Goal: Task Accomplishment & Management: Manage account settings

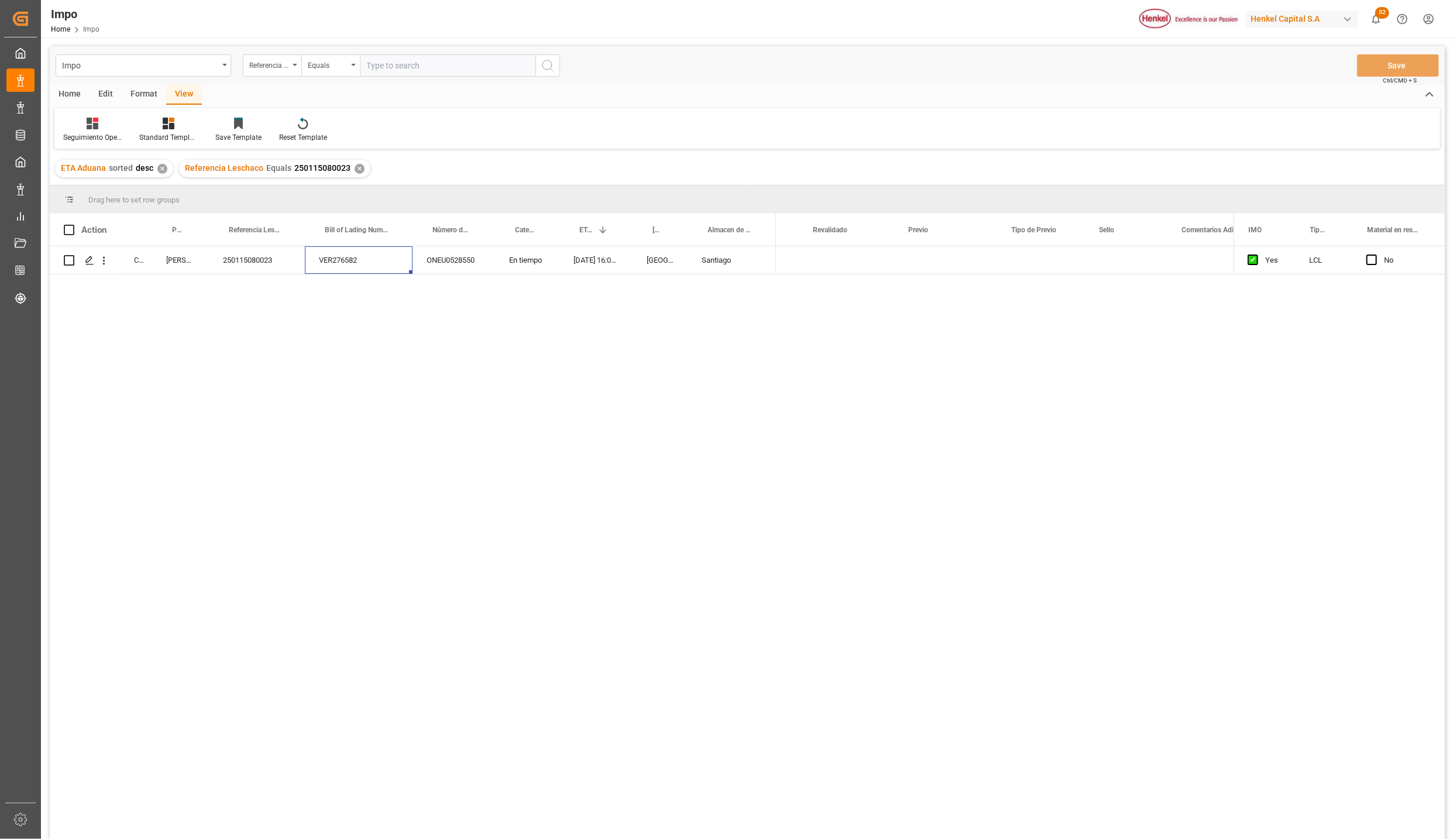
scroll to position [0, 1838]
click at [311, 437] on div "Completed [PERSON_NAME] 250115080023 VER276582 ONEU0528550 En tiempo [DATE] 16:…" at bounding box center [747, 544] width 1395 height 597
click at [354, 165] on div "✕" at bounding box center [359, 169] width 10 height 10
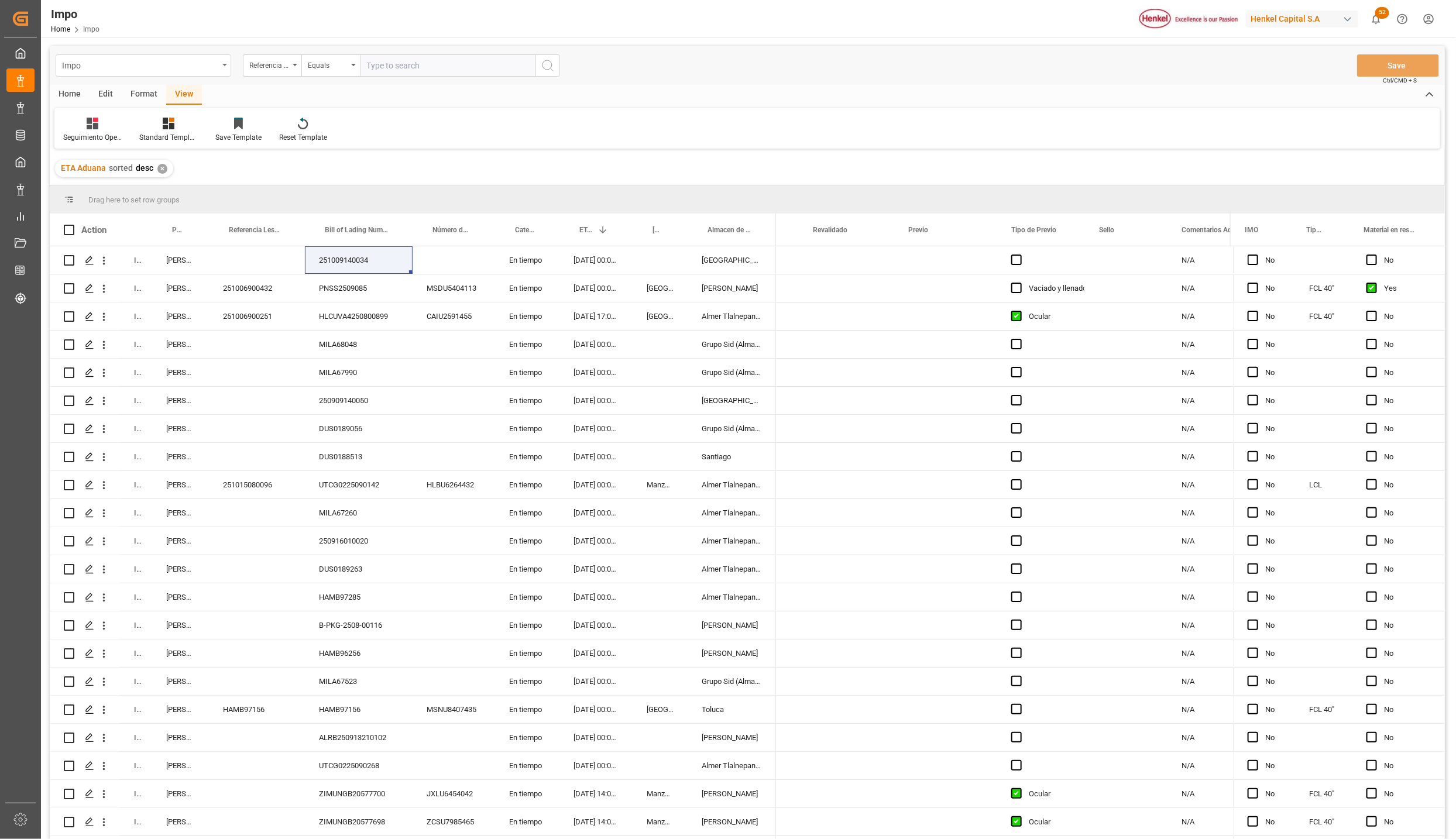
click at [93, 67] on div "Impo" at bounding box center [140, 65] width 157 height 14
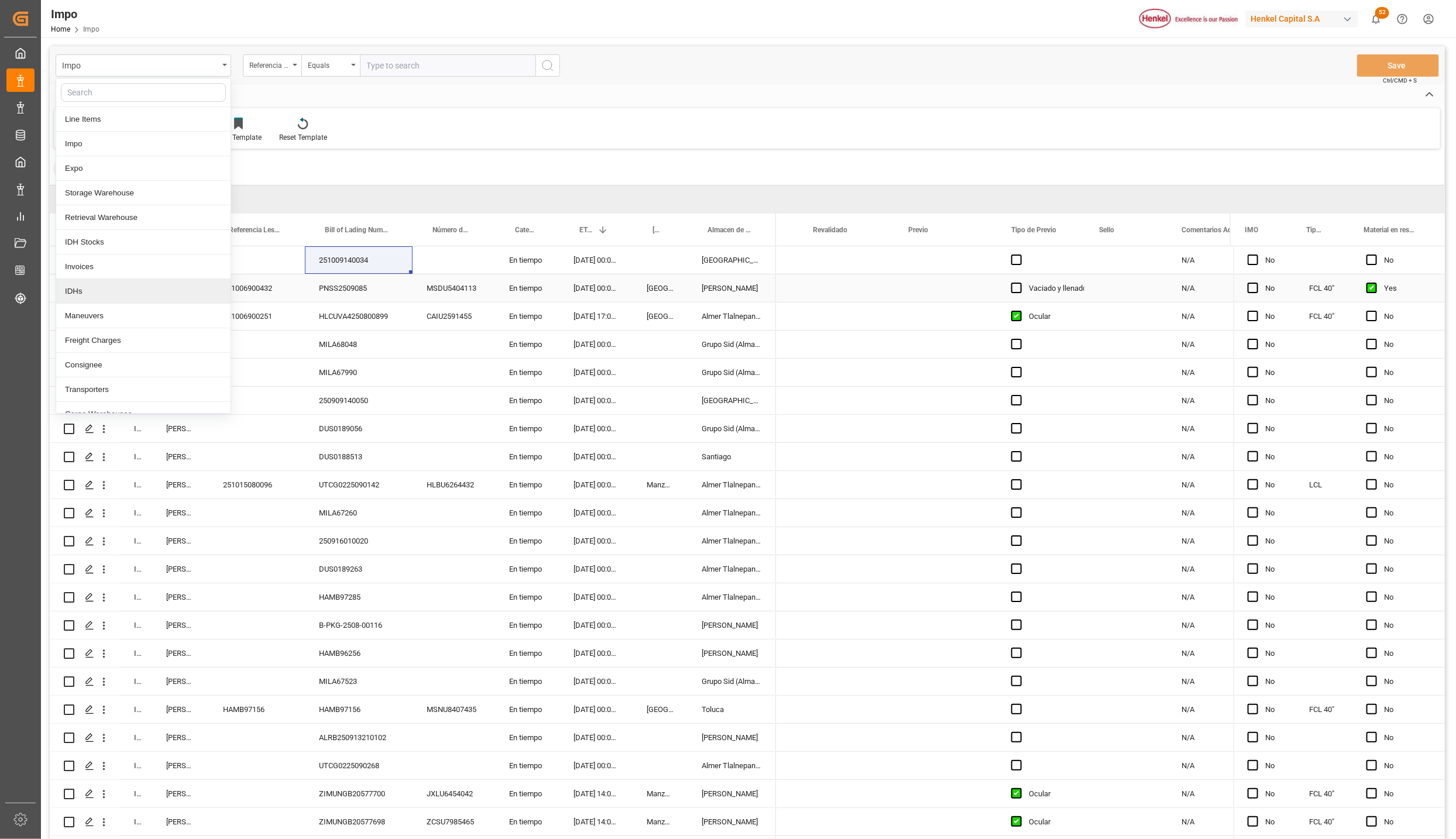
click at [474, 378] on div "Press SPACE to select this row." at bounding box center [454, 372] width 82 height 27
click at [305, 533] on div "250916010020" at bounding box center [359, 541] width 108 height 27
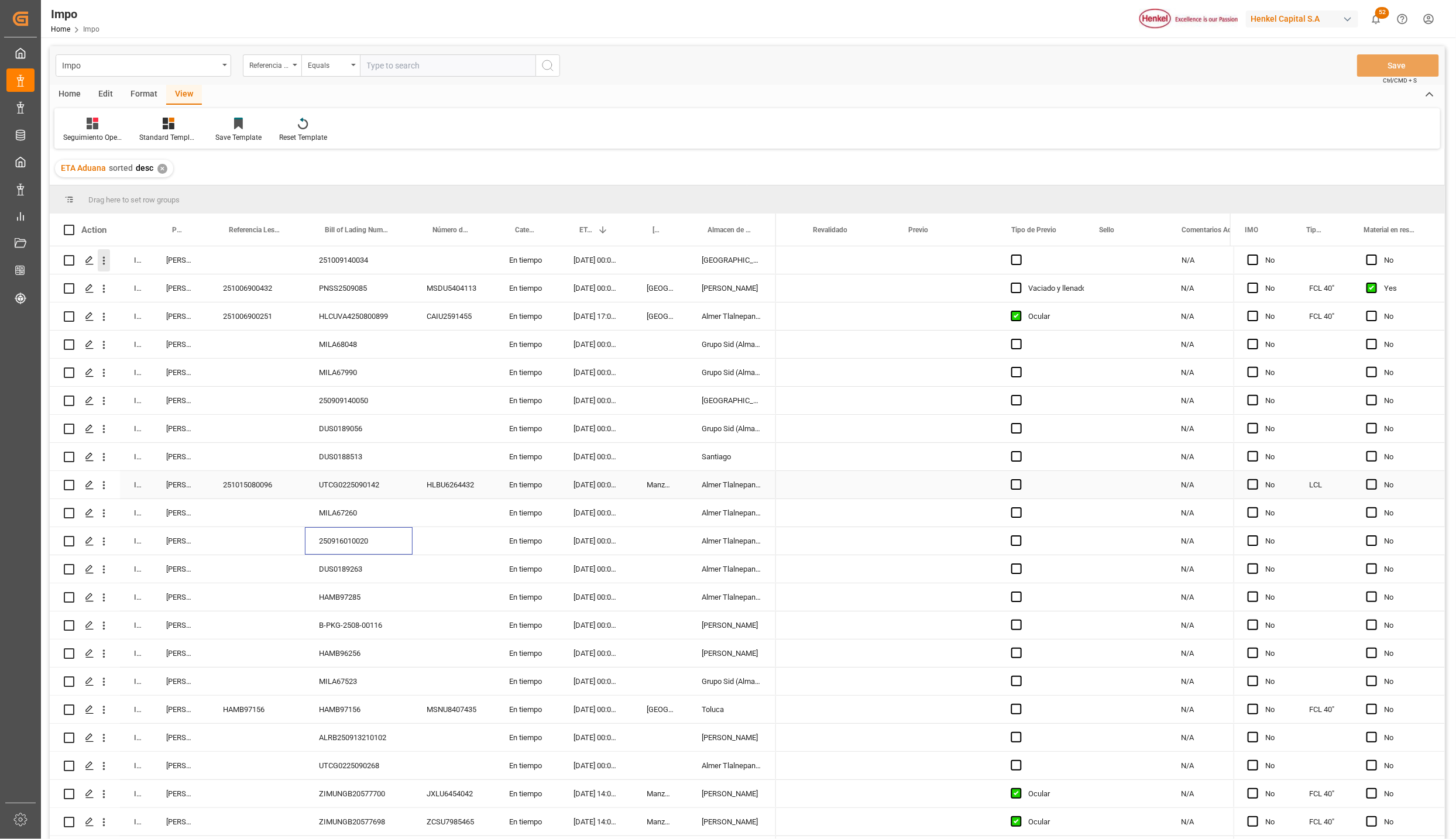
click at [609, 494] on div "[DATE] 00:00:00" at bounding box center [596, 485] width 73 height 27
click at [108, 263] on icon "open menu" at bounding box center [104, 261] width 12 height 12
click at [176, 283] on span "Open in new tab" at bounding box center [181, 285] width 106 height 12
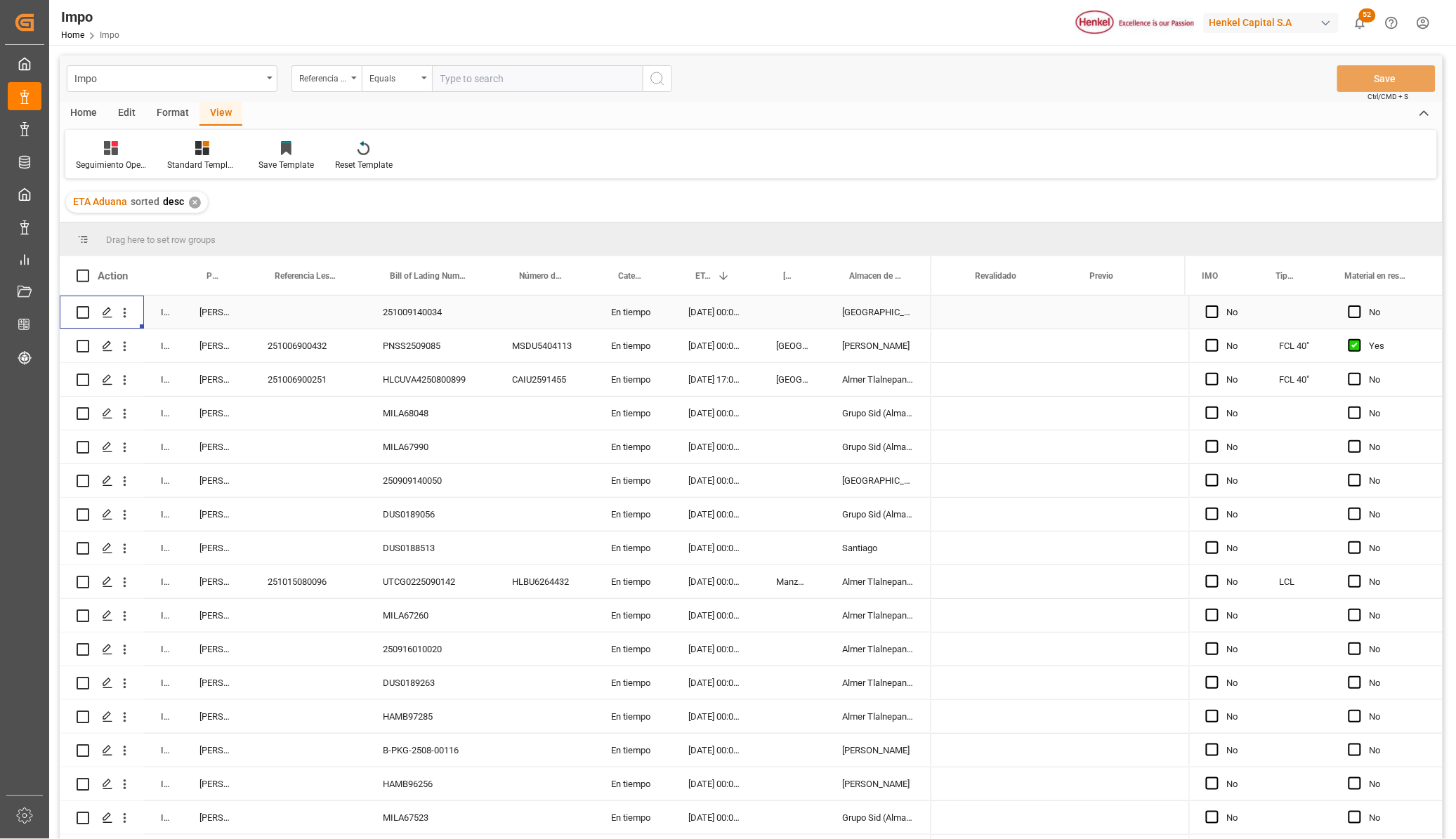
scroll to position [0, 2206]
click at [260, 76] on div "Impo" at bounding box center [168, 77] width 188 height 17
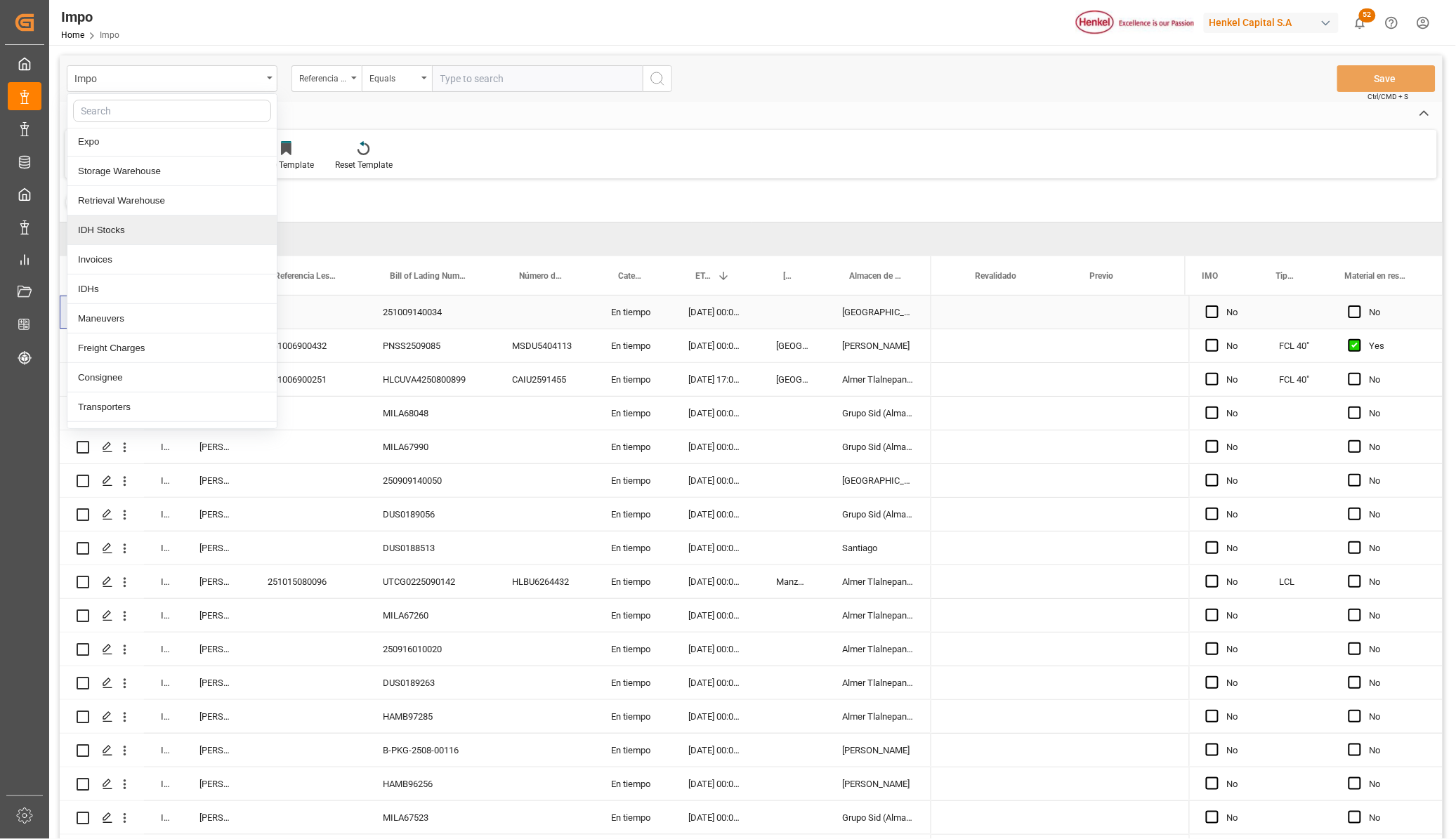
scroll to position [145, 0]
click at [144, 349] on div "Cargo Warehouses" at bounding box center [172, 354] width 209 height 30
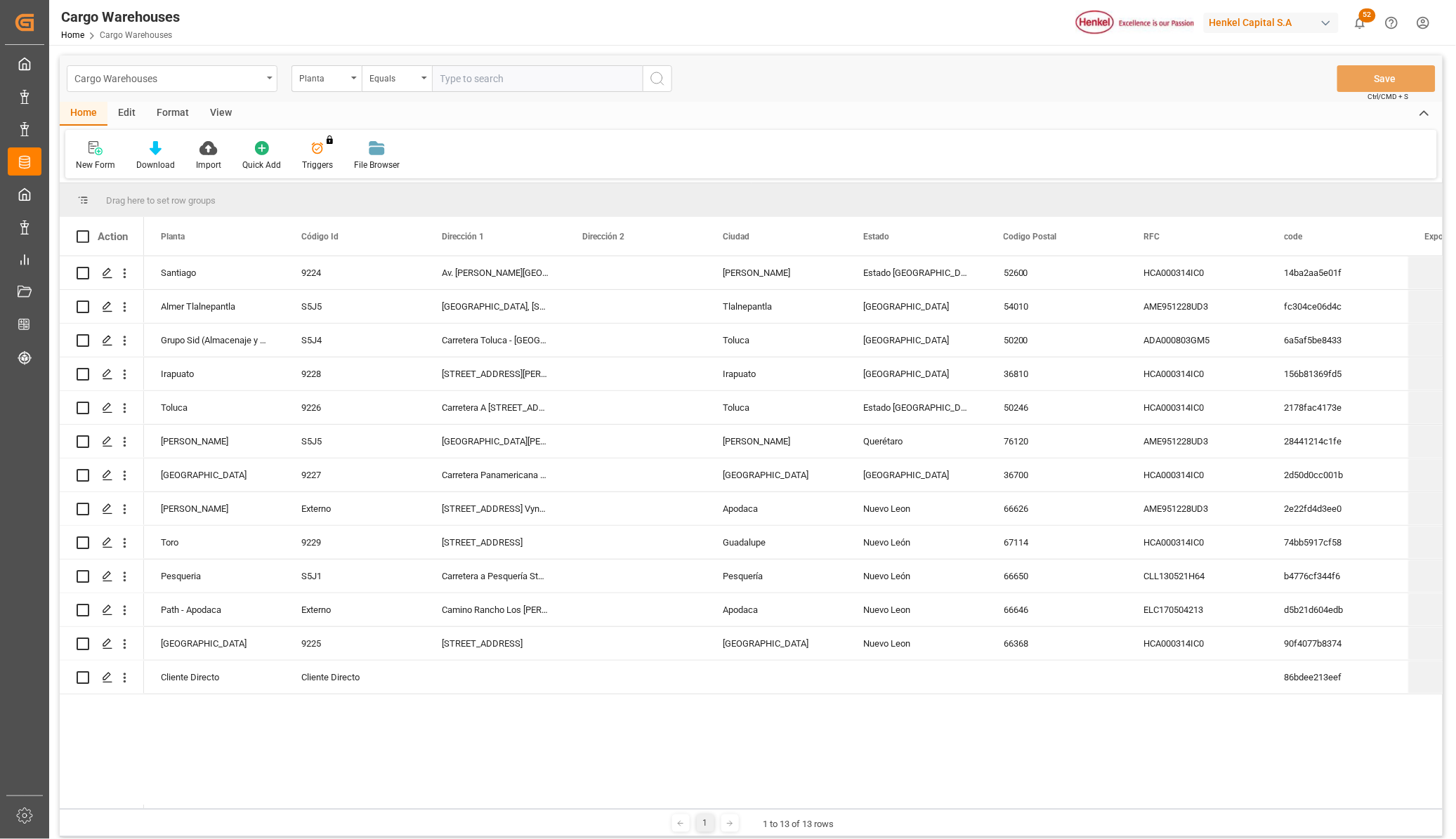
click at [165, 79] on div "Cargo Warehouses" at bounding box center [168, 77] width 188 height 17
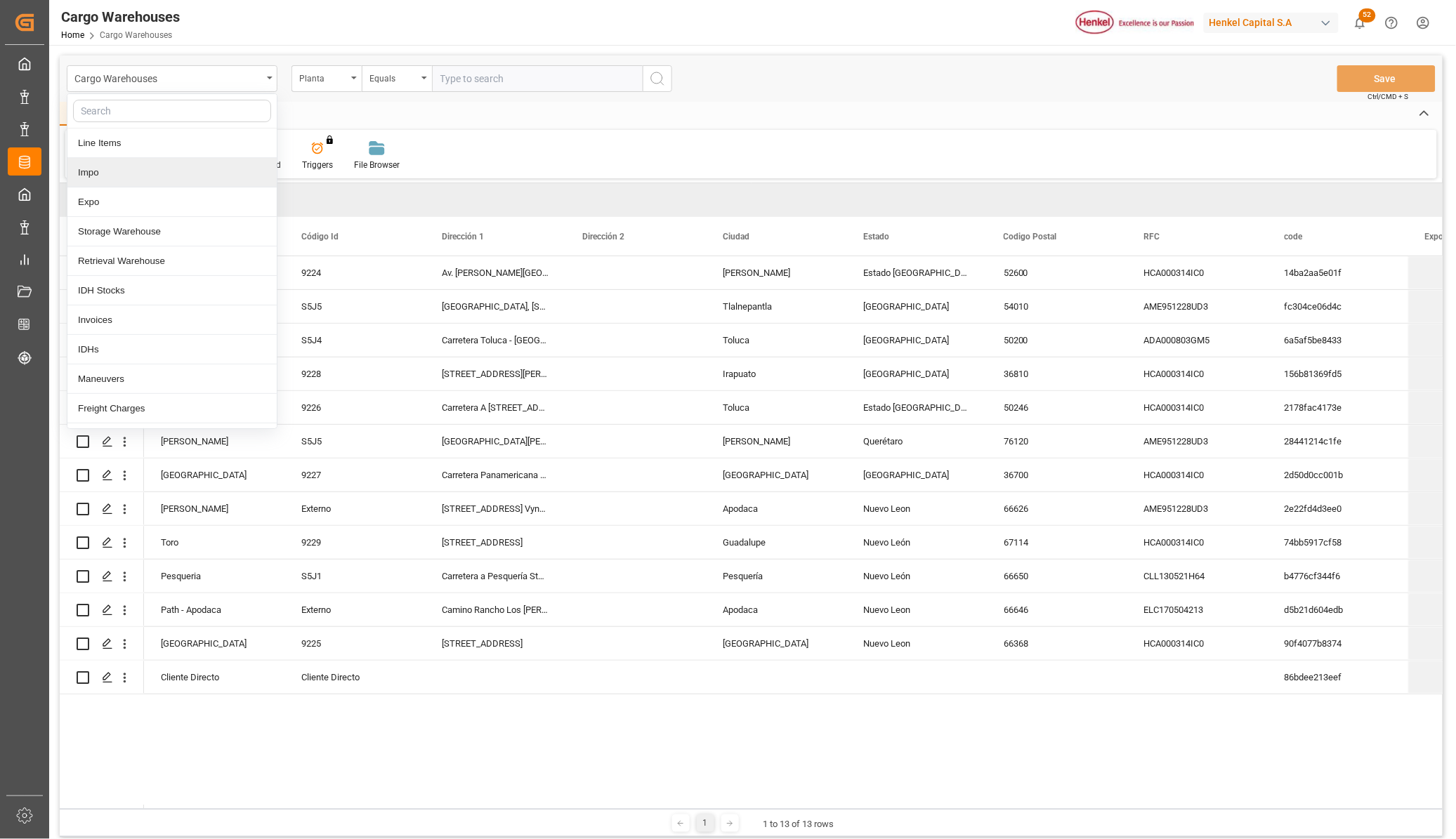
drag, startPoint x: 109, startPoint y: 170, endPoint x: 591, endPoint y: 292, distance: 497.2
click at [109, 170] on div "Impo" at bounding box center [172, 173] width 209 height 30
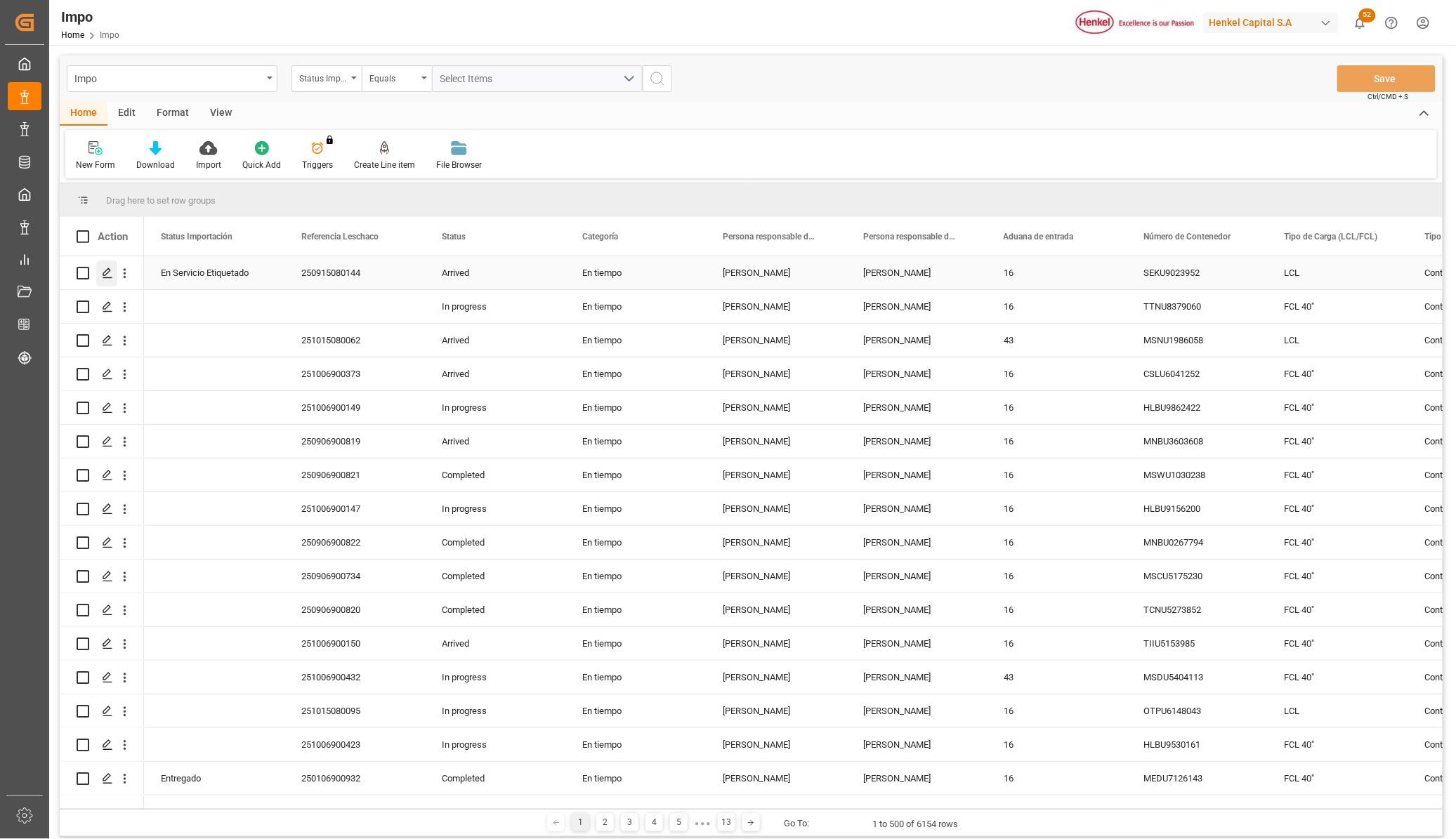
click at [107, 278] on line "Press SPACE to select this row." at bounding box center [107, 278] width 8 height 0
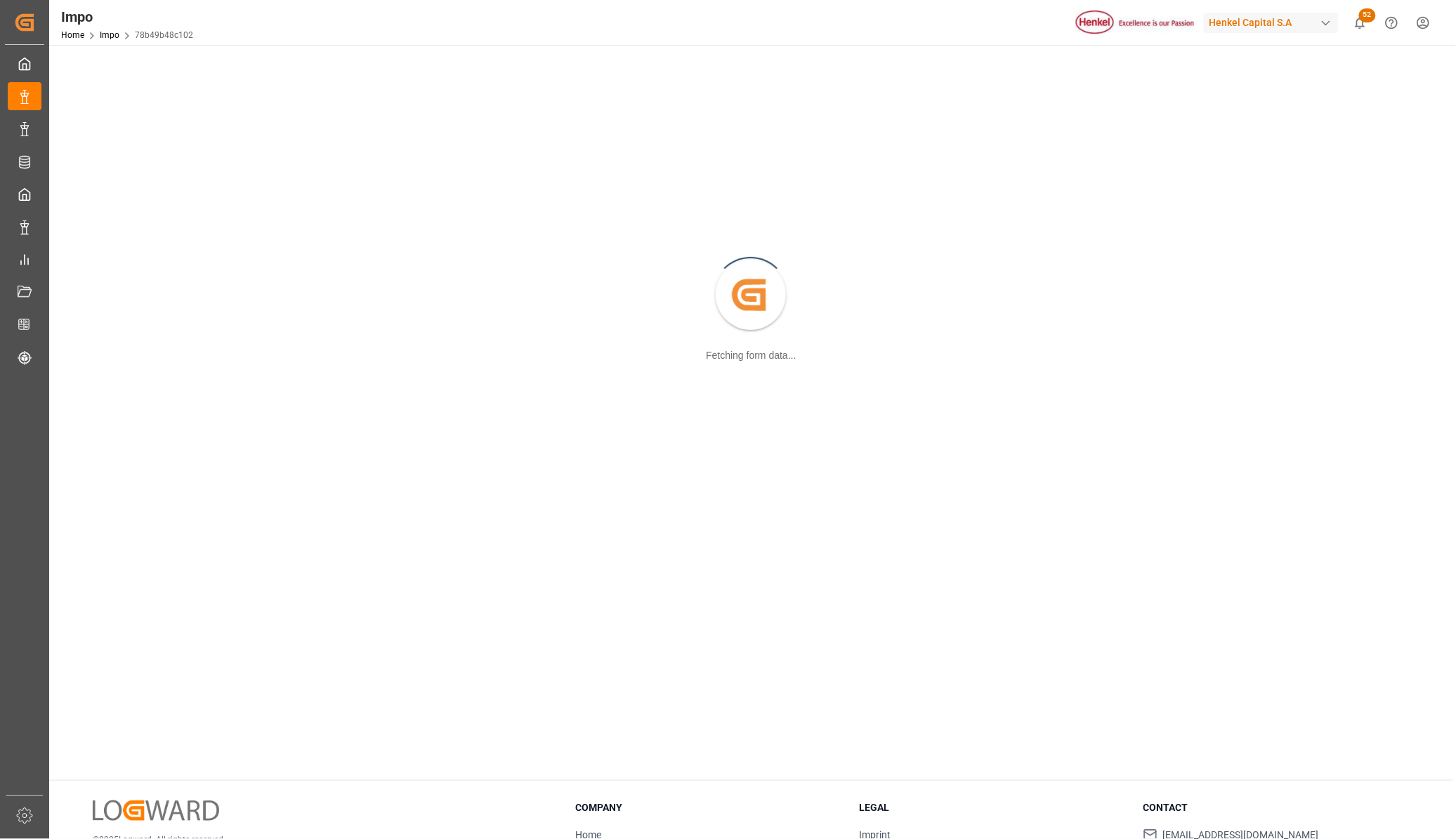
scroll to position [152, 0]
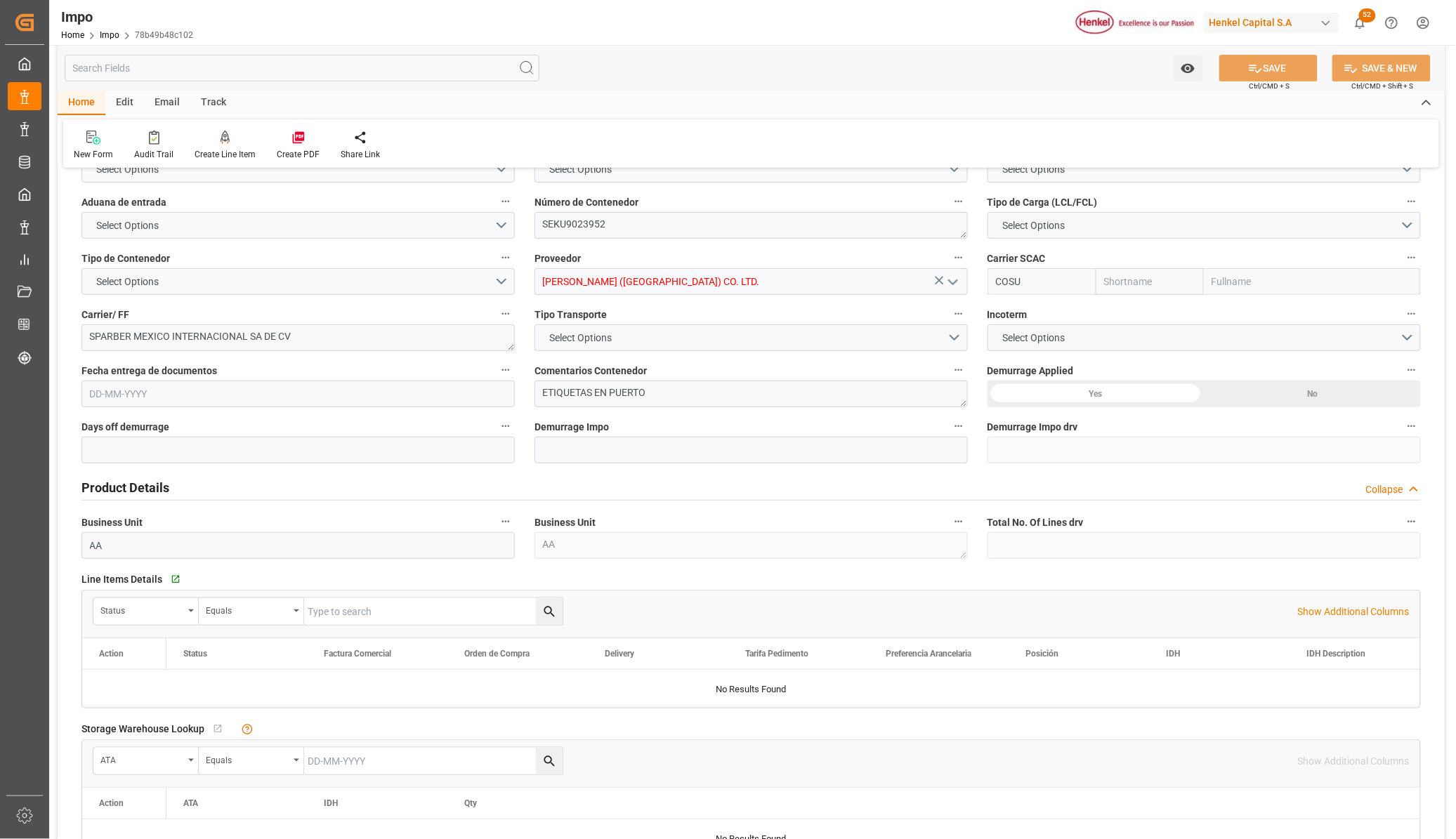
type input "En Servicio Etiquetado"
type textarea "250915080144"
type textarea "SEKU9023952"
type input "HENKEL LOCTITE (CHINA) CO. LTD."
type input "COSU"
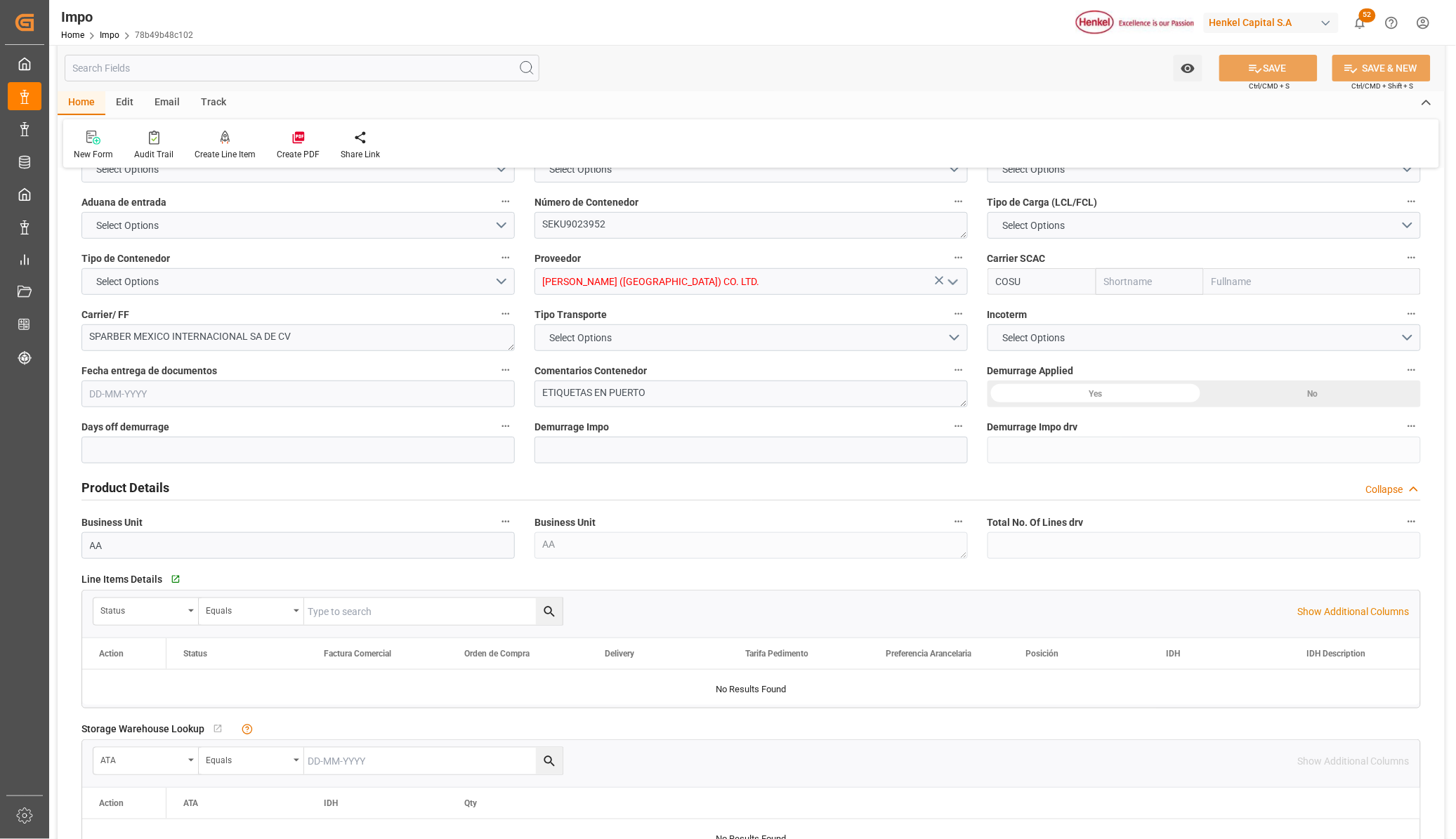
type textarea "SPARBER MEXICO INTERNACIONAL SA DE CV"
type textarea "ETIQUETAS EN PUERTO"
type input "AA"
type textarea "AA"
type input "Cosco"
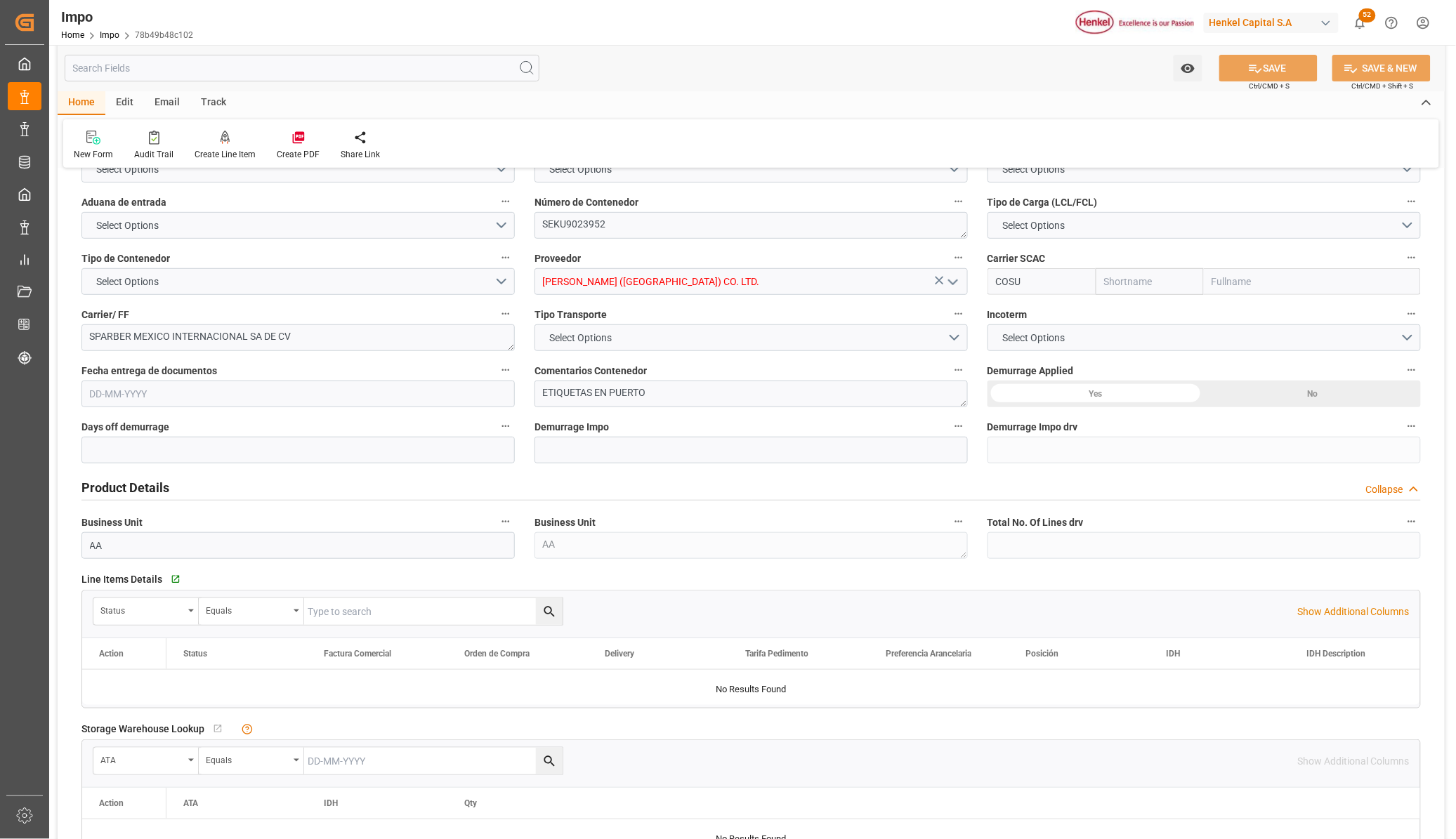
type input "COSCO Shipping Co. Ltd."
type input "0"
type input "1"
type input "0.76"
type input "1"
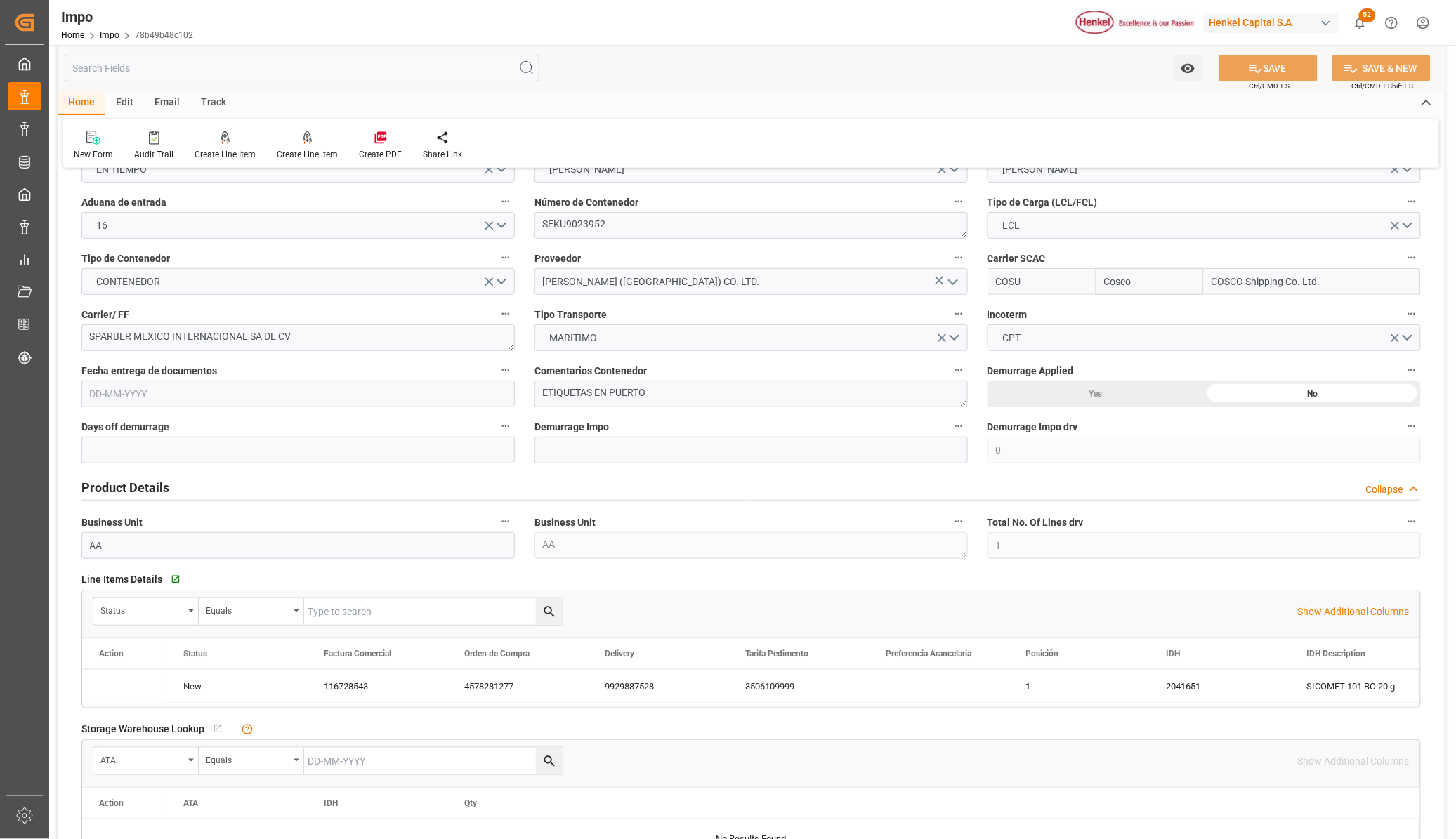
type input "04-09-2025"
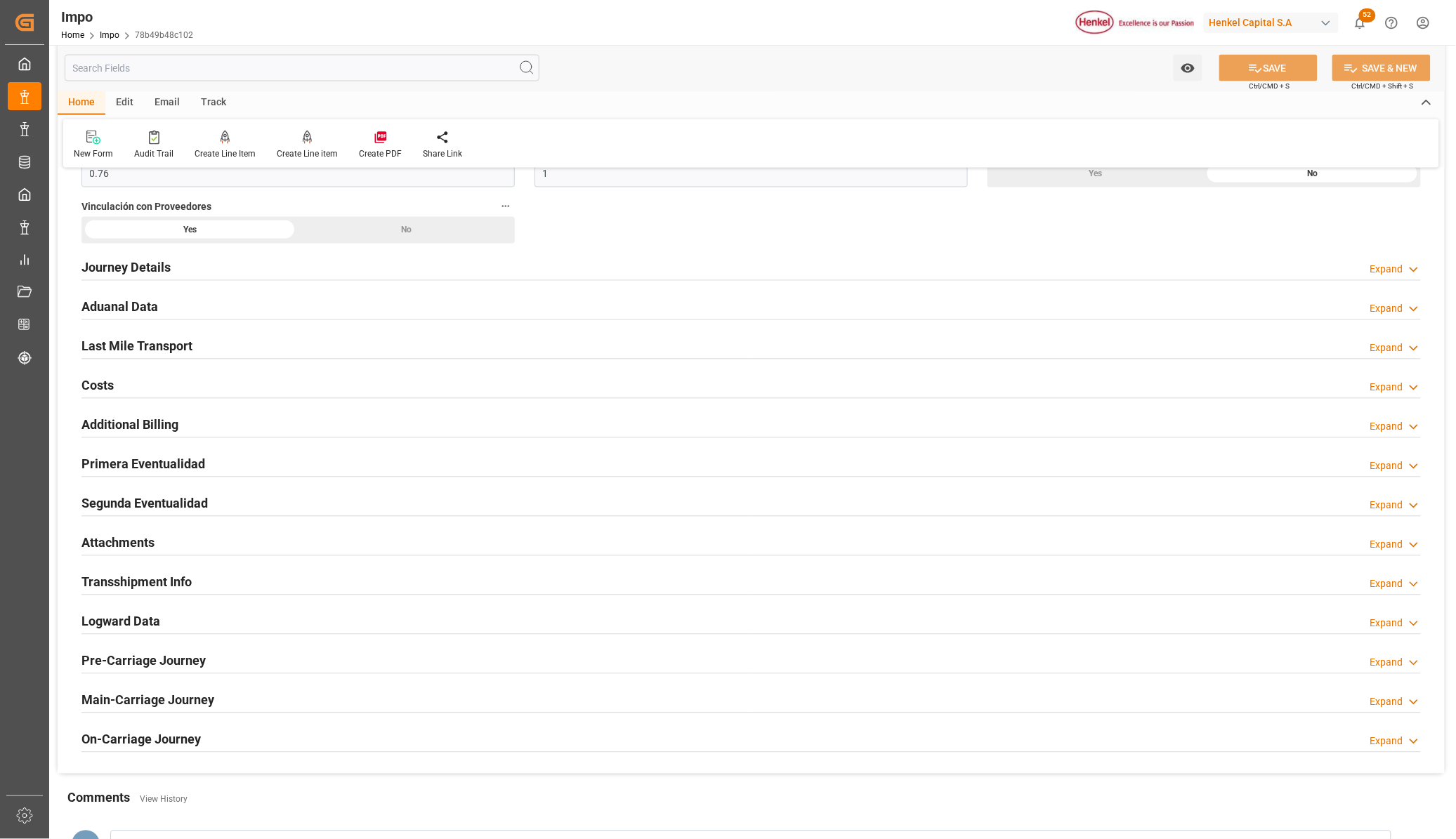
scroll to position [878, 0]
click at [154, 467] on h2 "Primera Eventualidad" at bounding box center [143, 465] width 124 height 19
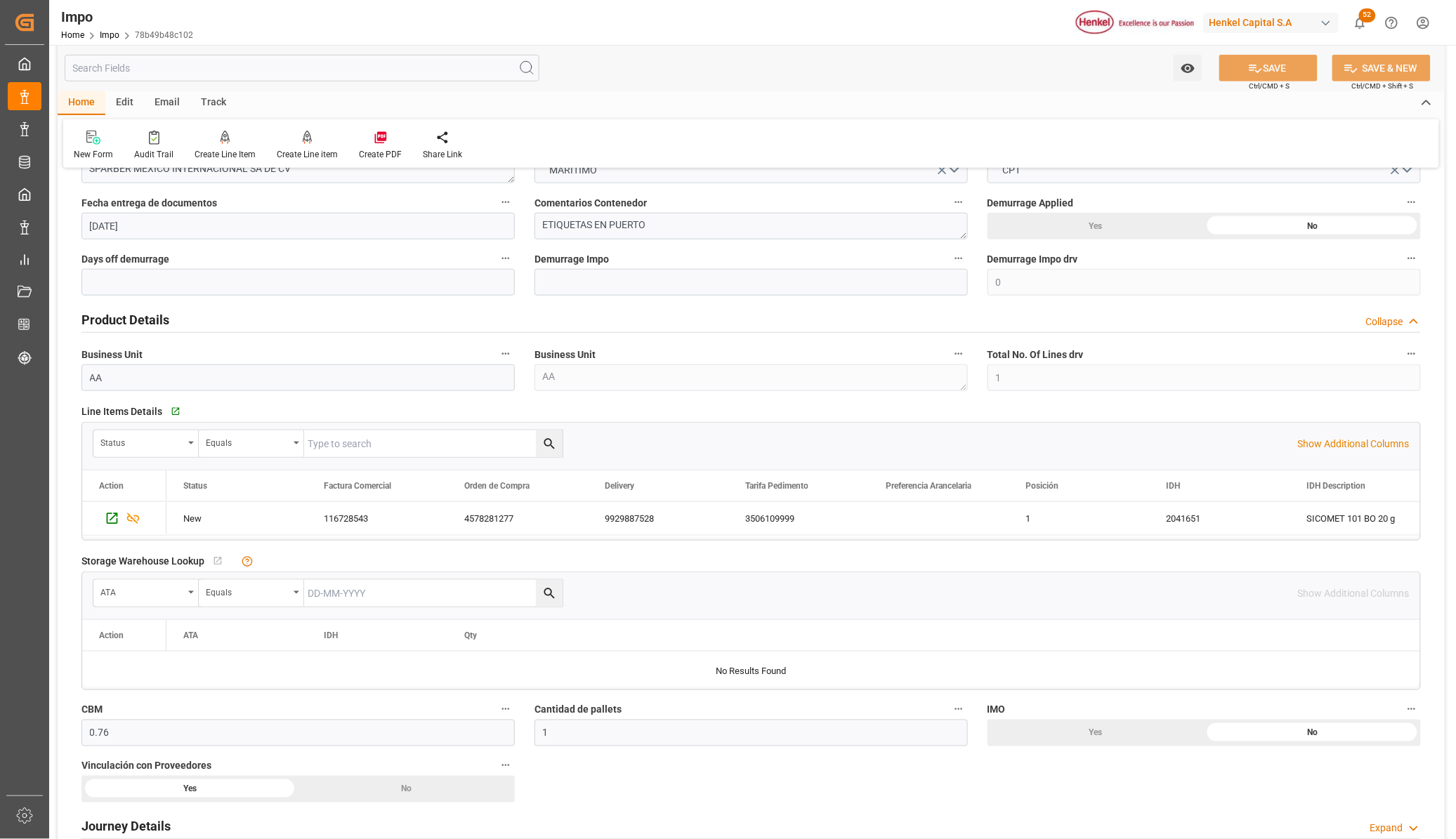
scroll to position [176, 0]
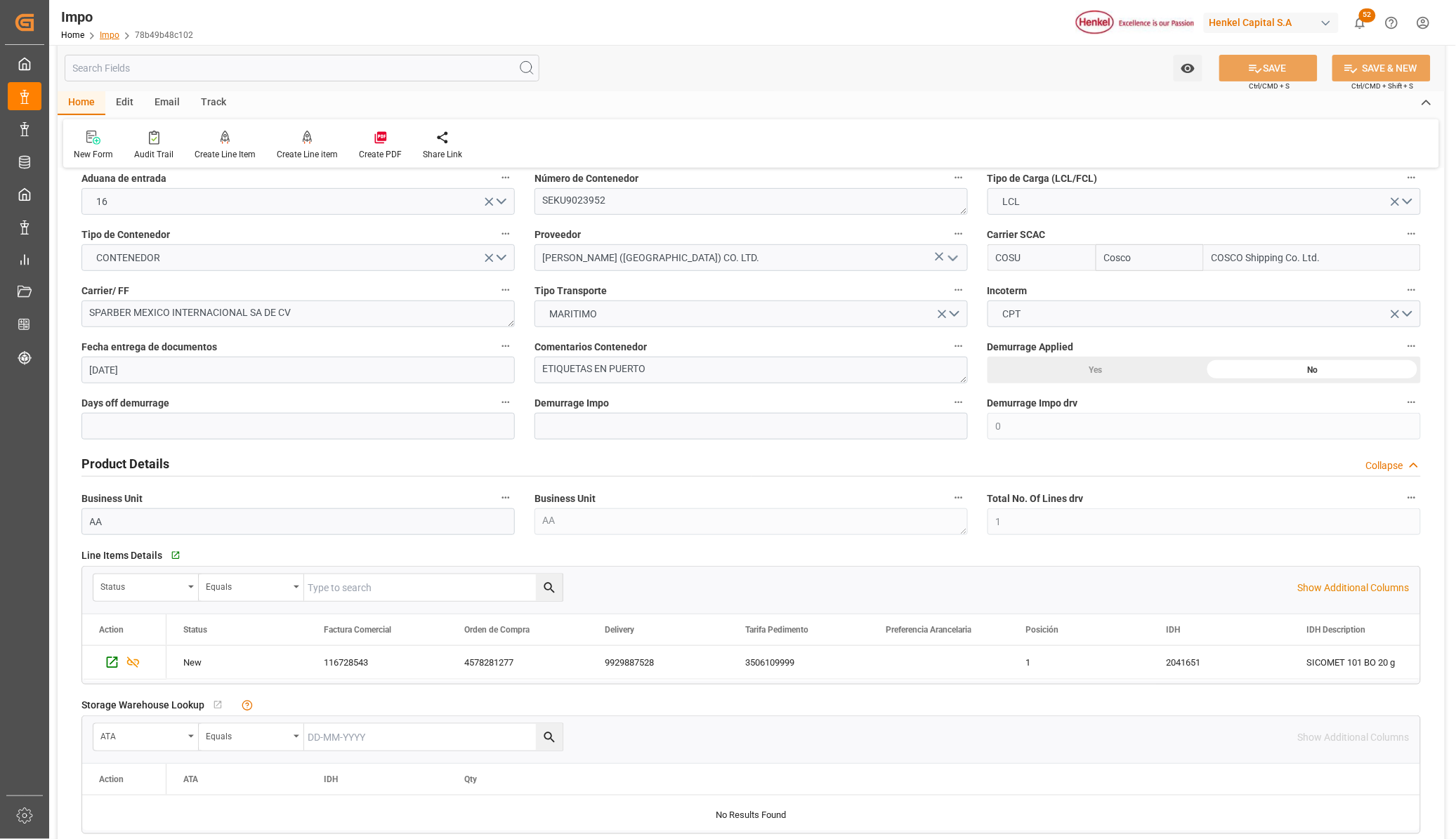
click at [113, 34] on link "Impo" at bounding box center [110, 35] width 20 height 10
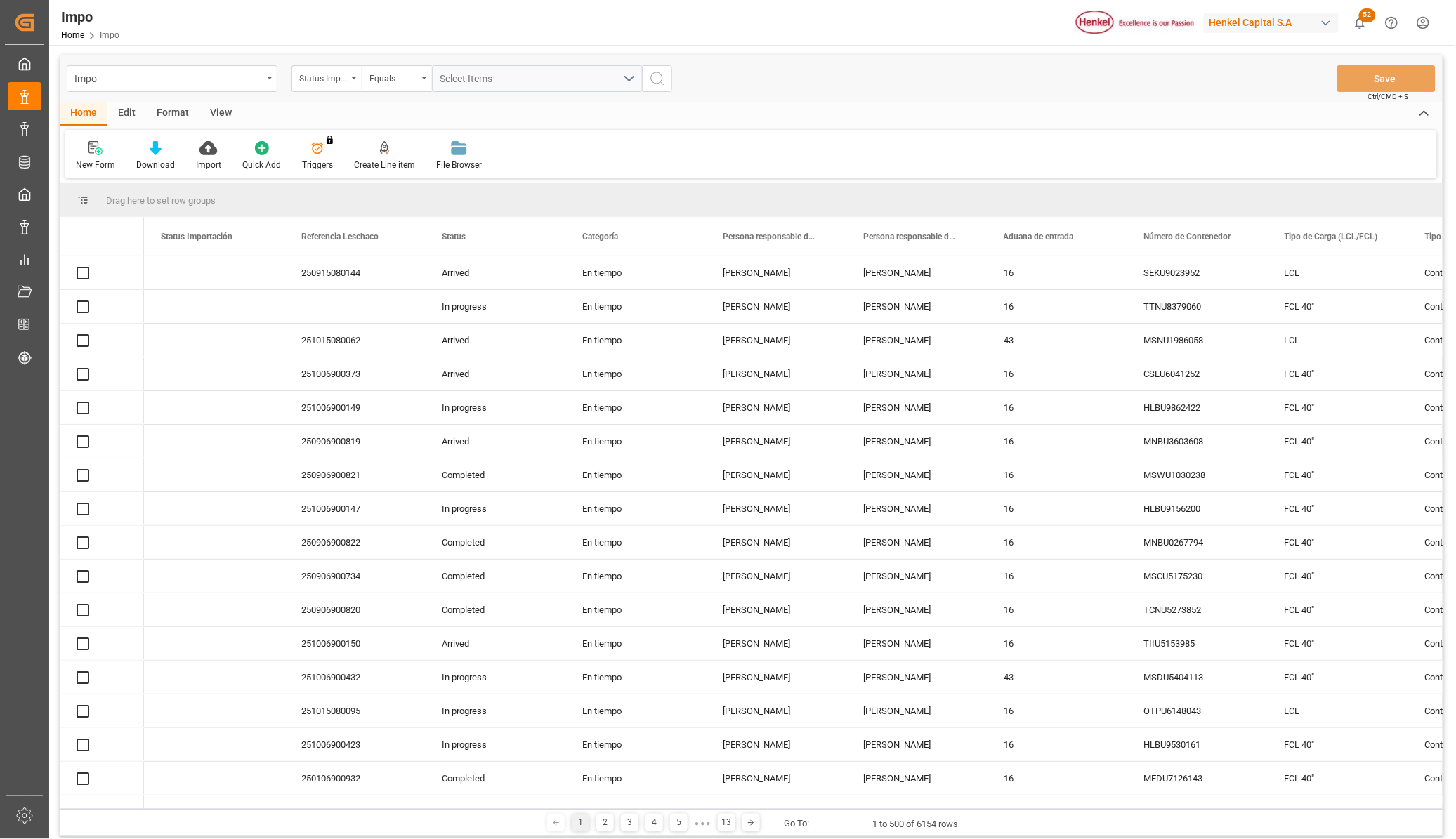
click at [269, 78] on icon "open menu" at bounding box center [270, 77] width 6 height 2
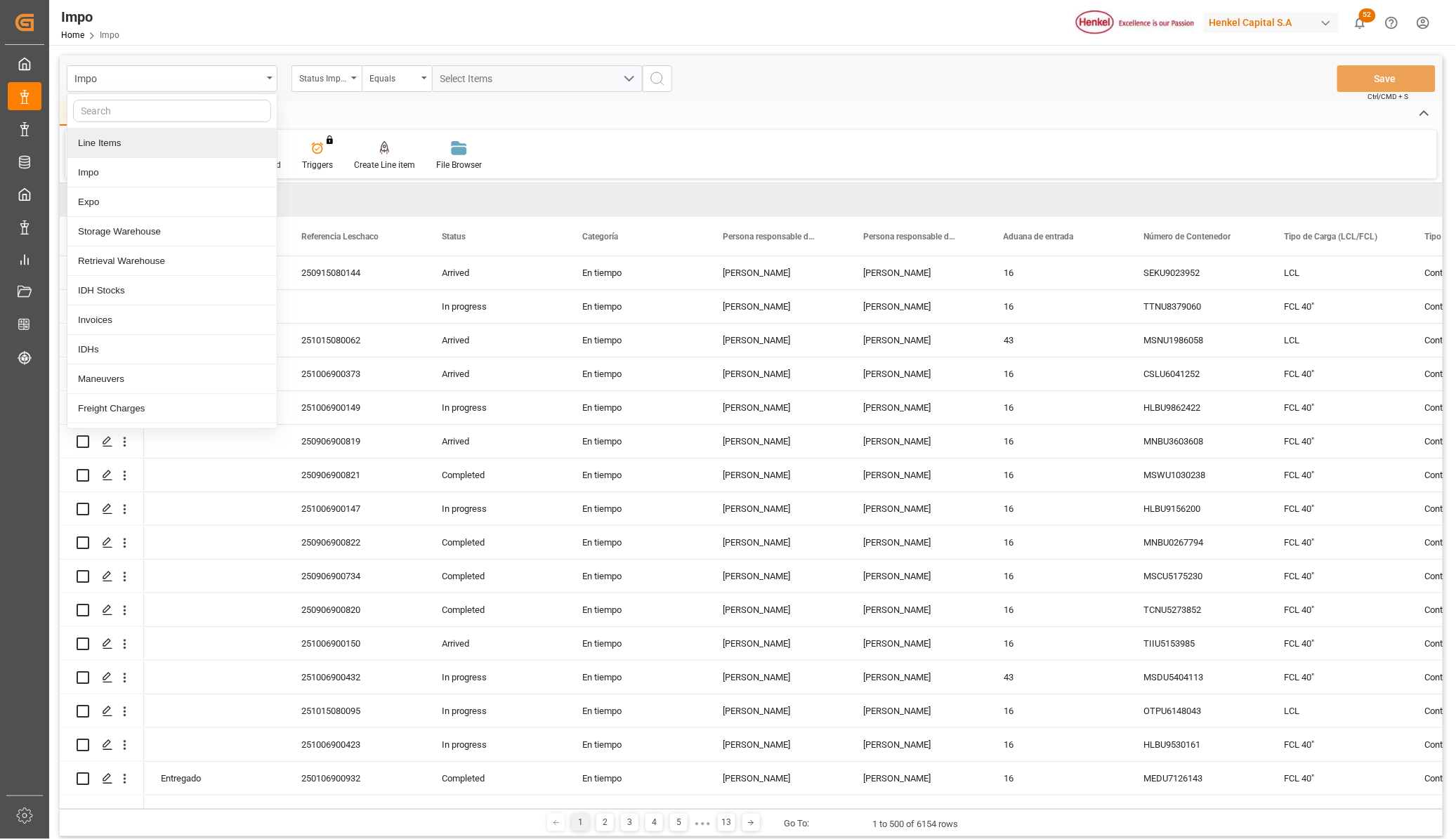
click at [96, 148] on div "Line Items" at bounding box center [172, 143] width 209 height 30
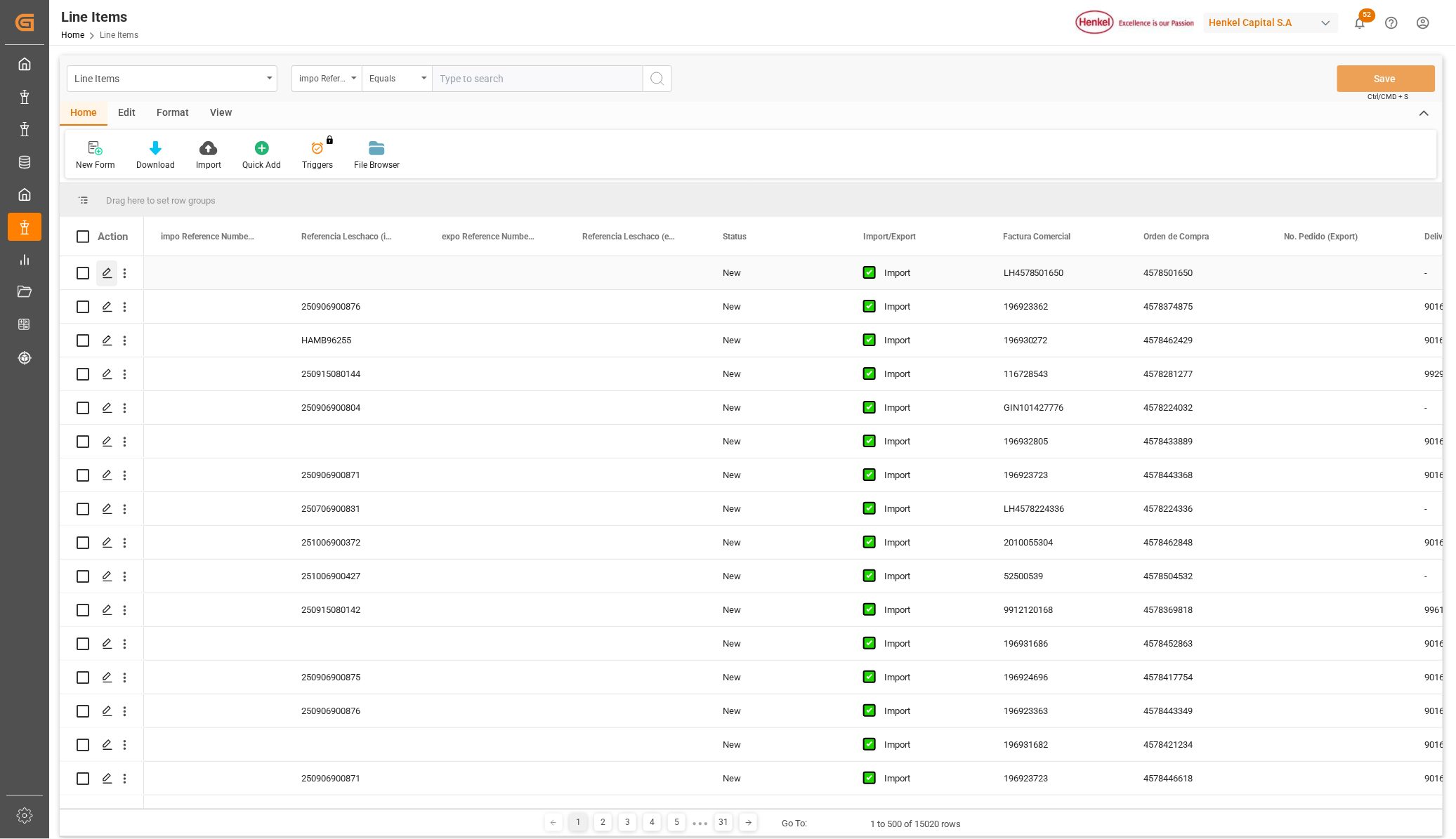
click at [107, 274] on polygon "Press SPACE to select this row." at bounding box center [106, 272] width 7 height 7
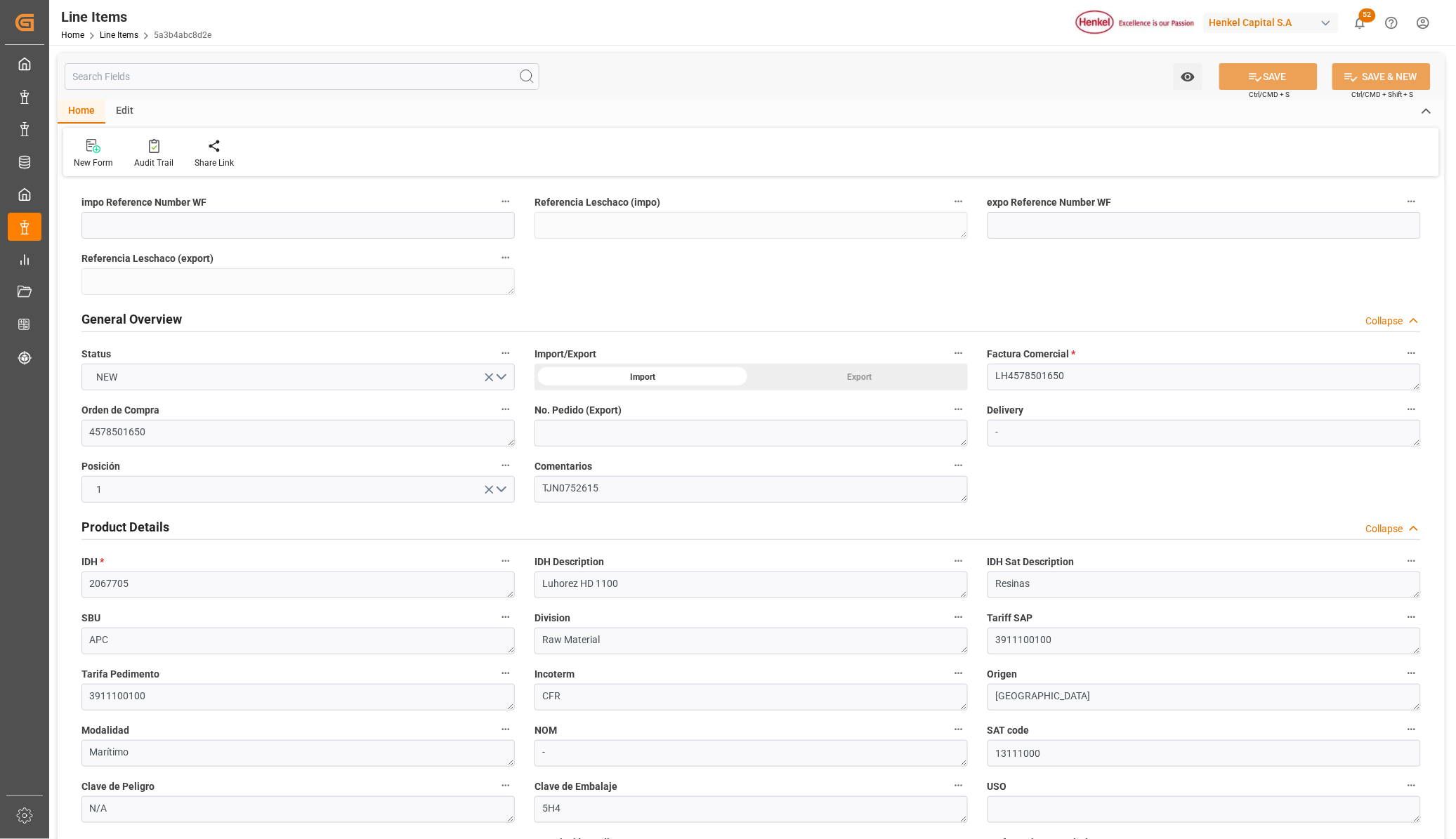
type input "1"
type input "20360"
type input "800"
type input "25000"
type input "01-10-2025 21:01"
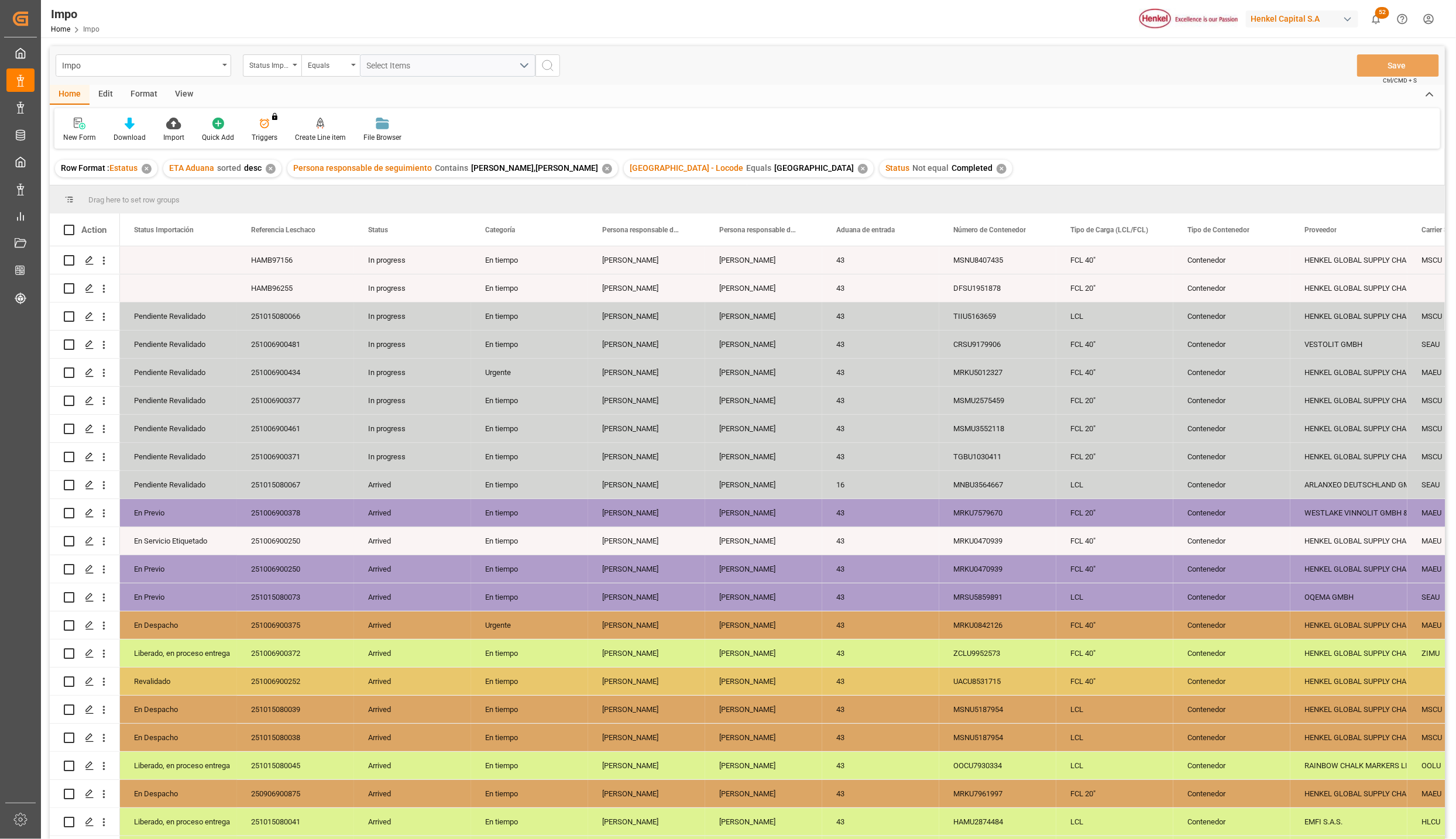
click at [179, 87] on div "View" at bounding box center [184, 95] width 36 height 20
click at [142, 128] on div at bounding box center [133, 123] width 58 height 12
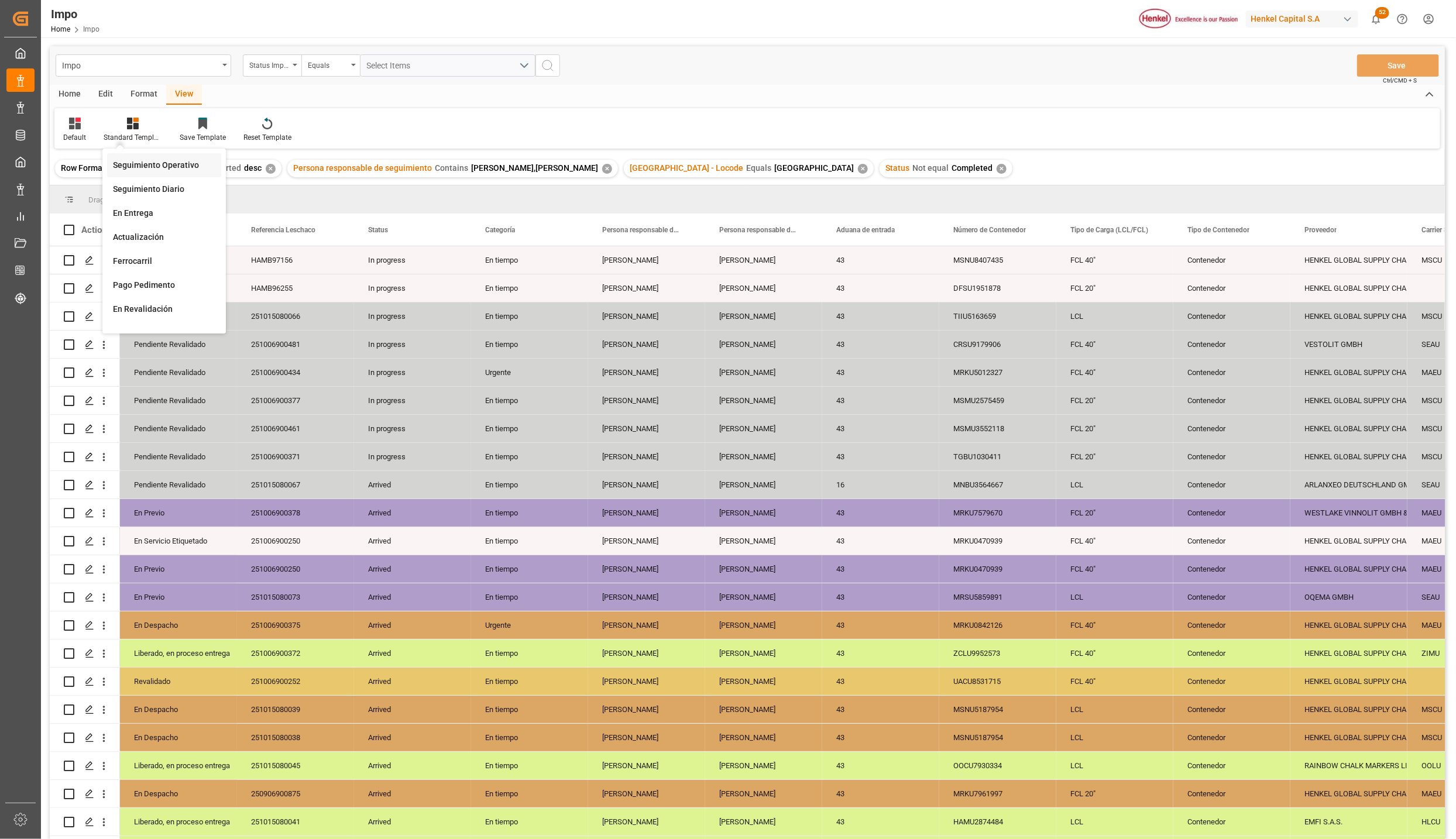
click at [155, 169] on div "Seguimiento Operativo" at bounding box center [163, 165] width 102 height 12
click at [160, 160] on div "Row Format : Estatus ✕ ETA Aduana sorted desc ✕ Persona responsable de seguimie…" at bounding box center [747, 169] width 1395 height 33
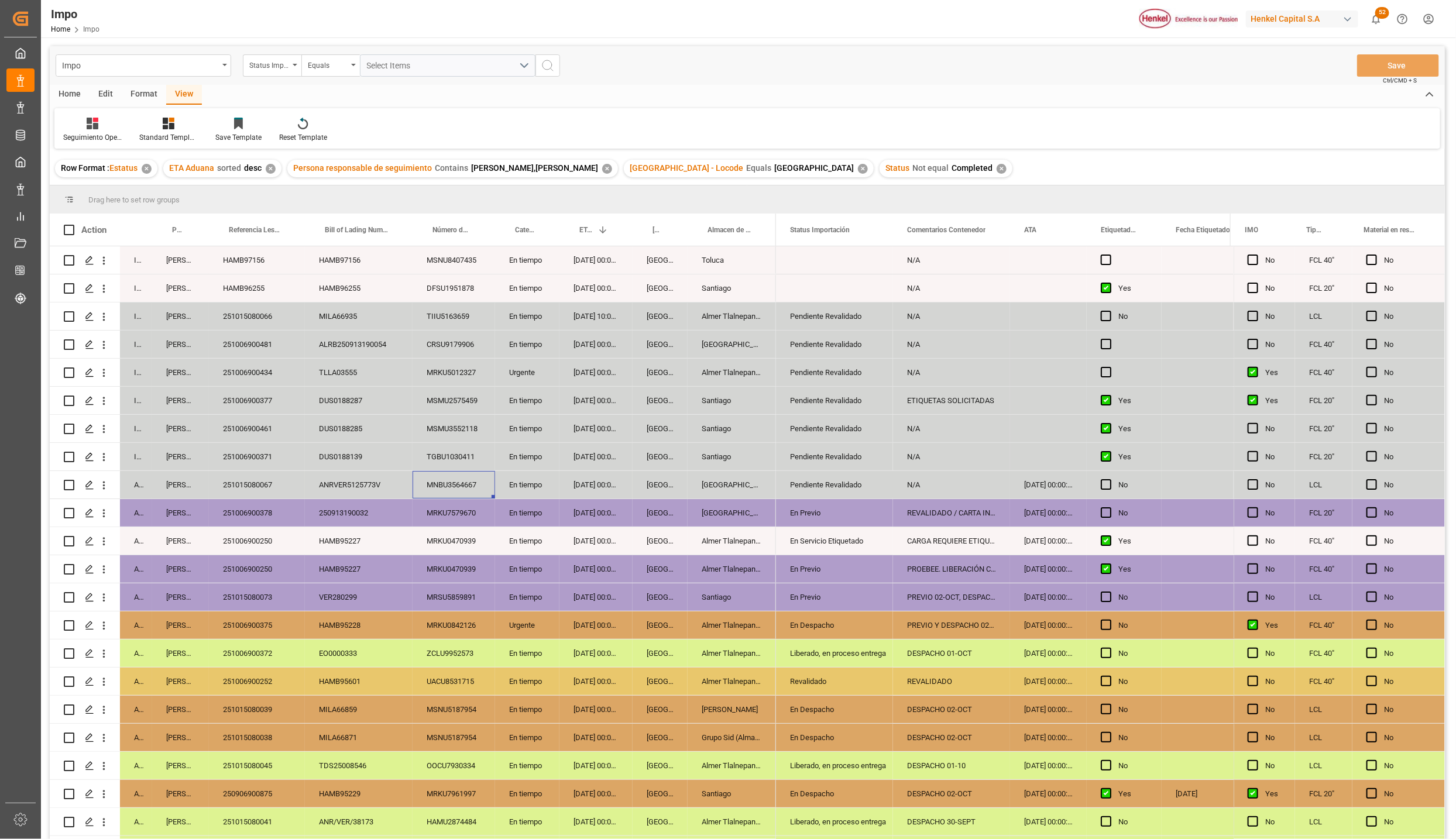
click at [452, 488] on div "MNBU3564667" at bounding box center [454, 485] width 82 height 27
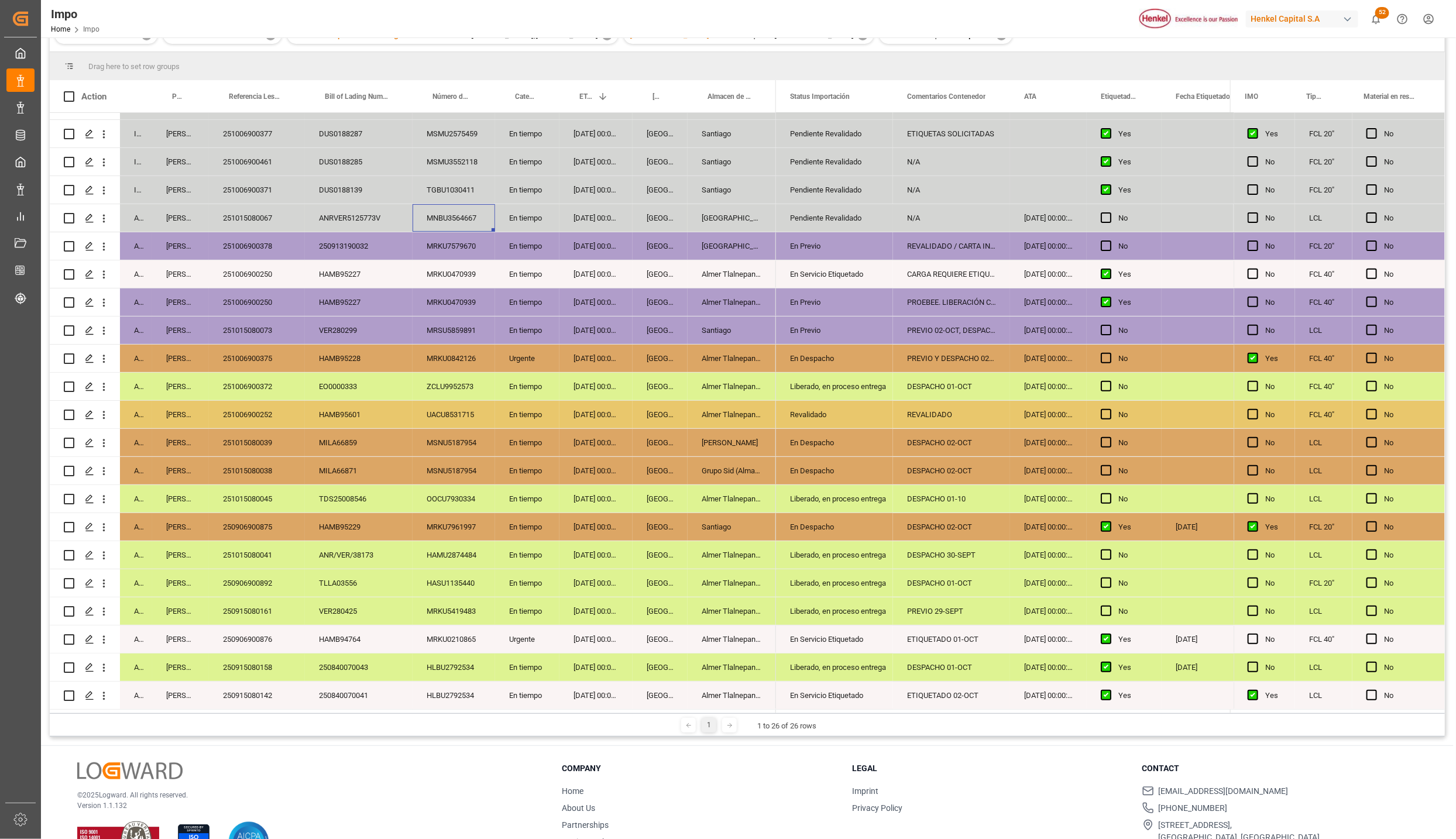
scroll to position [174, 0]
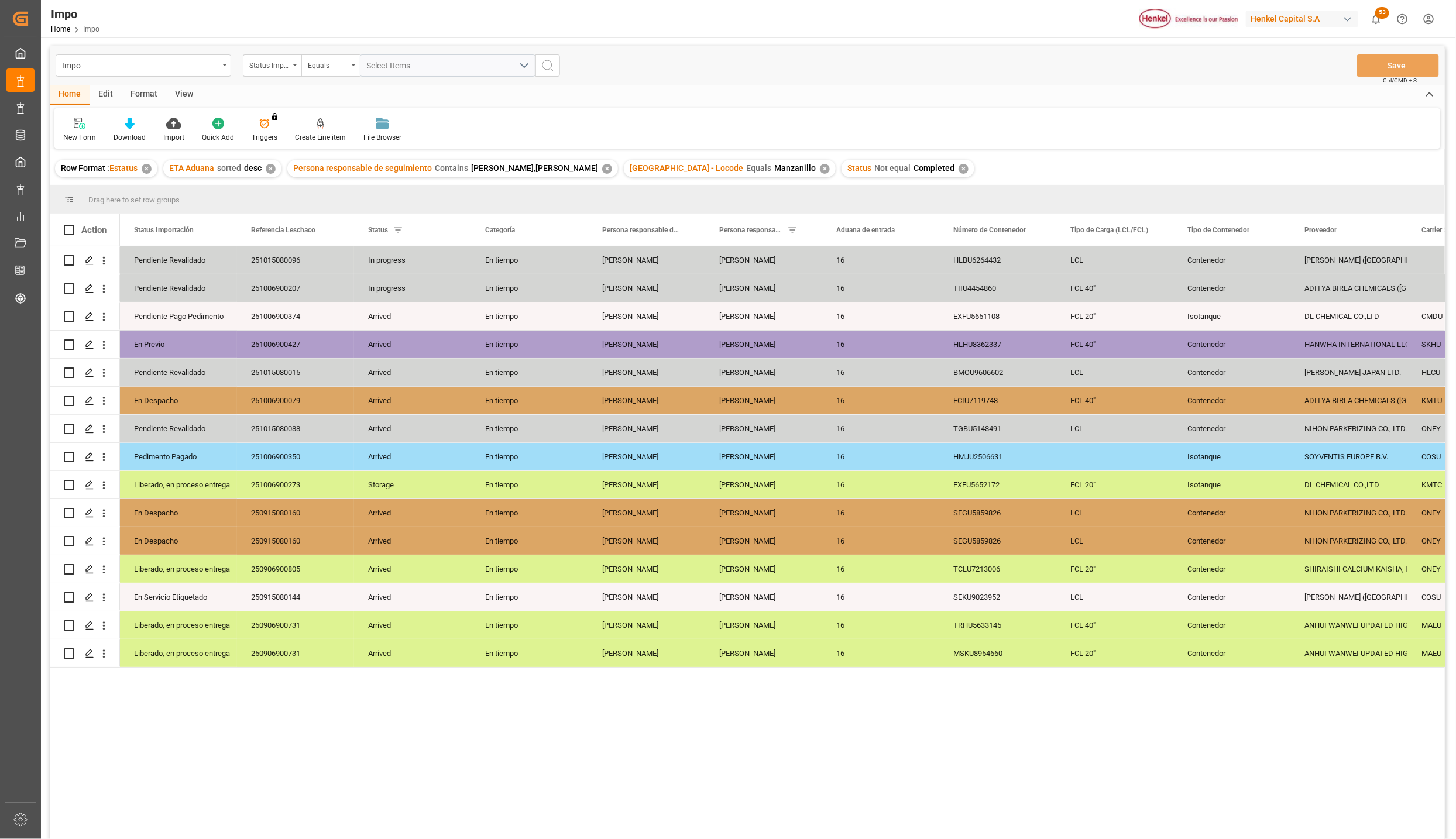
click at [179, 99] on div "View" at bounding box center [184, 95] width 36 height 20
click at [137, 125] on icon at bounding box center [133, 123] width 12 height 12
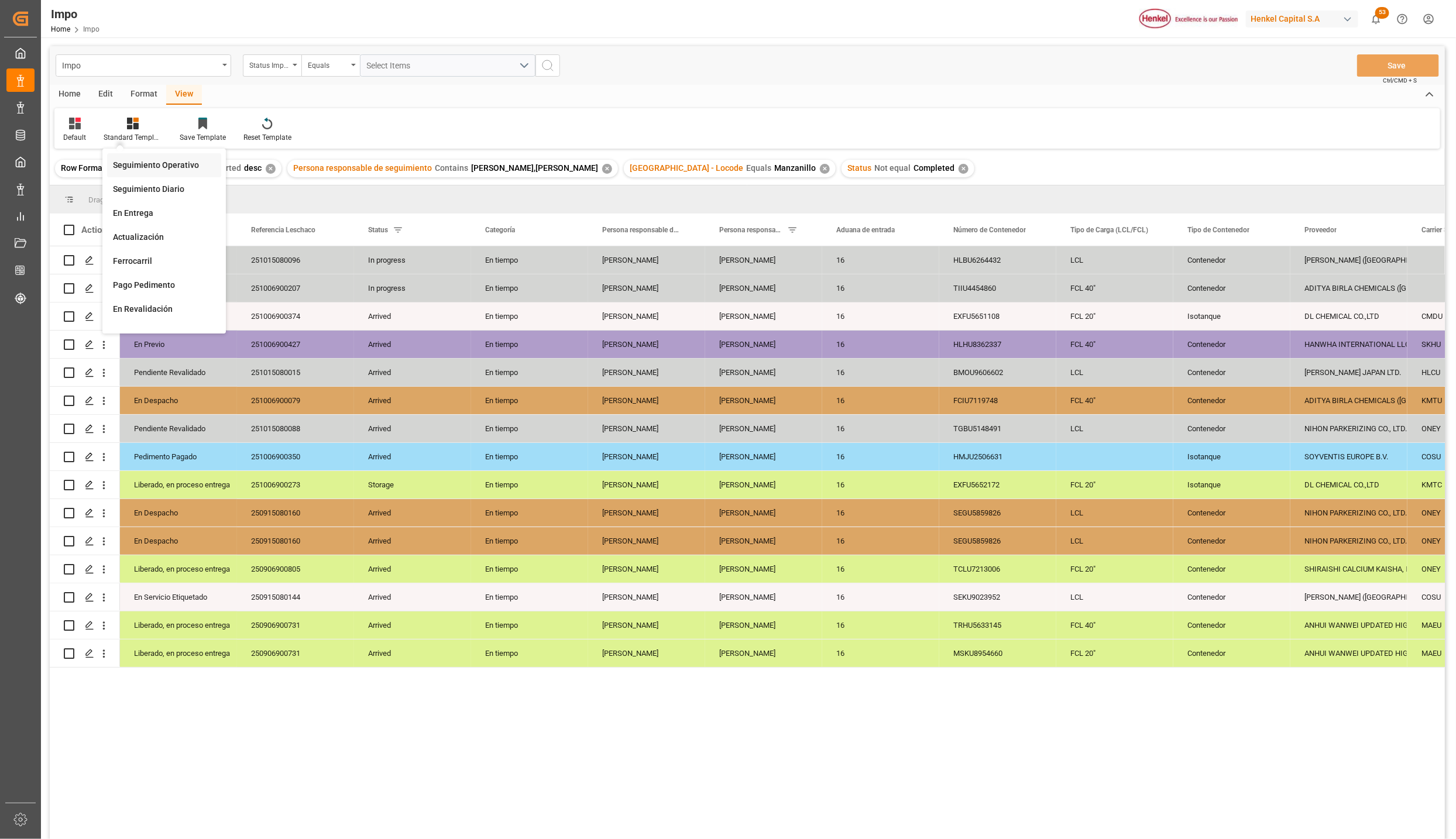
click at [155, 161] on div "Seguimiento Operativo" at bounding box center [163, 165] width 102 height 12
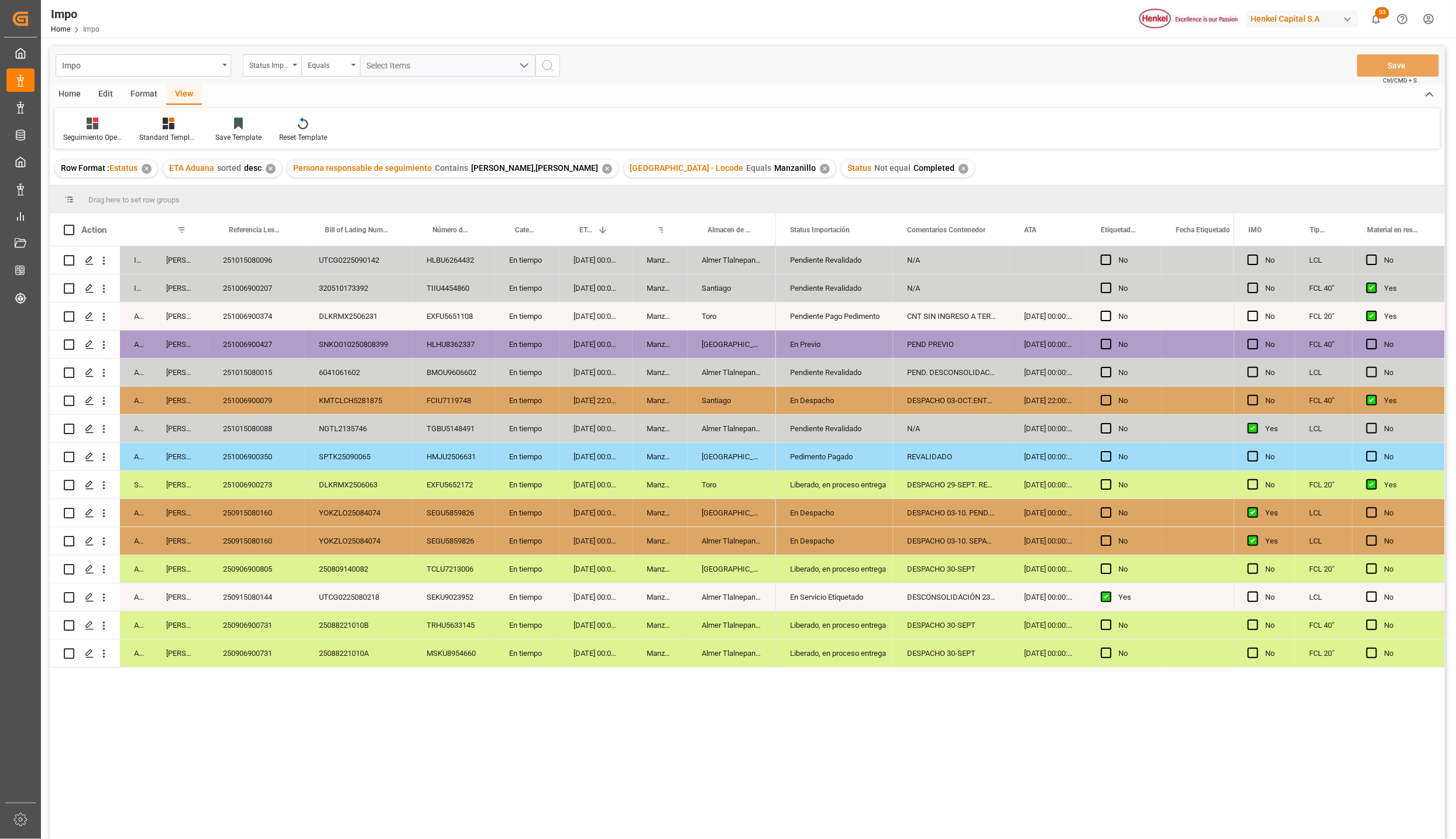
click at [849, 604] on div "En Servicio Etiquetado" at bounding box center [834, 597] width 89 height 27
click at [940, 610] on div "DESCONSOLIDACIÓN 23-SEPT. PEND. PREVIO" at bounding box center [951, 597] width 117 height 27
click at [942, 609] on div "DESCONSOLIDACIÓN 23-SEPT. PEND. PREVIO" at bounding box center [951, 597] width 117 height 27
click at [942, 609] on input "DESCONSOLIDACIÓN 23-SEPT. PEND. PREVIO" at bounding box center [951, 604] width 98 height 22
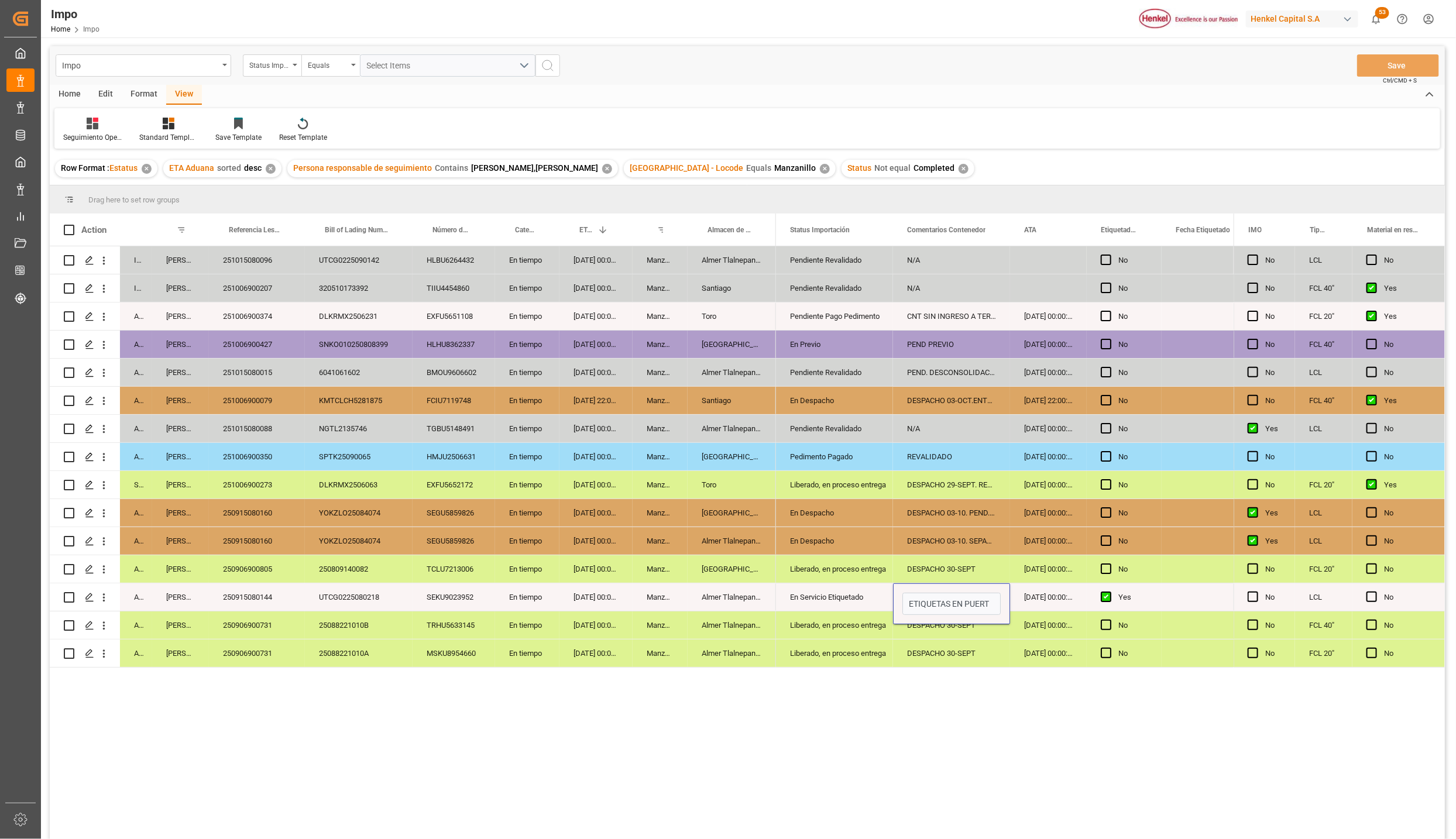
type input "ETIQUETAS EN PUERTO"
click at [1422, 63] on button "Save" at bounding box center [1398, 65] width 82 height 22
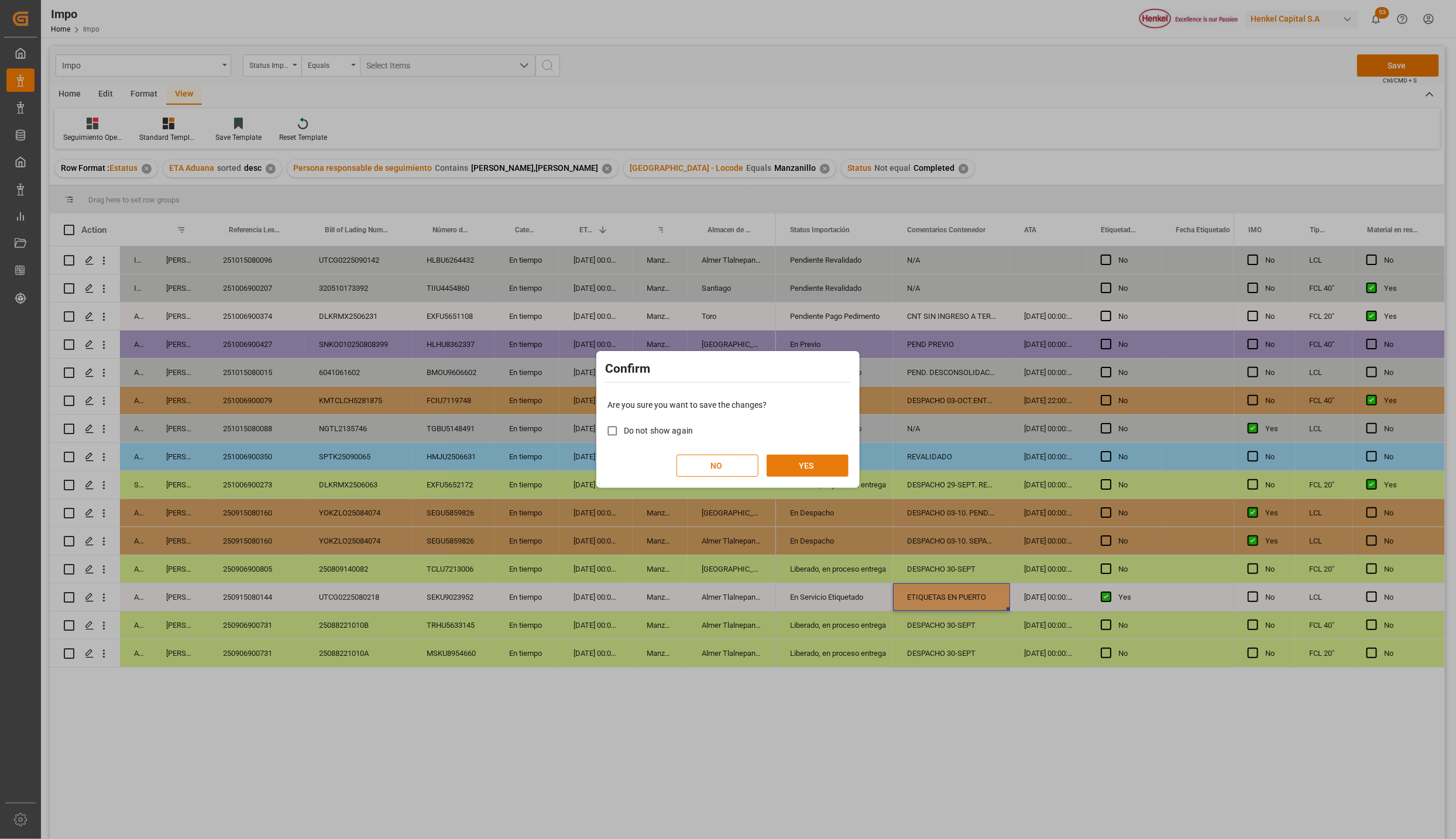
click at [819, 458] on button "YES" at bounding box center [807, 466] width 82 height 22
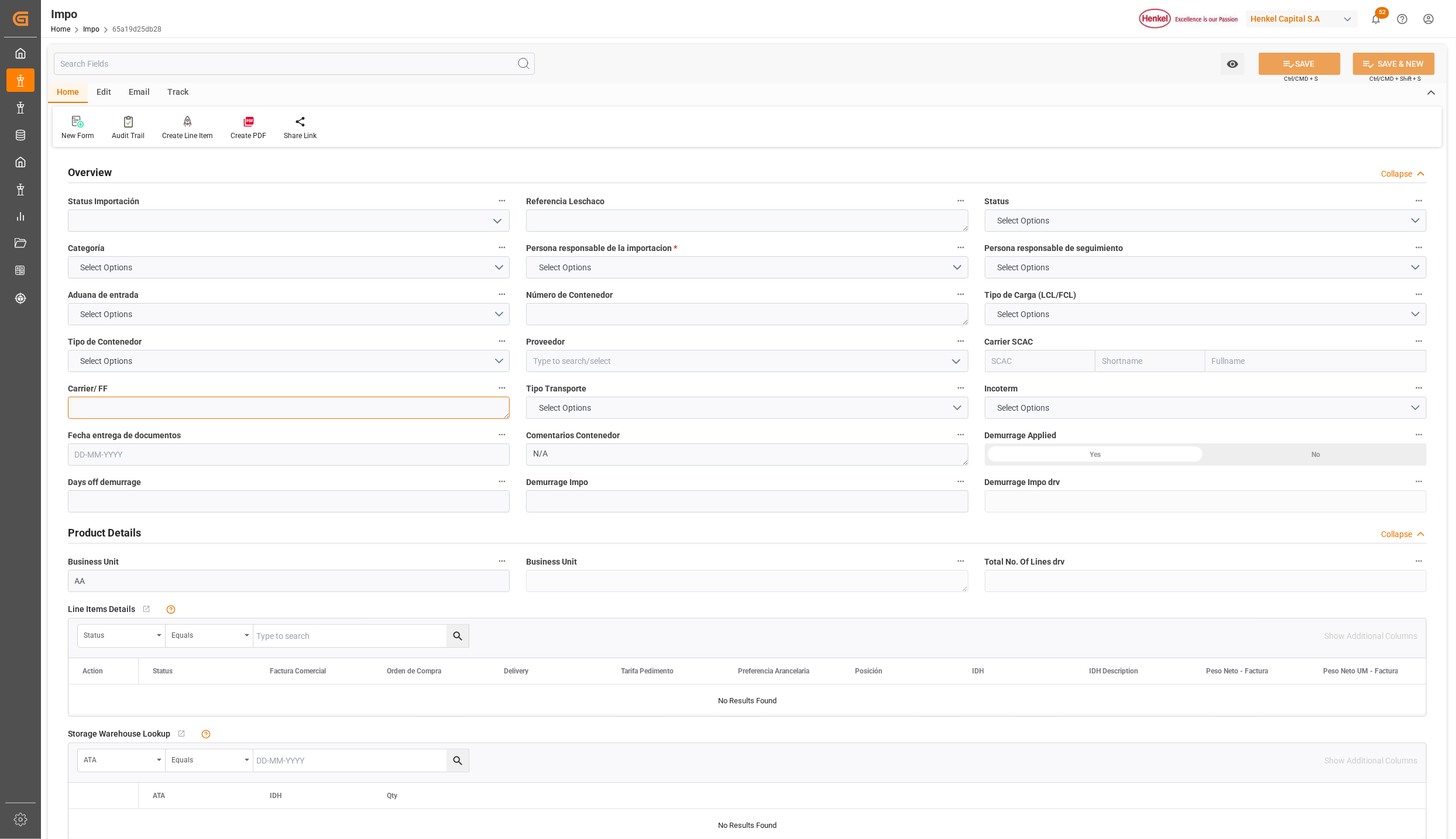
click at [225, 411] on textarea at bounding box center [288, 408] width 442 height 22
type input "[DATE]"
click at [60, 389] on div "Carrier/ FF" at bounding box center [288, 400] width 458 height 47
click at [157, 404] on textarea at bounding box center [288, 408] width 442 height 22
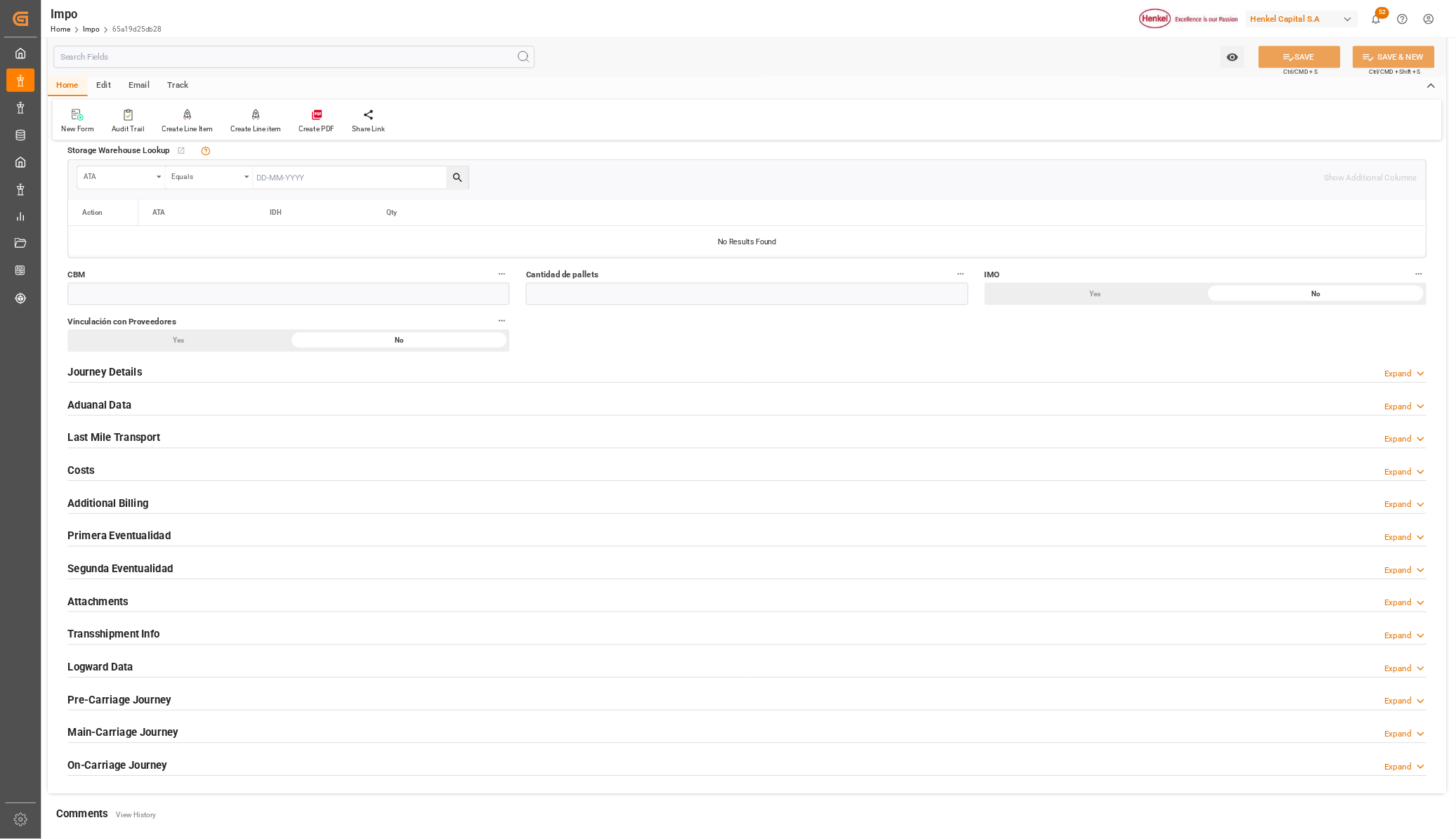
scroll to position [738, 0]
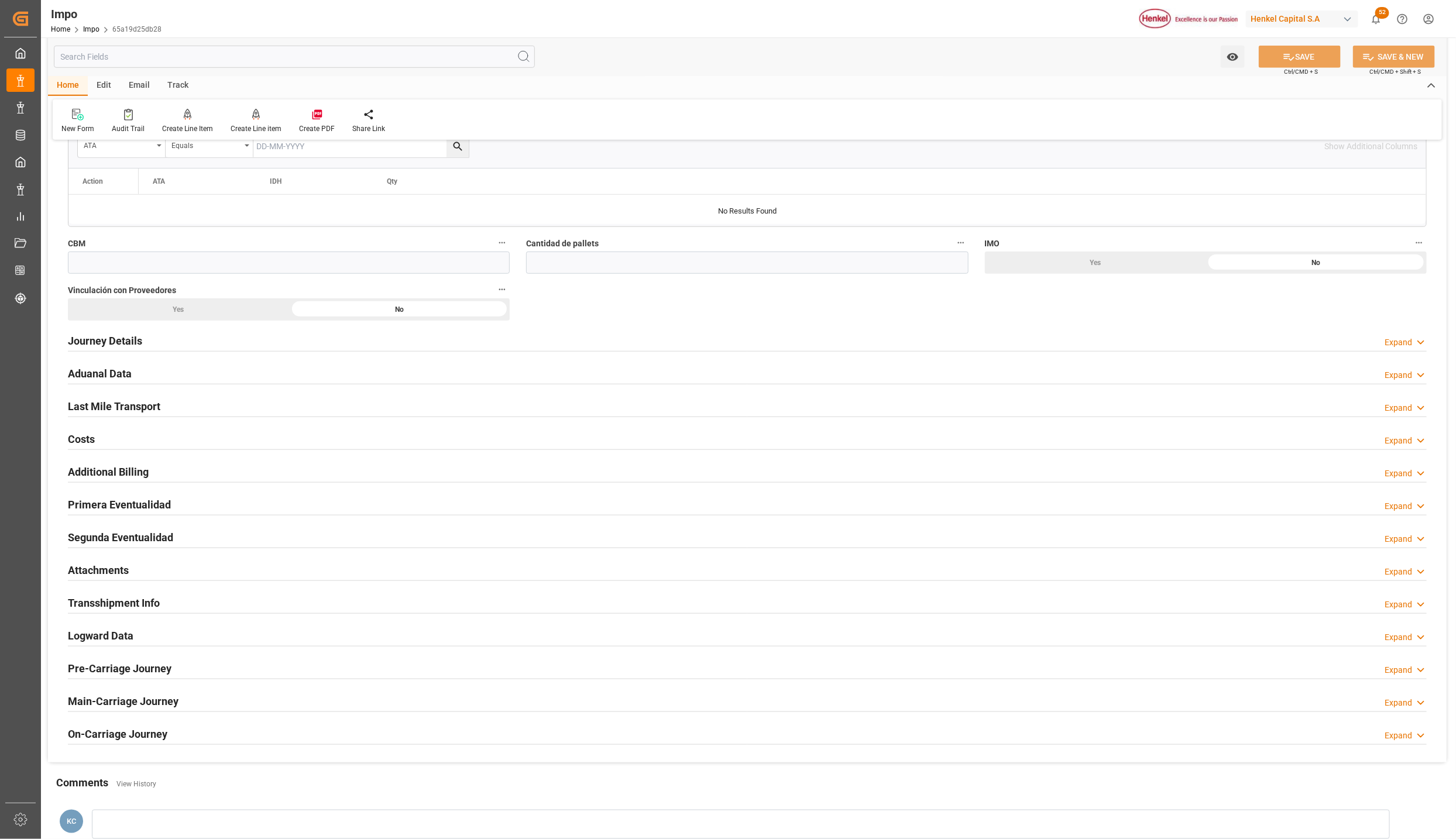
click at [95, 406] on h2 "Last Mile Transport" at bounding box center [114, 406] width 93 height 16
click at [99, 407] on h2 "Last Mile Transport" at bounding box center [114, 406] width 93 height 16
click at [109, 408] on h2 "Last Mile Transport" at bounding box center [114, 406] width 93 height 16
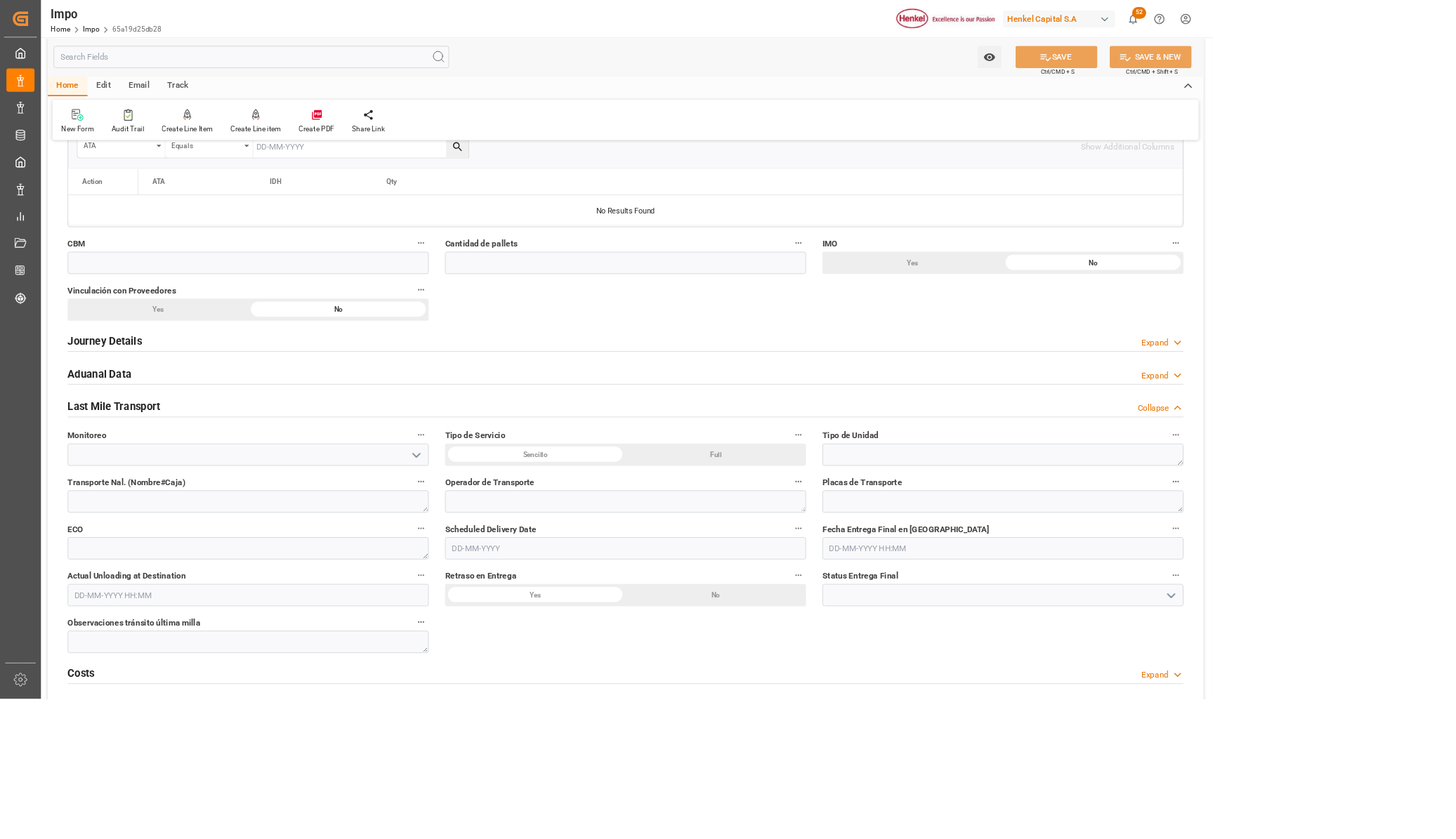
scroll to position [738, 0]
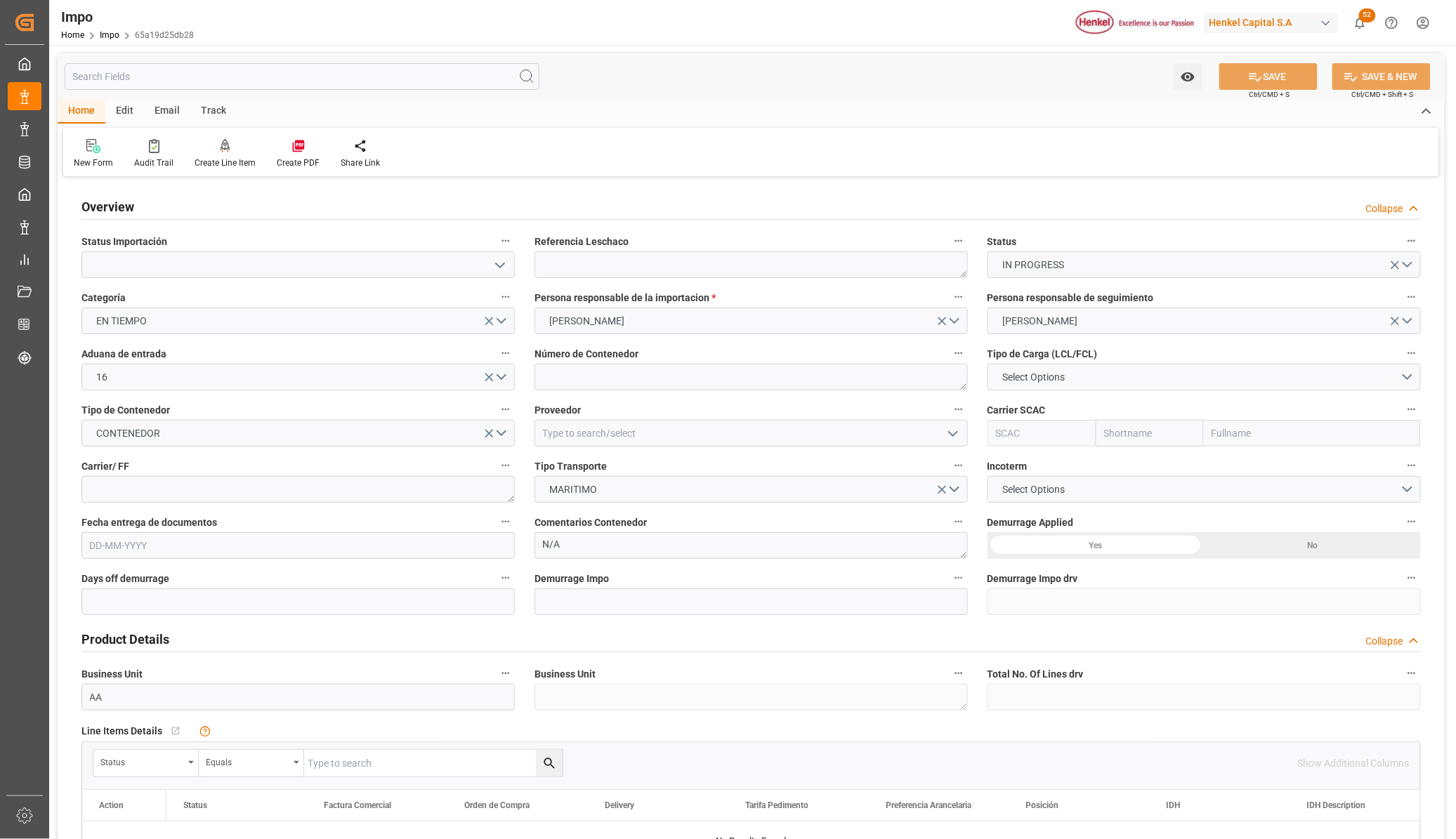
scroll to position [1053, 0]
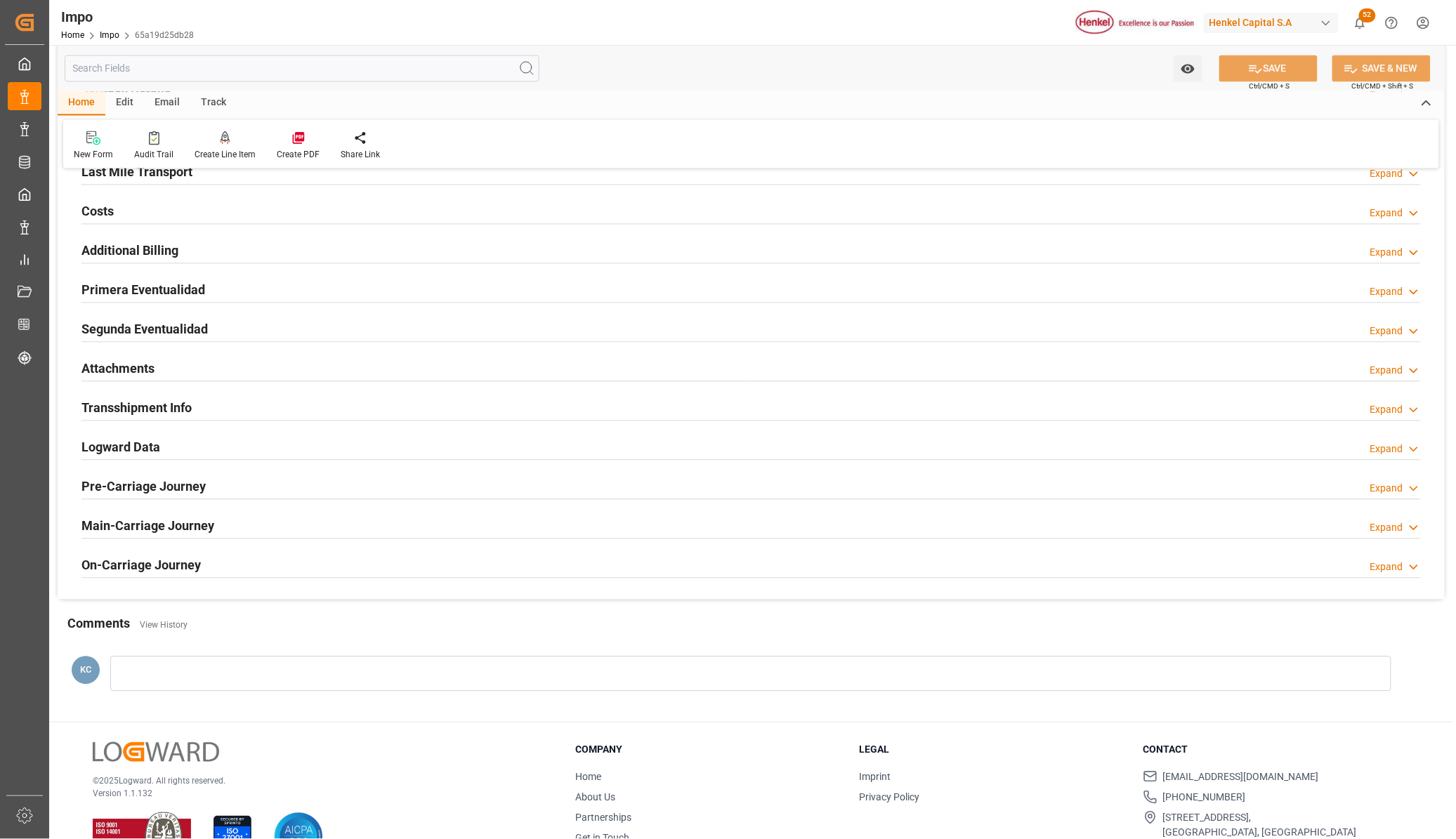
type input "[DATE]"
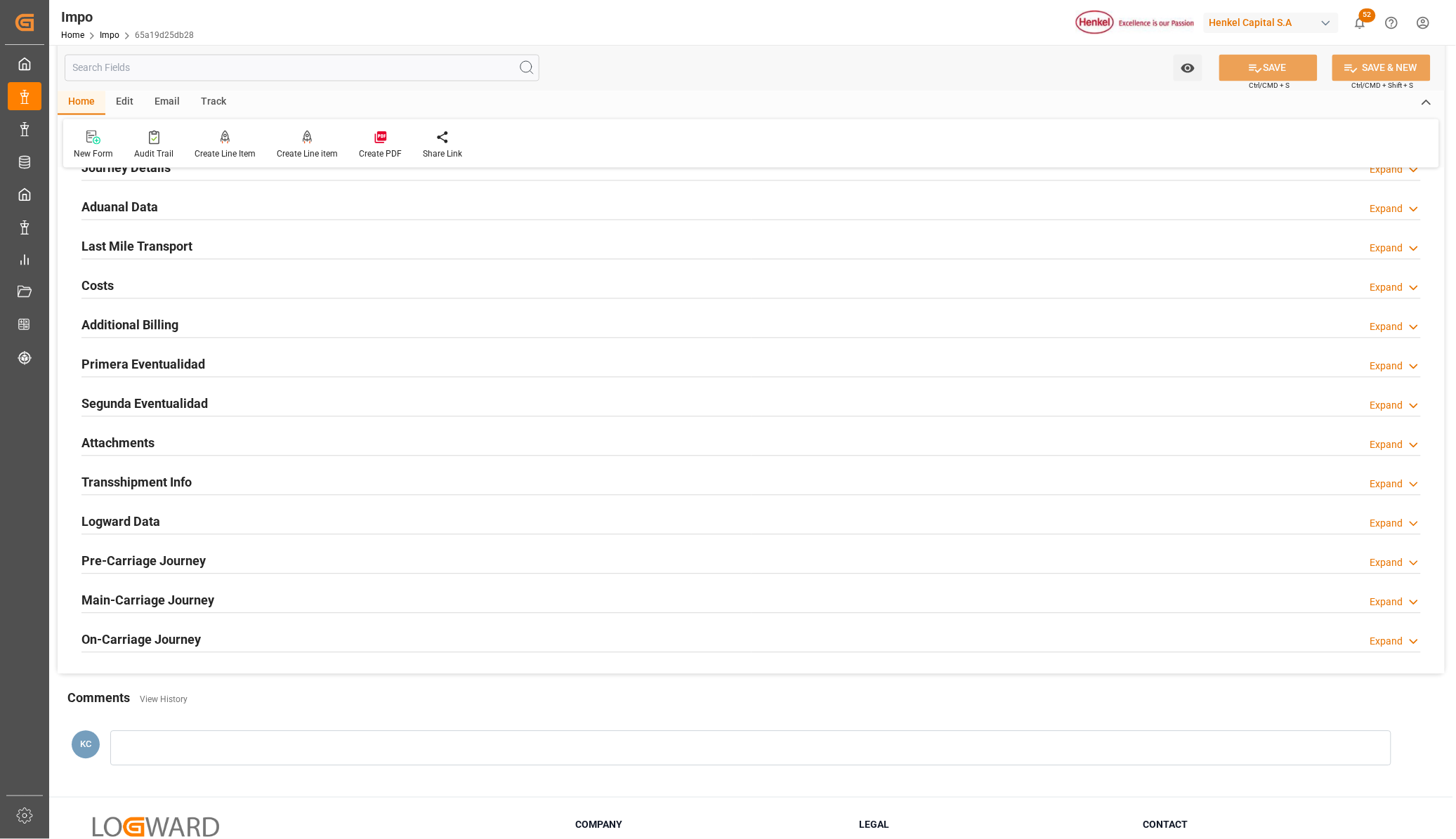
scroll to position [878, 0]
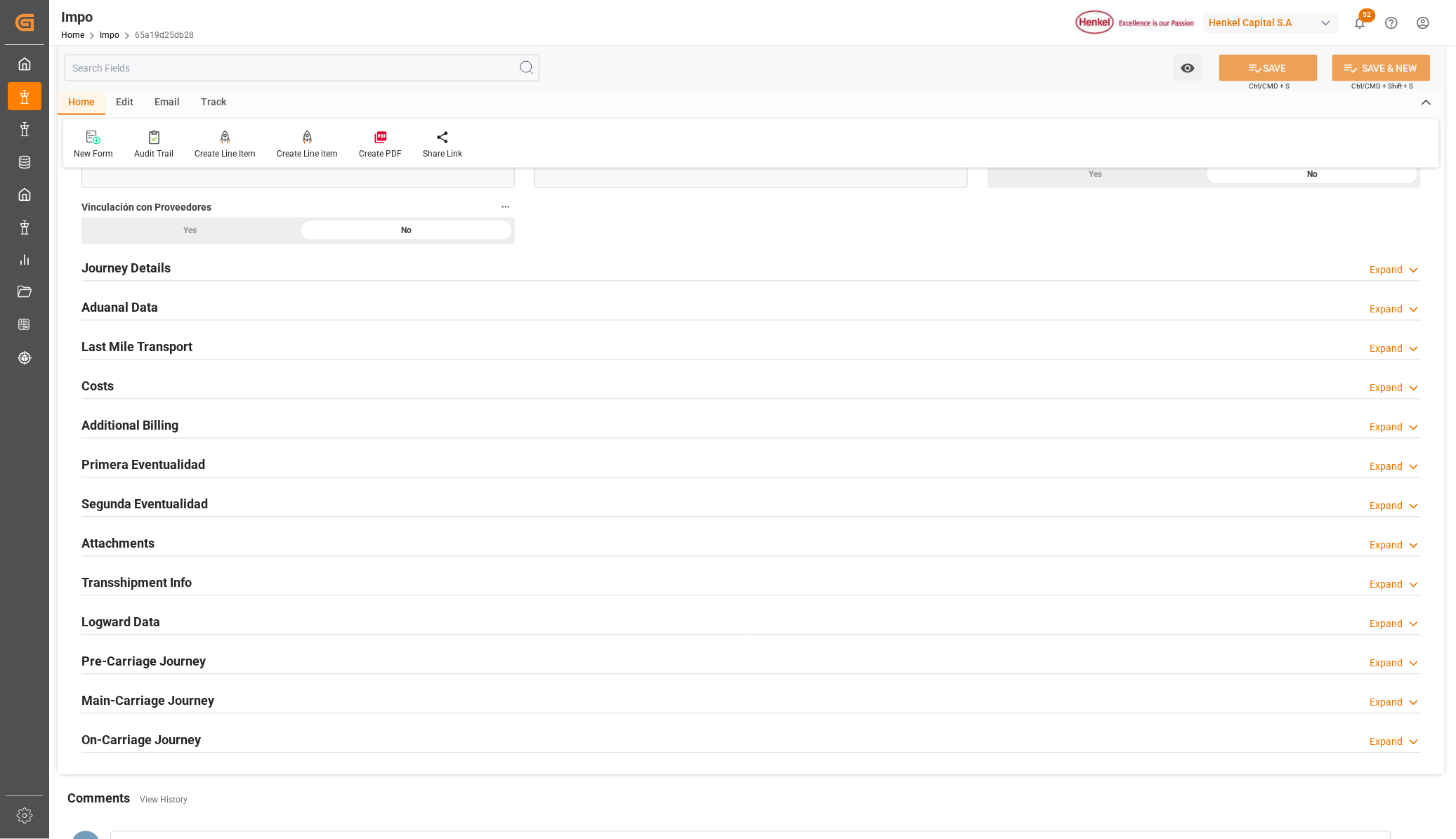
click at [141, 348] on h2 "Last Mile Transport" at bounding box center [137, 347] width 111 height 19
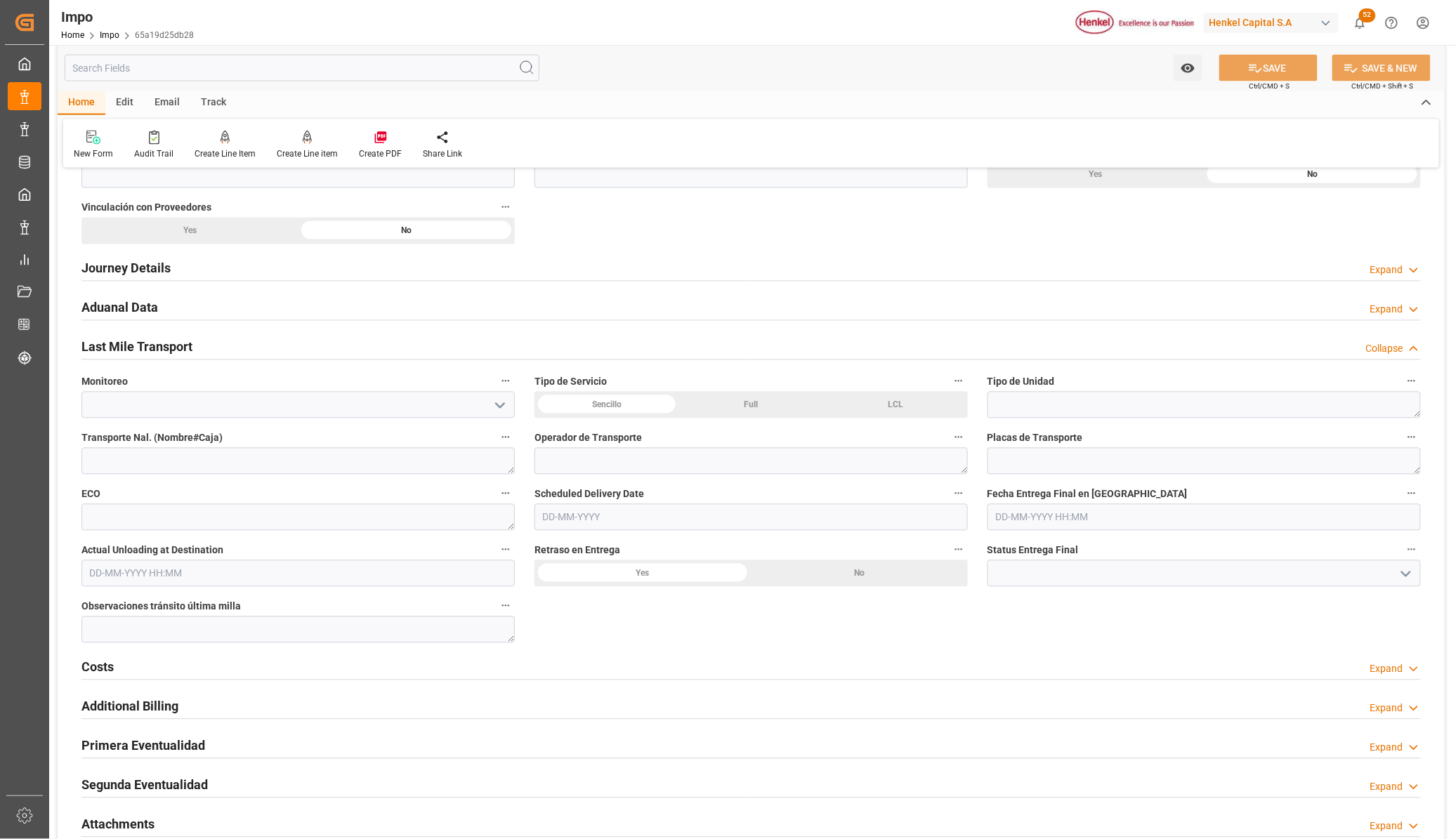
click at [890, 408] on div "LCL" at bounding box center [896, 405] width 145 height 26
click at [739, 397] on div "Full" at bounding box center [752, 405] width 145 height 26
click at [598, 405] on div "Sencillo" at bounding box center [607, 405] width 145 height 26
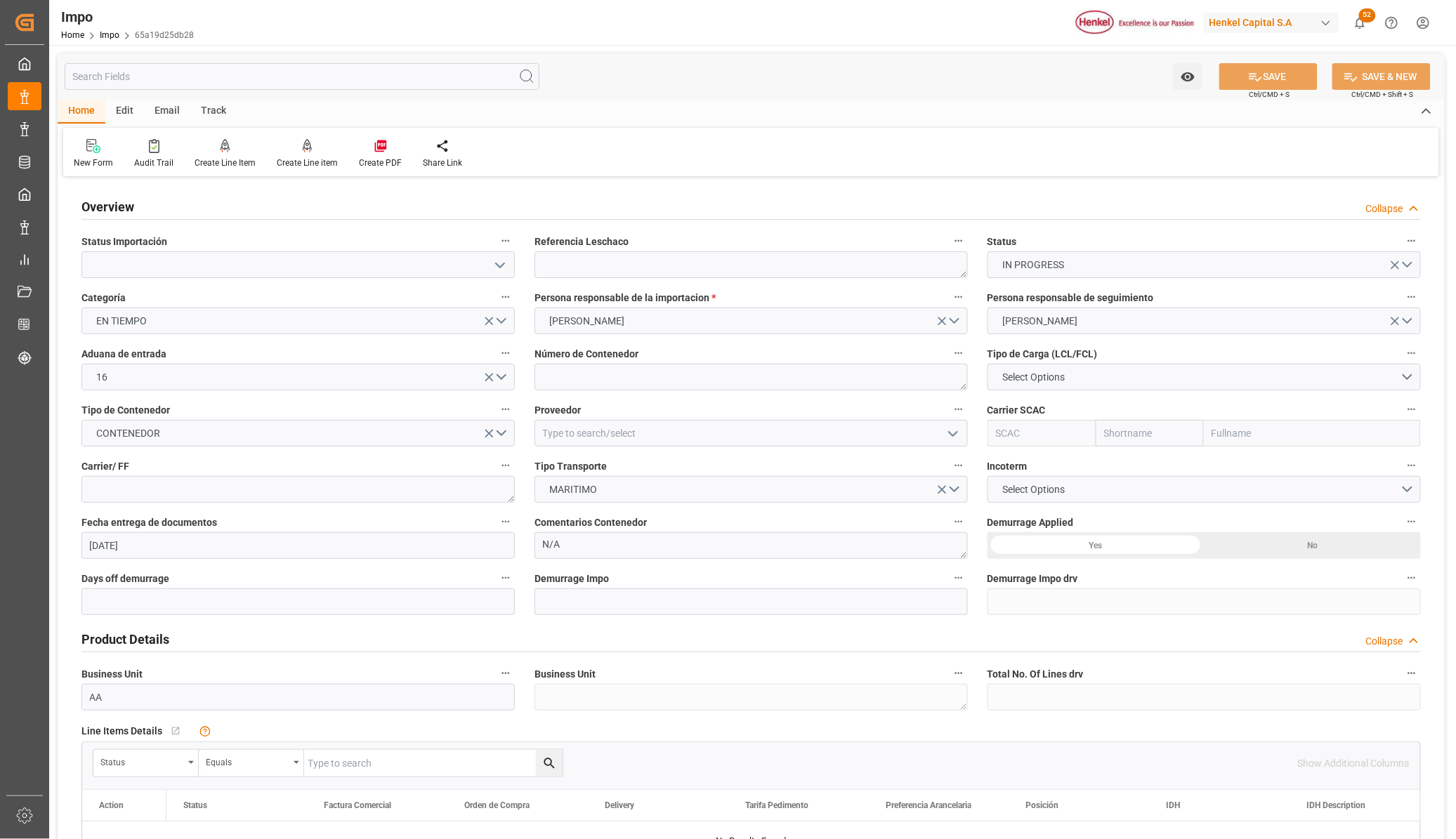
type input "[DATE]"
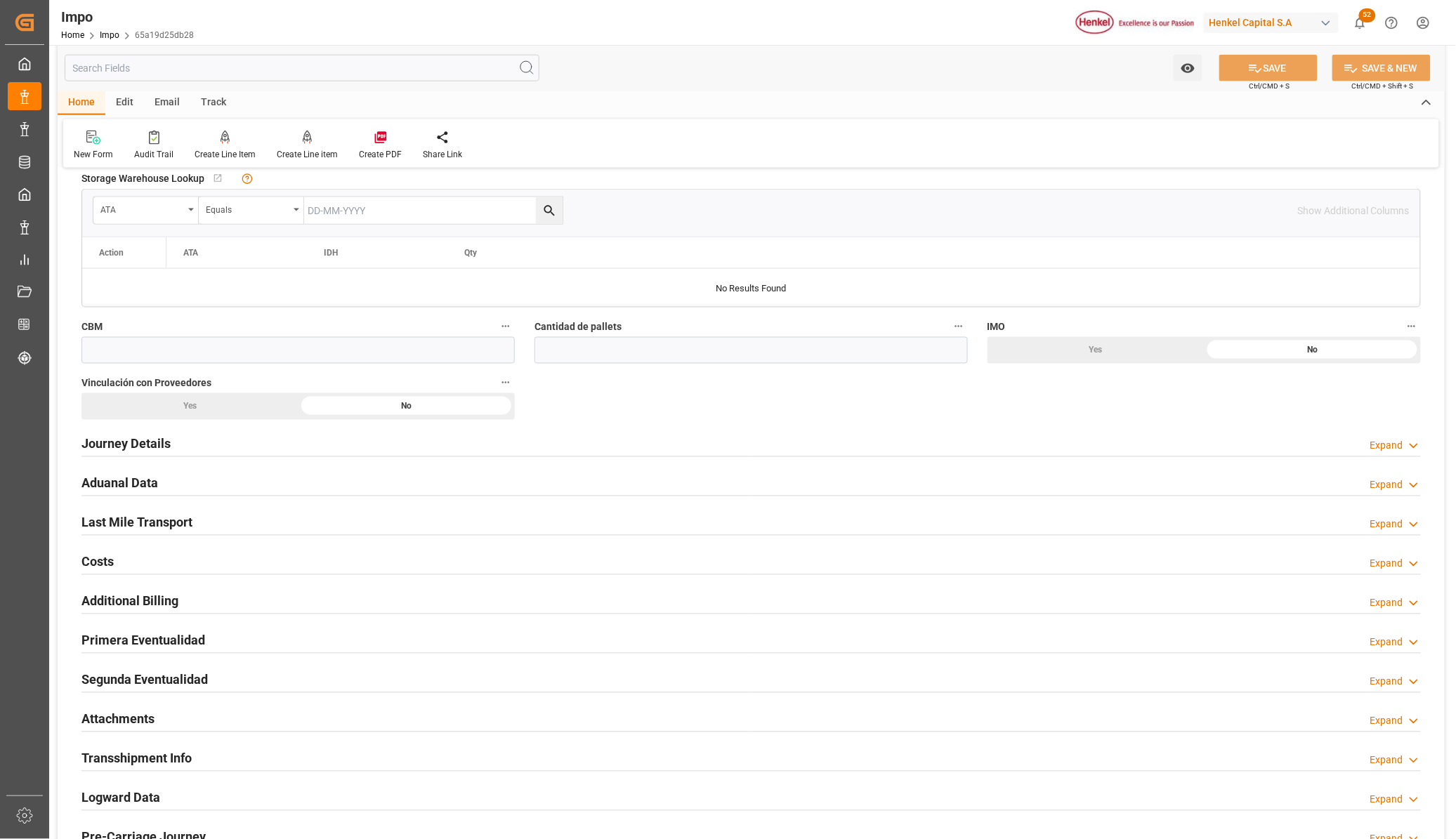
click at [128, 523] on h2 "Last Mile Transport" at bounding box center [137, 523] width 111 height 19
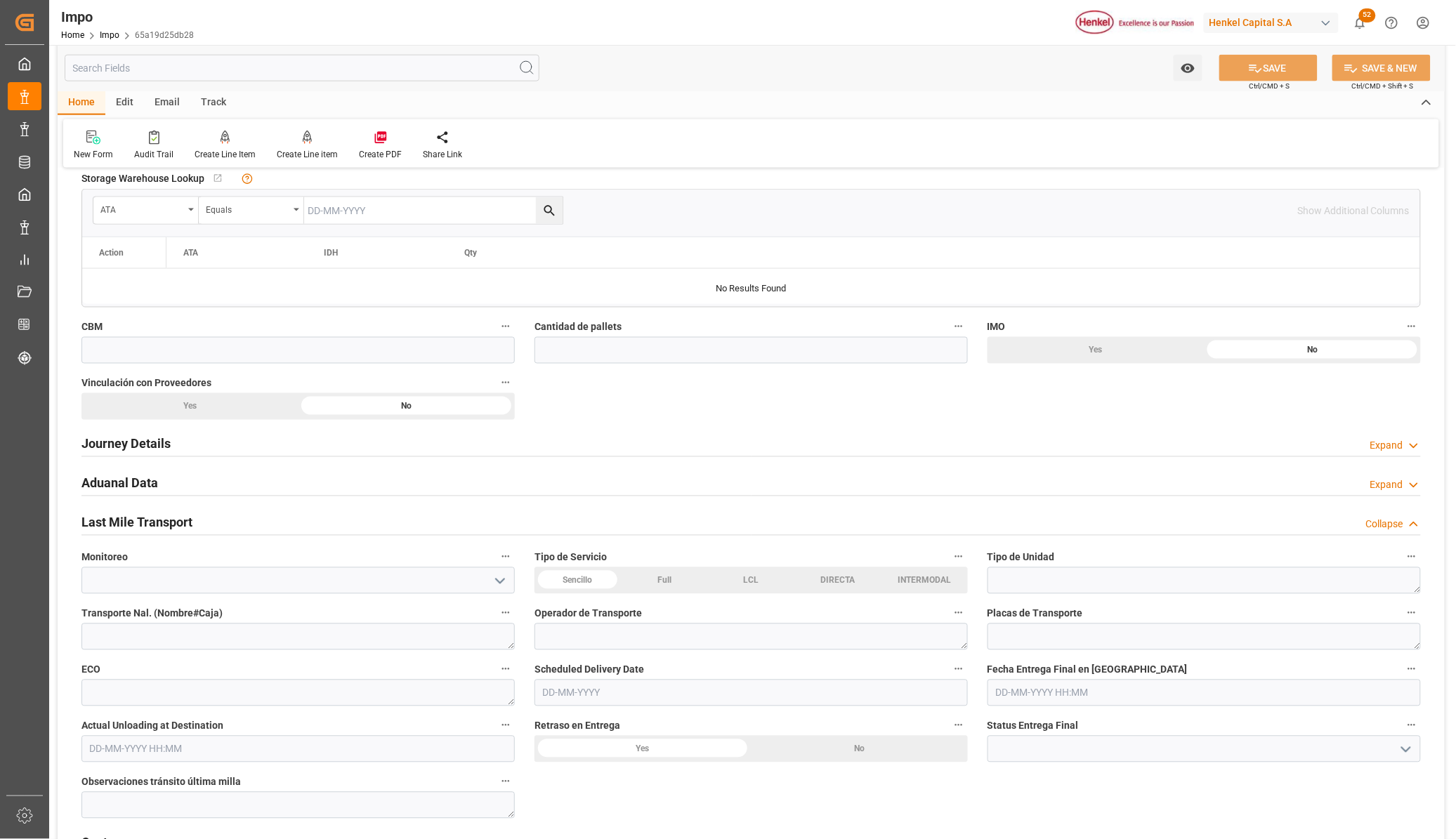
click at [853, 582] on div "DIRECTA" at bounding box center [838, 580] width 87 height 26
click at [1030, 581] on textarea at bounding box center [1205, 580] width 434 height 26
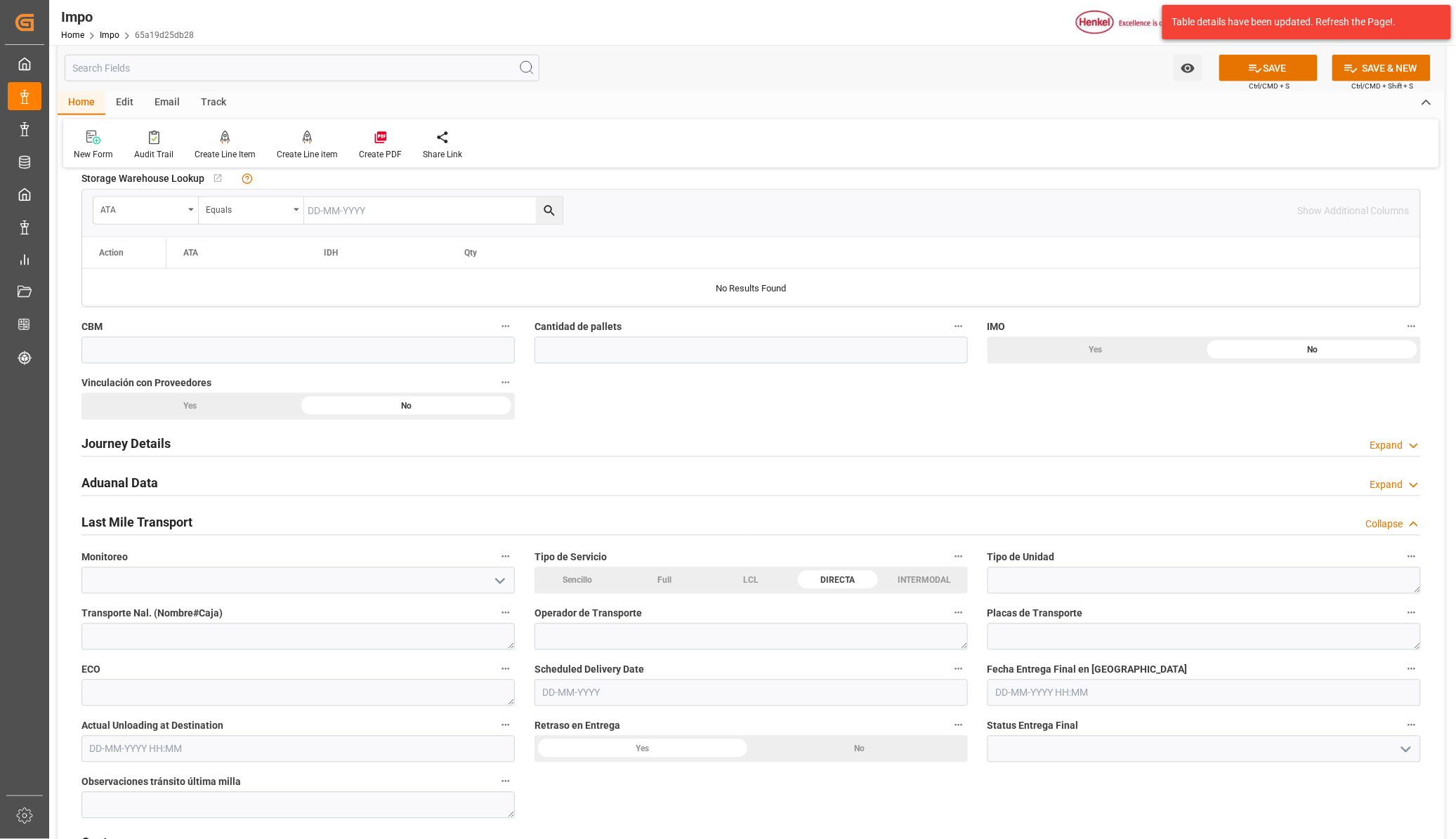
click at [163, 439] on h2 "Journey Details" at bounding box center [126, 443] width 89 height 19
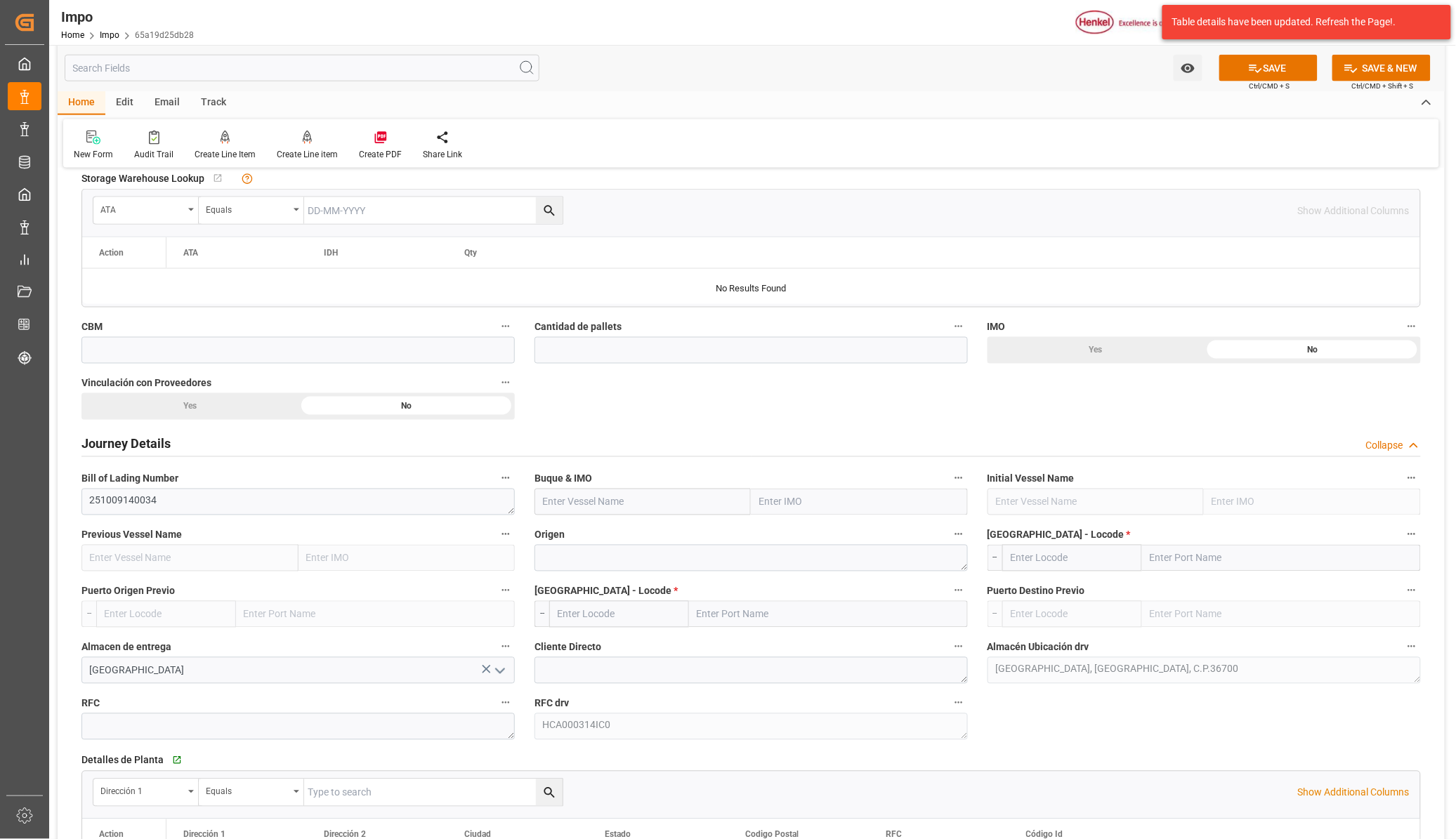
click at [111, 26] on div "Impo" at bounding box center [127, 17] width 133 height 21
click at [112, 30] on link "Impo" at bounding box center [110, 35] width 20 height 10
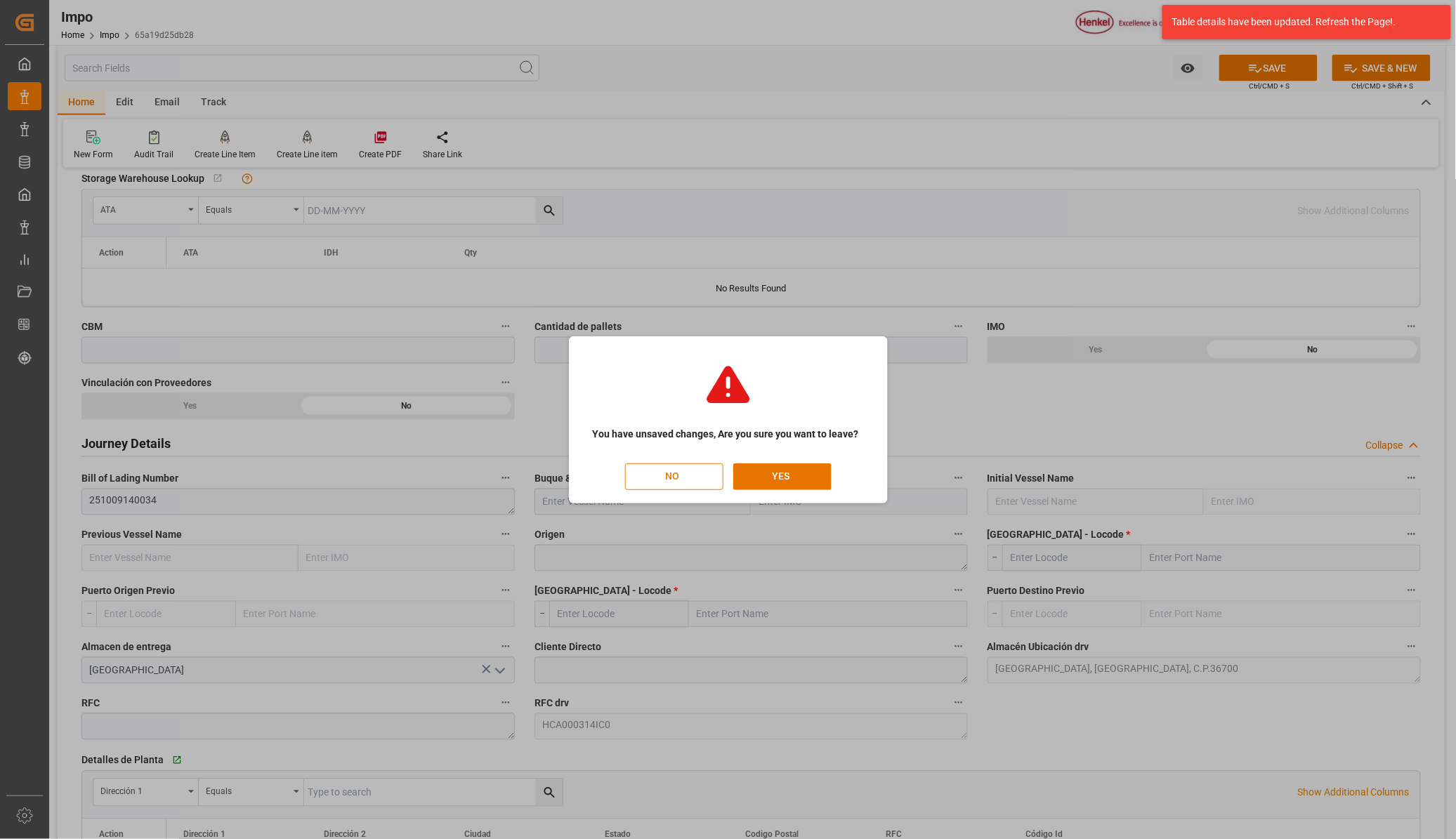
click at [665, 477] on button "NO" at bounding box center [674, 476] width 98 height 26
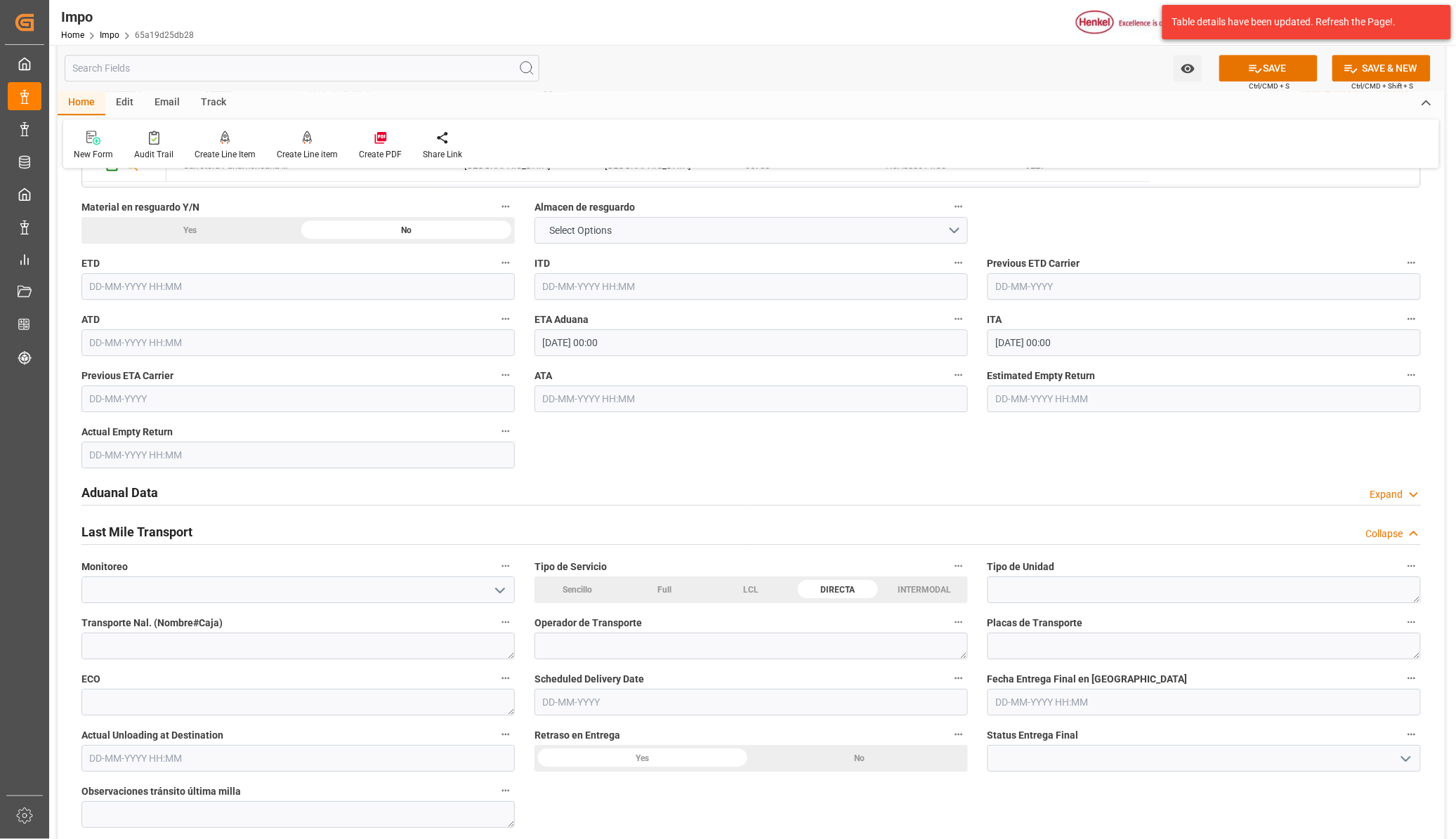
click at [619, 130] on div "New Form Audit Trail Create Line Item Create Line item Create PDF Share Link" at bounding box center [751, 143] width 1376 height 49
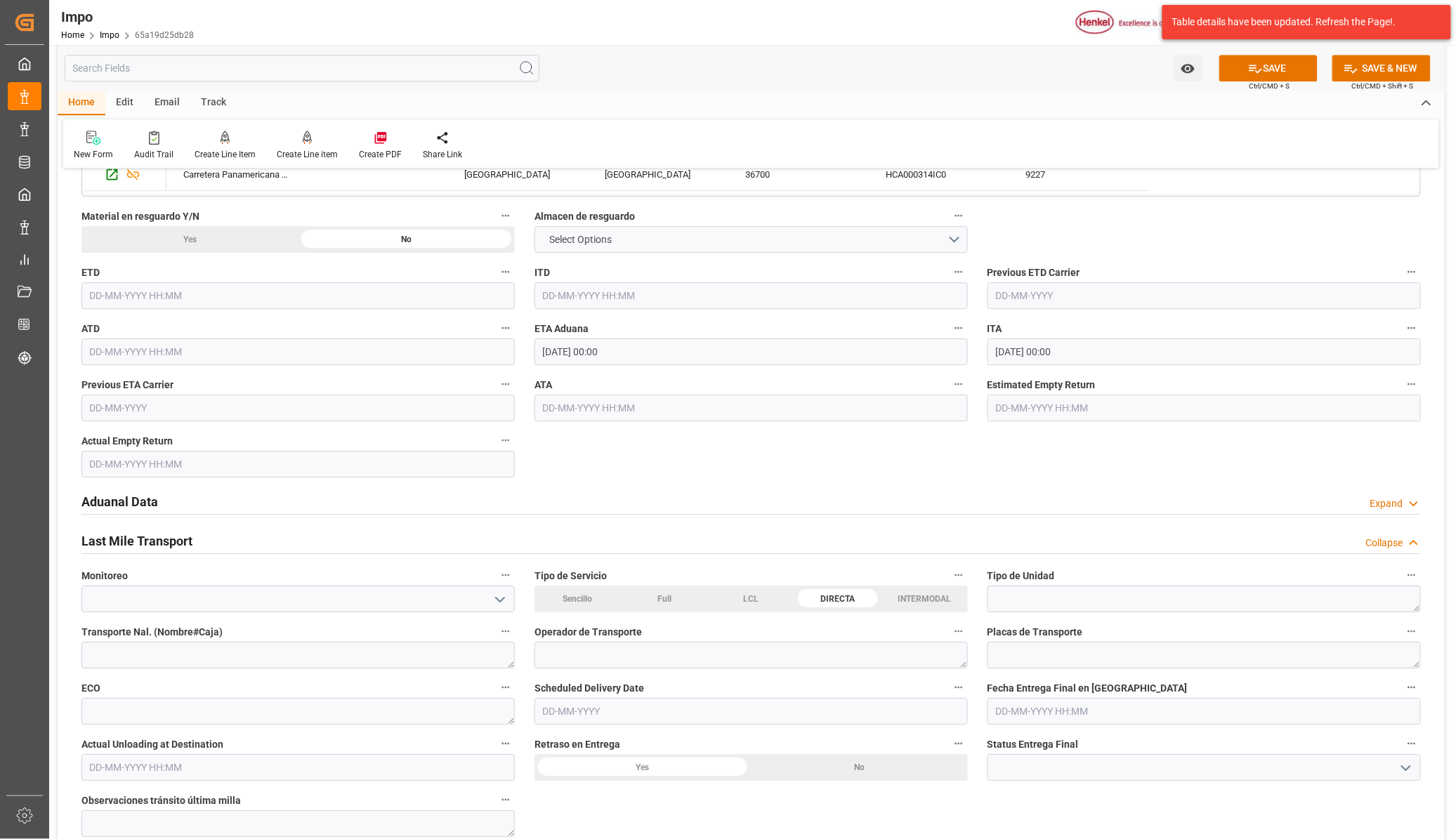
scroll to position [1317, 0]
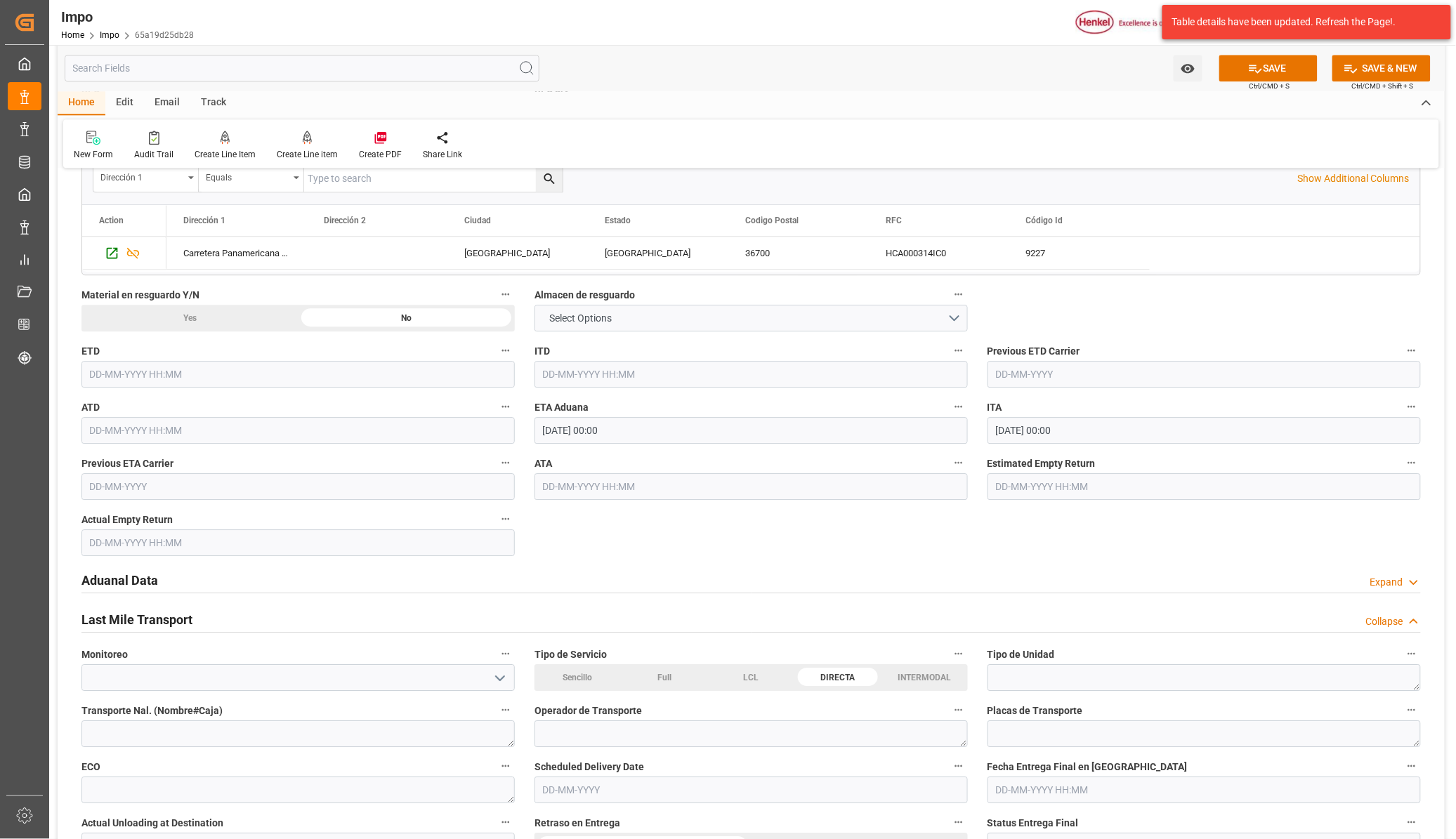
click at [134, 612] on h2 "Last Mile Transport" at bounding box center [137, 619] width 111 height 19
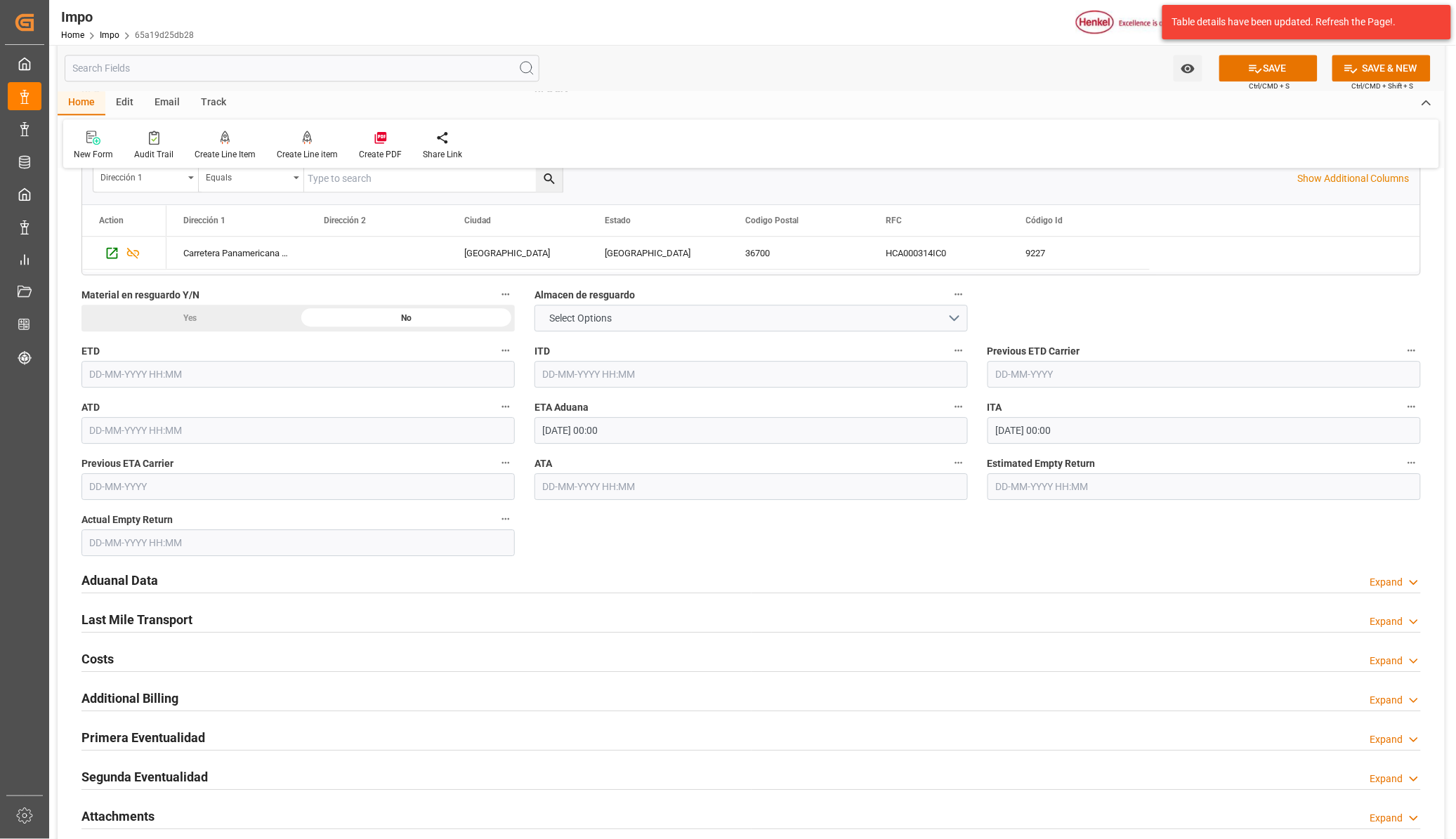
click at [135, 613] on h2 "Last Mile Transport" at bounding box center [137, 619] width 111 height 19
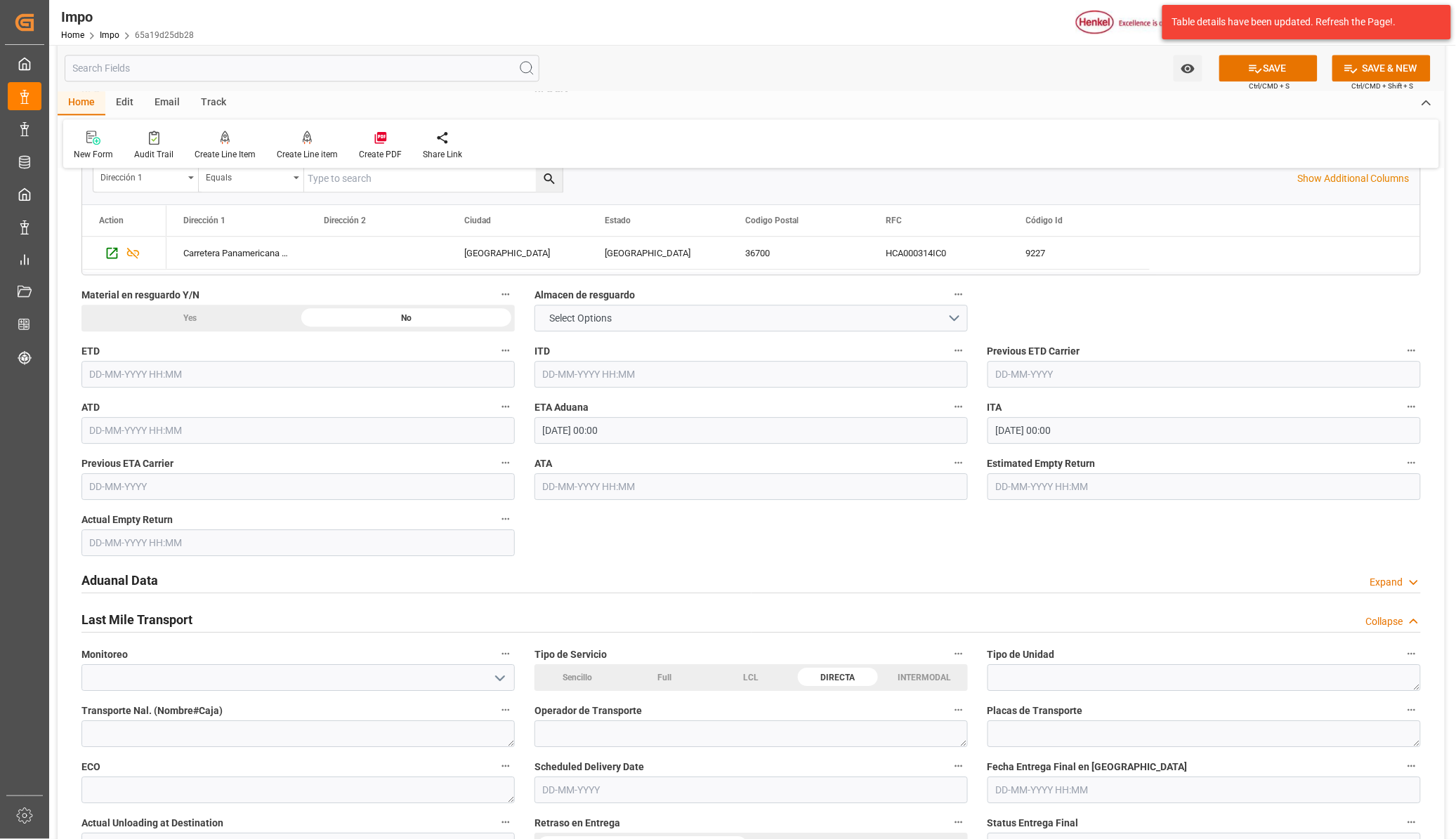
click at [508, 676] on icon "open menu" at bounding box center [500, 678] width 16 height 16
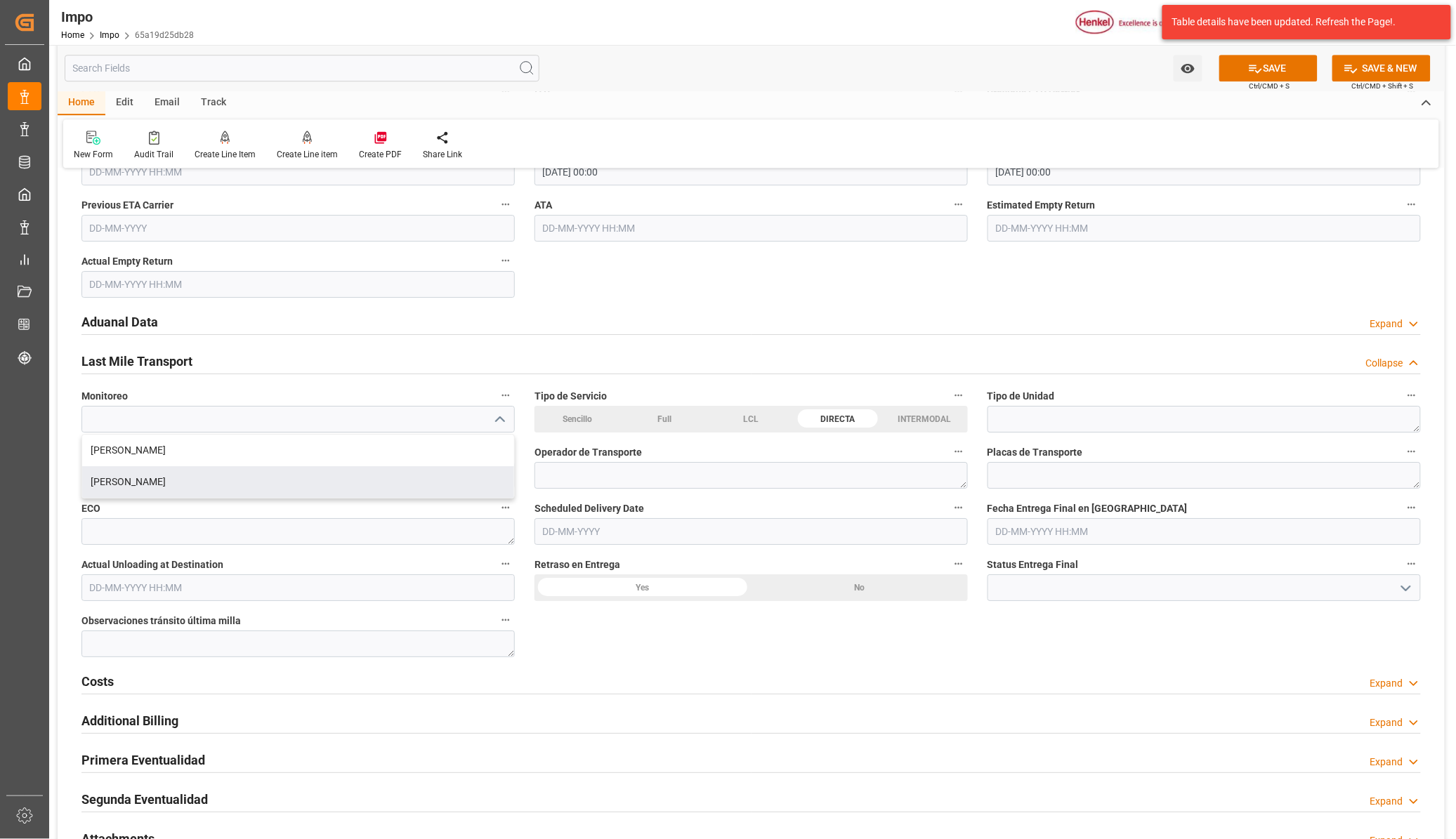
scroll to position [1580, 0]
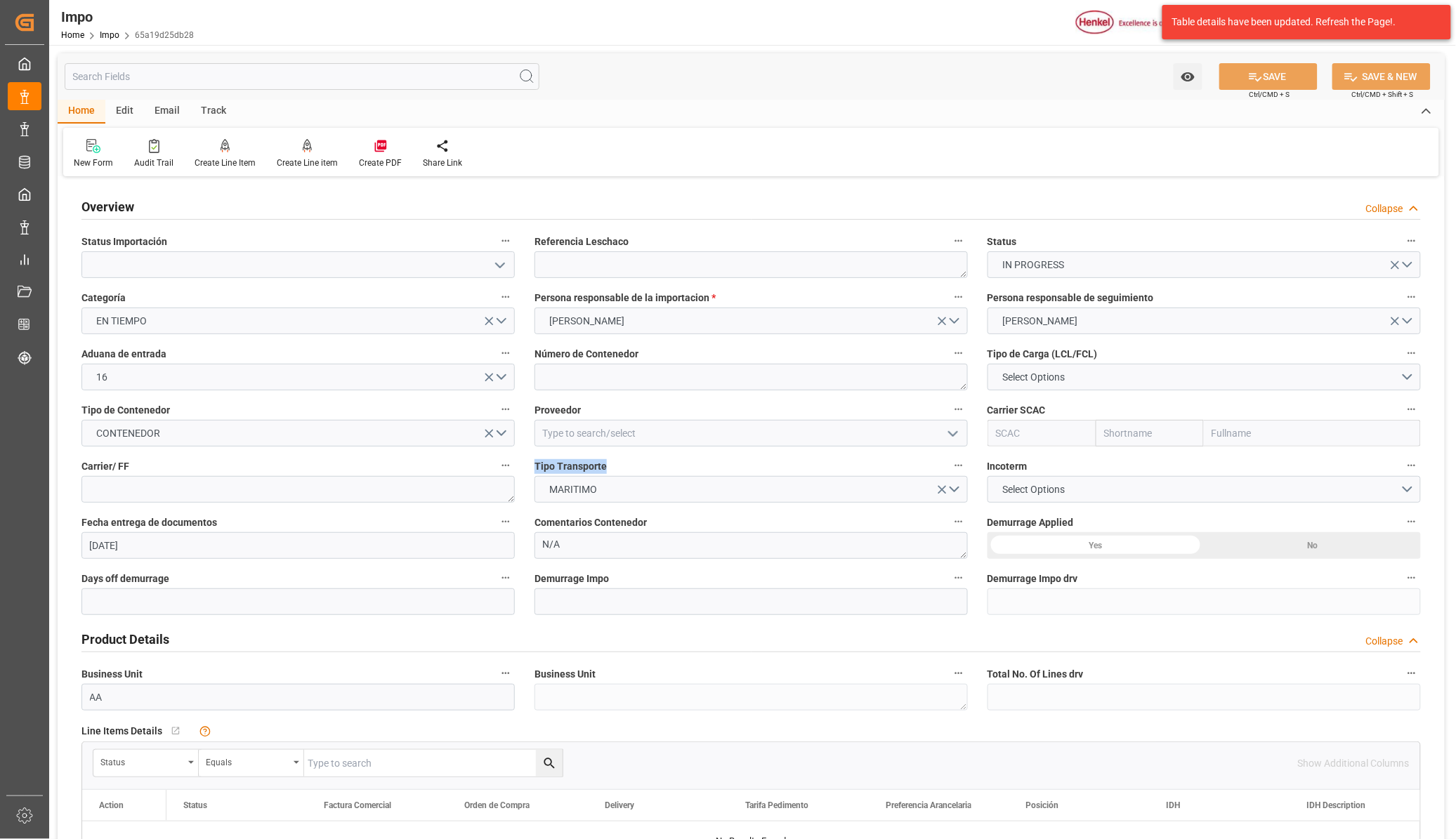
drag, startPoint x: 608, startPoint y: 466, endPoint x: 510, endPoint y: 467, distance: 98.0
click at [957, 489] on button "MARITIMO" at bounding box center [751, 490] width 434 height 26
click at [1052, 639] on div "Product Details Collapse" at bounding box center [751, 638] width 1340 height 26
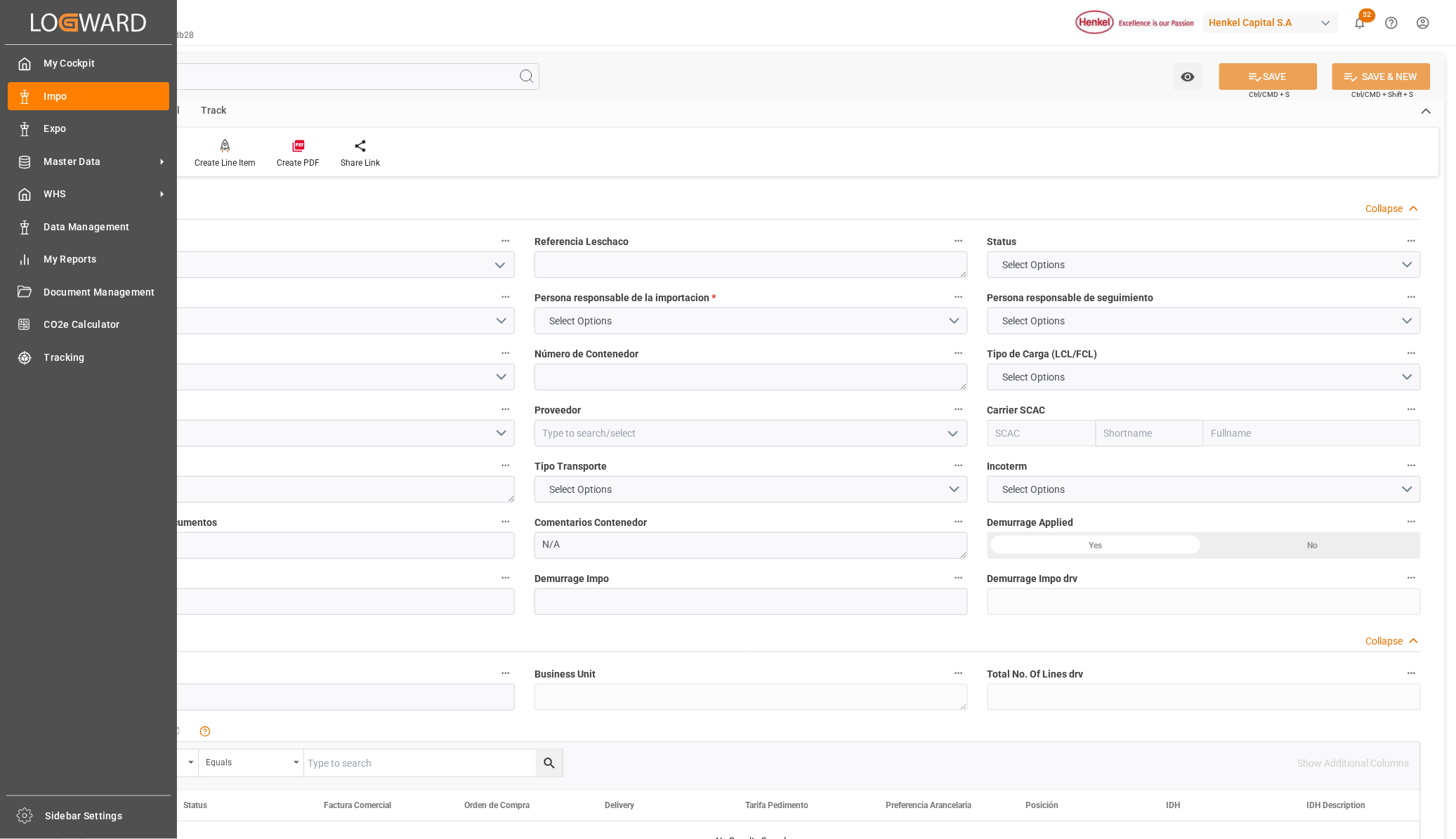
click at [346, 115] on div "Home Edit Email Track" at bounding box center [751, 111] width 1388 height 24
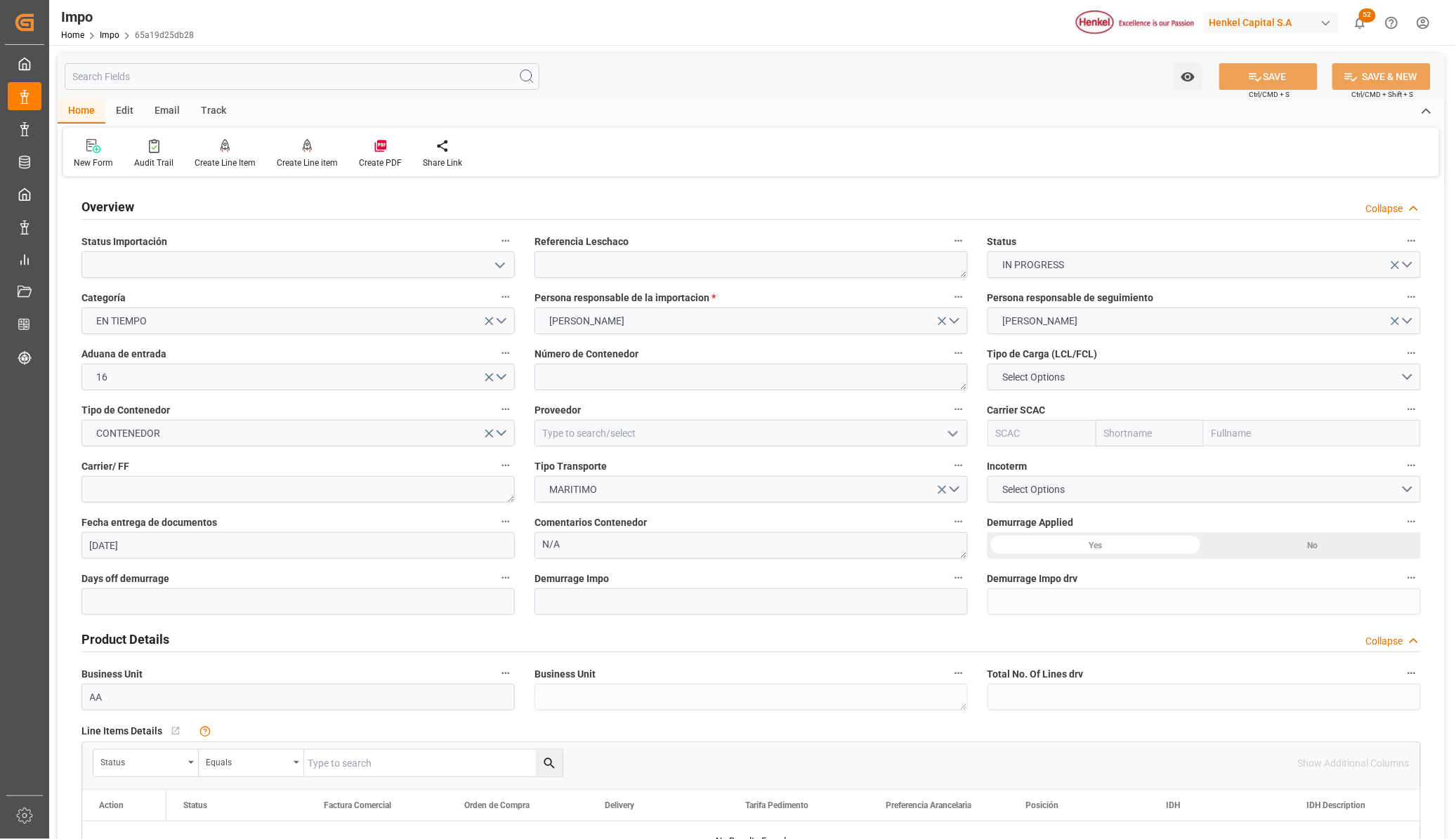
type input "01-10-2025"
click at [93, 145] on icon at bounding box center [93, 146] width 14 height 14
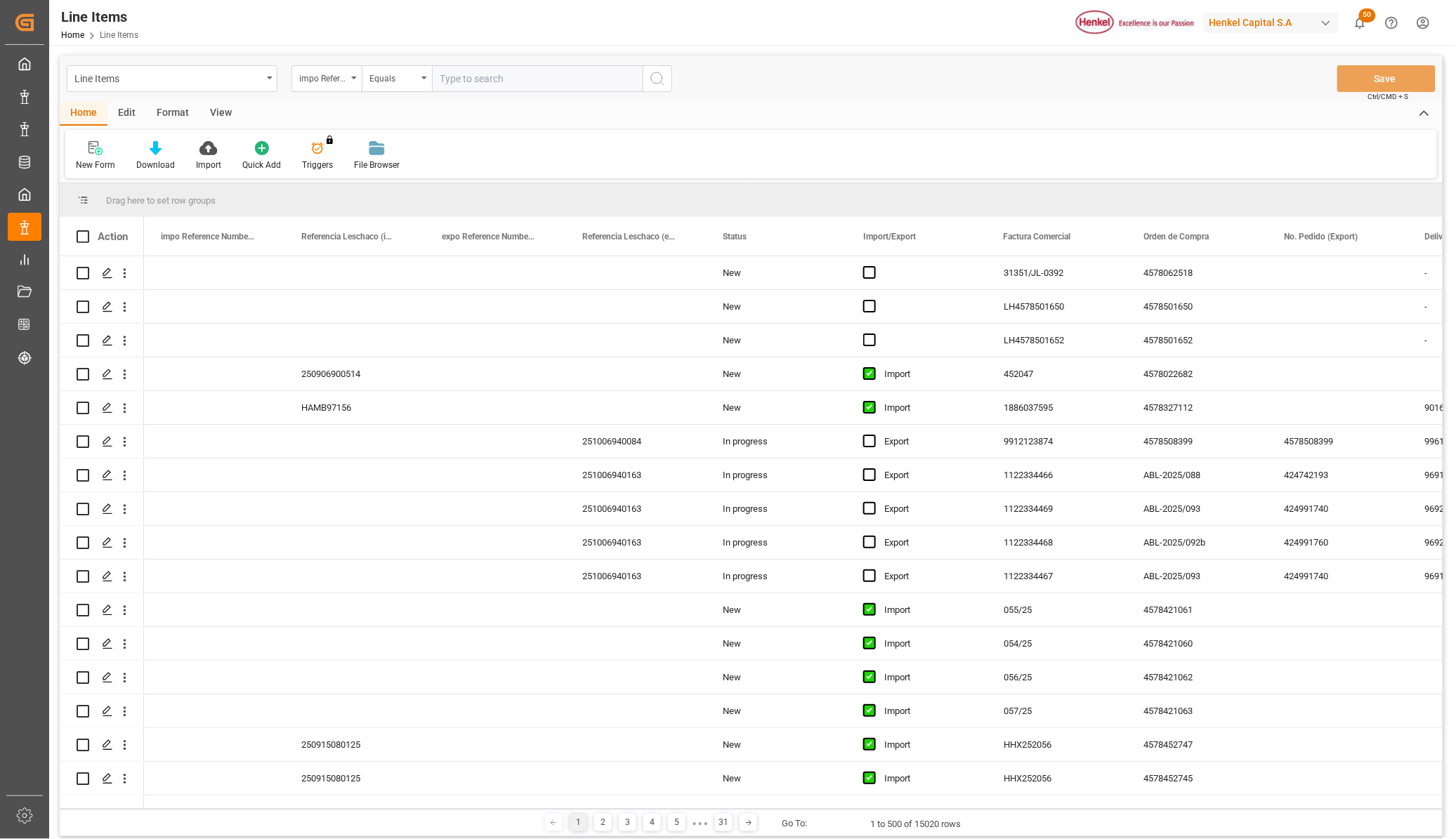
scroll to position [88, 0]
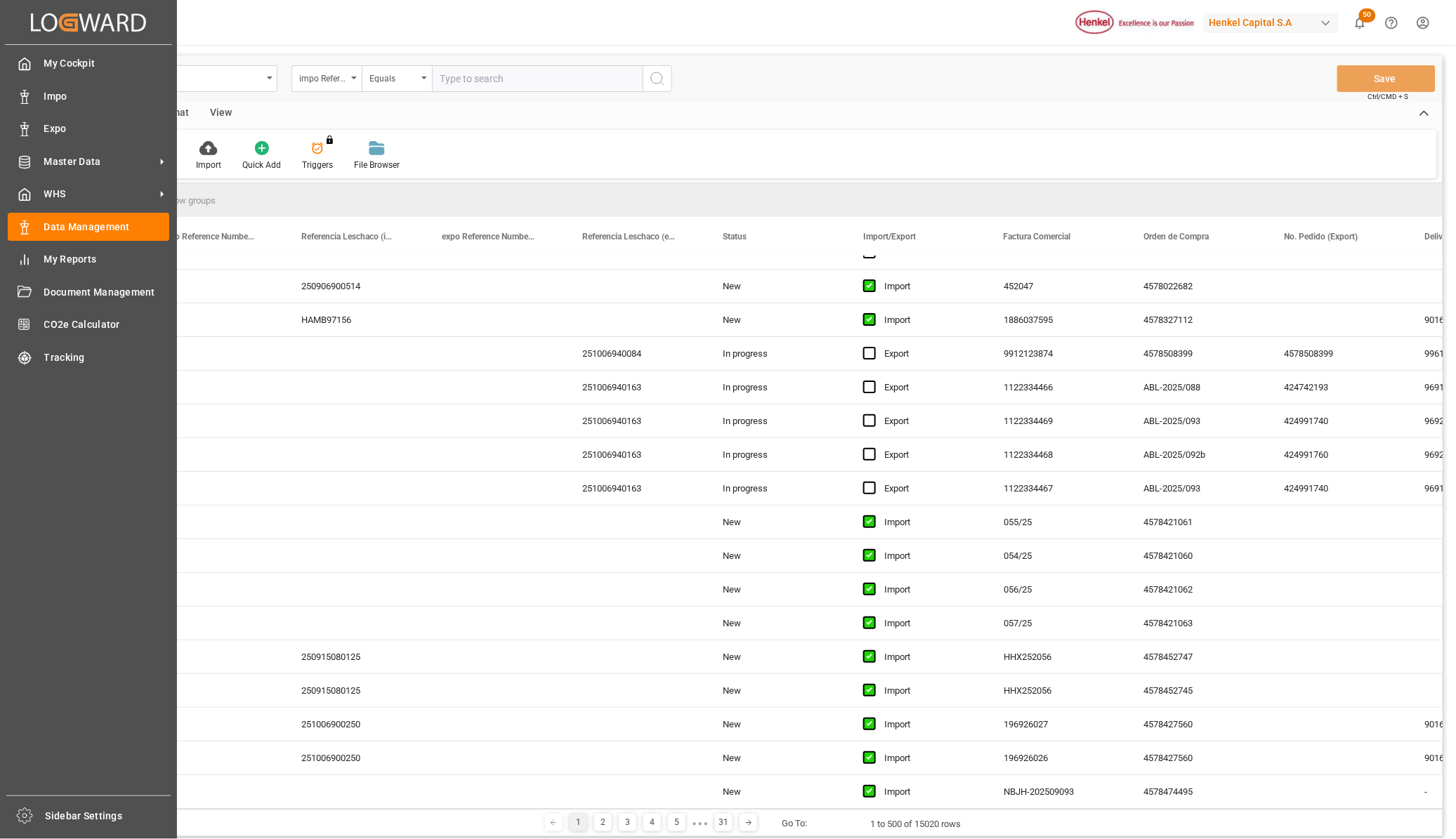
click at [103, 78] on div "My Cockpit My Cockpit Impo Impo Expo Expo Master Data Master Data WHS WHS Data …" at bounding box center [88, 420] width 167 height 751
click at [104, 89] on span "Impo" at bounding box center [107, 96] width 126 height 15
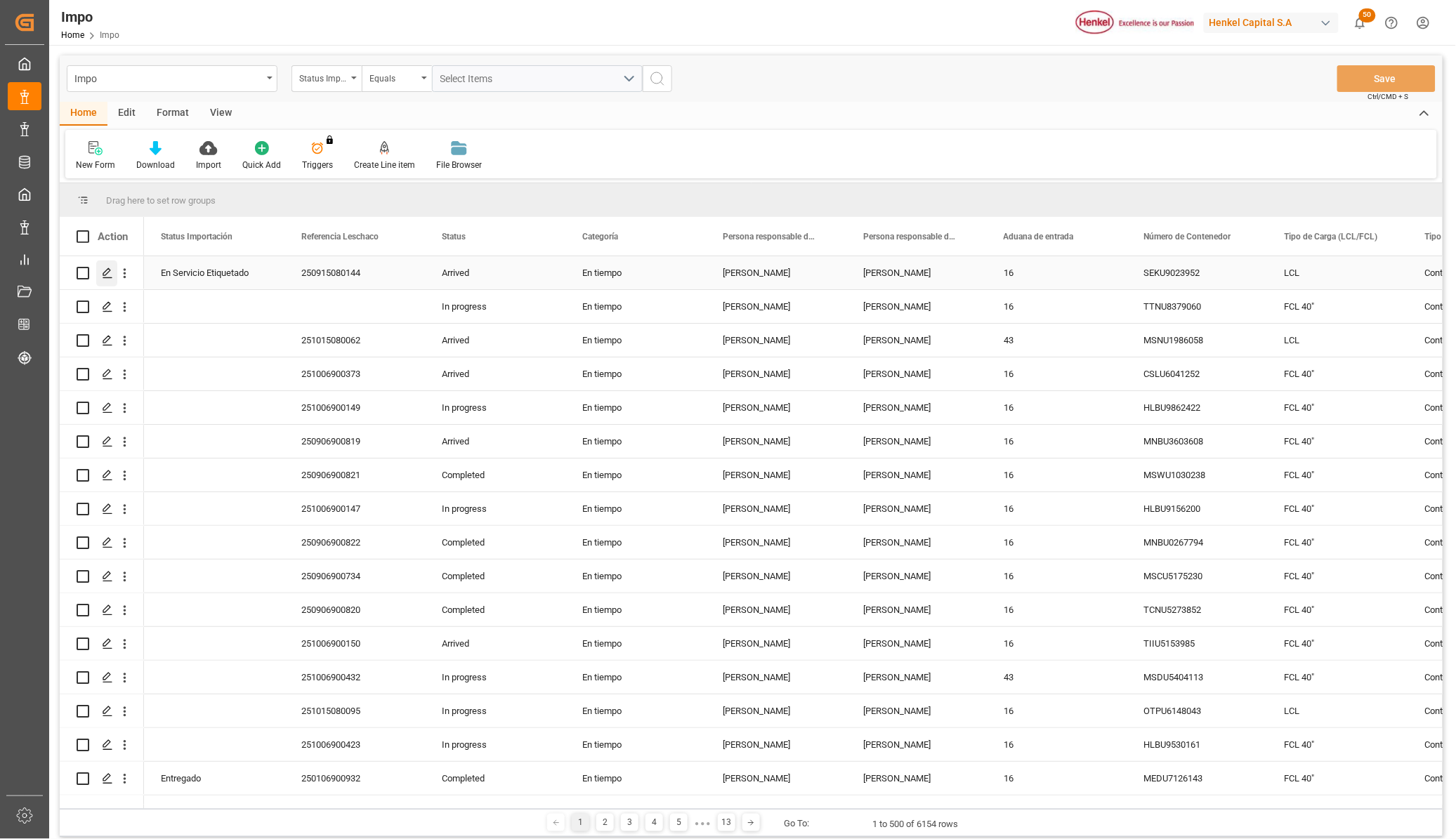
click at [106, 270] on icon "Press SPACE to select this row." at bounding box center [108, 274] width 12 height 12
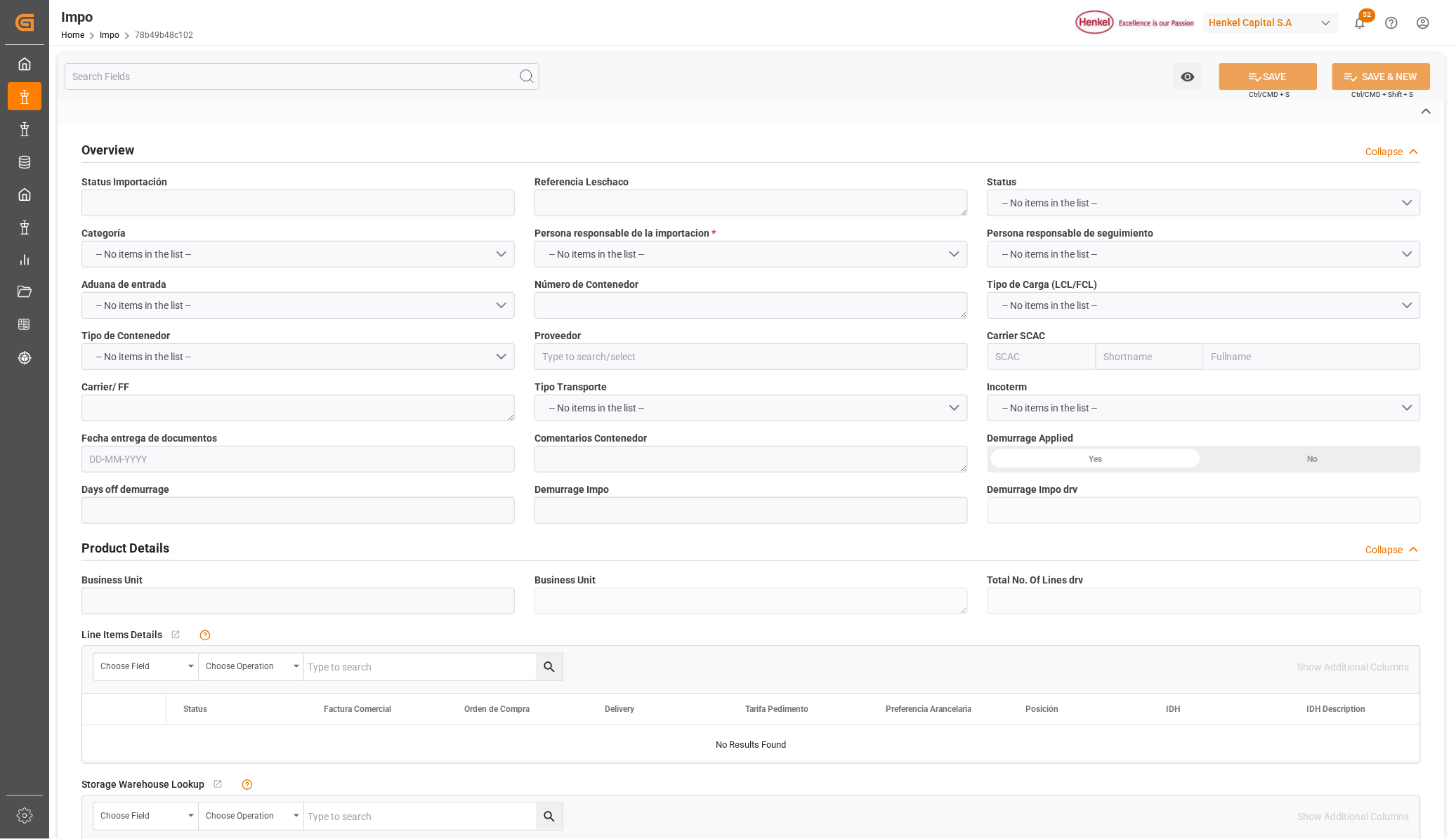
type input "En Servicio Etiquetado"
type textarea "250915080144"
type textarea "SEKU9023952"
type input "HENKEL LOCTITE (CHINA) CO. LTD."
type input "COSU"
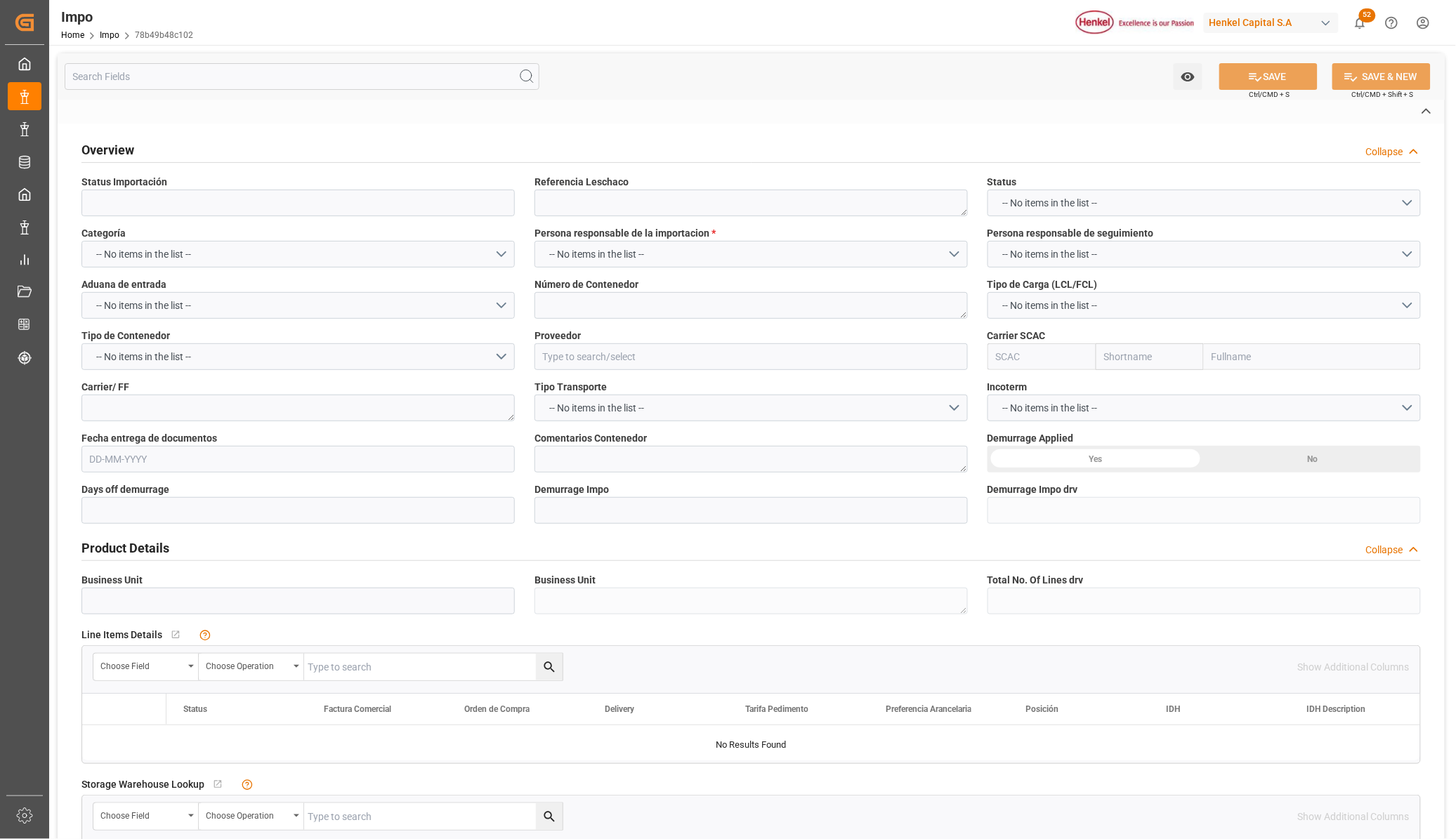
type textarea "SPARBER MEXICO INTERNACIONAL SA DE CV"
type textarea "ETIQUETAS EN PUERTO"
type input "AA"
type textarea "AA"
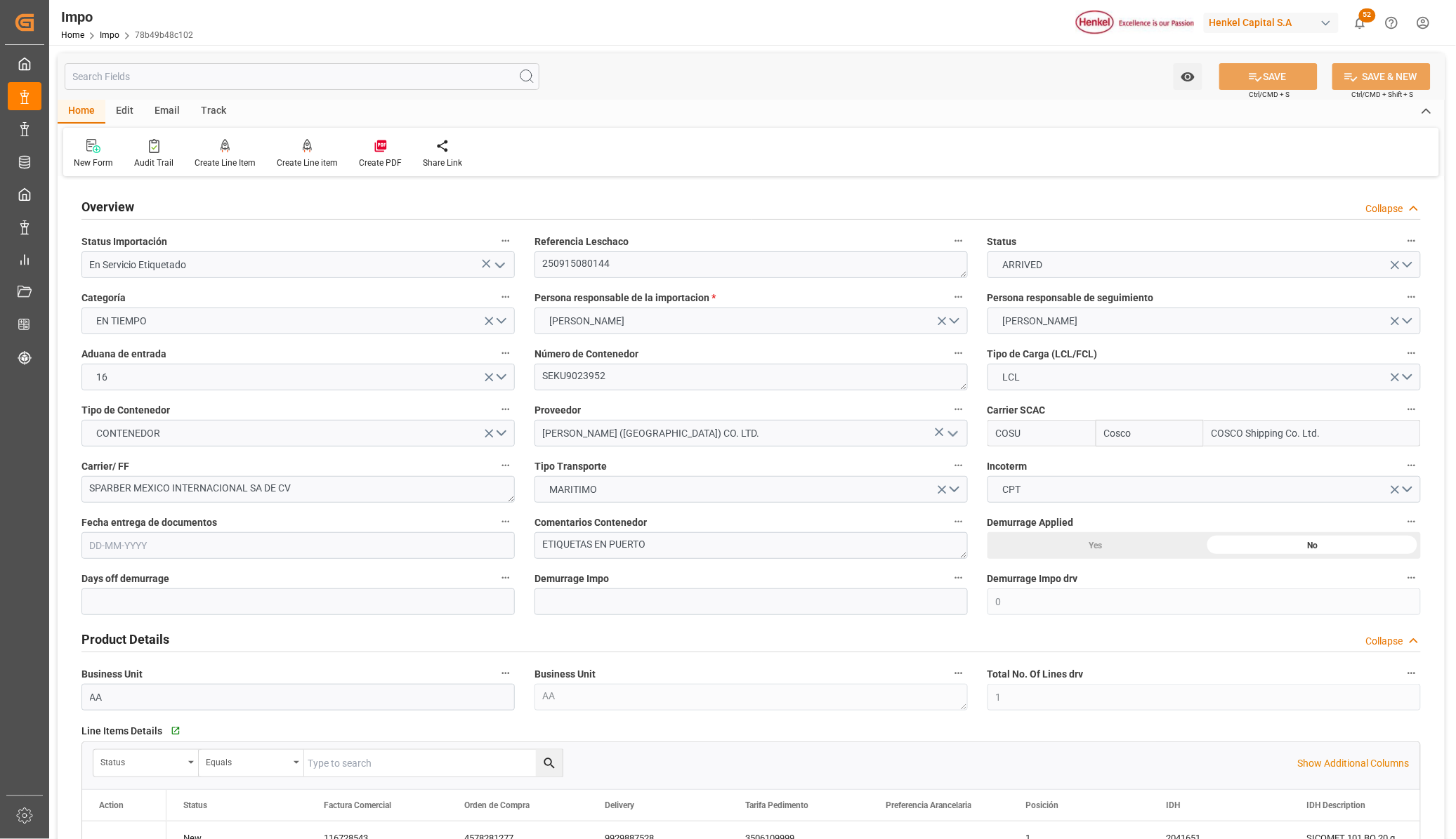
type input "Cosco"
type input "COSCO Shipping Co. Ltd."
type input "0"
type input "1"
type input "0.76"
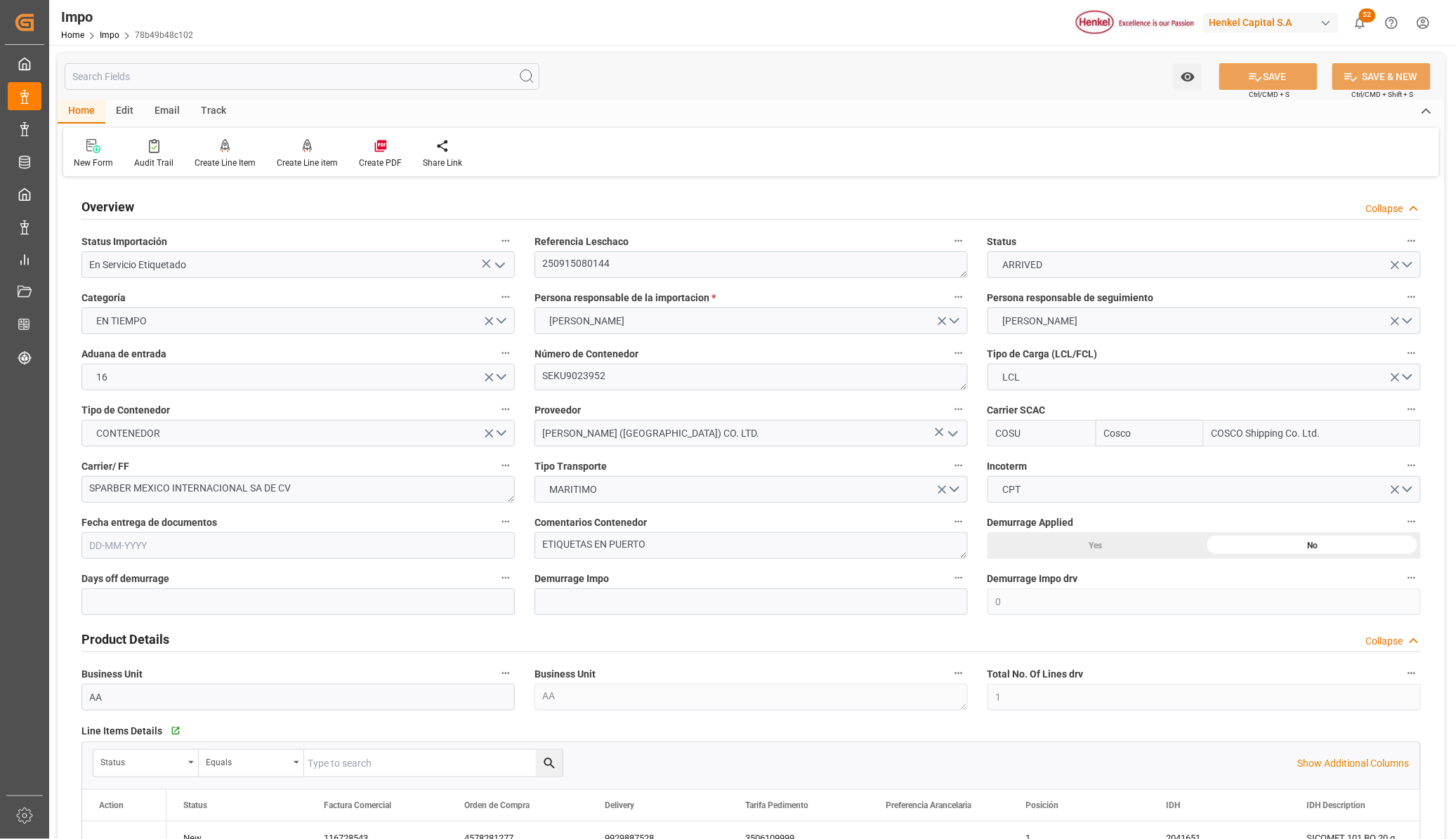
type input "1"
type input "04-09-2025"
click at [106, 26] on div "Impo" at bounding box center [127, 17] width 132 height 21
click at [106, 40] on div "Home Impo 78b49b48c102" at bounding box center [127, 35] width 132 height 15
click at [109, 37] on link "Impo" at bounding box center [110, 35] width 20 height 10
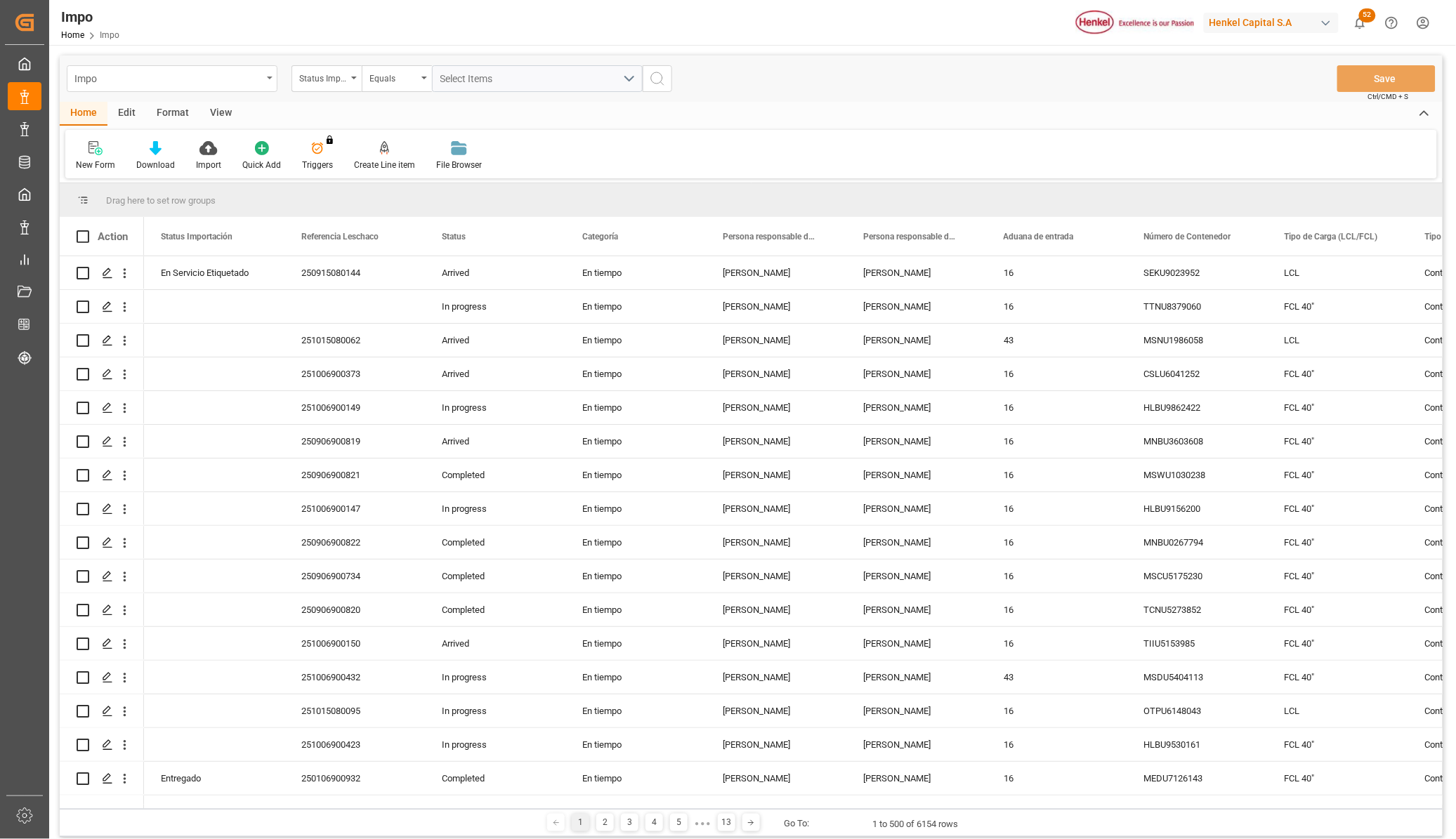
click at [152, 82] on div "Impo" at bounding box center [168, 77] width 188 height 17
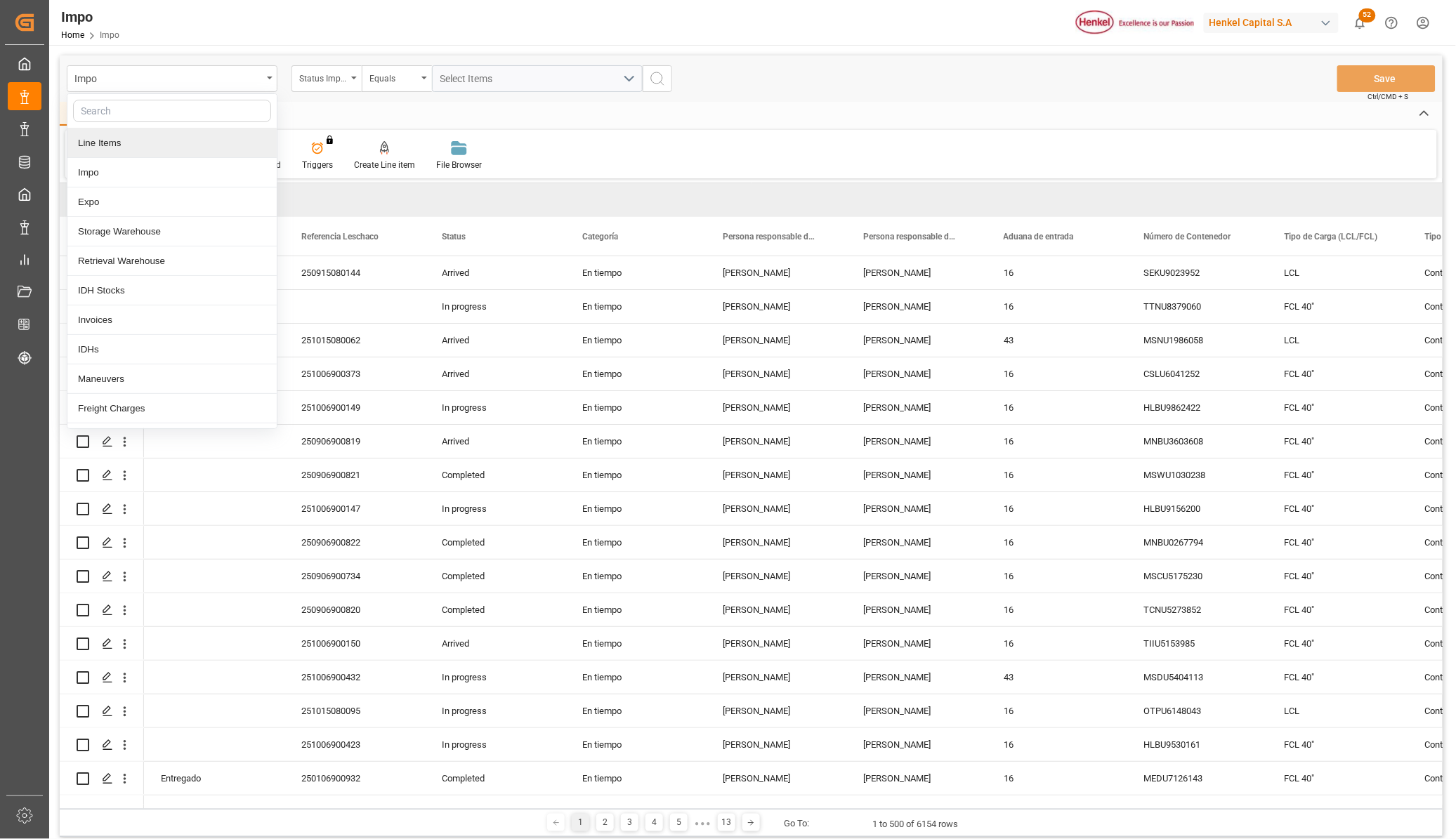
click at [118, 142] on div "Line Items" at bounding box center [172, 143] width 209 height 30
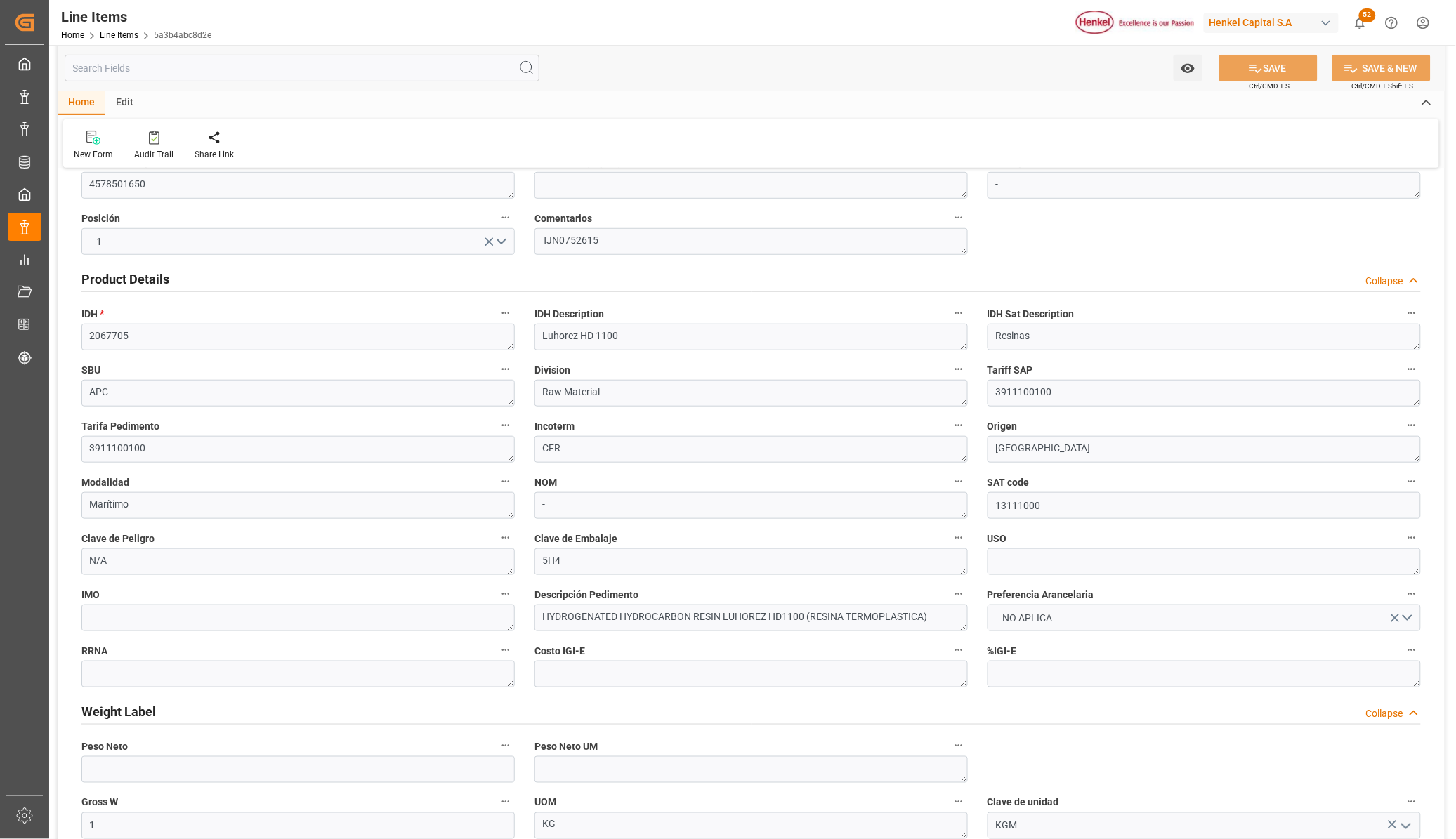
scroll to position [264, 0]
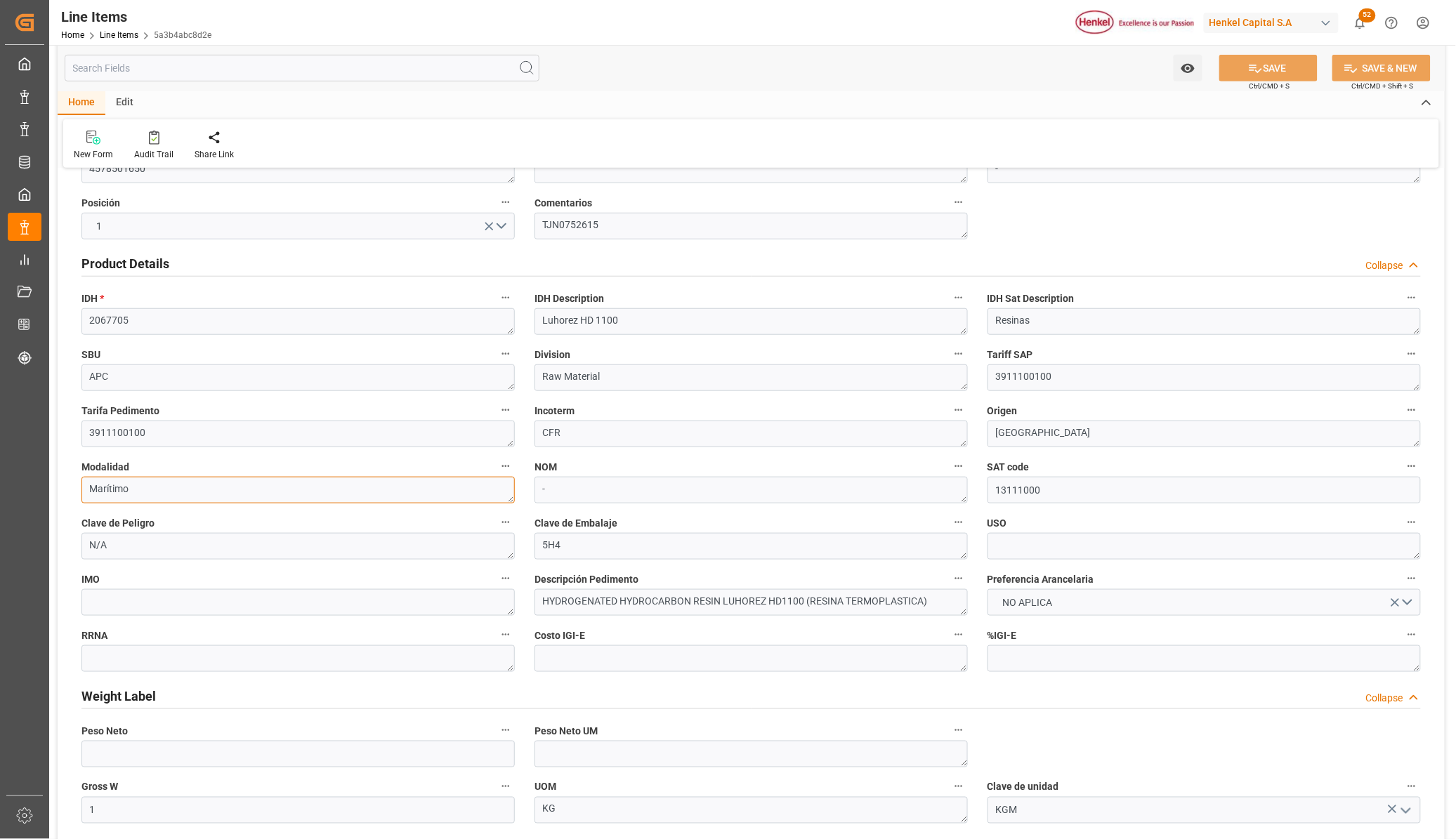
click at [453, 490] on textarea "Marítimo" at bounding box center [298, 490] width 434 height 26
click at [278, 477] on textarea "Marítimo" at bounding box center [298, 490] width 434 height 26
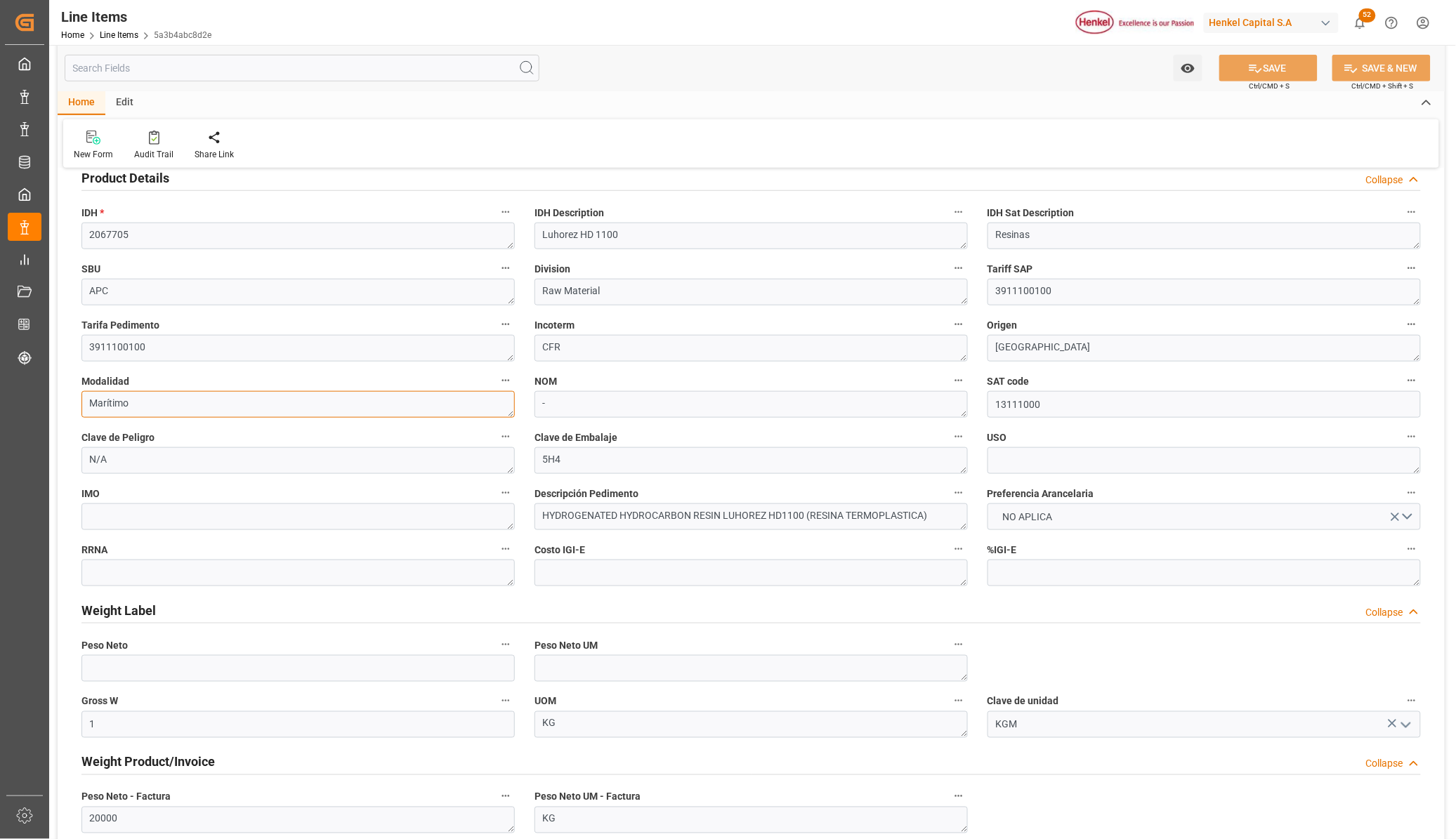
scroll to position [351, 0]
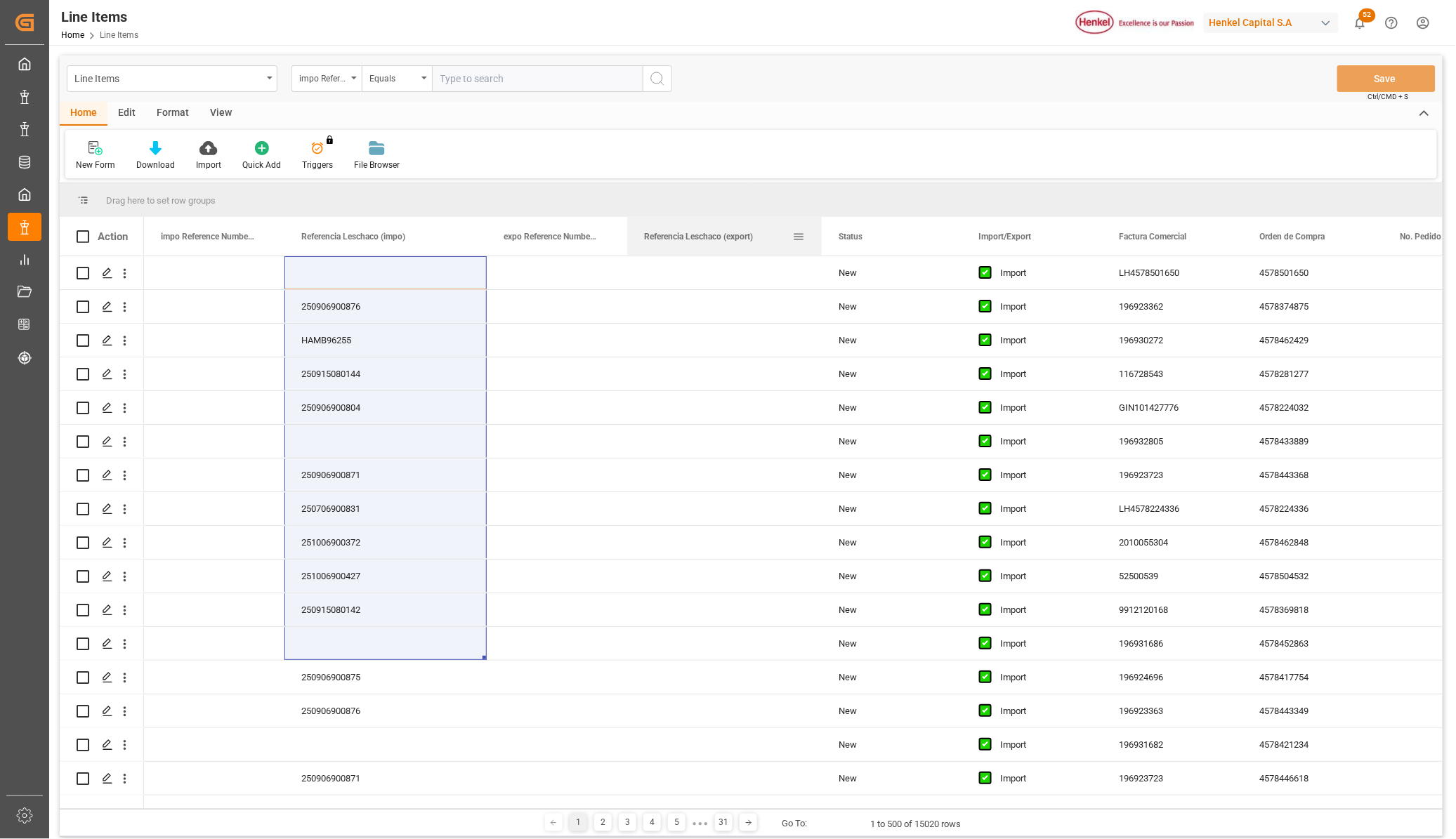
drag, startPoint x: 766, startPoint y: 222, endPoint x: 820, endPoint y: 233, distance: 55.1
click at [820, 233] on div at bounding box center [822, 236] width 6 height 39
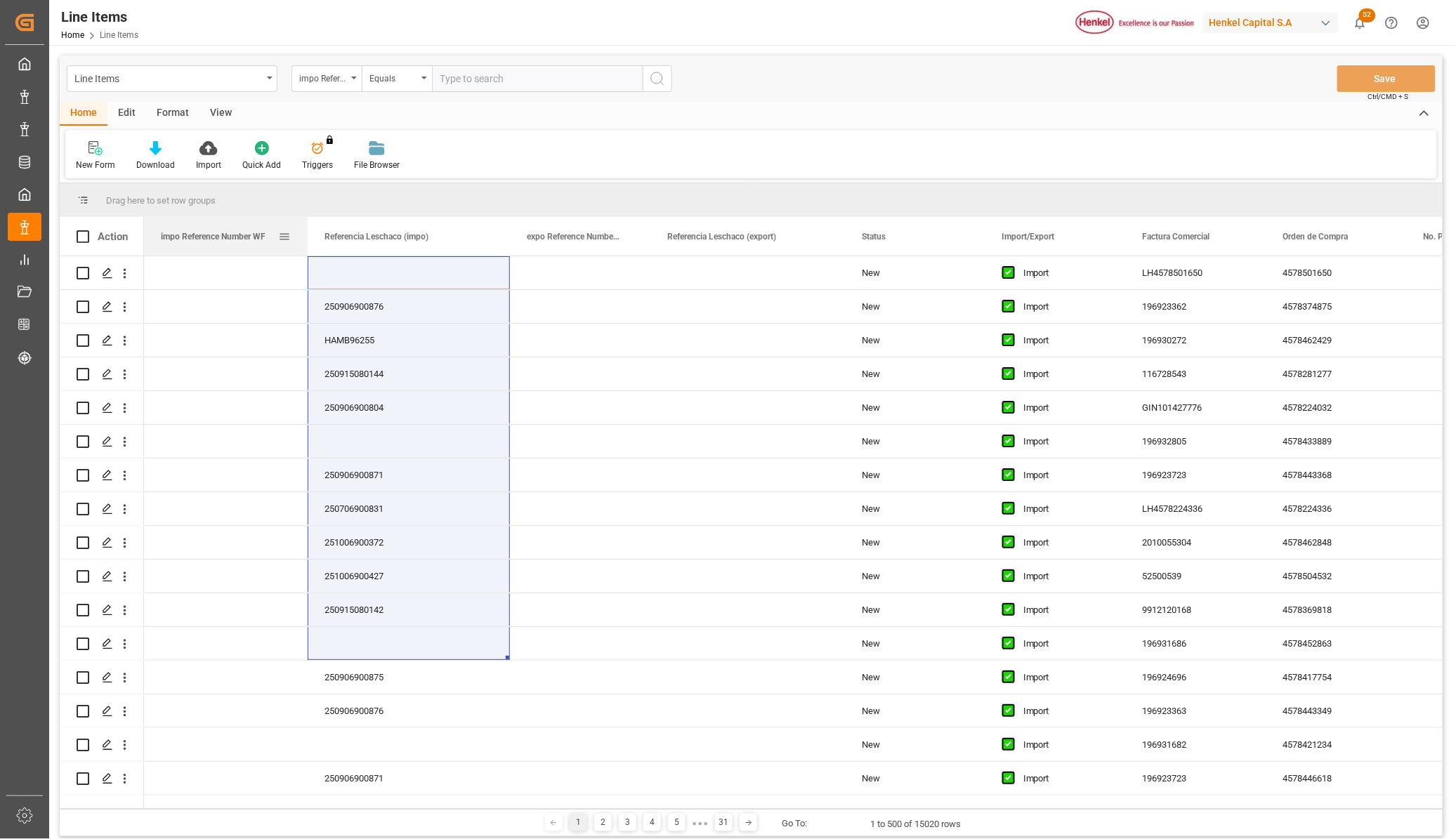
drag, startPoint x: 283, startPoint y: 222, endPoint x: 307, endPoint y: 222, distance: 24.0
click at [307, 222] on div at bounding box center [308, 236] width 6 height 39
drag, startPoint x: 648, startPoint y: 221, endPoint x: 666, endPoint y: 239, distance: 25.5
click at [653, 222] on div at bounding box center [651, 236] width 6 height 39
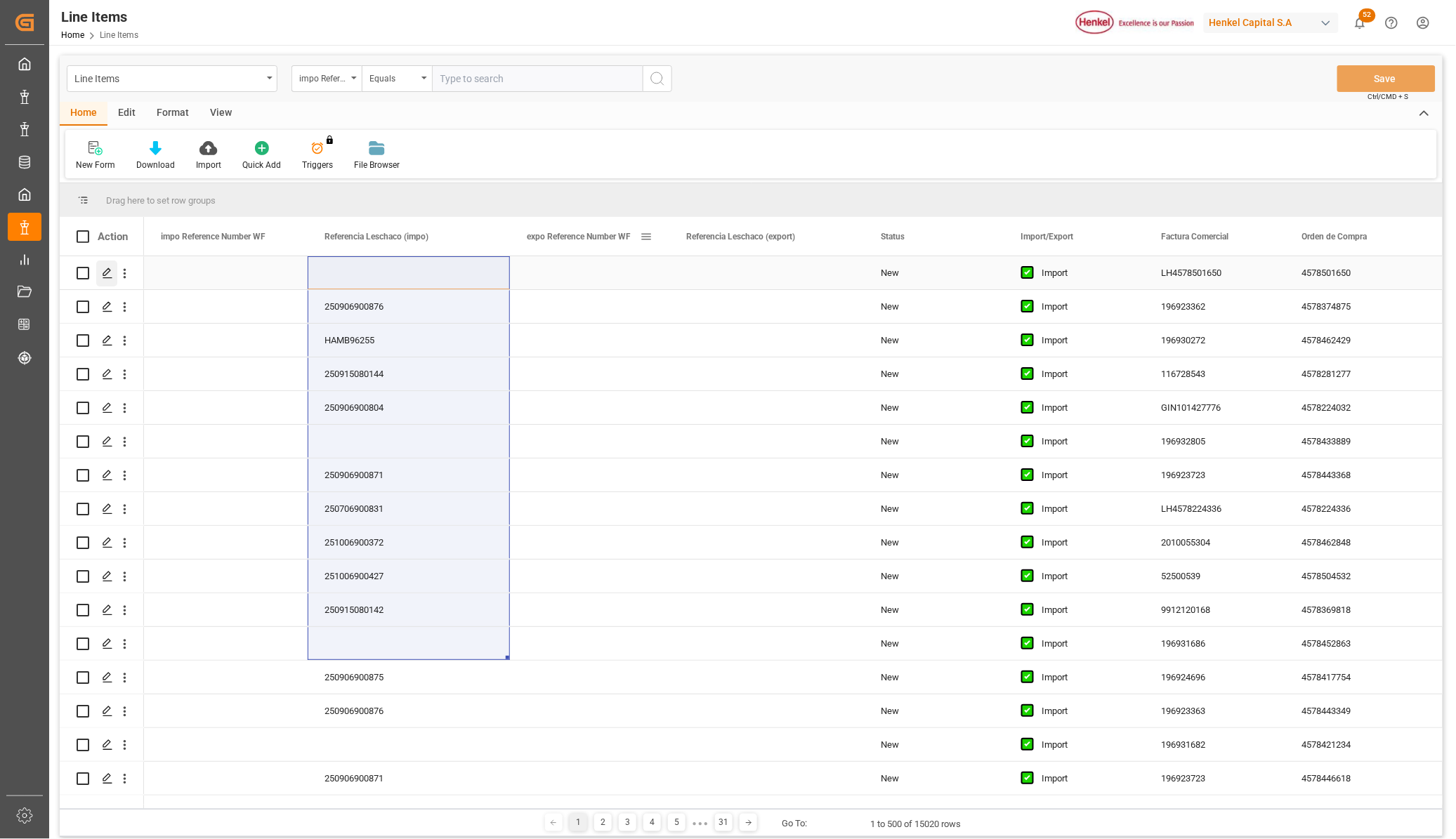
click at [102, 274] on icon "Press SPACE to select this row." at bounding box center [108, 274] width 12 height 12
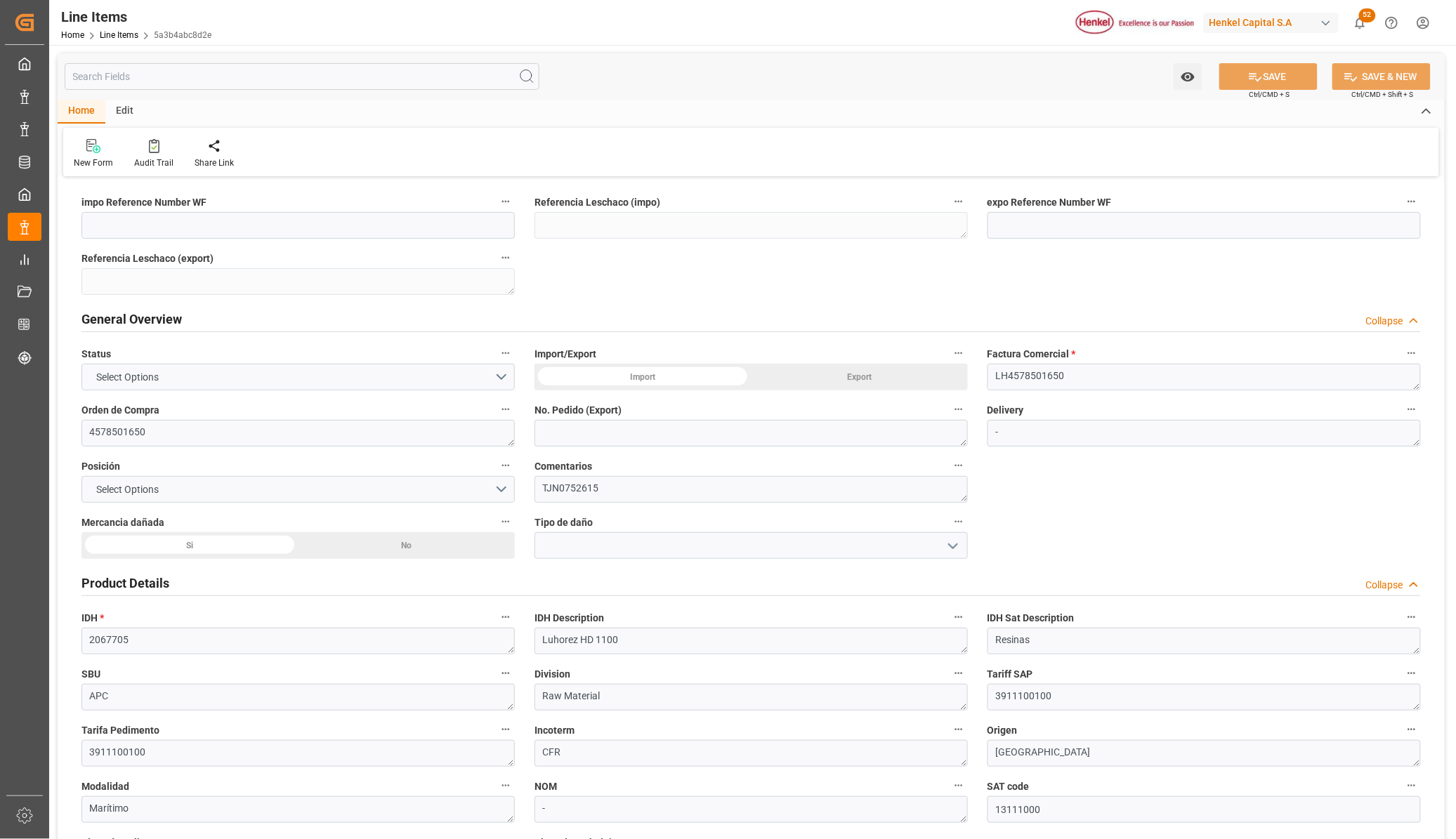
type textarea "LH4578501650"
type textarea "4578501650"
type textarea "-"
type textarea "TJN0752615"
type textarea "2067705"
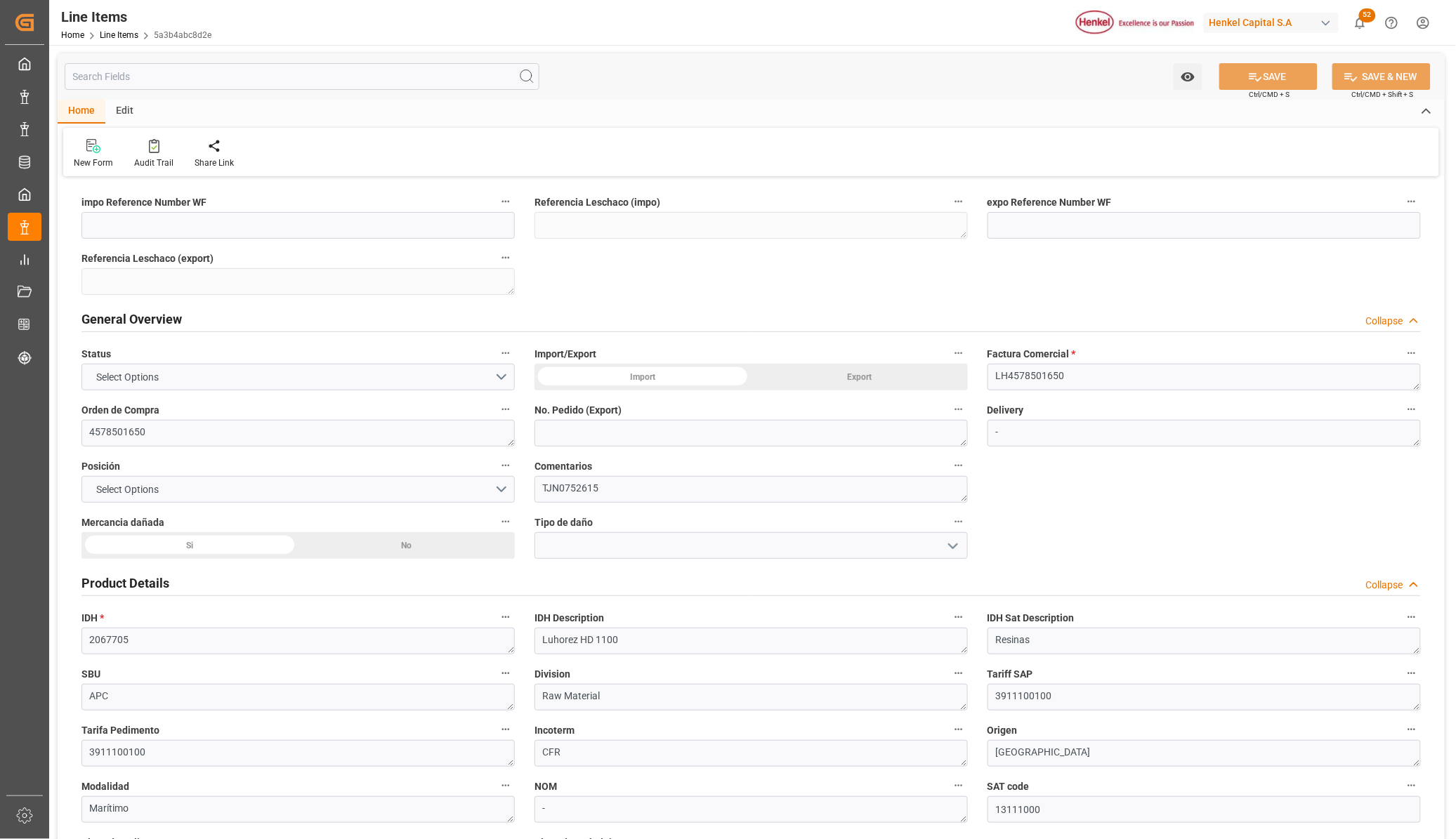
type textarea "Luhorez HD 1100"
type textarea "Resinas"
type textarea "APC"
type textarea "Raw Material"
type textarea "3911100100"
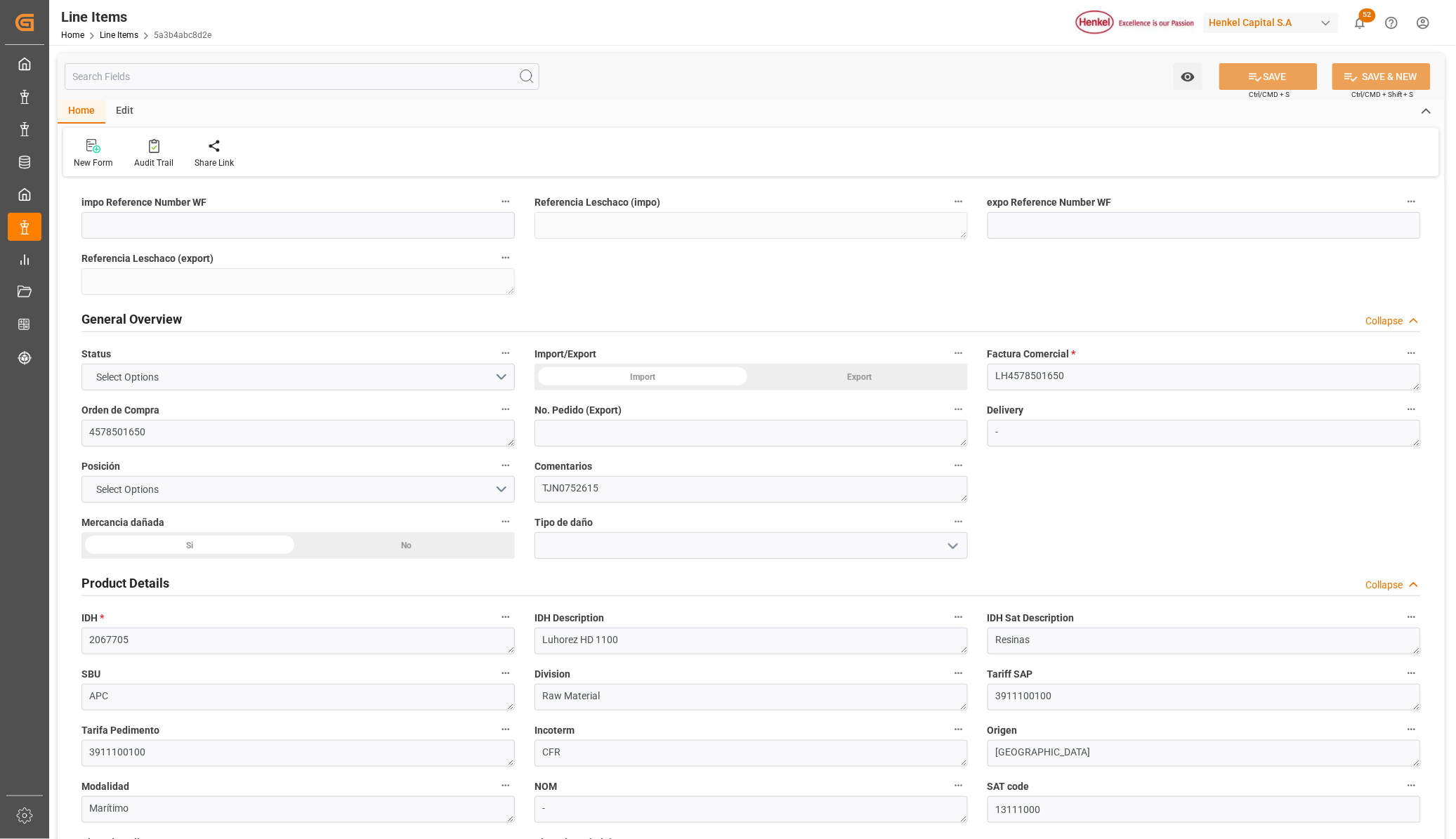
type textarea "3911100100"
type textarea "CFR"
type textarea "[GEOGRAPHIC_DATA]"
type textarea "Marítimo"
type textarea "-"
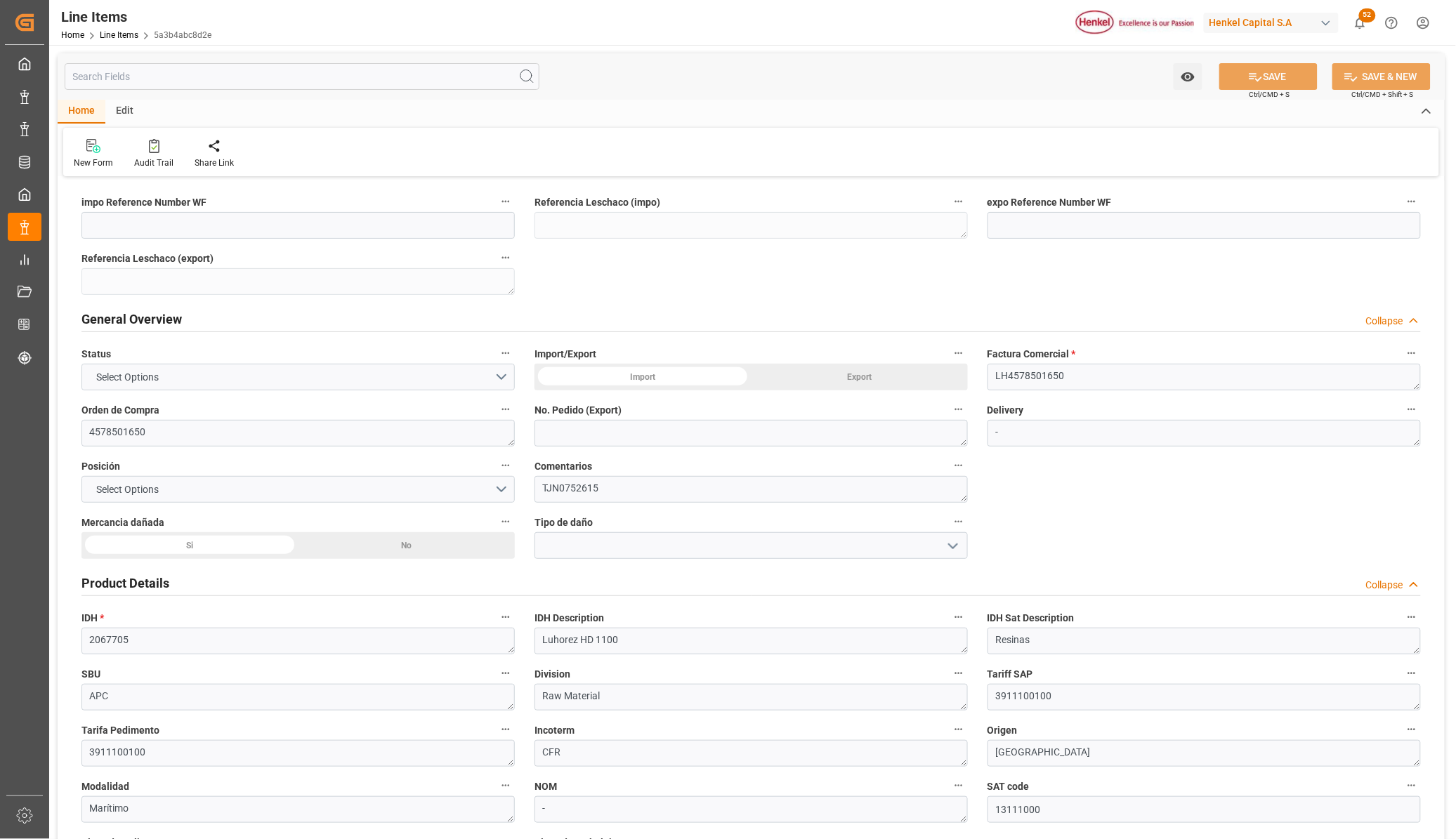
type input "13111000"
type textarea "N/A"
type textarea "5H4"
type textarea "HYDROGENATED HYDROCARBON RESIN LUHOREZ HD1100 (RESINA TERMOPLASTICA)"
type textarea "20000"
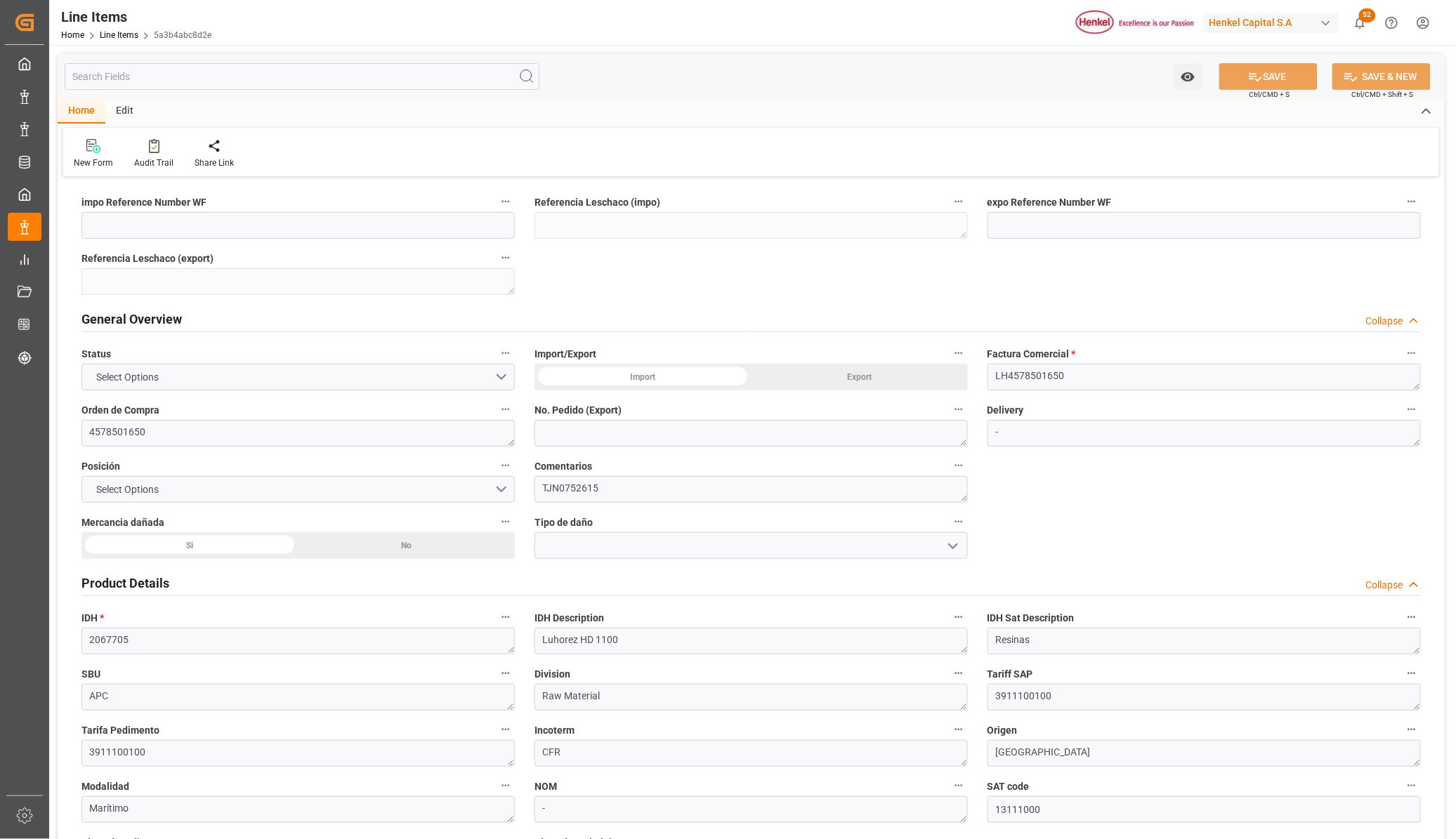
type textarea "KG"
type textarea "BGS"
type input "20360"
type input "800"
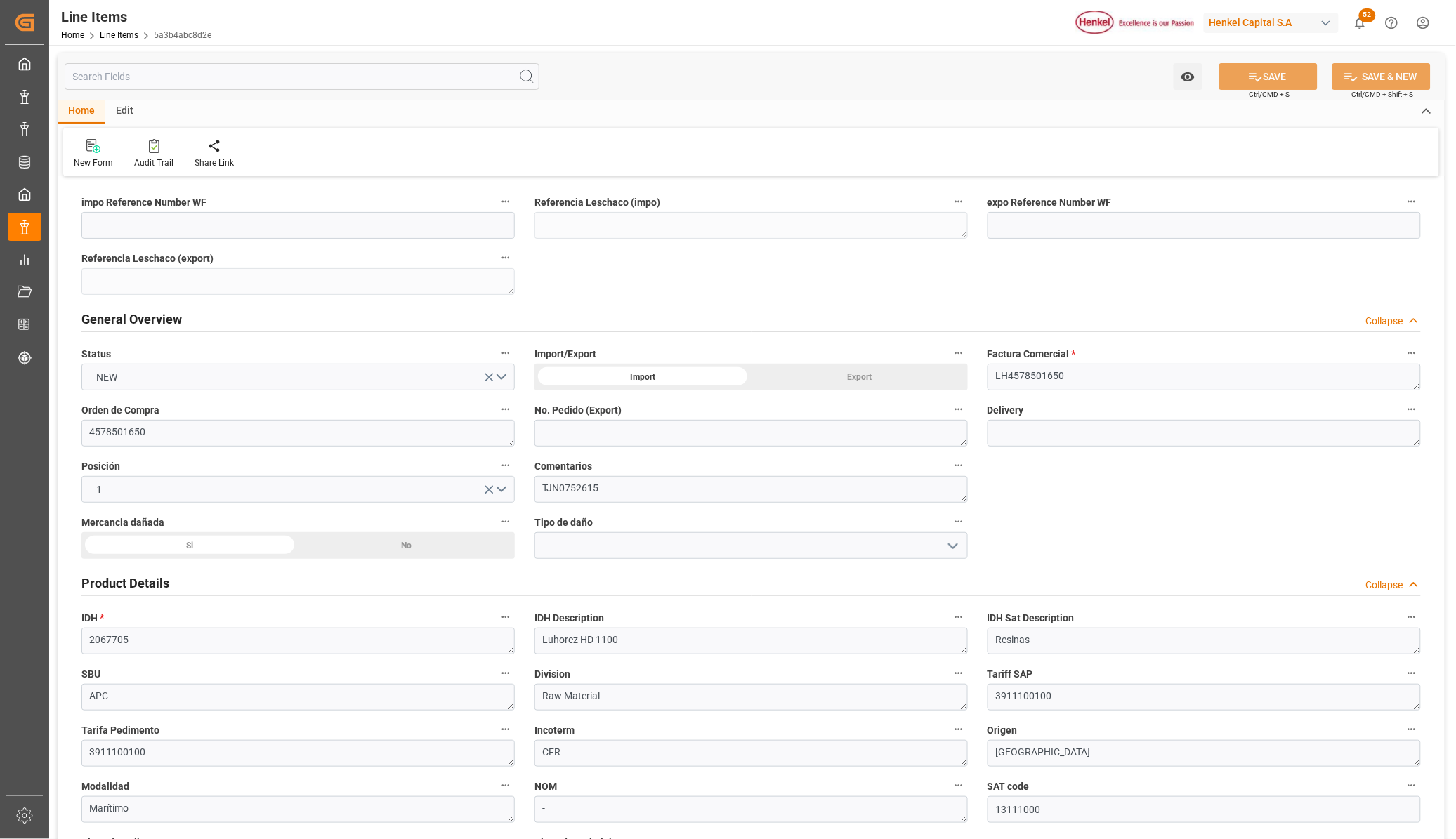
type input "25000"
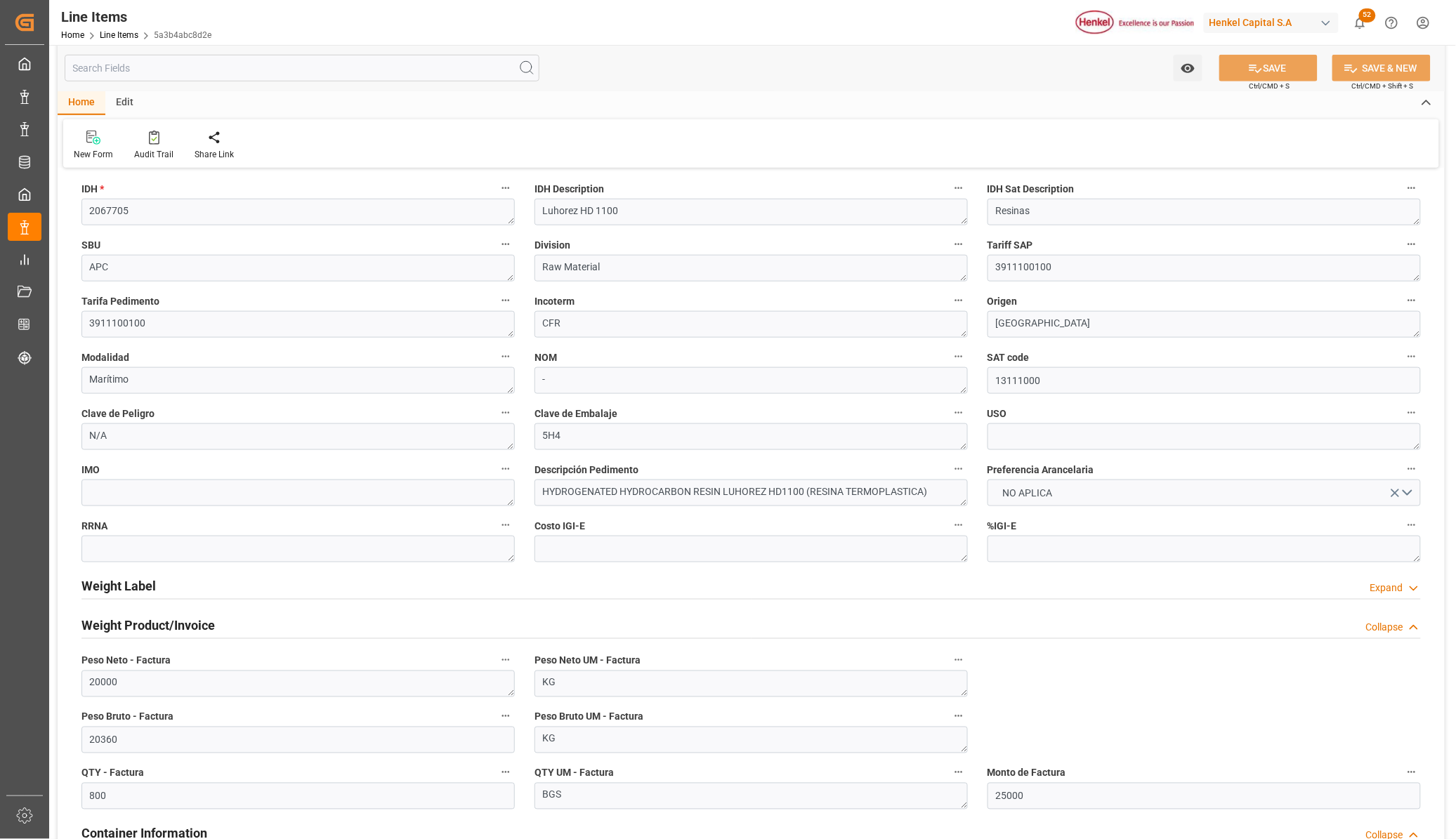
scroll to position [439, 0]
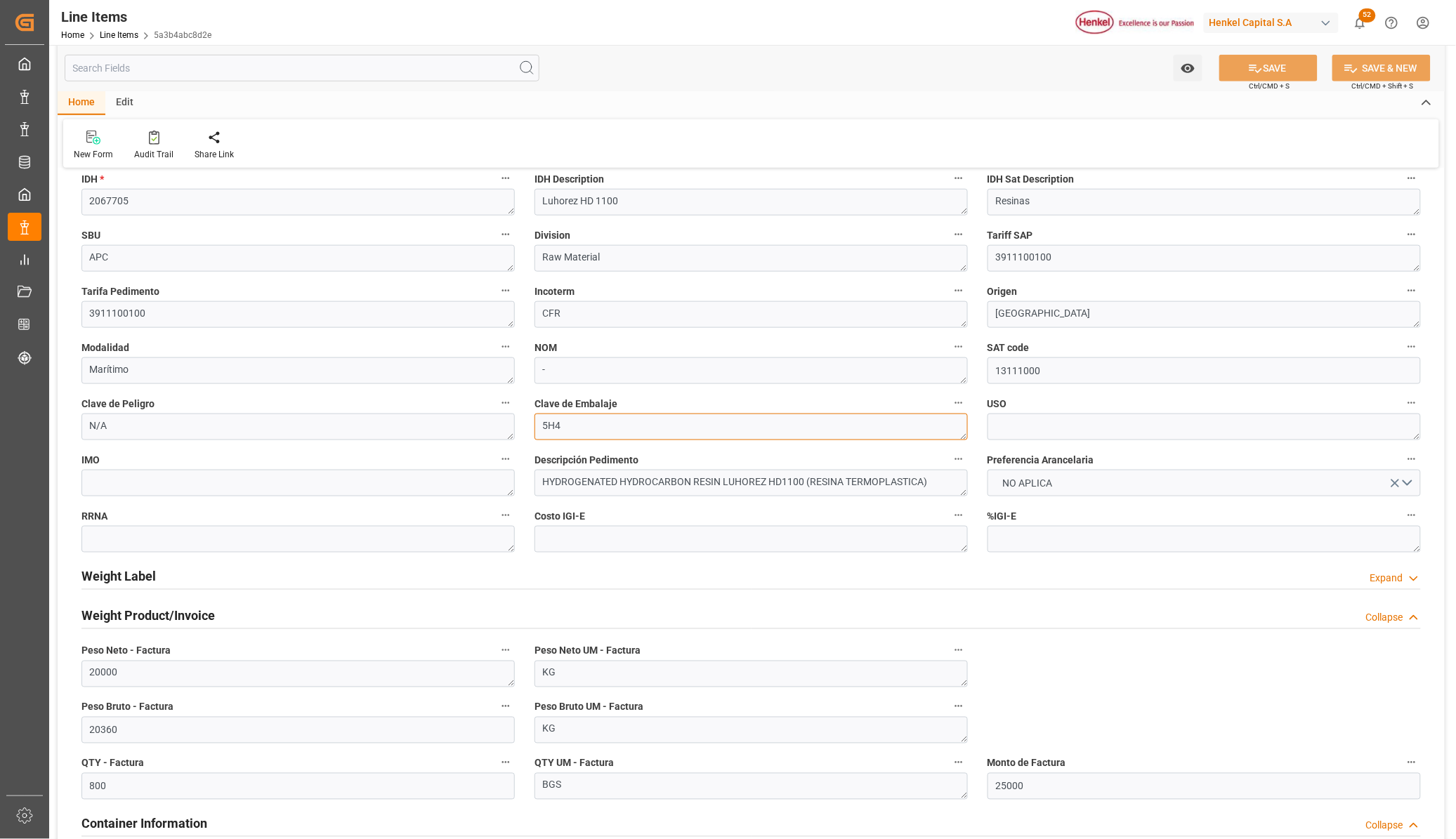
drag, startPoint x: 574, startPoint y: 427, endPoint x: 534, endPoint y: 426, distance: 40.0
click at [534, 426] on textarea "5H4" at bounding box center [751, 427] width 434 height 26
click at [164, 576] on div "Weight Label Expand" at bounding box center [751, 576] width 1340 height 26
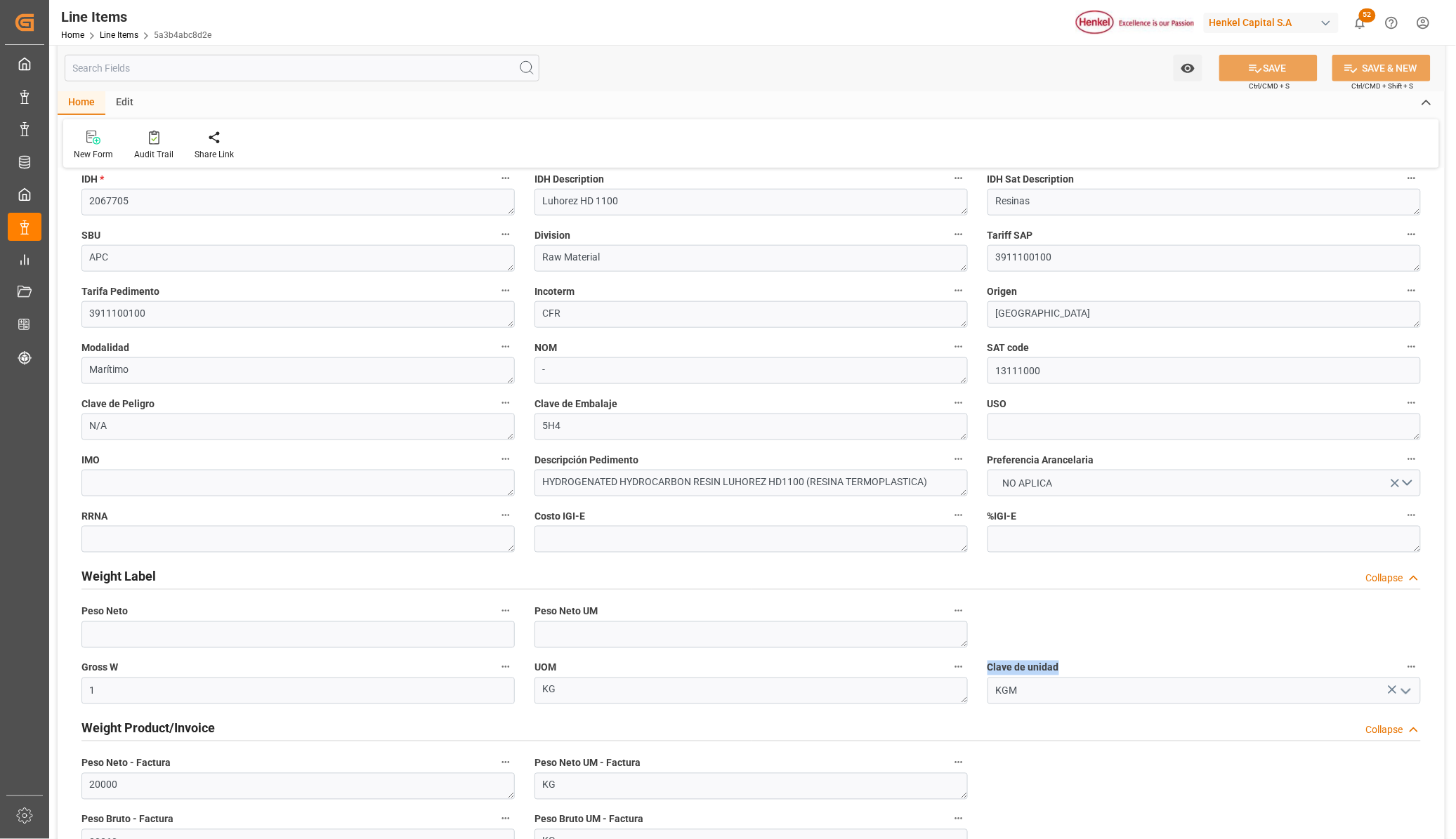
drag, startPoint x: 1082, startPoint y: 666, endPoint x: 988, endPoint y: 675, distance: 94.4
click at [988, 675] on label "Clave de unidad" at bounding box center [1205, 668] width 434 height 20
click at [1408, 691] on polyline "open menu" at bounding box center [1407, 691] width 8 height 4
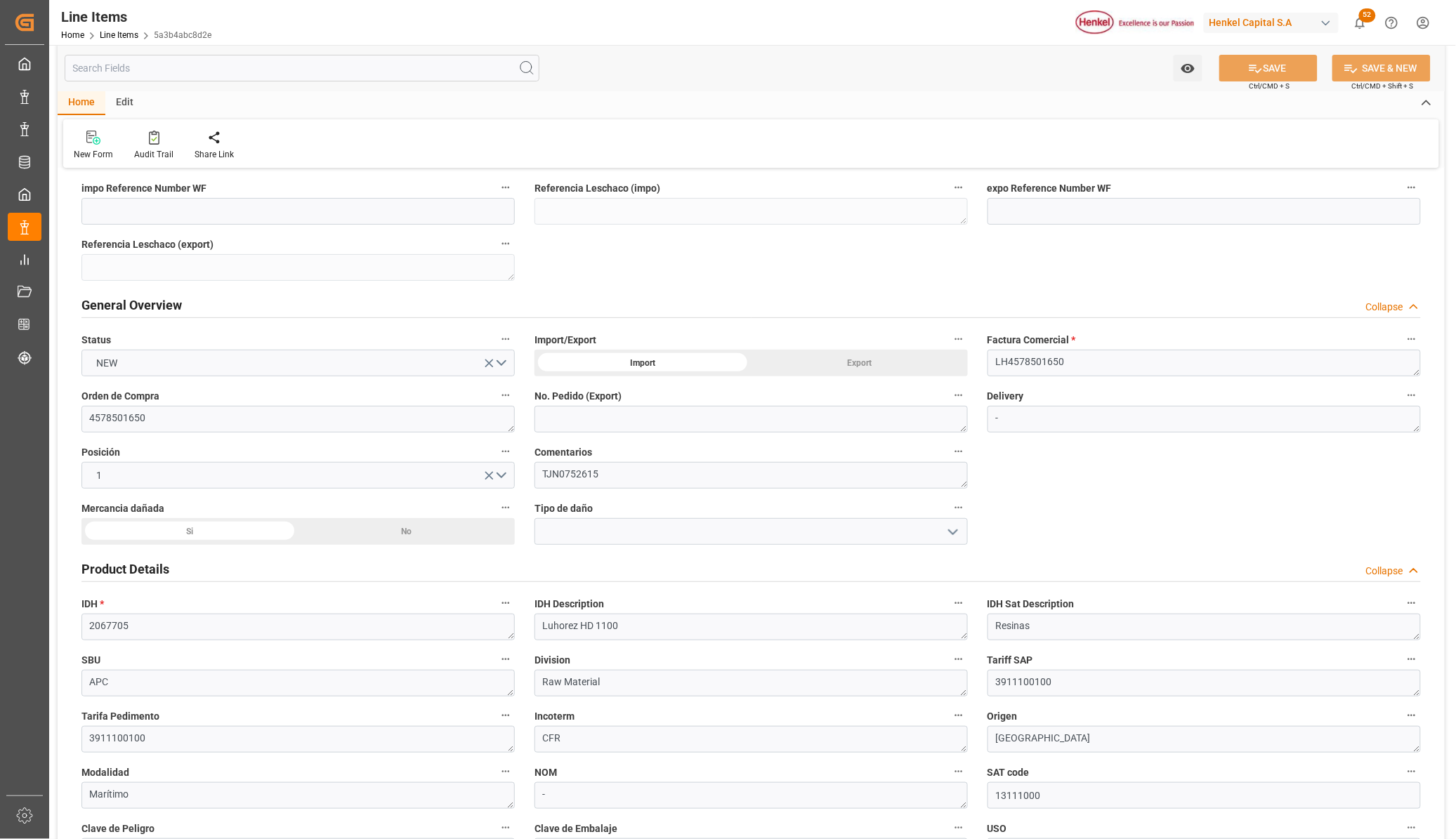
scroll to position [0, 0]
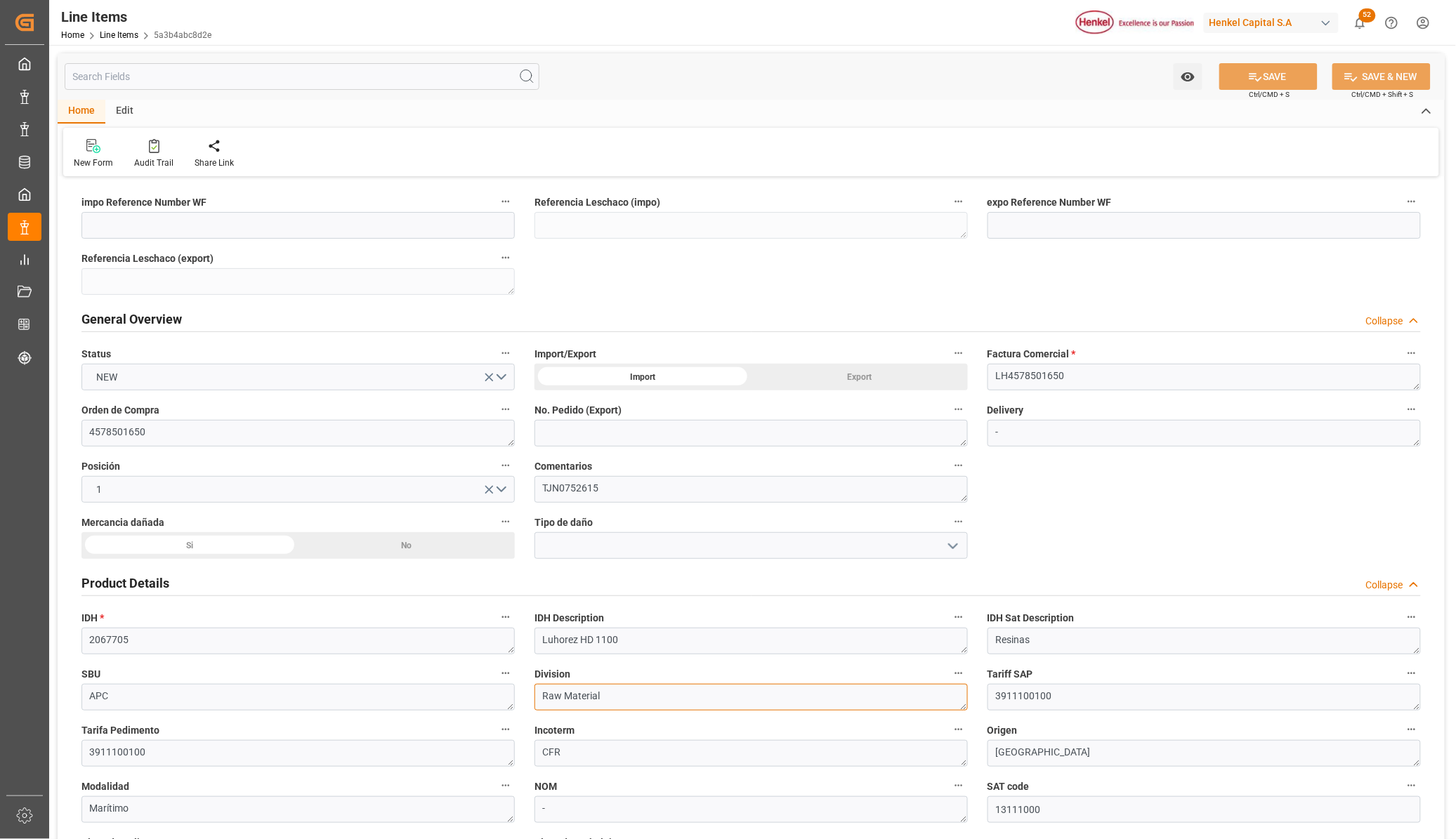
click at [652, 691] on textarea "Raw Material" at bounding box center [751, 697] width 434 height 26
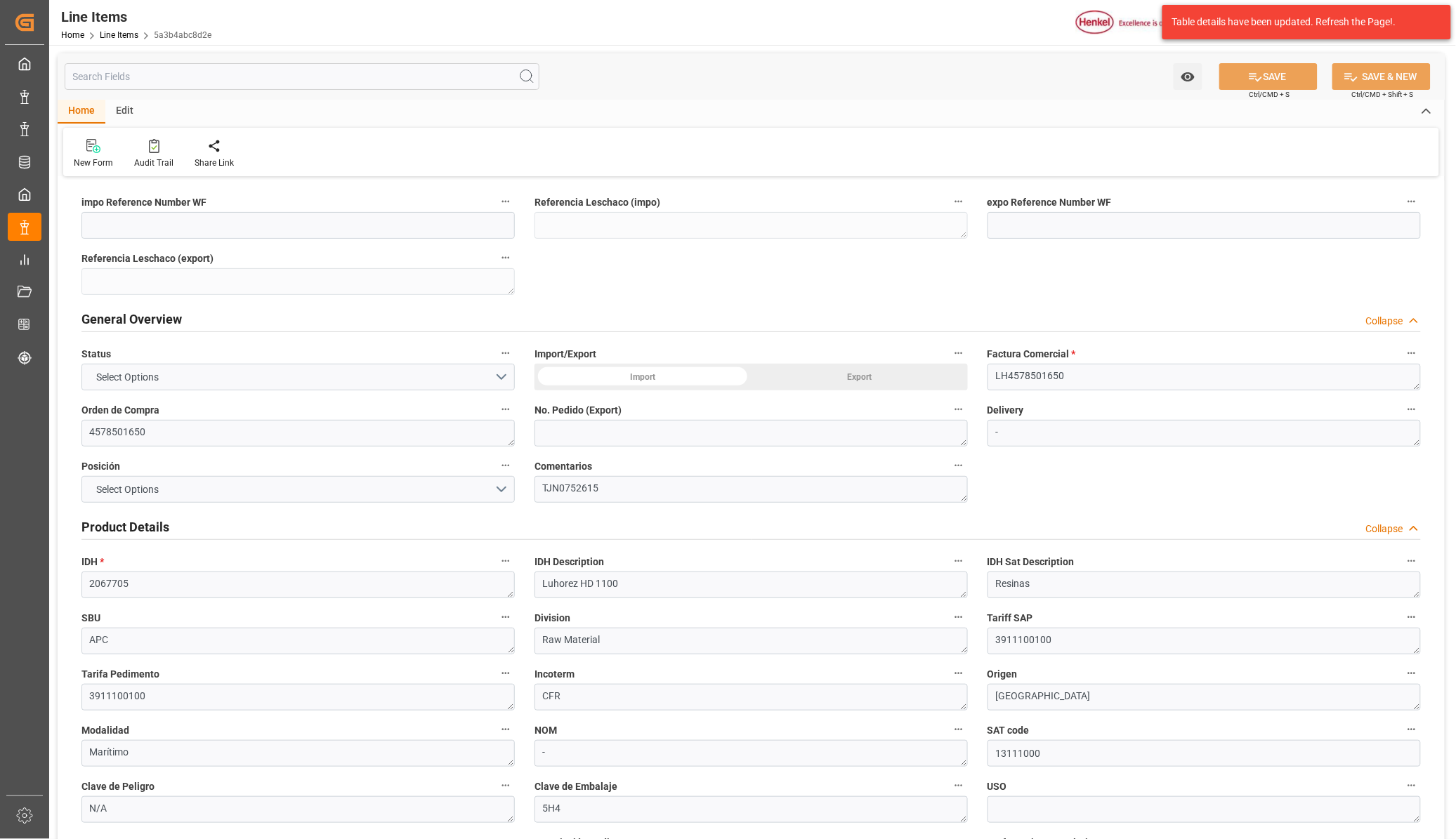
type input "1"
type input "20360"
type input "800"
type input "25000"
type input "[DATE] 21:01"
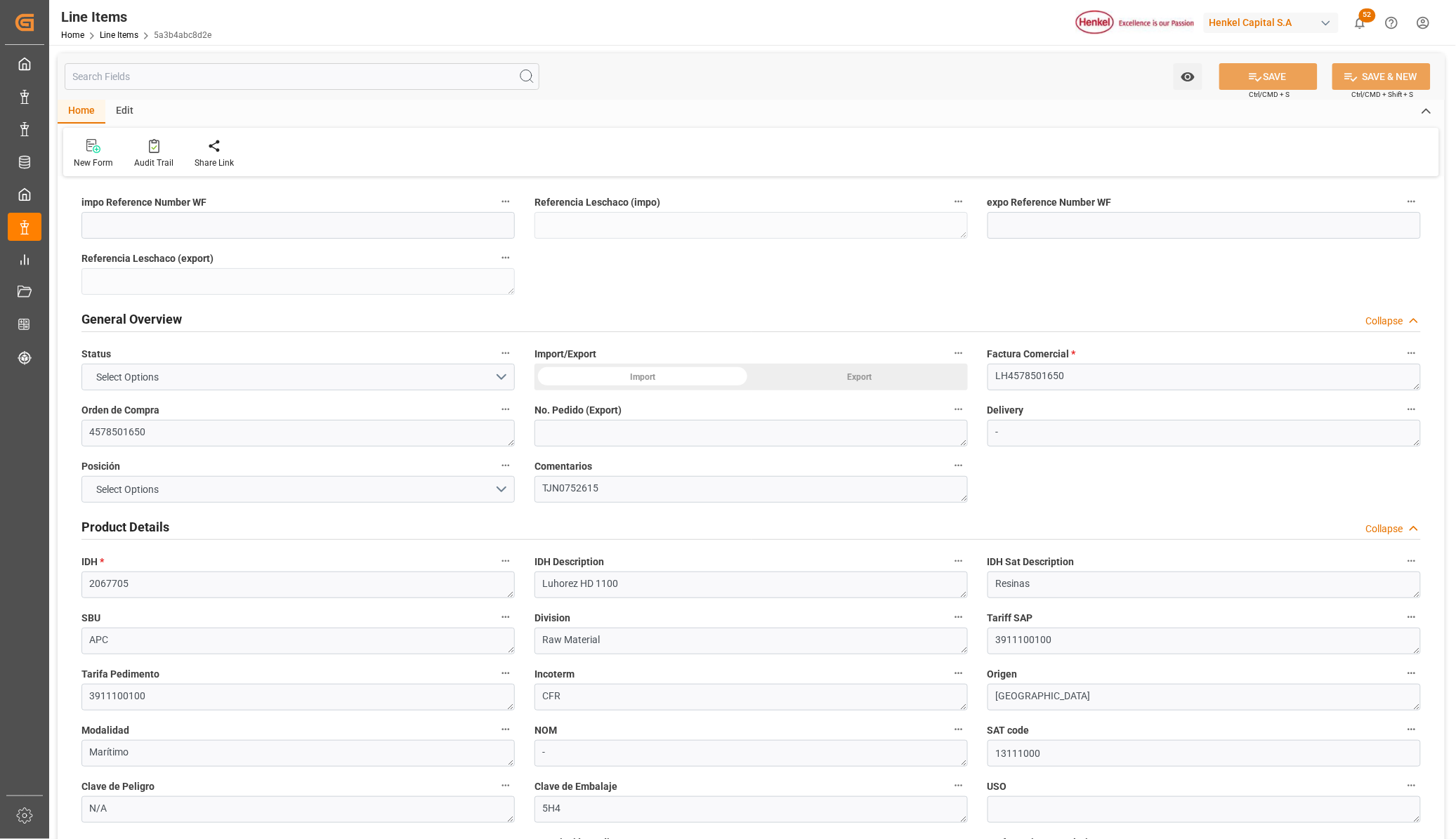
type input "1"
type input "20360"
type input "800"
type input "25000"
type input "[DATE] 21:01"
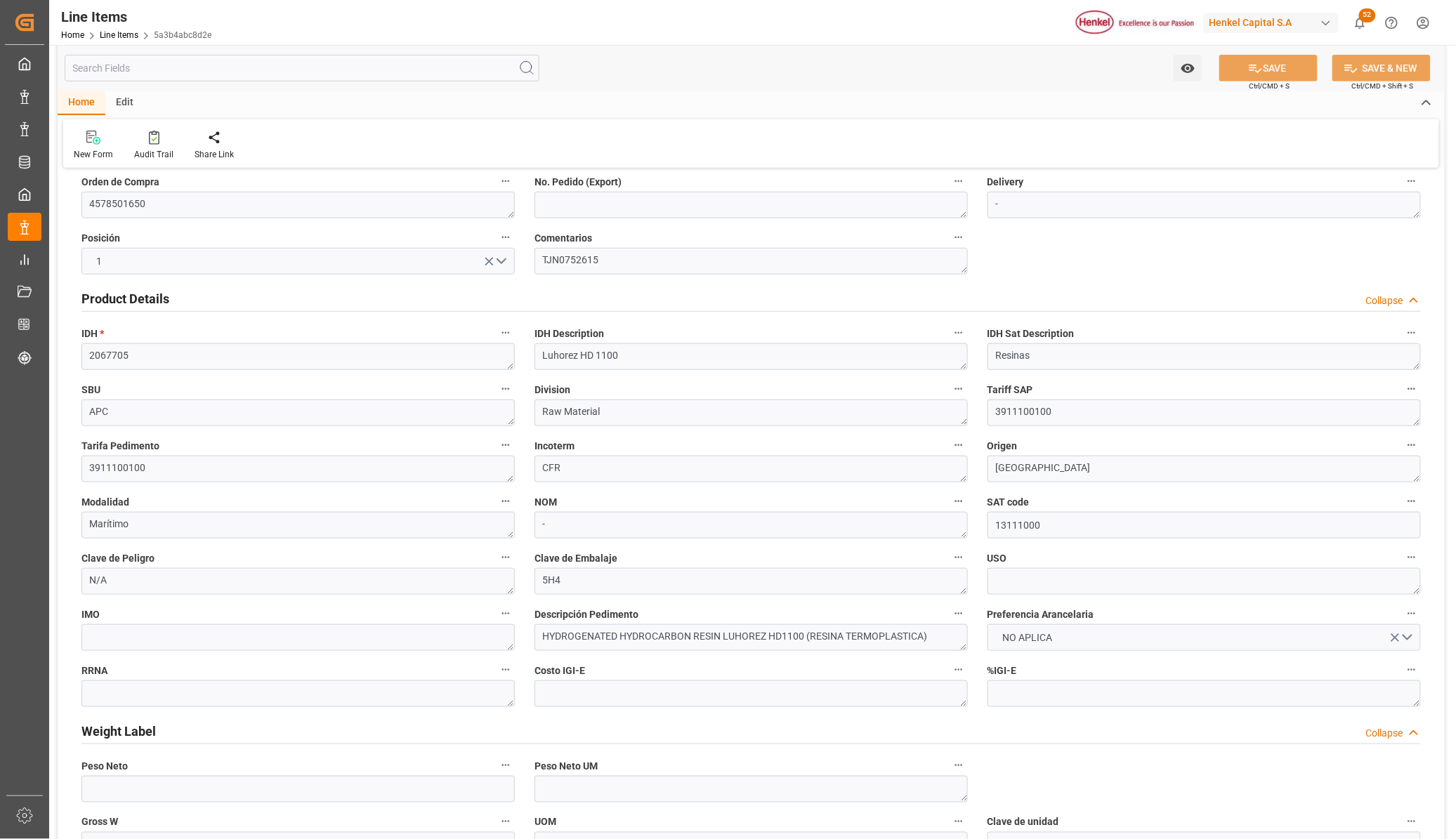
scroll to position [264, 0]
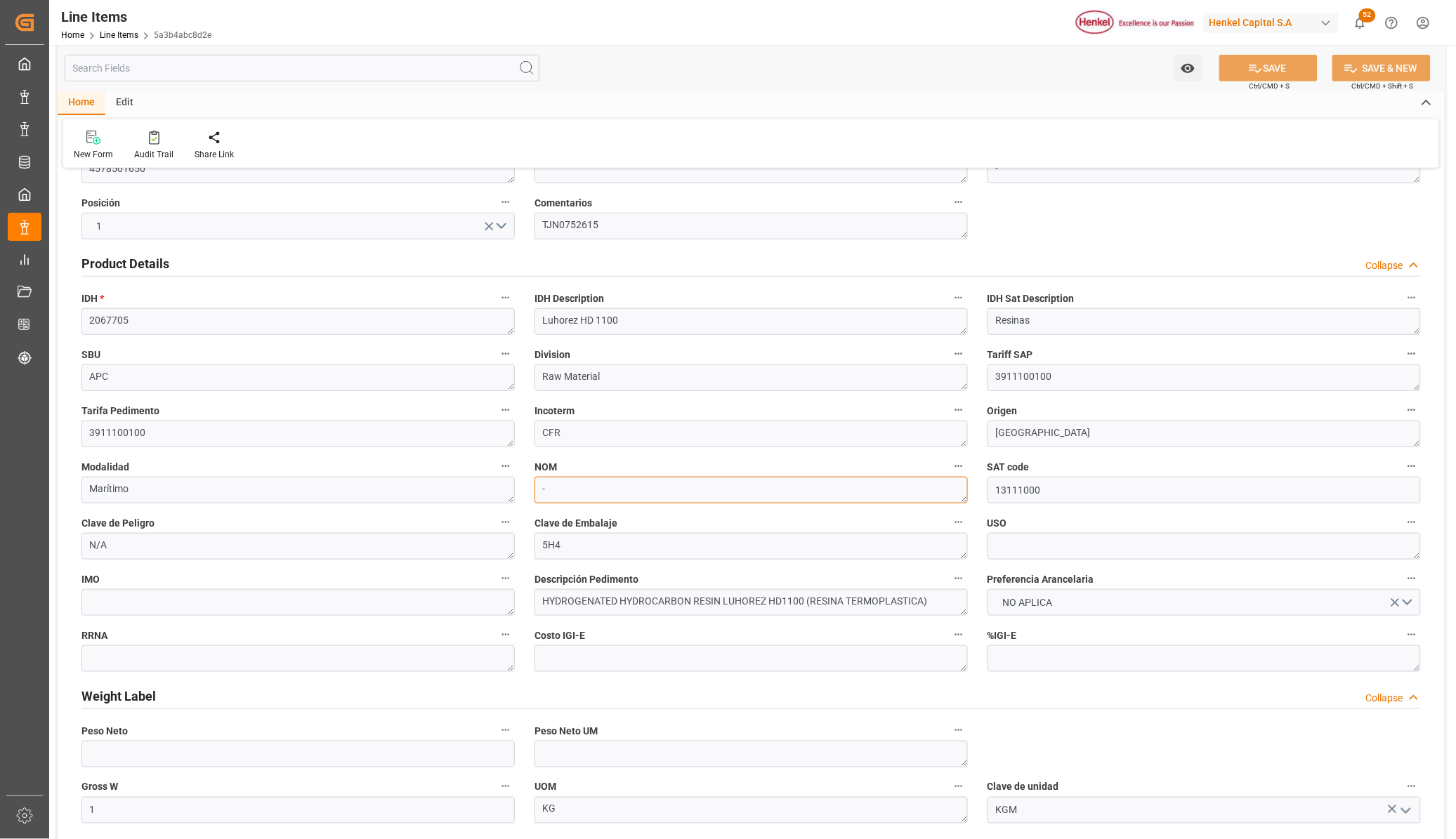
click at [781, 479] on textarea "-" at bounding box center [751, 490] width 434 height 26
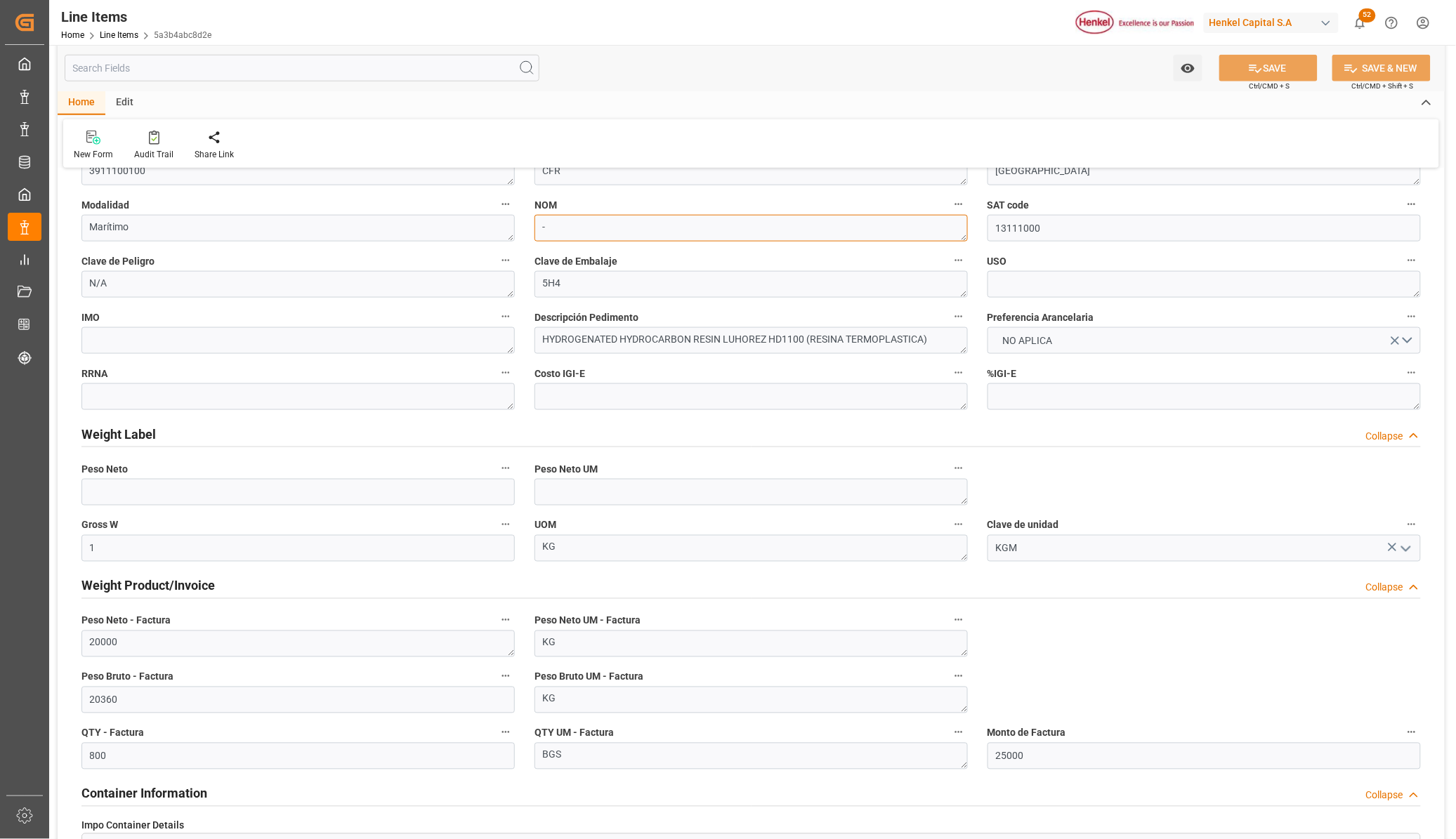
scroll to position [527, 0]
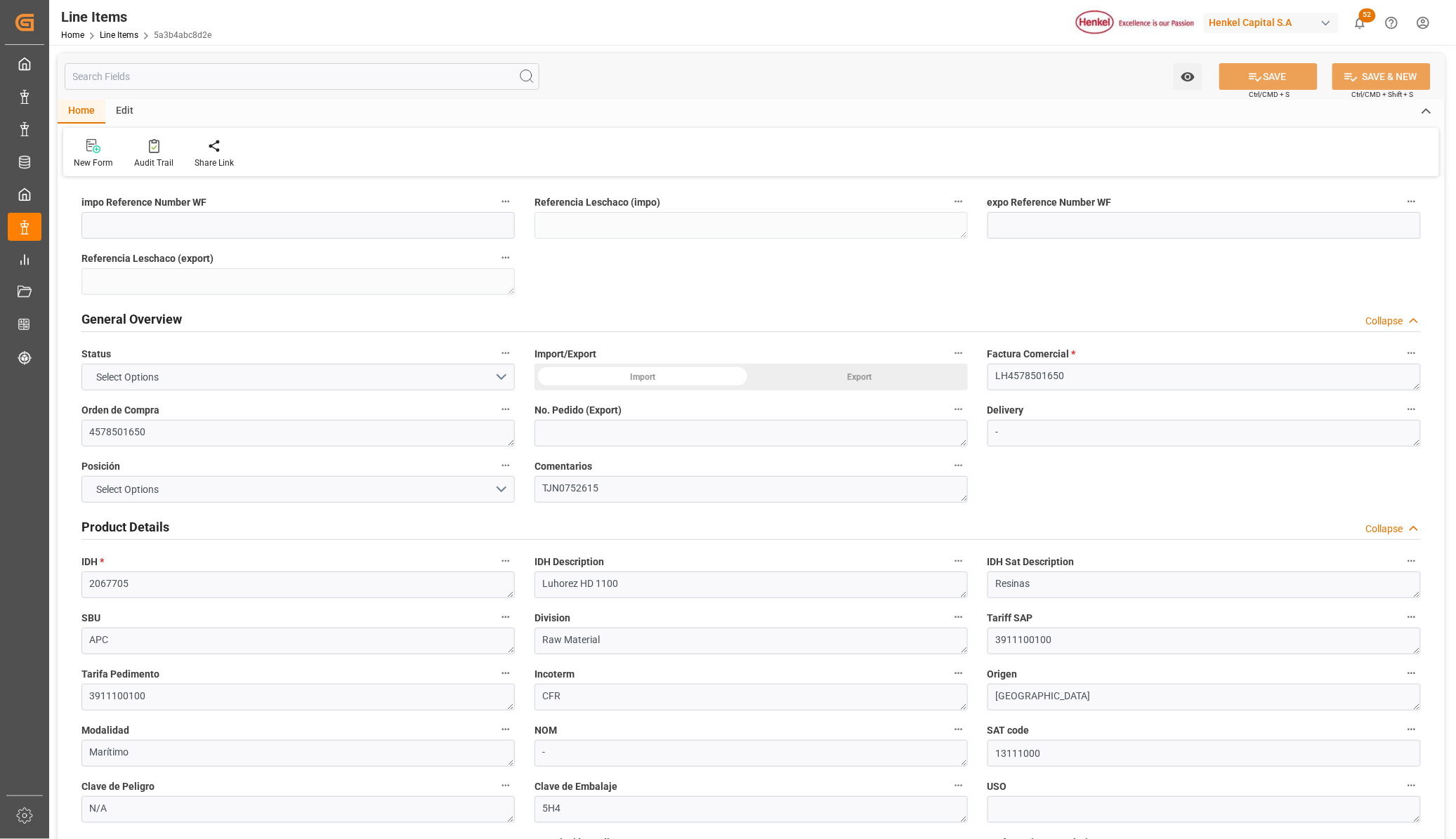
type input "1"
type input "20360"
type input "800"
type input "25000"
type input "[DATE] 21:01"
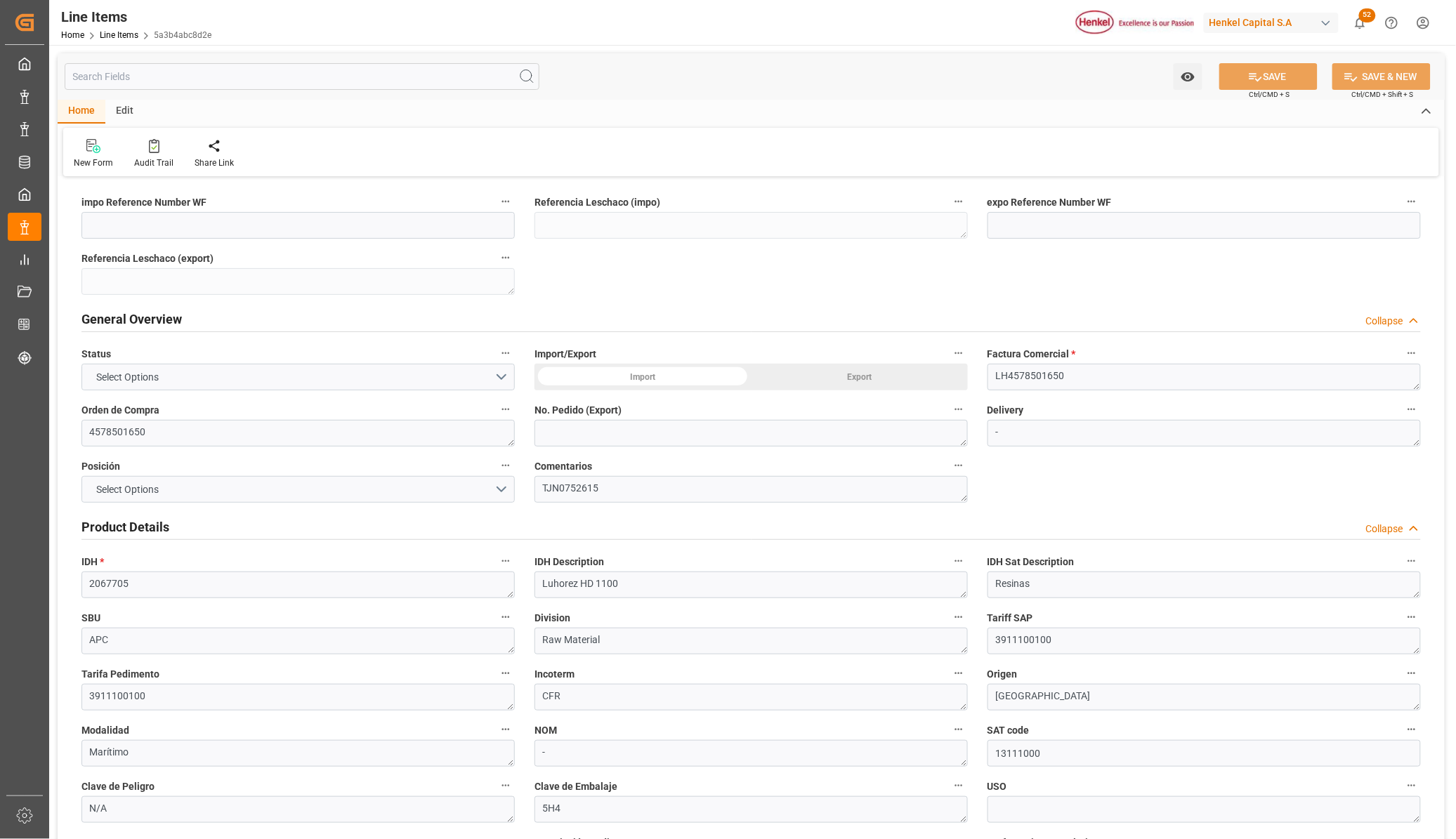
type input "1"
type input "20360"
type input "800"
type input "25000"
type input "[DATE] 21:01"
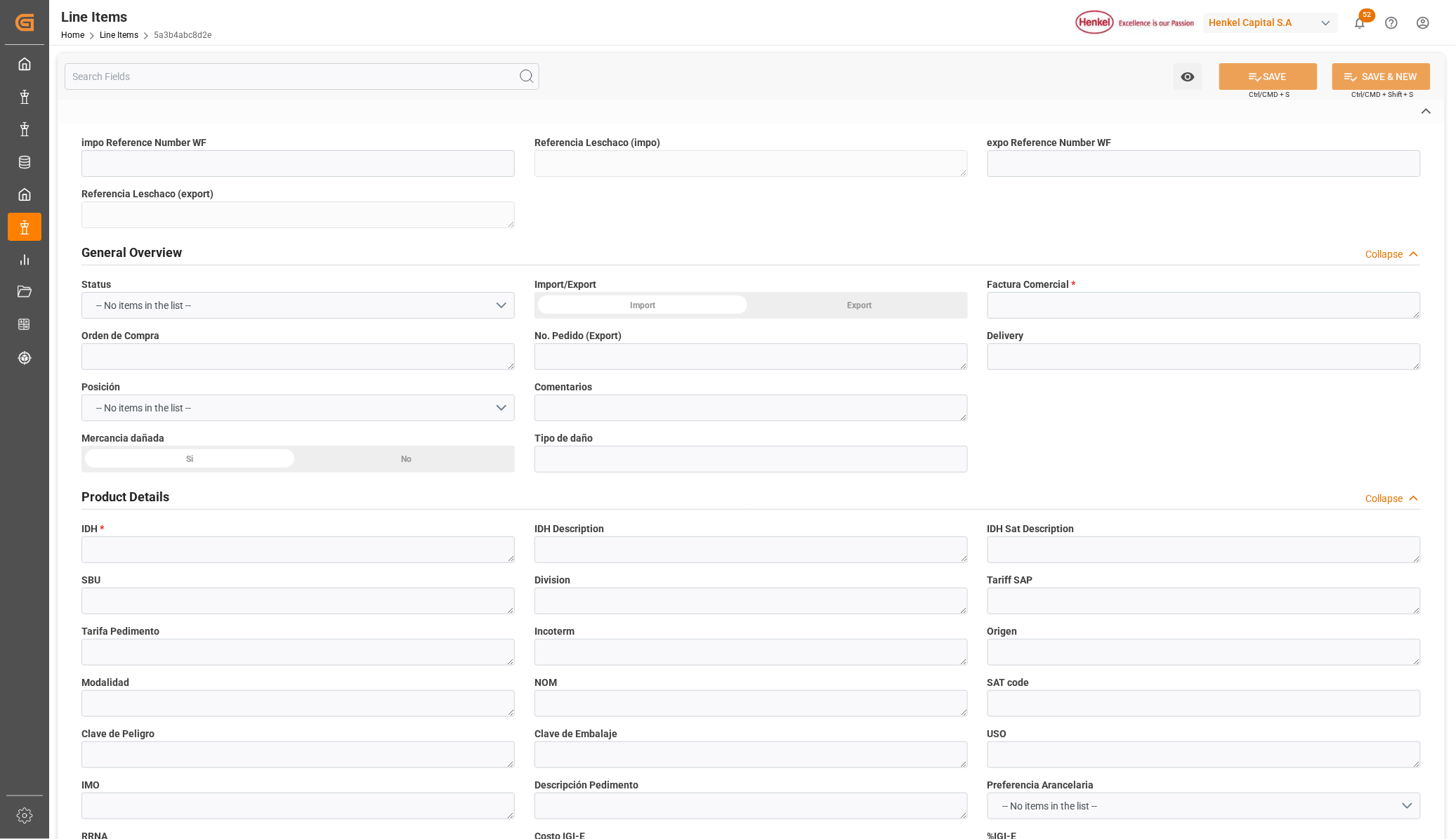
type textarea "LH4578501650"
type textarea "4578501650"
type textarea "-"
type textarea "TJN0752615"
type textarea "2067705"
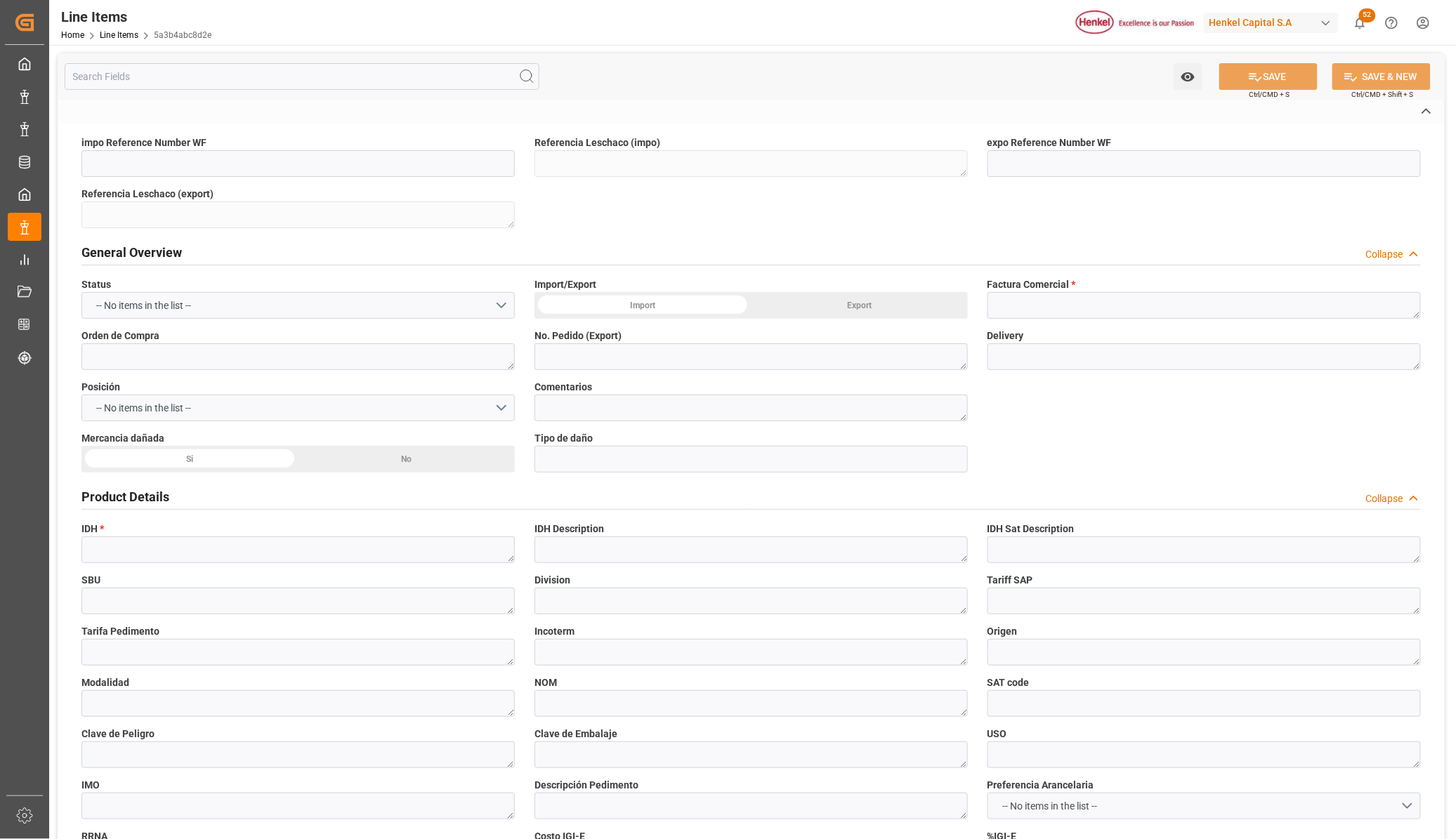
type textarea "Luhorez HD 1100"
type textarea "Resinas"
type textarea "APC"
type textarea "Raw Material"
type textarea "3911100100"
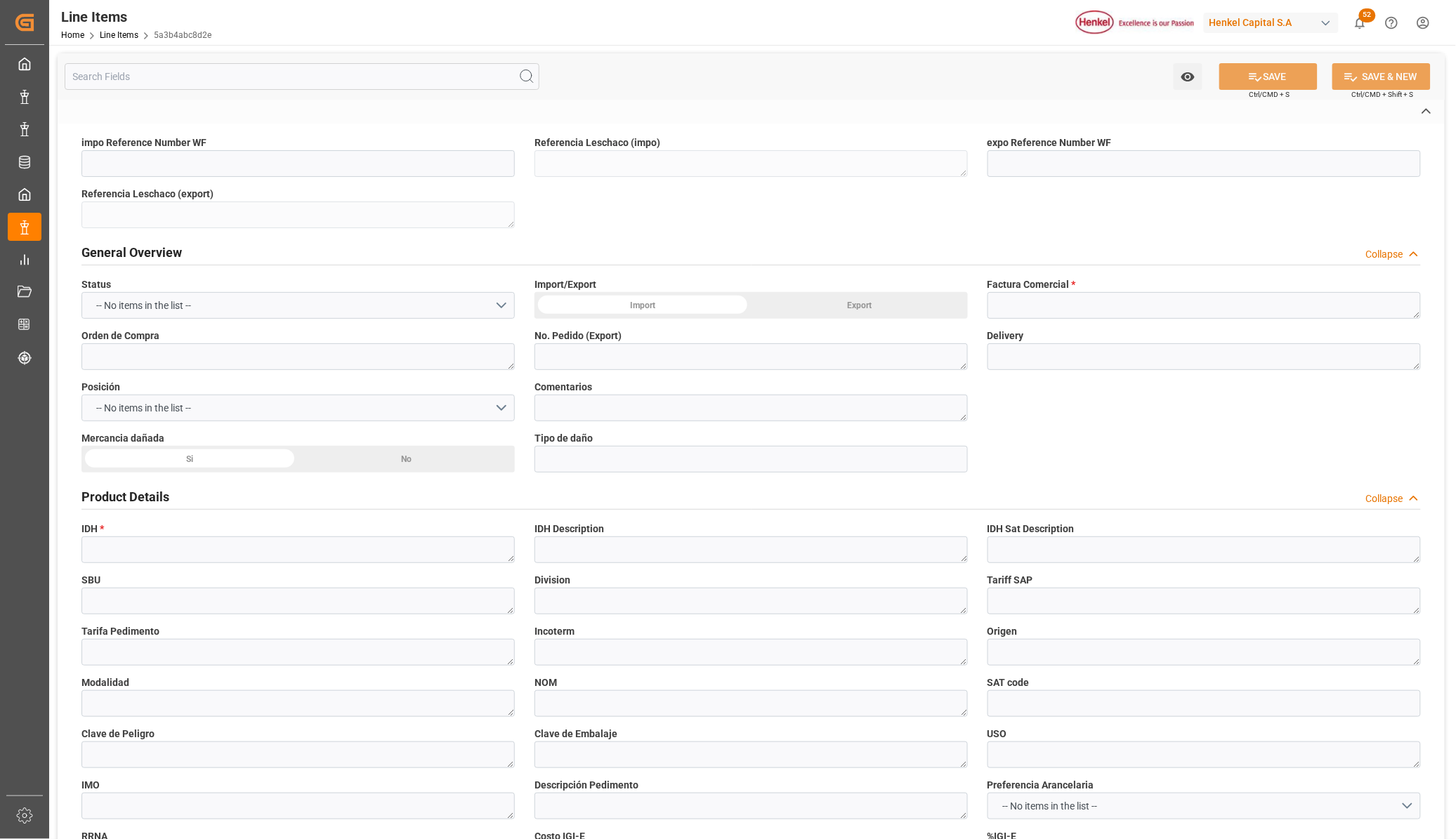
type textarea "3911100100"
type textarea "CFR"
type textarea "[GEOGRAPHIC_DATA]"
type textarea "Marítimo"
type textarea "-"
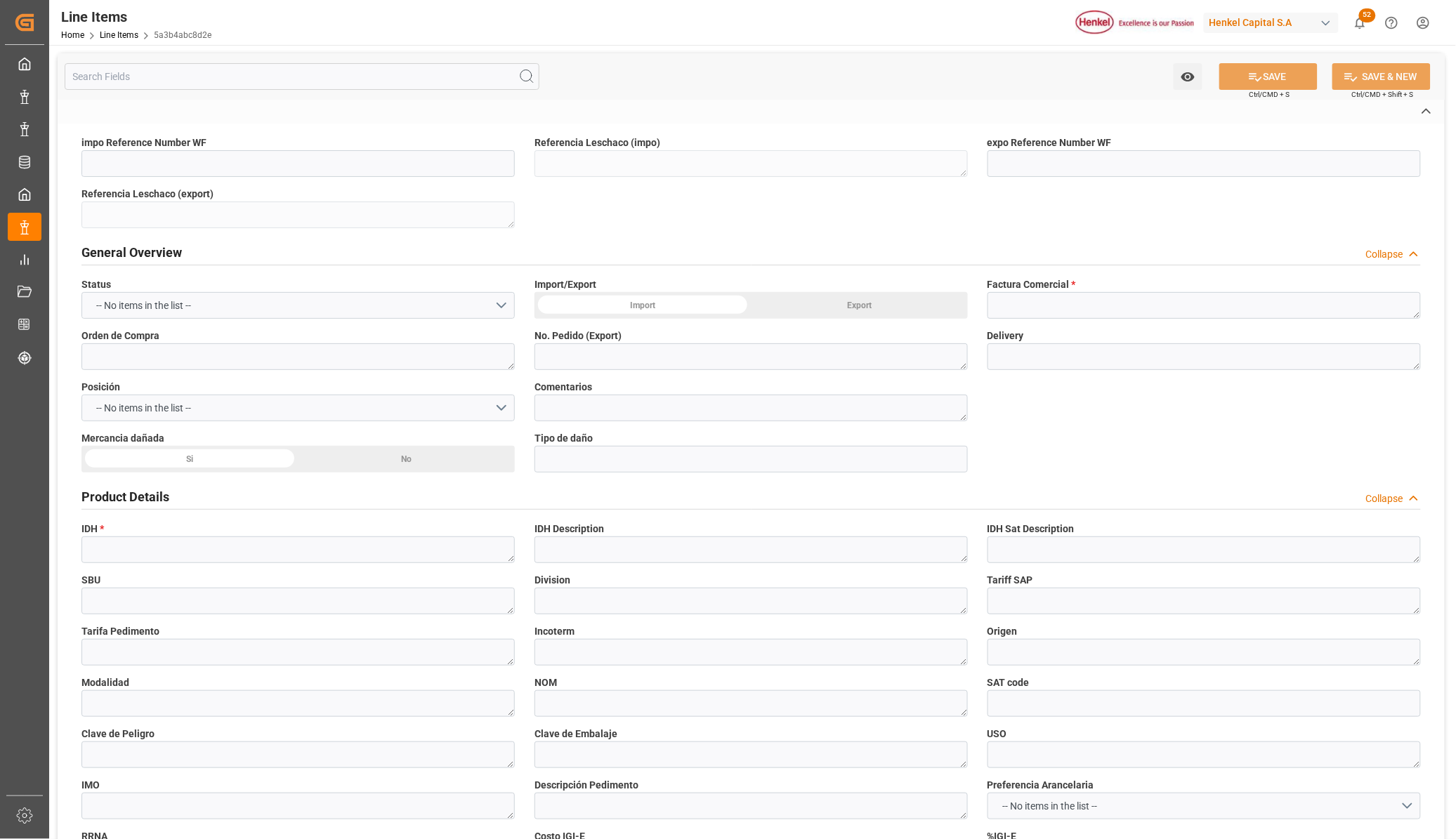
type input "13111000"
type textarea "N/A"
type textarea "5H4"
type textarea "HYDROGENATED HYDROCARBON RESIN LUHOREZ HD1100 (RESINA TERMOPLASTICA)"
type textarea "KG"
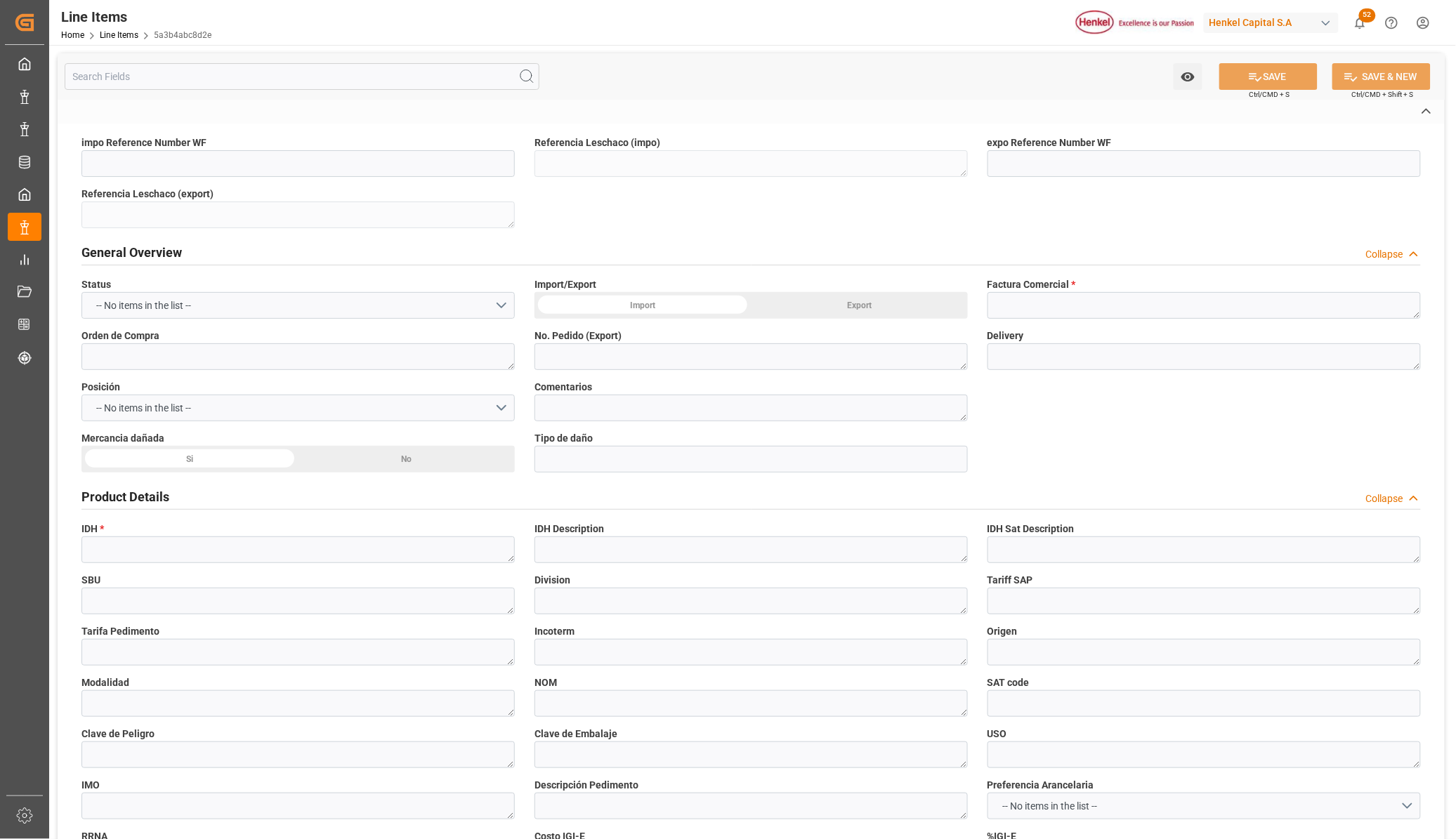
type input "KGM"
type textarea "20000"
type textarea "KG"
type textarea "BGS"
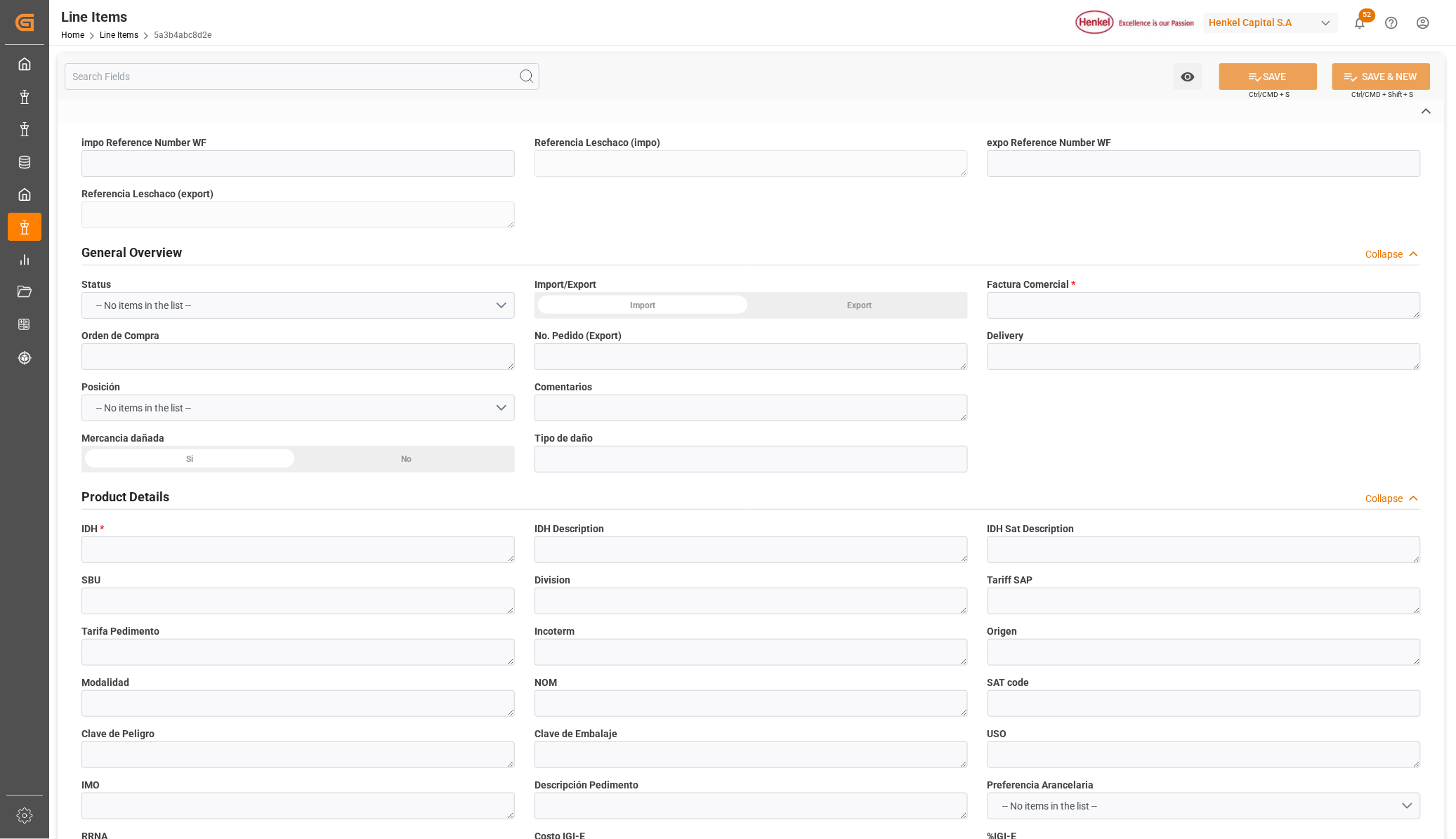
type input "5a3b4abc8d2e"
type input "f4509229139d"
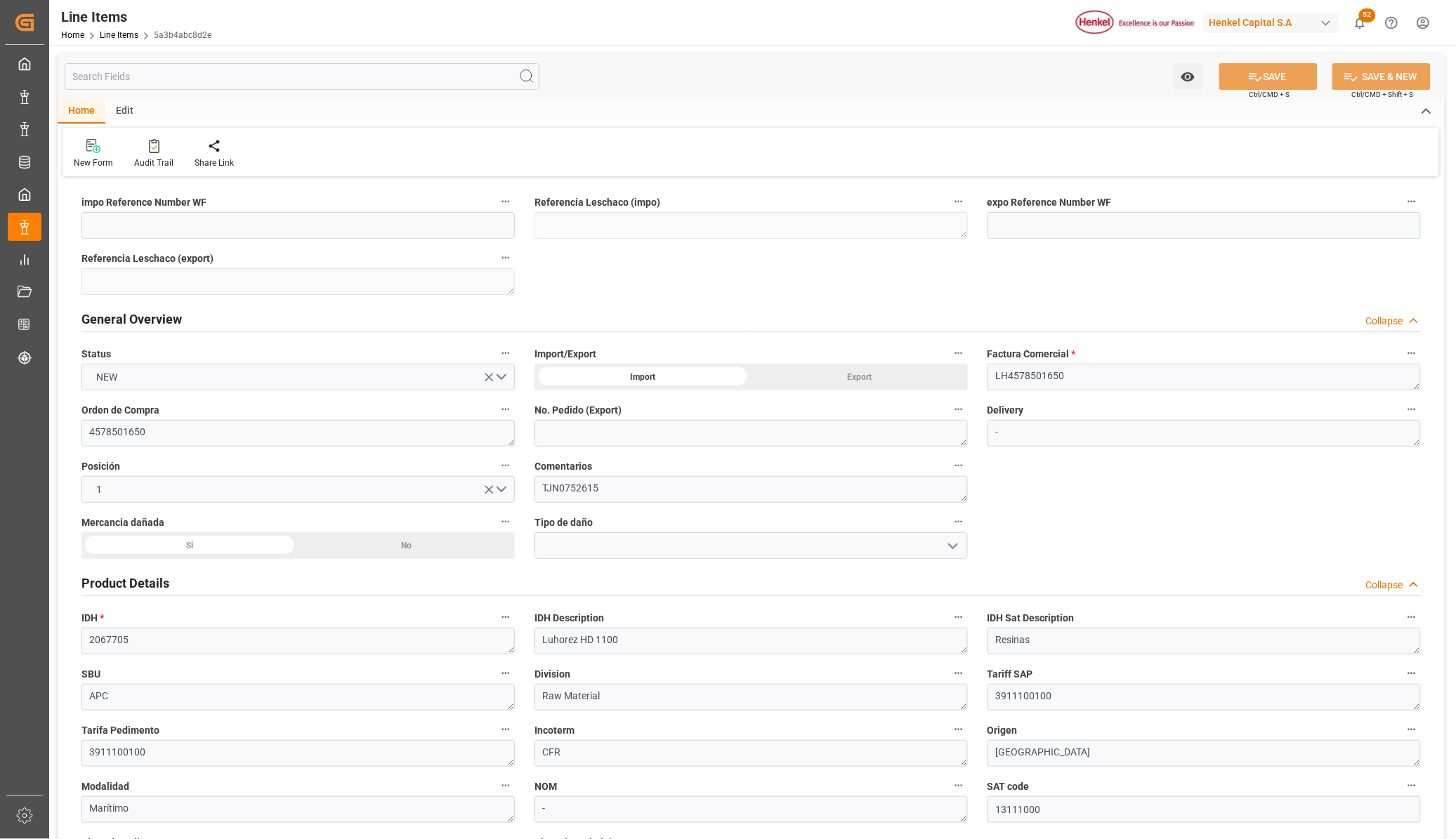
type input "1"
type input "20360"
type input "800"
type input "25000"
type input "[DATE] 21:01"
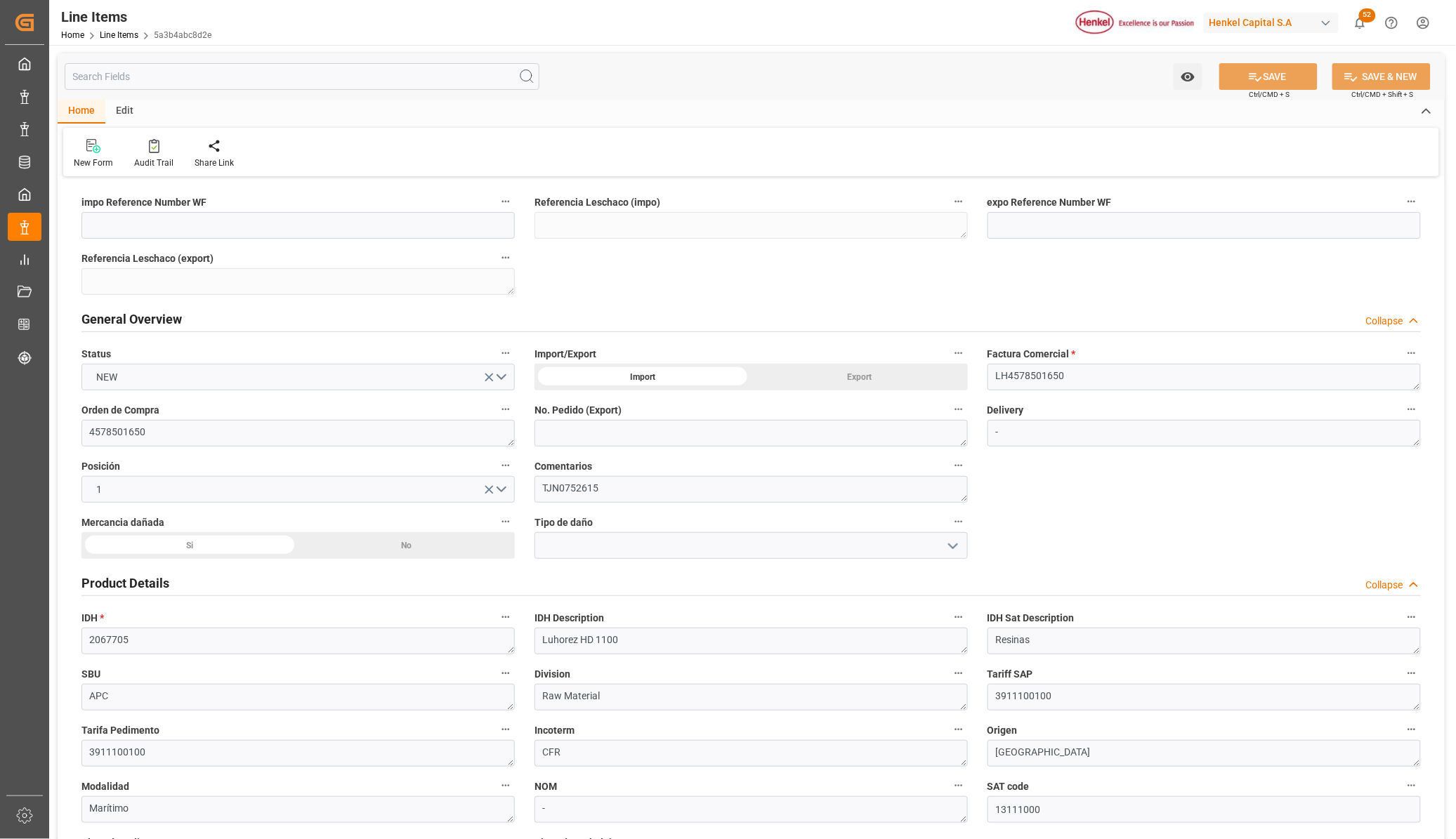
click at [229, 546] on div "Si" at bounding box center [190, 546] width 216 height 26
click at [954, 545] on icon "open menu" at bounding box center [953, 546] width 16 height 16
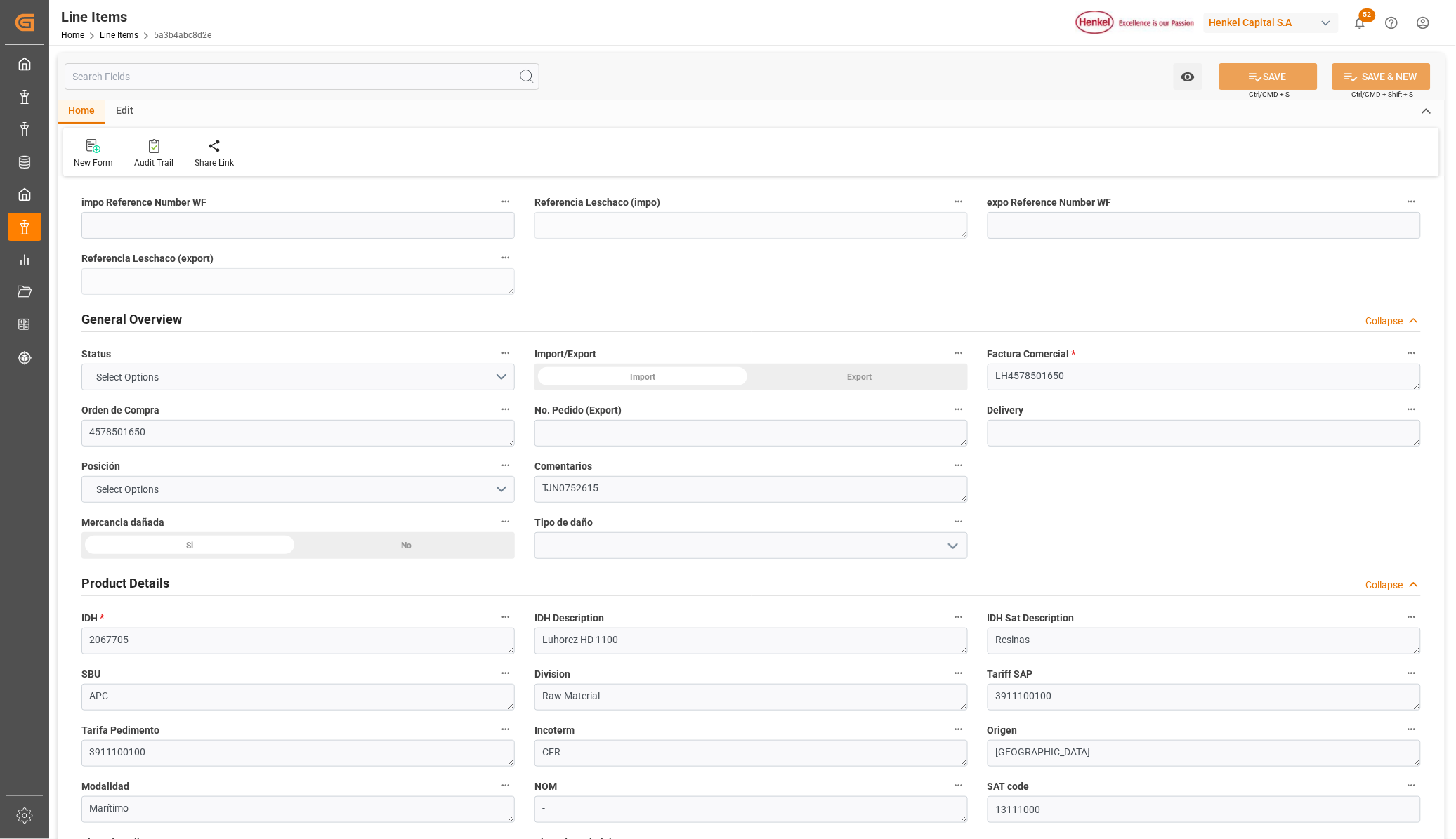
type input "1"
type input "20360"
type input "800"
type input "25000"
type input "[DATE] 21:01"
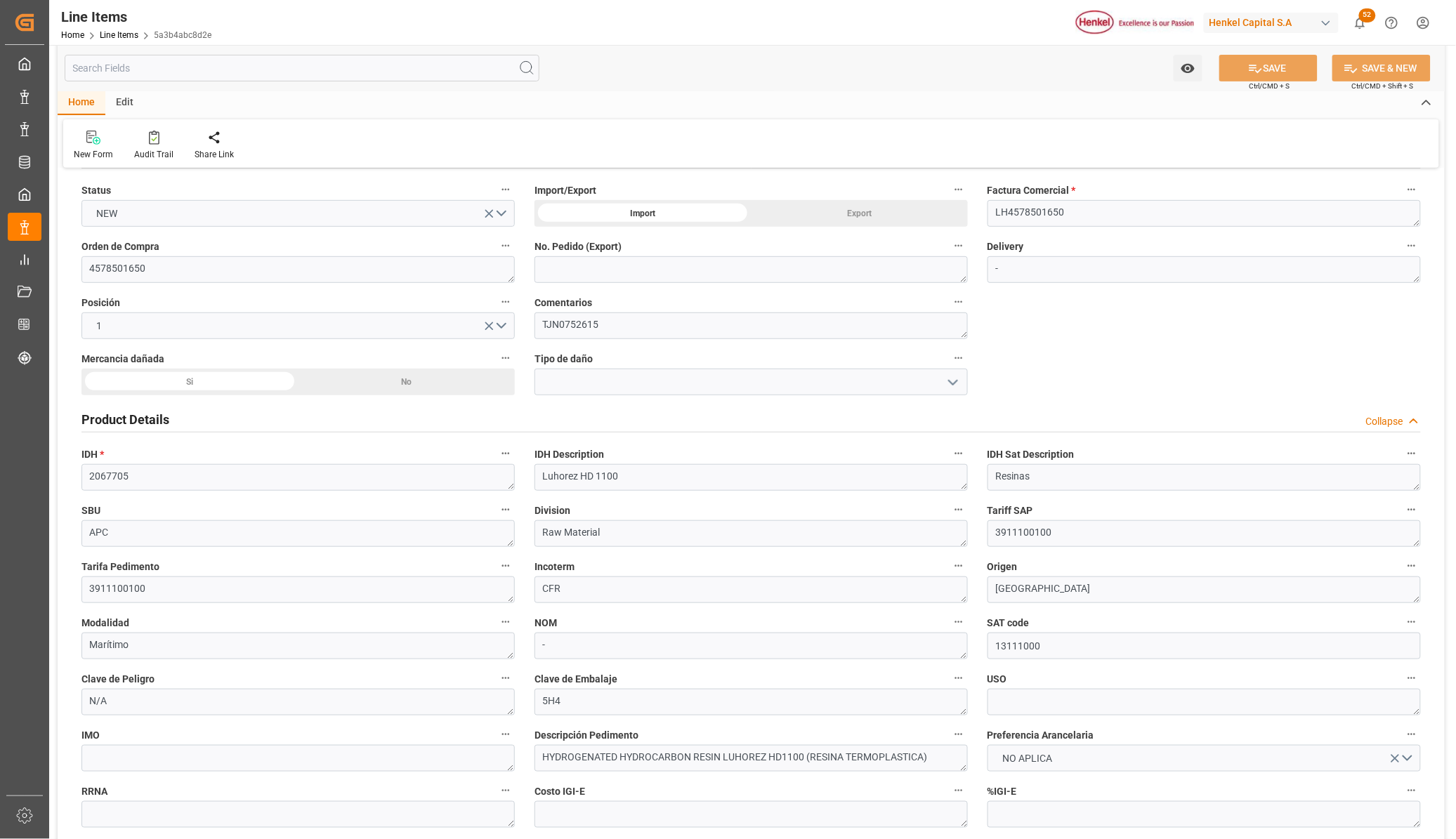
scroll to position [176, 0]
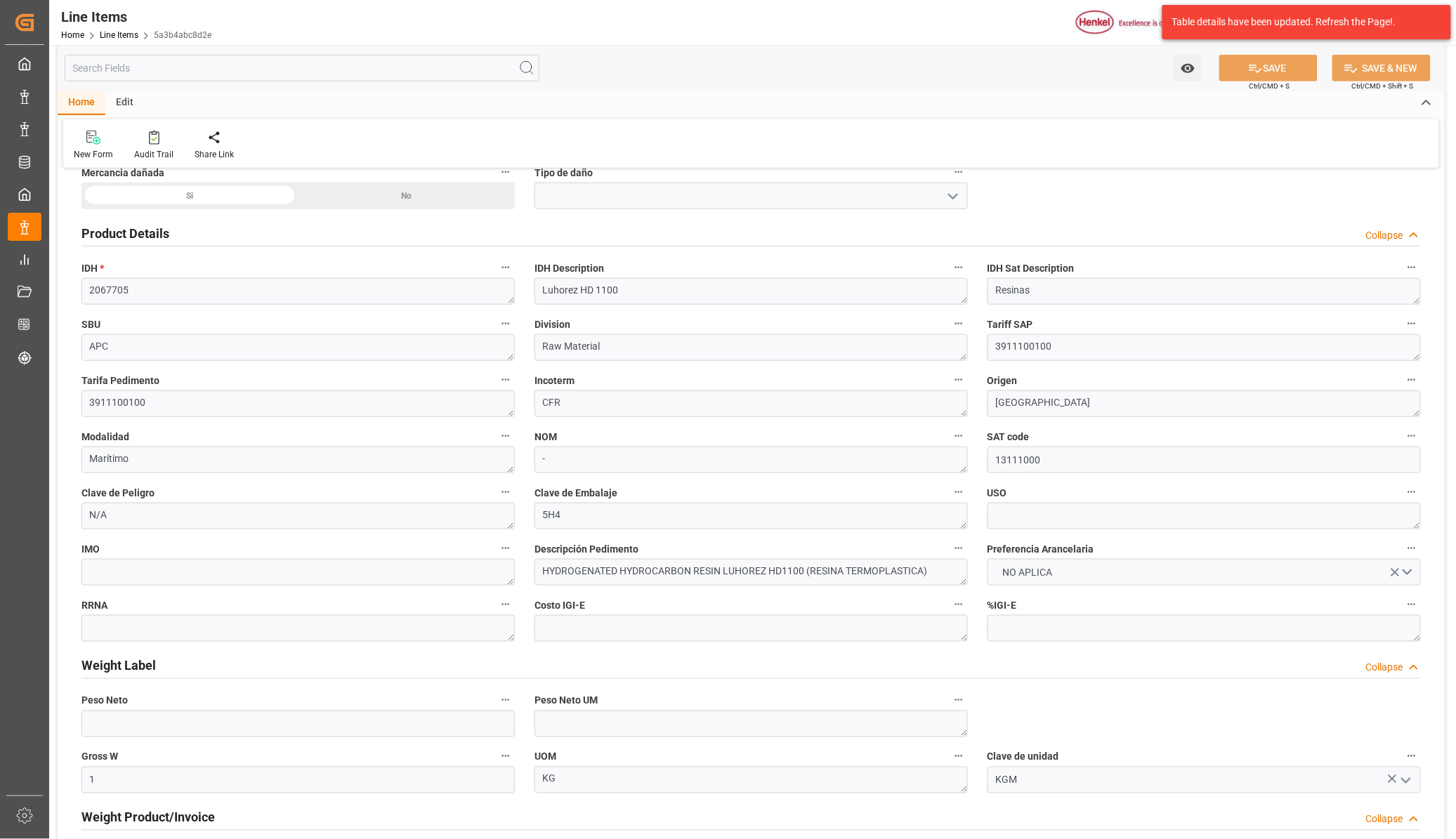
scroll to position [351, 0]
drag, startPoint x: 326, startPoint y: 457, endPoint x: 73, endPoint y: 457, distance: 253.0
click at [73, 457] on div "Modalidad Marítimo" at bounding box center [298, 448] width 453 height 56
click at [221, 418] on div "Tarifa Pedimento 3911100100" at bounding box center [298, 392] width 453 height 56
click at [166, 453] on textarea "Marítimo" at bounding box center [298, 458] width 434 height 26
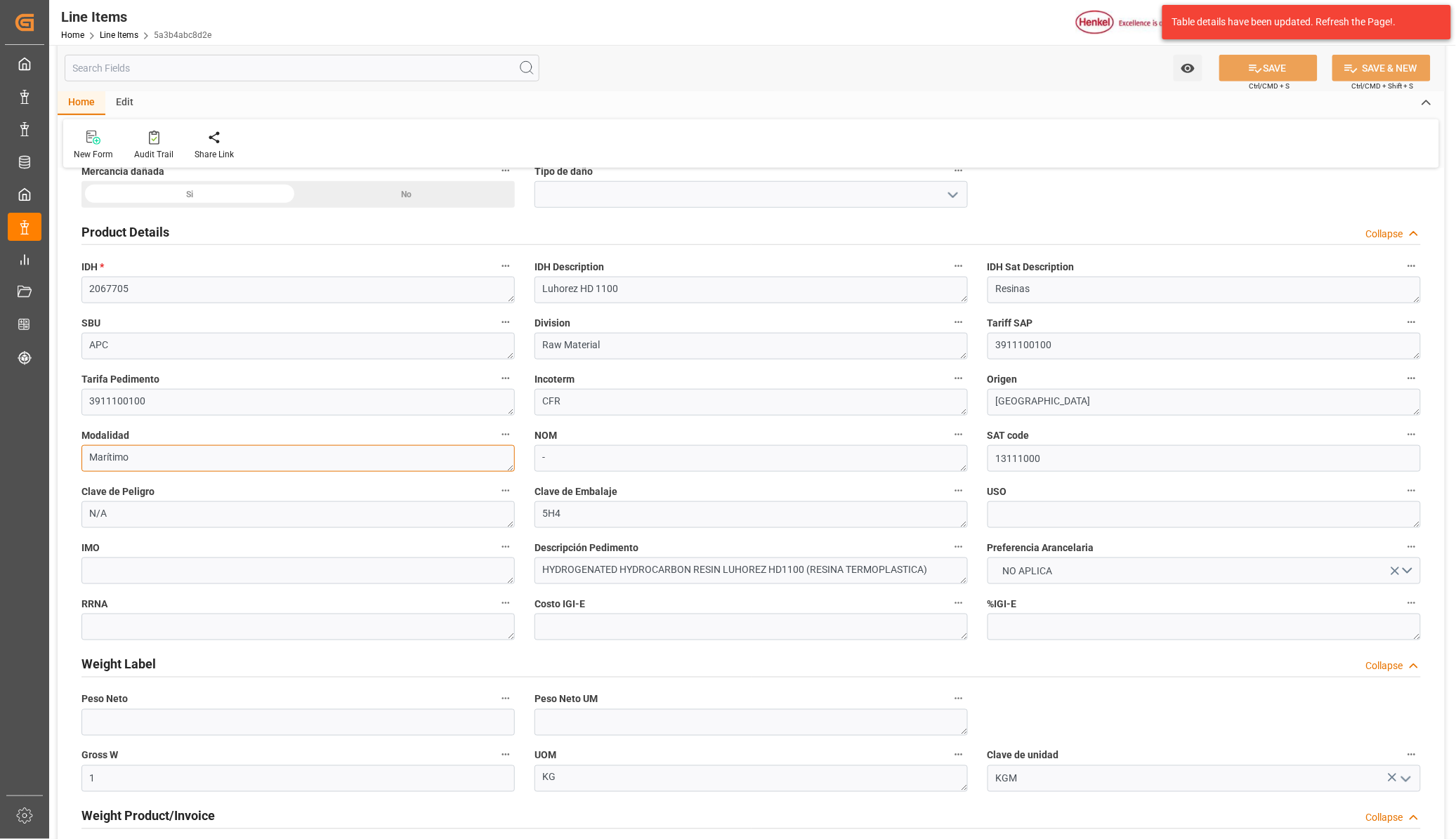
drag, startPoint x: 144, startPoint y: 457, endPoint x: 85, endPoint y: 451, distance: 59.3
click at [85, 451] on textarea "Marítimo" at bounding box center [298, 458] width 434 height 26
click at [167, 436] on label "Modalidad" at bounding box center [298, 435] width 434 height 20
click at [496, 436] on button "Modalidad" at bounding box center [505, 434] width 18 height 18
drag, startPoint x: 134, startPoint y: 434, endPoint x: 78, endPoint y: 424, distance: 56.9
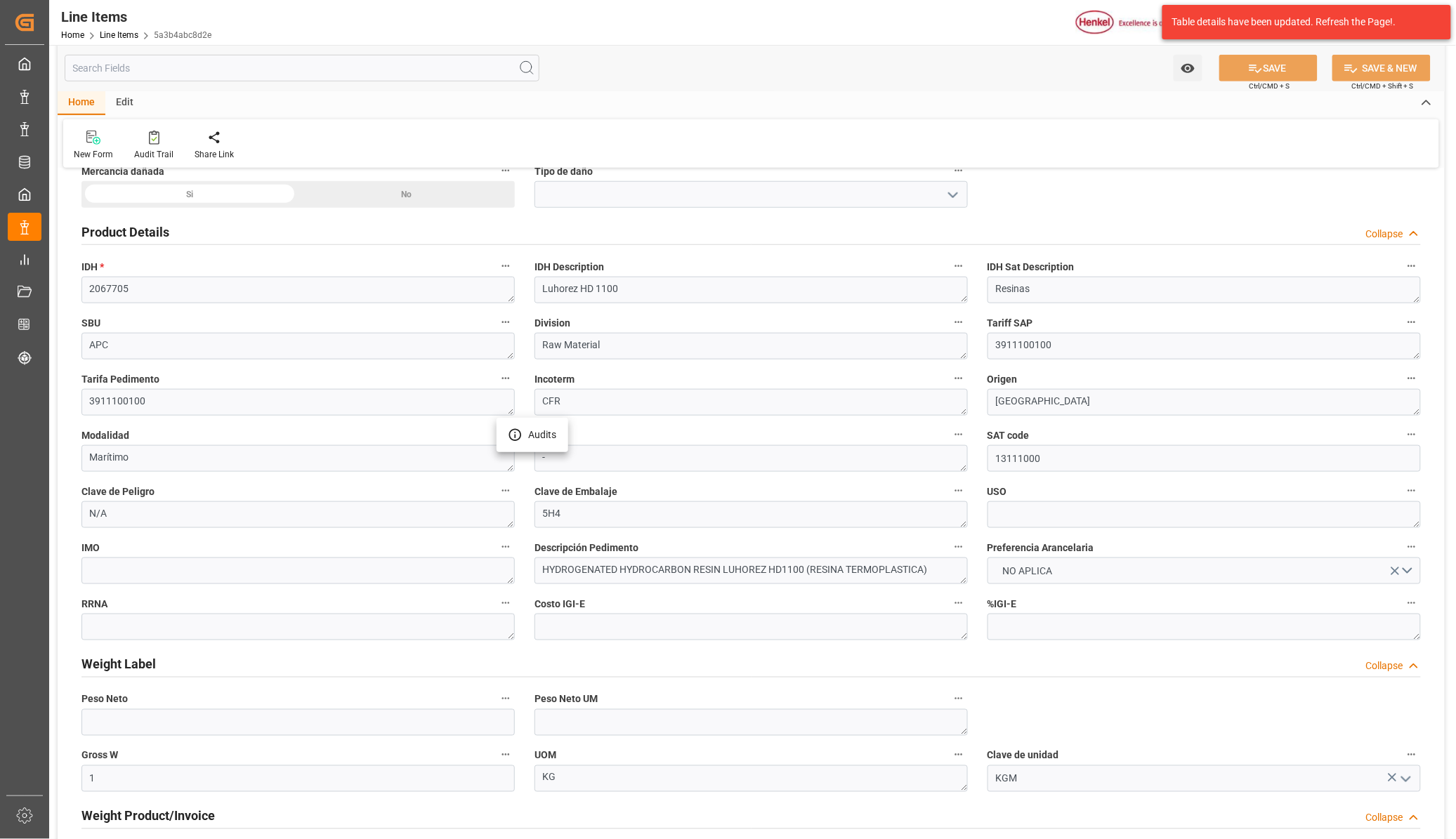
click at [78, 424] on div at bounding box center [728, 420] width 1456 height 839
drag, startPoint x: 2, startPoint y: 191, endPoint x: 1022, endPoint y: 650, distance: 1118.5
click at [1022, 650] on div "Weight Label Collapse" at bounding box center [751, 663] width 1340 height 26
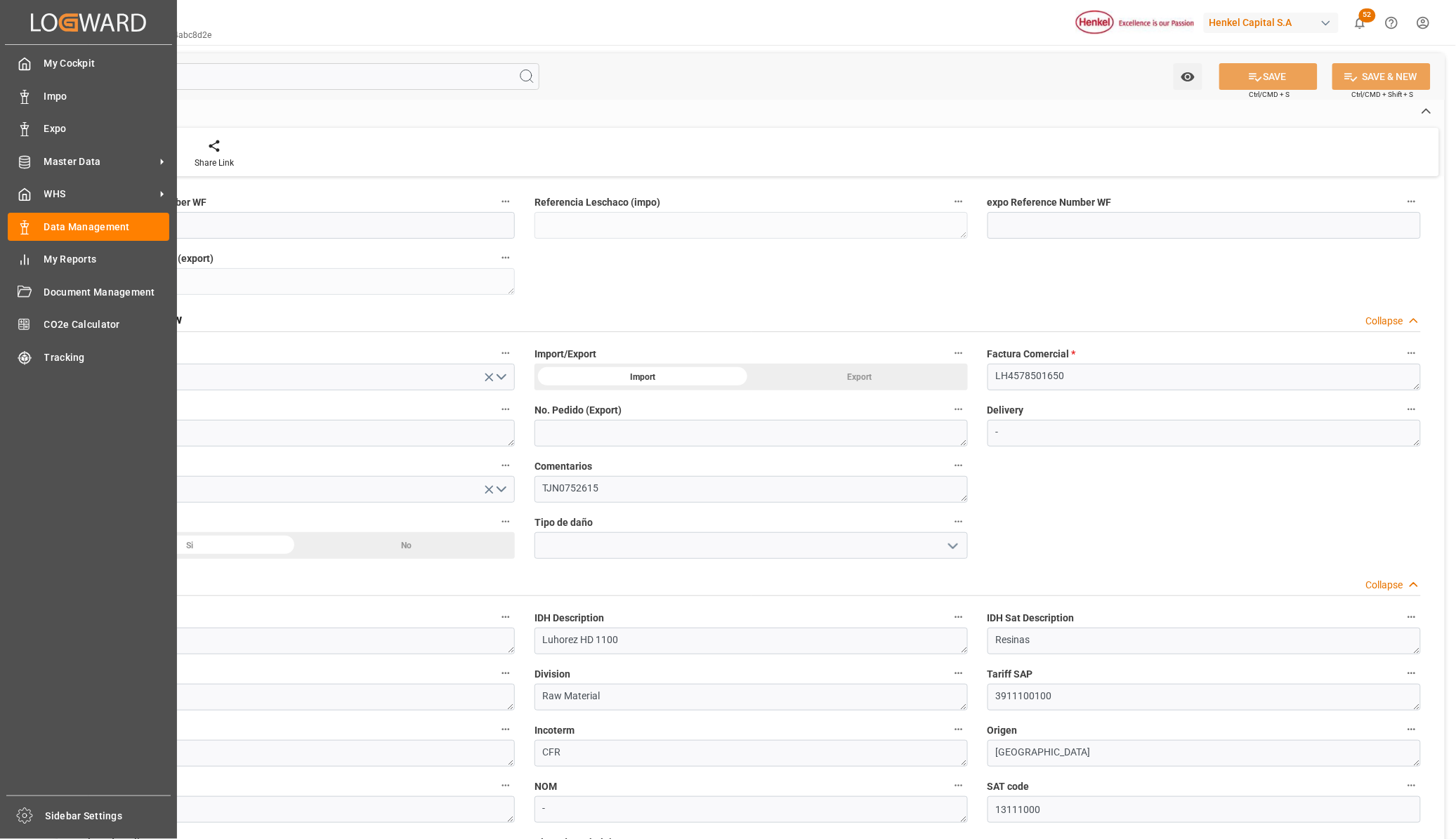
type input "1"
type input "20360"
type input "800"
type input "25000"
type input "[DATE] 21:01"
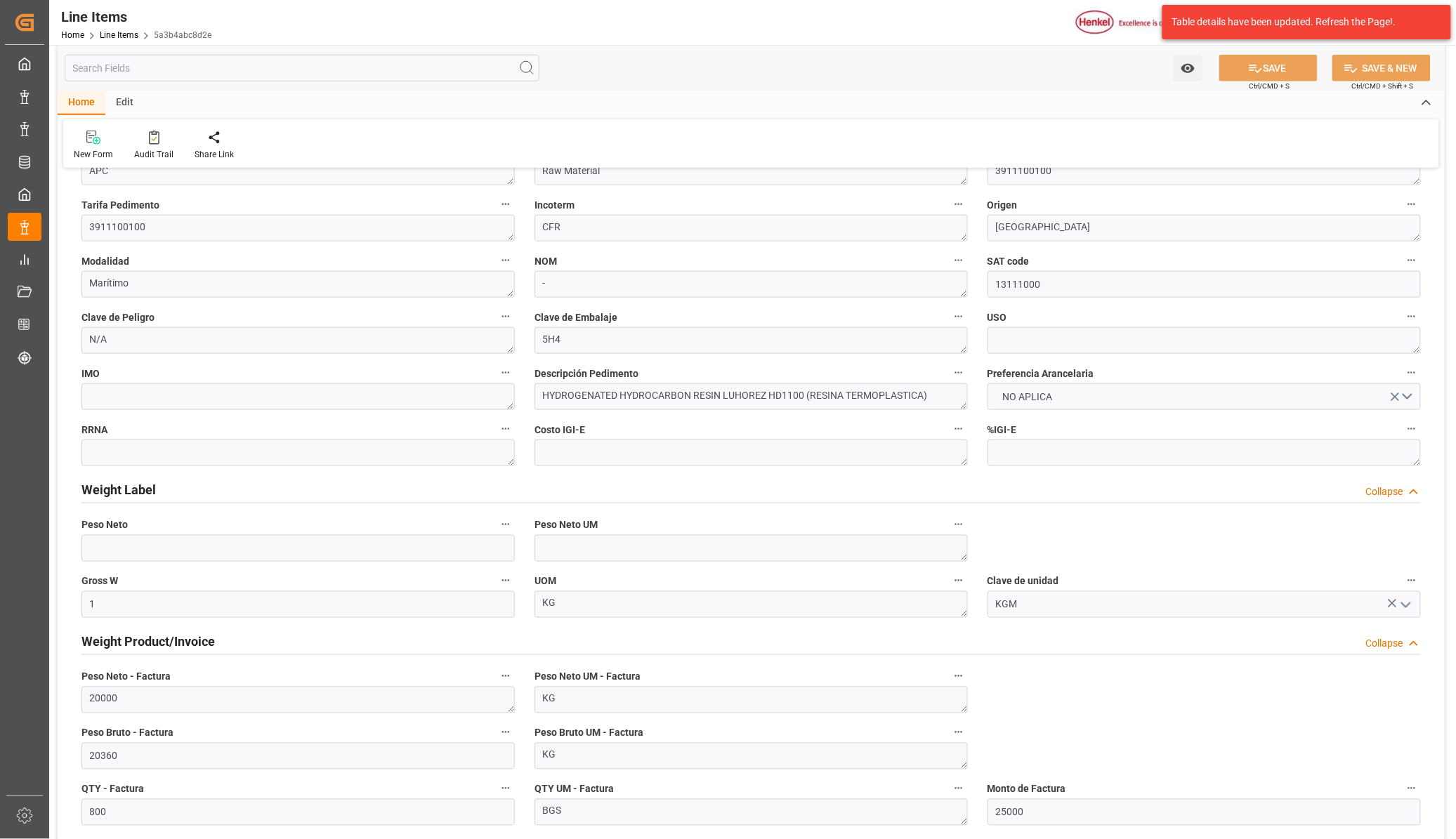
scroll to position [527, 0]
click at [129, 488] on h2 "Weight Label" at bounding box center [119, 489] width 74 height 19
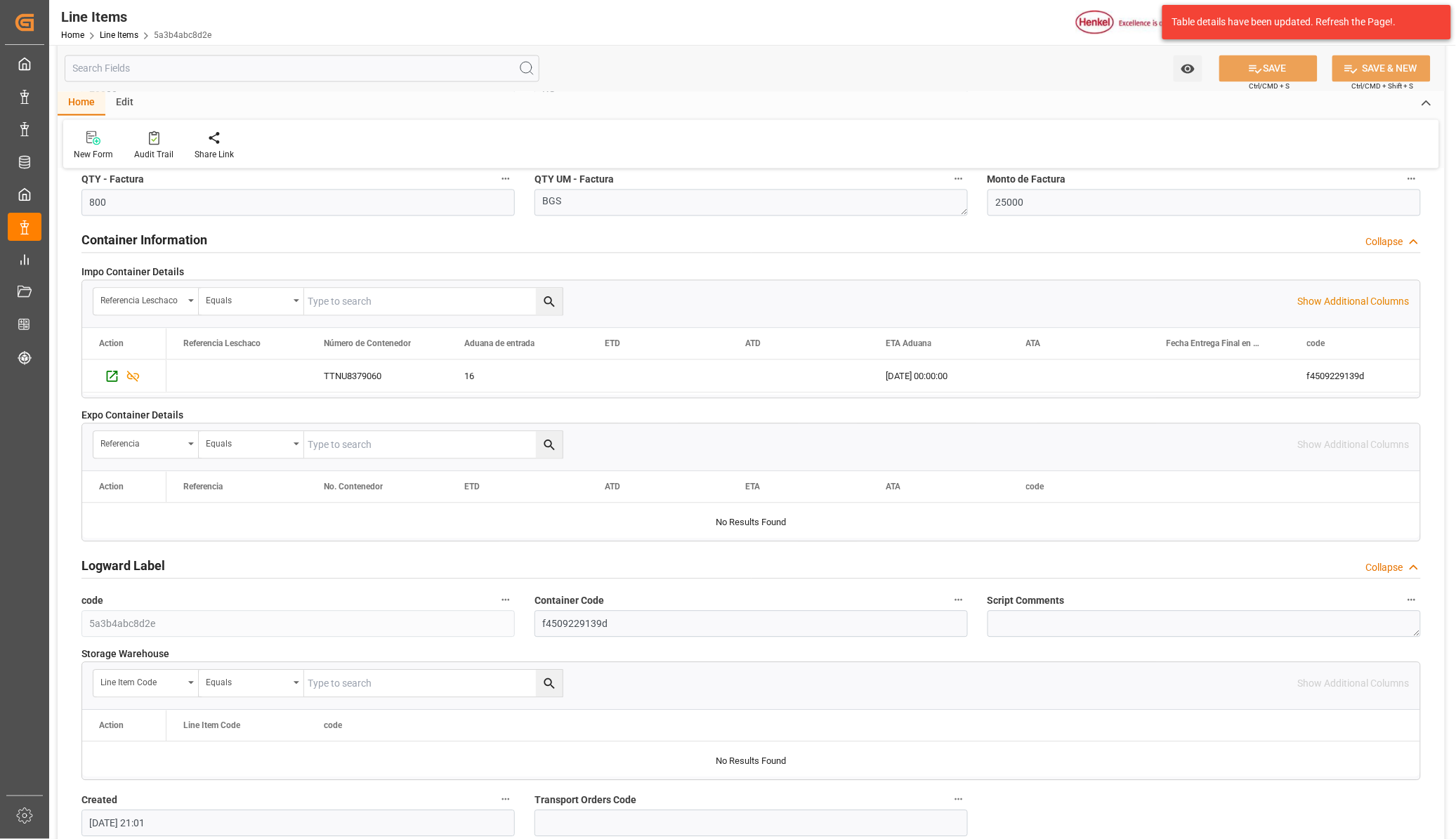
scroll to position [1053, 0]
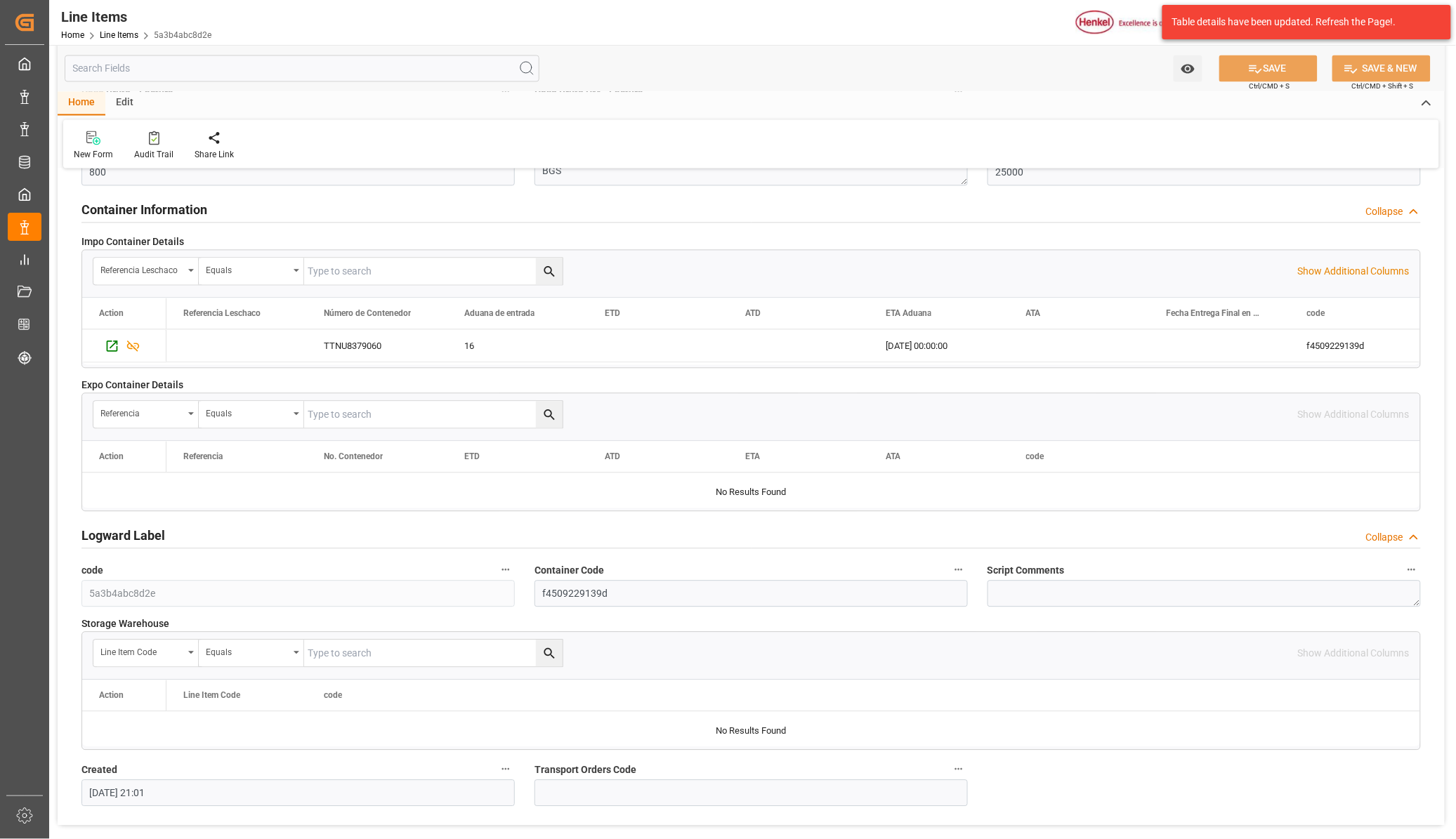
click at [127, 536] on h2 "Logward Label" at bounding box center [123, 535] width 83 height 19
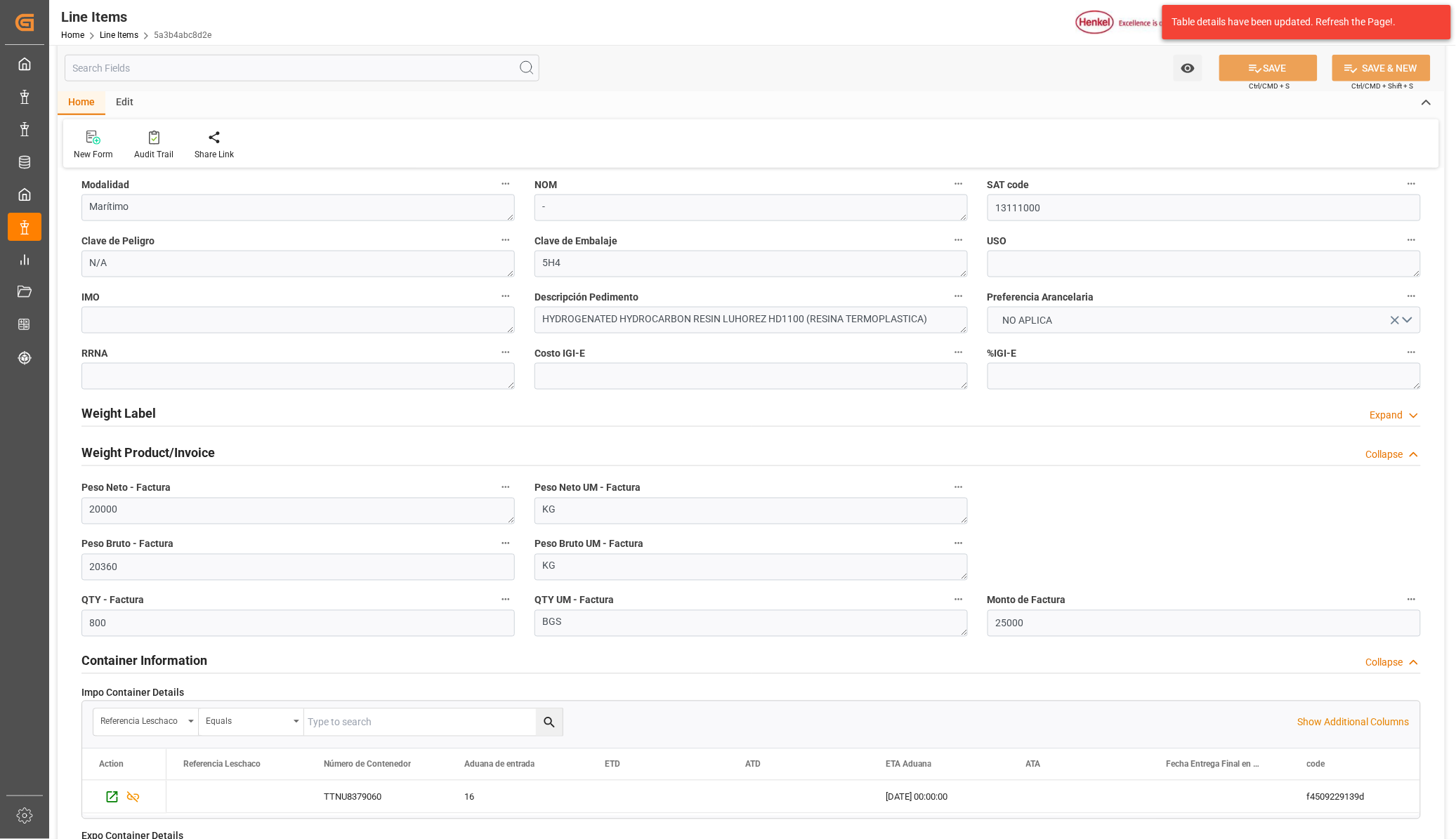
scroll to position [615, 0]
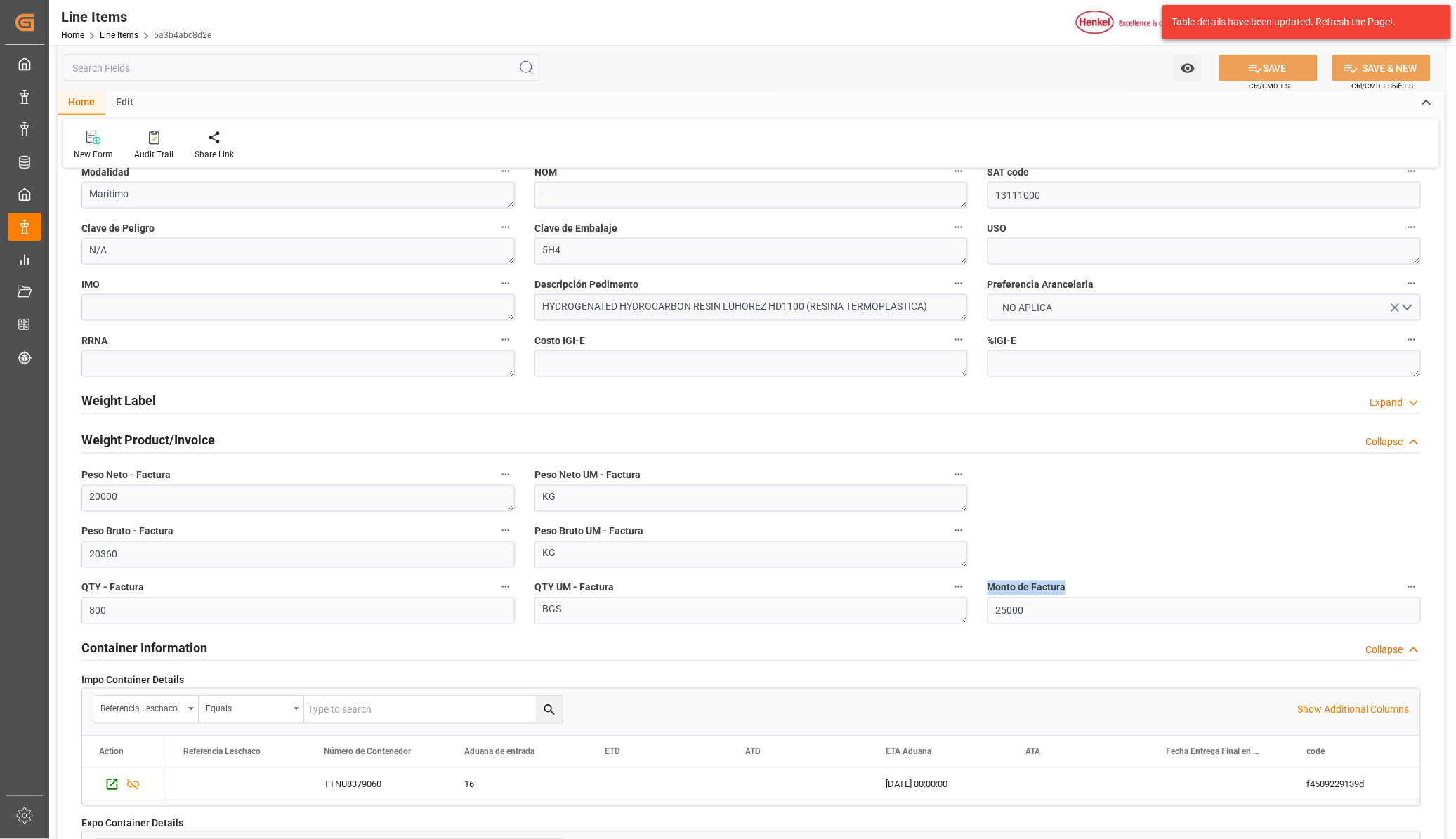
drag, startPoint x: 1069, startPoint y: 591, endPoint x: 985, endPoint y: 588, distance: 84.1
click at [985, 588] on div "Monto de Factura 25000" at bounding box center [1205, 601] width 453 height 56
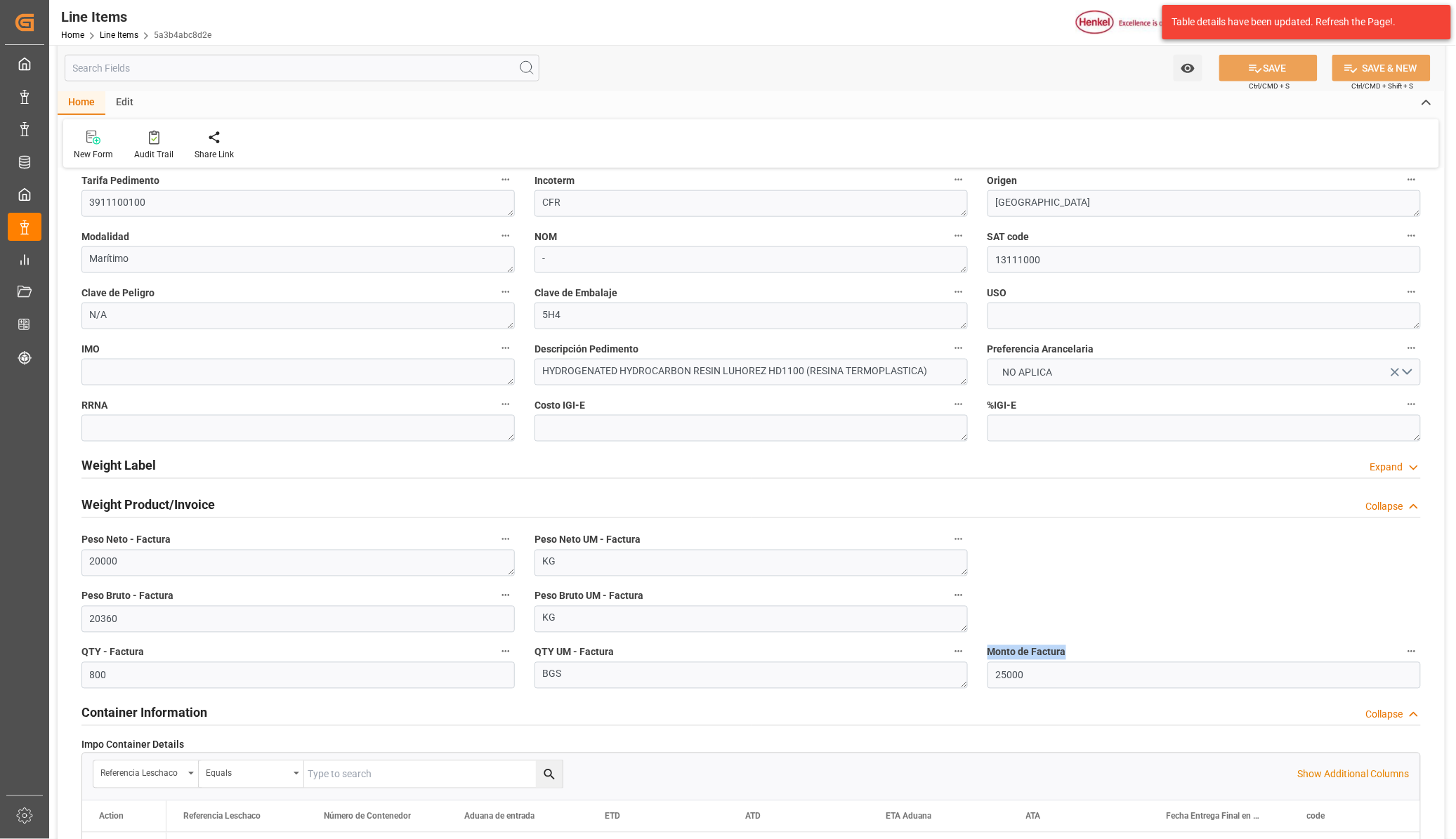
scroll to position [527, 0]
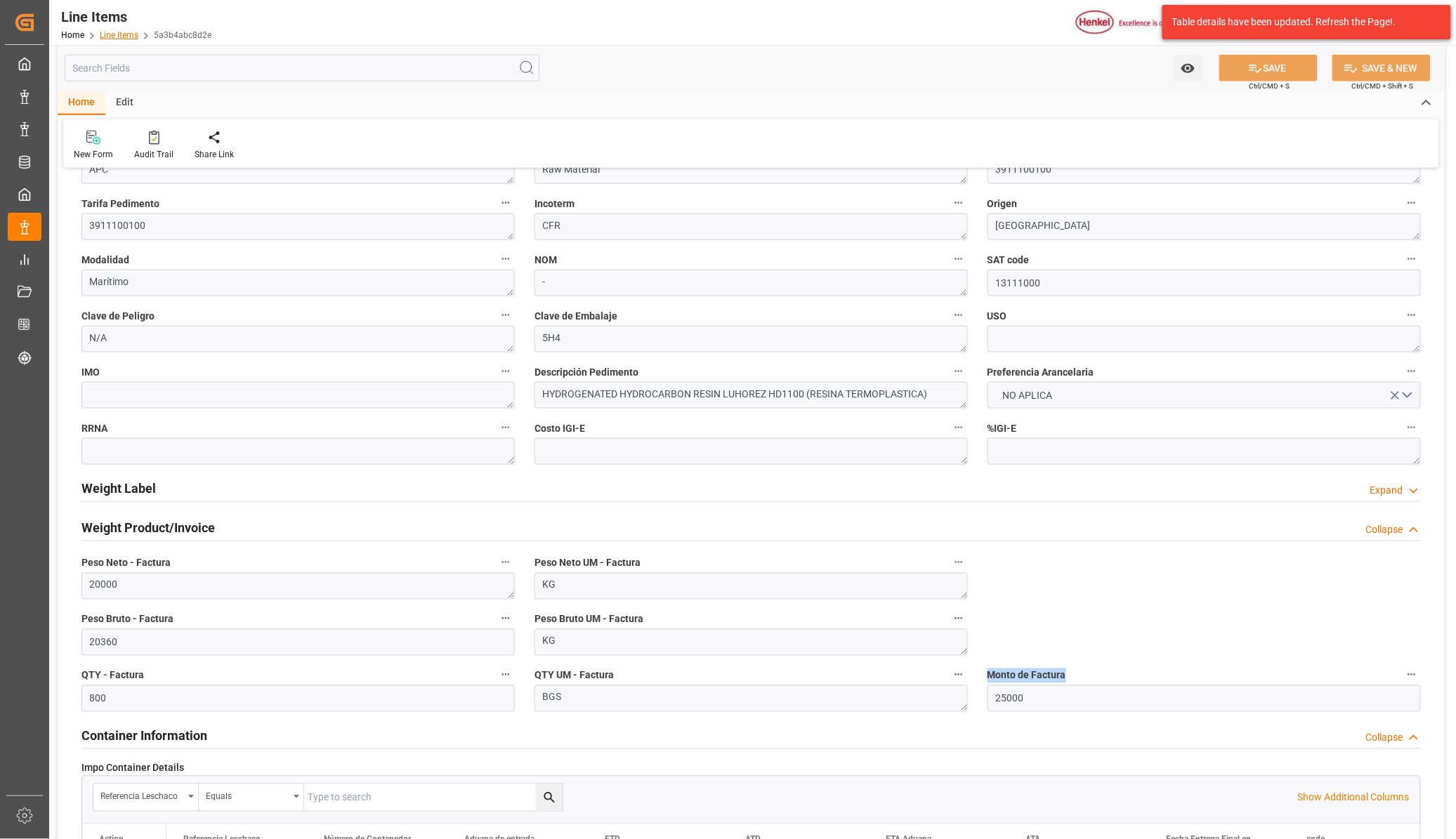
click at [121, 31] on link "Line Items" at bounding box center [119, 35] width 39 height 10
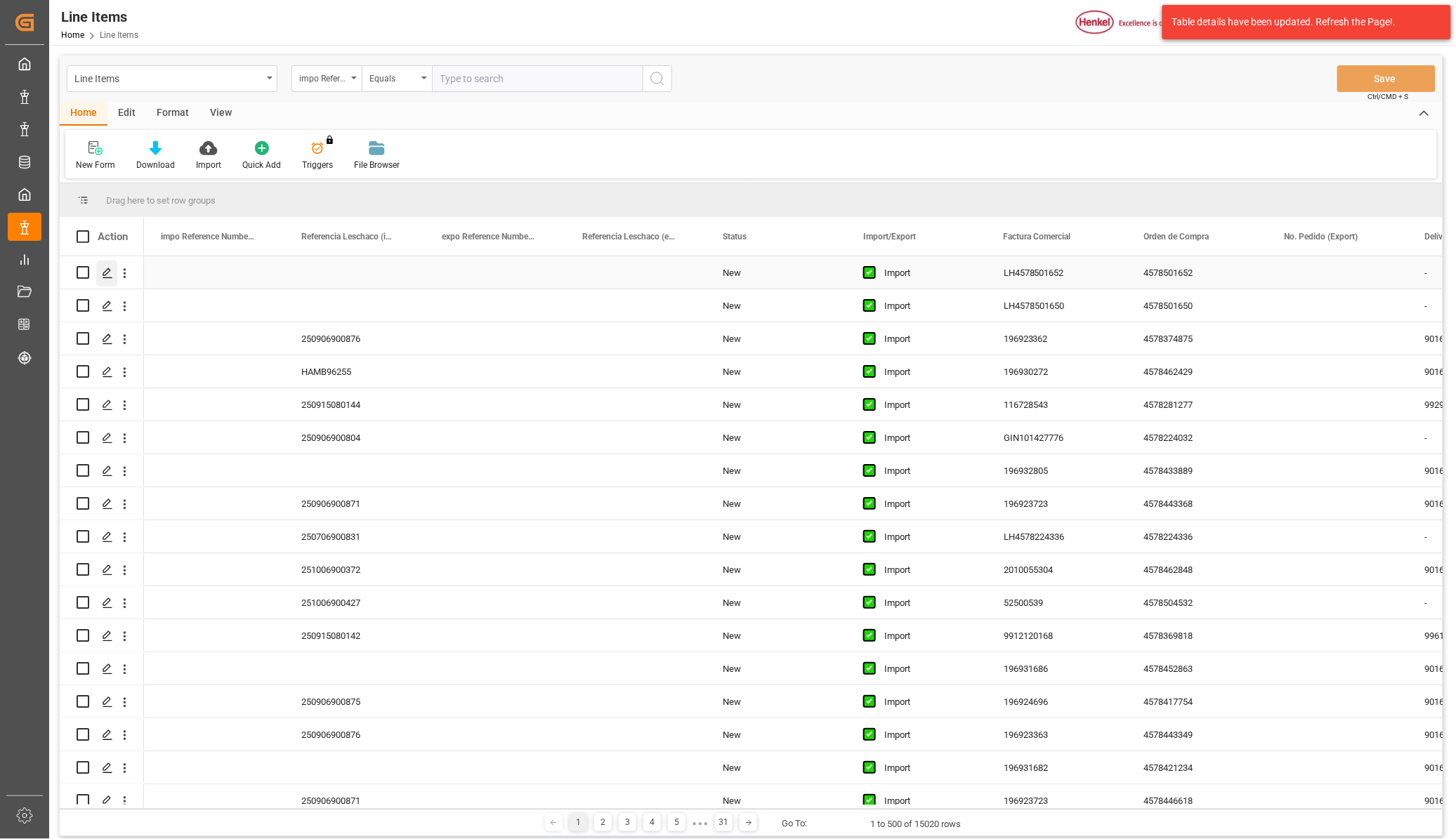
click at [104, 274] on icon "Press SPACE to select this row." at bounding box center [108, 274] width 12 height 12
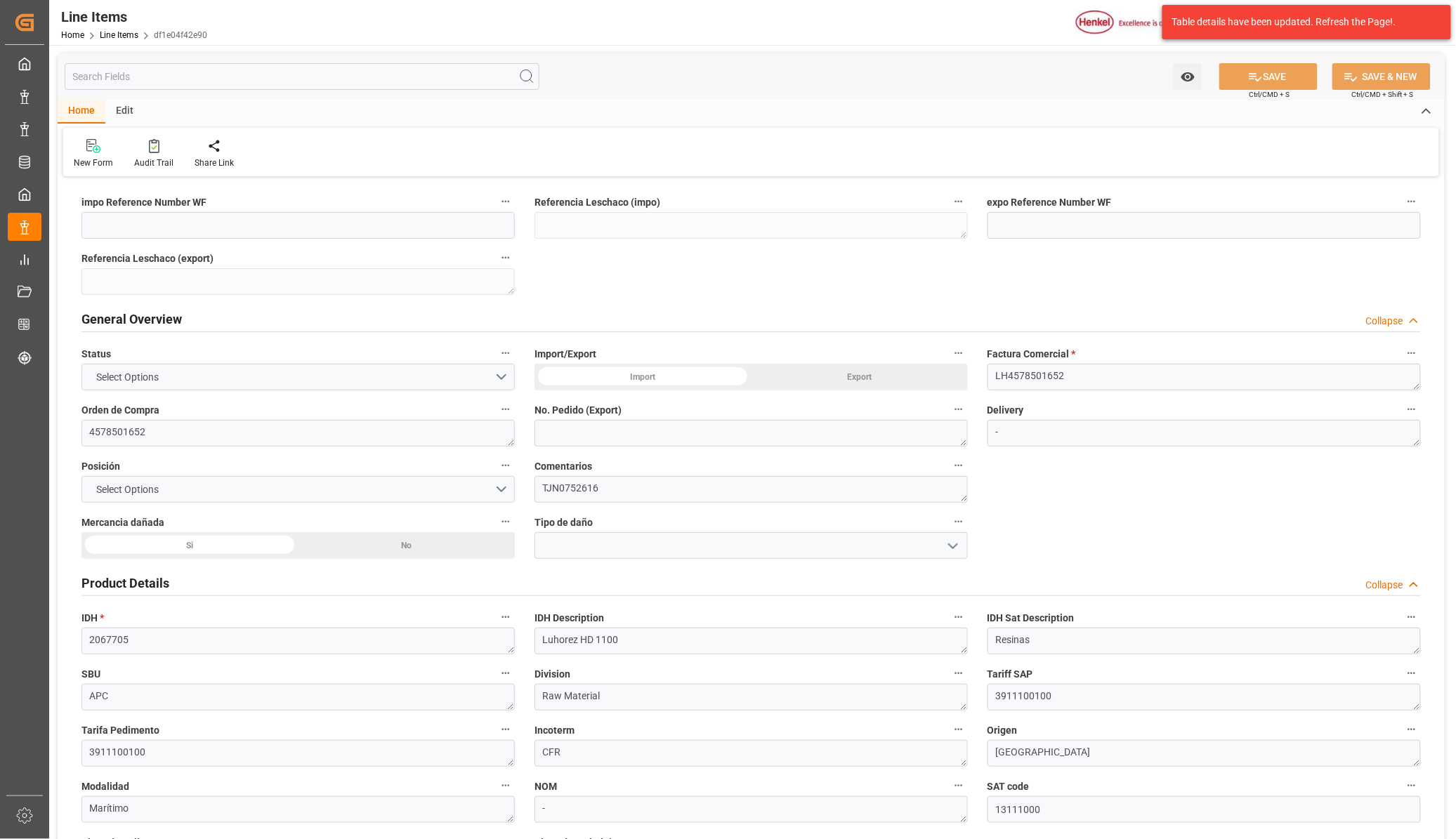
type input "20360"
type input "800"
type input "25000"
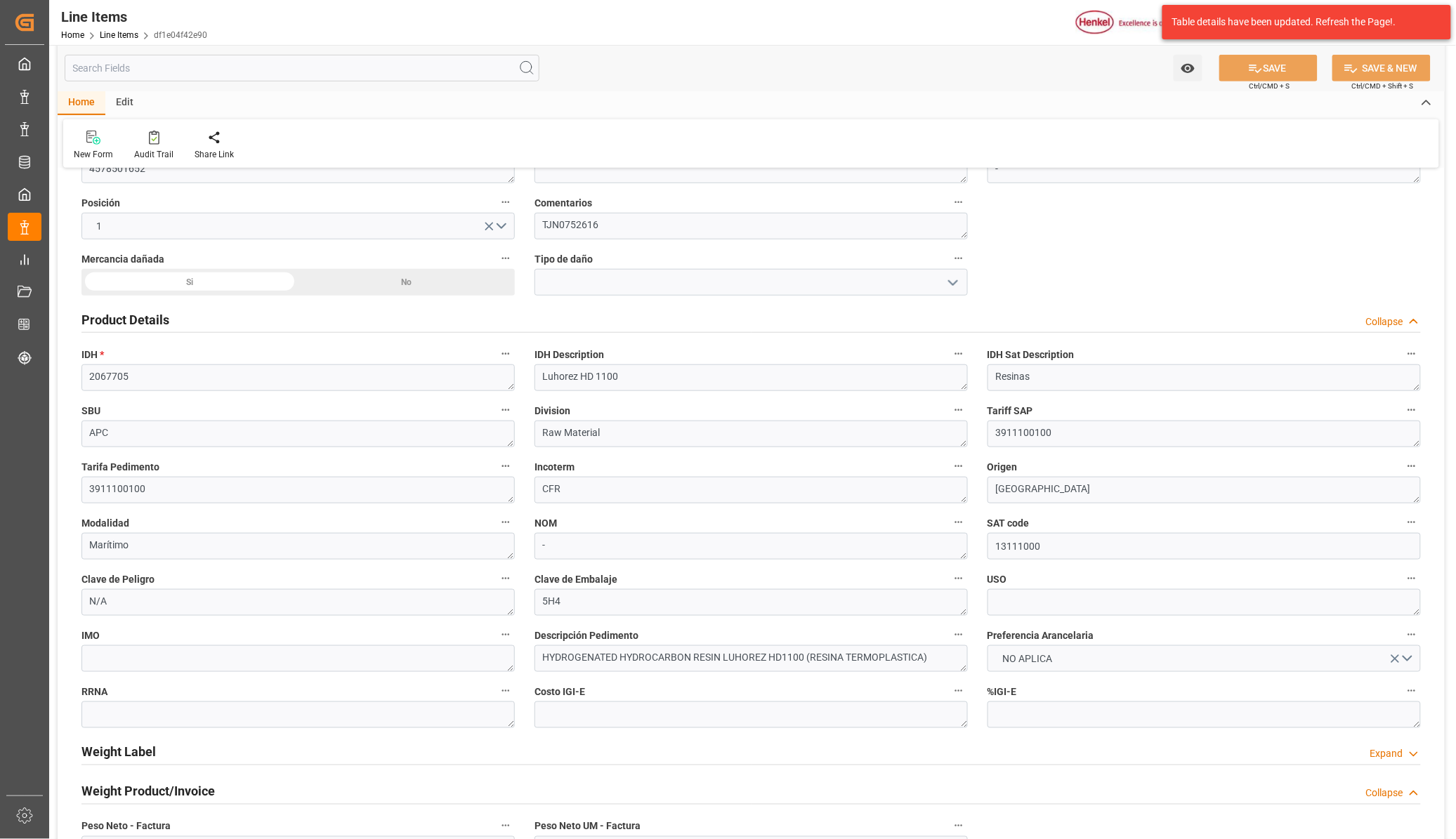
scroll to position [176, 0]
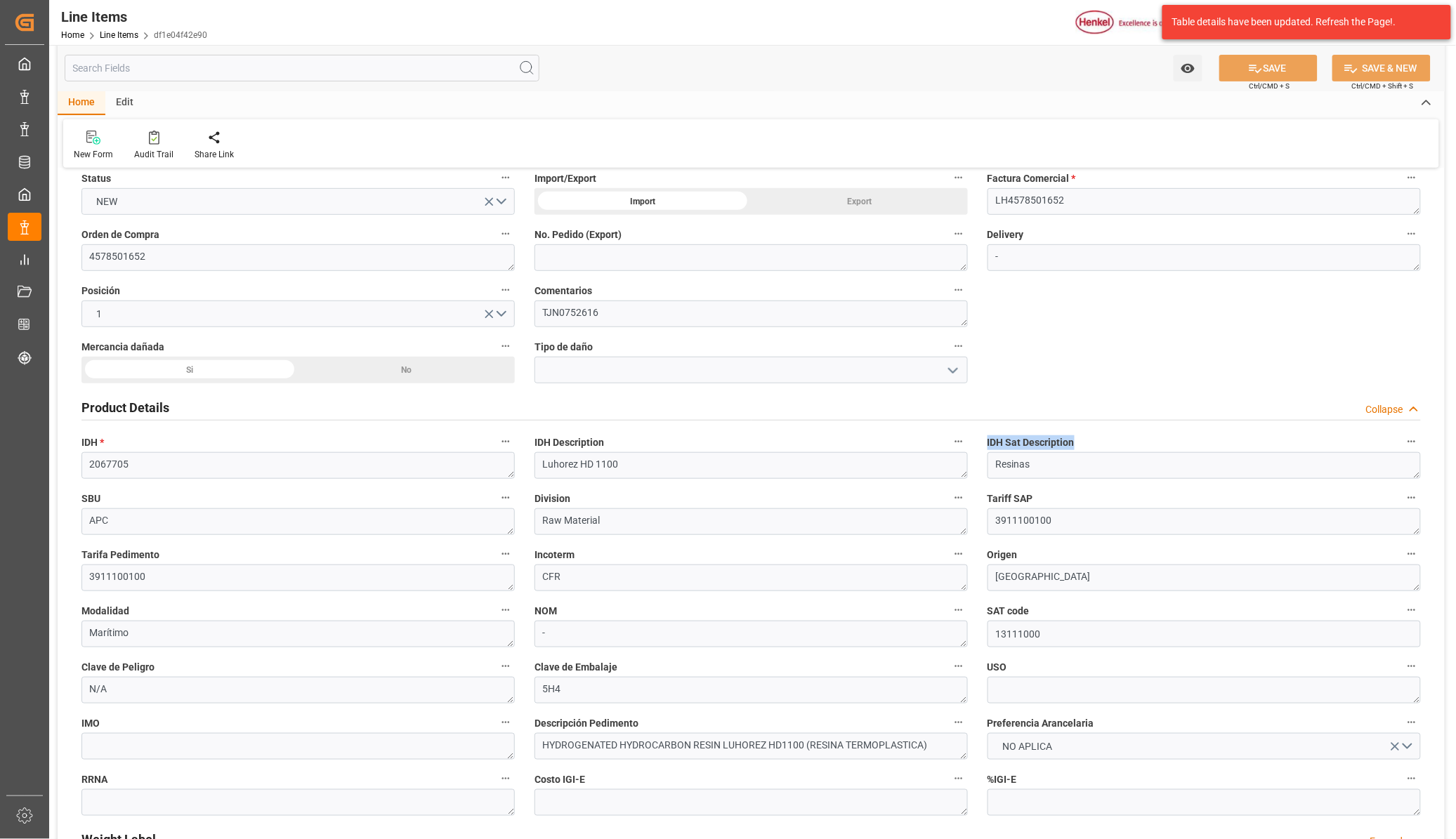
drag, startPoint x: 1075, startPoint y: 444, endPoint x: 981, endPoint y: 444, distance: 94.0
click at [981, 444] on div "IDH Sat Description Resinas" at bounding box center [1205, 456] width 453 height 56
click at [1214, 443] on label "IDH Sat Description" at bounding box center [1205, 443] width 434 height 20
click at [1403, 443] on button "IDH Sat Description" at bounding box center [1412, 442] width 18 height 18
click at [77, 40] on div at bounding box center [728, 420] width 1456 height 839
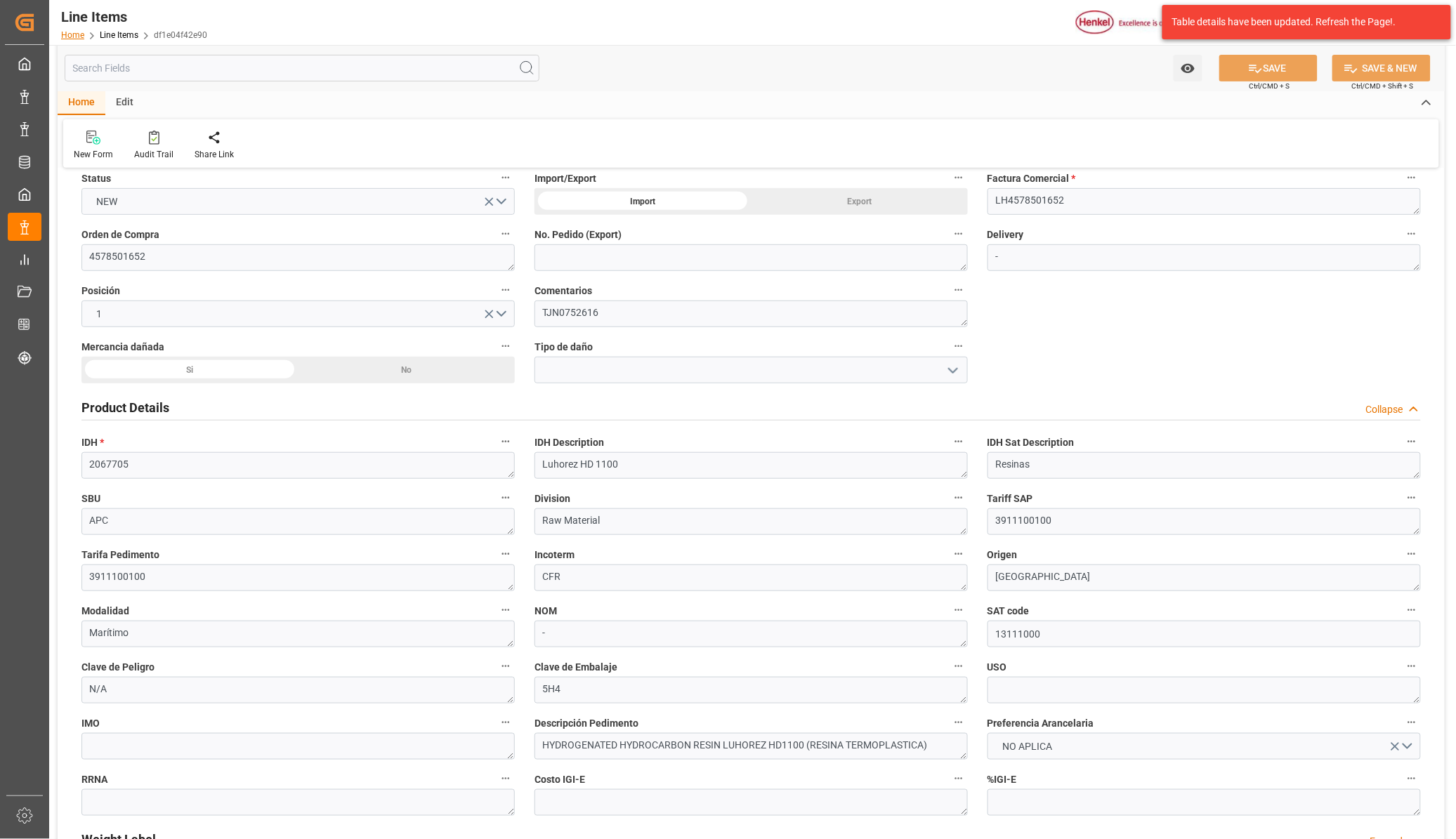
click at [73, 36] on link "Home" at bounding box center [73, 35] width 23 height 10
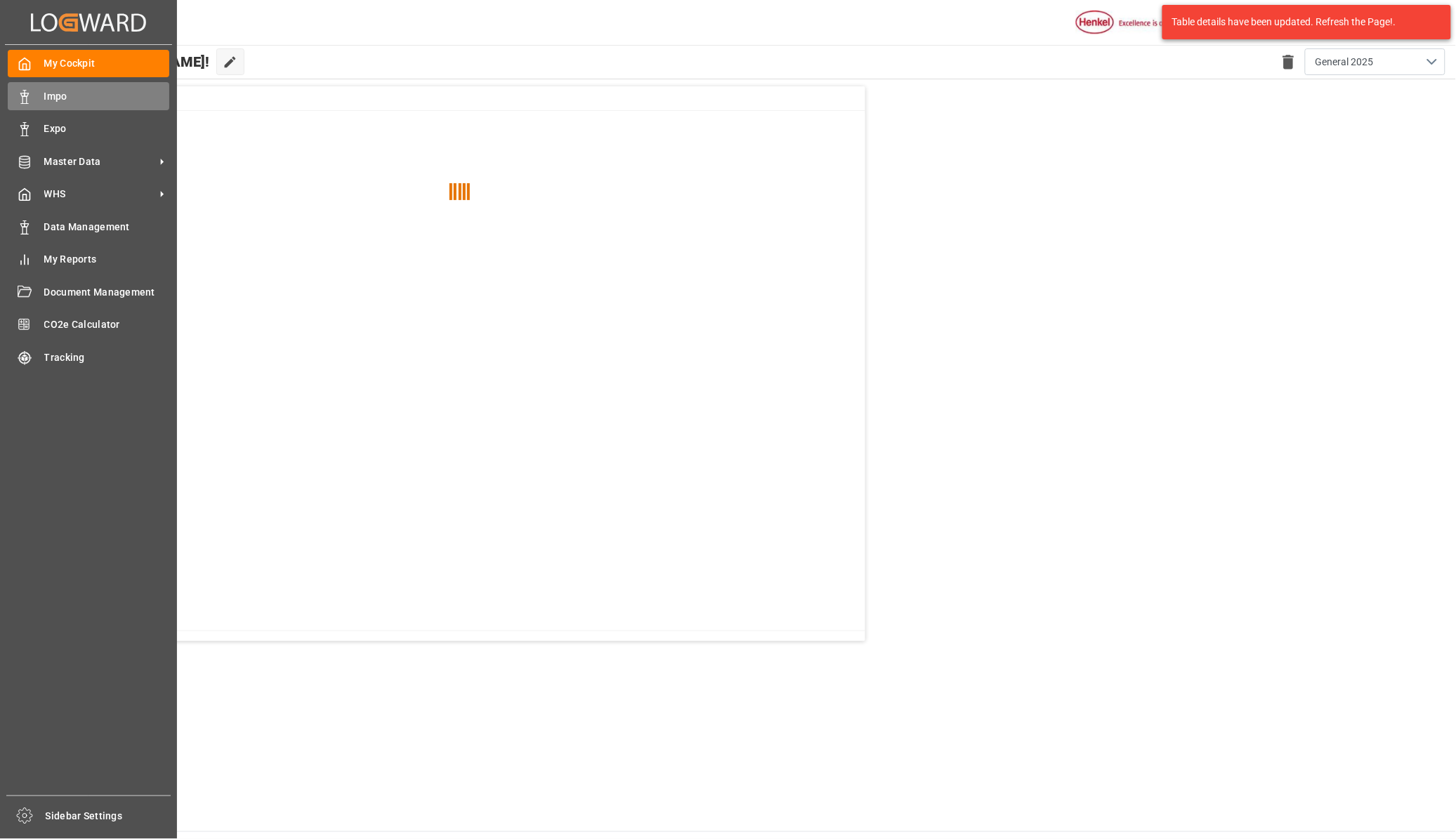
click at [59, 102] on span "Impo" at bounding box center [107, 96] width 126 height 15
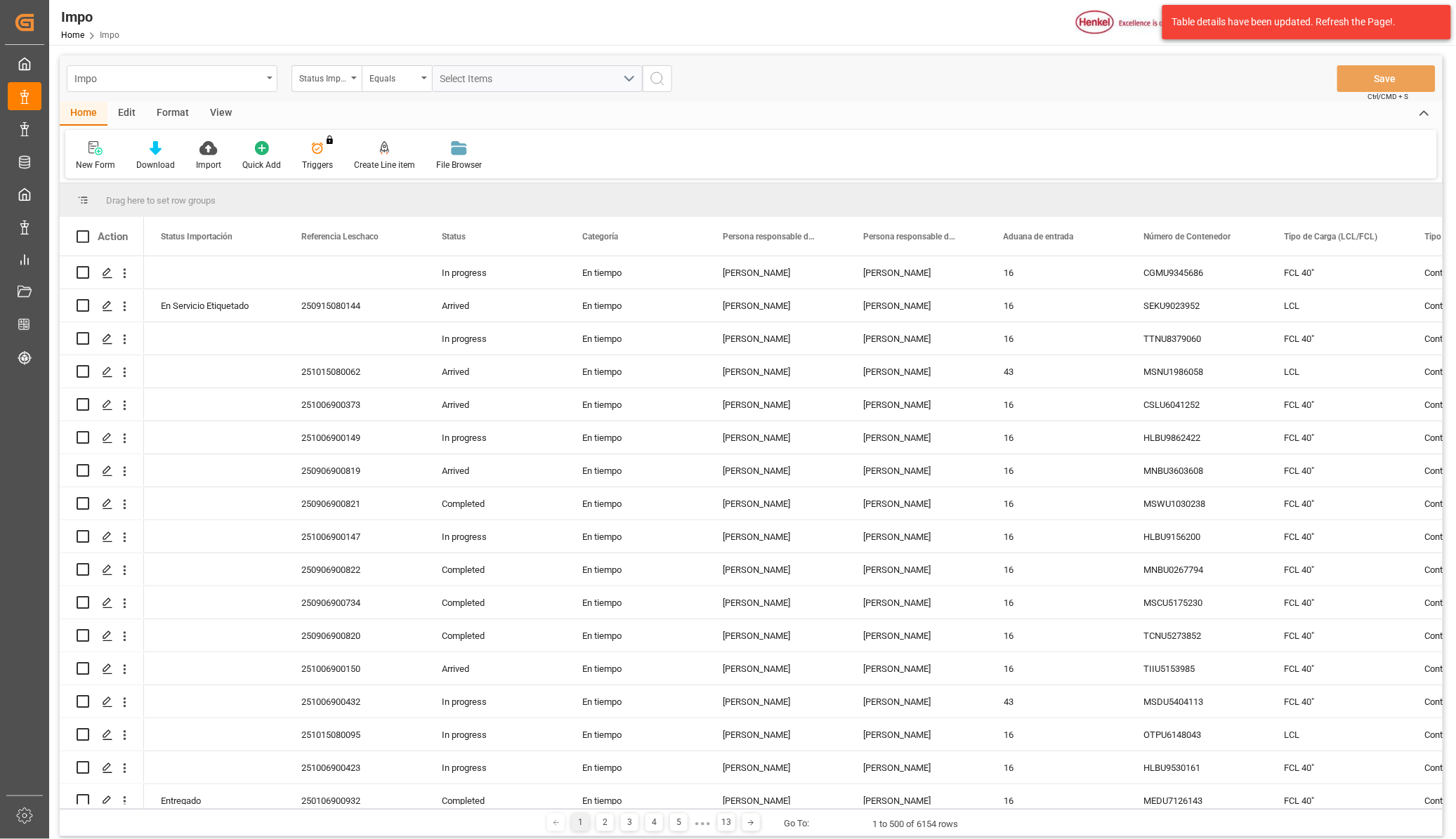
click at [187, 88] on div "Impo" at bounding box center [172, 78] width 211 height 26
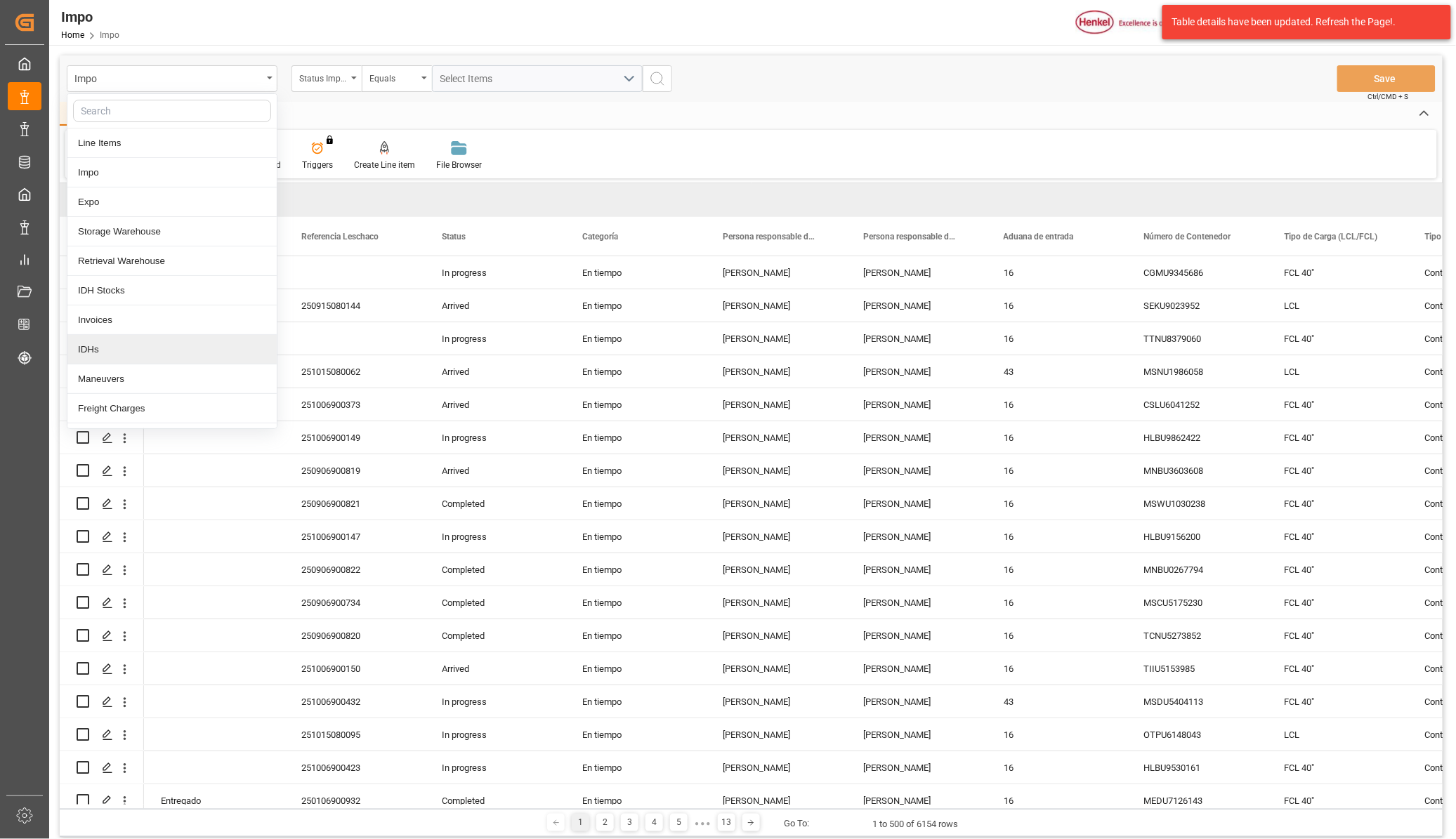
click at [107, 360] on div "IDHs" at bounding box center [172, 349] width 209 height 30
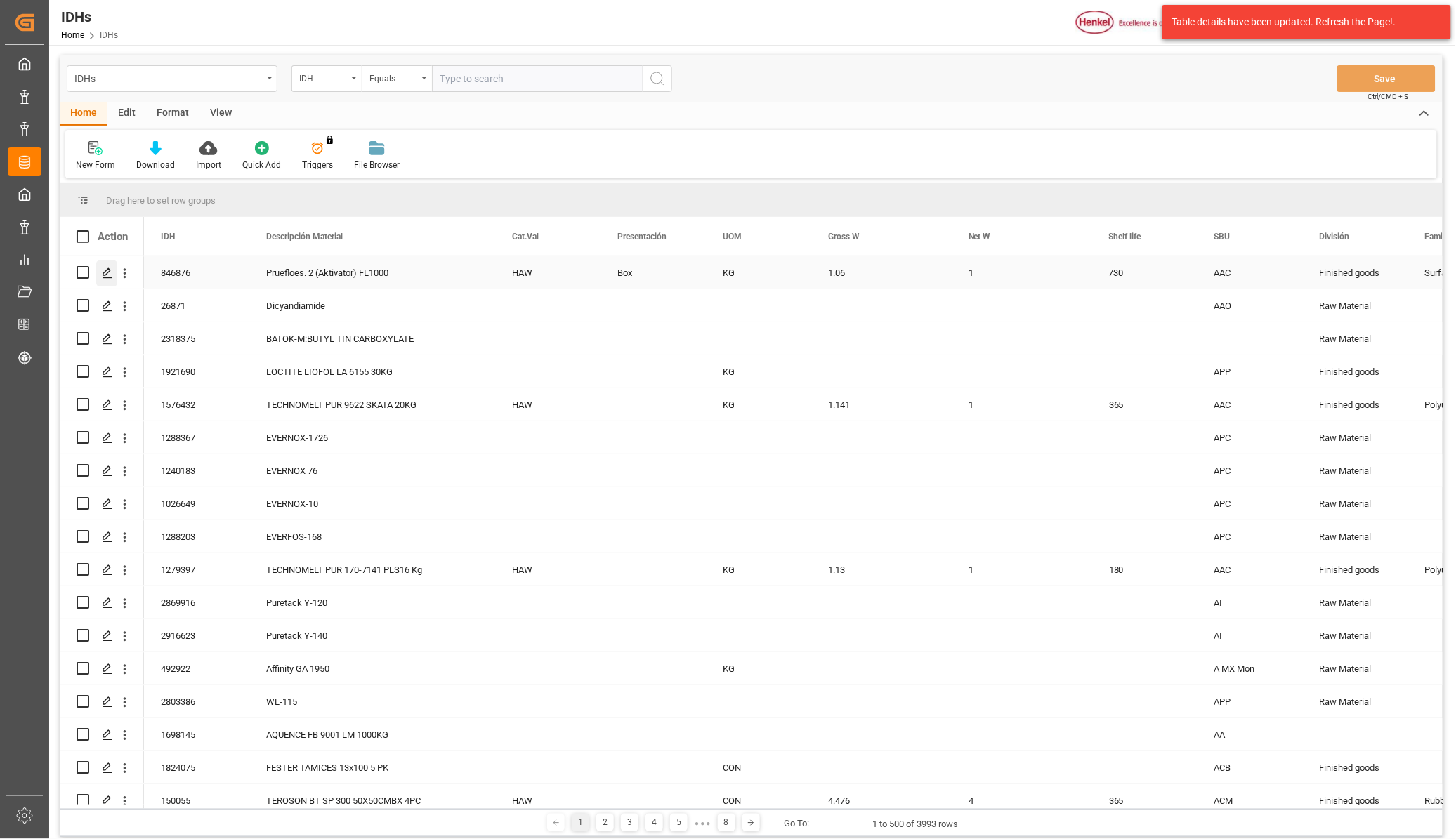
click at [106, 275] on polygon "Press SPACE to select this row." at bounding box center [106, 272] width 7 height 7
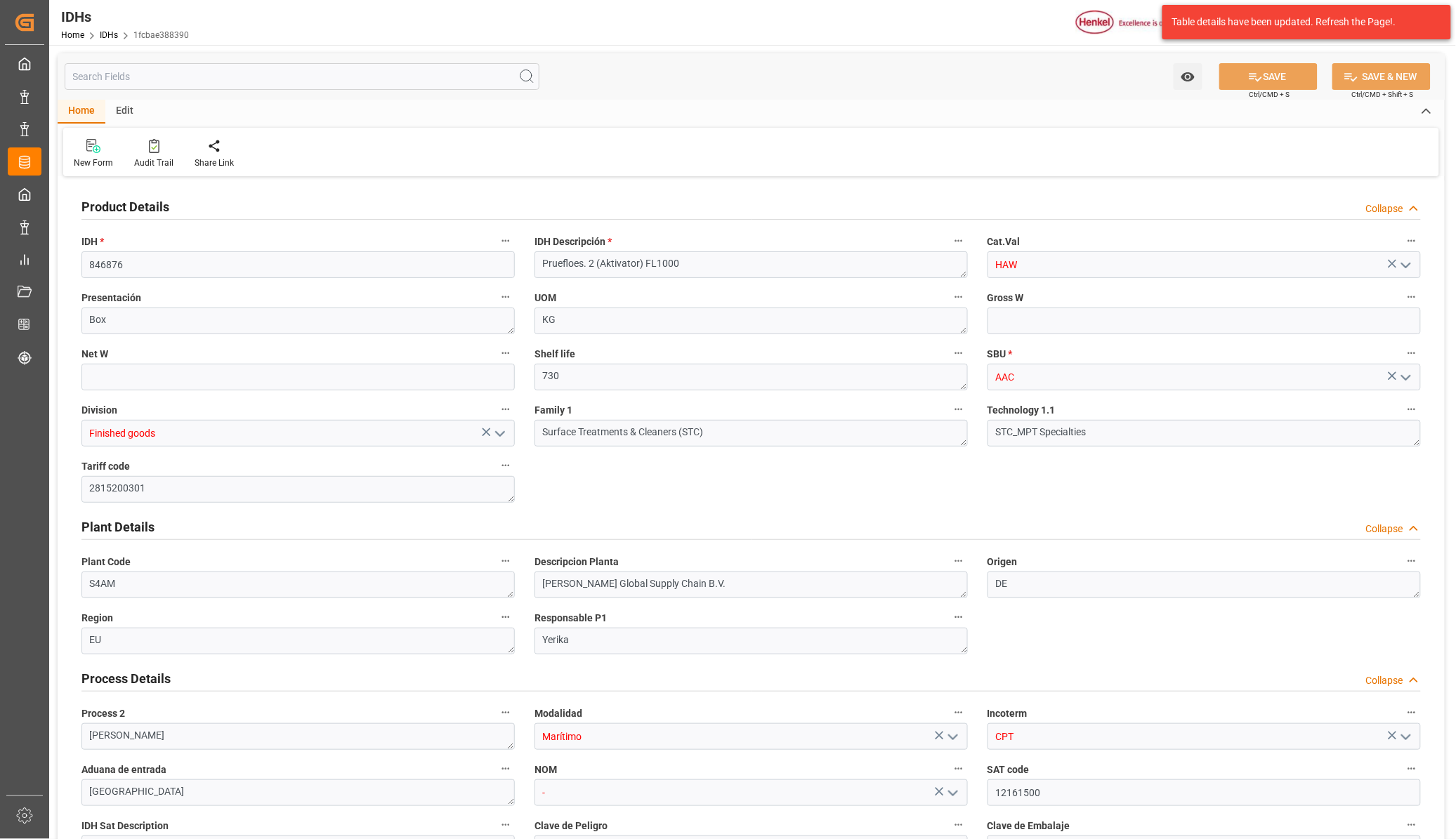
type input "1.06"
type input "1"
type input "27-09-2021 04:49"
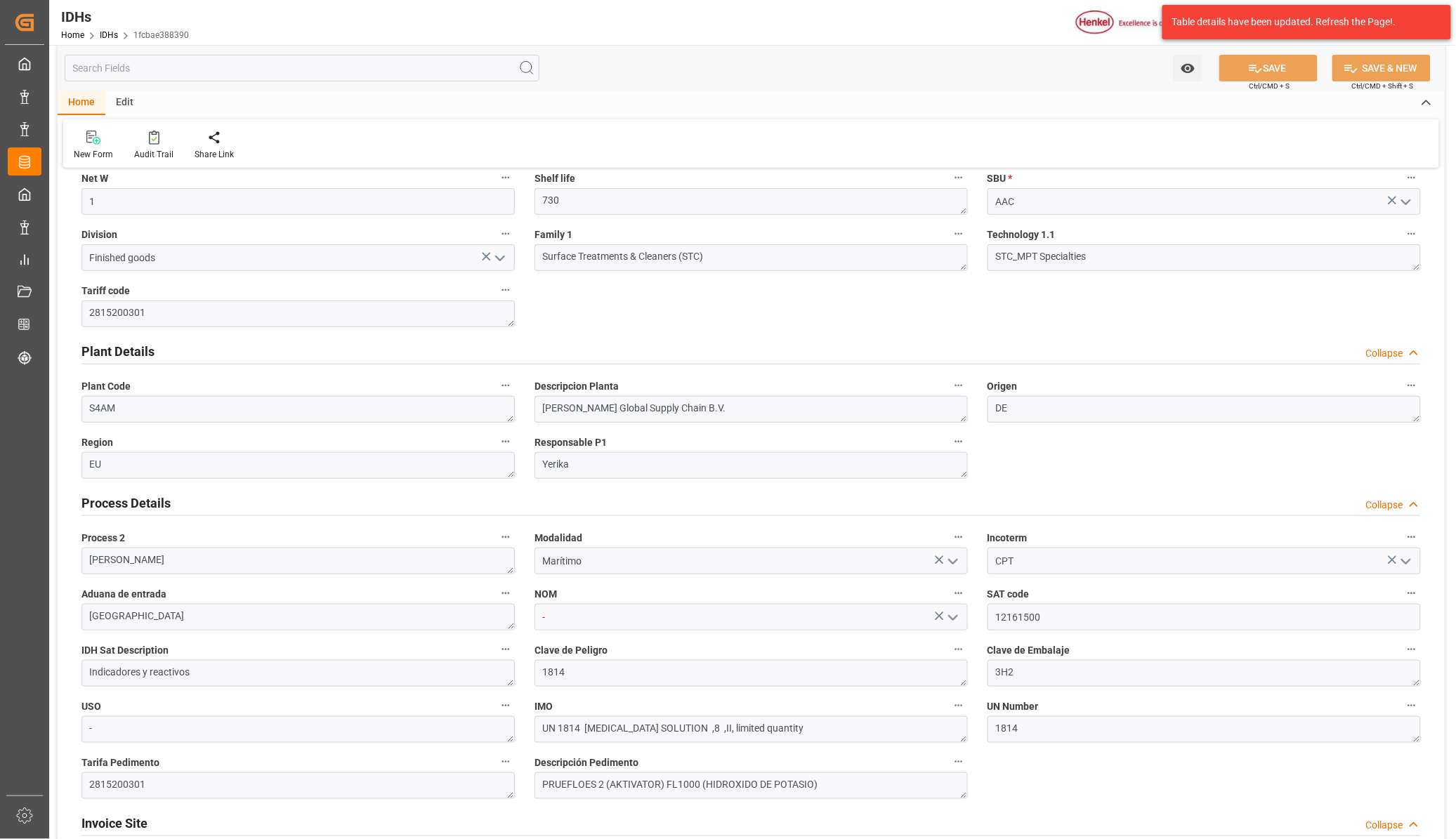
scroll to position [264, 0]
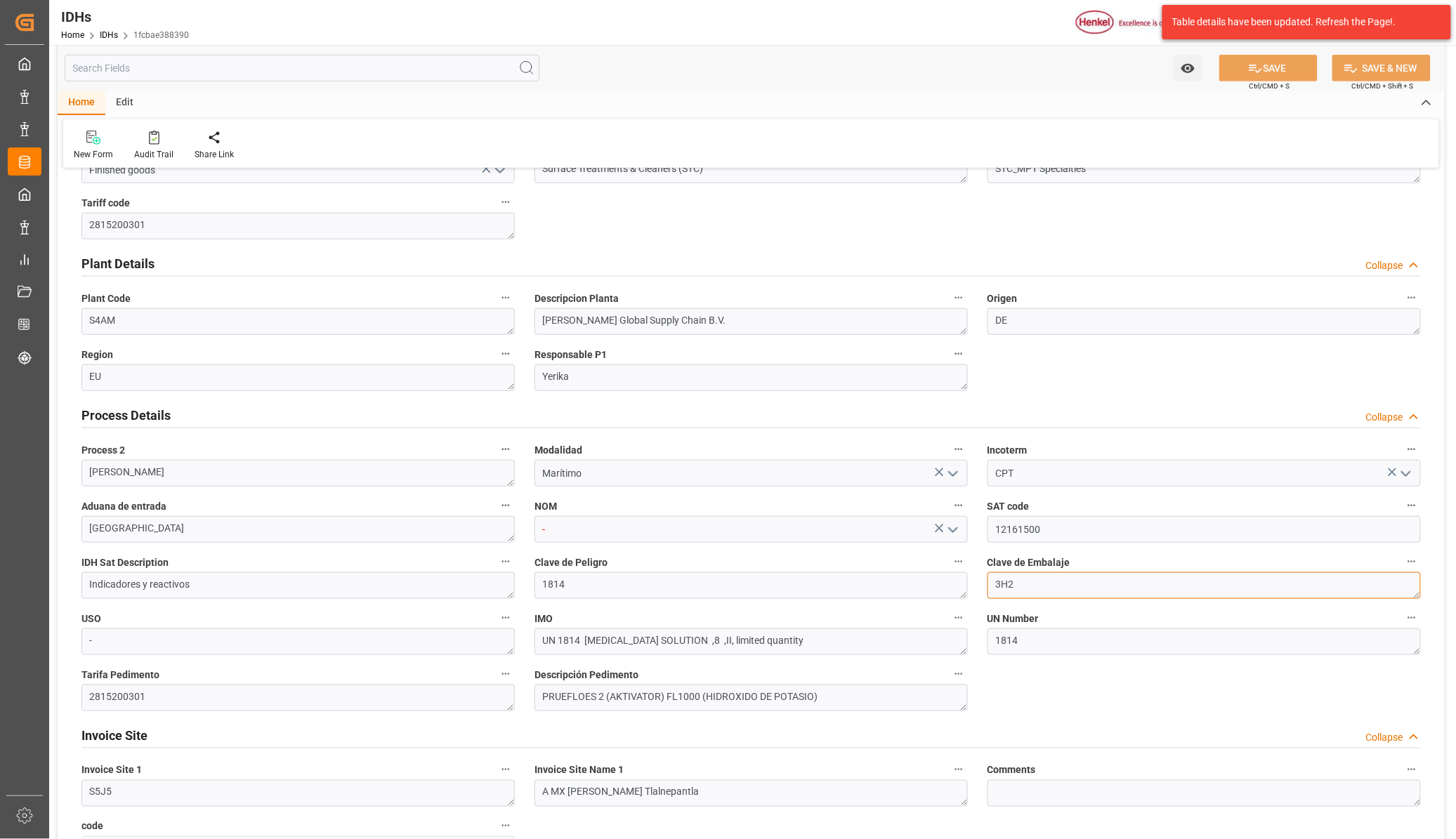
drag, startPoint x: 1048, startPoint y: 588, endPoint x: 990, endPoint y: 581, distance: 58.4
click at [990, 581] on textarea "3H2" at bounding box center [1205, 585] width 434 height 26
click at [952, 527] on icon "open menu" at bounding box center [953, 530] width 16 height 16
click at [952, 527] on icon "close menu" at bounding box center [953, 530] width 16 height 16
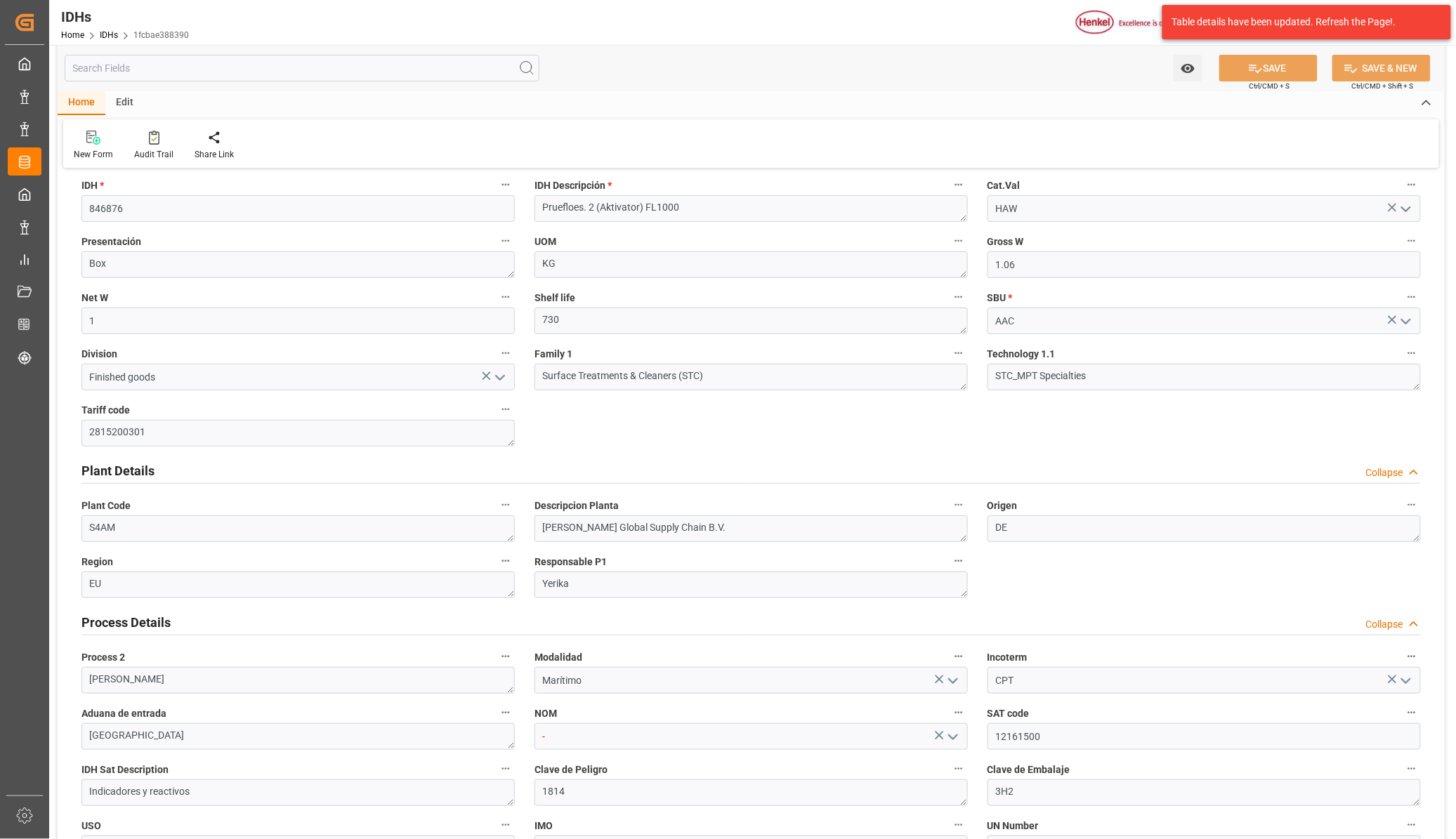
scroll to position [0, 0]
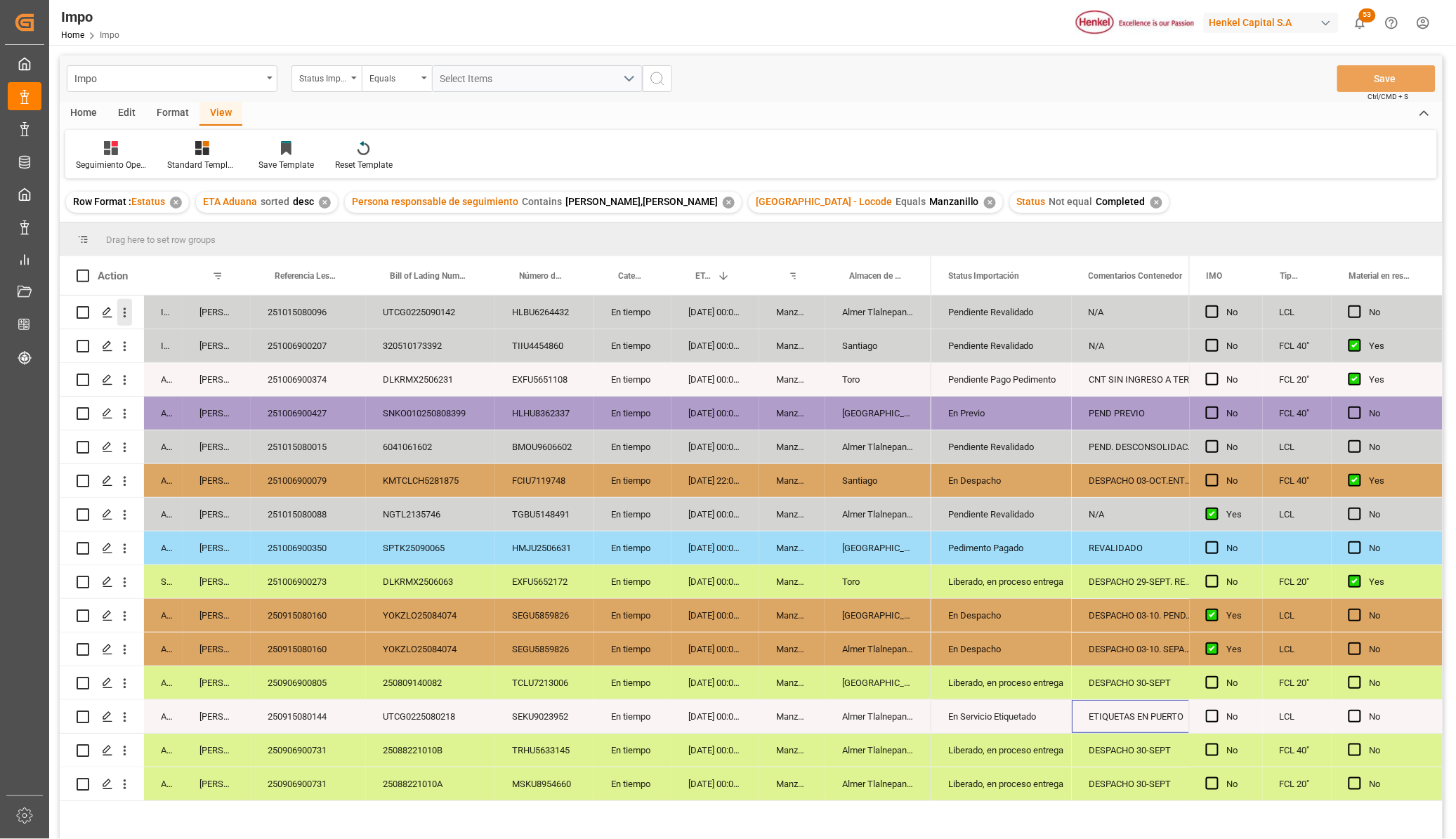
click at [121, 304] on button "open menu" at bounding box center [124, 312] width 15 height 26
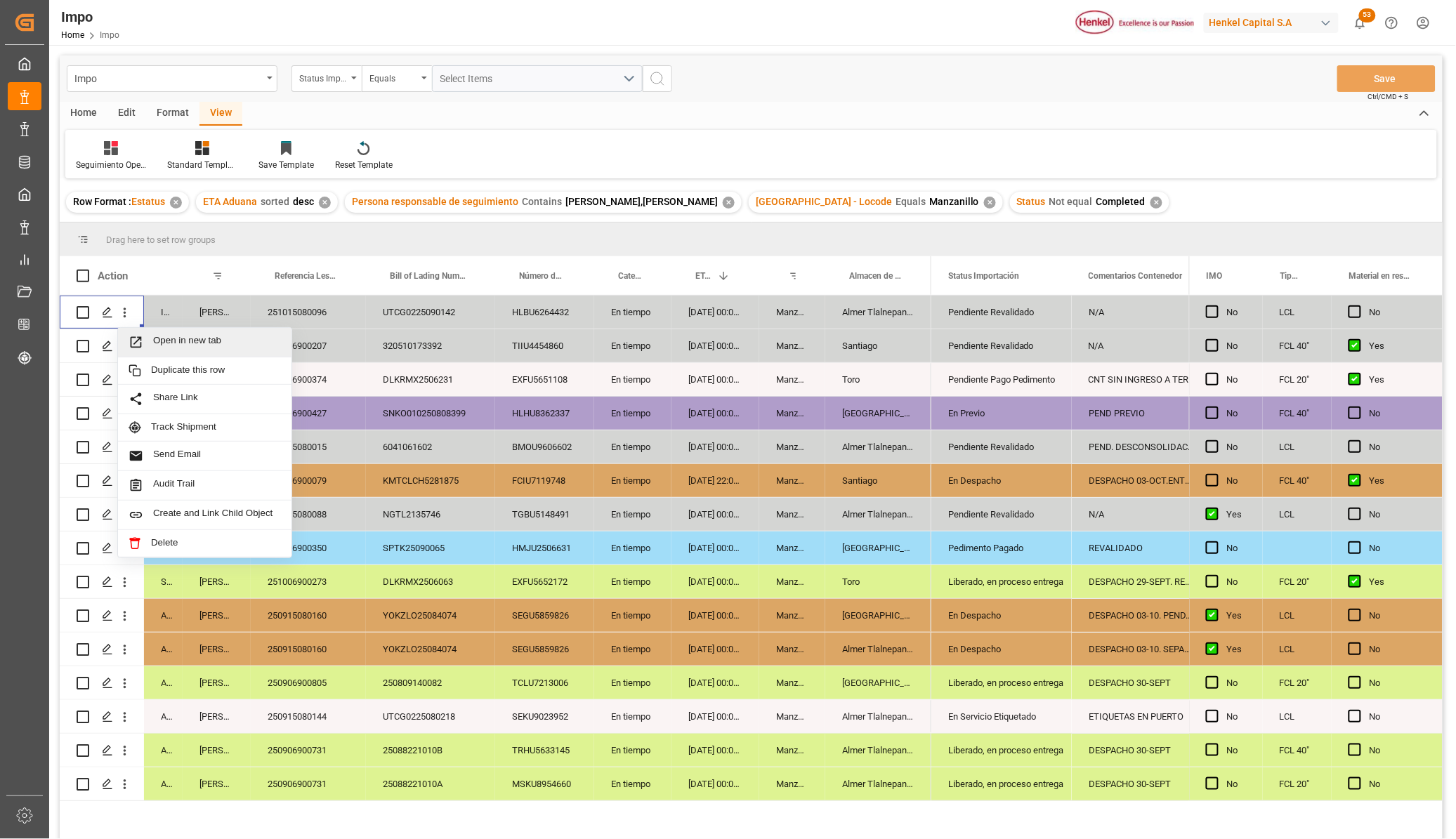
click at [148, 330] on div "Open in new tab" at bounding box center [204, 343] width 173 height 30
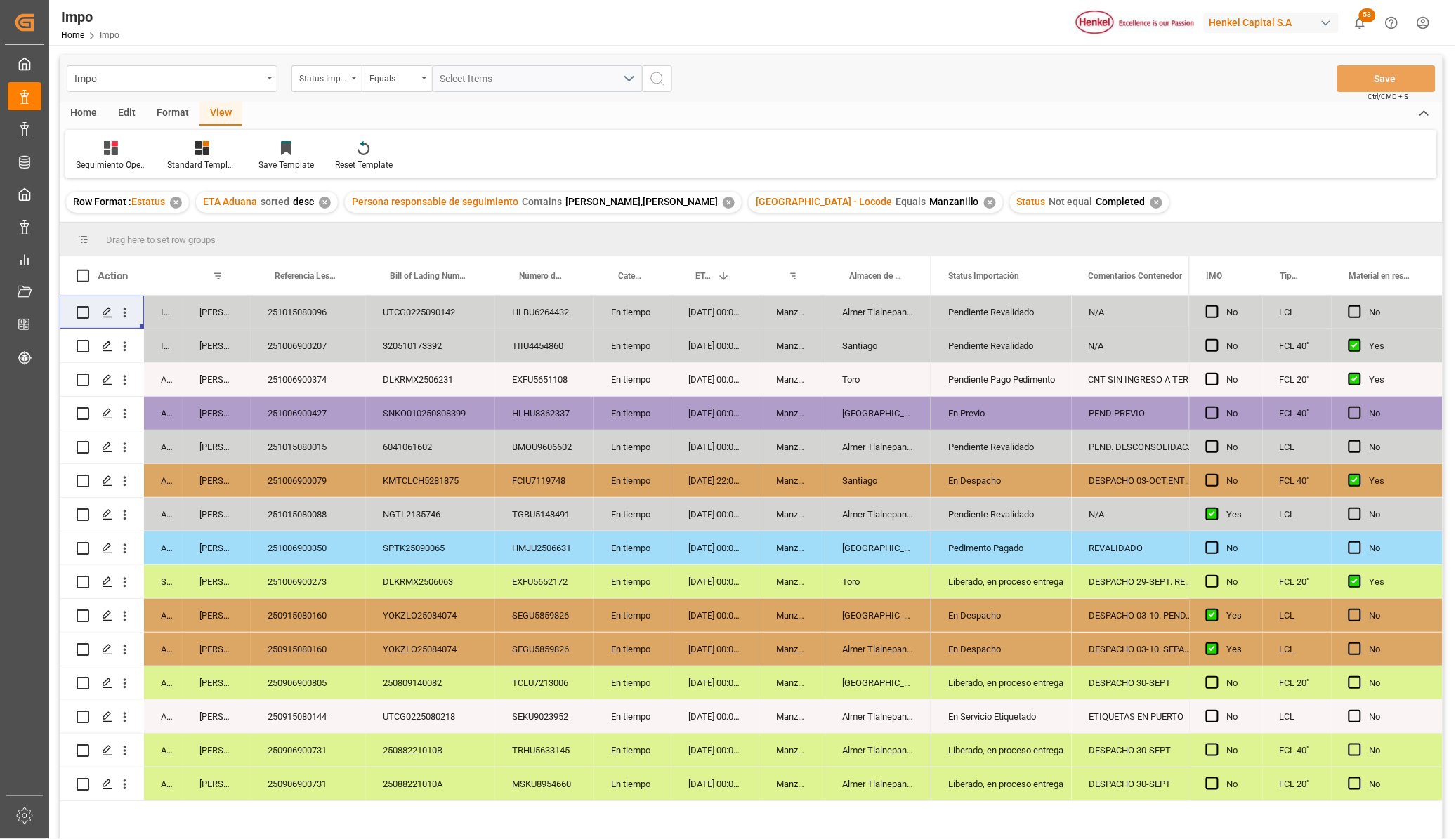
click at [864, 472] on div "Santiago" at bounding box center [878, 480] width 106 height 33
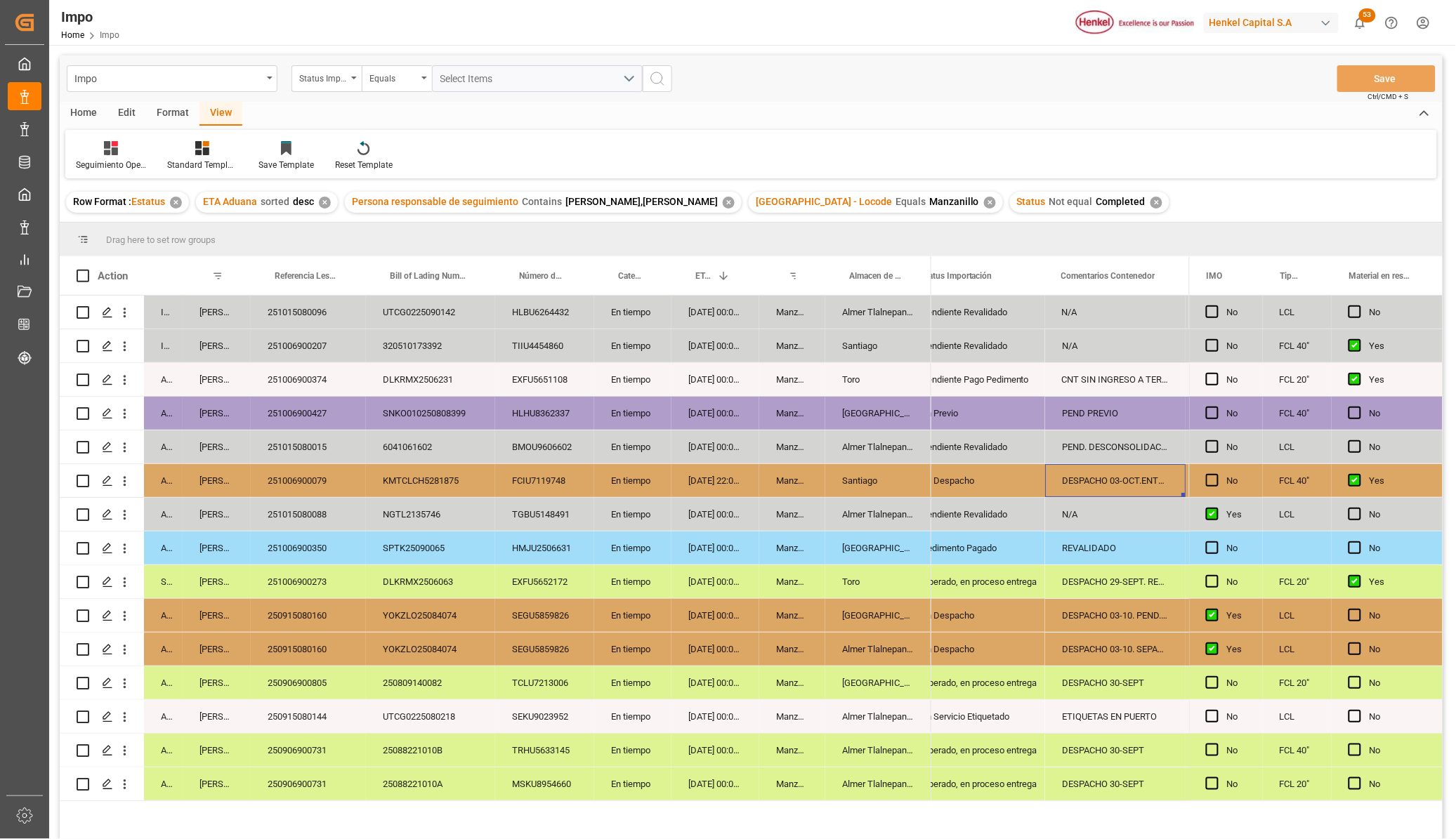
scroll to position [0, 120]
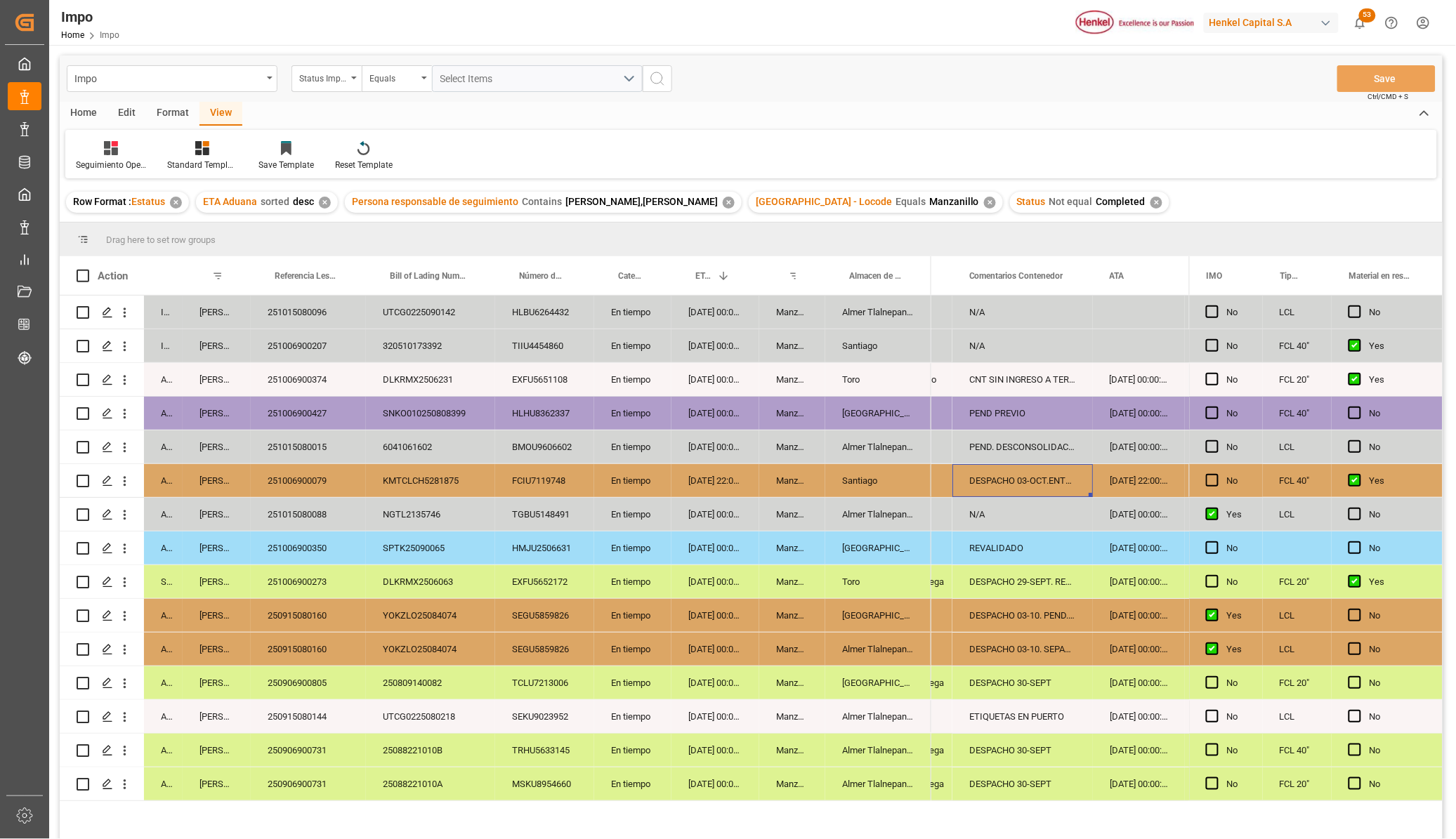
click at [317, 476] on div "251006900079" at bounding box center [308, 480] width 115 height 33
click at [124, 475] on icon "open menu" at bounding box center [124, 481] width 15 height 15
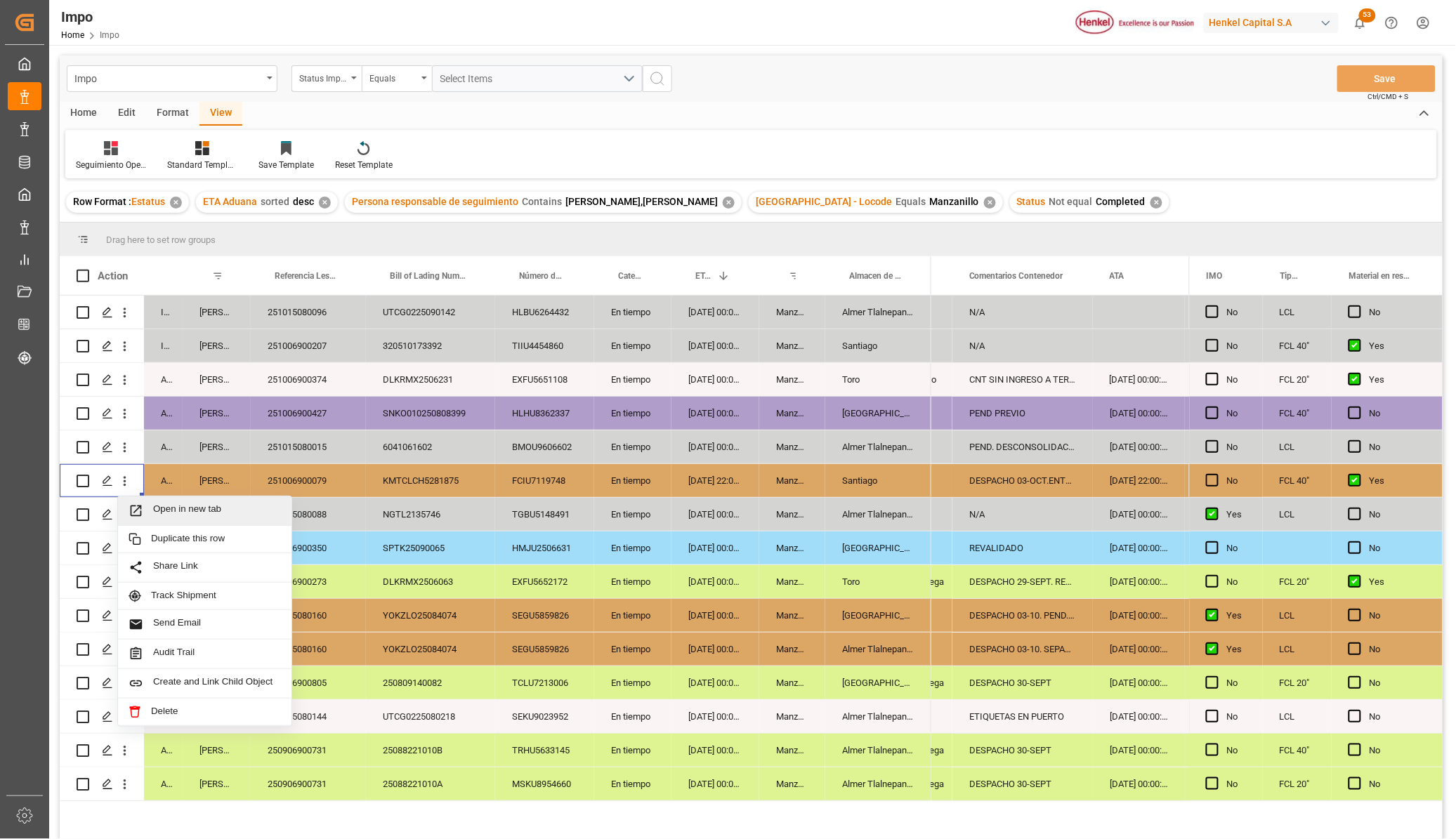
click at [146, 502] on div "Open in new tab" at bounding box center [204, 511] width 173 height 30
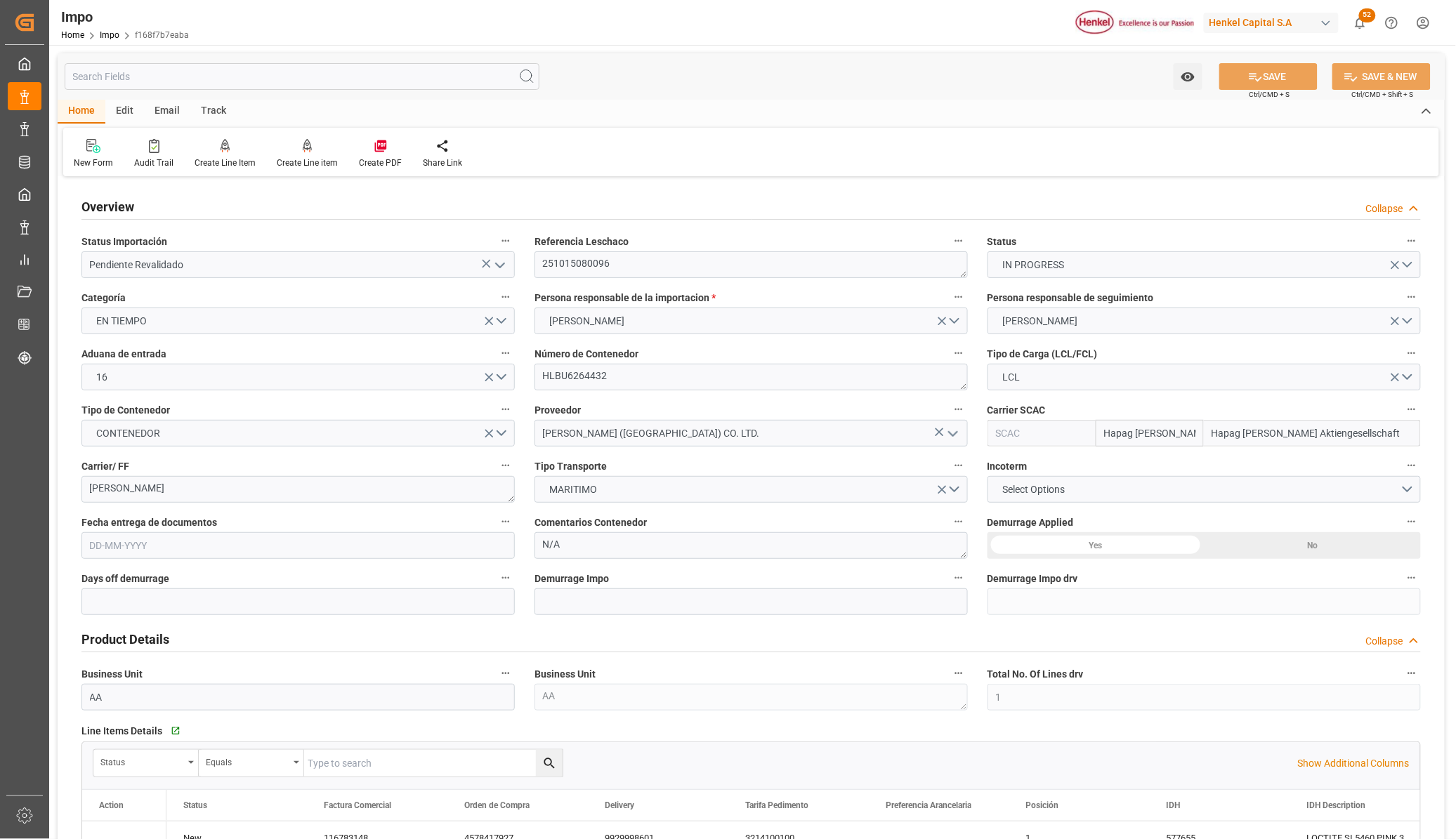
type input "Hapag [PERSON_NAME] Aktiengesellschaft"
type input "Hapag Lloyd Aktiengesellschaft"
type input "1"
type input "0.43"
type input "1"
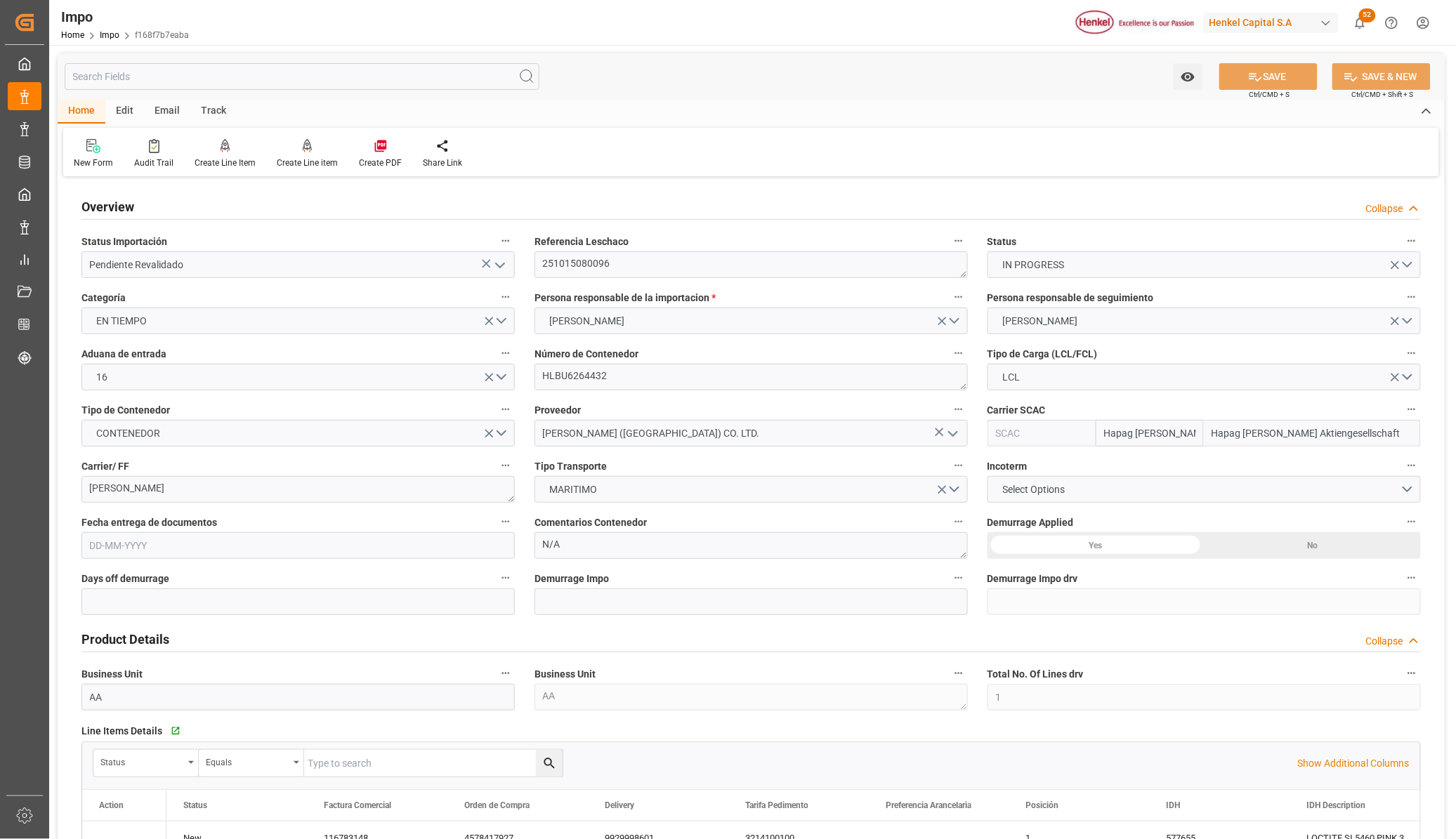
type input "12-09-2025"
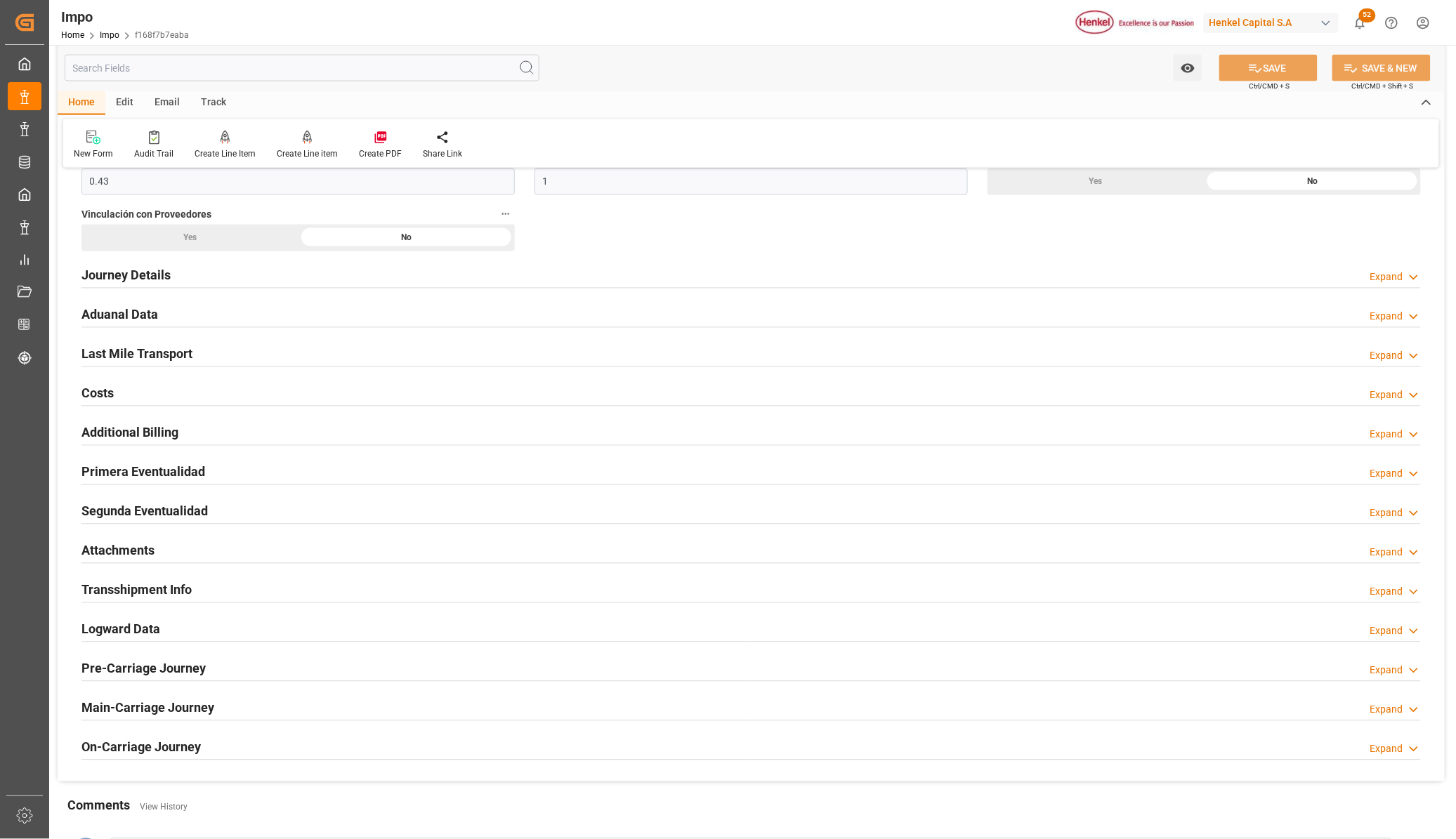
scroll to position [1053, 0]
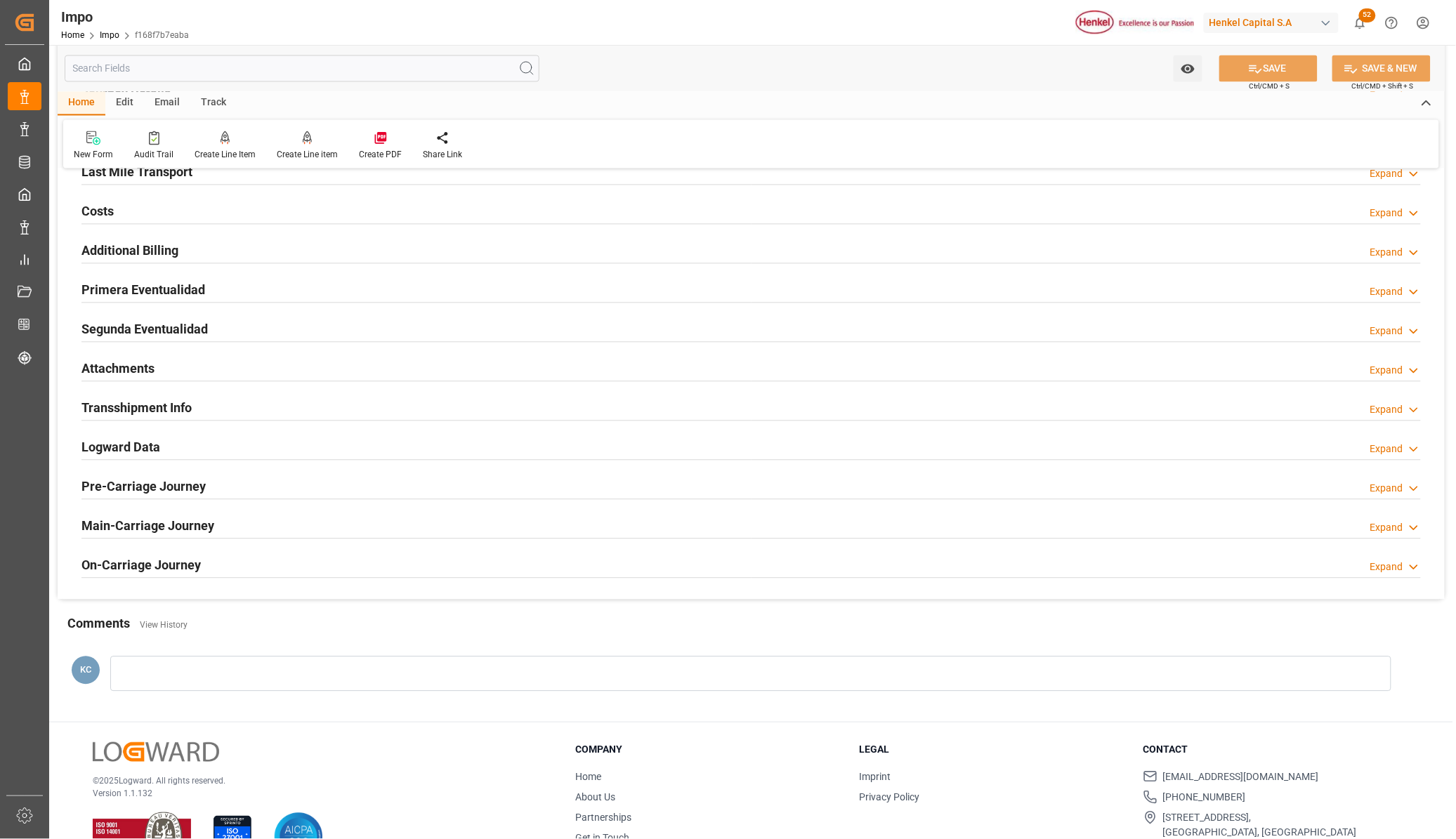
click at [121, 365] on h2 "Attachments" at bounding box center [118, 368] width 73 height 19
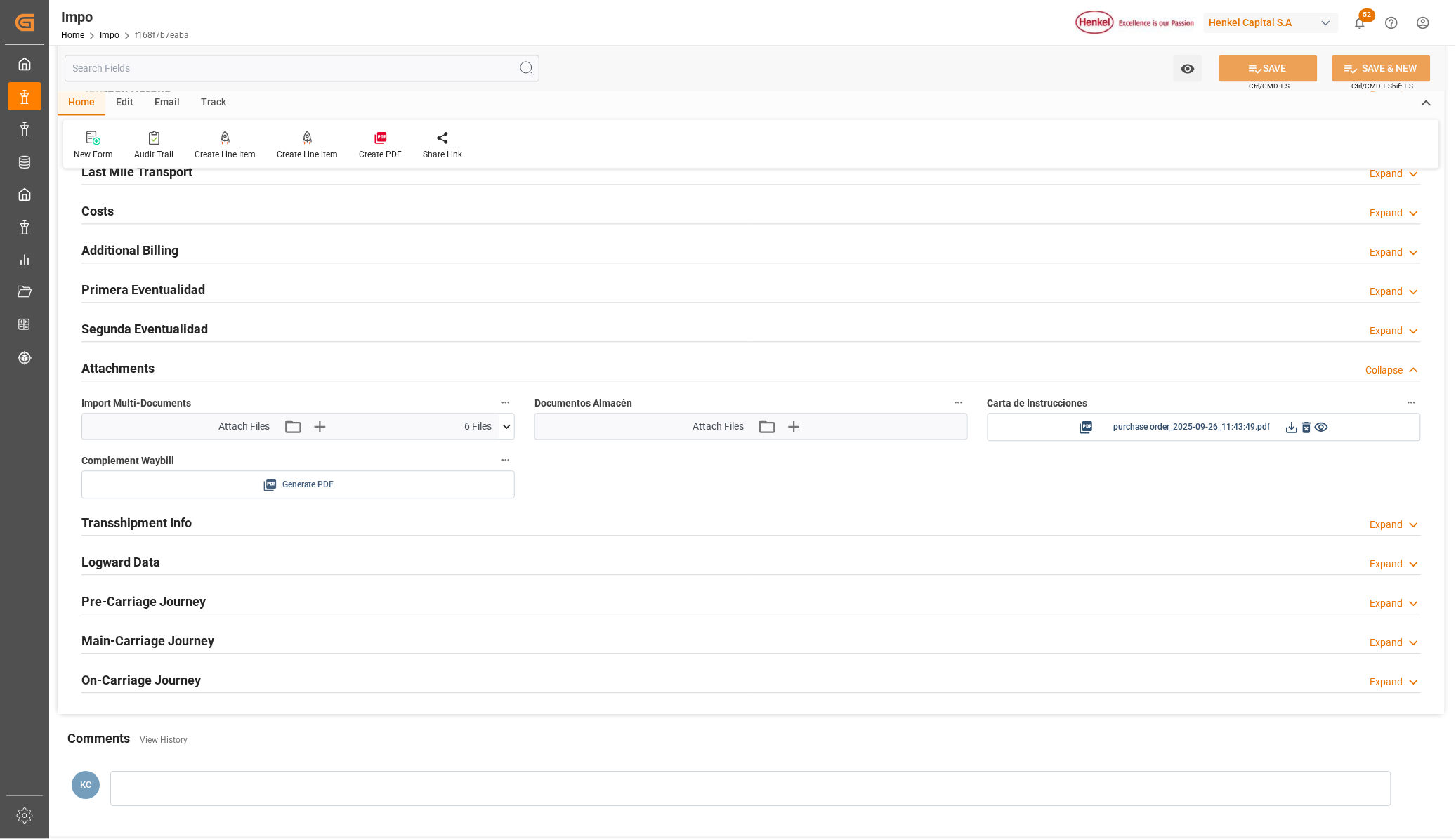
click at [299, 481] on span "Generate PDF" at bounding box center [308, 485] width 51 height 17
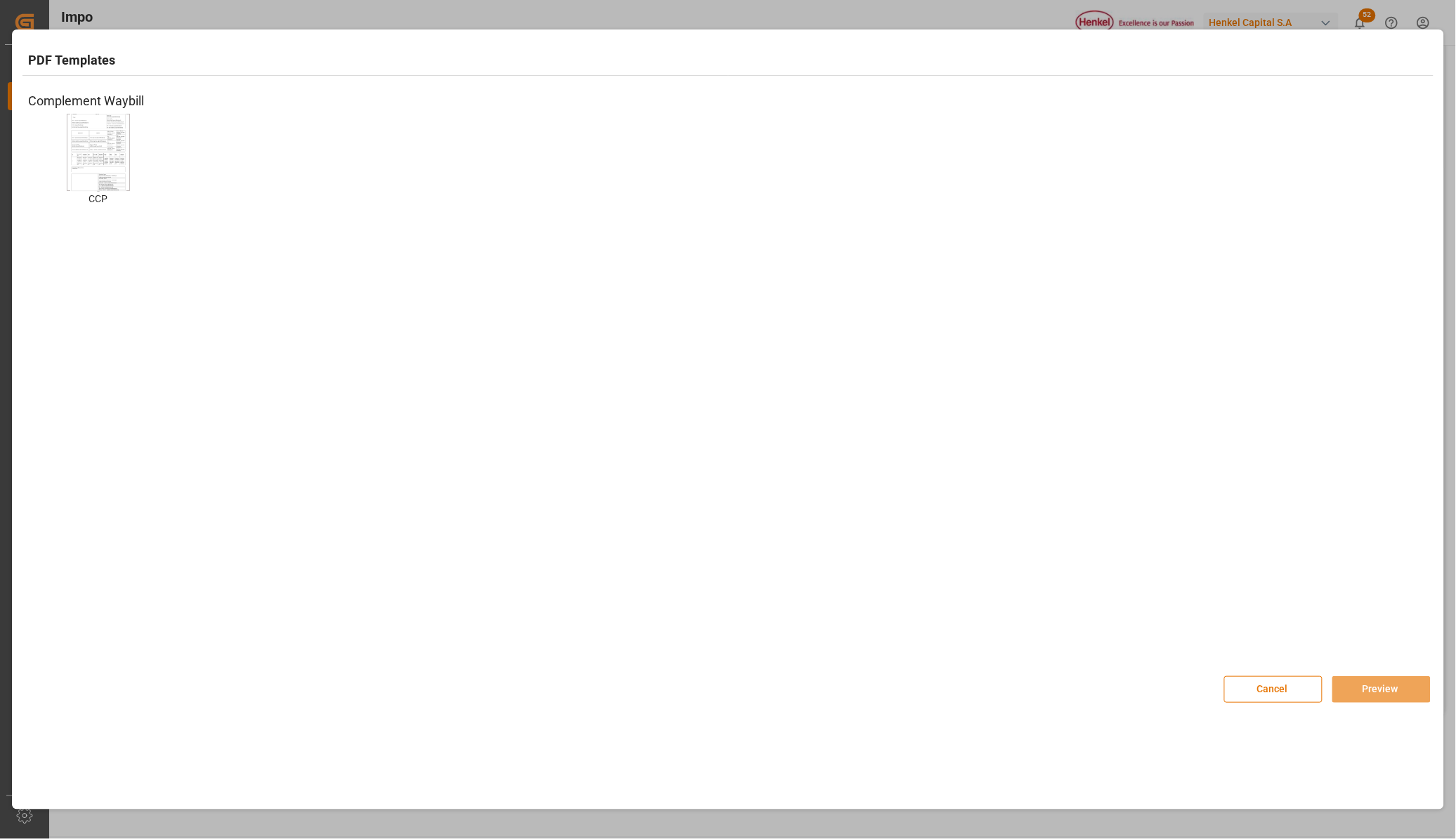
click at [97, 144] on img at bounding box center [98, 152] width 56 height 79
click at [1391, 691] on button "Preview" at bounding box center [1381, 690] width 98 height 26
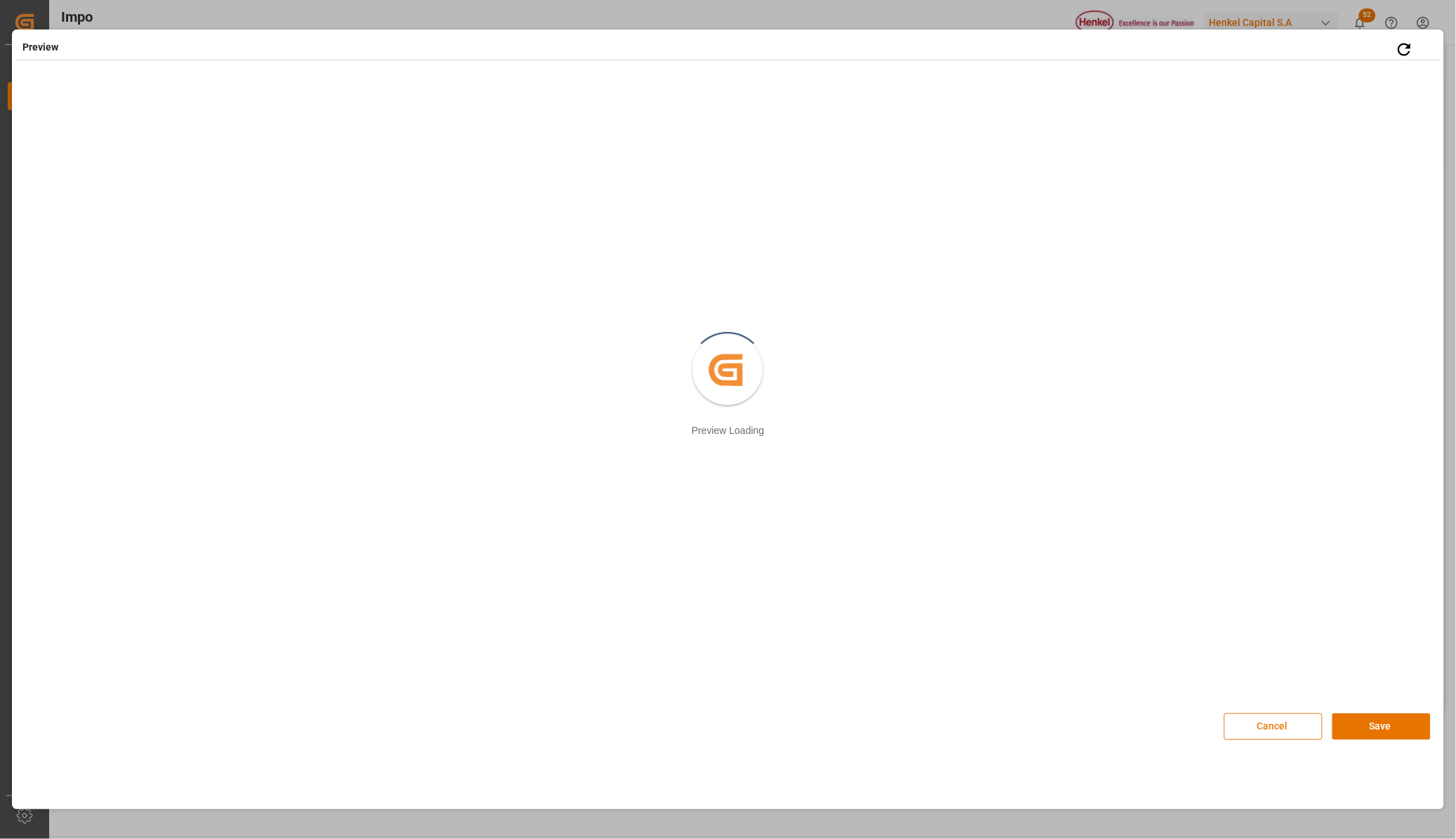
click at [1224, 724] on button "Cancel" at bounding box center [1273, 727] width 98 height 26
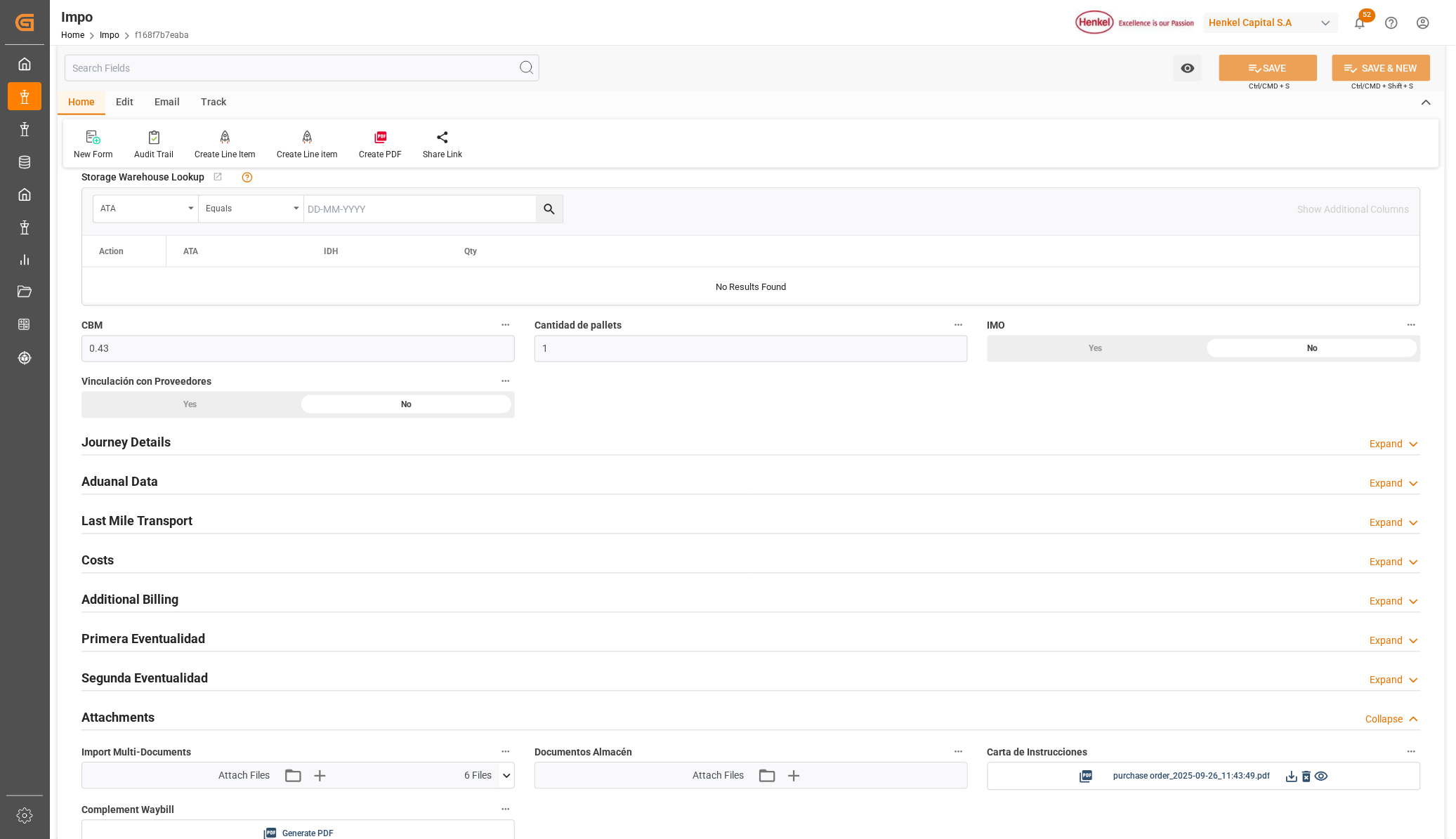
scroll to position [702, 0]
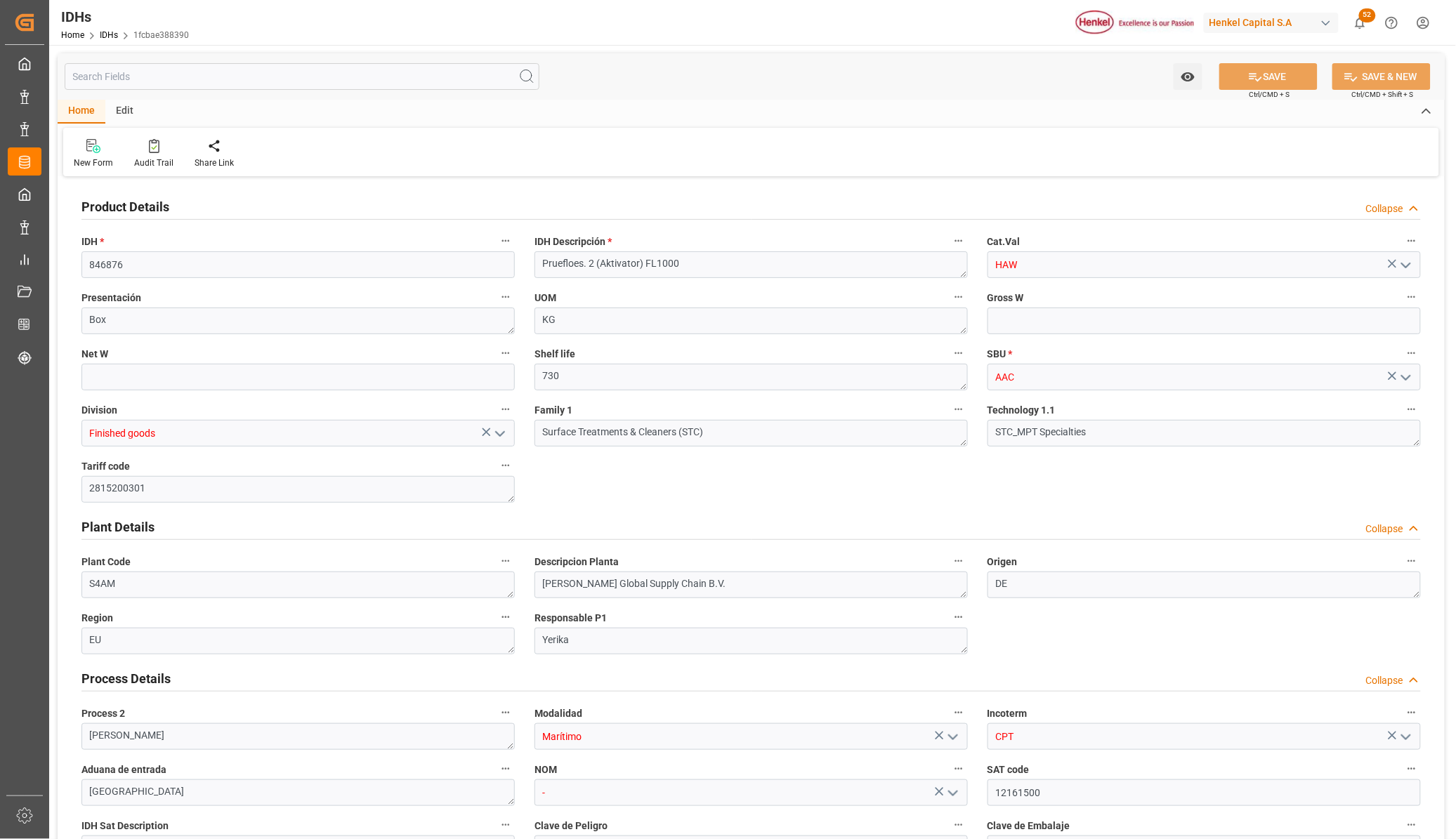
type input "1.06"
type input "1"
type input "27-09-2021 04:49"
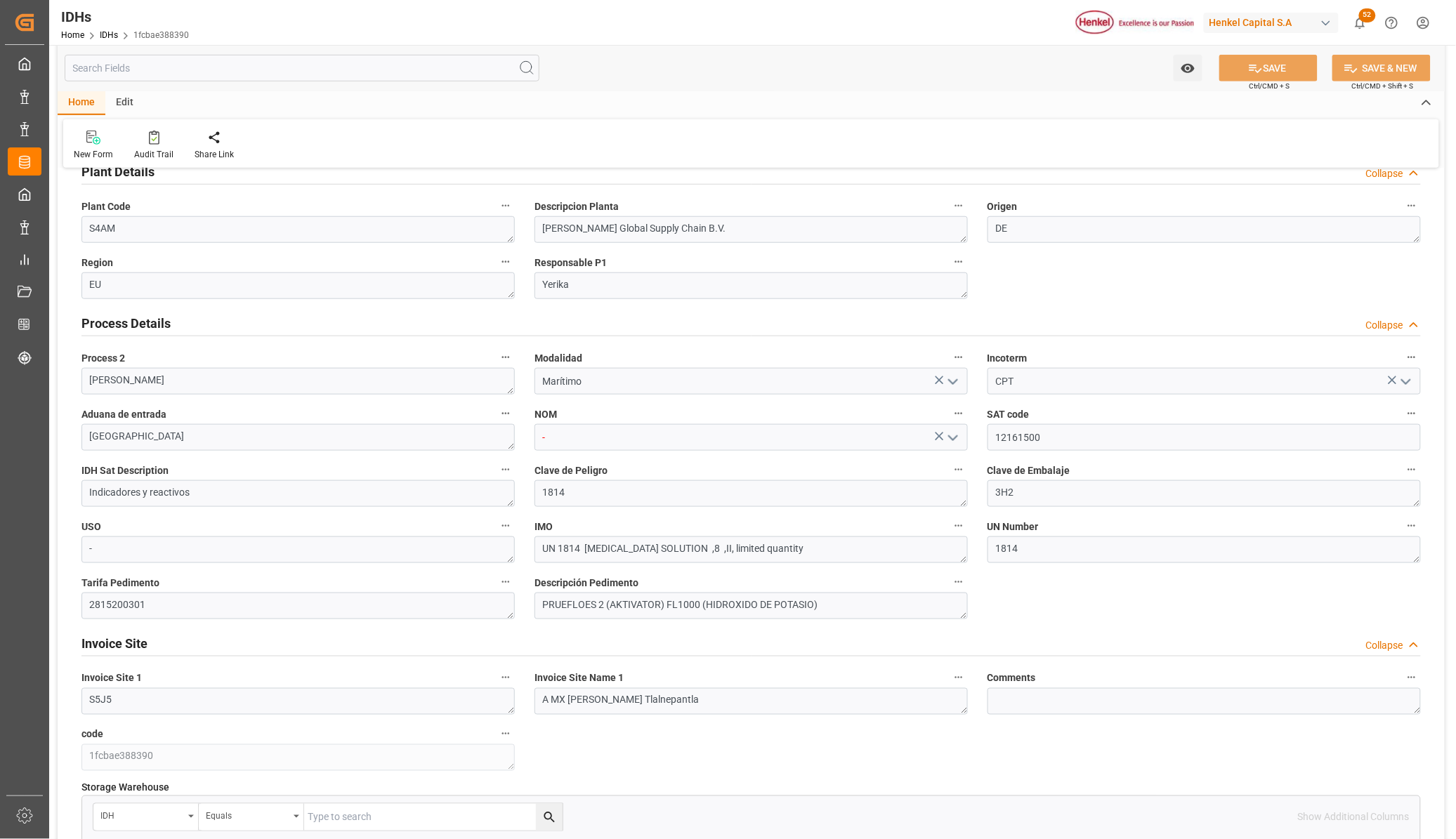
scroll to position [349, 0]
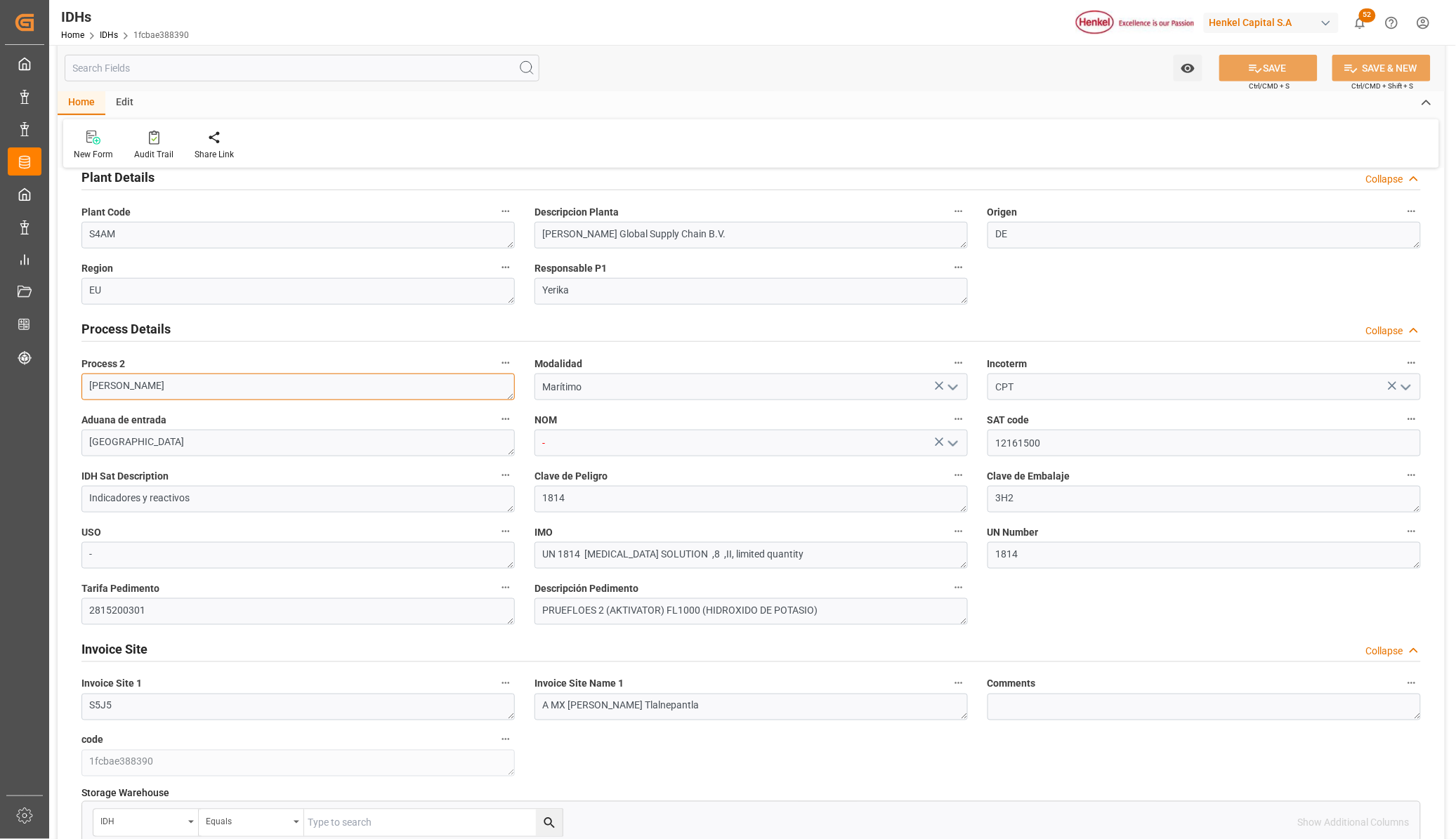
click at [457, 399] on textarea "Sheila" at bounding box center [298, 387] width 434 height 26
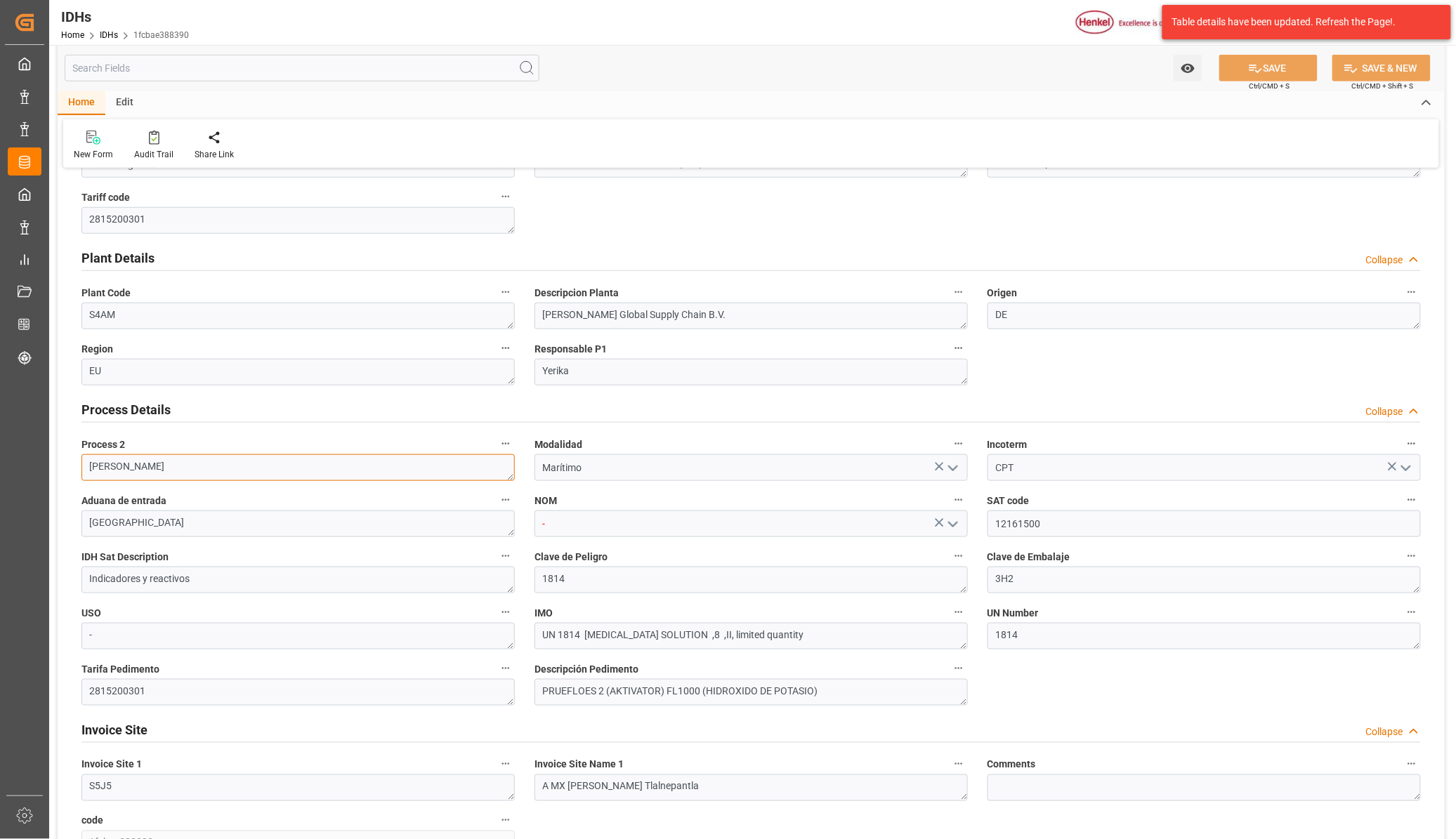
scroll to position [0, 0]
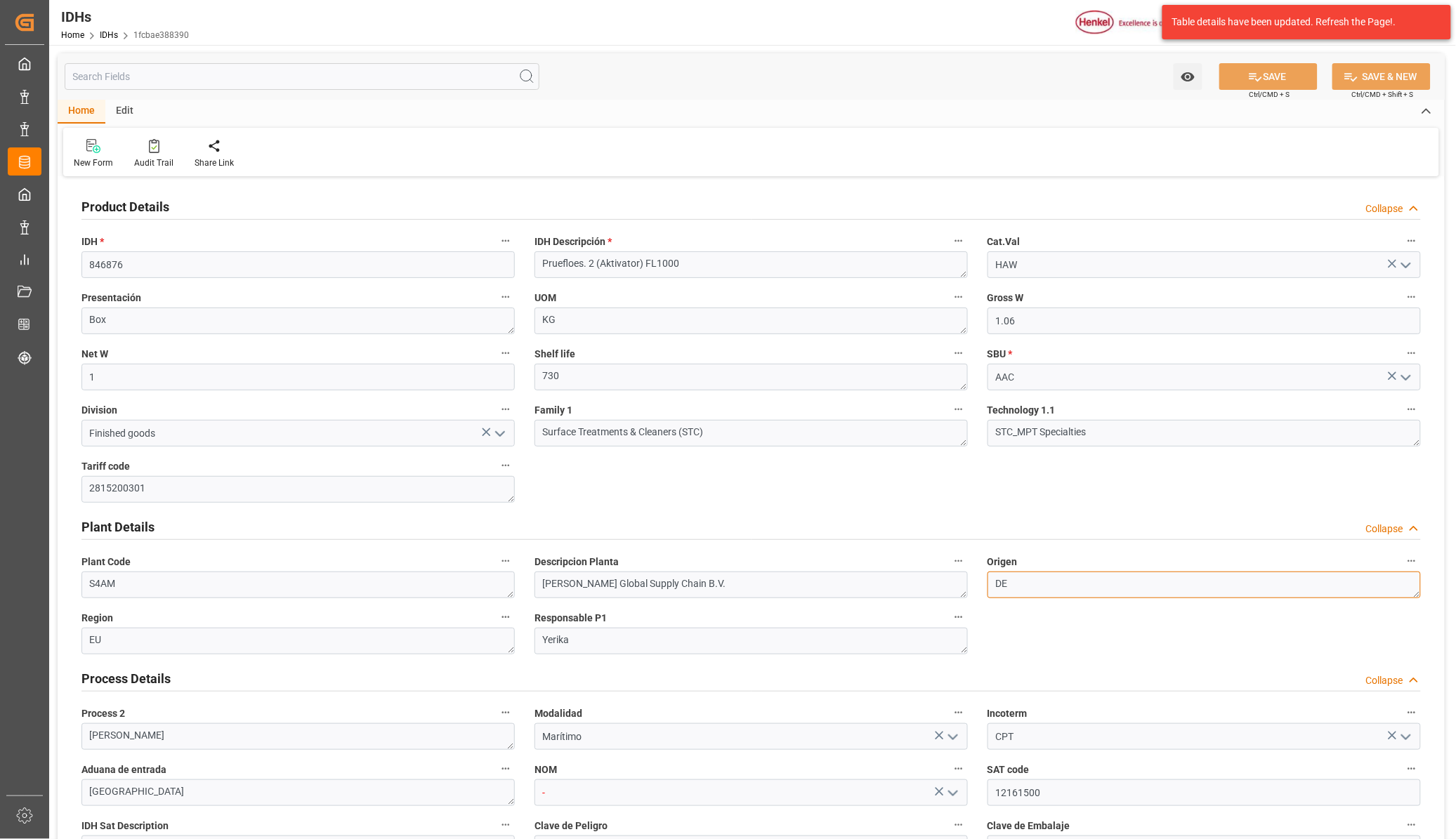
click at [1304, 580] on textarea "DE" at bounding box center [1205, 585] width 434 height 26
drag, startPoint x: 1019, startPoint y: 560, endPoint x: 985, endPoint y: 558, distance: 34.1
click at [985, 558] on div "Origen DE" at bounding box center [1205, 575] width 453 height 56
drag, startPoint x: 985, startPoint y: 558, endPoint x: 1009, endPoint y: 559, distance: 24.0
click at [1009, 559] on span "Origen" at bounding box center [1003, 562] width 31 height 15
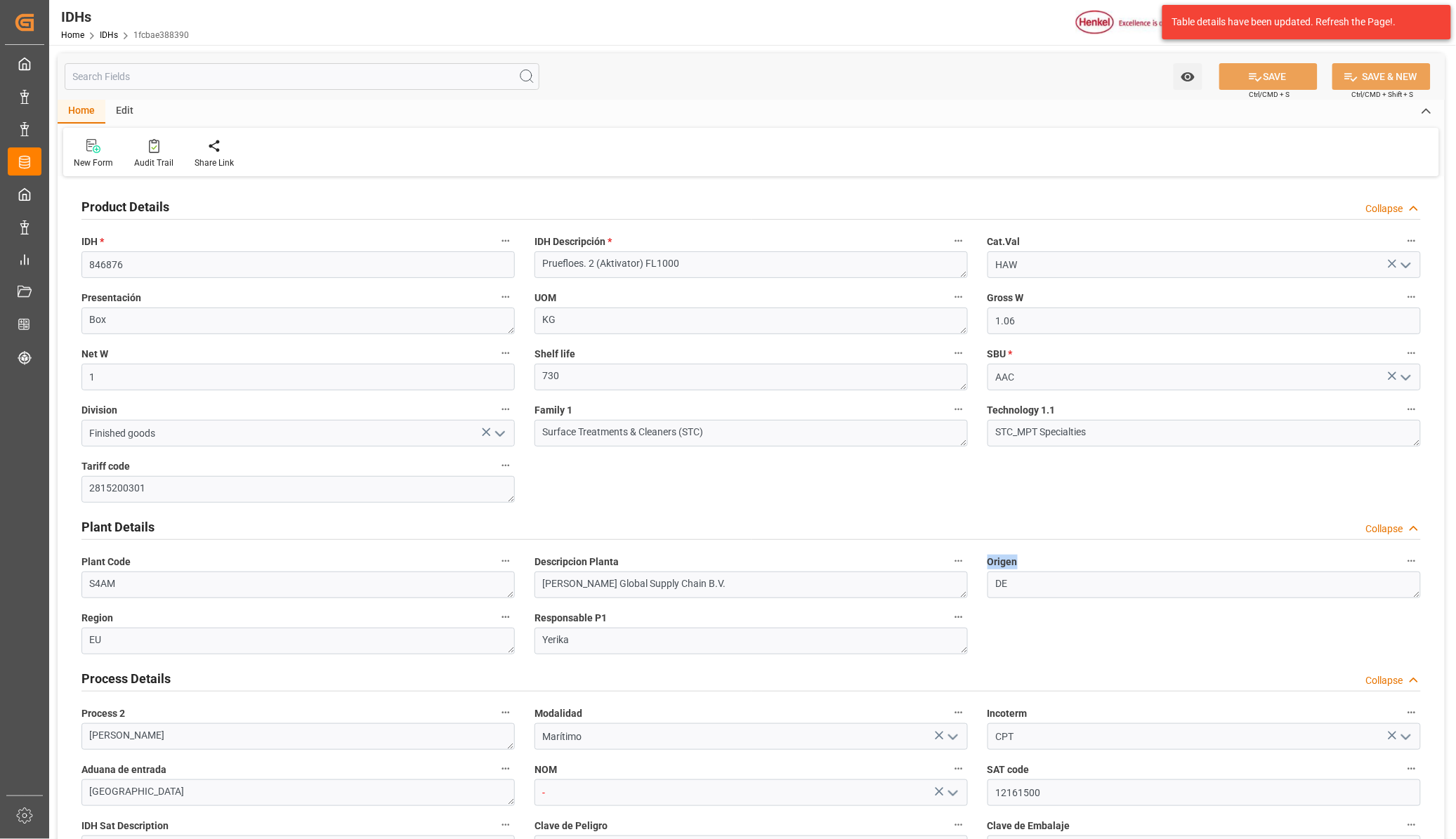
click at [1403, 559] on button "Origen" at bounding box center [1412, 561] width 18 height 18
drag, startPoint x: 1020, startPoint y: 562, endPoint x: 984, endPoint y: 562, distance: 36.0
click at [984, 562] on div at bounding box center [728, 420] width 1456 height 839
click at [1017, 584] on textarea "DE" at bounding box center [1205, 585] width 434 height 26
drag, startPoint x: 1017, startPoint y: 585, endPoint x: 993, endPoint y: 582, distance: 24.2
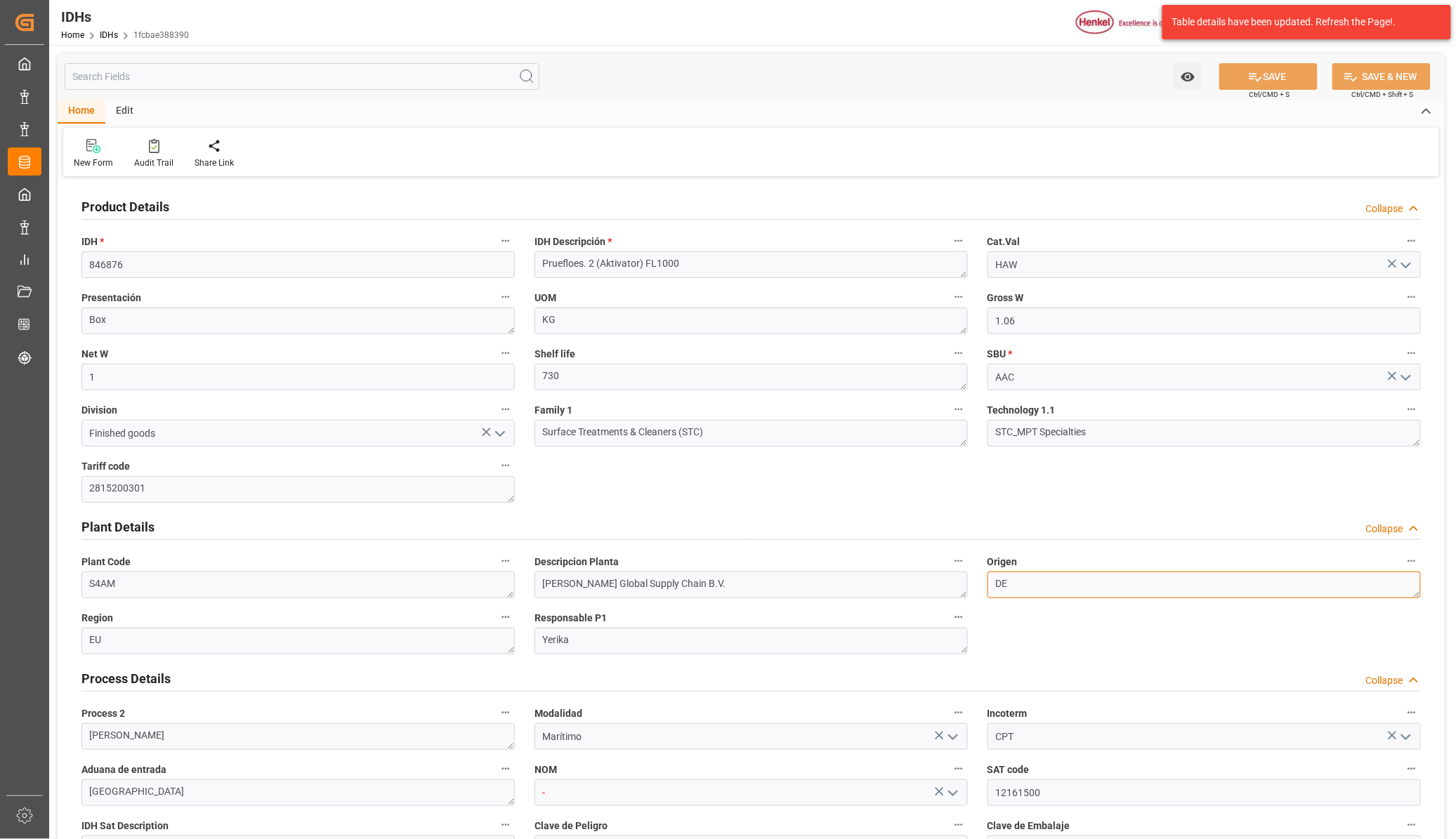
click at [993, 582] on textarea "DE" at bounding box center [1205, 585] width 434 height 26
drag, startPoint x: 576, startPoint y: 356, endPoint x: 538, endPoint y: 352, distance: 38.2
click at [538, 352] on label "Shelf life" at bounding box center [751, 354] width 434 height 20
click at [911, 496] on div "Product Details Collapse IDH * 846876 IDH Descripción * Pruefloes. 2 (Aktivator…" at bounding box center [751, 762] width 1388 height 1165
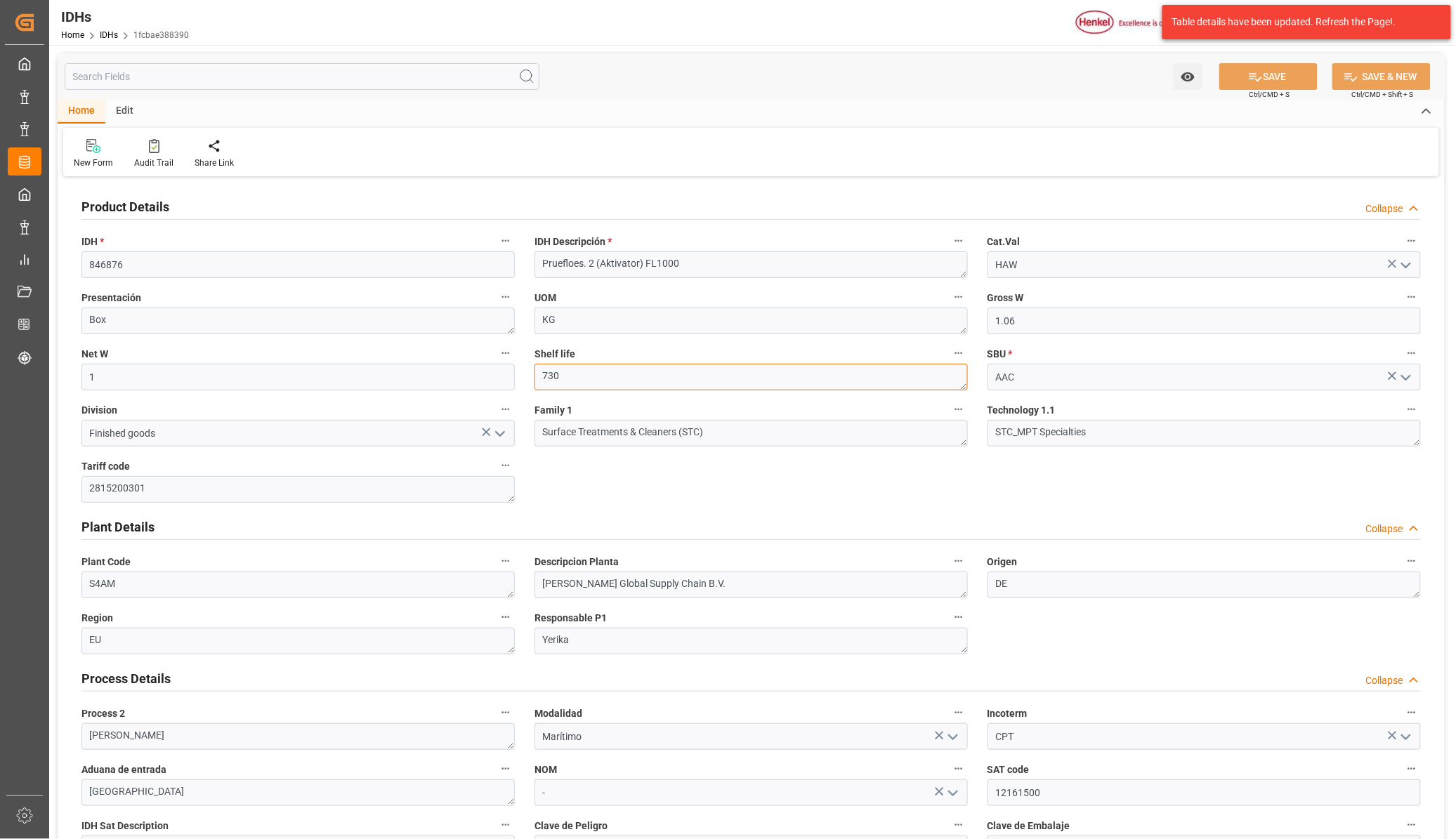
drag, startPoint x: 557, startPoint y: 373, endPoint x: 555, endPoint y: 382, distance: 9.2
click at [541, 373] on textarea "730" at bounding box center [751, 377] width 434 height 26
drag, startPoint x: 531, startPoint y: 409, endPoint x: 580, endPoint y: 409, distance: 49.0
click at [580, 409] on div "Family 1 Surface Treatments & Cleaners (STC)" at bounding box center [752, 424] width 453 height 56
drag, startPoint x: 580, startPoint y: 409, endPoint x: 604, endPoint y: 462, distance: 58.2
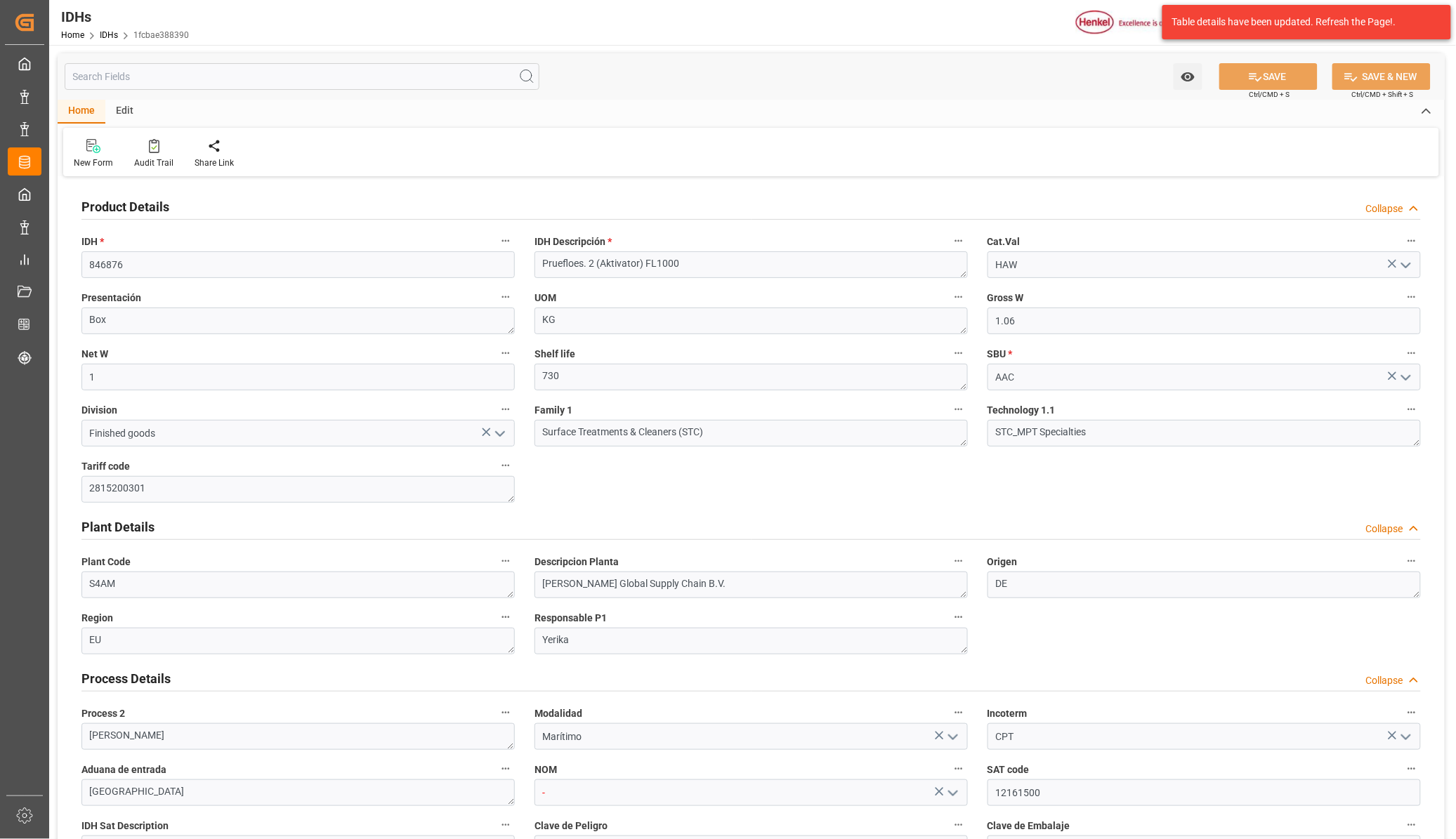
click at [604, 462] on div "Product Details Collapse IDH * 846876 IDH Descripción * Pruefloes. 2 (Aktivator…" at bounding box center [751, 762] width 1388 height 1165
drag, startPoint x: 580, startPoint y: 354, endPoint x: 534, endPoint y: 354, distance: 46.0
click at [534, 354] on label "Shelf life" at bounding box center [751, 354] width 434 height 20
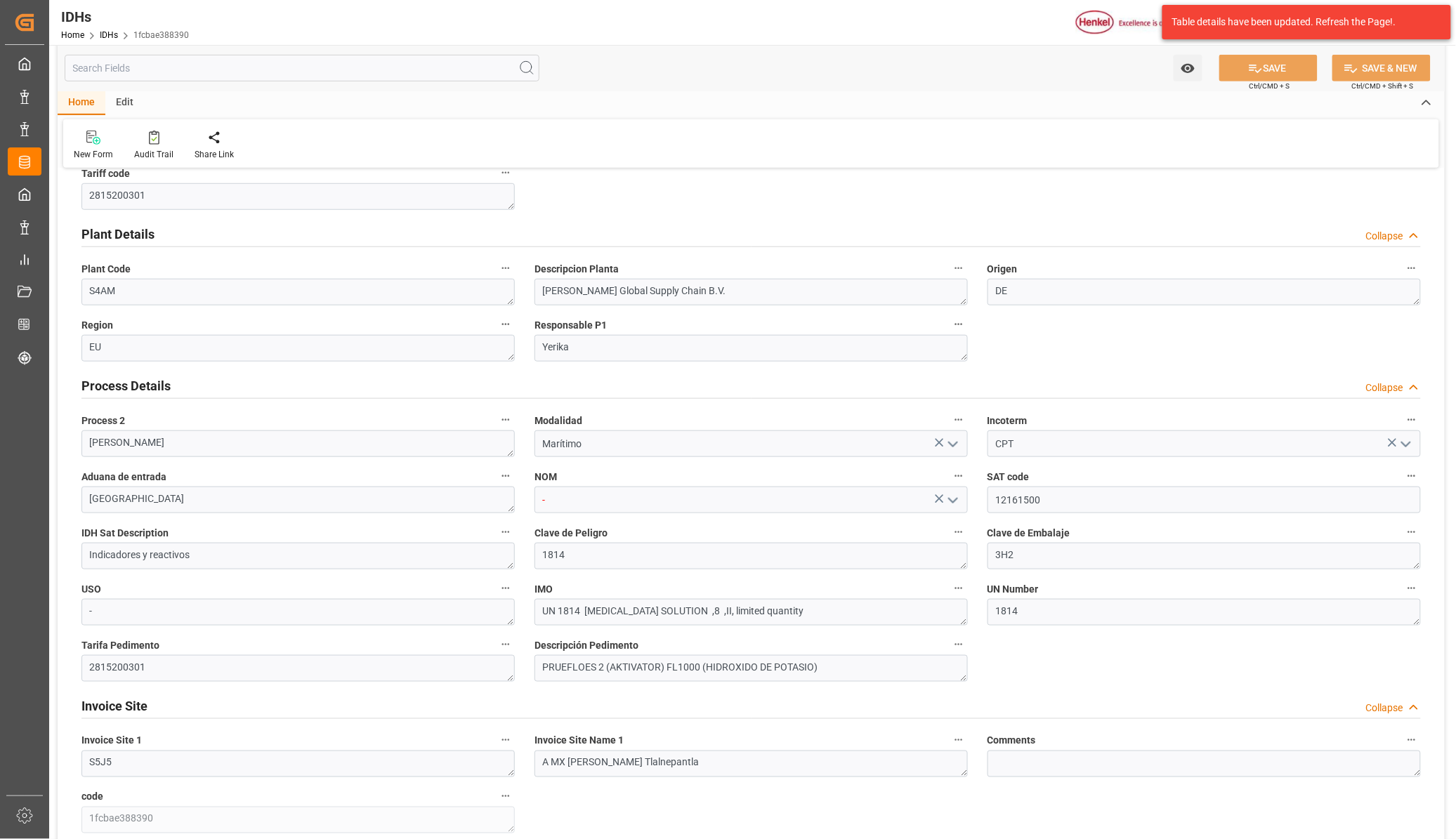
scroll to position [264, 0]
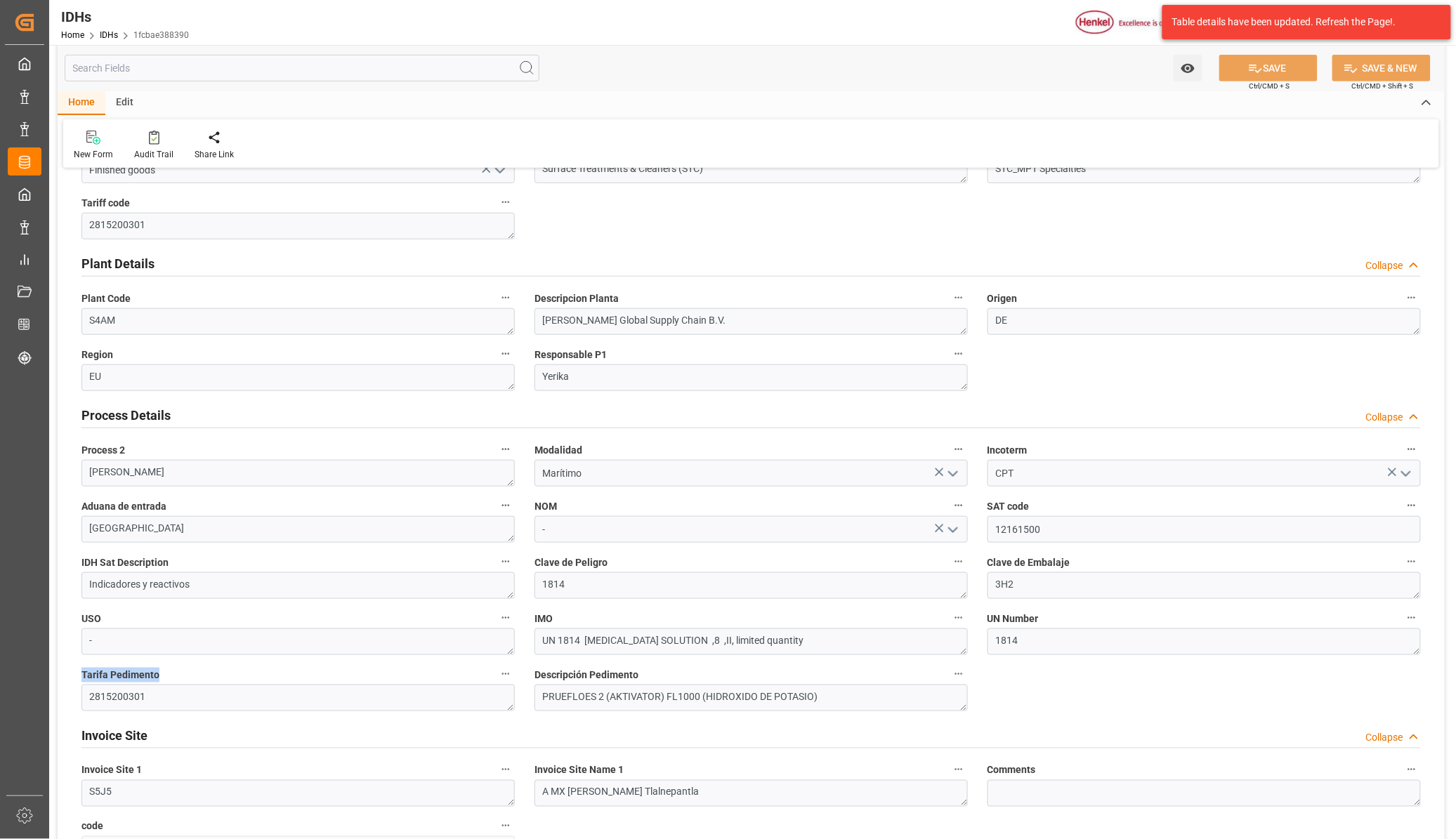
drag, startPoint x: 166, startPoint y: 680, endPoint x: 70, endPoint y: 678, distance: 96.0
click at [70, 678] on div "Product Details Collapse IDH * 846876 IDH Descripción * Pruefloes. 2 (Aktivator…" at bounding box center [751, 499] width 1388 height 1165
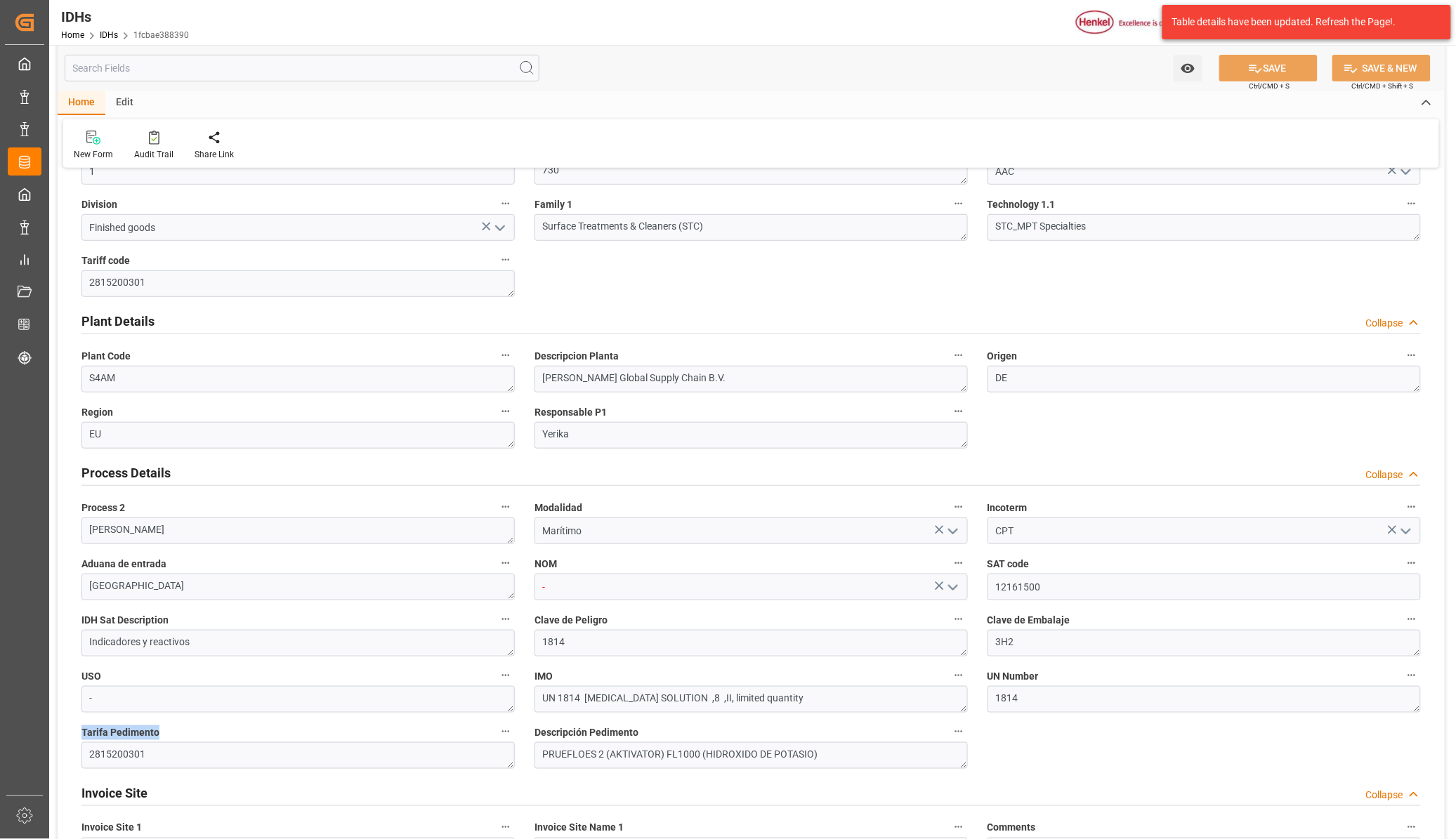
scroll to position [176, 0]
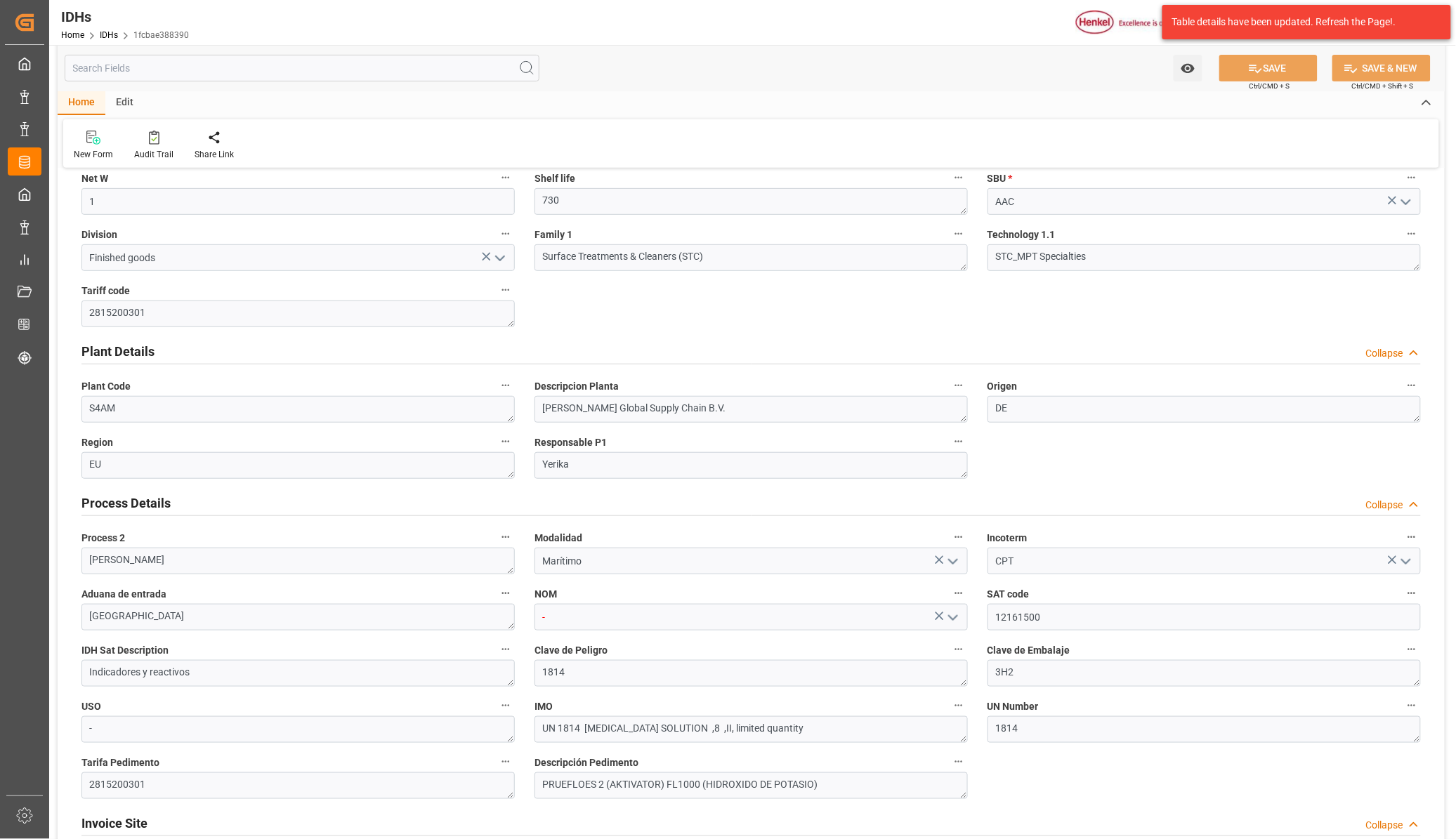
click at [126, 295] on span "Tariff code" at bounding box center [106, 291] width 49 height 15
click at [496, 295] on button "Tariff code" at bounding box center [505, 290] width 18 height 18
drag, startPoint x: 138, startPoint y: 289, endPoint x: 79, endPoint y: 296, distance: 59.4
click at [79, 296] on div at bounding box center [728, 420] width 1456 height 839
drag, startPoint x: 85, startPoint y: 293, endPoint x: 145, endPoint y: 293, distance: 60.0
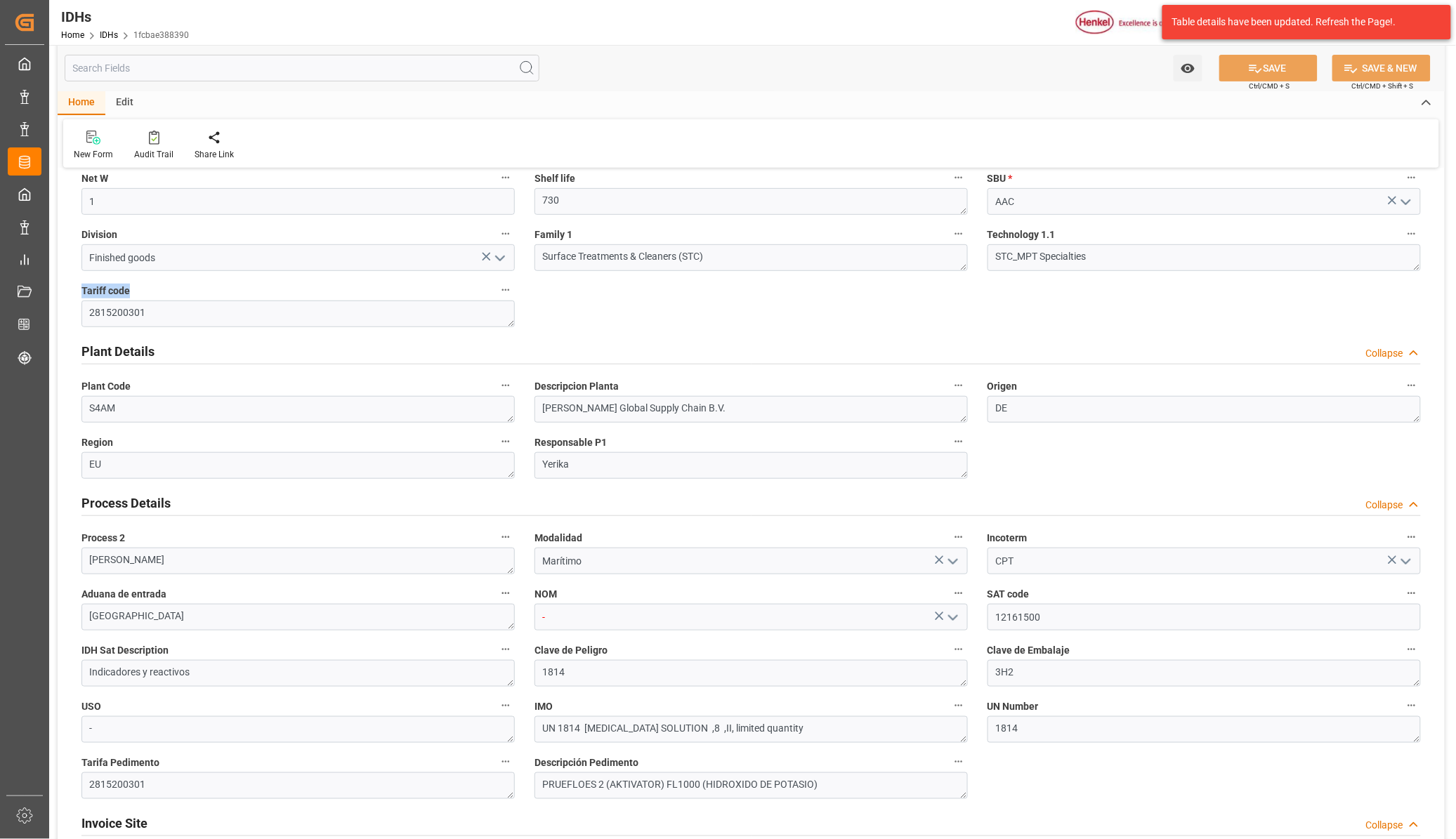
click at [145, 293] on label "Tariff code" at bounding box center [298, 291] width 434 height 20
drag, startPoint x: 163, startPoint y: 761, endPoint x: 73, endPoint y: 769, distance: 90.4
click at [73, 769] on div "Tarifa Pedimento 2815200301" at bounding box center [298, 776] width 453 height 56
click at [164, 761] on label "Tarifa Pedimento" at bounding box center [298, 762] width 434 height 20
click at [496, 761] on button "Tarifa Pedimento" at bounding box center [505, 762] width 18 height 18
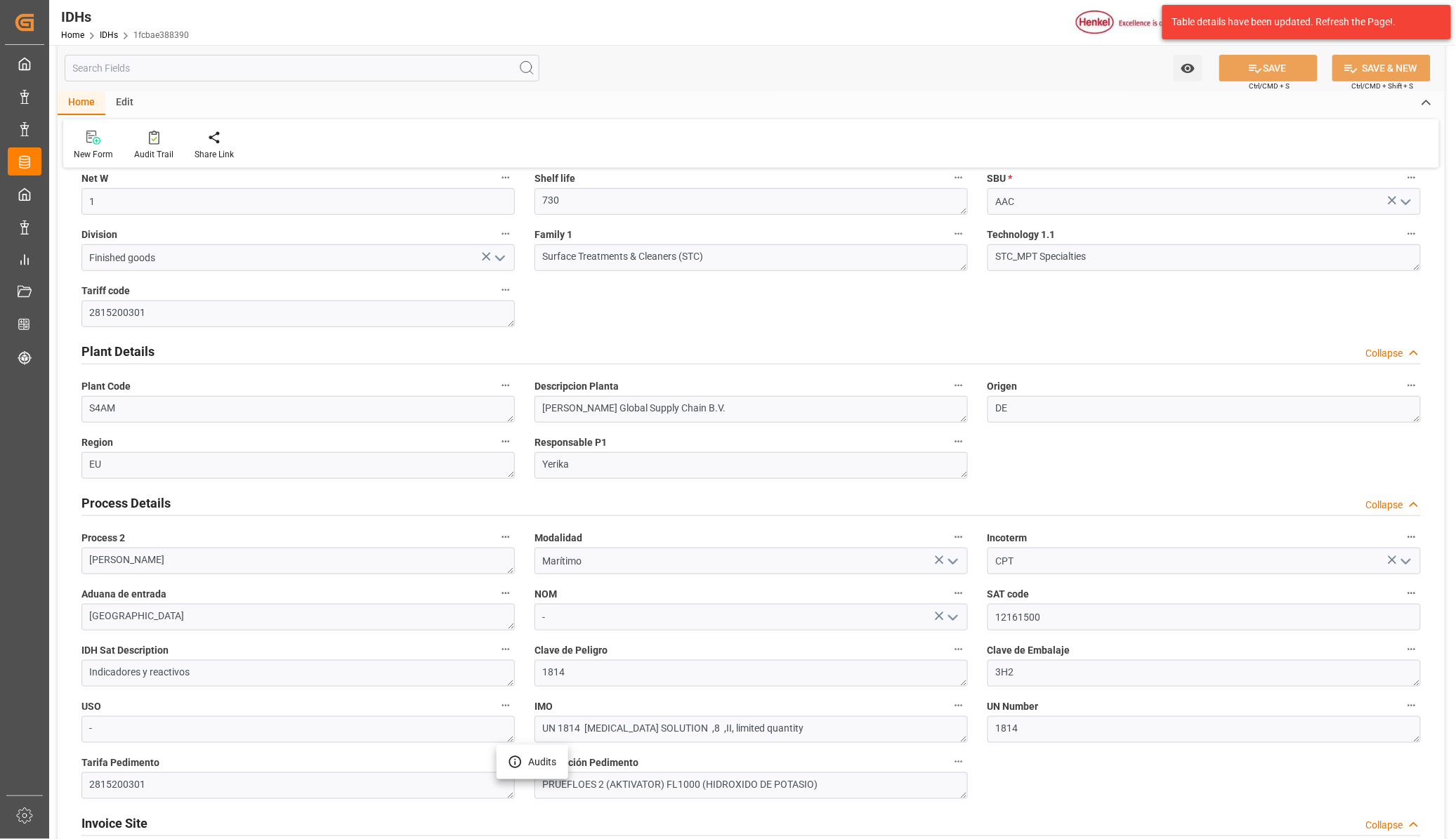
drag, startPoint x: 114, startPoint y: 775, endPoint x: 83, endPoint y: 763, distance: 33.2
click at [83, 763] on div at bounding box center [728, 420] width 1456 height 839
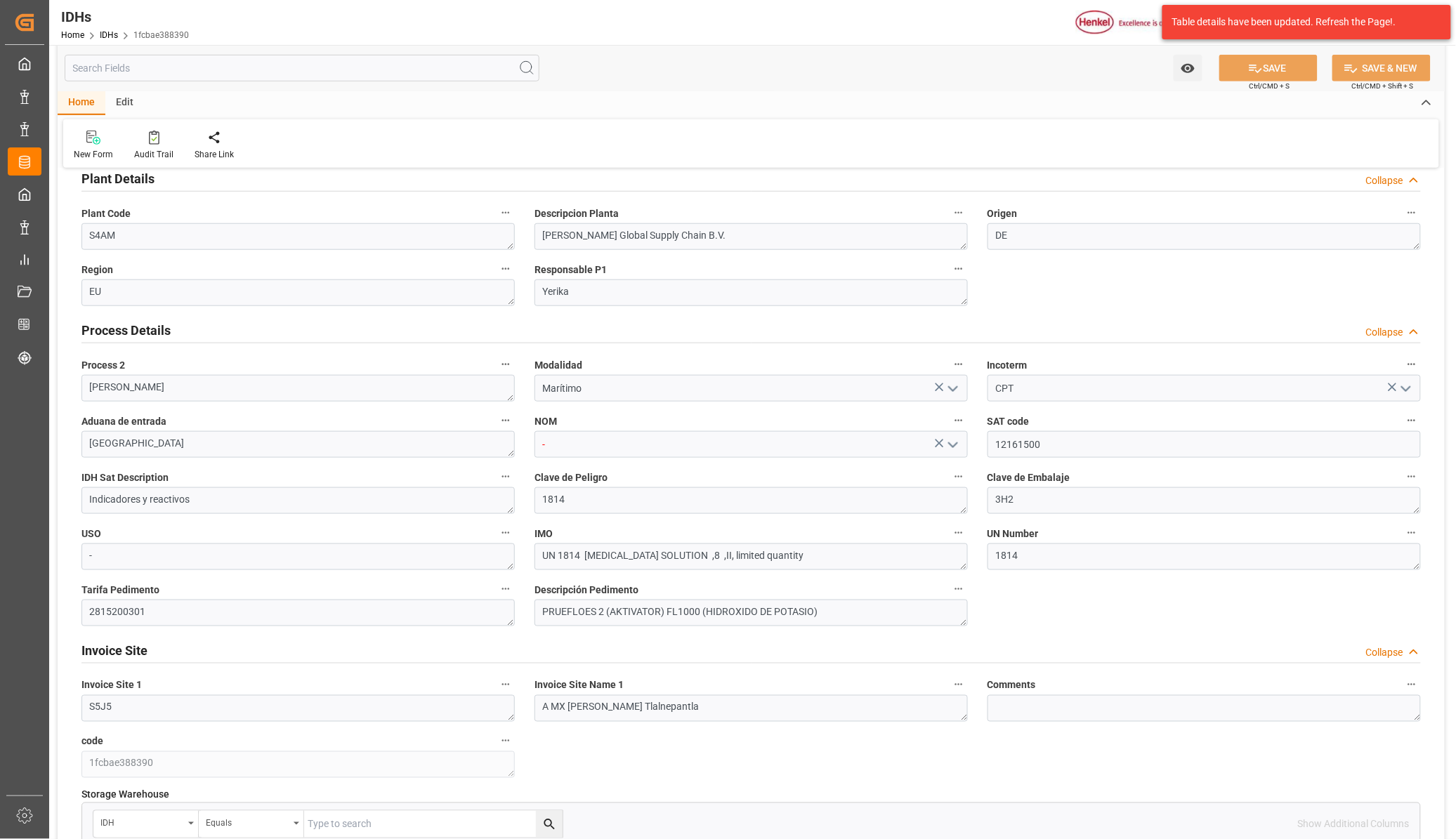
scroll to position [351, 0]
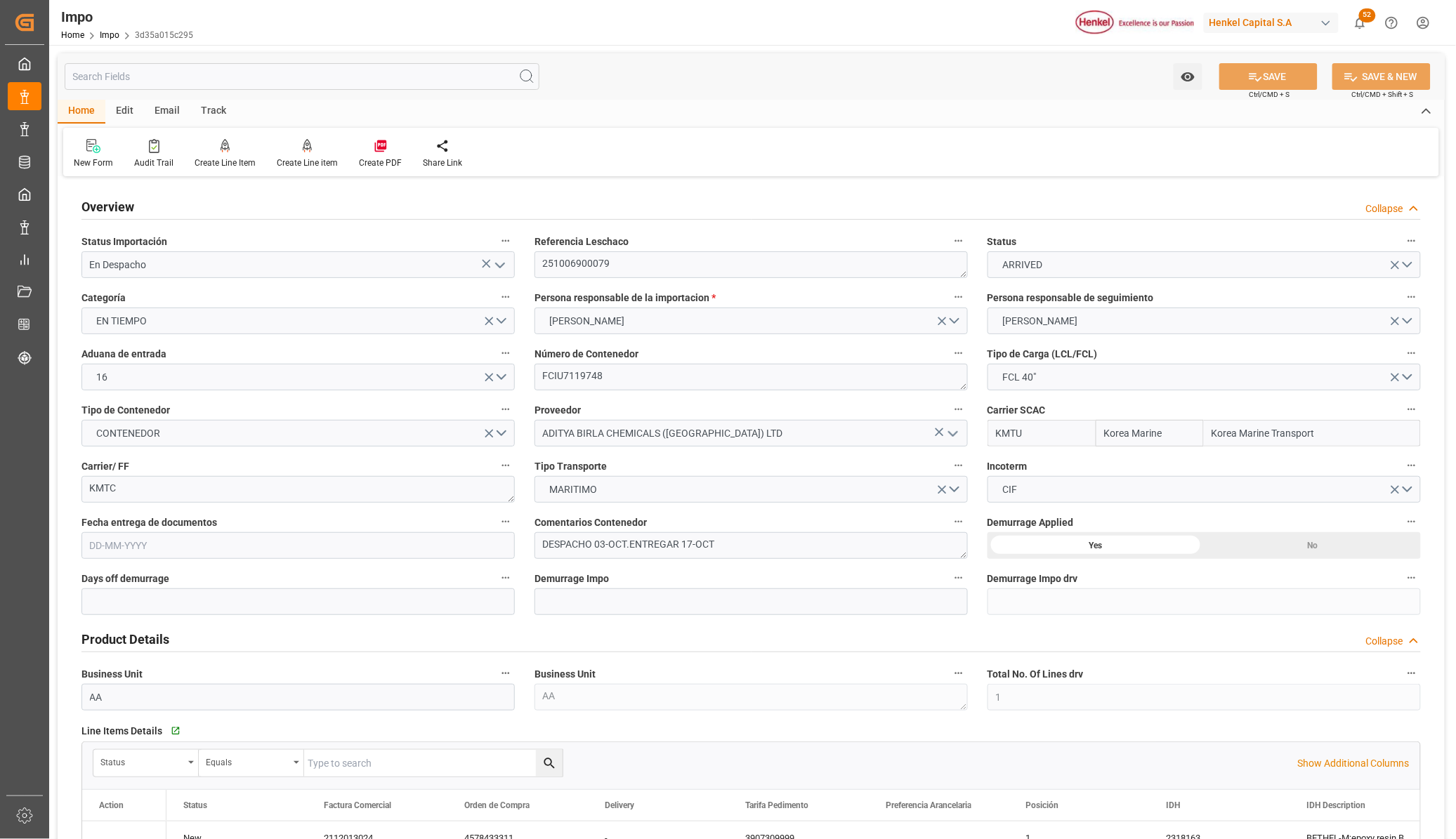
type input "Korea Marine"
type input "Korea Marine Transport"
type input "1"
type input "50"
type input "20"
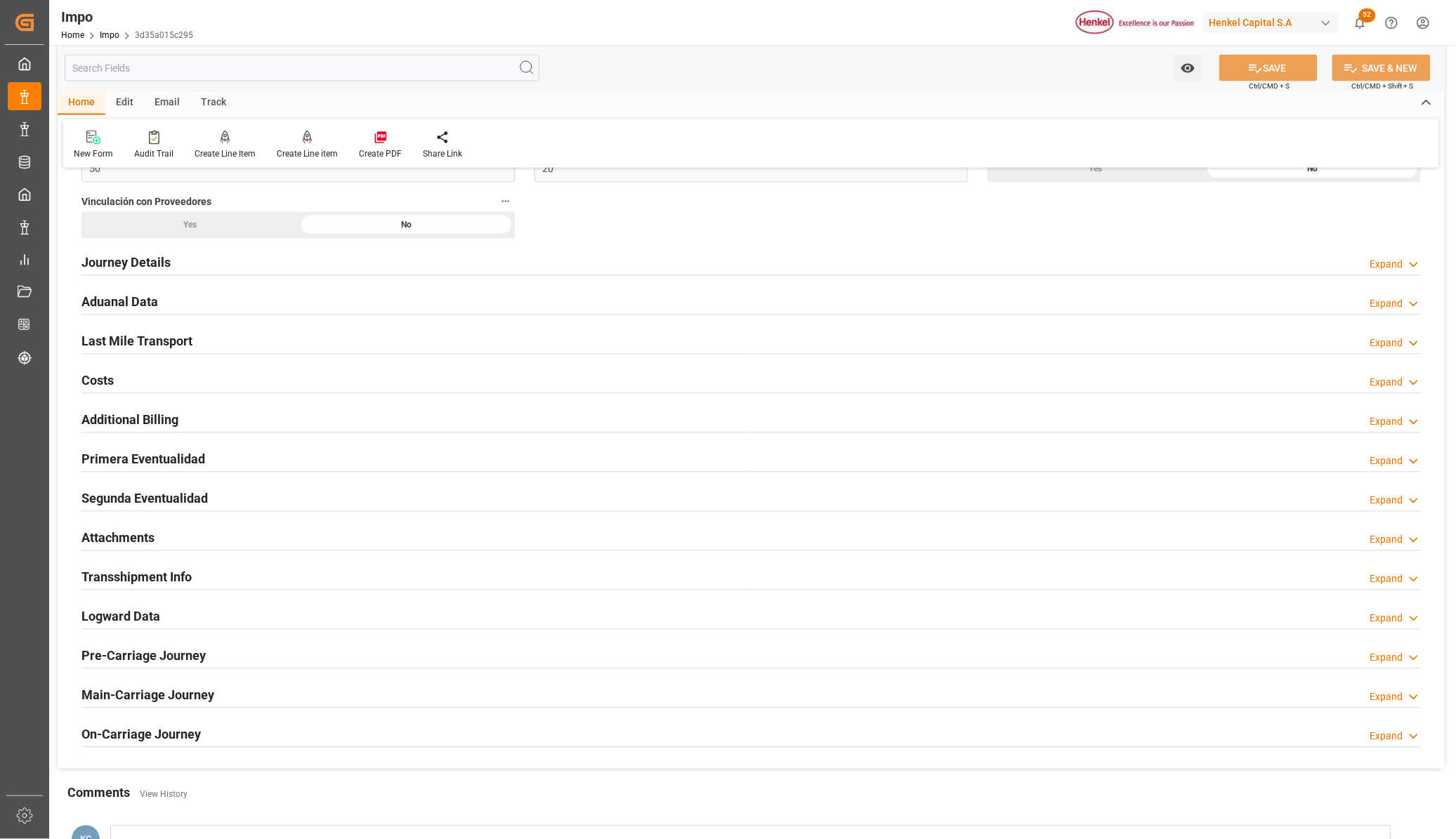
type input "[DATE]"
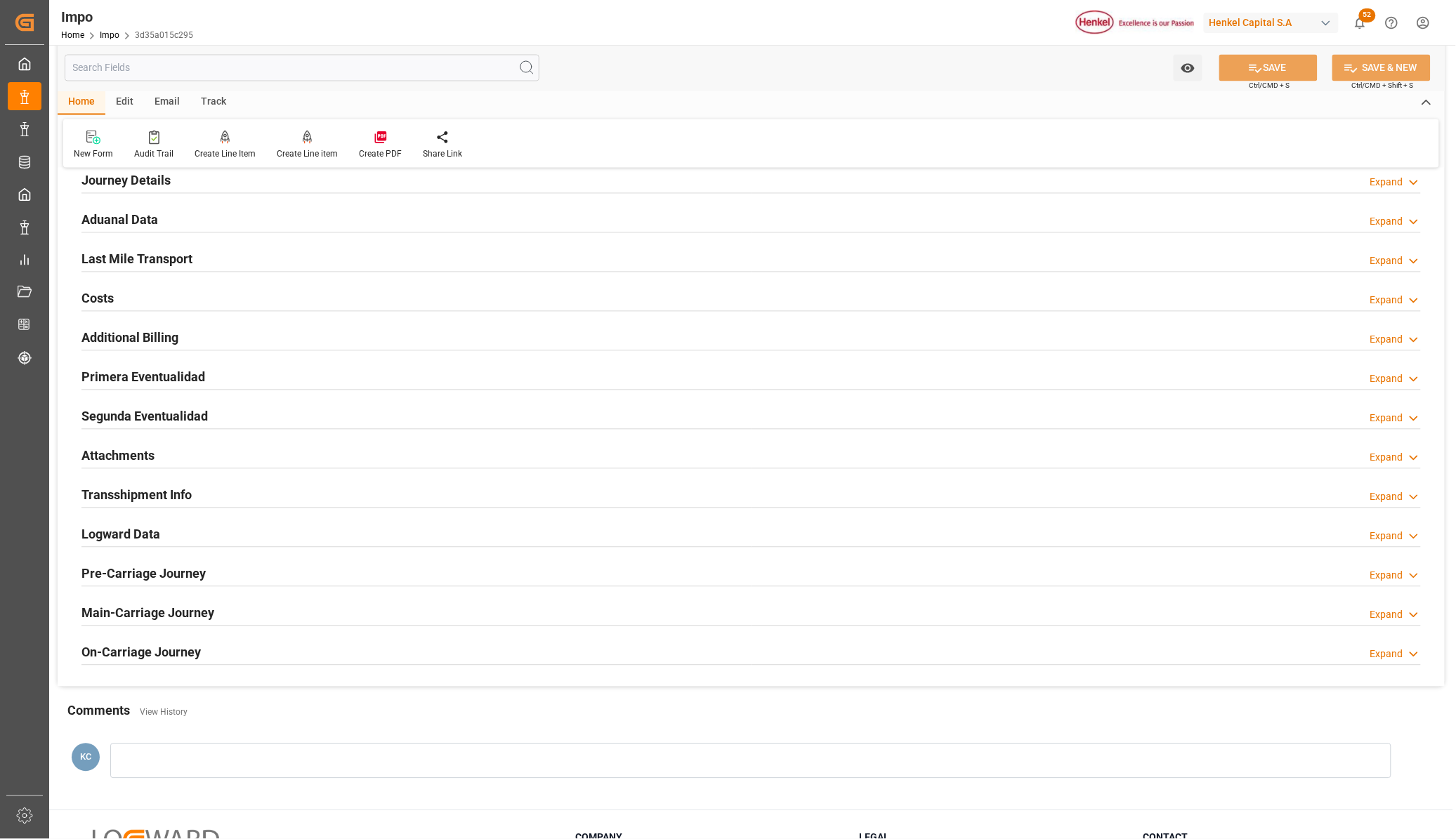
click at [151, 458] on h2 "Attachments" at bounding box center [118, 456] width 73 height 19
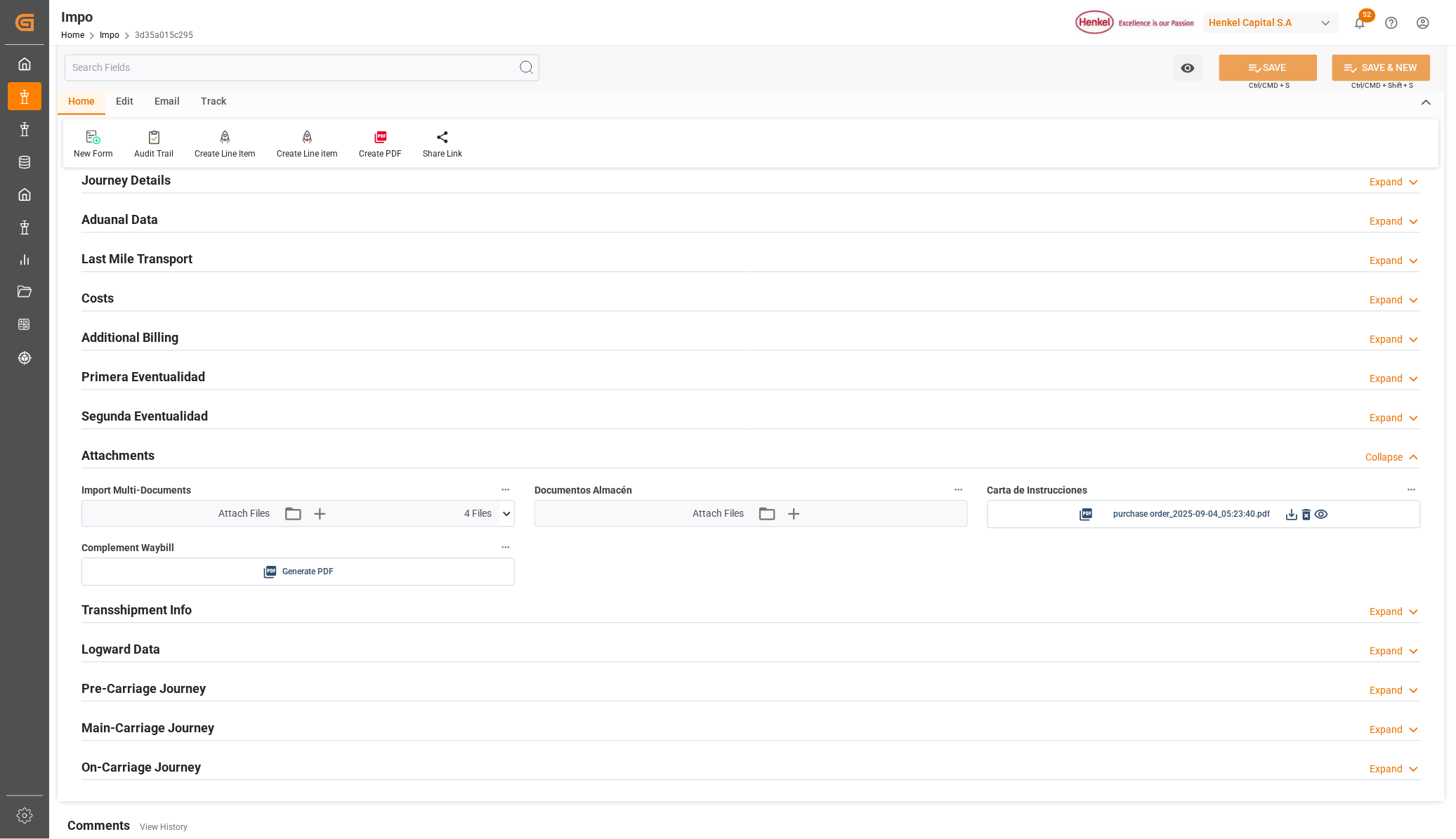
click at [507, 520] on icon at bounding box center [507, 514] width 15 height 15
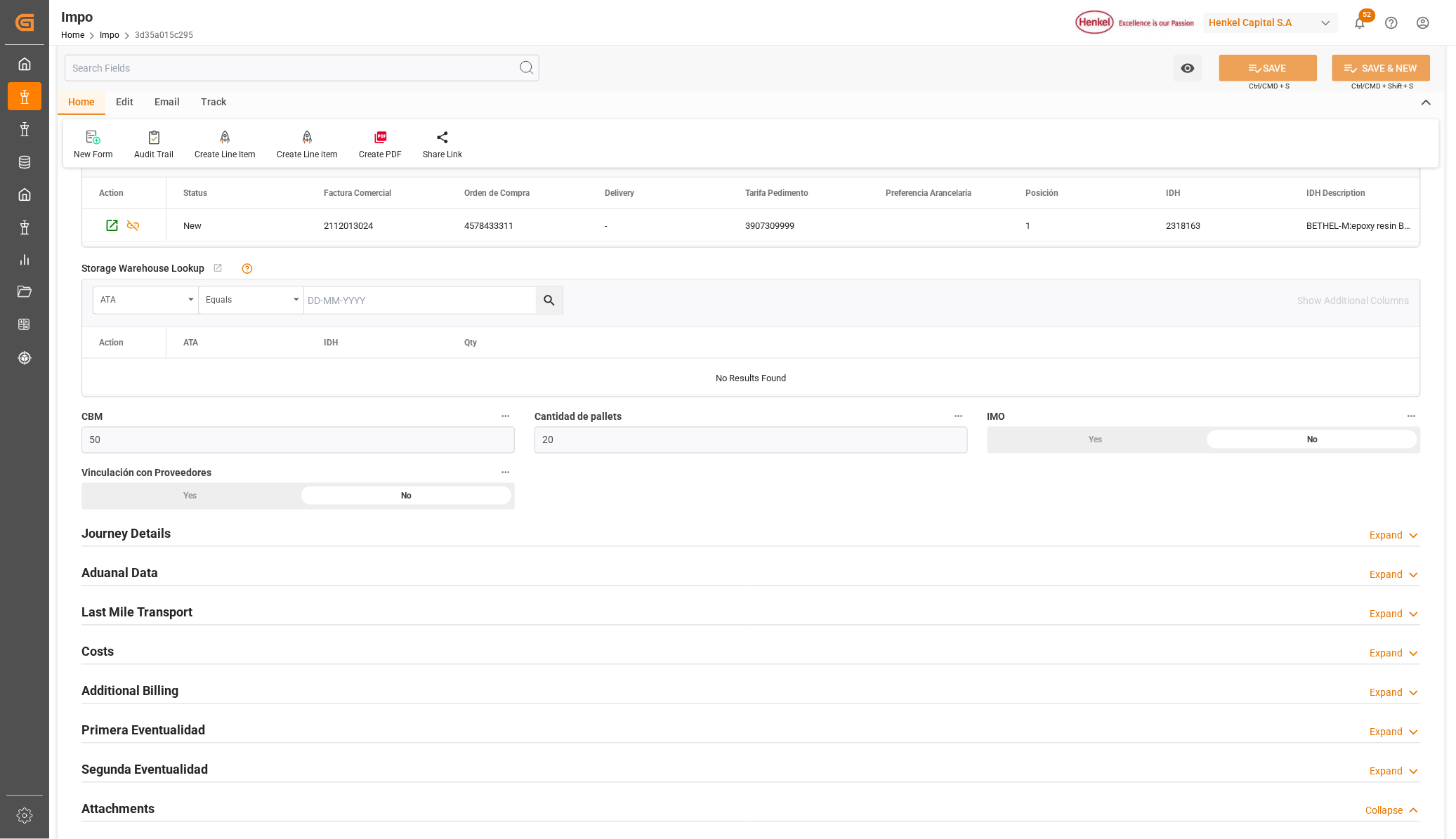
scroll to position [615, 0]
click at [135, 532] on h2 "Journey Details" at bounding box center [126, 532] width 89 height 19
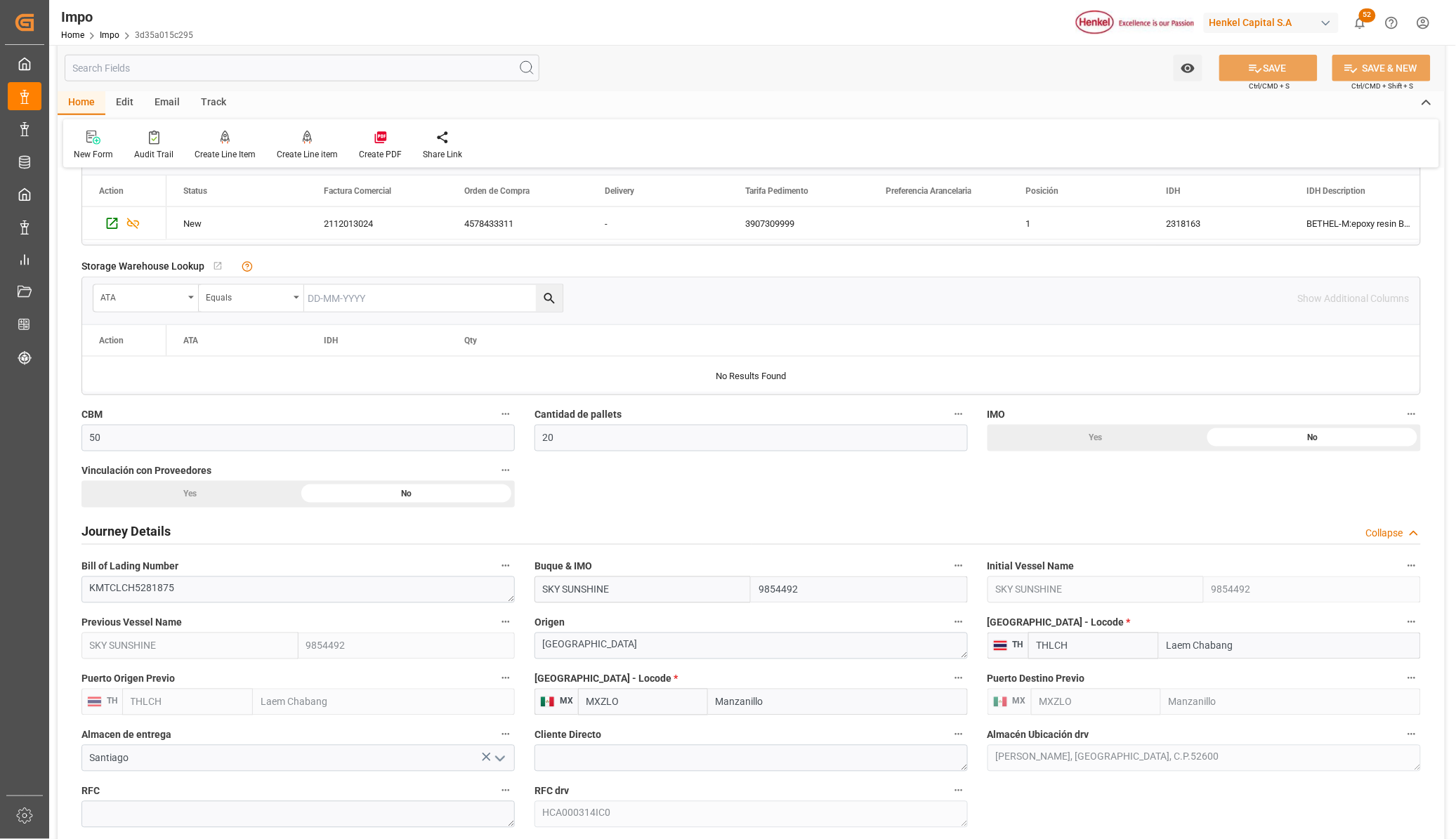
click at [135, 532] on h2 "Journey Details" at bounding box center [126, 532] width 89 height 19
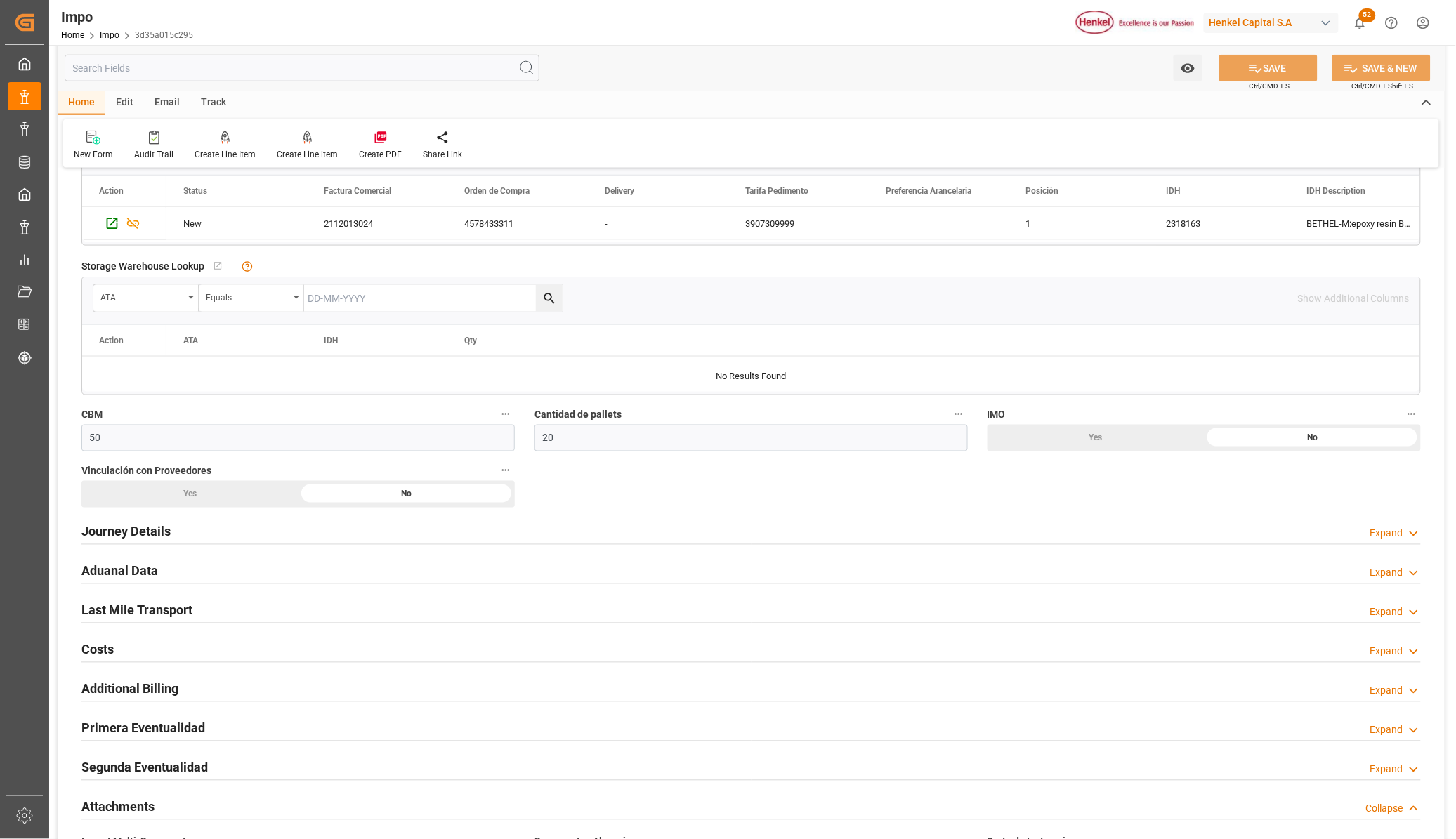
click at [137, 565] on h2 "Aduanal Data" at bounding box center [120, 571] width 77 height 19
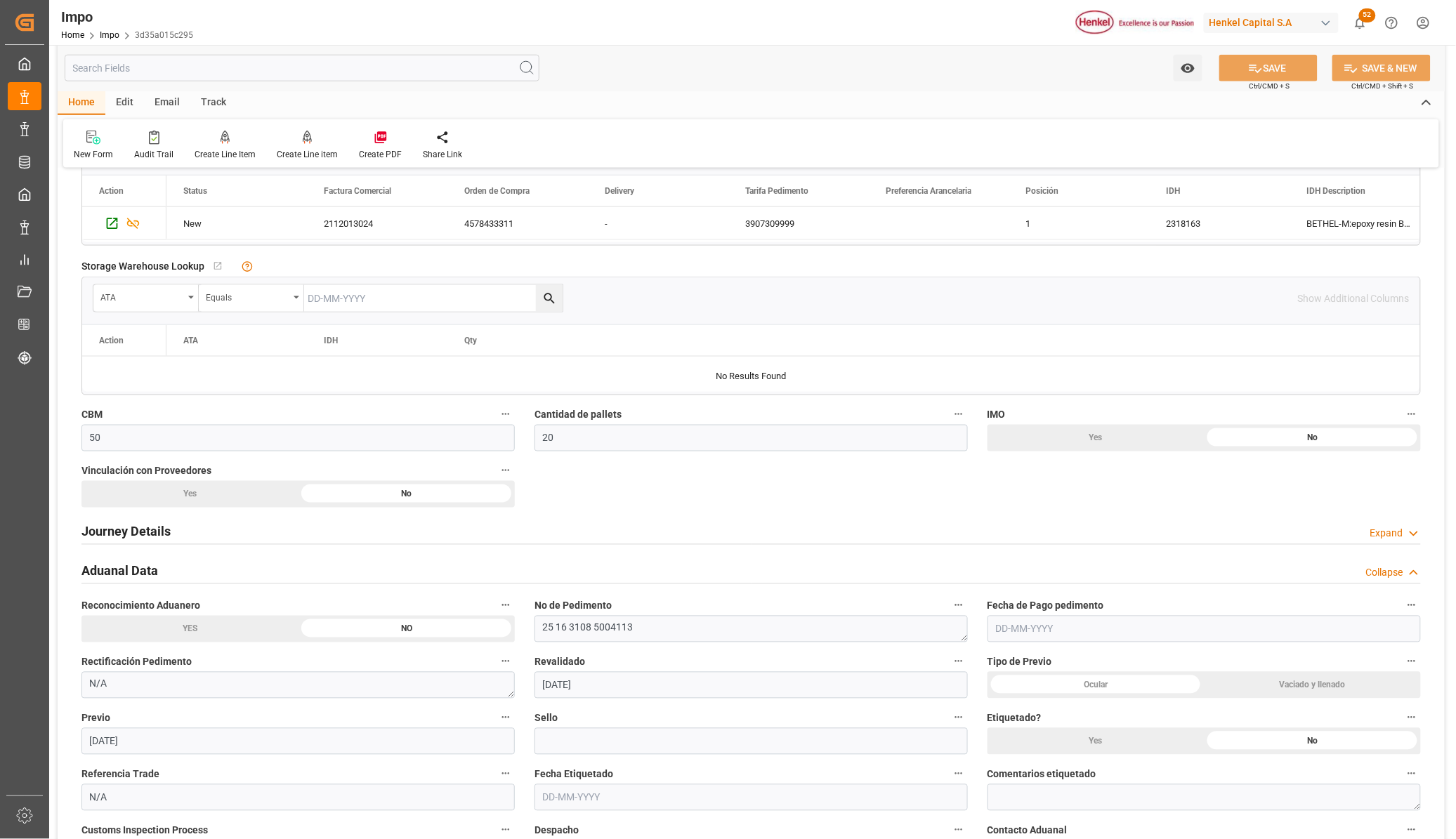
click at [137, 565] on h2 "Aduanal Data" at bounding box center [120, 571] width 77 height 19
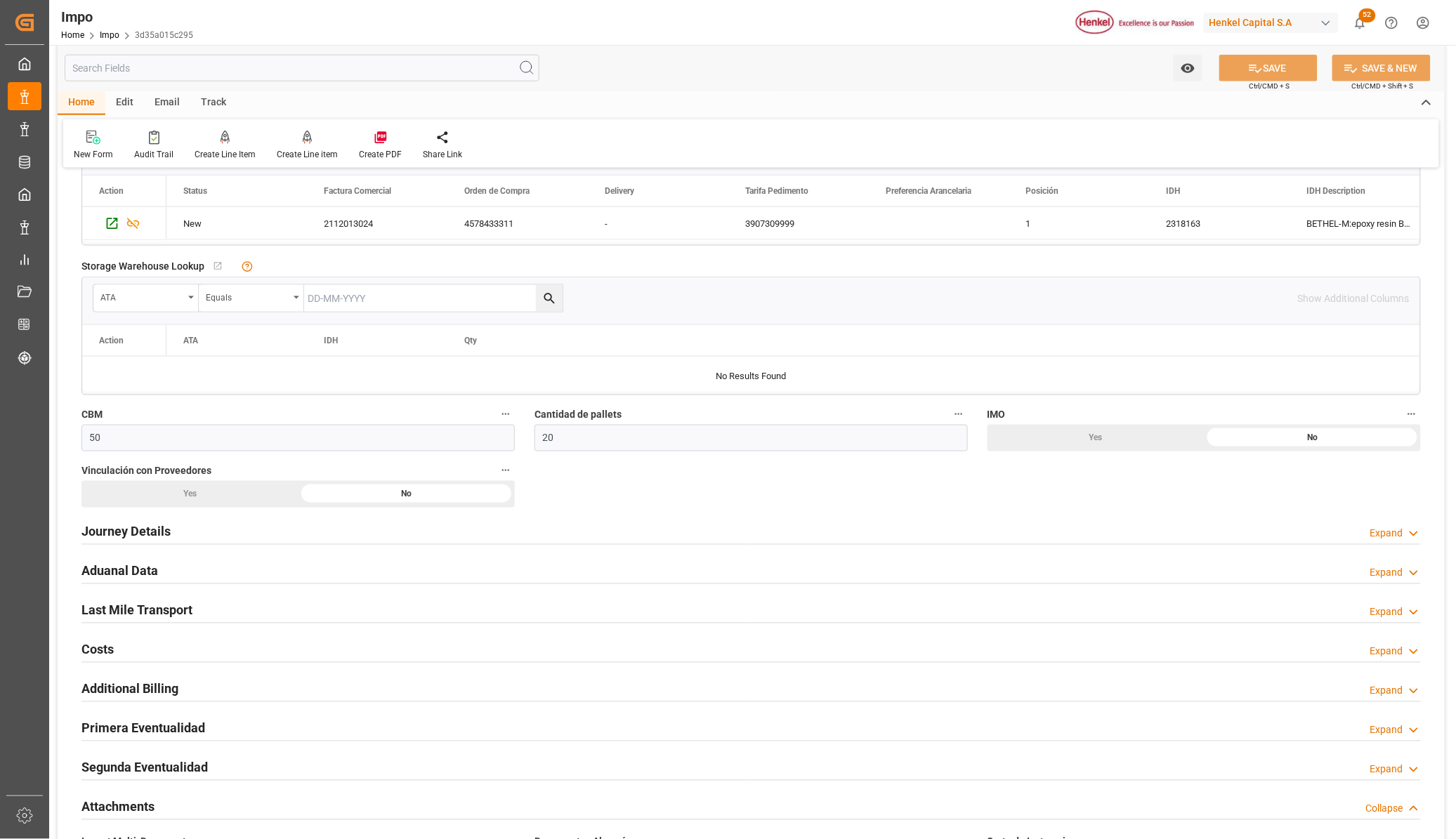
click at [139, 569] on h2 "Aduanal Data" at bounding box center [120, 571] width 77 height 19
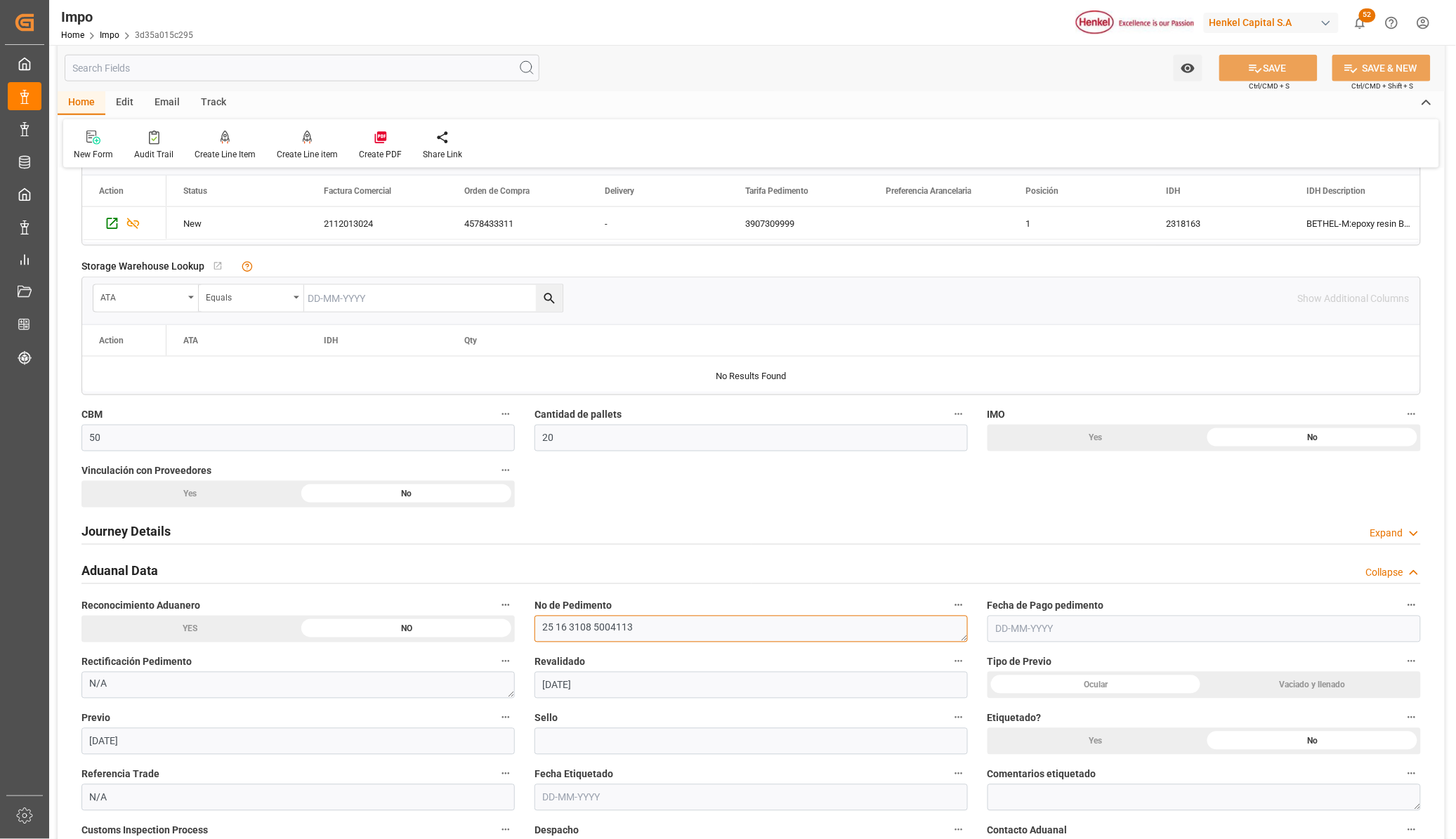
click at [597, 629] on textarea "25 16 3108 5004113" at bounding box center [751, 629] width 434 height 26
click at [696, 629] on textarea "25 16 3108 5004113" at bounding box center [751, 629] width 434 height 26
click at [613, 626] on textarea "25 16 3108 5004113" at bounding box center [751, 629] width 434 height 26
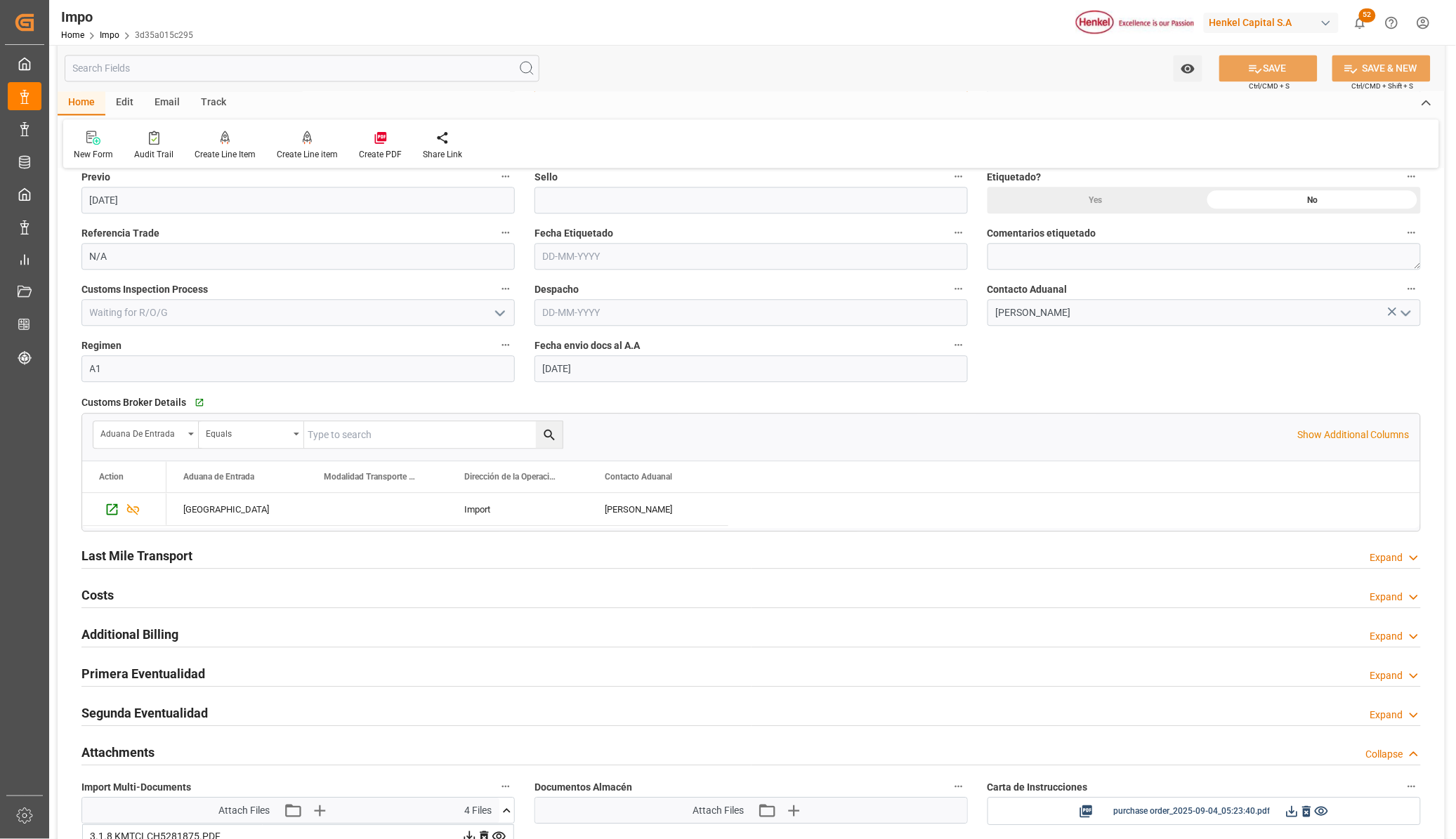
scroll to position [1317, 0]
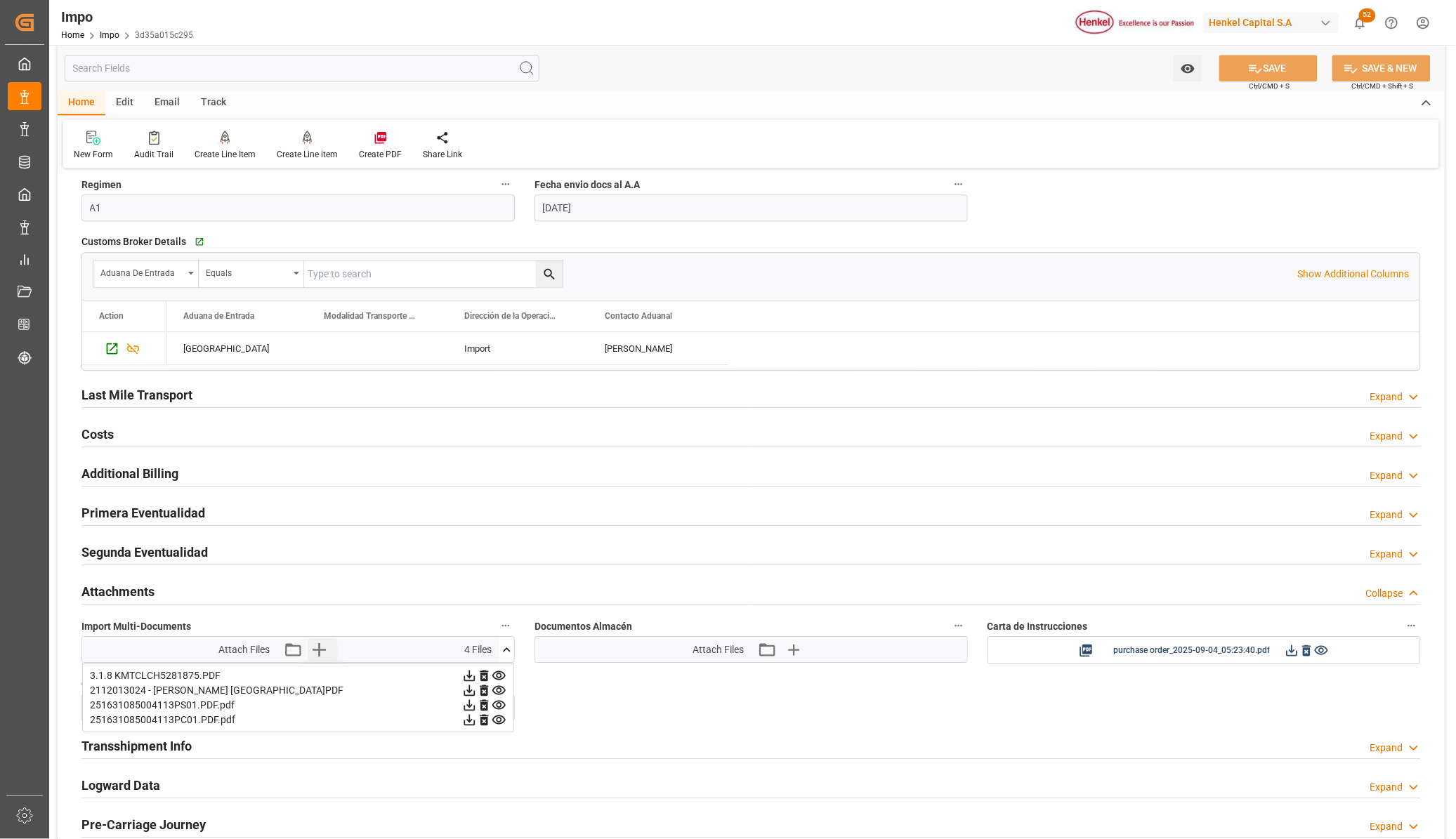
click at [320, 652] on icon "button" at bounding box center [320, 650] width 13 height 13
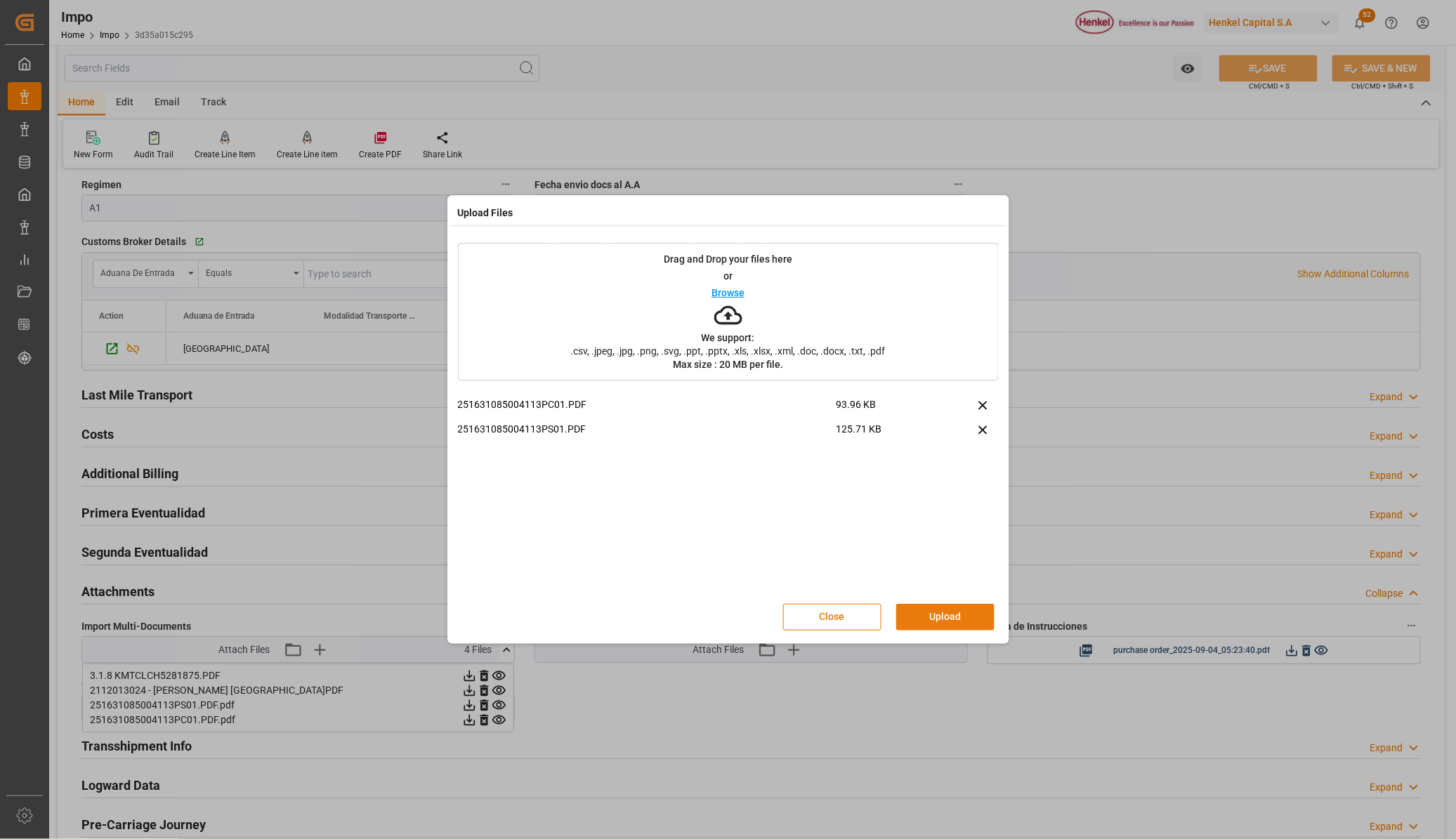
click at [915, 616] on button "Upload" at bounding box center [945, 617] width 98 height 26
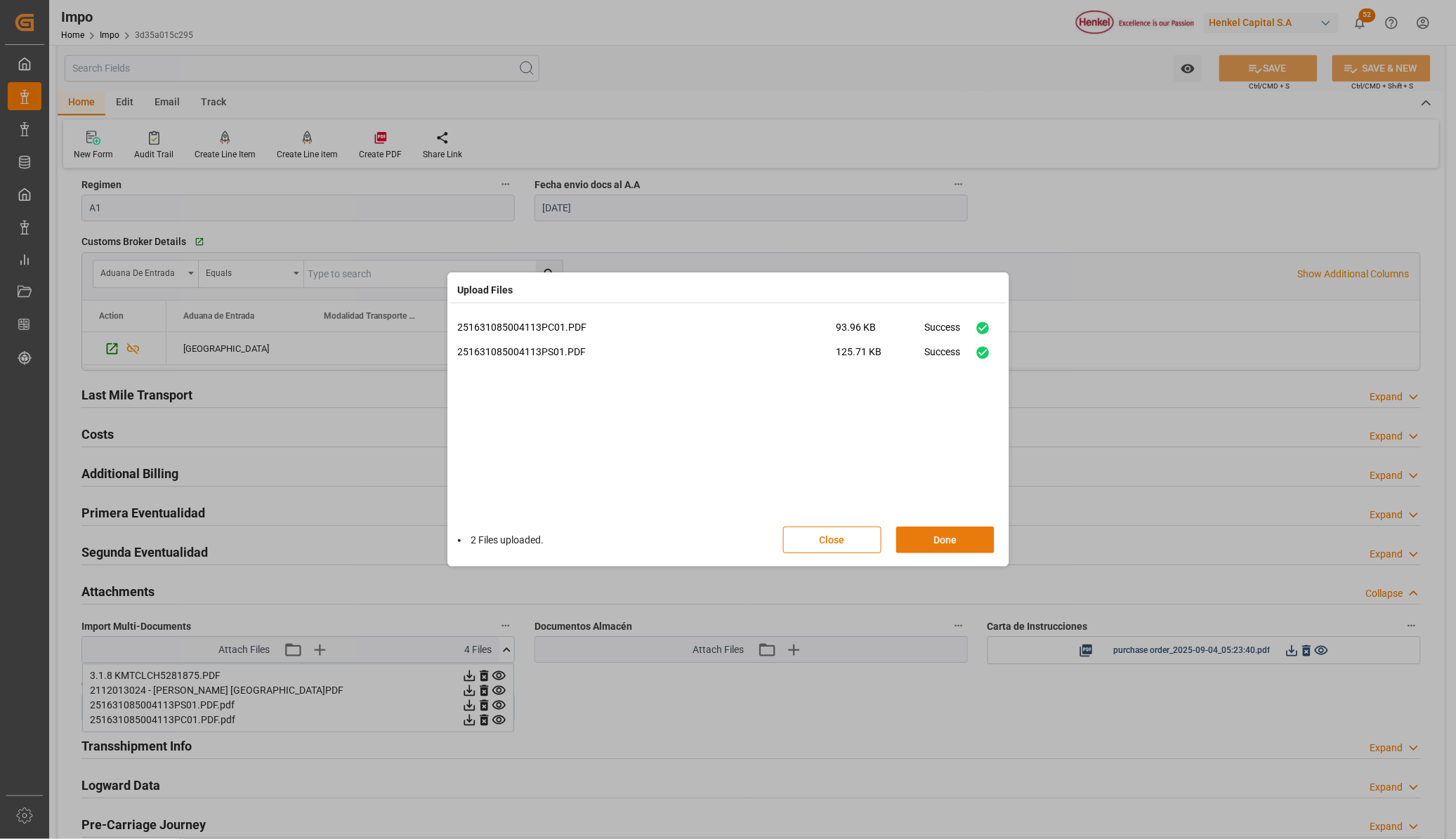
click at [948, 536] on button "Done" at bounding box center [945, 540] width 98 height 26
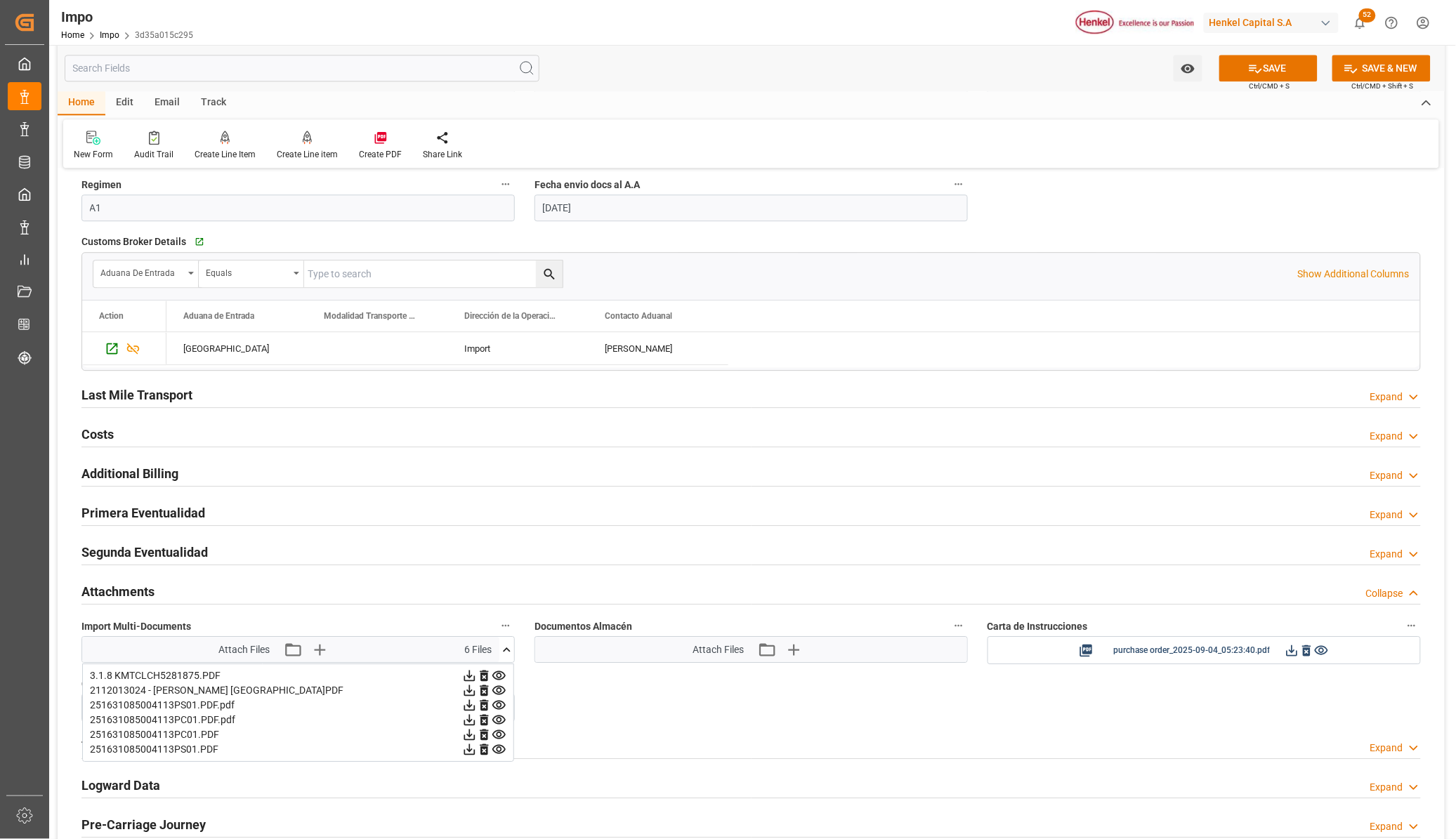
click at [1252, 74] on icon at bounding box center [1256, 68] width 15 height 15
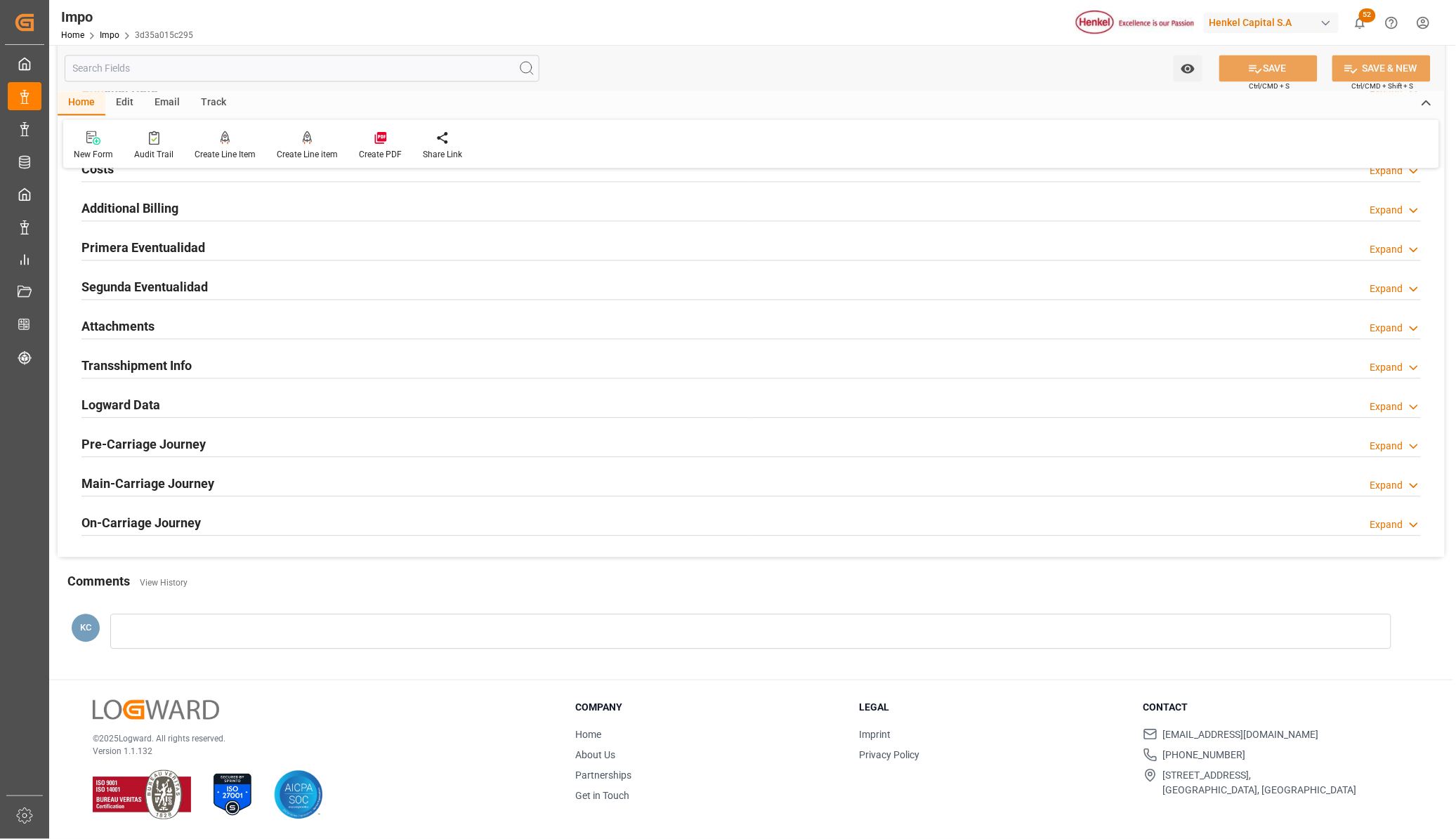
scroll to position [829, 0]
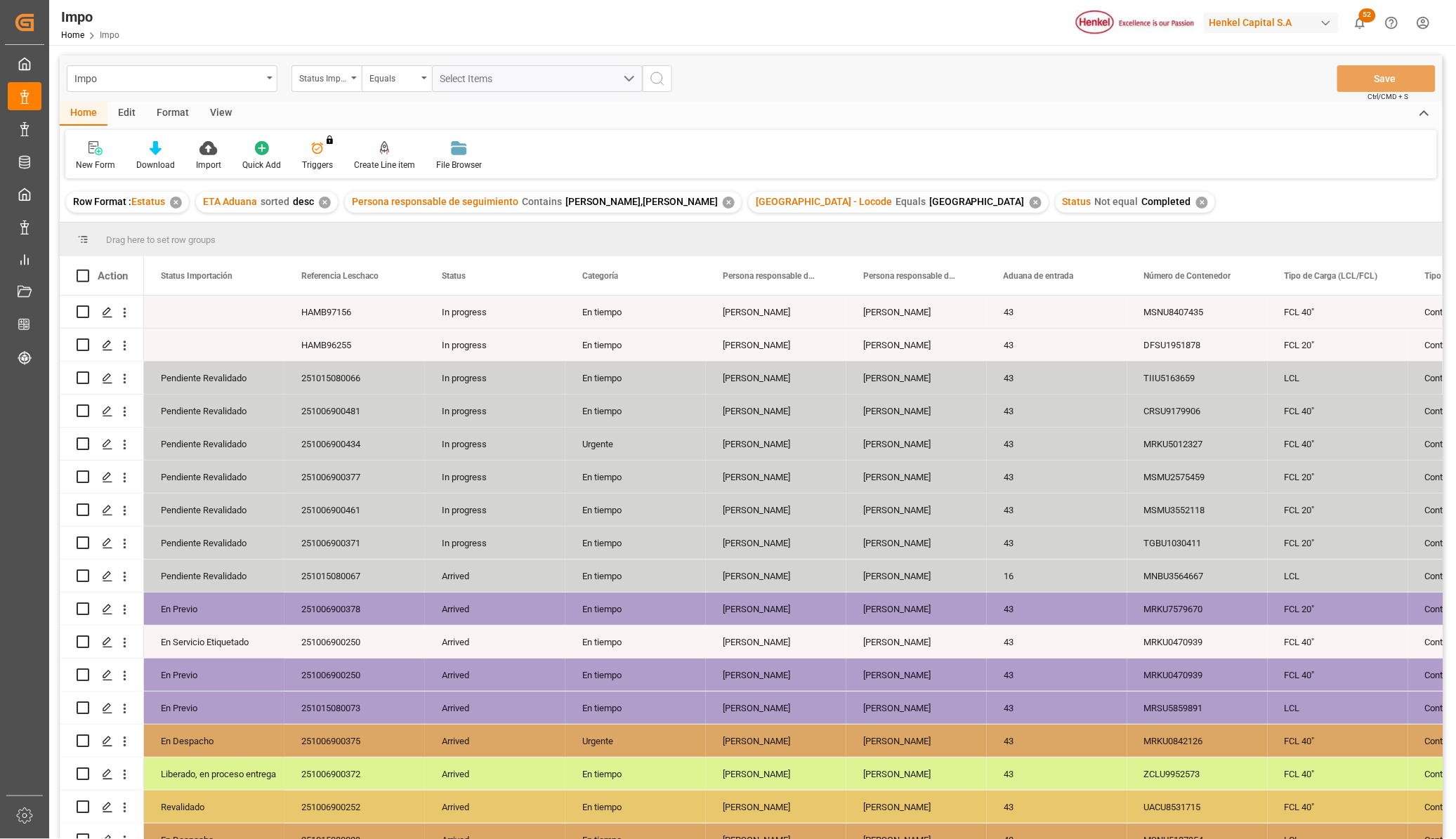
click at [219, 117] on div "View" at bounding box center [221, 114] width 43 height 24
click at [167, 152] on div at bounding box center [159, 148] width 70 height 15
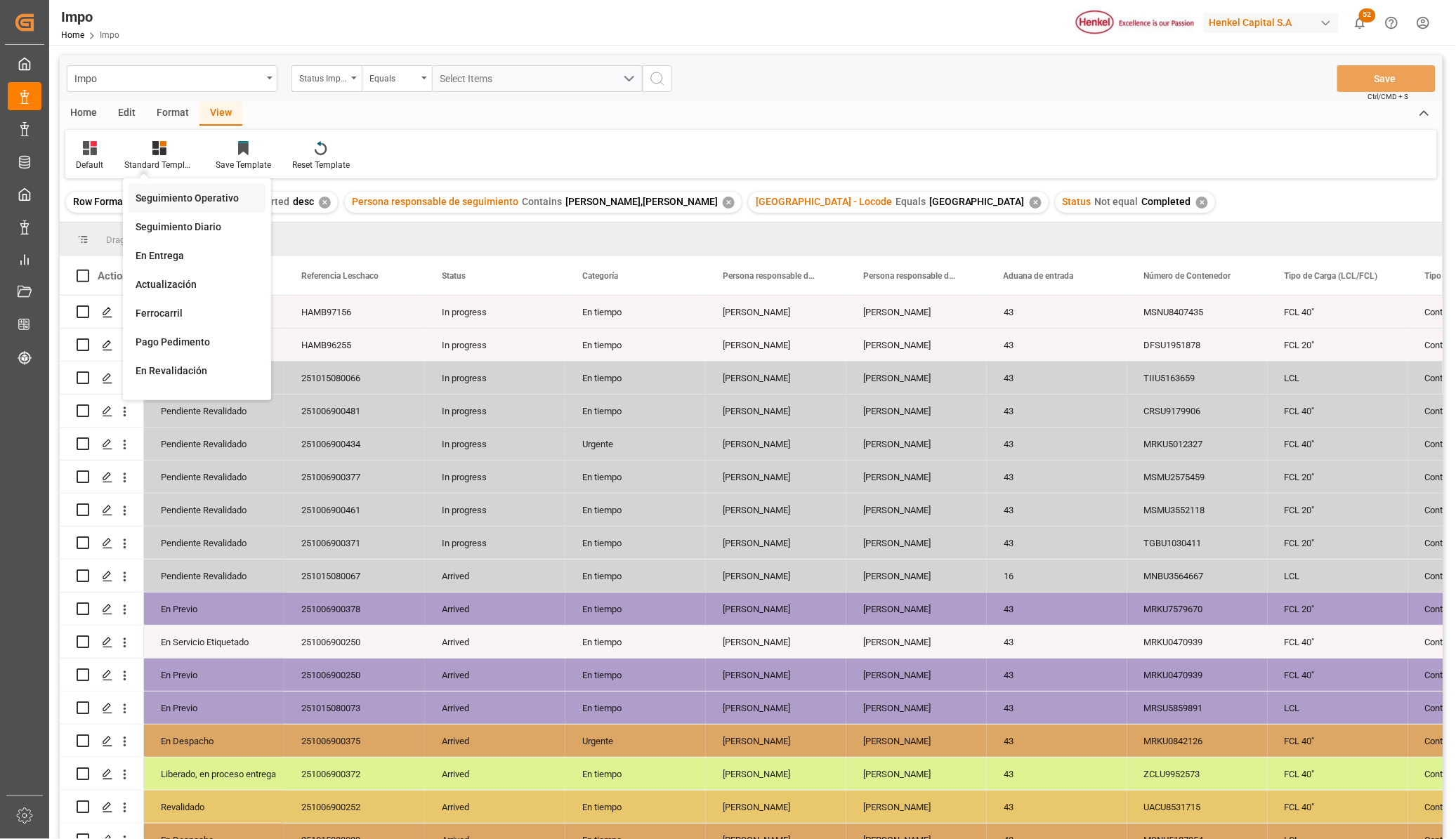
click at [172, 197] on div "Seguimiento Operativo" at bounding box center [196, 199] width 123 height 15
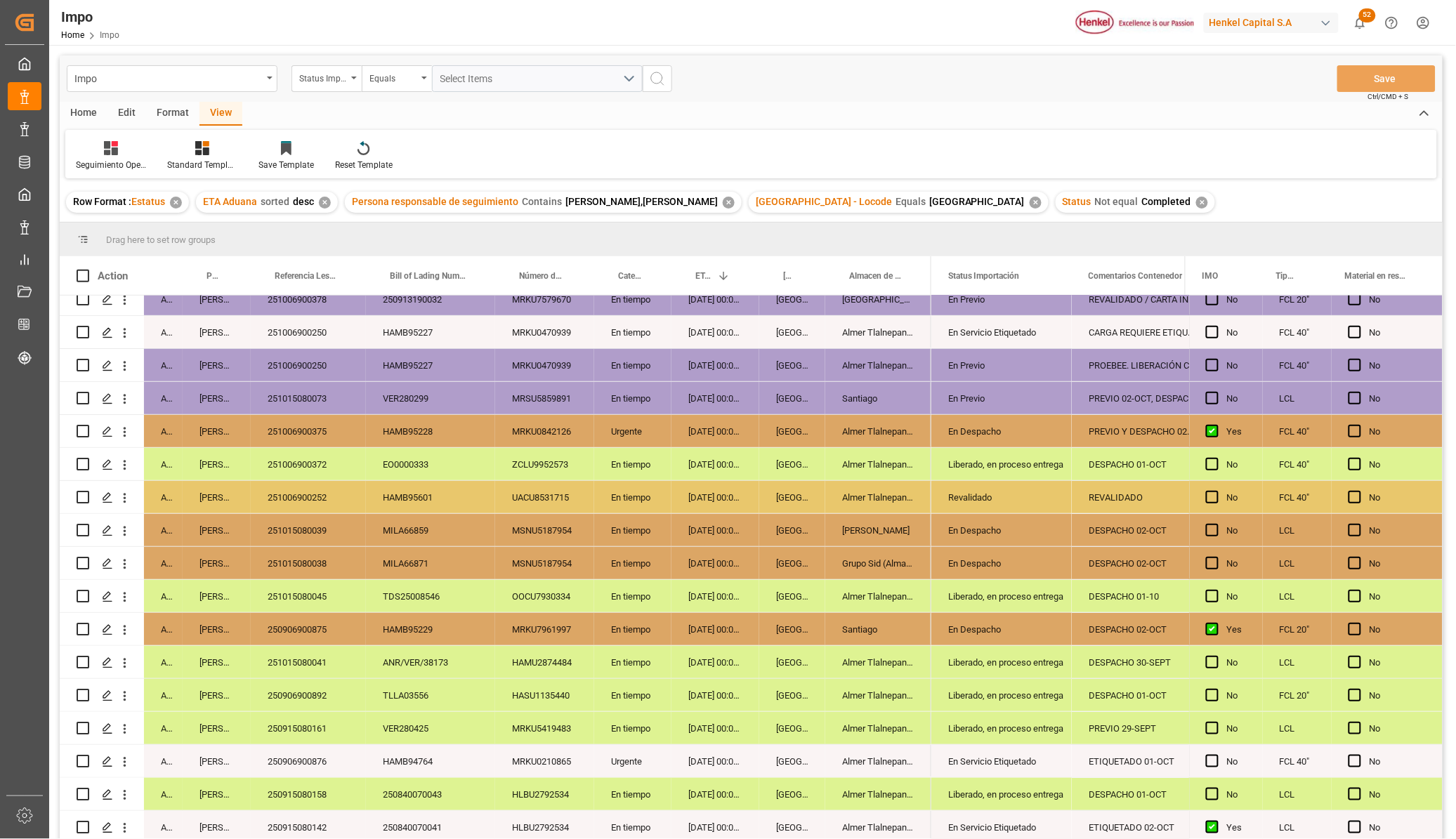
scroll to position [176, 0]
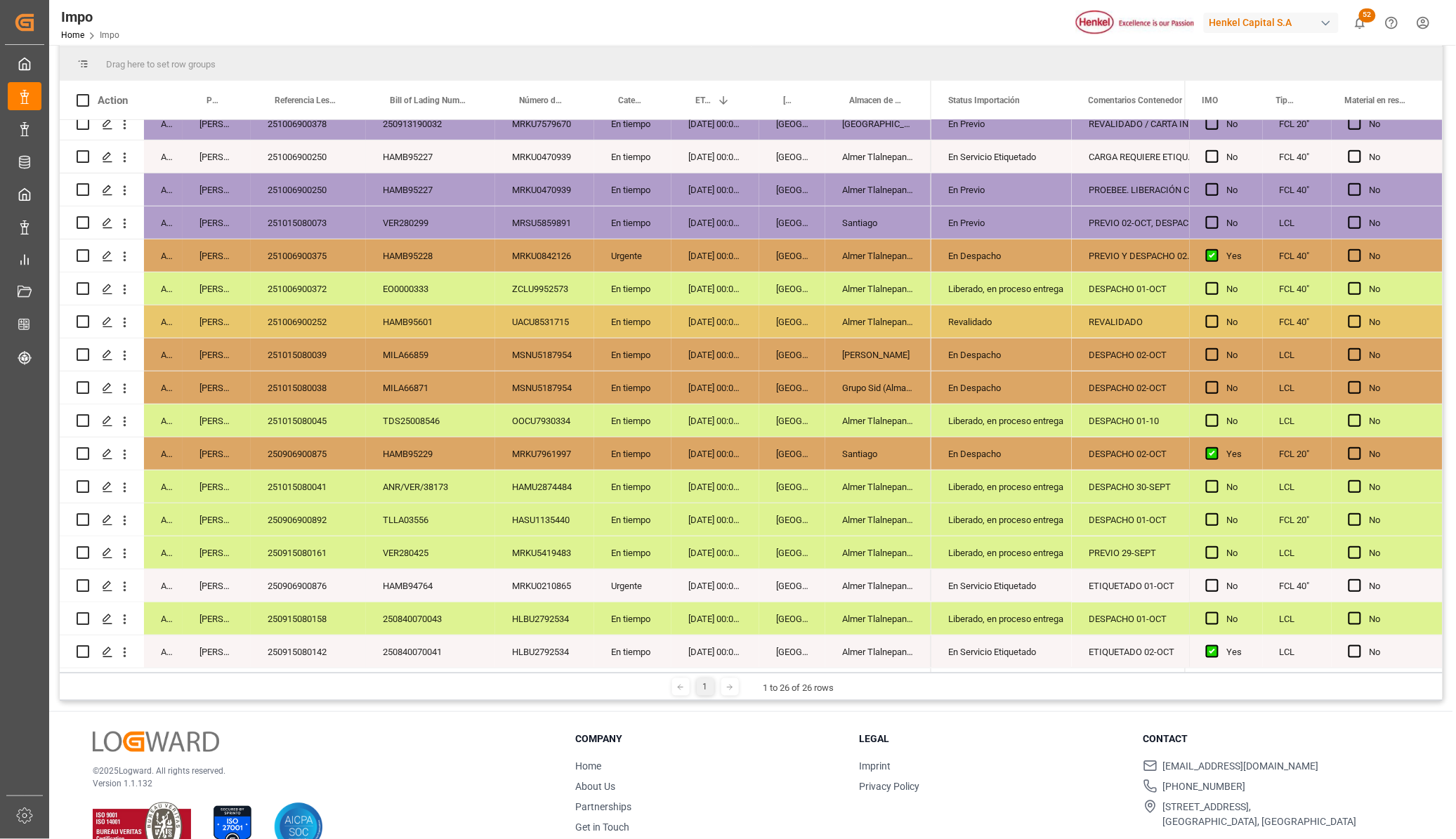
click at [328, 320] on div "251006900252" at bounding box center [308, 321] width 115 height 32
click at [300, 264] on div "251006900375" at bounding box center [308, 255] width 115 height 32
click at [354, 411] on div "In progress [PERSON_NAME] HAMB97156 HAMB97156 MSNU8407435 En tiempo [DATE] 00:0…" at bounding box center [495, 239] width 871 height 858
click at [420, 246] on div "HAMB95228" at bounding box center [430, 255] width 129 height 32
click at [299, 439] on div "250906900875" at bounding box center [308, 453] width 115 height 32
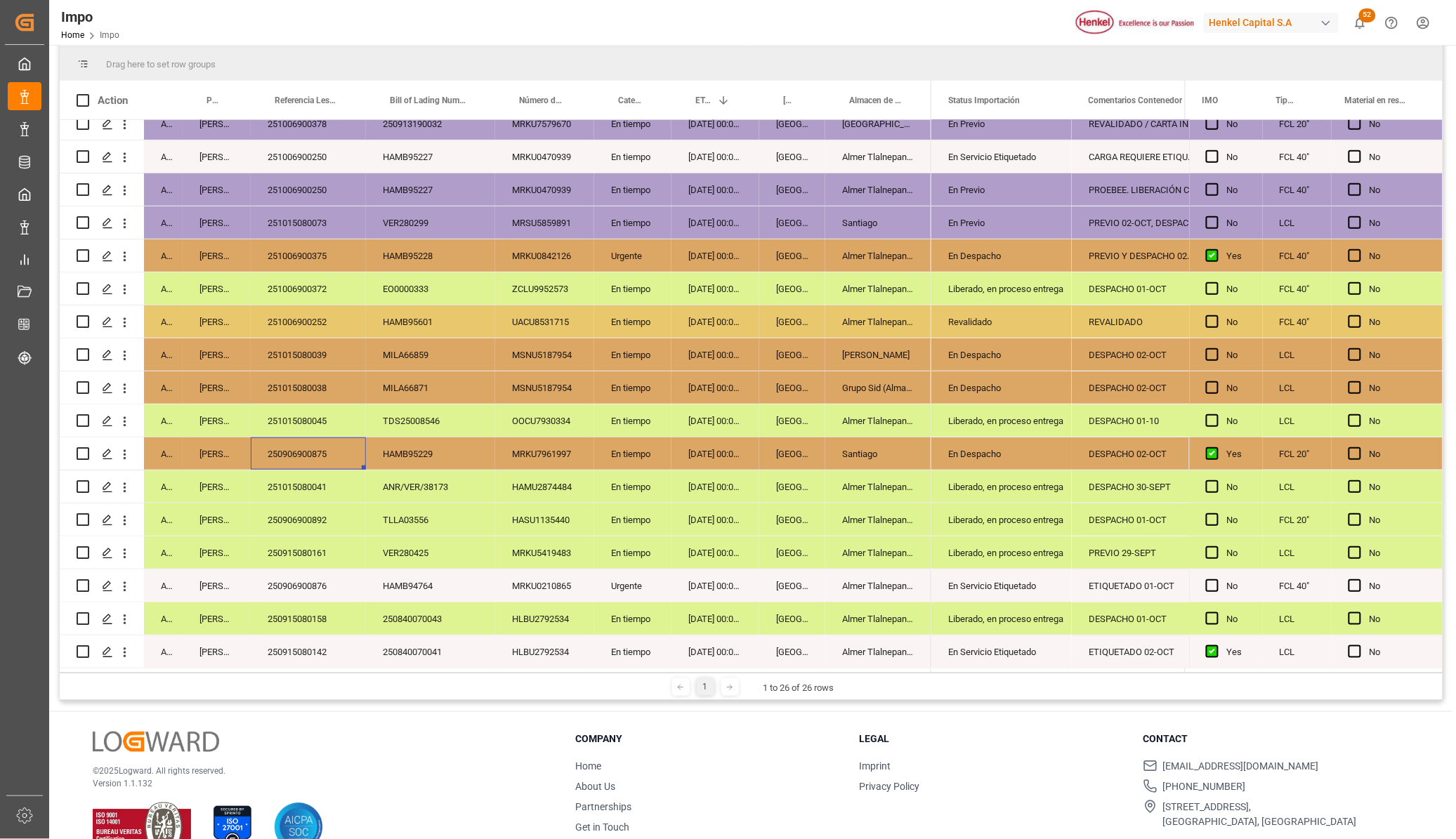
click at [852, 569] on div "Almer Tlalnepantla" at bounding box center [878, 585] width 106 height 32
click at [885, 452] on div "Santiago" at bounding box center [878, 453] width 106 height 32
click at [995, 448] on div "En Despacho" at bounding box center [1002, 454] width 107 height 32
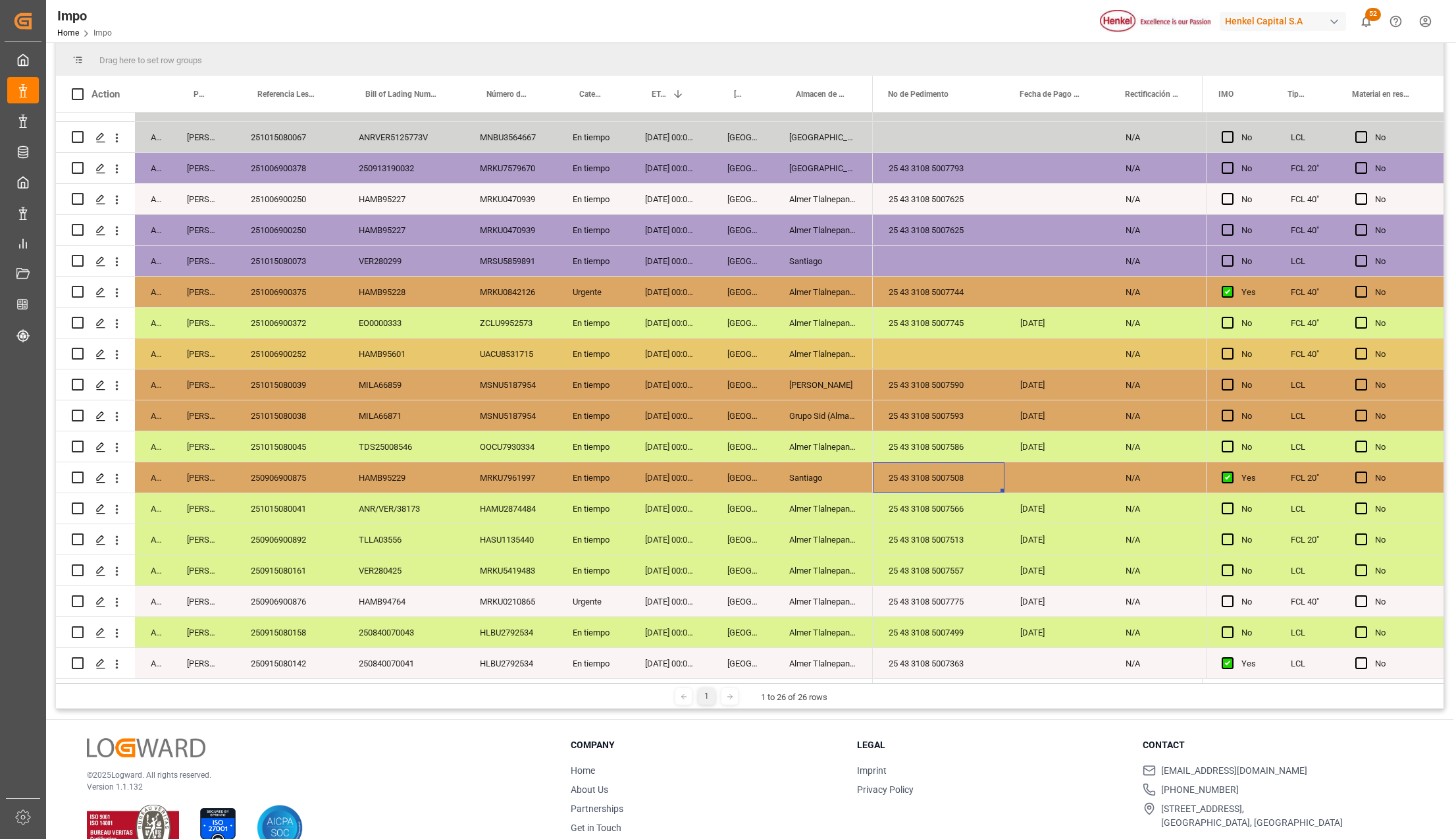
scroll to position [0, 2507]
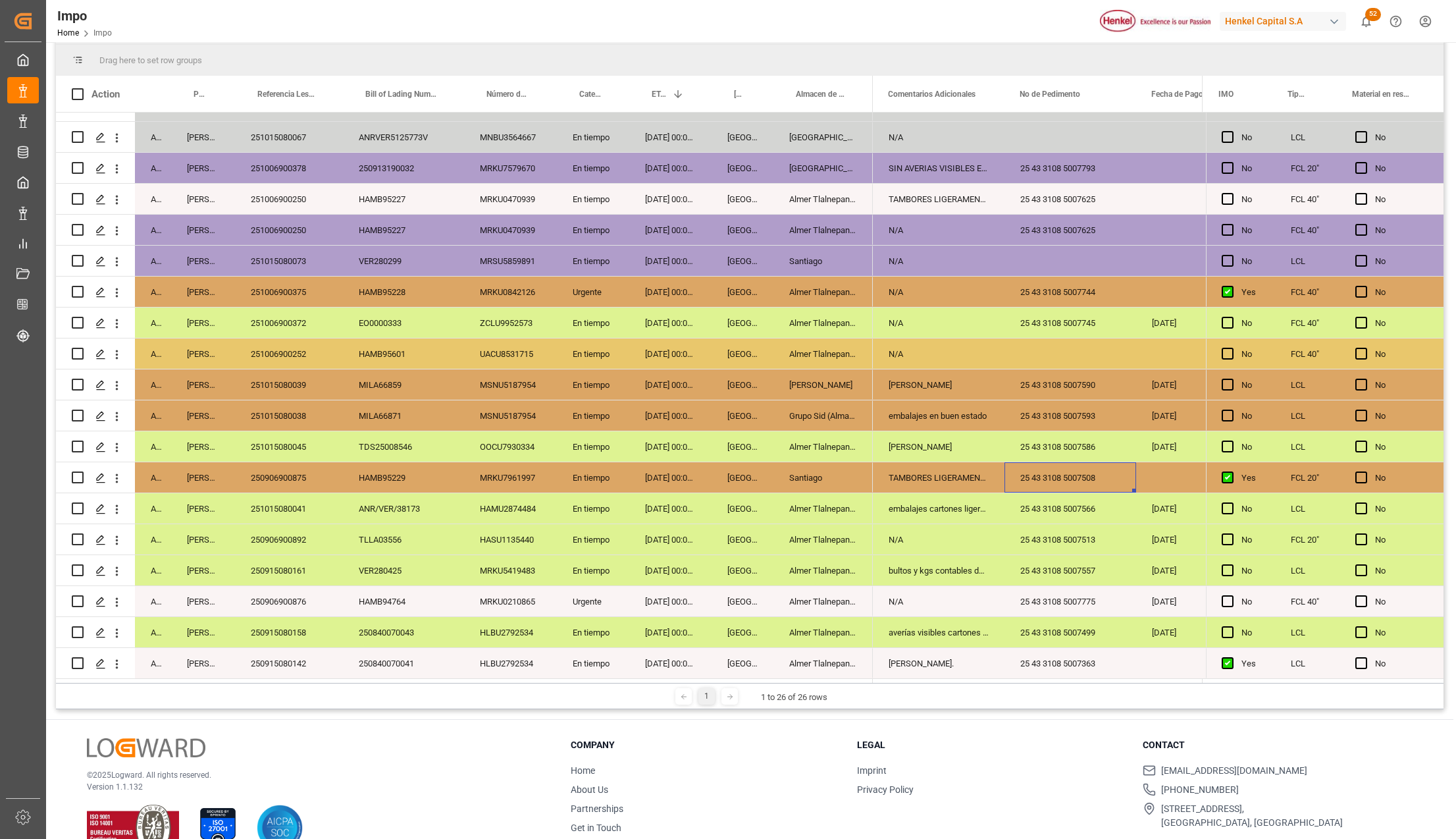
click at [1079, 470] on div "25 43 3108 5007508" at bounding box center [1070, 477] width 131 height 30
click at [1079, 473] on input "25 43 3108 5007508" at bounding box center [1070, 485] width 110 height 25
click at [1083, 483] on input "25 43 3108 5007508" at bounding box center [1070, 485] width 110 height 25
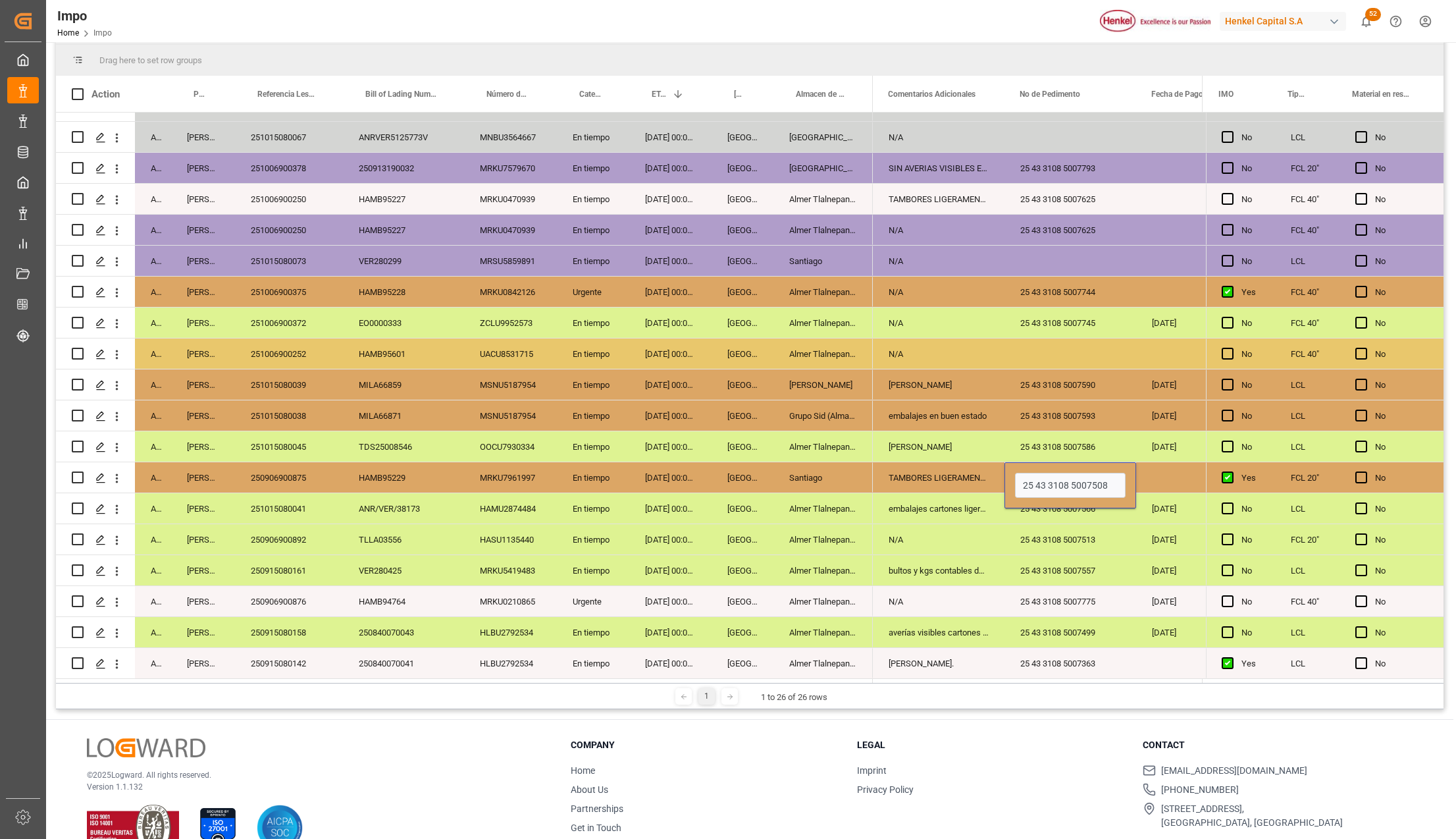
drag, startPoint x: 1061, startPoint y: 514, endPoint x: 1090, endPoint y: 511, distance: 29.2
click at [1061, 514] on div "25 43 3108 5007566" at bounding box center [1070, 508] width 131 height 30
click at [1159, 471] on div "Press SPACE to select this row." at bounding box center [1189, 477] width 105 height 30
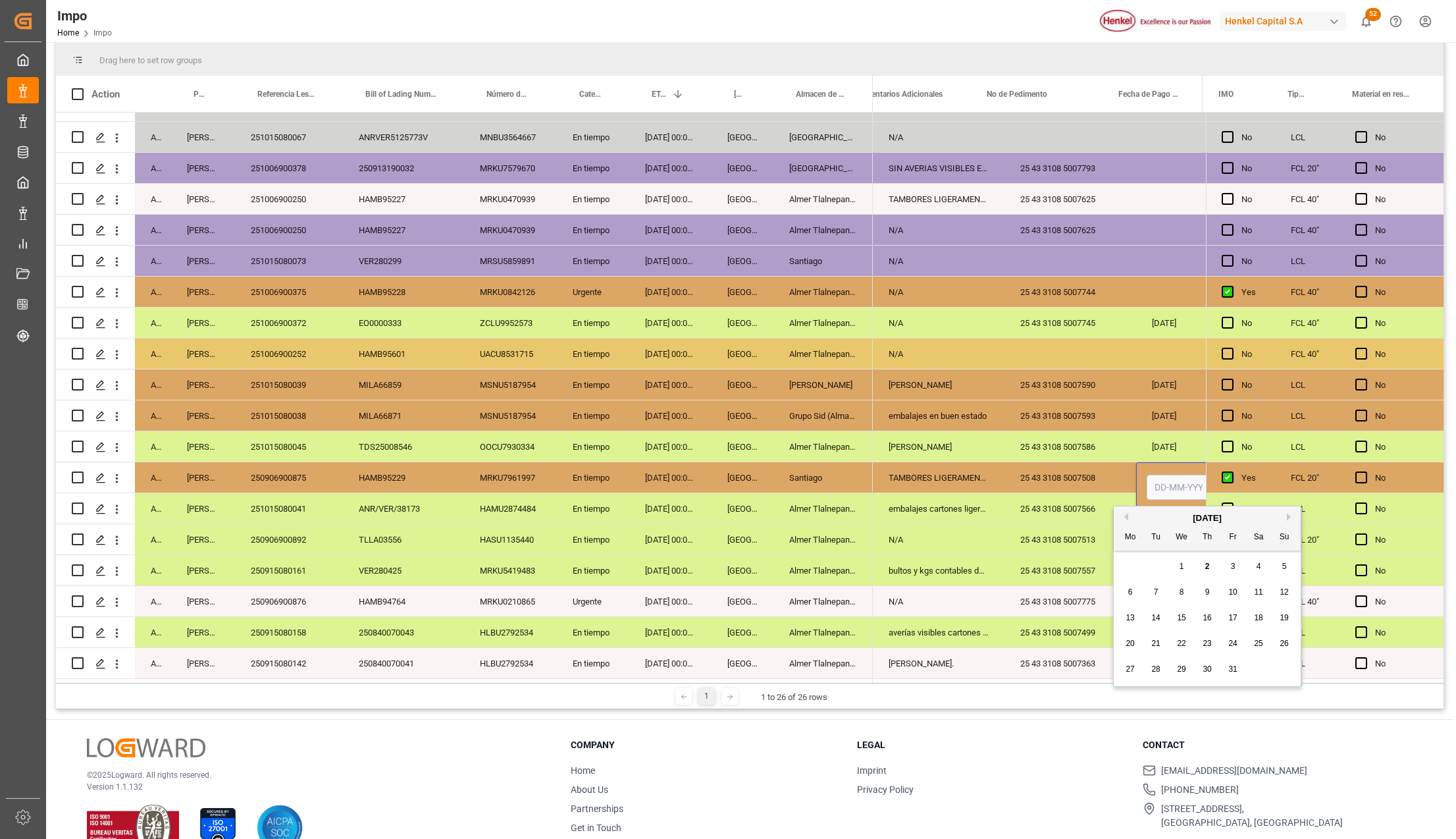
scroll to position [0, 2541]
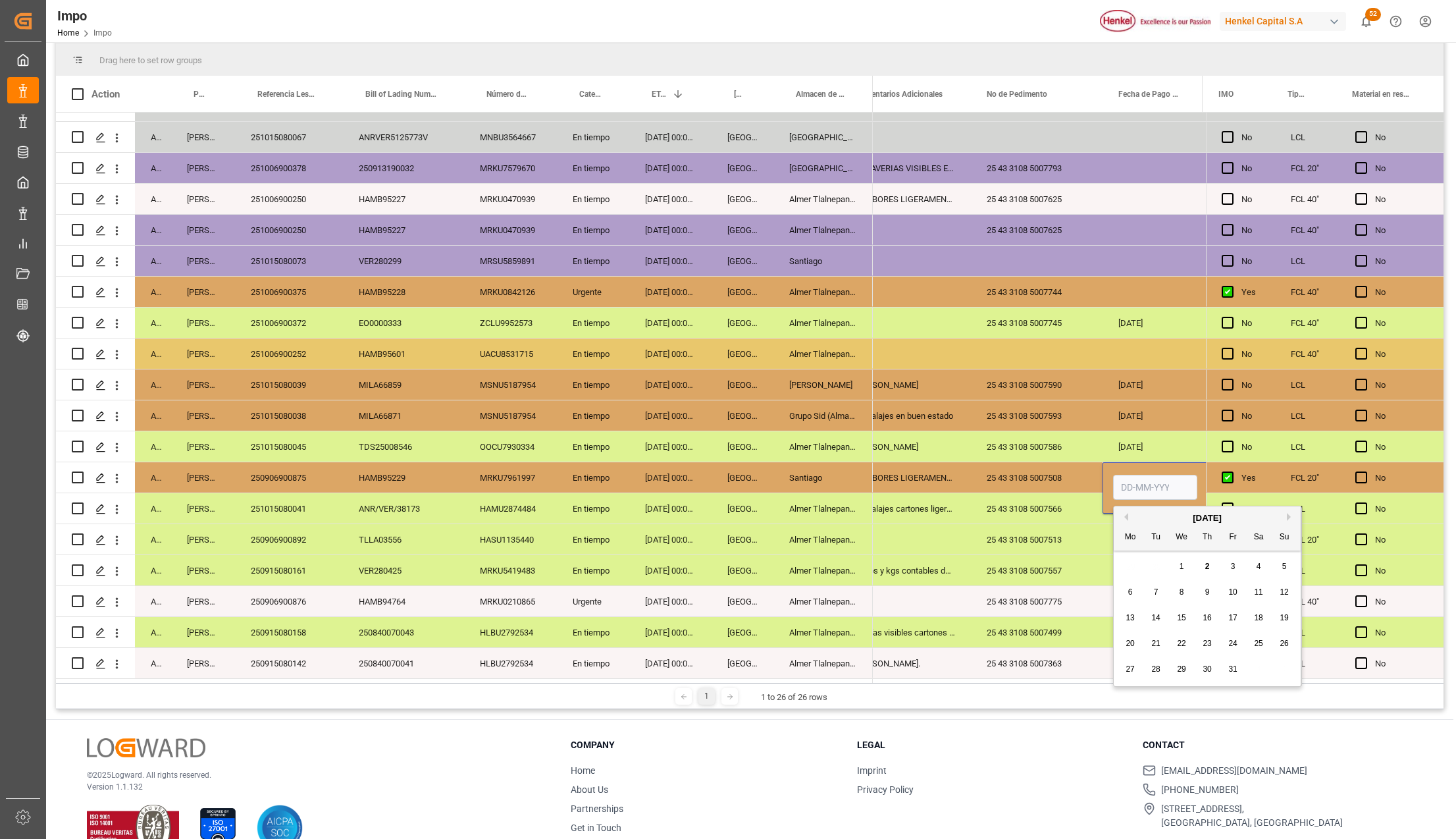
click at [1156, 484] on input "Press SPACE to select this row." at bounding box center [1155, 487] width 84 height 25
type input "[DATE]"
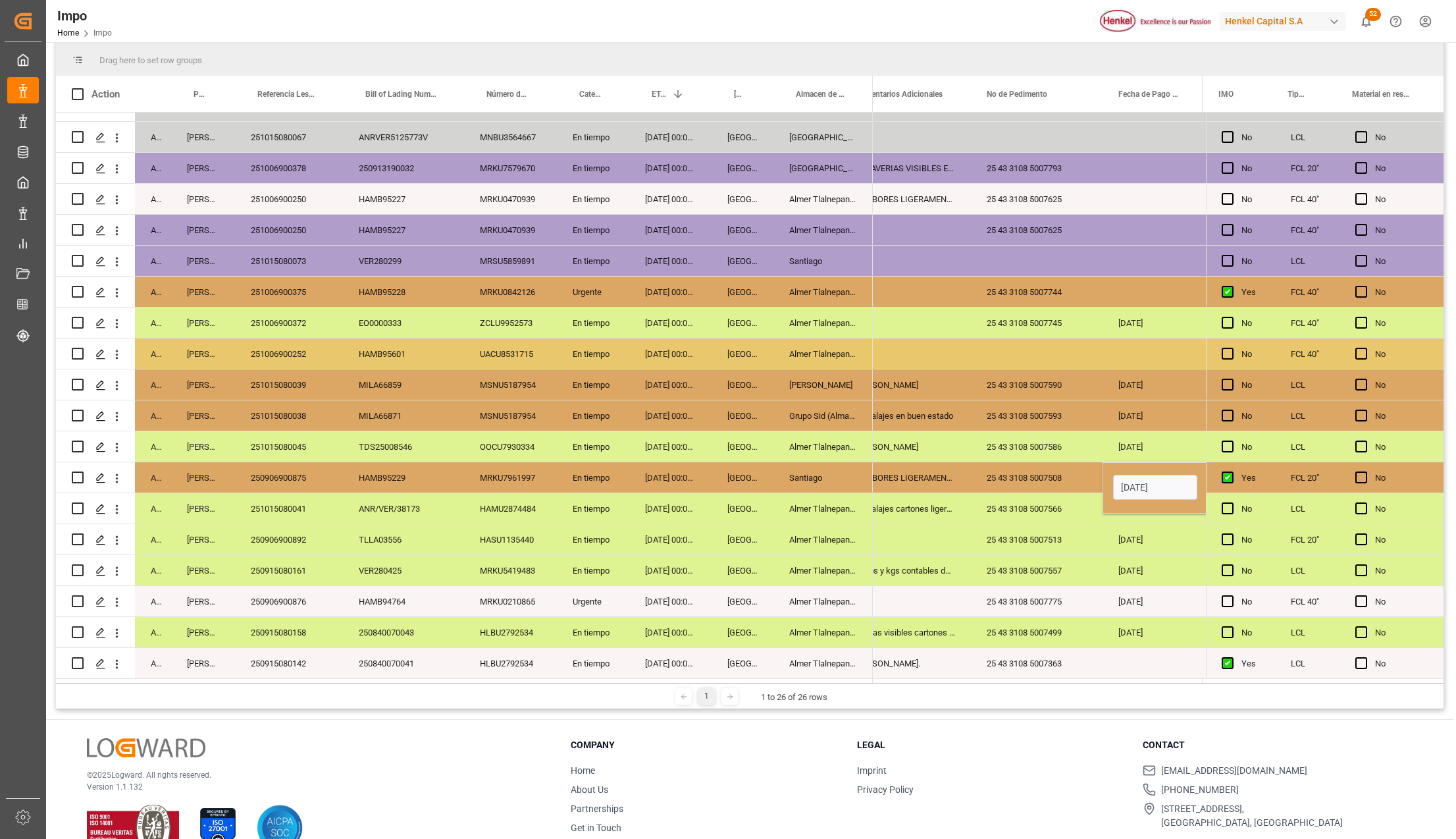
click at [1085, 549] on div "25 43 3108 5007513" at bounding box center [1037, 538] width 131 height 30
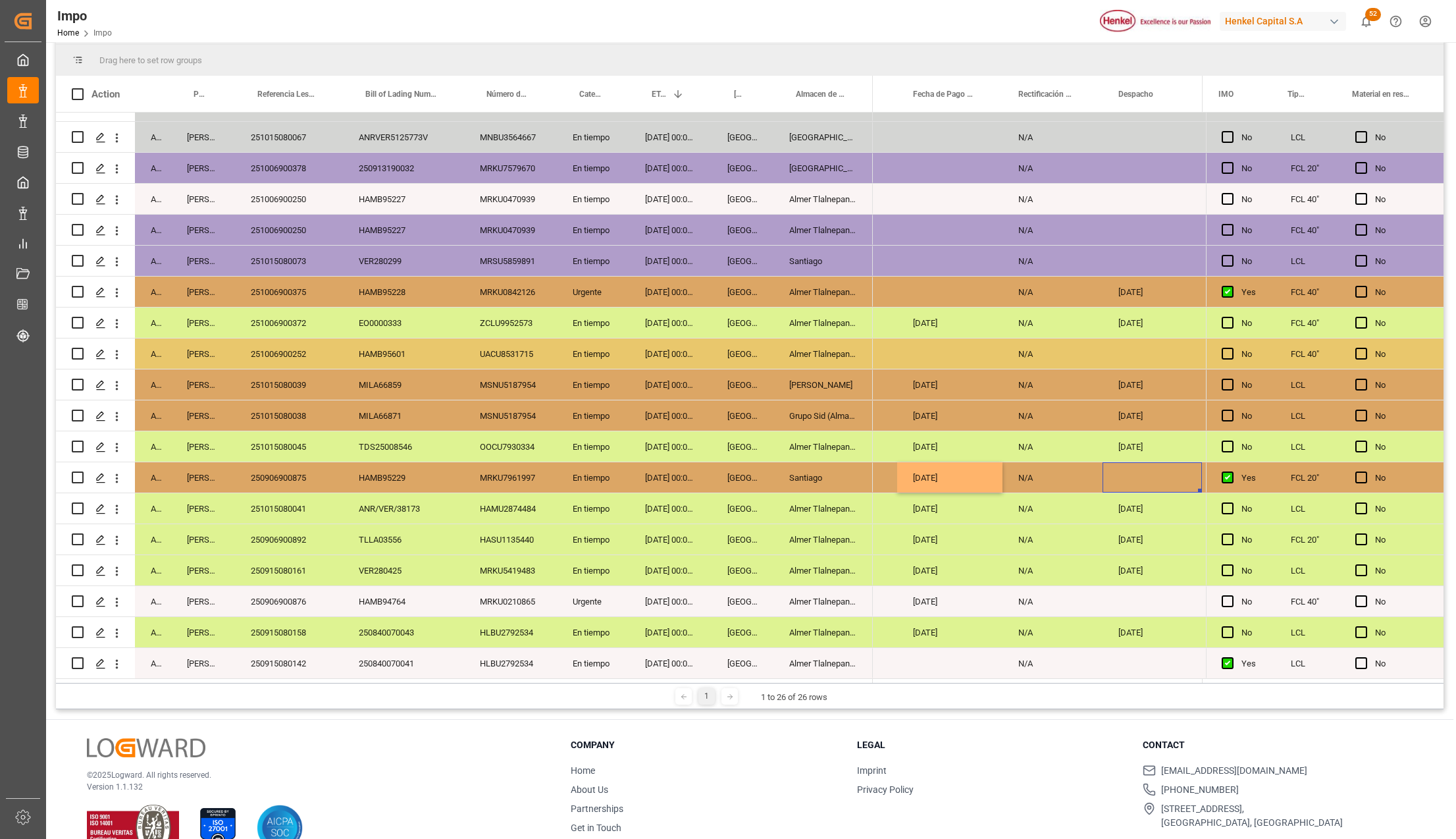
scroll to position [0, 2843]
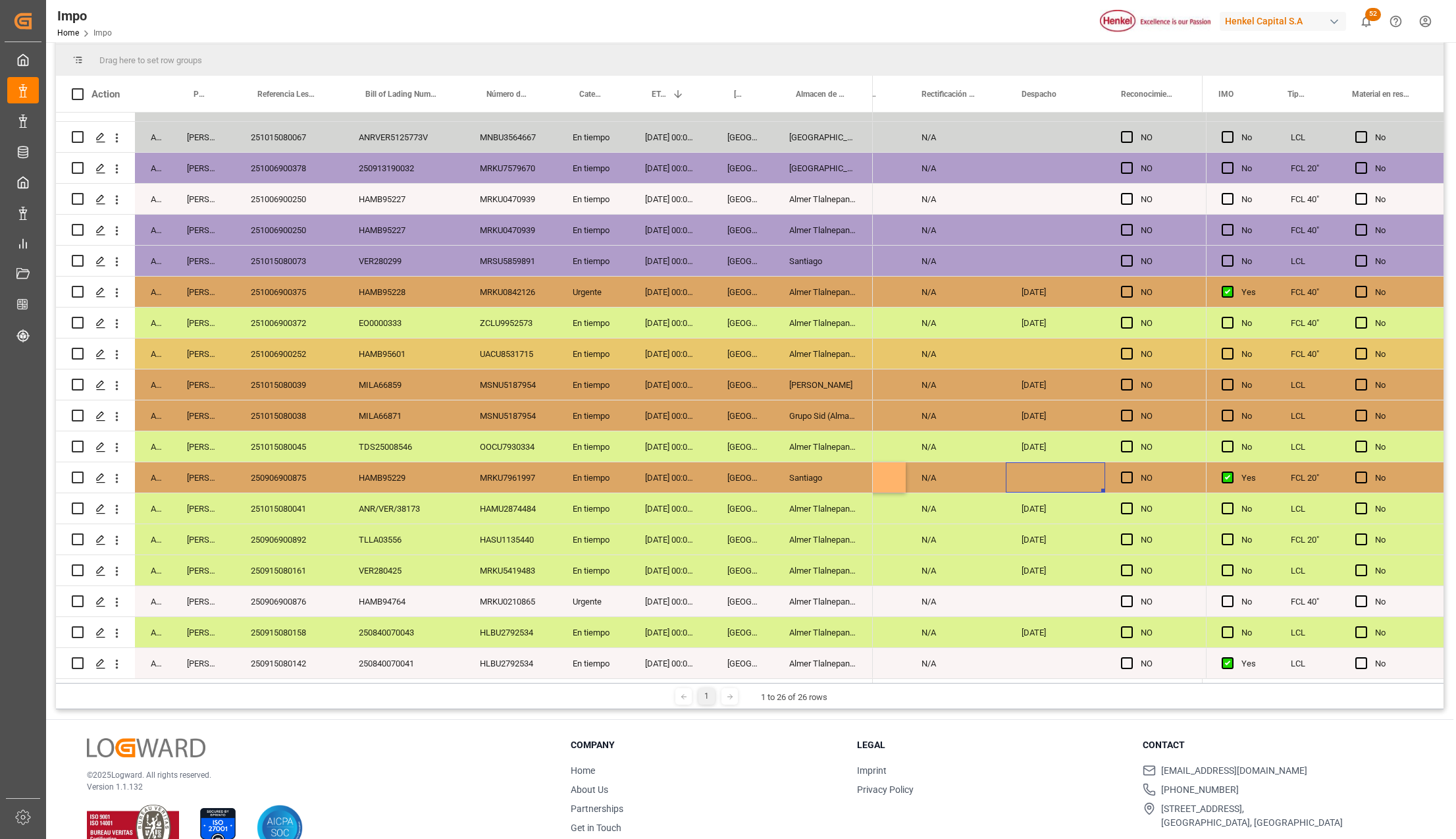
click at [1024, 477] on div "Press SPACE to select this row." at bounding box center [1055, 477] width 100 height 30
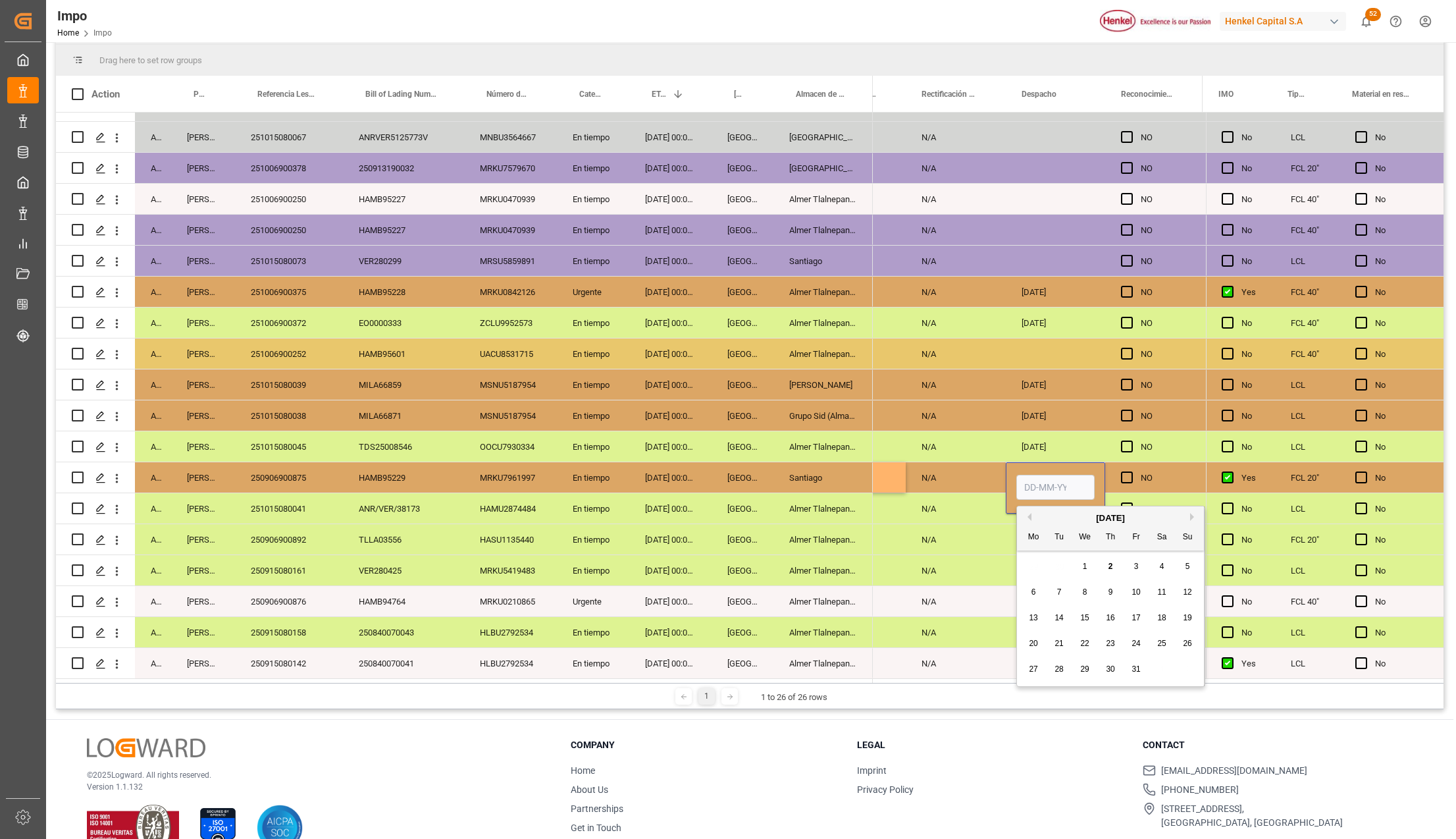
click at [1033, 480] on input "Press SPACE to select this row." at bounding box center [1055, 487] width 78 height 25
type input "02-10-2025"
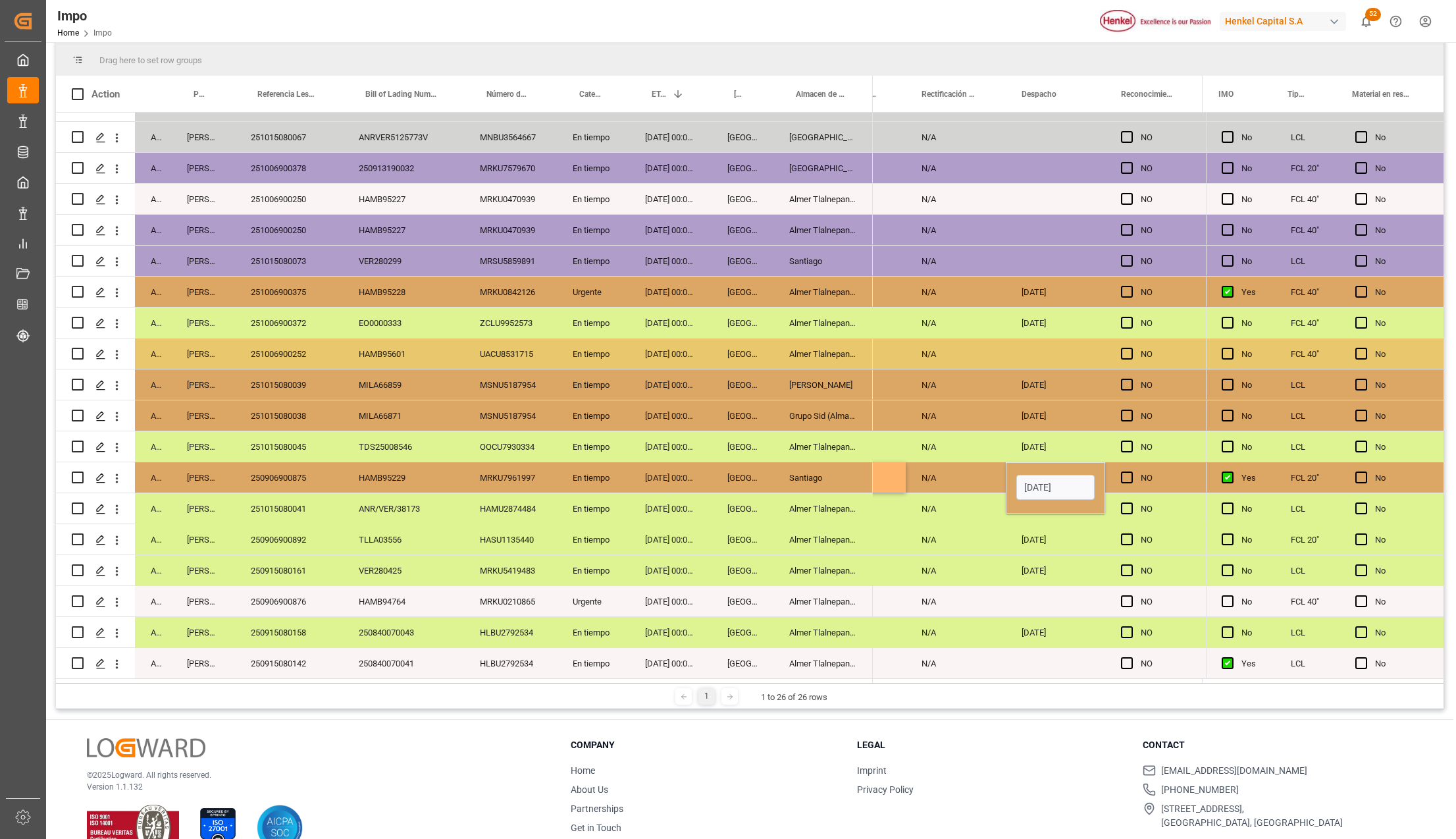
click at [1027, 555] on div "01-10-2025" at bounding box center [1055, 569] width 100 height 30
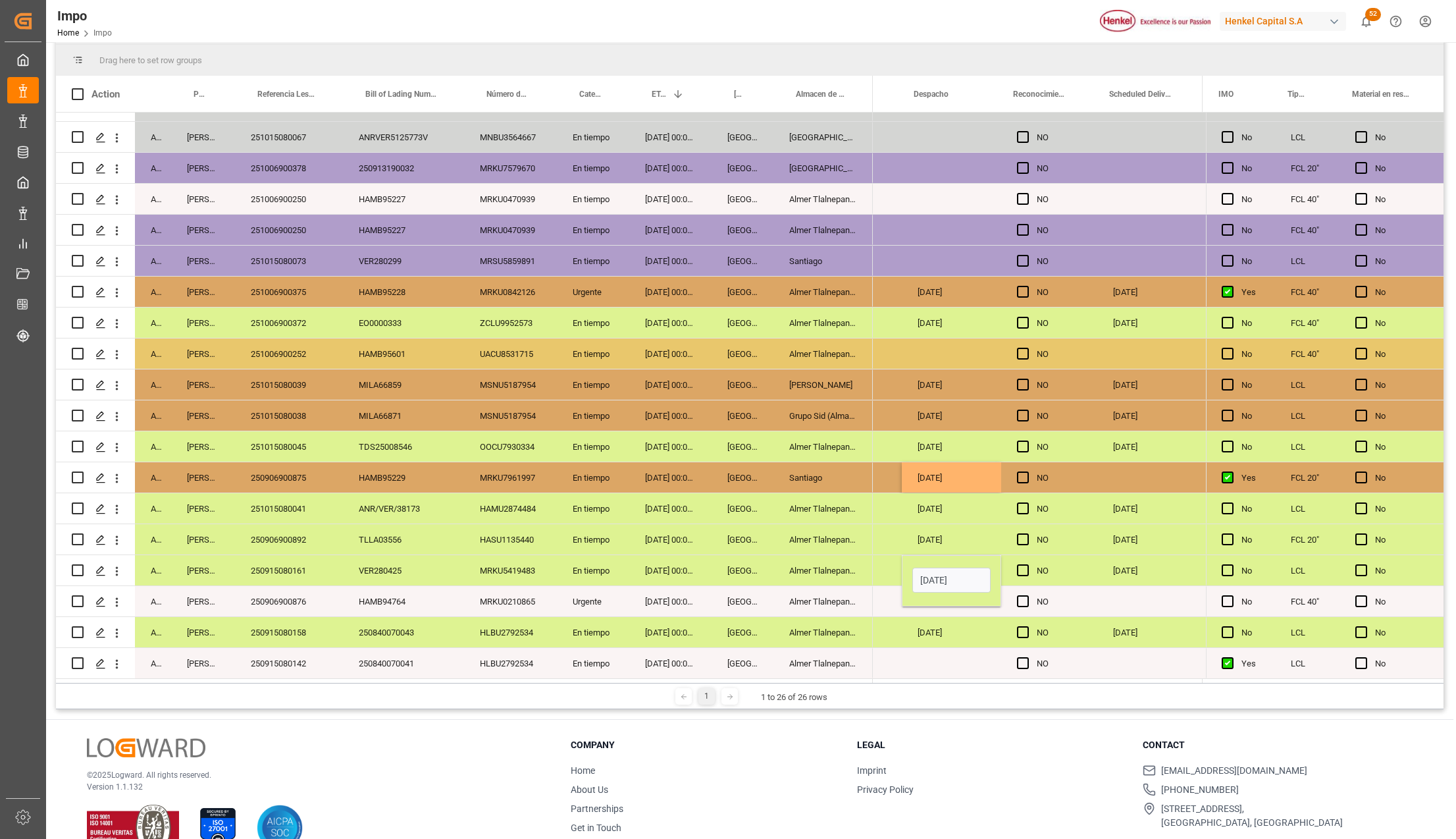
scroll to position [0, 2984]
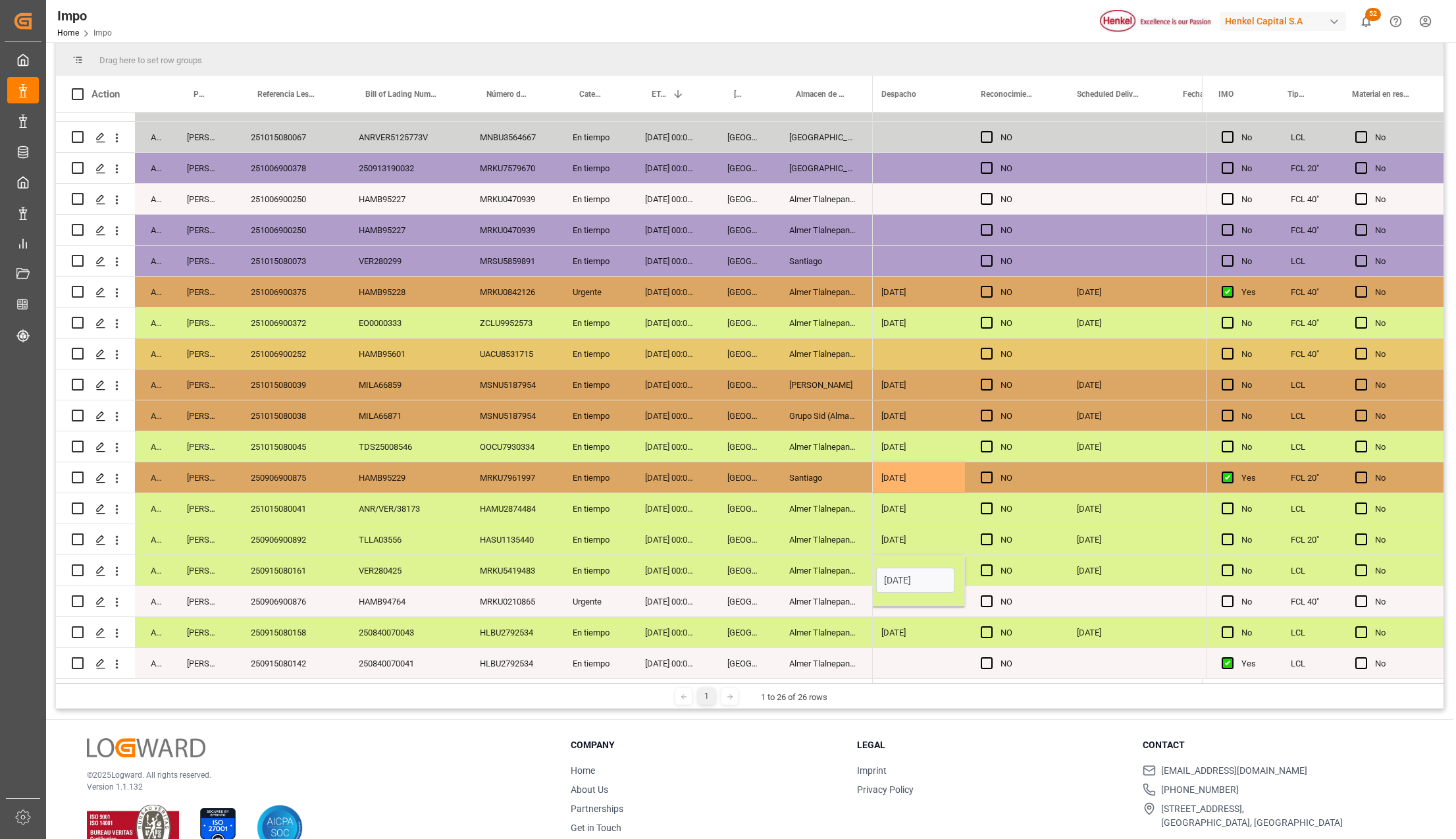
click at [1091, 467] on div "Press SPACE to select this row." at bounding box center [1114, 477] width 106 height 30
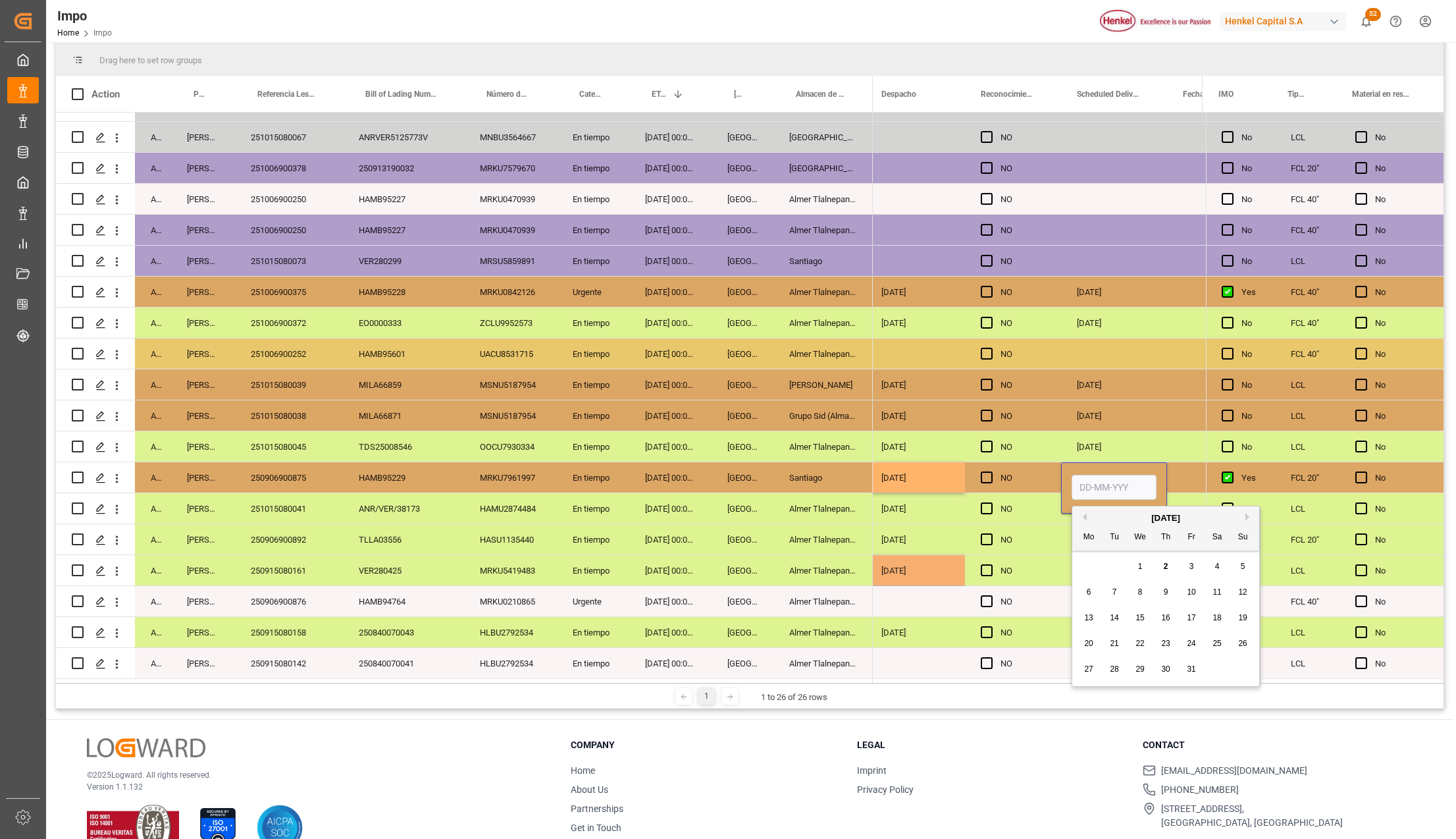
drag, startPoint x: 1091, startPoint y: 467, endPoint x: 1088, endPoint y: 480, distance: 13.3
click at [1088, 480] on input "Press SPACE to select this row." at bounding box center [1114, 487] width 85 height 25
type input "03-10-2025"
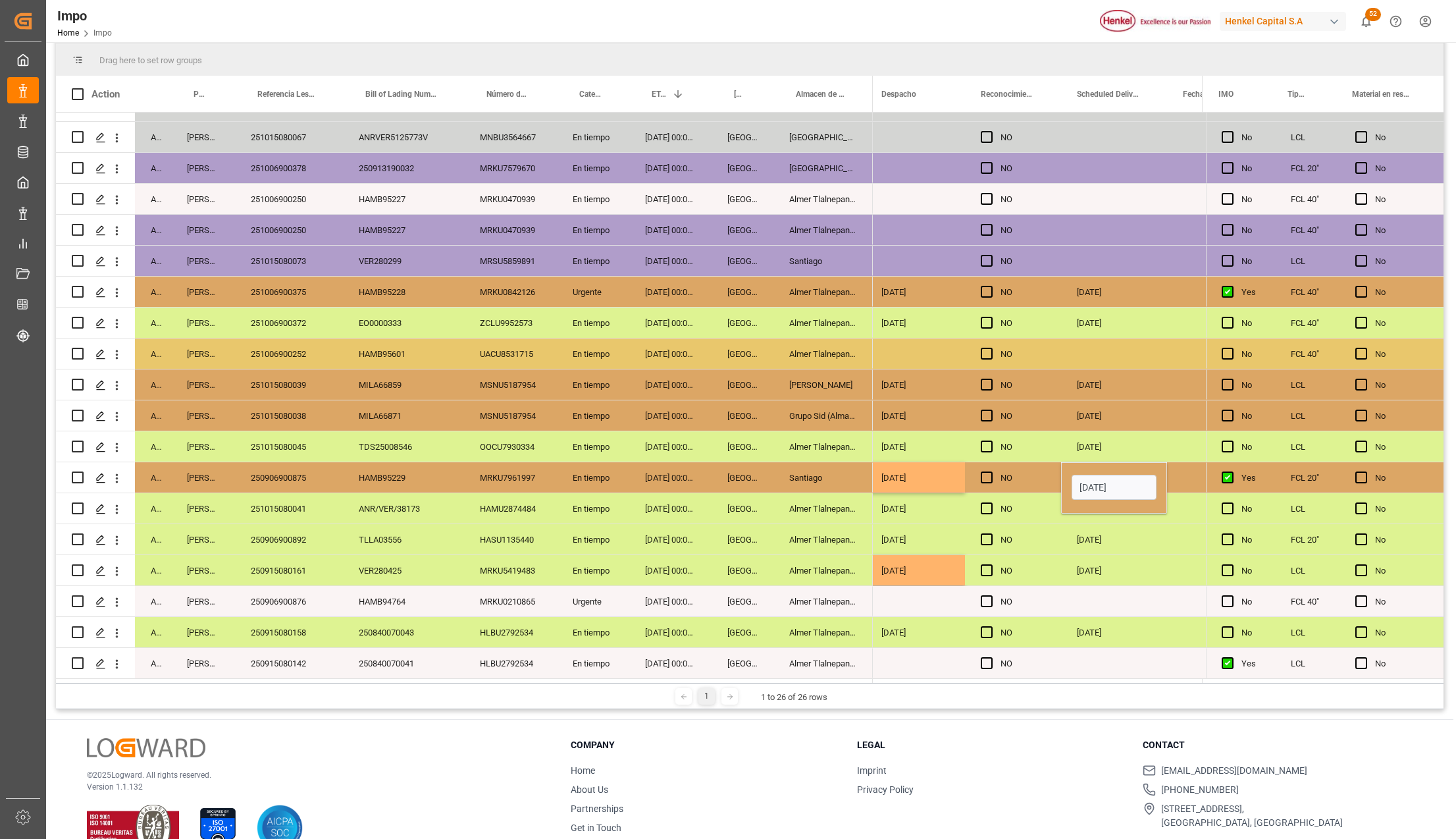
click at [843, 619] on div "Almer Tlalnepantla" at bounding box center [823, 631] width 100 height 30
click at [904, 576] on div "01-10-2025" at bounding box center [915, 569] width 100 height 30
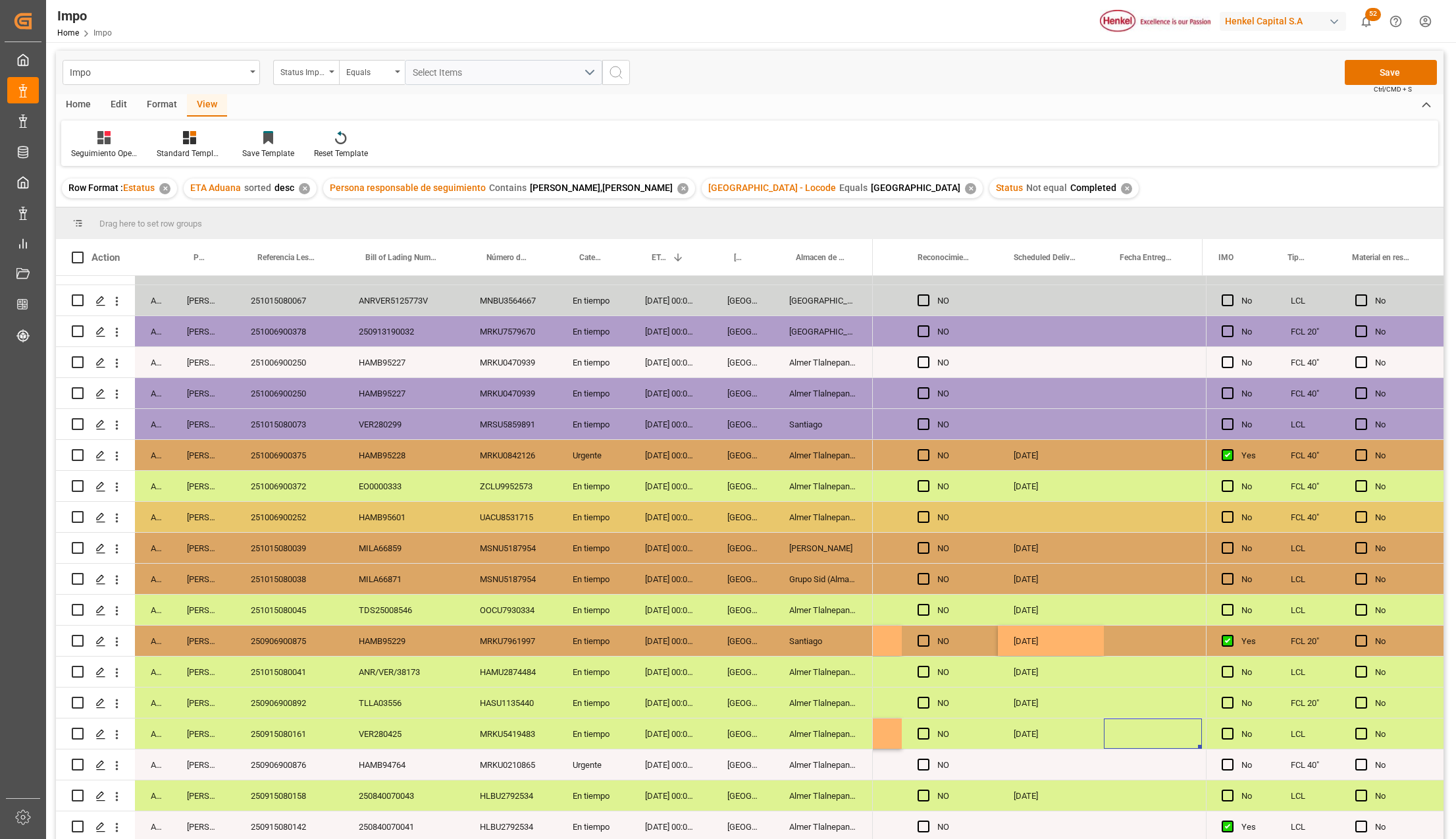
scroll to position [0, 0]
click at [1364, 69] on button "Save" at bounding box center [1390, 73] width 92 height 25
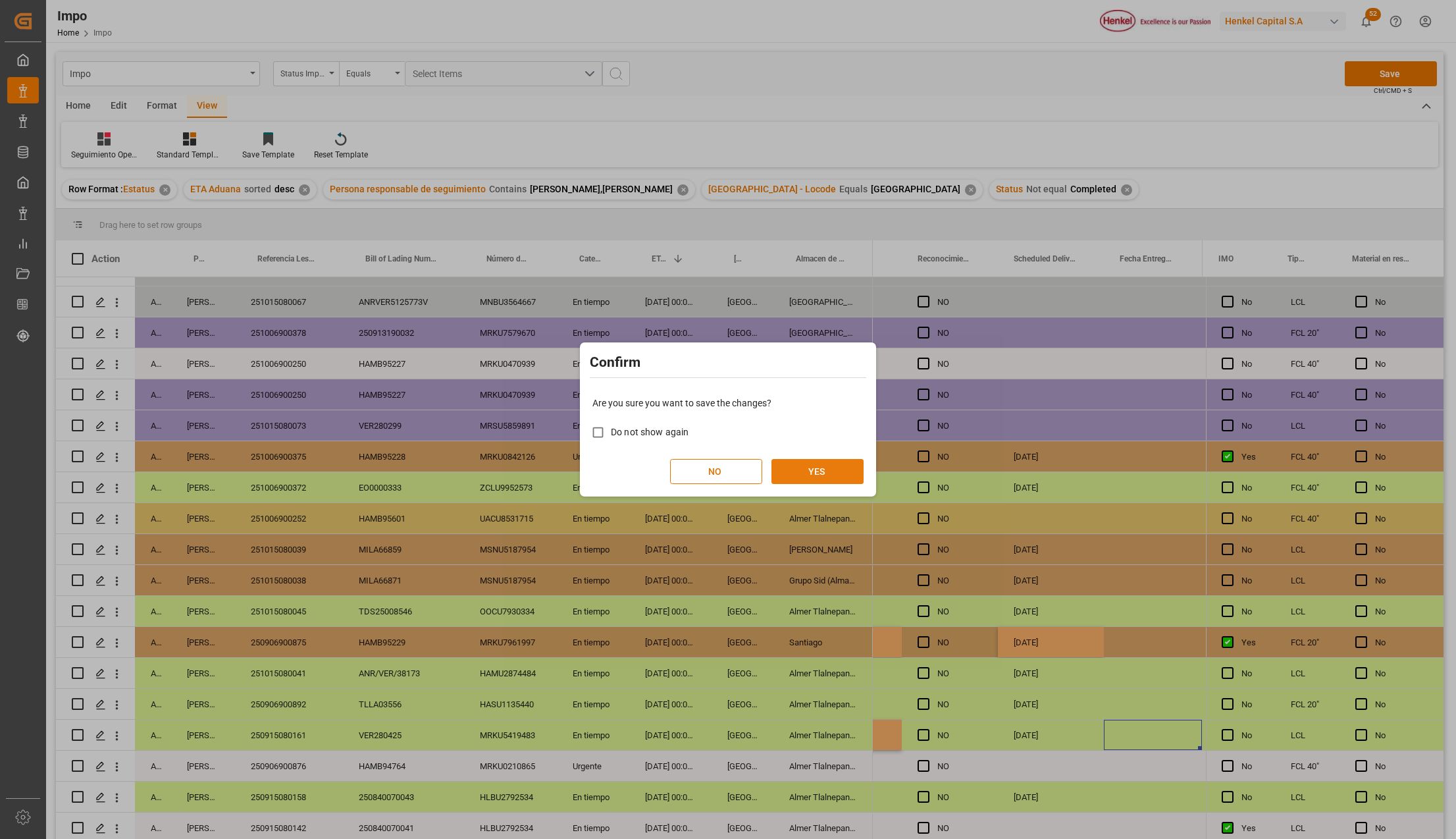
click at [830, 469] on button "YES" at bounding box center [817, 471] width 92 height 25
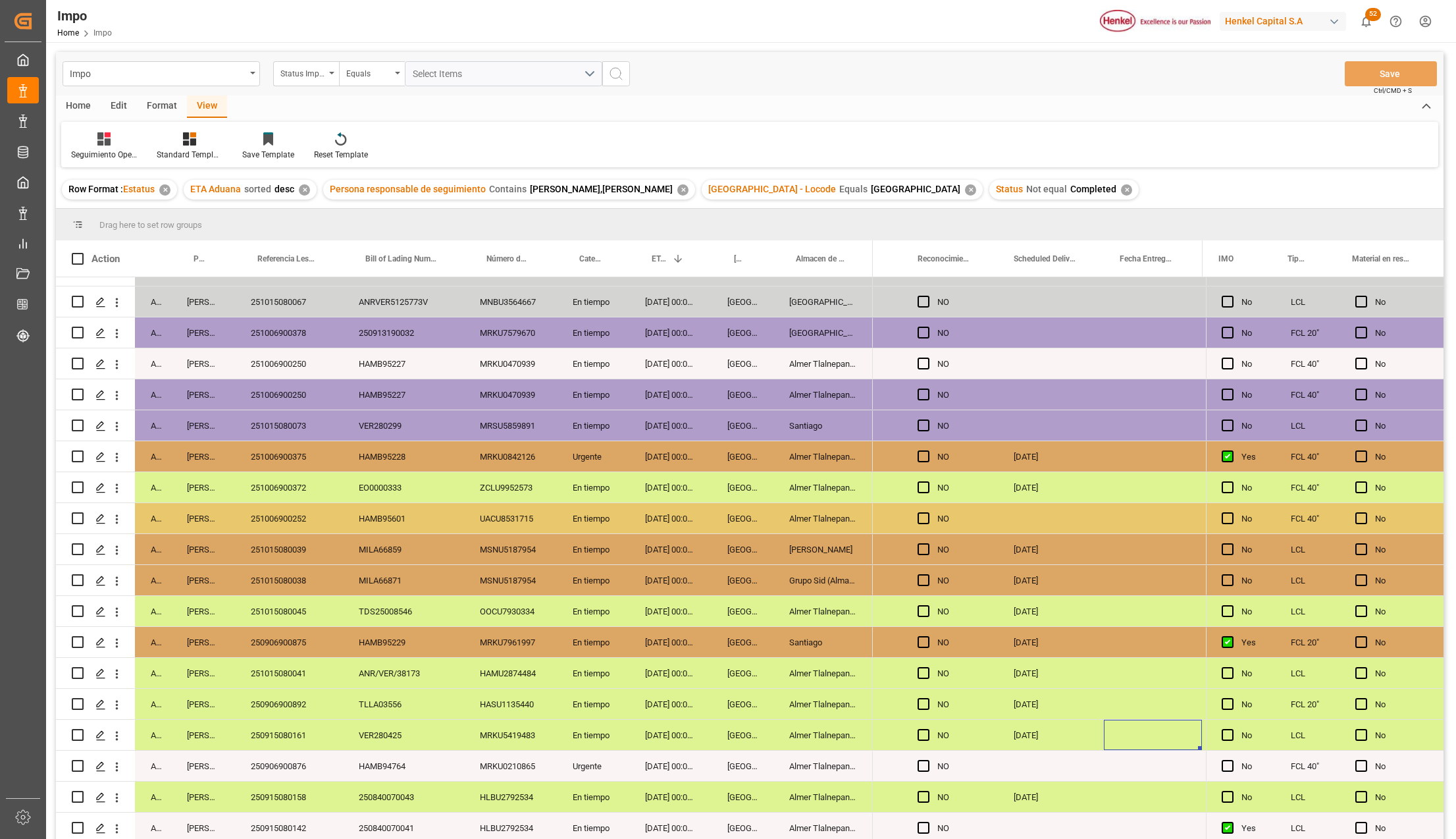
click at [827, 640] on div "Santiago" at bounding box center [823, 641] width 100 height 30
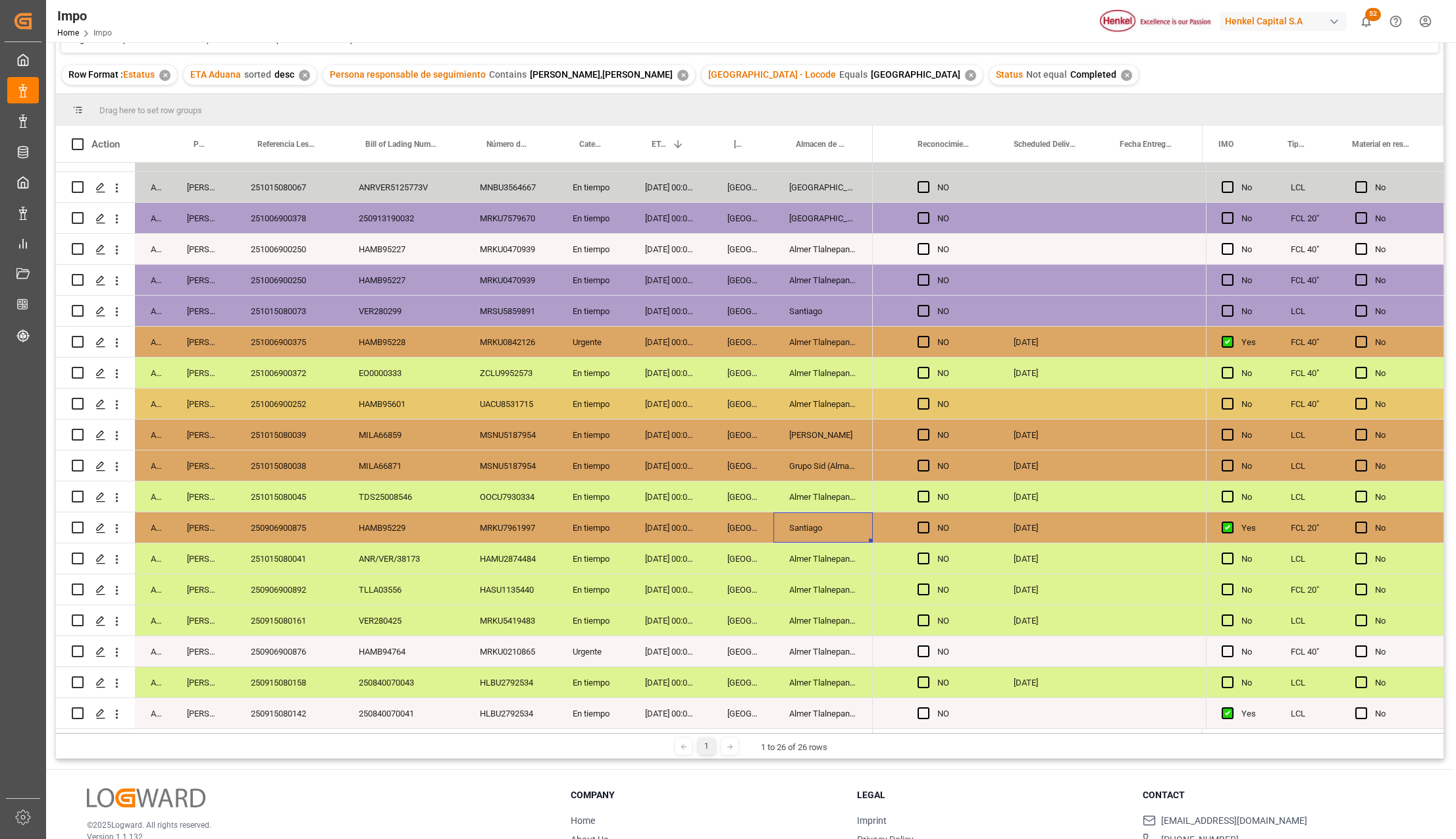
scroll to position [195, 0]
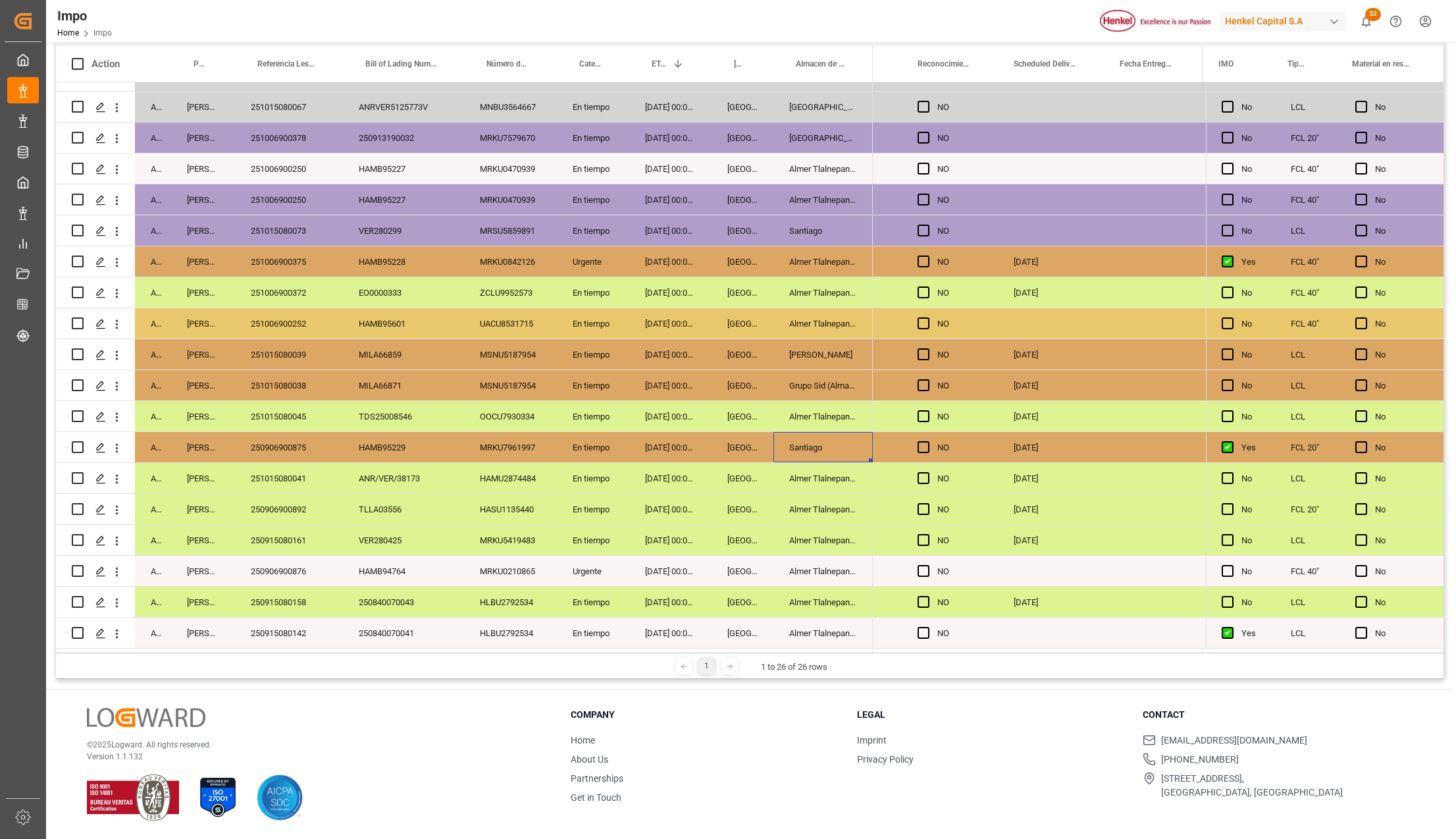
click at [280, 343] on div "251015080039" at bounding box center [289, 354] width 108 height 30
click at [833, 356] on div "Almer Apodaca" at bounding box center [823, 354] width 100 height 30
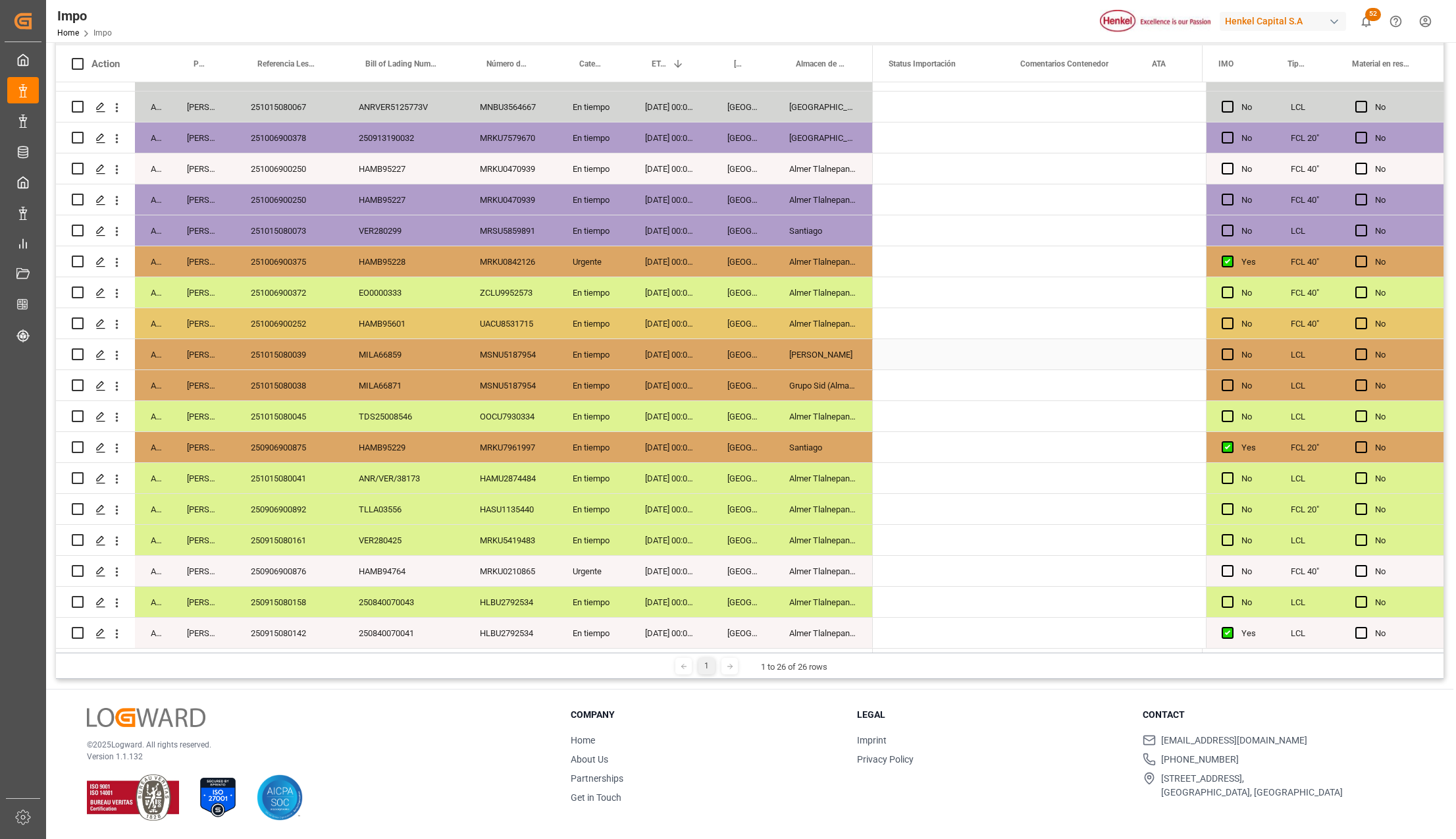
scroll to position [0, 0]
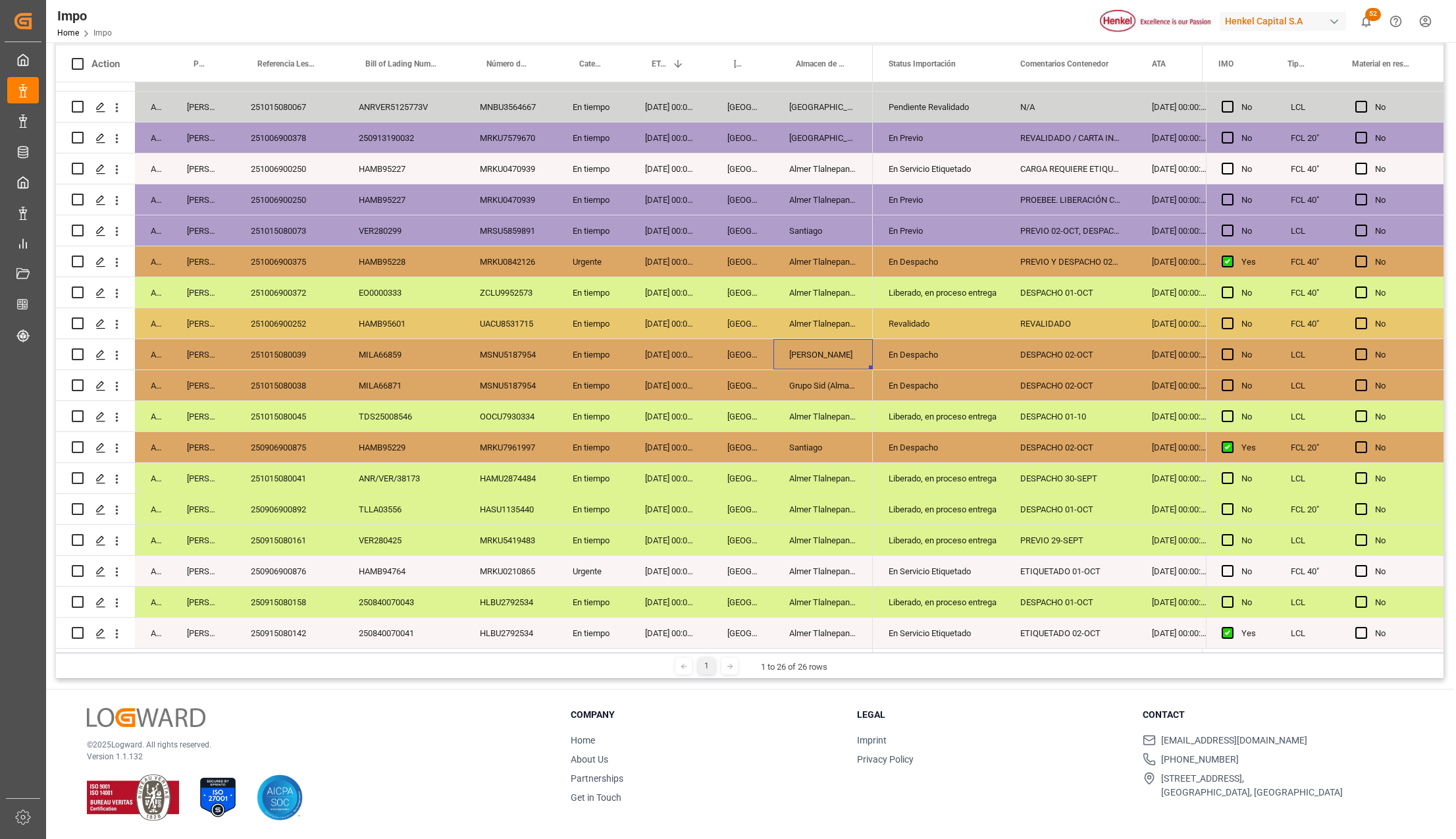
click at [277, 348] on div "251015080039" at bounding box center [289, 354] width 108 height 30
click at [304, 349] on div "251015080039" at bounding box center [289, 354] width 108 height 30
click at [292, 345] on div "251015080039" at bounding box center [289, 354] width 108 height 30
click at [388, 350] on div "MILA66859" at bounding box center [403, 354] width 121 height 30
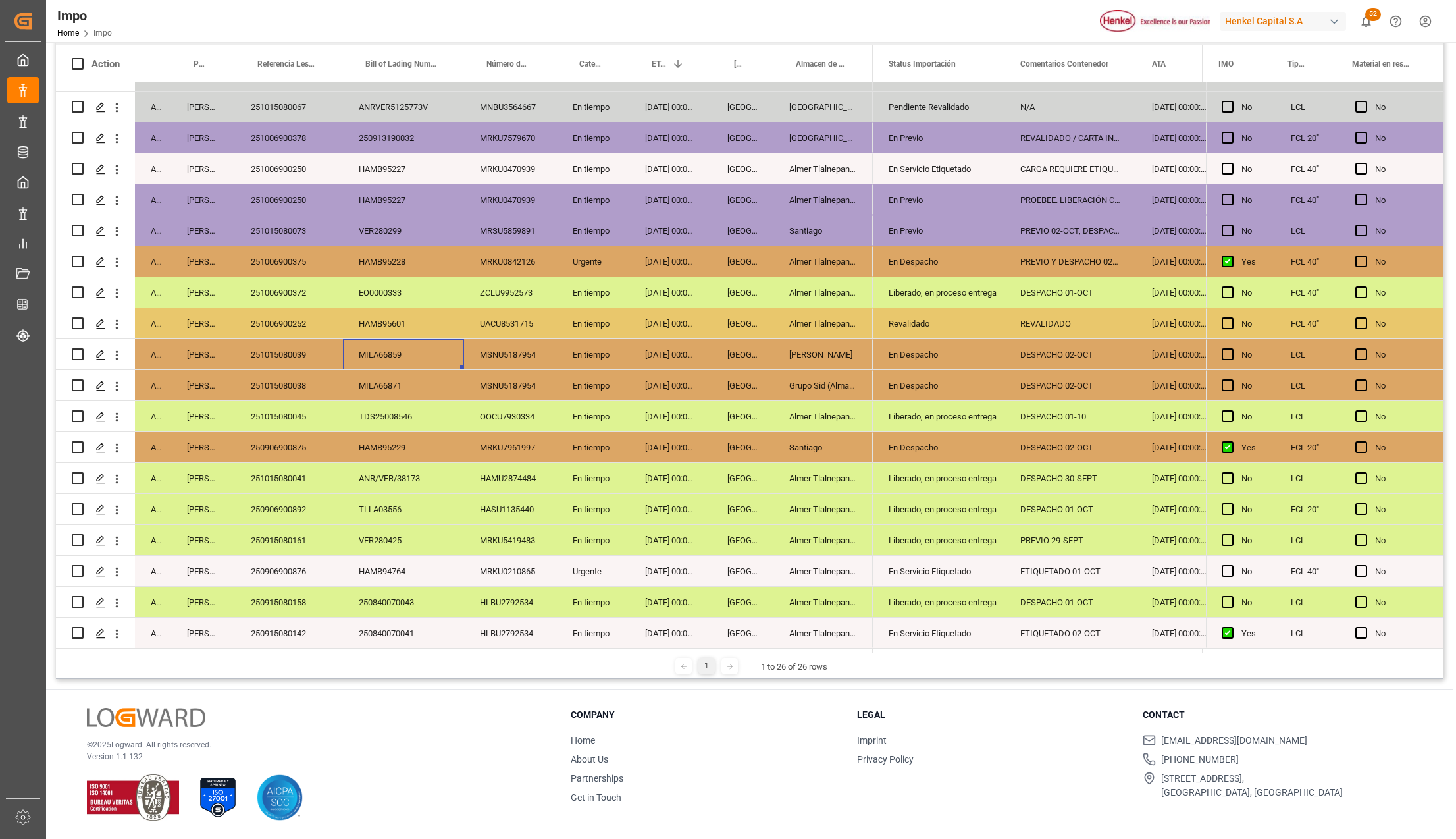
drag, startPoint x: 638, startPoint y: 375, endPoint x: 822, endPoint y: 388, distance: 184.5
click at [639, 375] on div "24-09-2025 00:00:00" at bounding box center [670, 385] width 83 height 30
click at [891, 354] on div "En Despacho" at bounding box center [938, 355] width 100 height 30
click at [977, 362] on icon "open menu" at bounding box center [980, 362] width 15 height 15
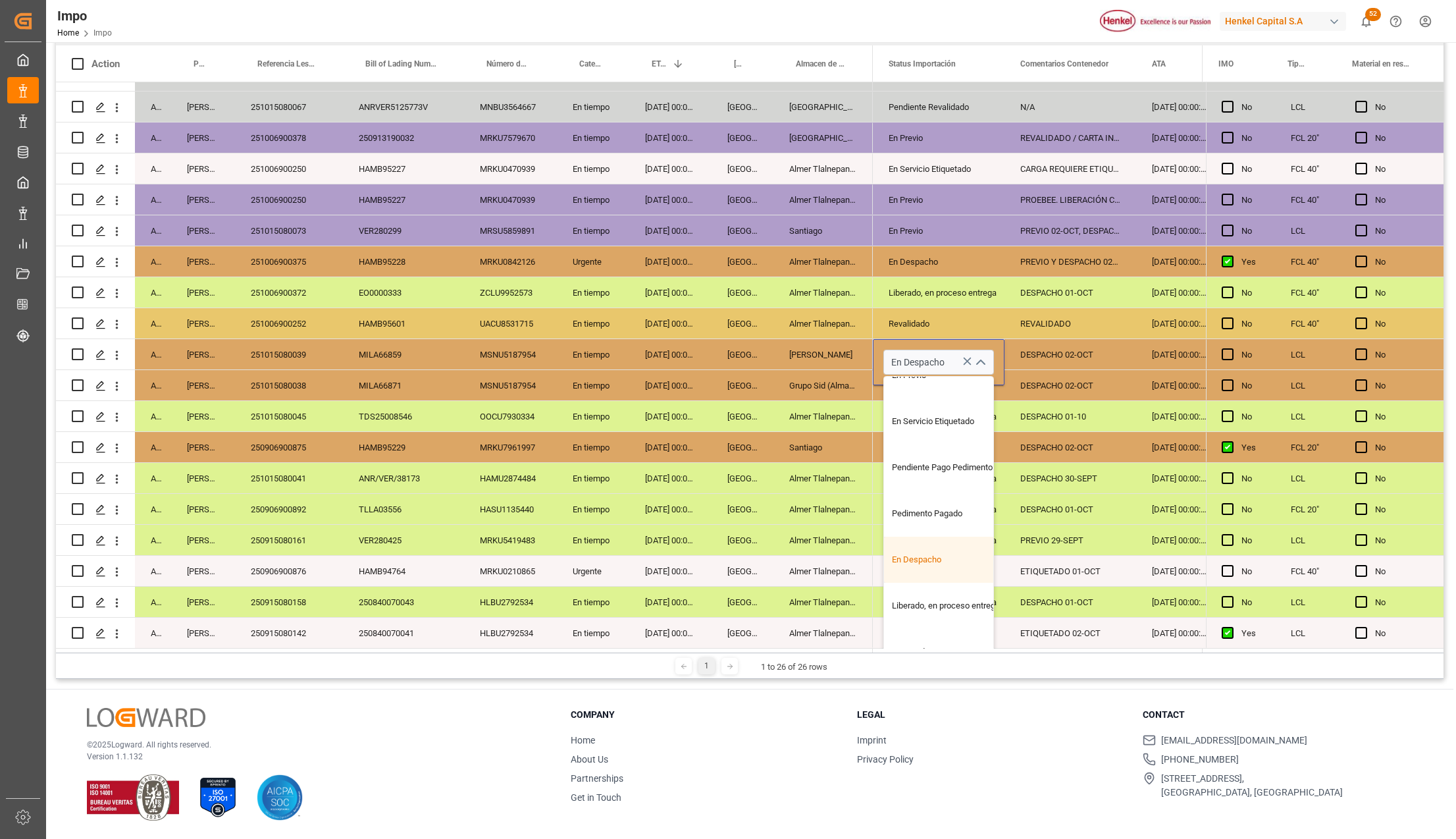
scroll to position [131, 0]
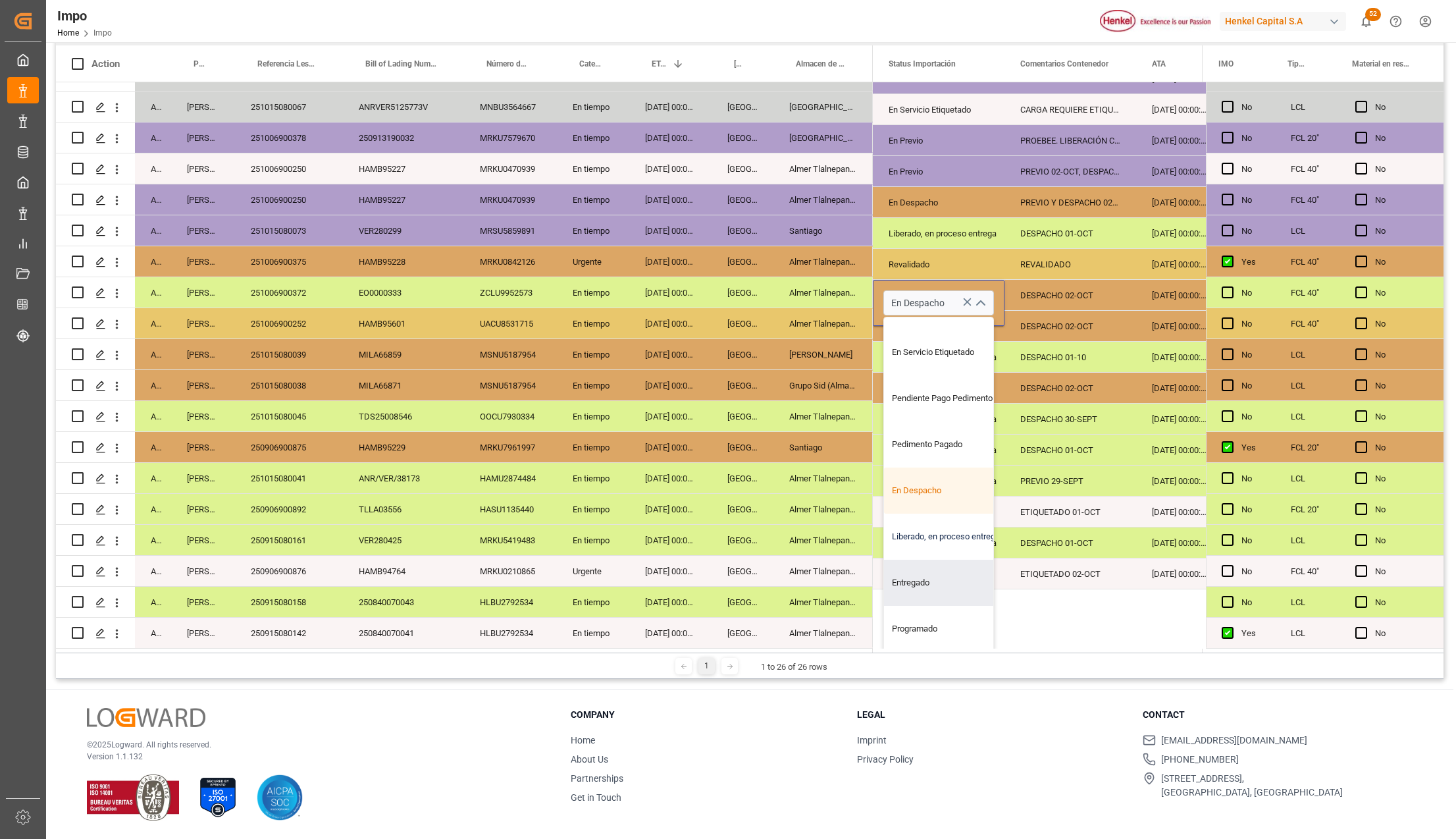
click at [937, 533] on div "Liberado, en proceso entrega" at bounding box center [945, 537] width 124 height 46
type input "Liberado, en proceso entrega"
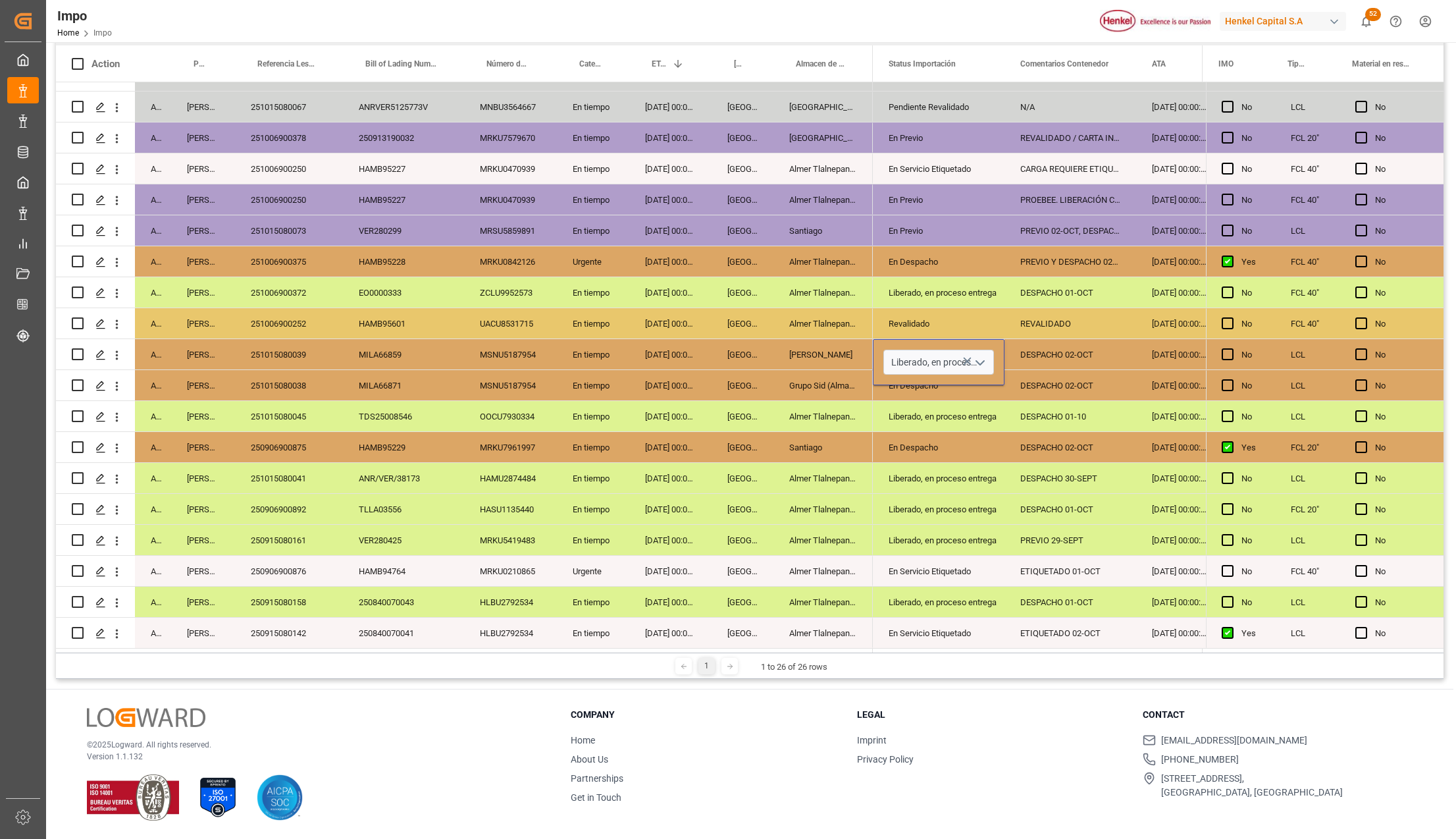
scroll to position [1, 0]
click at [815, 555] on div "Almer Tlalnepantla" at bounding box center [823, 570] width 100 height 30
click at [941, 533] on div "Liberado, en proceso entrega" at bounding box center [938, 540] width 100 height 30
drag, startPoint x: 956, startPoint y: 352, endPoint x: 968, endPoint y: 375, distance: 25.9
click at [956, 351] on div "Liberado, en proceso entrega" at bounding box center [938, 355] width 100 height 30
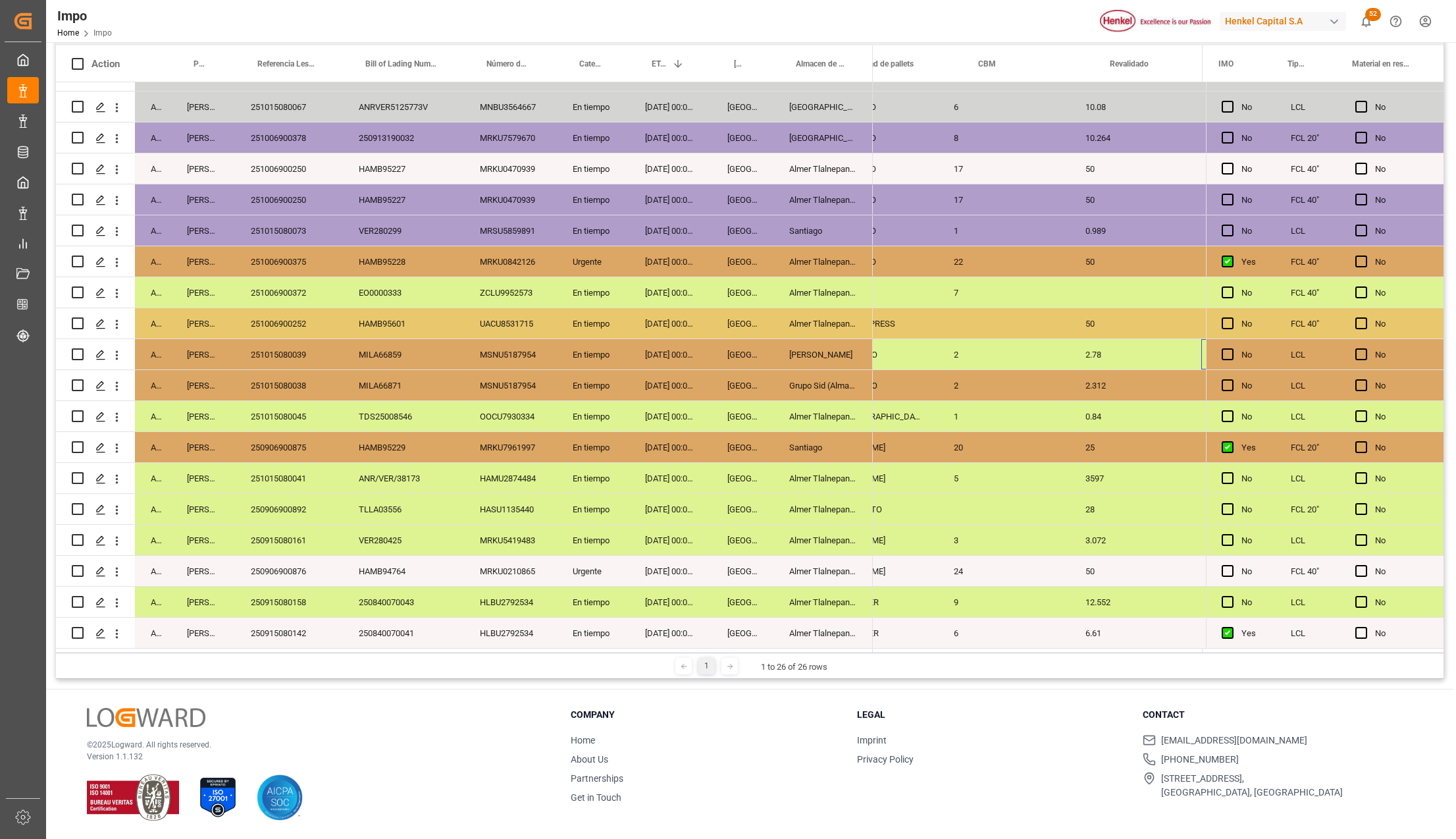
scroll to position [0, 1872]
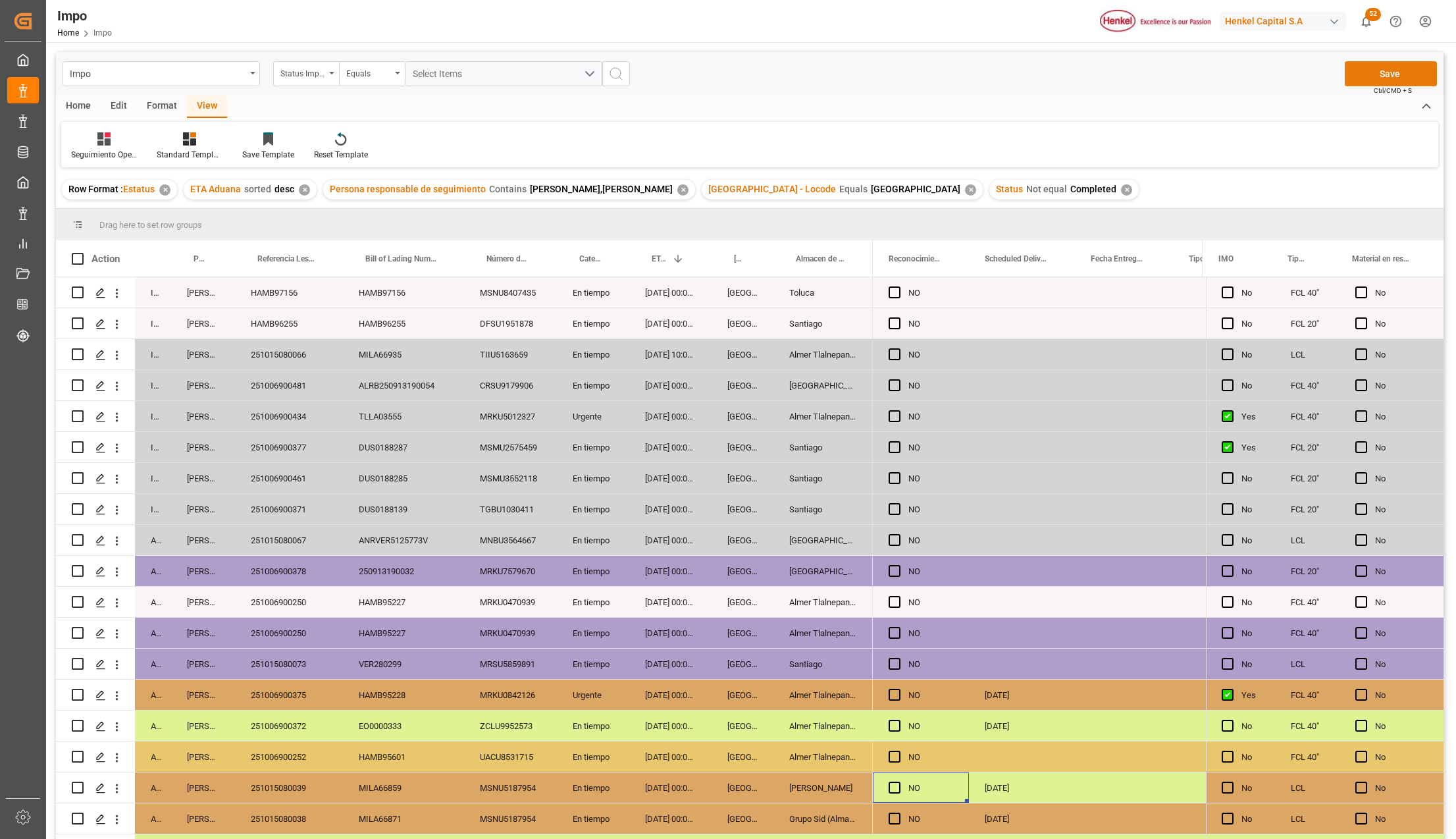
click at [1364, 79] on button "Save" at bounding box center [1390, 73] width 92 height 25
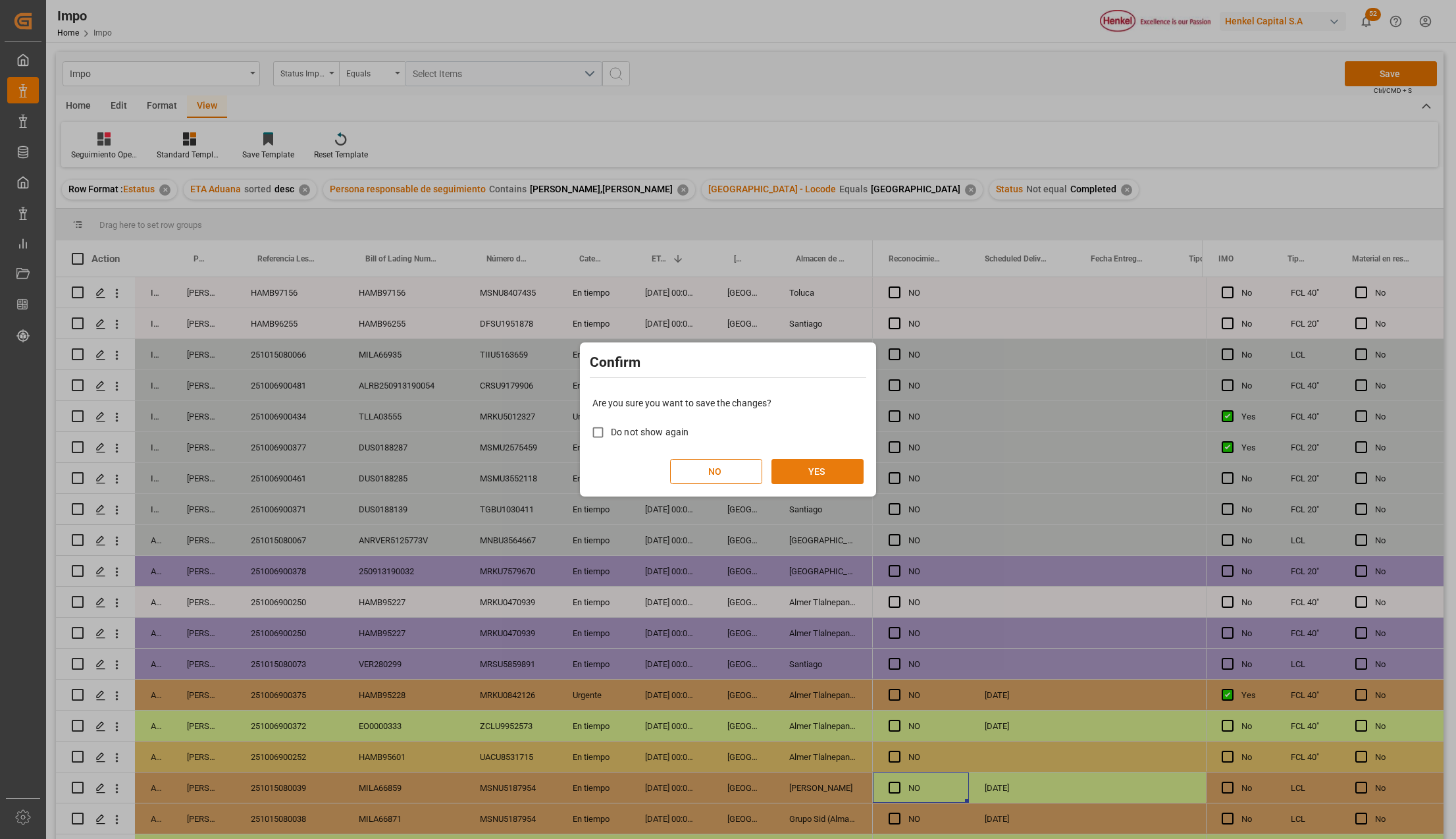
click at [839, 472] on button "YES" at bounding box center [817, 471] width 92 height 25
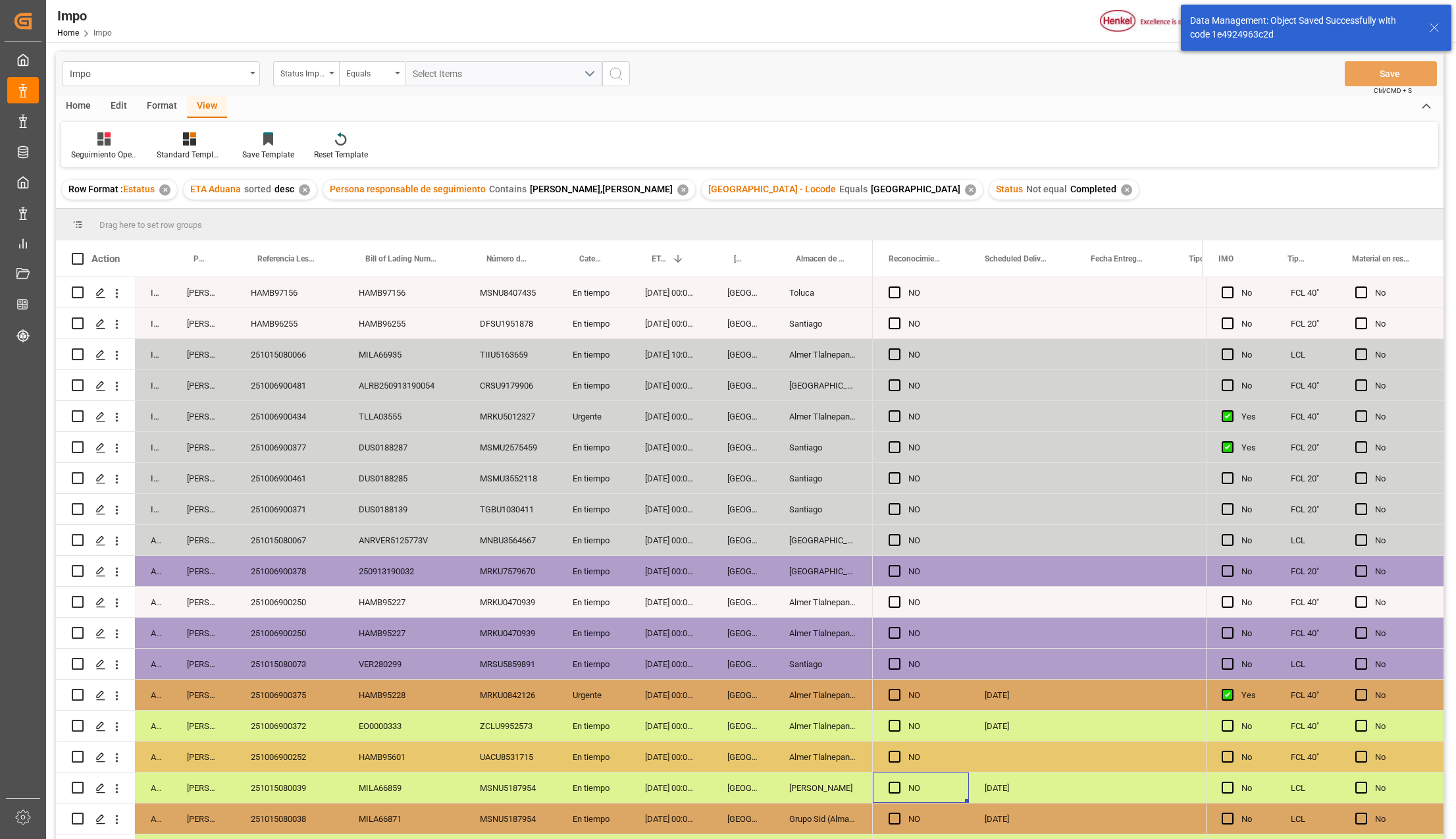
click at [591, 552] on div "En tiempo" at bounding box center [593, 539] width 73 height 30
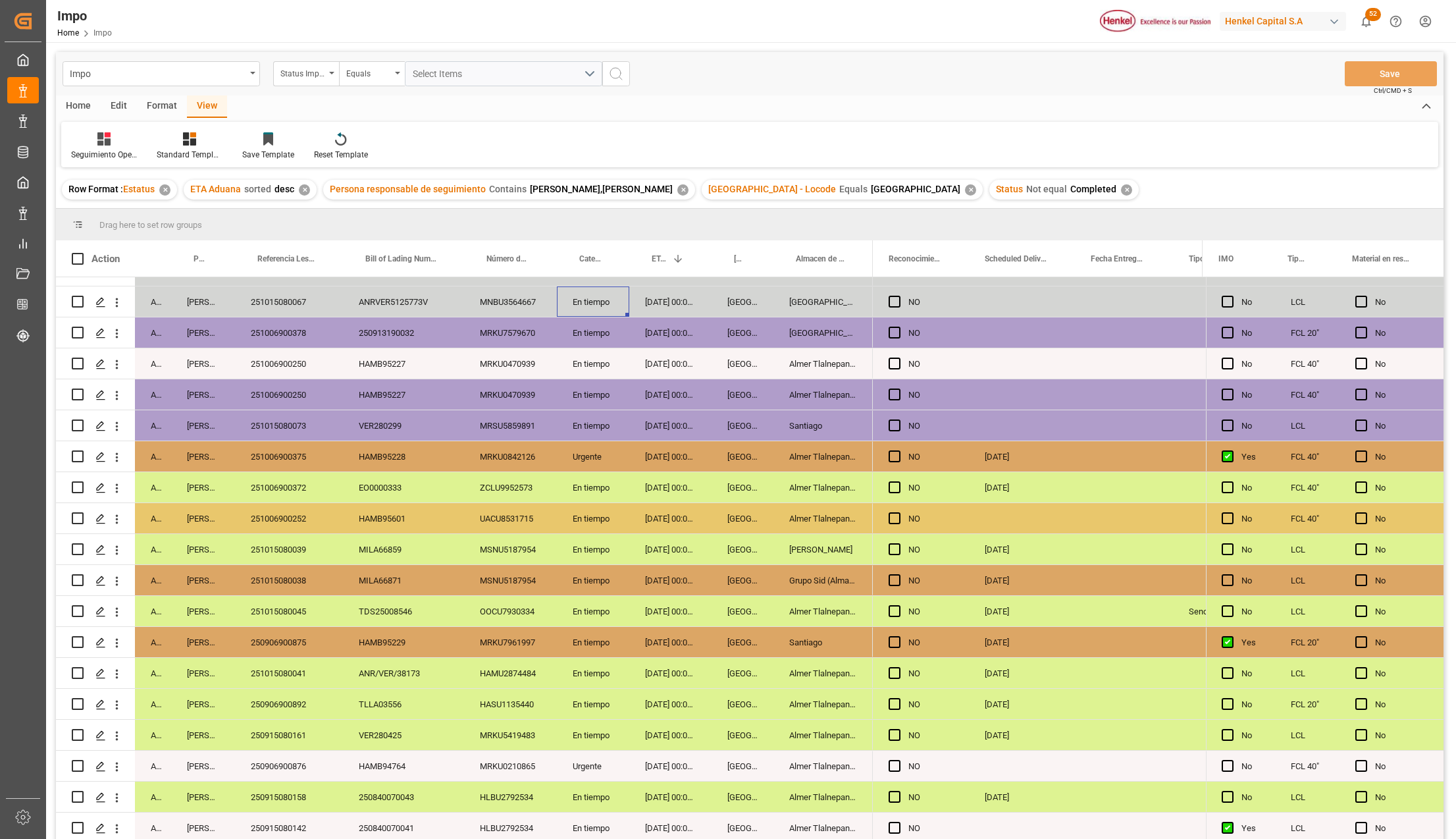
click at [588, 559] on div "En tiempo" at bounding box center [593, 549] width 73 height 30
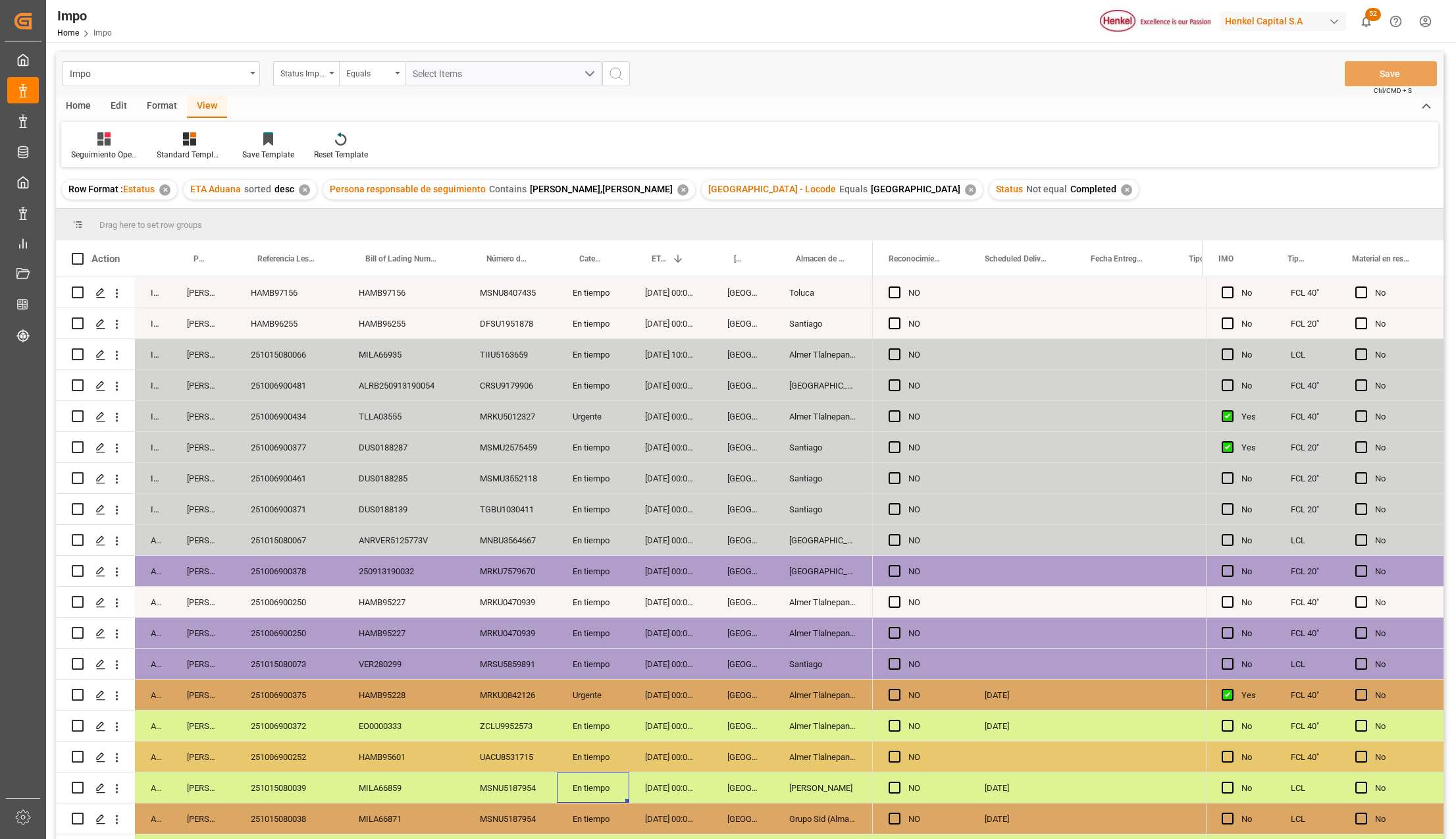
click at [930, 420] on div "NO" at bounding box center [931, 416] width 45 height 30
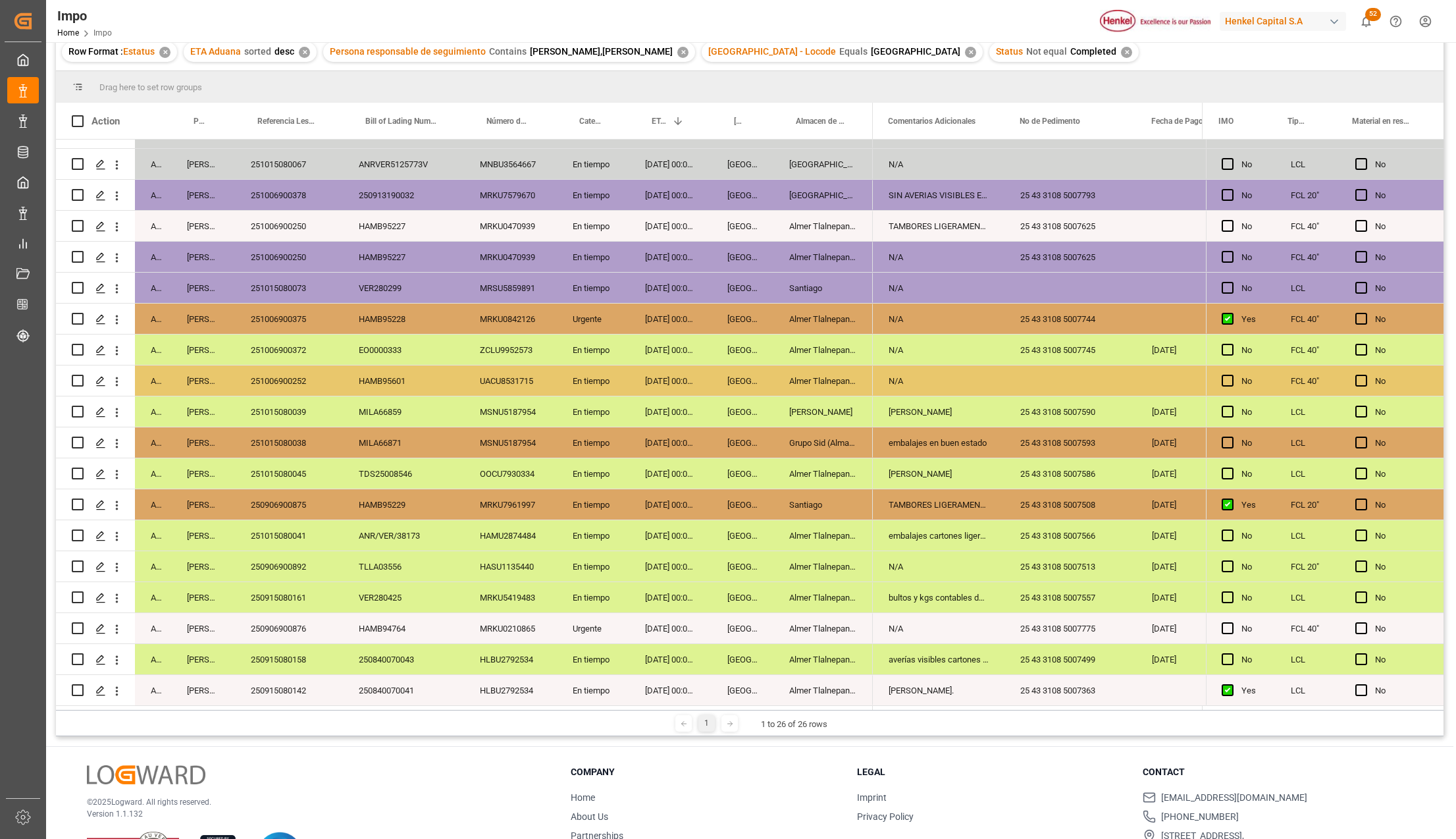
scroll to position [195, 0]
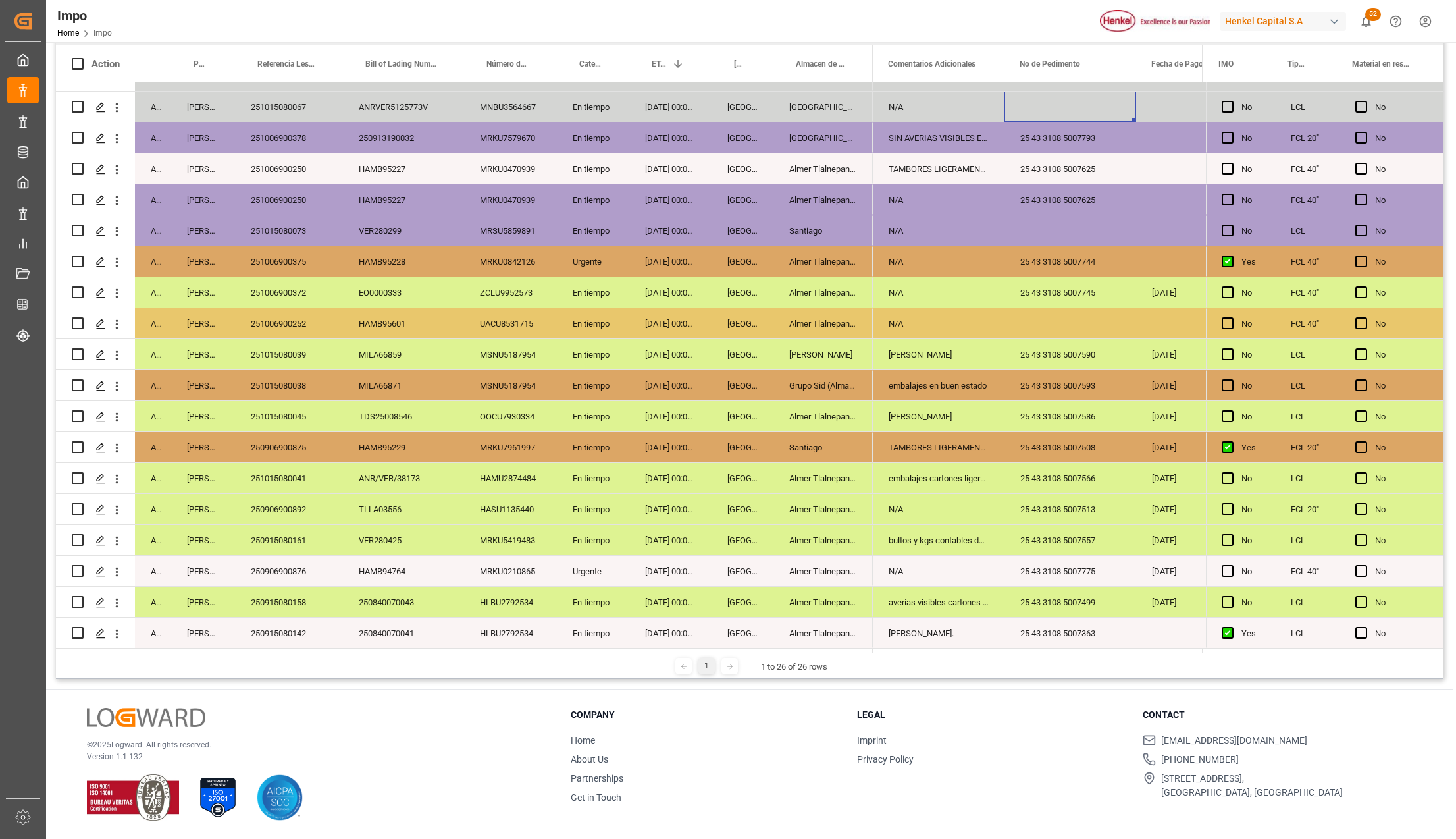
click at [1112, 105] on div "Press SPACE to select this row." at bounding box center [1070, 106] width 131 height 30
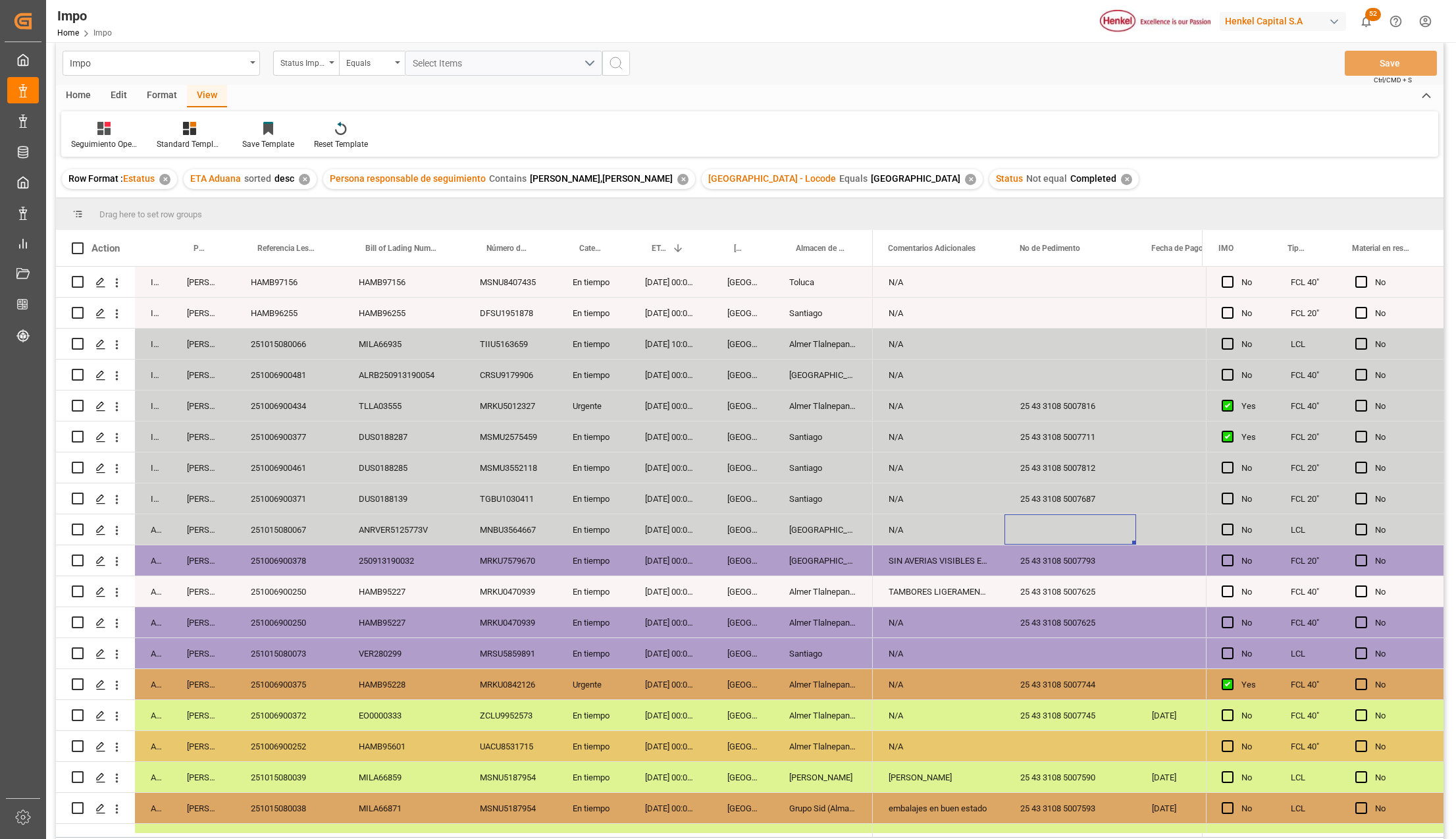
scroll to position [0, 0]
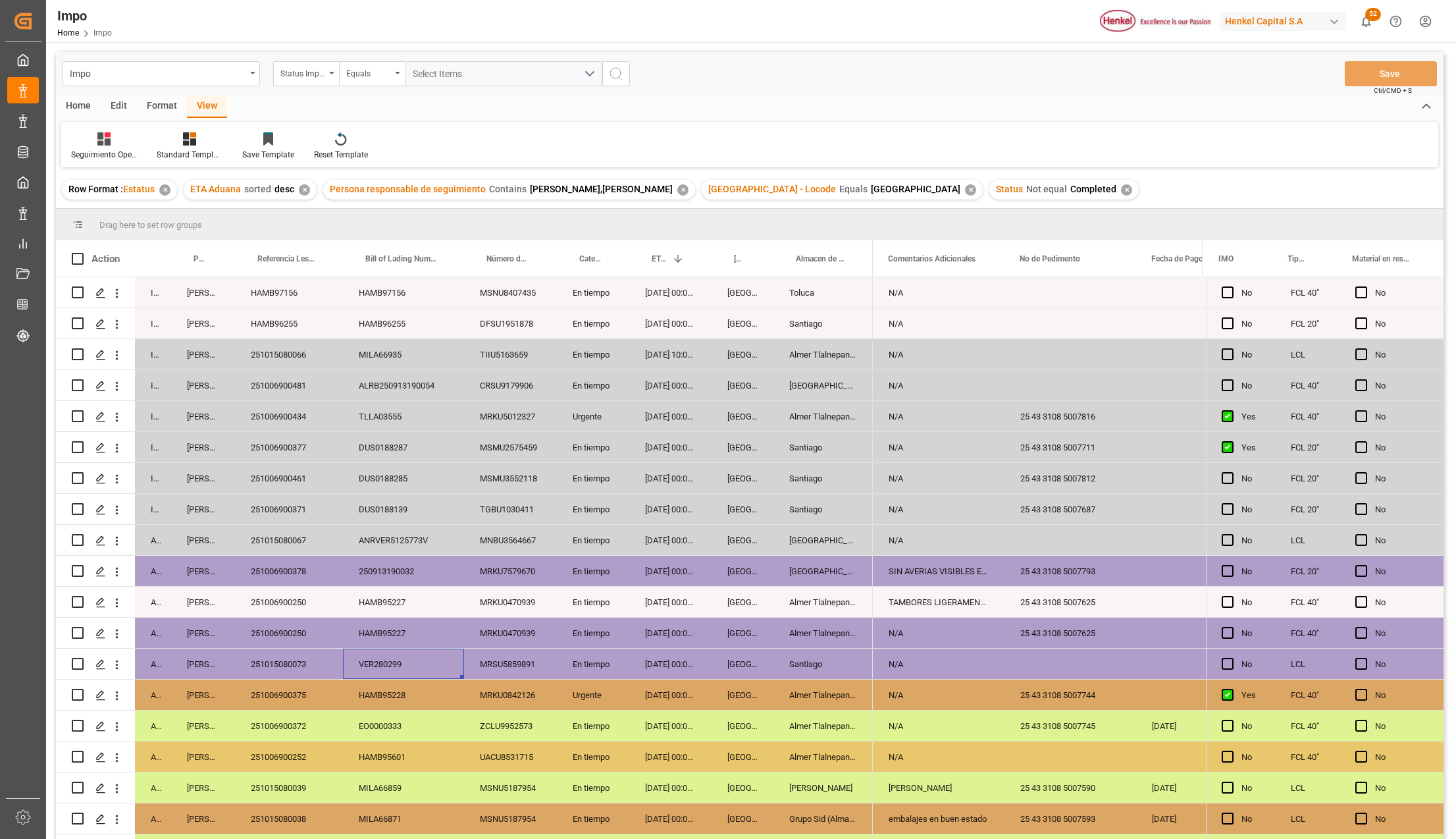
click at [389, 656] on div "VER280299" at bounding box center [403, 663] width 121 height 30
click at [458, 541] on div "ANRVER5125773V" at bounding box center [403, 539] width 121 height 30
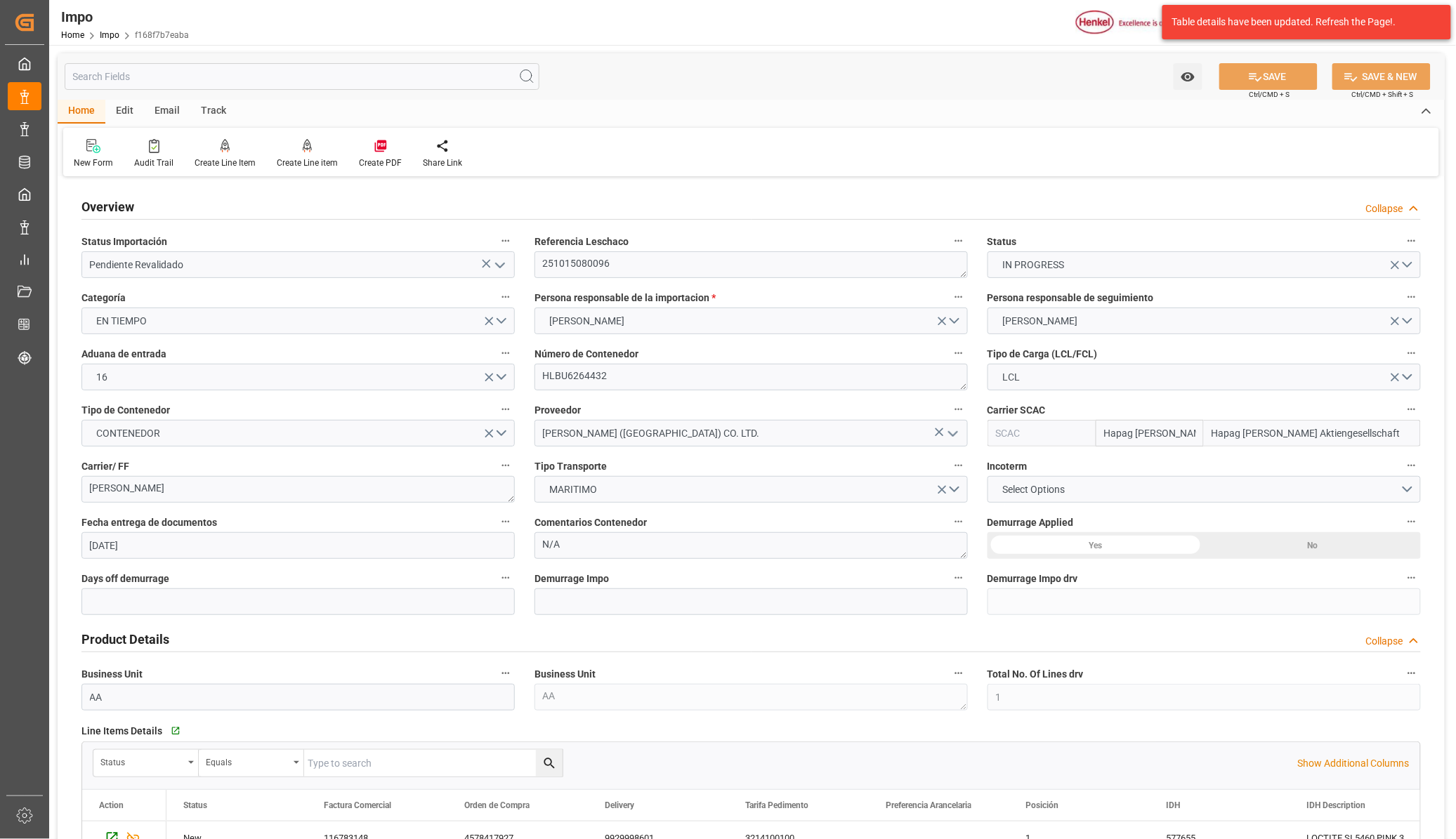
scroll to position [702, 0]
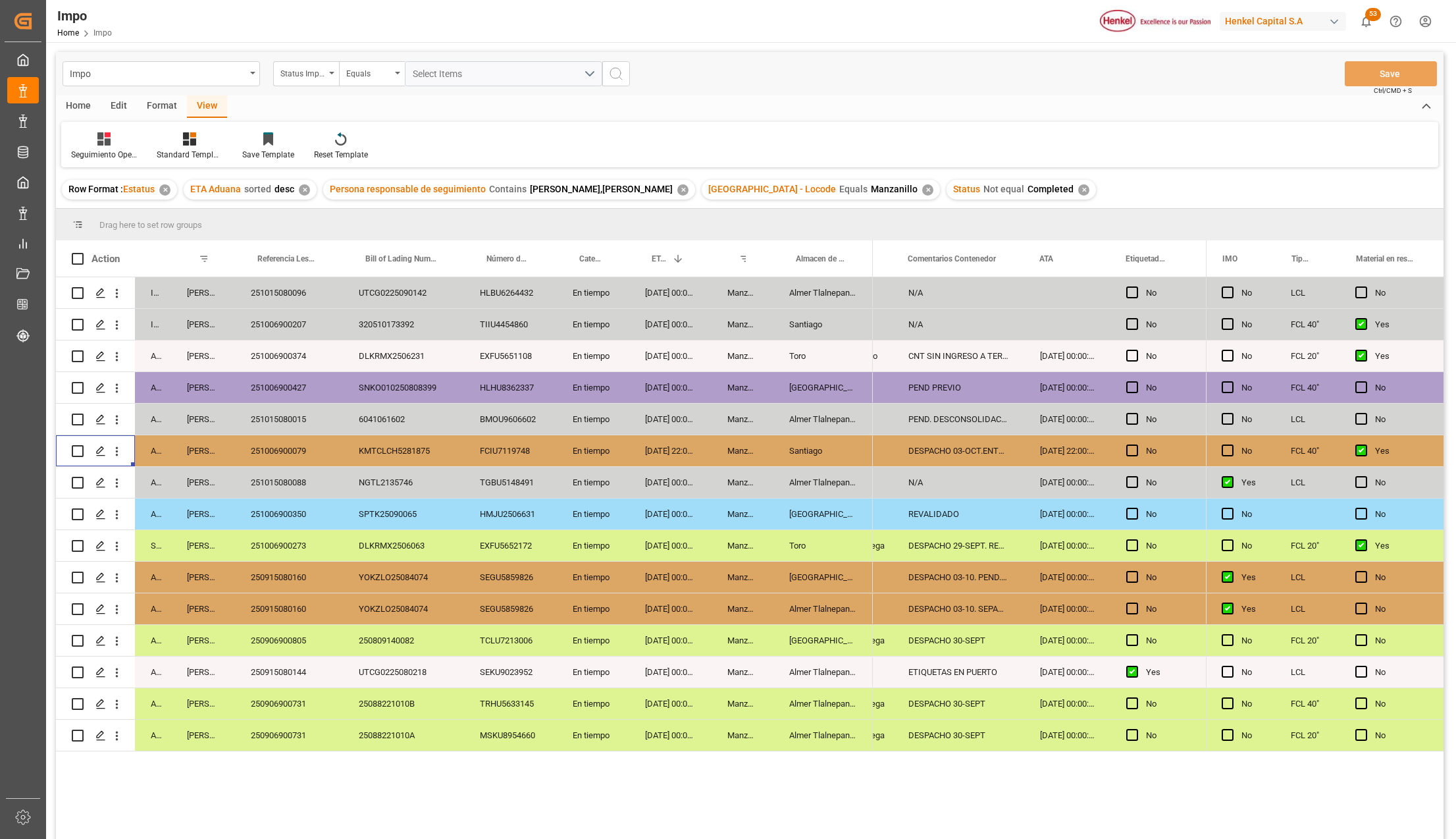
scroll to position [0, 112]
click at [830, 416] on div "Almer Tlalnepantla" at bounding box center [823, 419] width 100 height 31
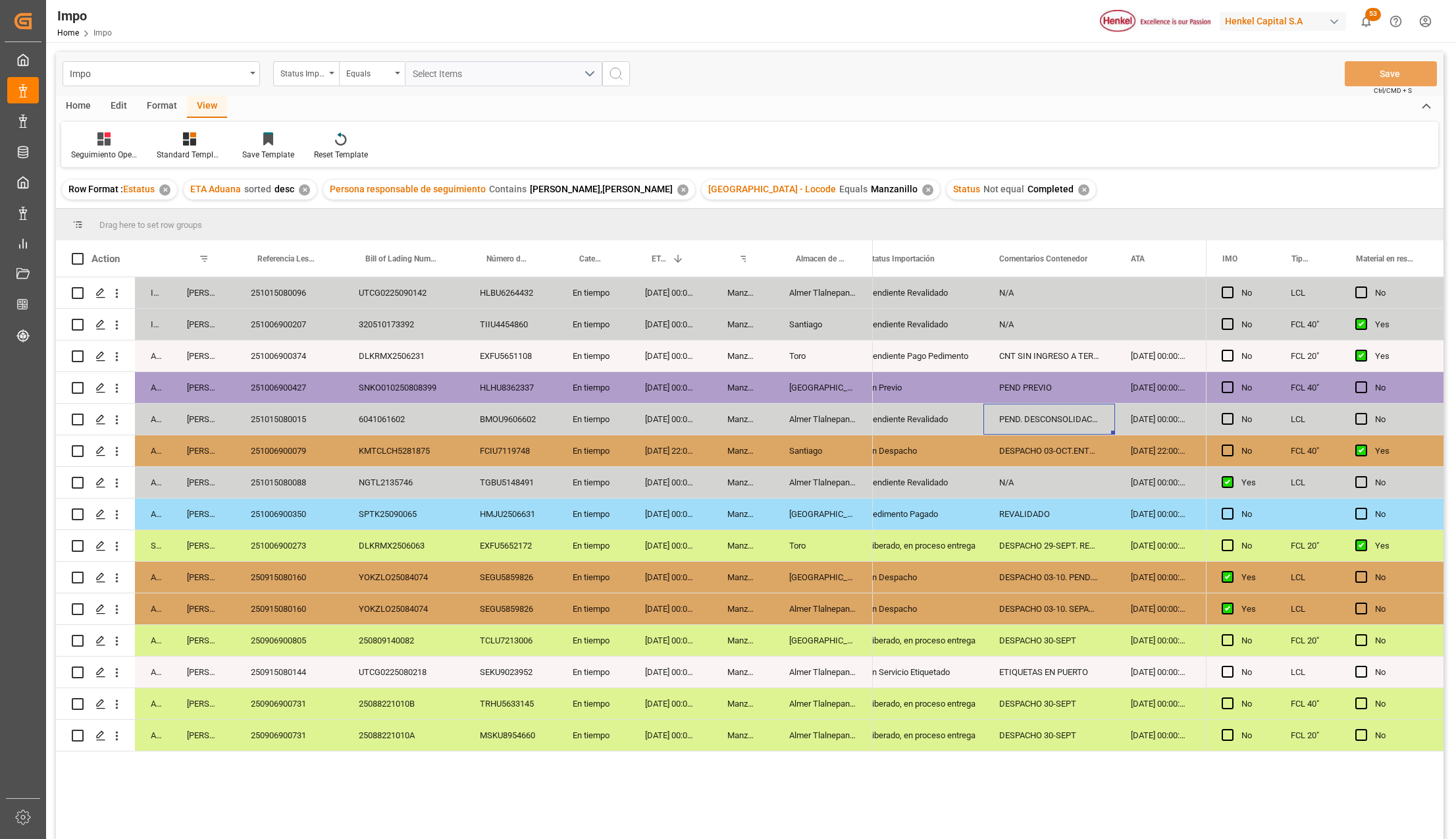
scroll to position [0, 0]
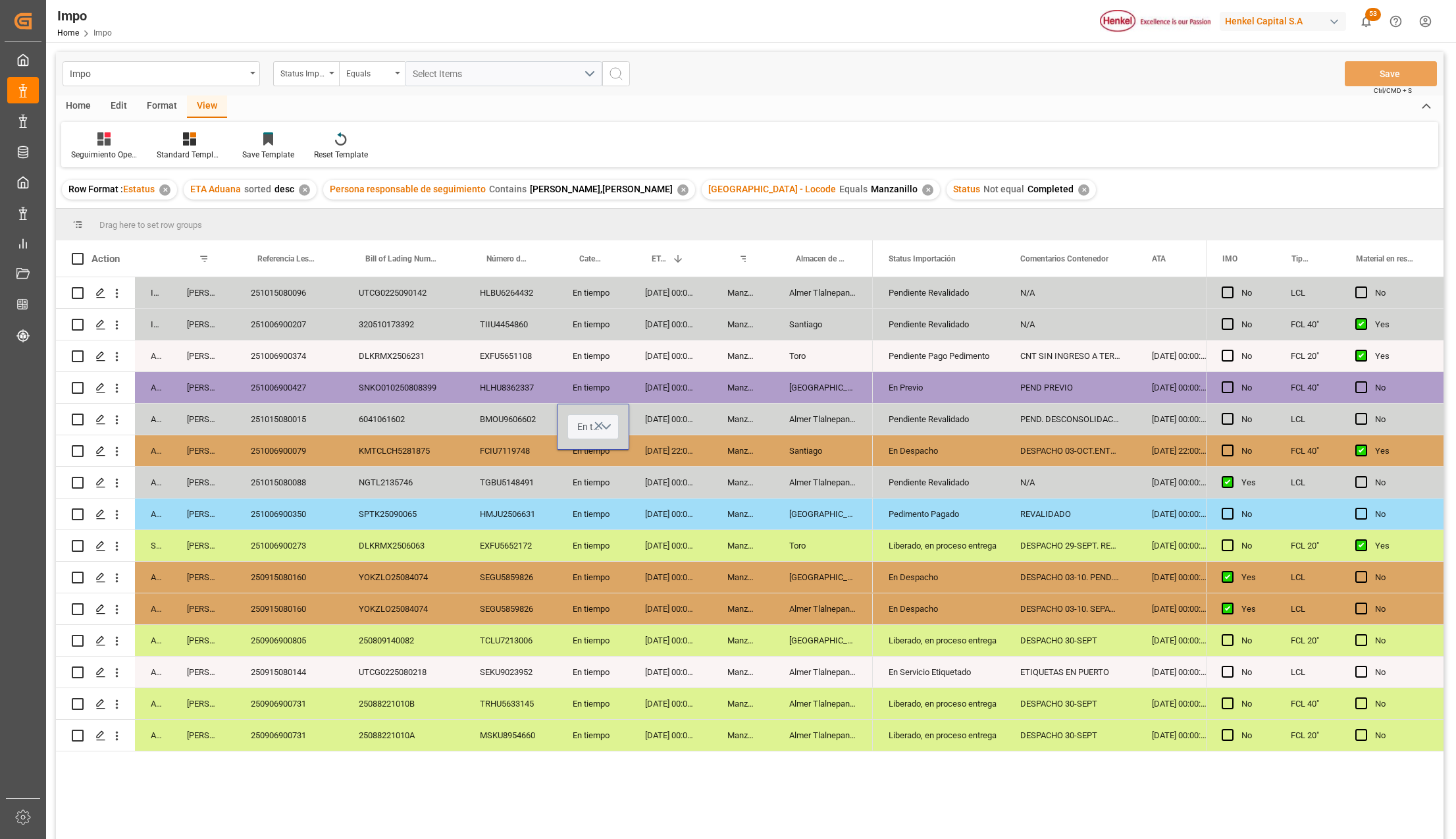
click at [607, 425] on button "En tiempo" at bounding box center [593, 426] width 51 height 25
click at [602, 518] on div "Urgente" at bounding box center [593, 512] width 36 height 13
click at [693, 530] on div "[DATE] 00:00:00" at bounding box center [670, 545] width 83 height 31
click at [1380, 71] on button "Save" at bounding box center [1390, 73] width 92 height 25
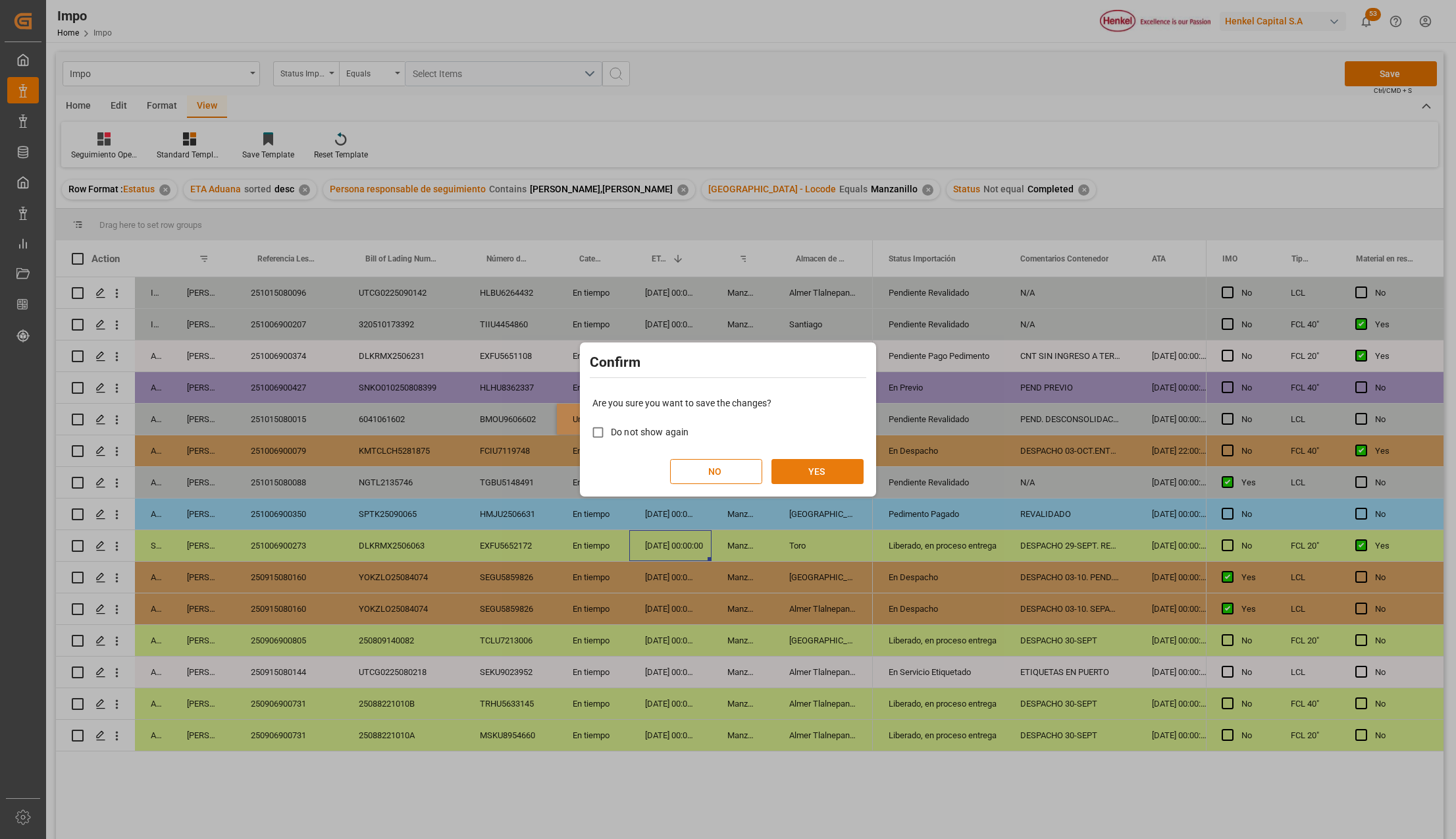
click at [817, 467] on button "YES" at bounding box center [817, 471] width 92 height 25
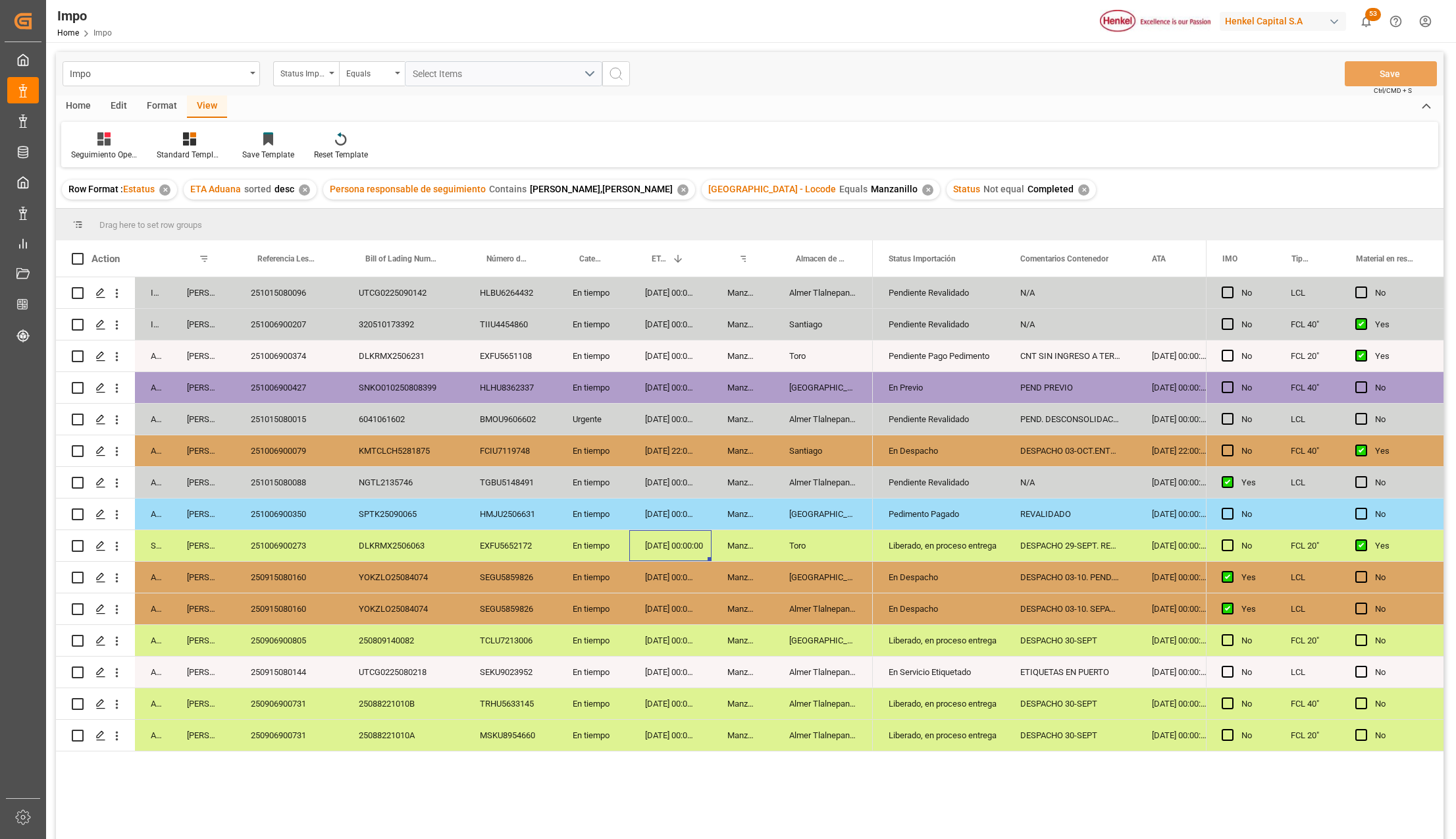
click at [416, 498] on div "Arrived Karla Chavez 251015080088 NGTL2135746 TGBU5148491 En tiempo 28-09-2025 …" at bounding box center [463, 482] width 816 height 32
click at [708, 467] on div "28-09-2025 00:00:00" at bounding box center [670, 482] width 83 height 31
click at [501, 541] on div "EXFU5652172" at bounding box center [511, 545] width 93 height 31
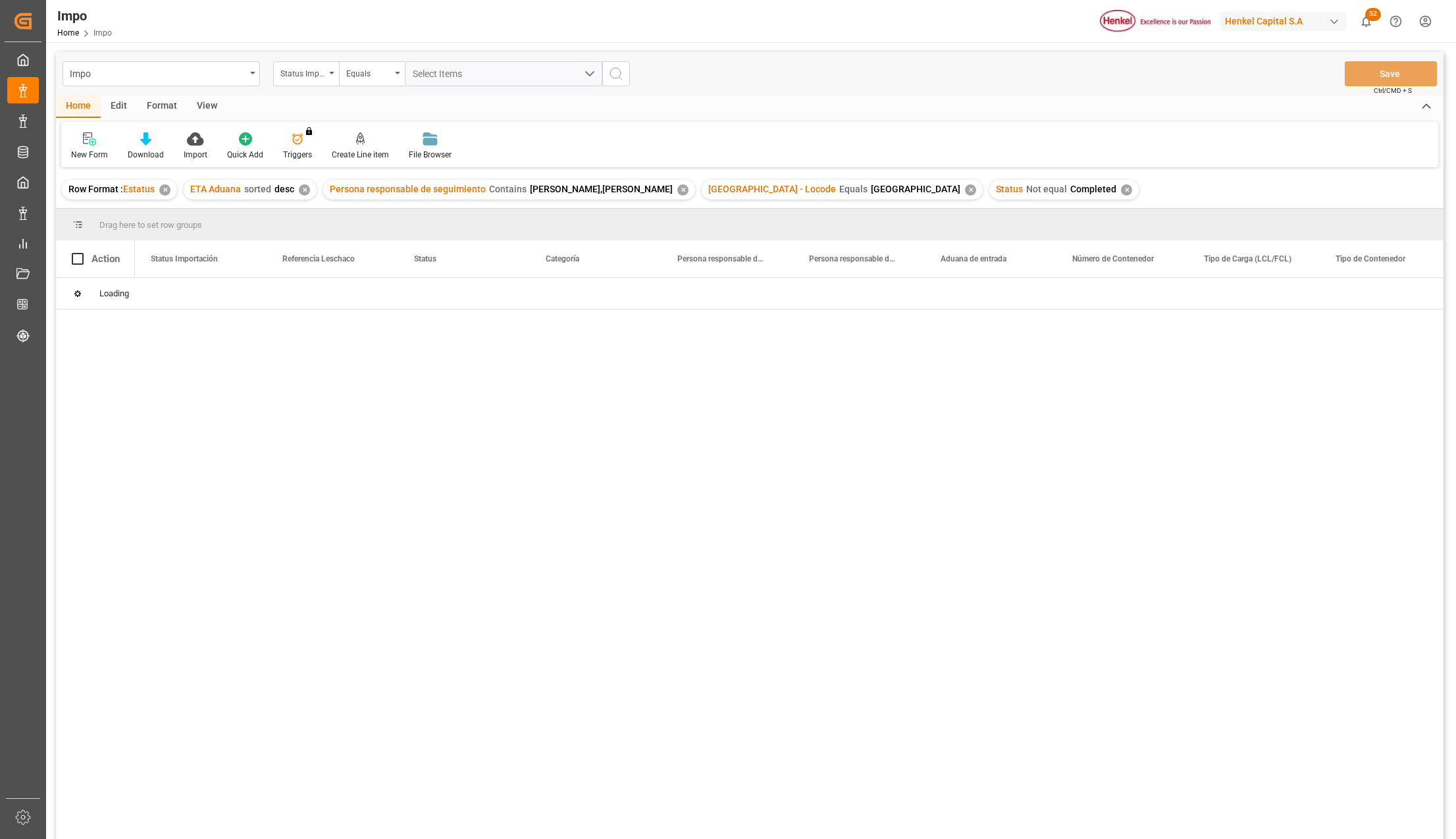
click at [206, 106] on div "View" at bounding box center [207, 107] width 40 height 22
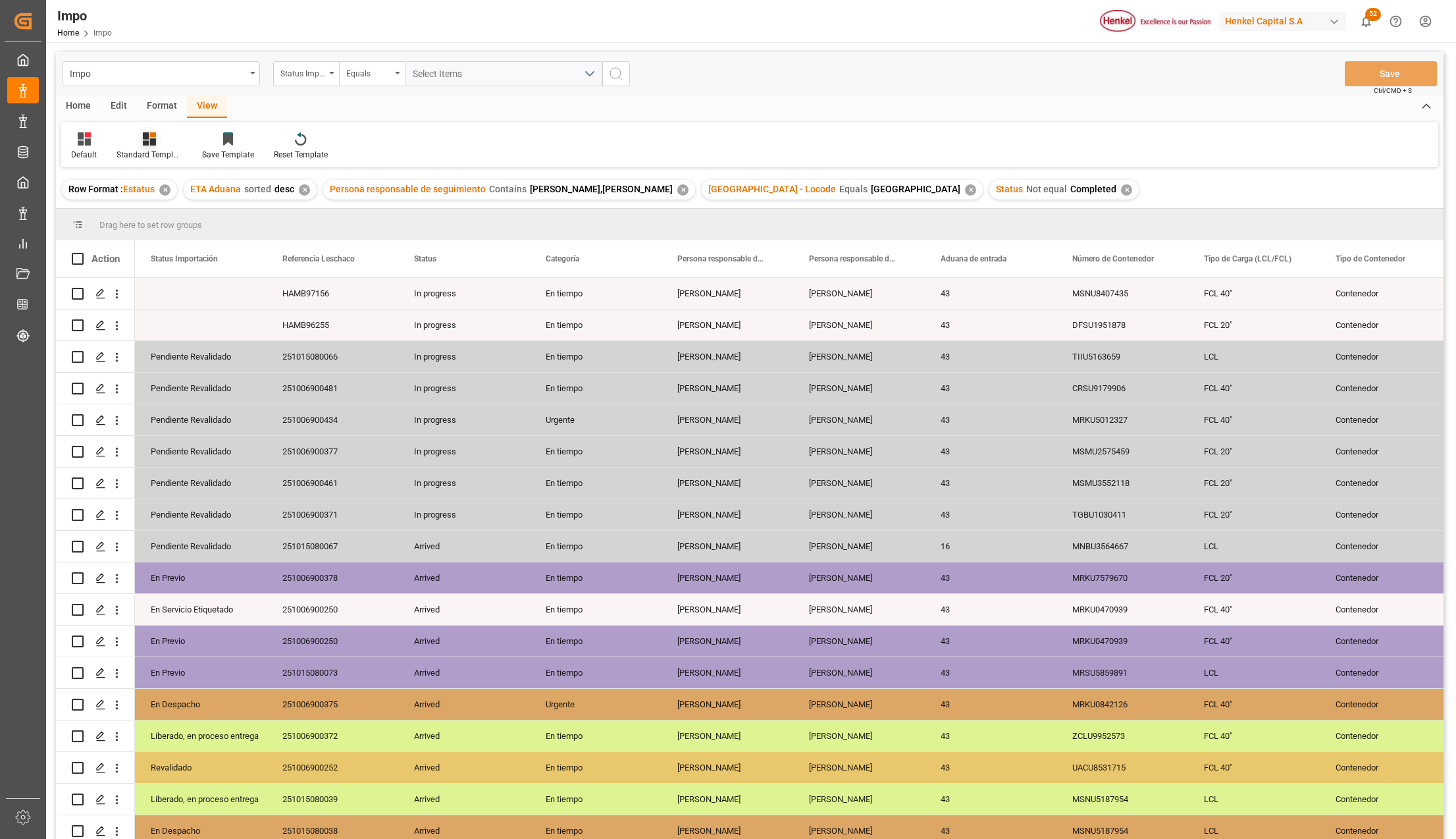
click at [158, 144] on div at bounding box center [149, 138] width 66 height 14
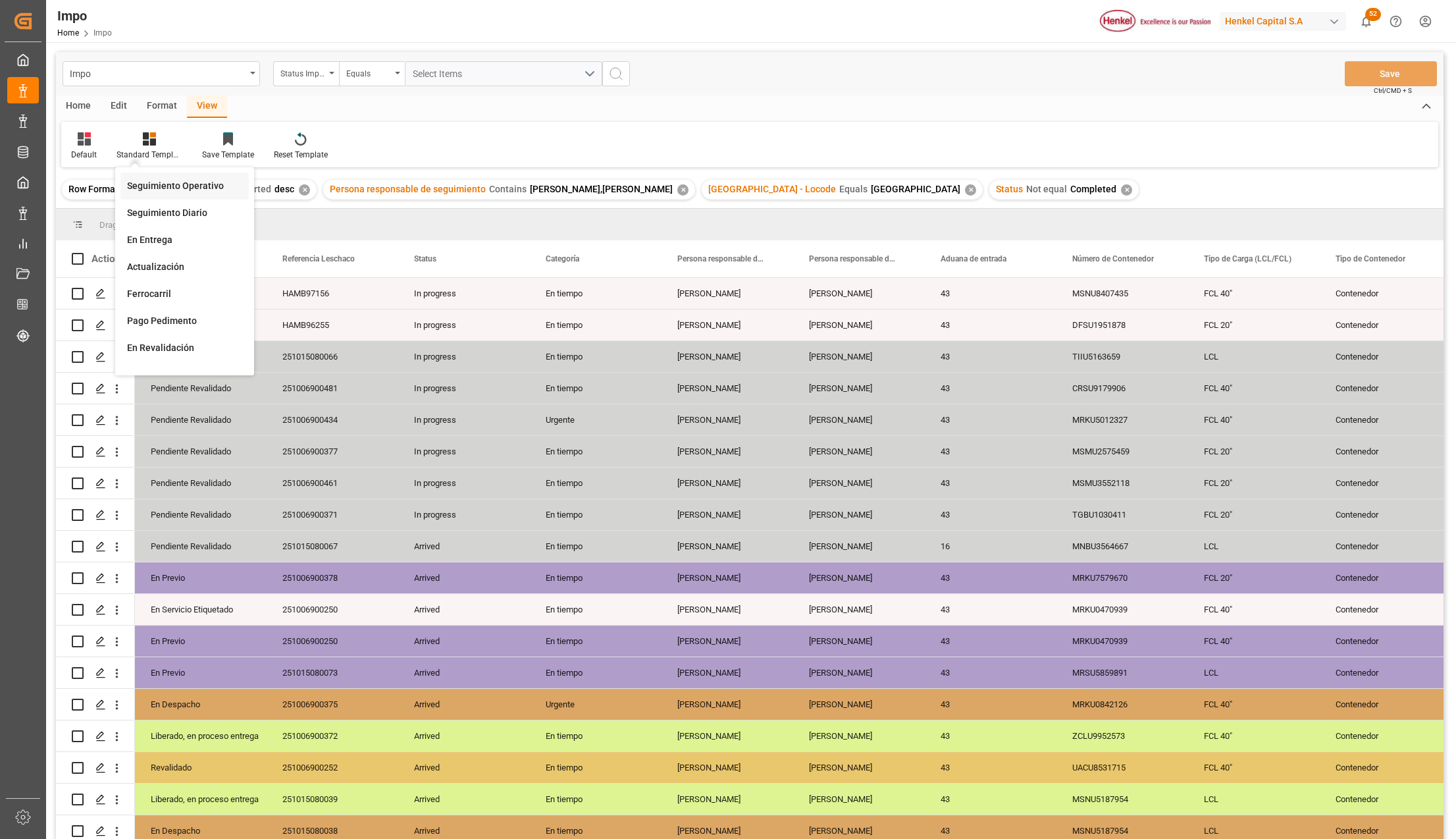
click at [166, 182] on div "Seguimiento Operativo" at bounding box center [184, 186] width 115 height 14
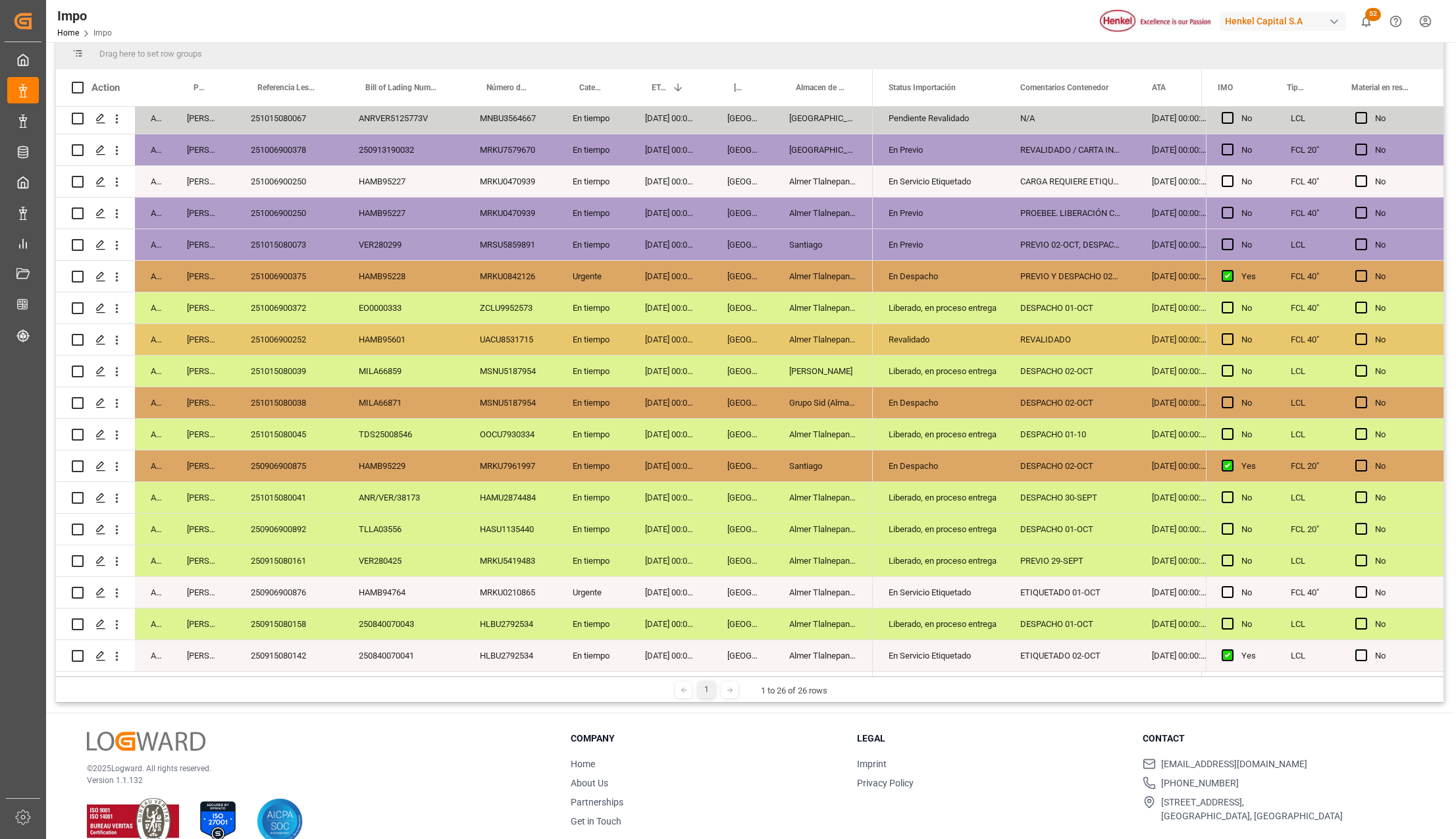
scroll to position [195, 0]
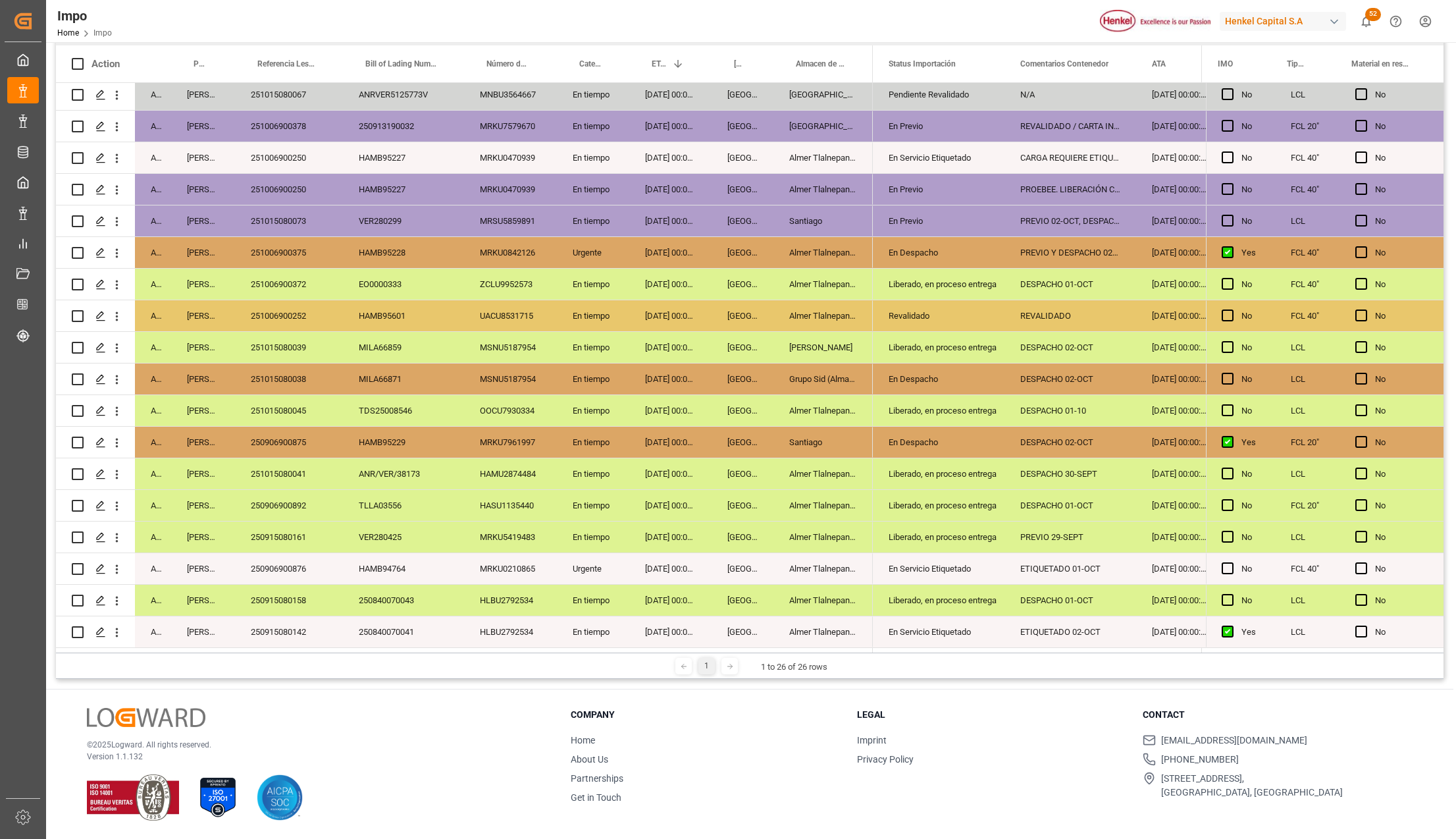
click at [453, 621] on div "250840070041" at bounding box center [403, 632] width 121 height 31
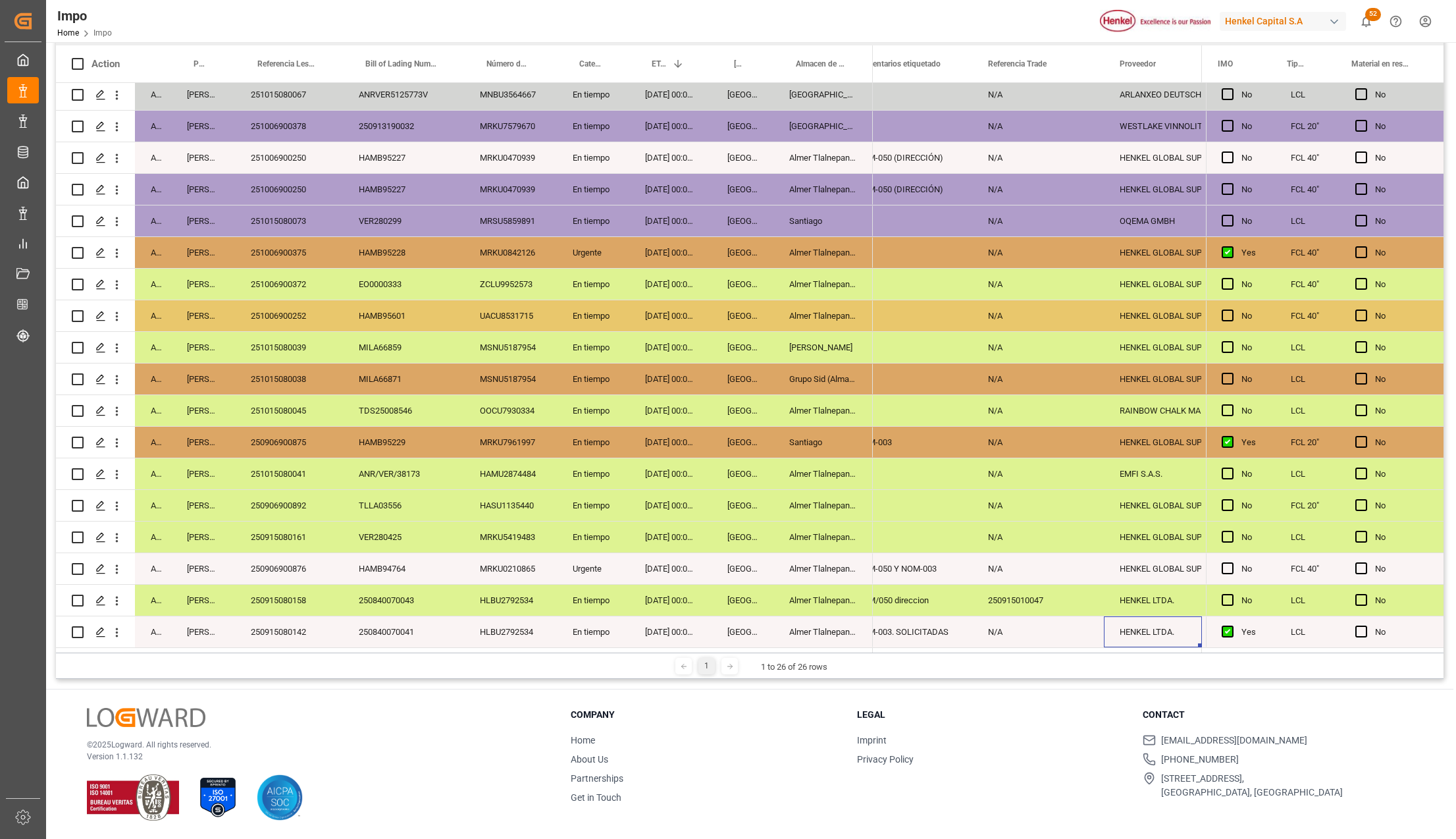
scroll to position [0, 0]
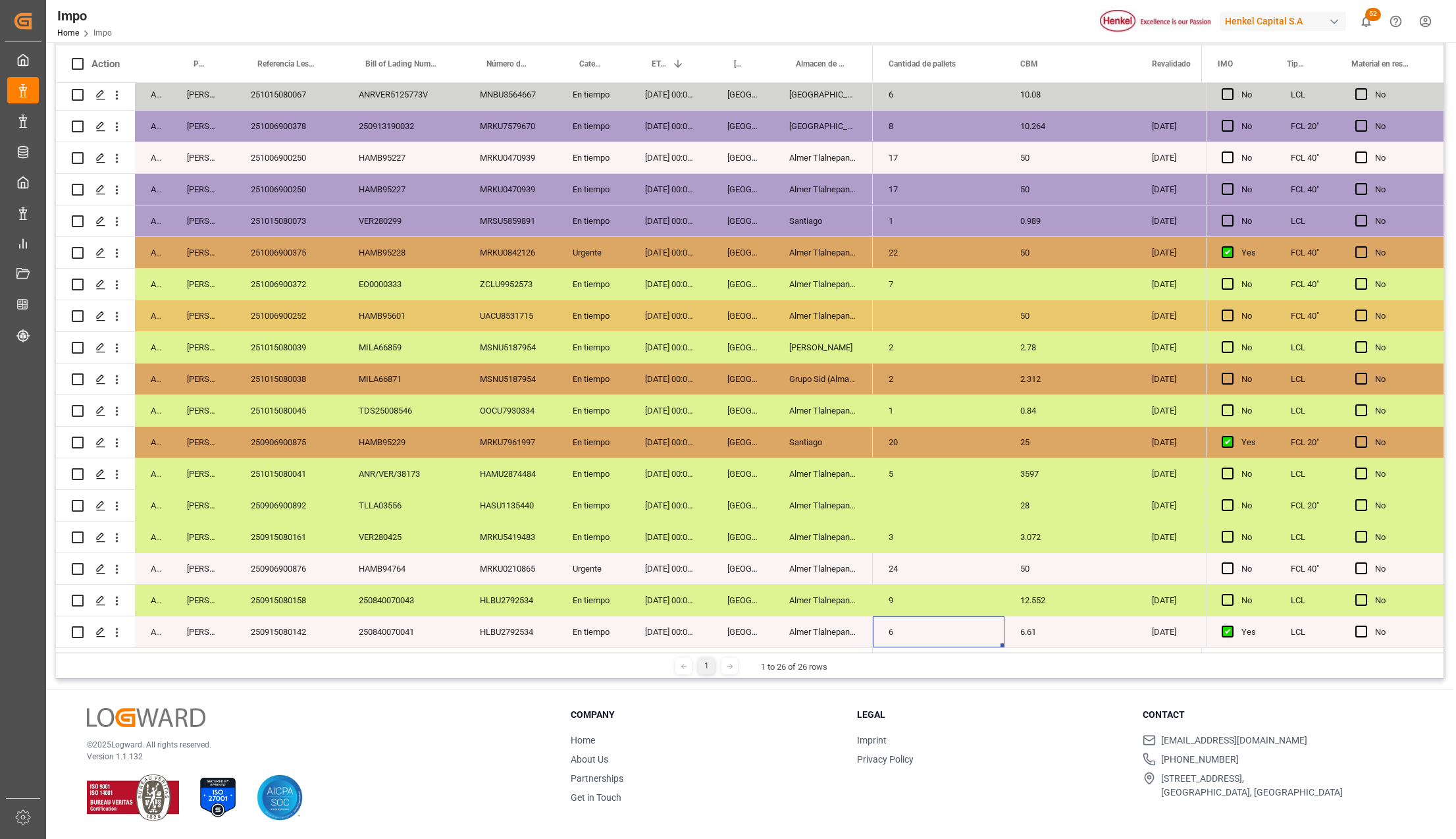
click at [311, 601] on div "250915080158" at bounding box center [289, 600] width 108 height 31
click at [619, 600] on div "En tiempo" at bounding box center [593, 600] width 73 height 31
click at [861, 608] on div "Almer Tlalnepantla" at bounding box center [823, 600] width 100 height 31
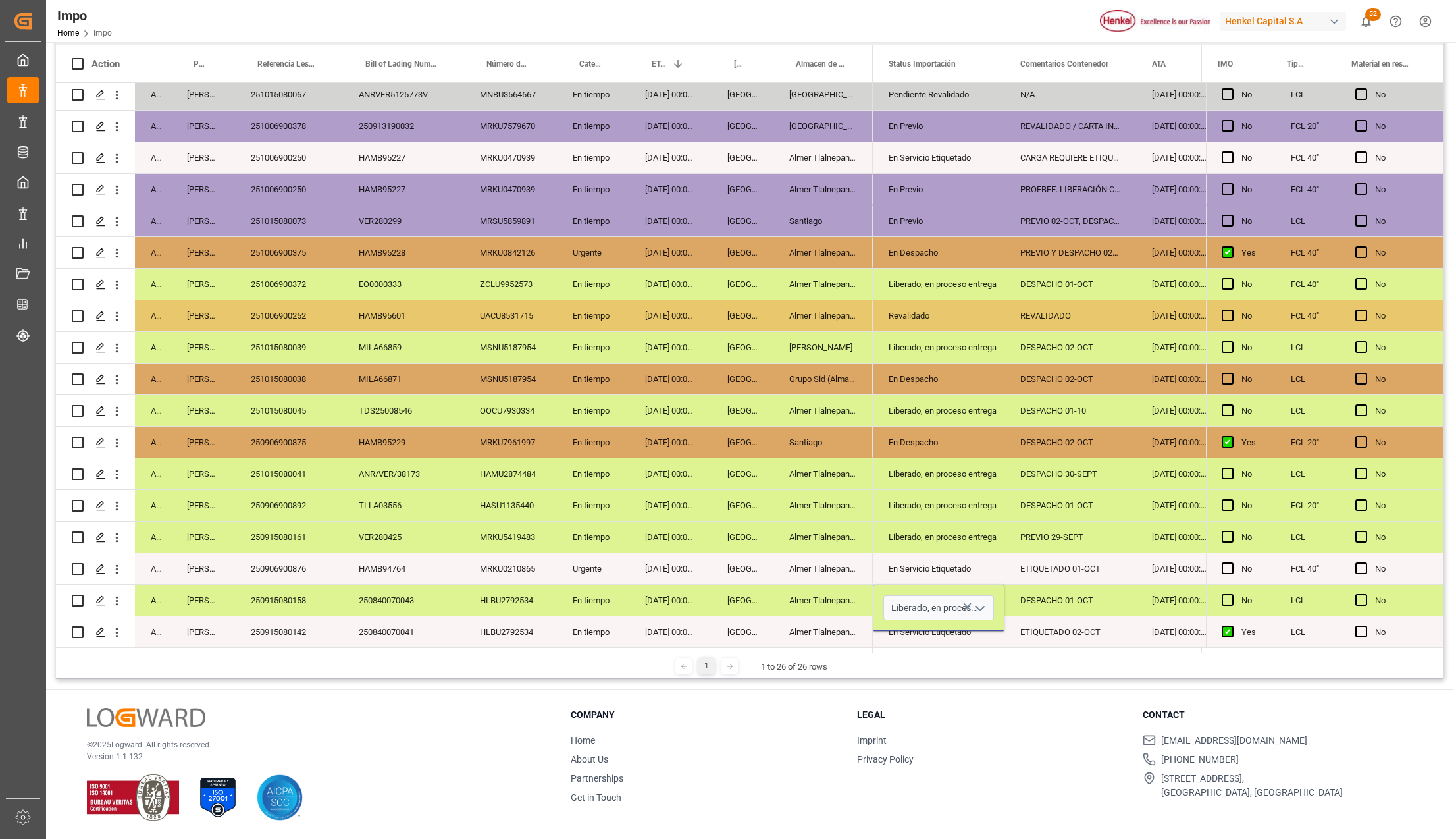
click at [975, 602] on icon "open menu" at bounding box center [980, 608] width 15 height 15
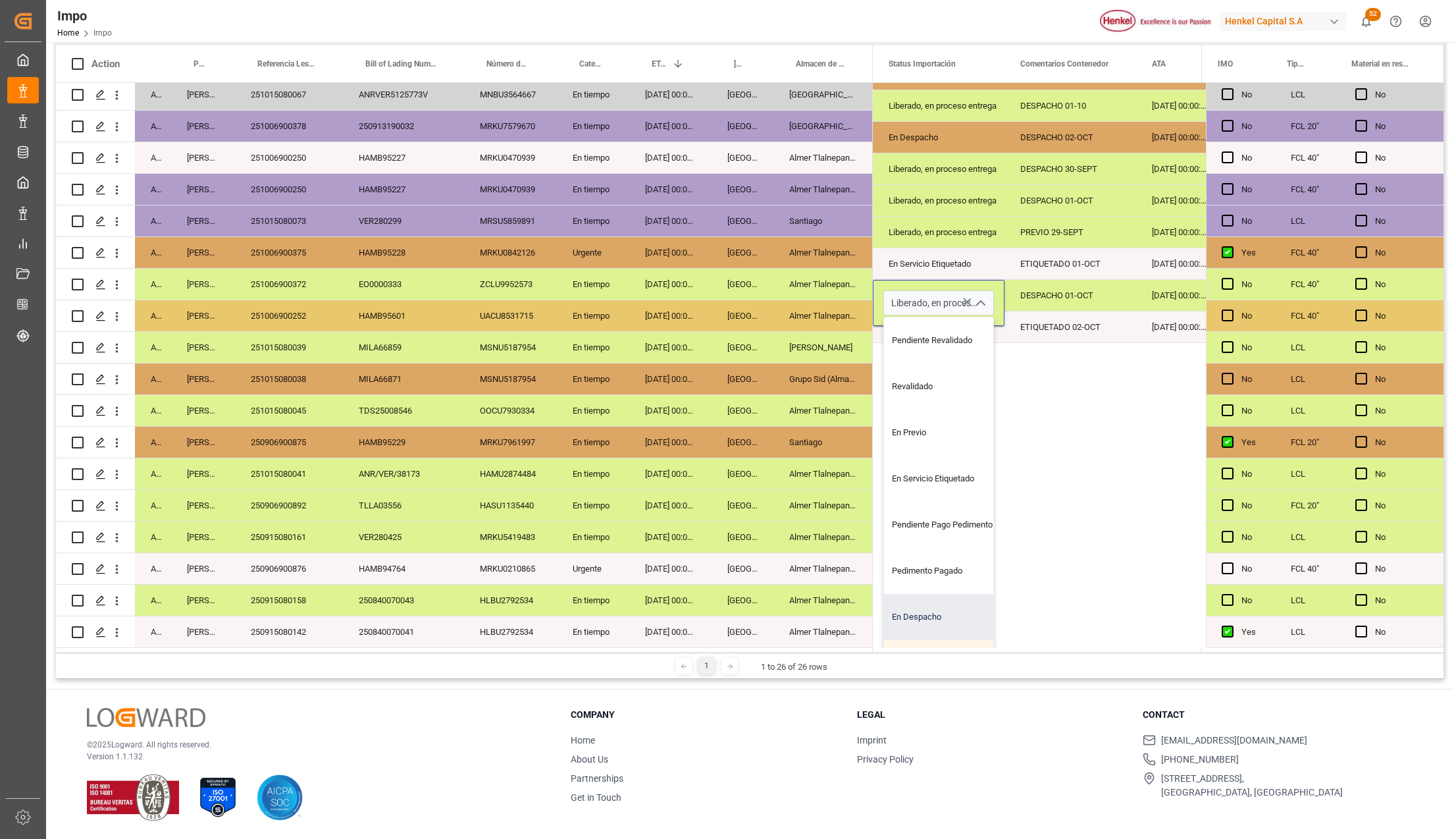
click at [937, 598] on div "En Despacho" at bounding box center [945, 617] width 124 height 46
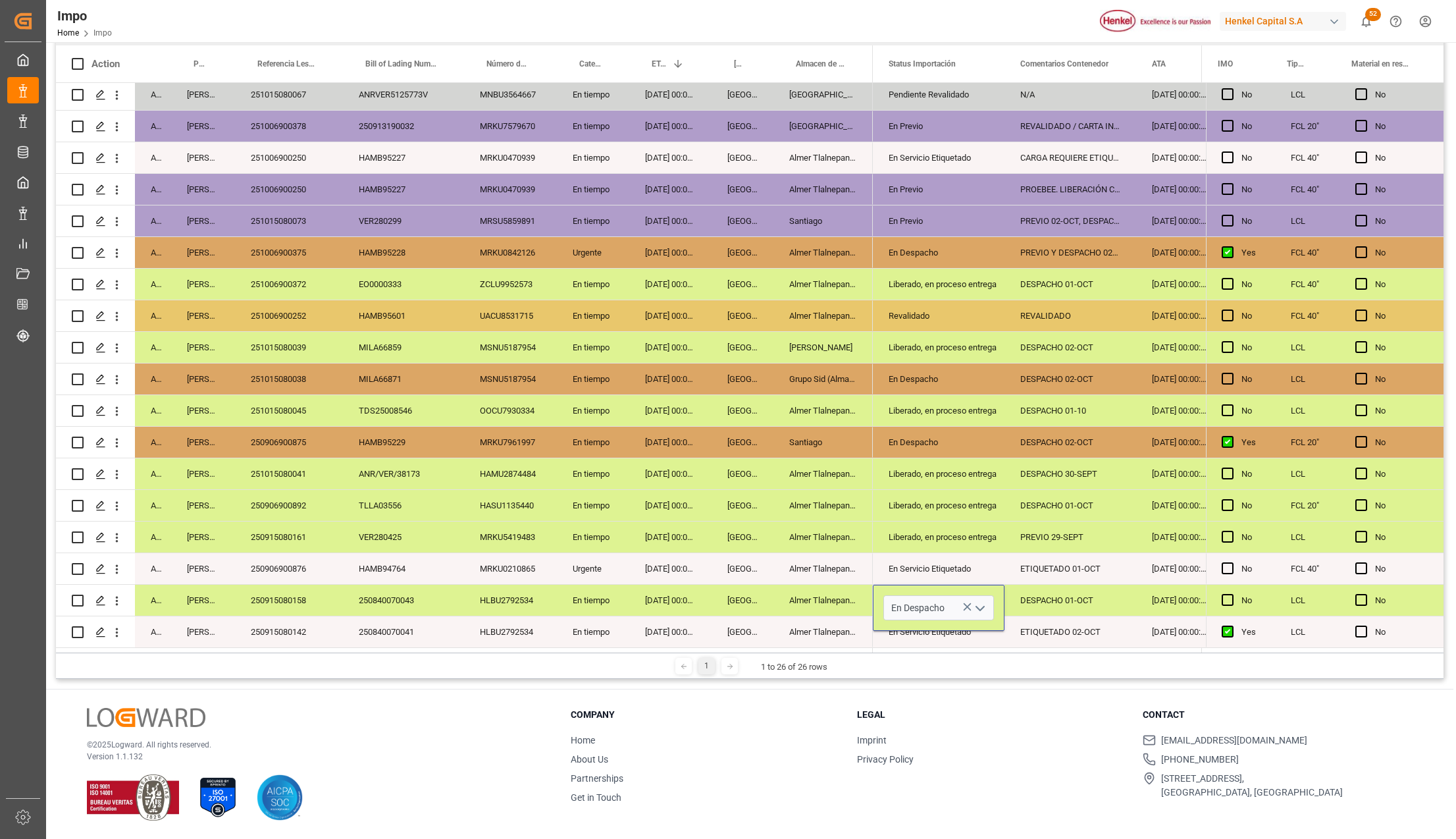
scroll to position [260, 0]
click at [979, 602] on icon "open menu" at bounding box center [980, 608] width 15 height 15
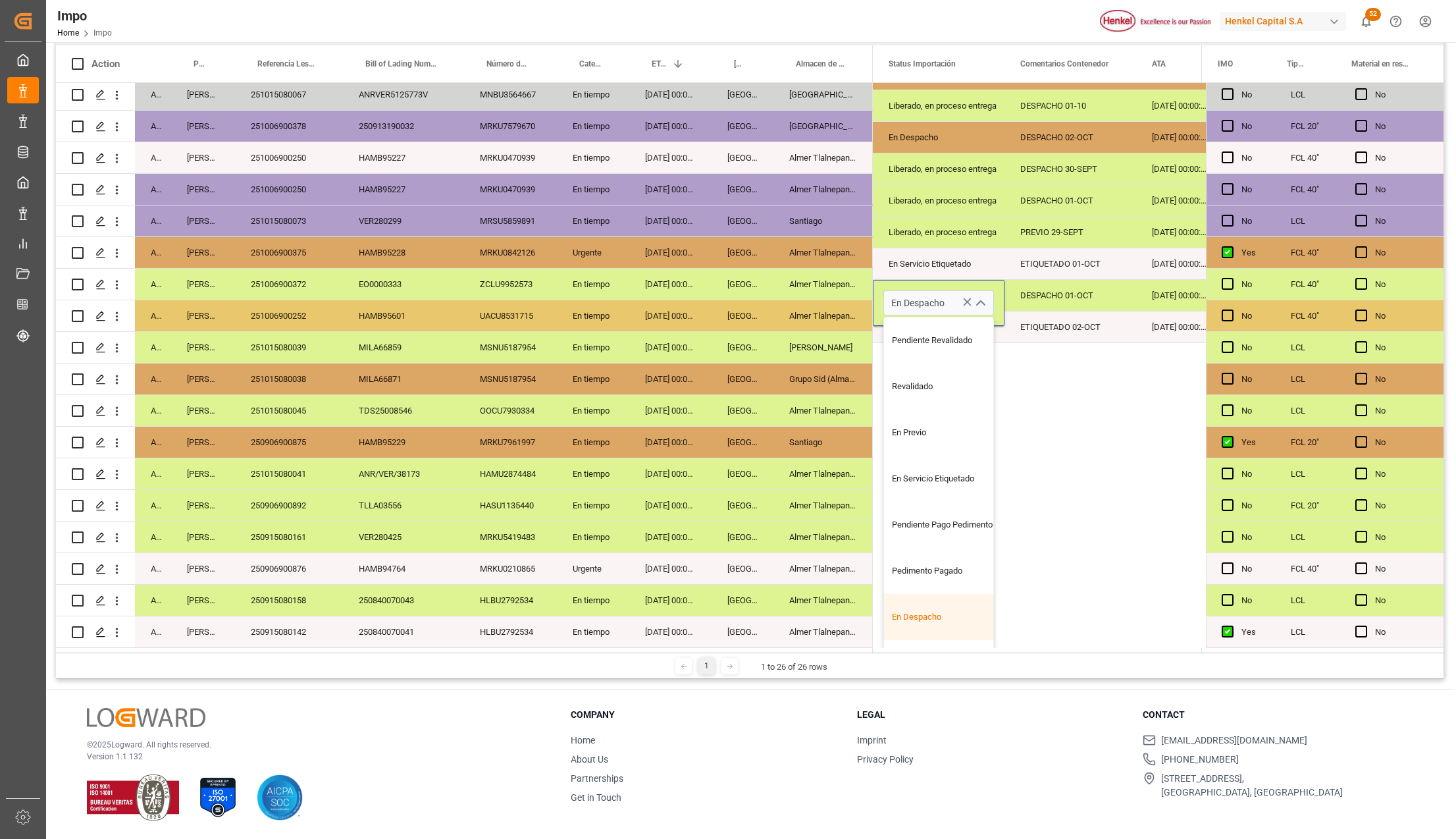
scroll to position [87, 0]
click at [929, 612] on div "Entregado" at bounding box center [945, 622] width 124 height 46
type input "Entregado"
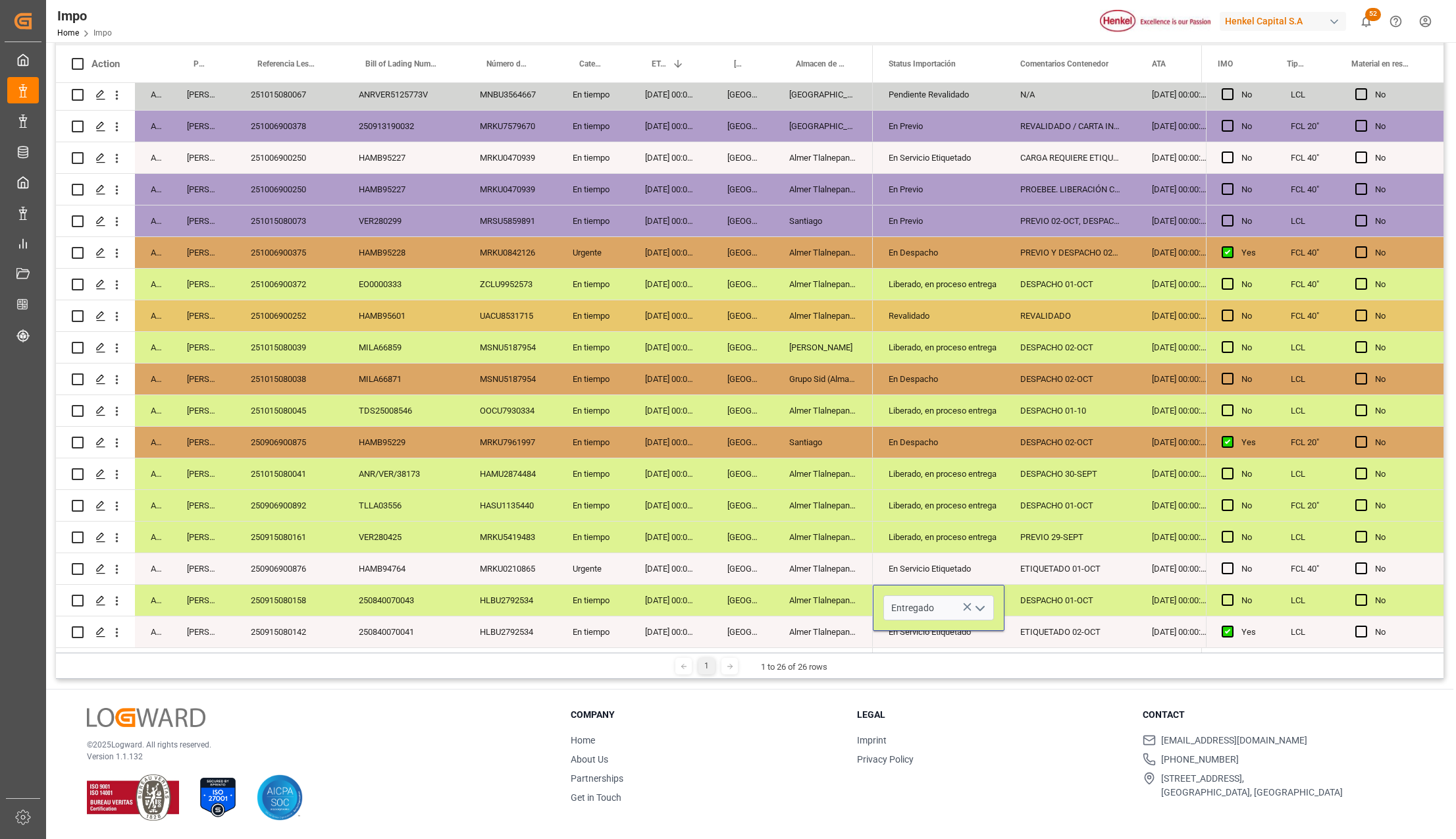
scroll to position [0, 0]
click at [845, 625] on div "Almer Tlalnepantla" at bounding box center [823, 632] width 100 height 31
click at [1033, 599] on div "DESPACHO 01-OCT" at bounding box center [1070, 600] width 131 height 31
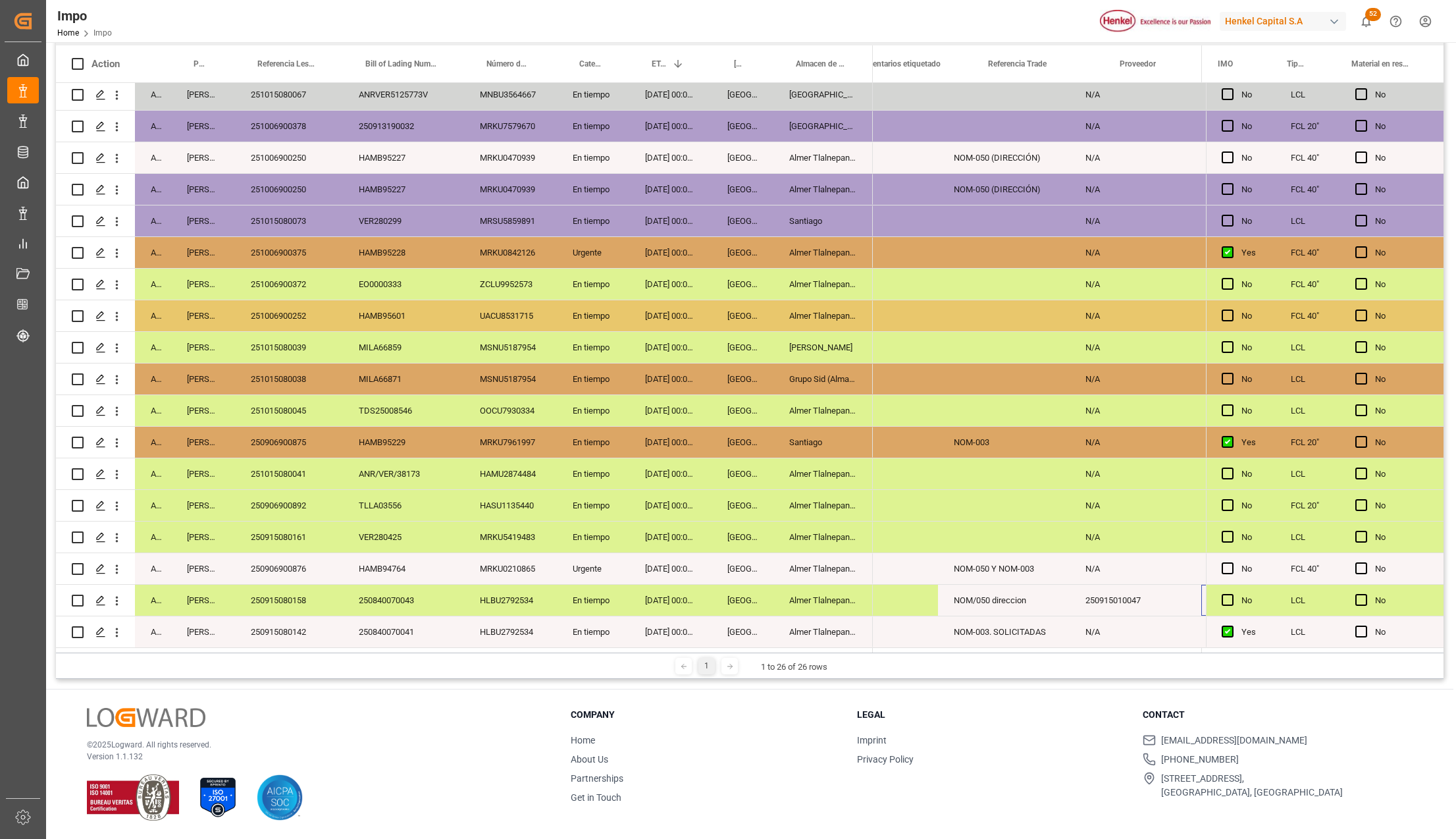
scroll to position [0, 575]
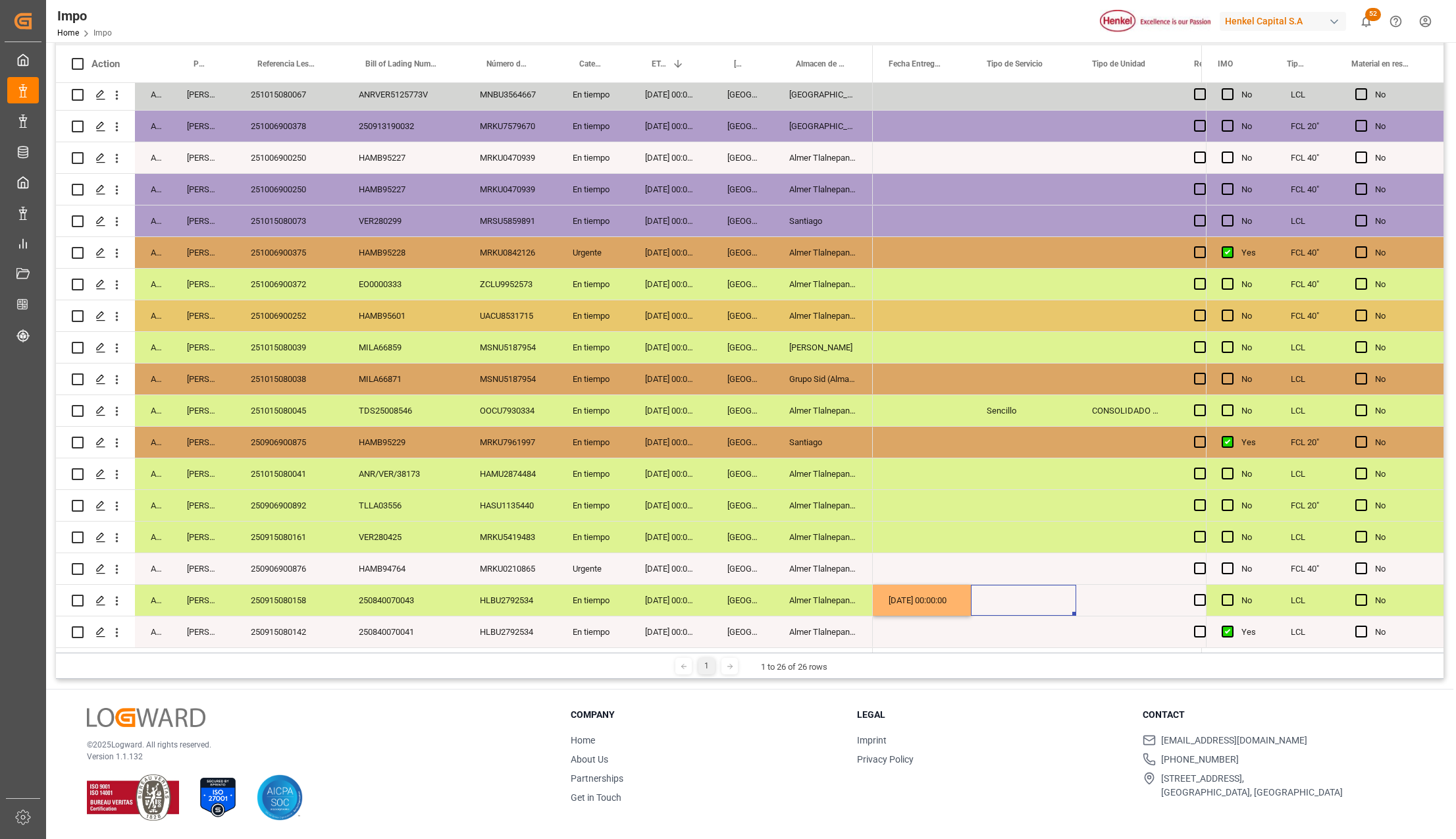
click at [1034, 600] on div "Press SPACE to select this row." at bounding box center [1023, 600] width 105 height 31
click at [1045, 603] on button "Select" at bounding box center [1023, 607] width 84 height 25
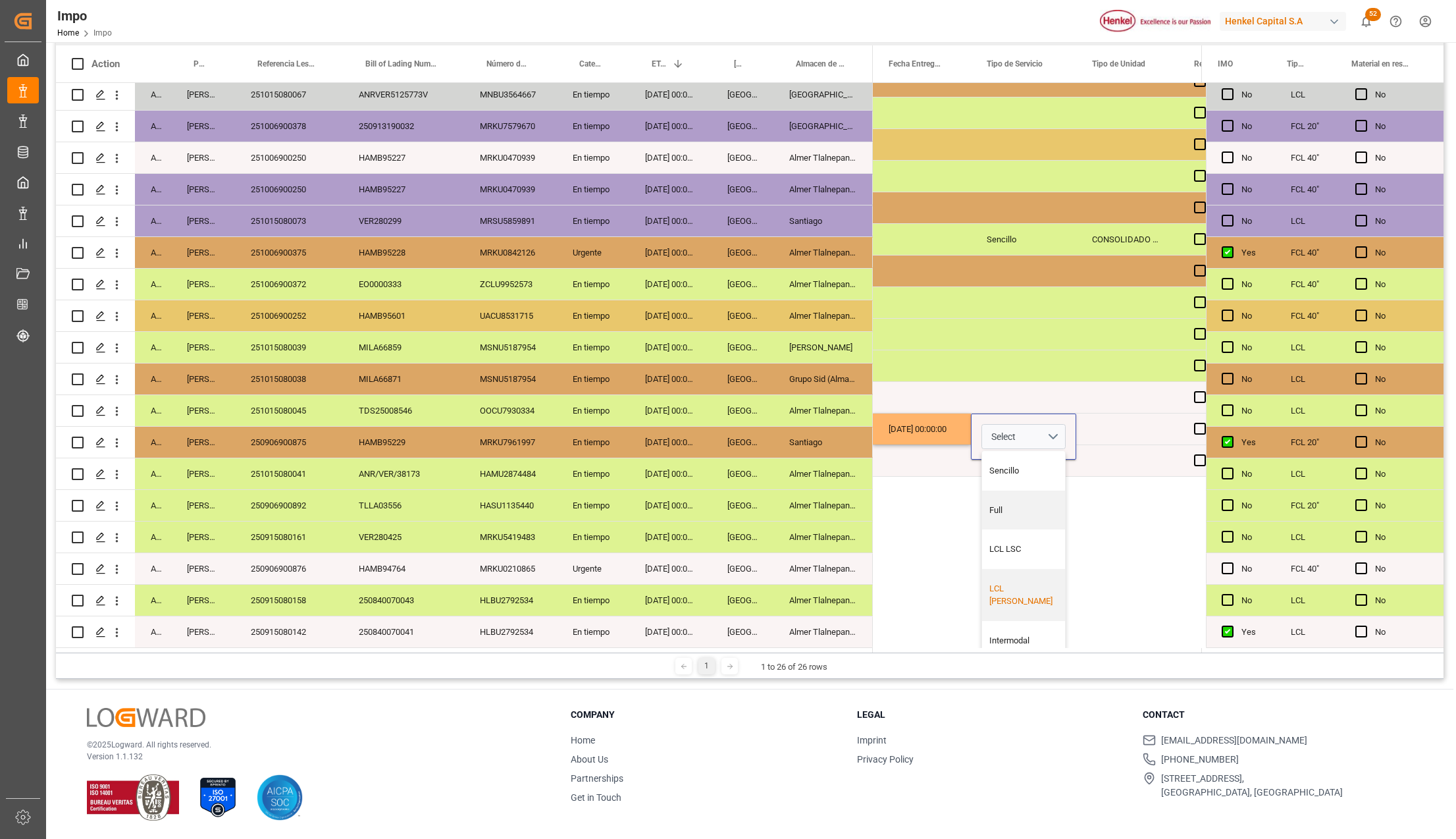
click at [1023, 589] on div "LCL Henkel" at bounding box center [1023, 594] width 69 height 25
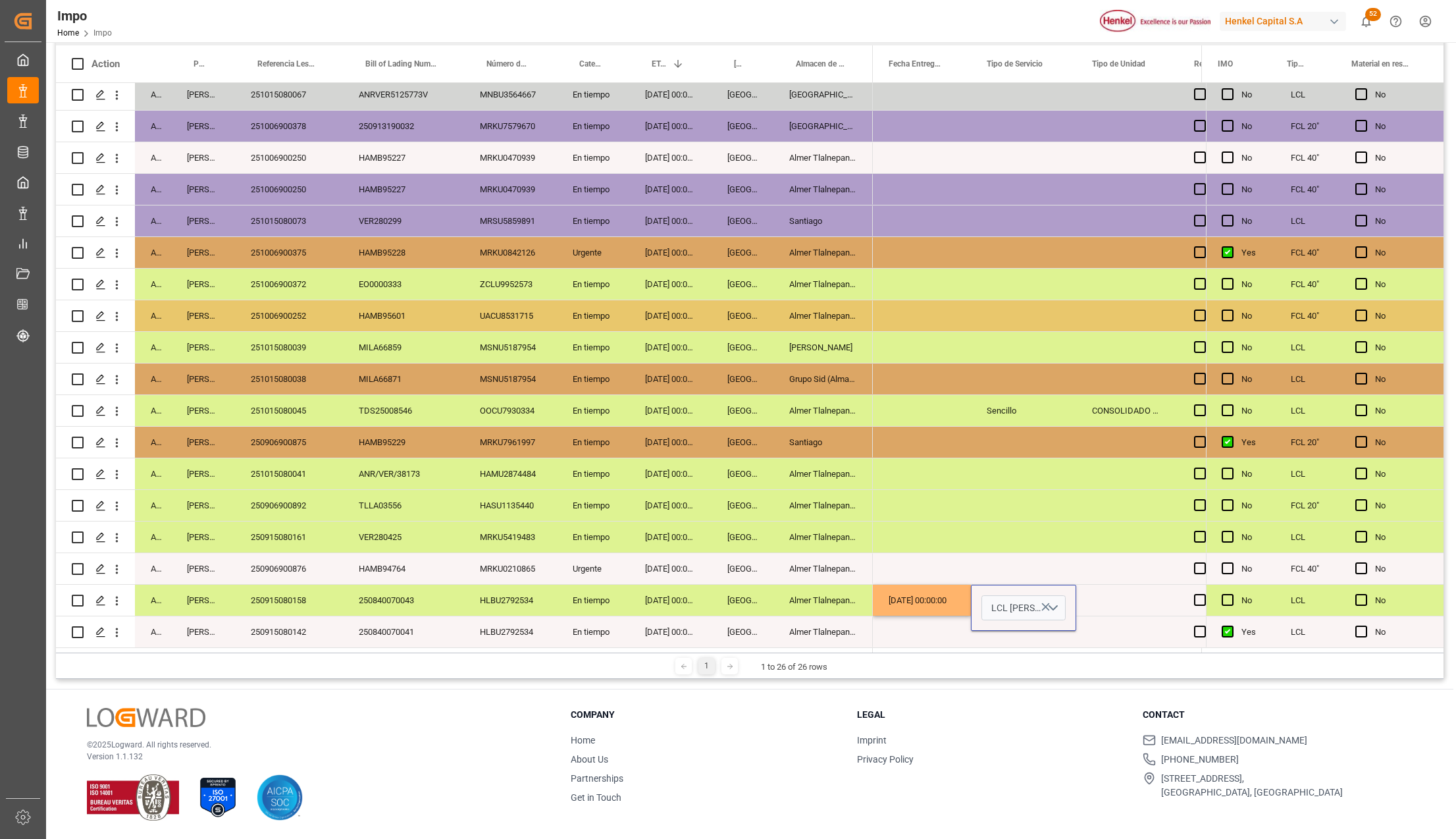
click at [987, 625] on div "LCL Henkel" at bounding box center [1023, 608] width 105 height 46
click at [1072, 553] on div "Press SPACE to select this row." at bounding box center [1023, 569] width 105 height 31
click at [1053, 596] on div "LCL Henkel" at bounding box center [1023, 600] width 105 height 31
click at [1014, 530] on div "Press SPACE to select this row." at bounding box center [1023, 537] width 105 height 31
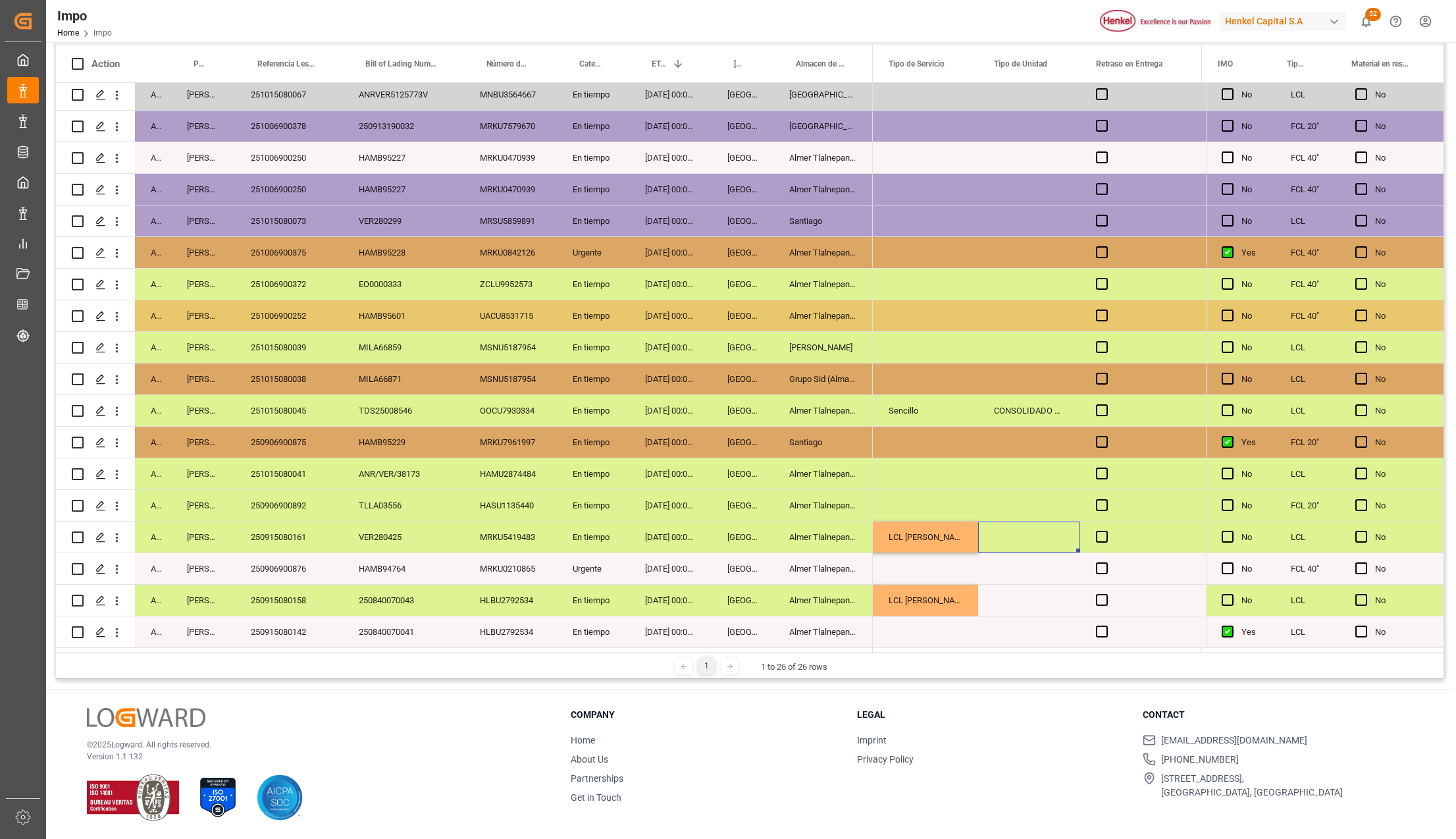
click at [999, 533] on div "Press SPACE to select this row." at bounding box center [1029, 537] width 102 height 31
click at [1035, 545] on input "Press SPACE to select this row." at bounding box center [1029, 544] width 81 height 25
type input "t"
type input "TORTON"
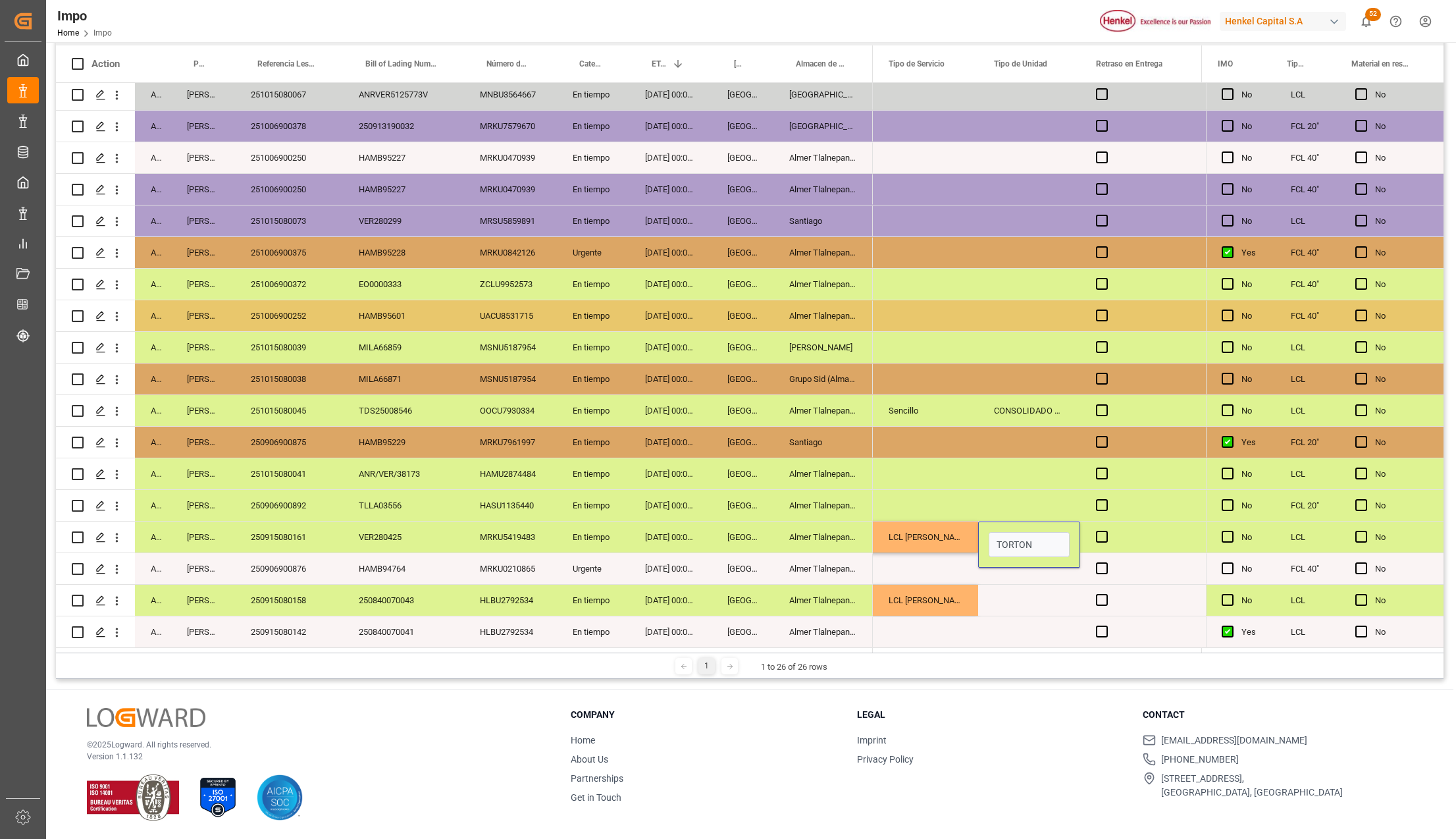
click at [1045, 490] on div "Press SPACE to select this row." at bounding box center [1029, 505] width 102 height 31
click at [1033, 538] on div "TORTON" at bounding box center [1029, 537] width 102 height 31
click at [1006, 591] on div "Press SPACE to select this row." at bounding box center [1029, 600] width 102 height 31
click at [1019, 593] on div "TORTON" at bounding box center [1029, 600] width 102 height 31
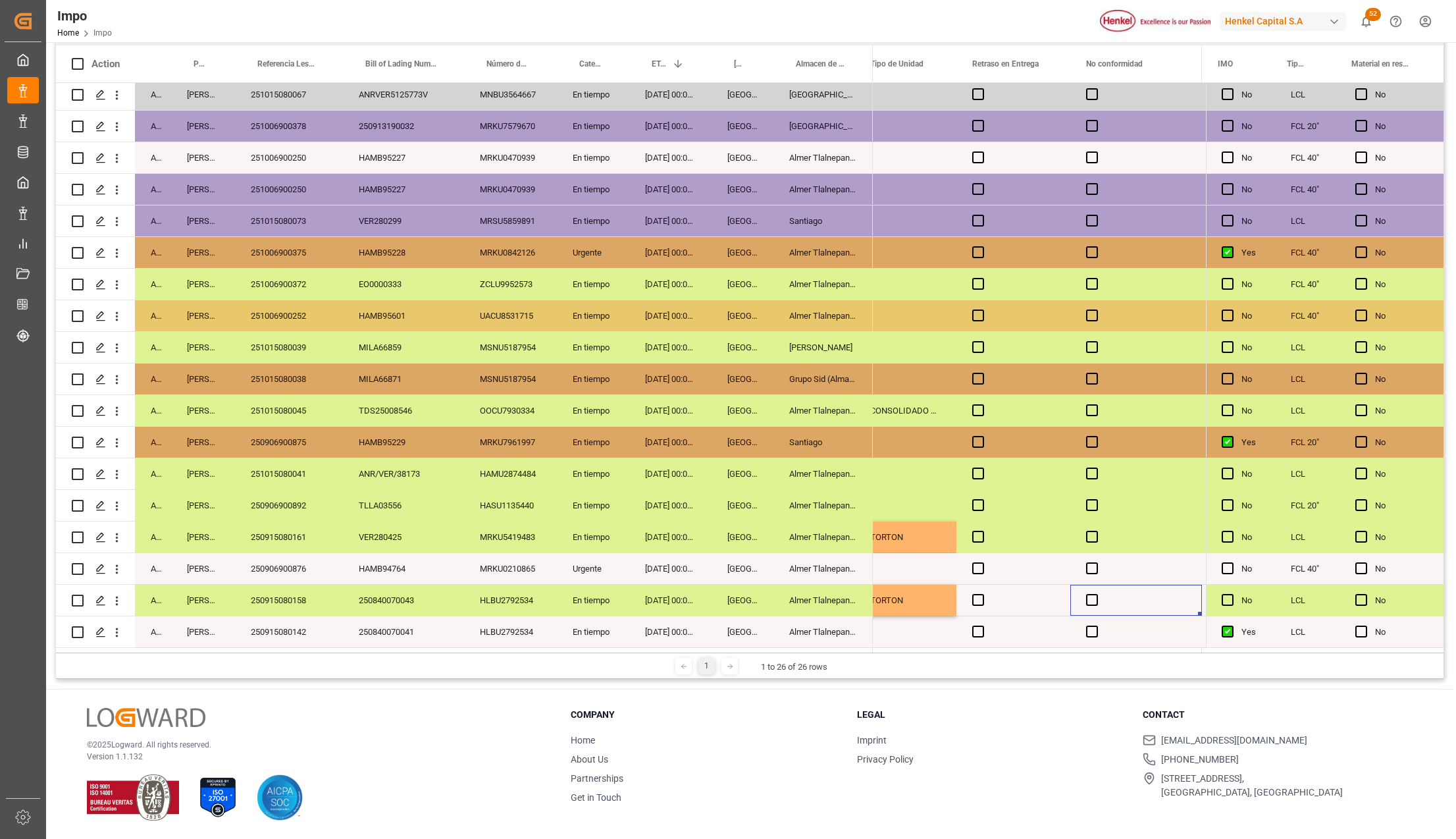
click at [987, 531] on div "Press SPACE to select this row." at bounding box center [1013, 537] width 114 height 31
click at [981, 532] on span "Press SPACE to select this row." at bounding box center [978, 536] width 12 height 12
click at [982, 531] on input "Press SPACE to select this row." at bounding box center [982, 531] width 0 height 0
click at [981, 532] on span "Press SPACE to select this row." at bounding box center [978, 536] width 12 height 12
click at [982, 531] on input "Press SPACE to select this row." at bounding box center [982, 531] width 0 height 0
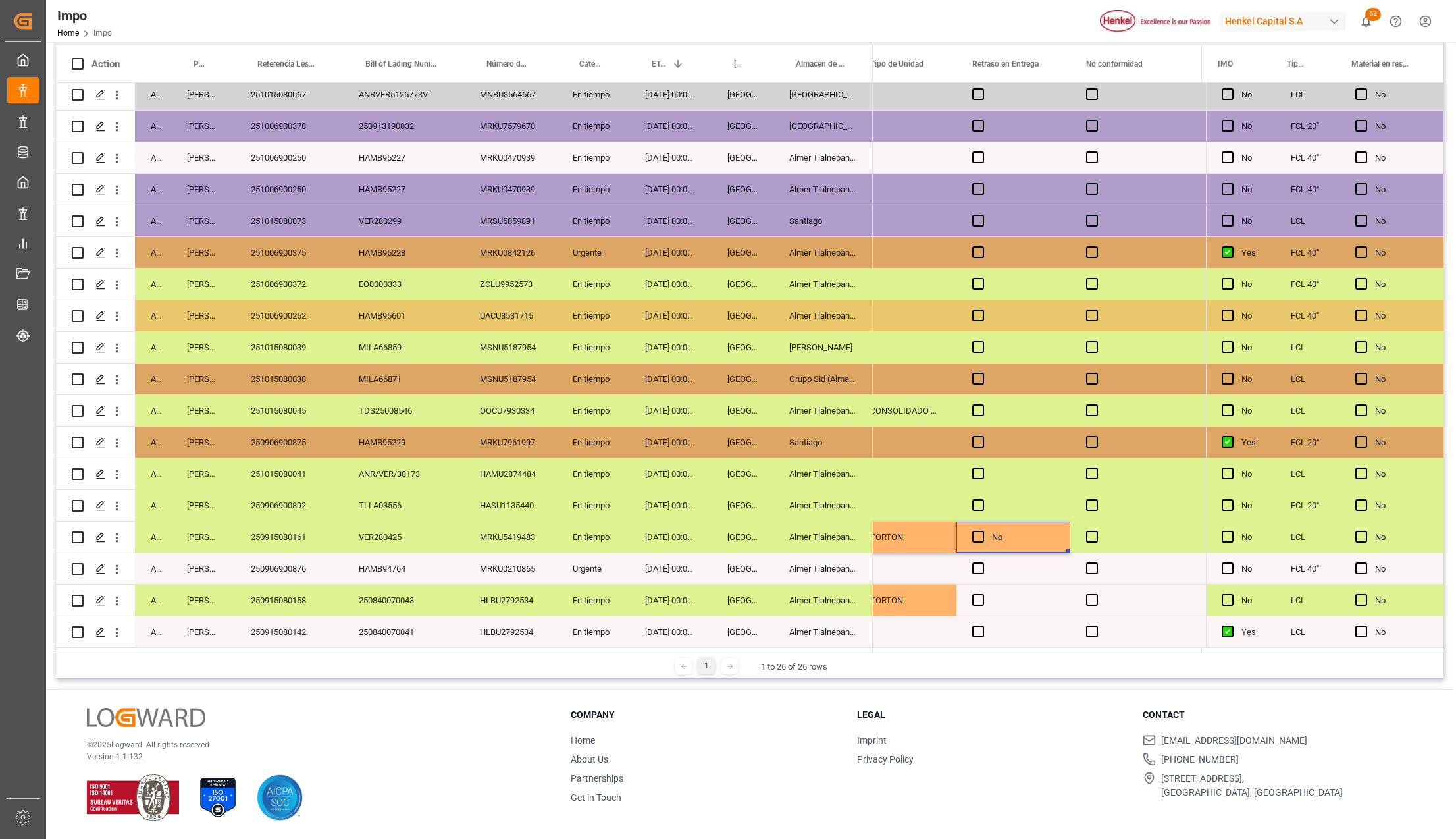
click at [986, 599] on div "Press SPACE to select this row." at bounding box center [1013, 600] width 114 height 31
click at [981, 596] on span "Press SPACE to select this row." at bounding box center [978, 600] width 12 height 12
click at [982, 594] on input "Press SPACE to select this row." at bounding box center [982, 594] width 0 height 0
click at [982, 596] on span "Press SPACE to select this row." at bounding box center [978, 600] width 12 height 12
click at [982, 594] on input "Press SPACE to select this row." at bounding box center [982, 594] width 0 height 0
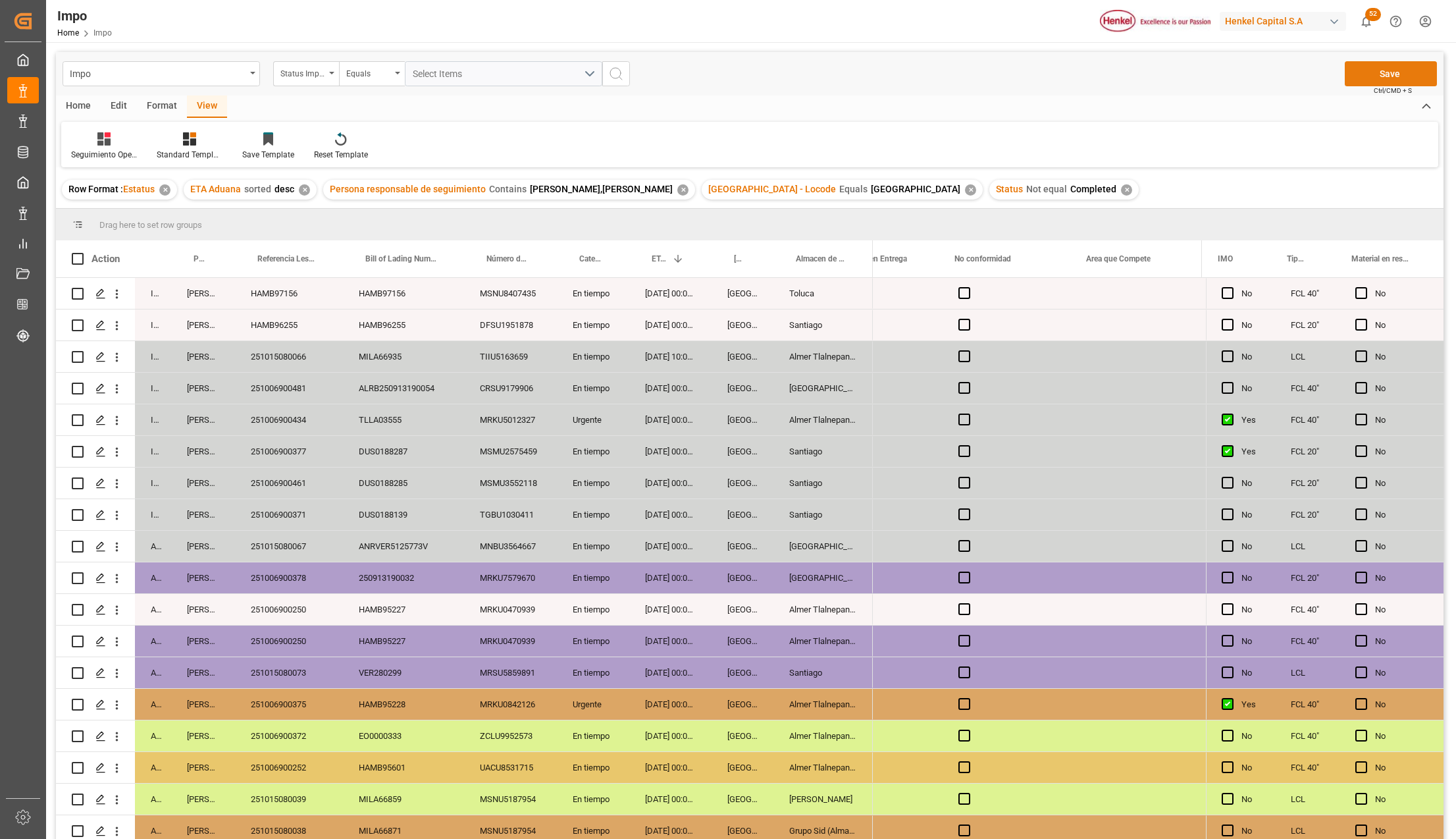
click at [1369, 69] on button "Save" at bounding box center [1390, 73] width 92 height 25
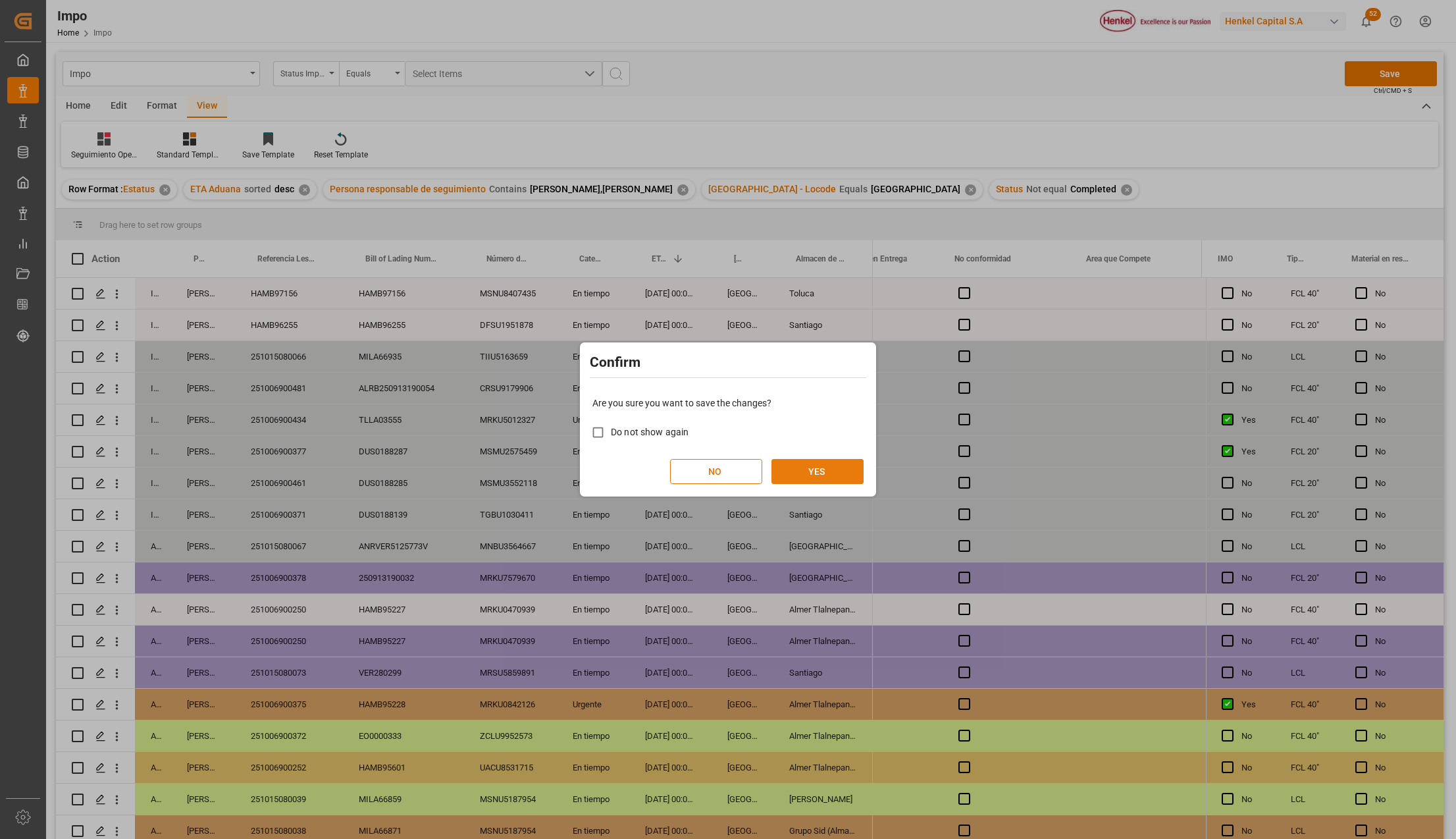
click at [802, 470] on button "YES" at bounding box center [817, 471] width 92 height 25
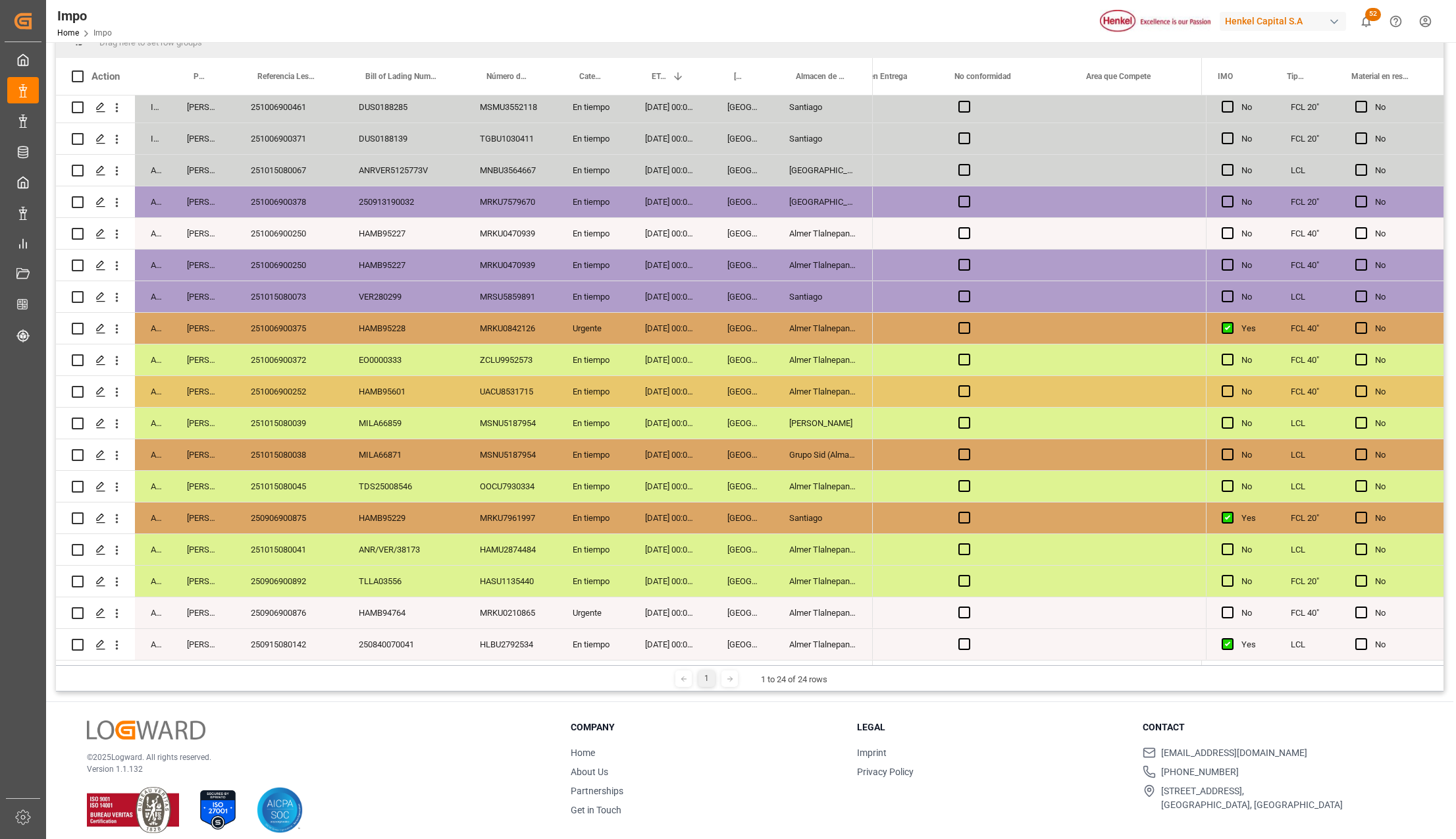
scroll to position [195, 0]
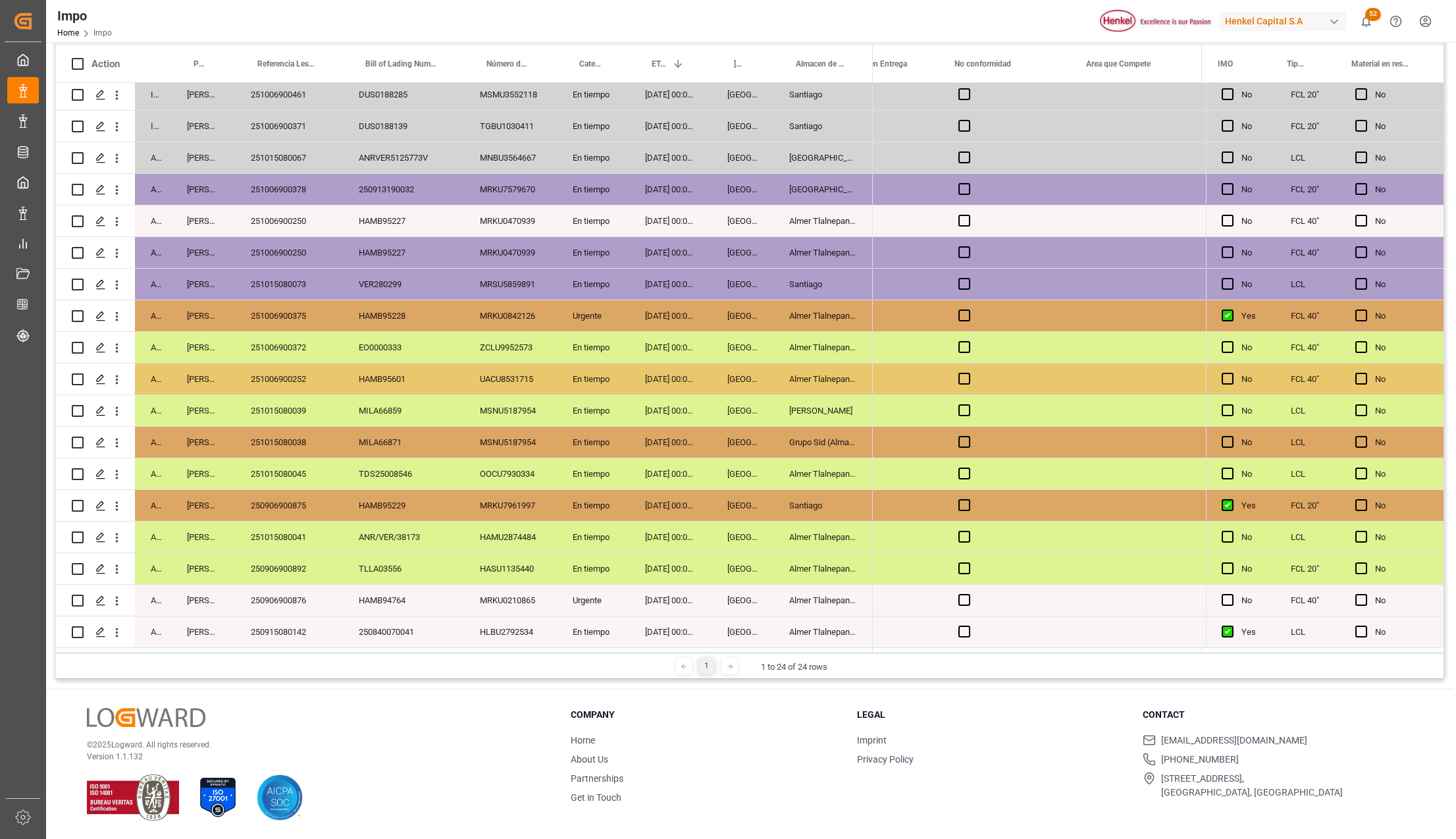
drag, startPoint x: 287, startPoint y: 630, endPoint x: 342, endPoint y: 648, distance: 57.9
click at [287, 630] on div "250915080142" at bounding box center [289, 632] width 108 height 31
click at [312, 593] on div "250906900876" at bounding box center [289, 600] width 108 height 31
click at [821, 628] on div "Almer Tlalnepantla" at bounding box center [823, 632] width 100 height 31
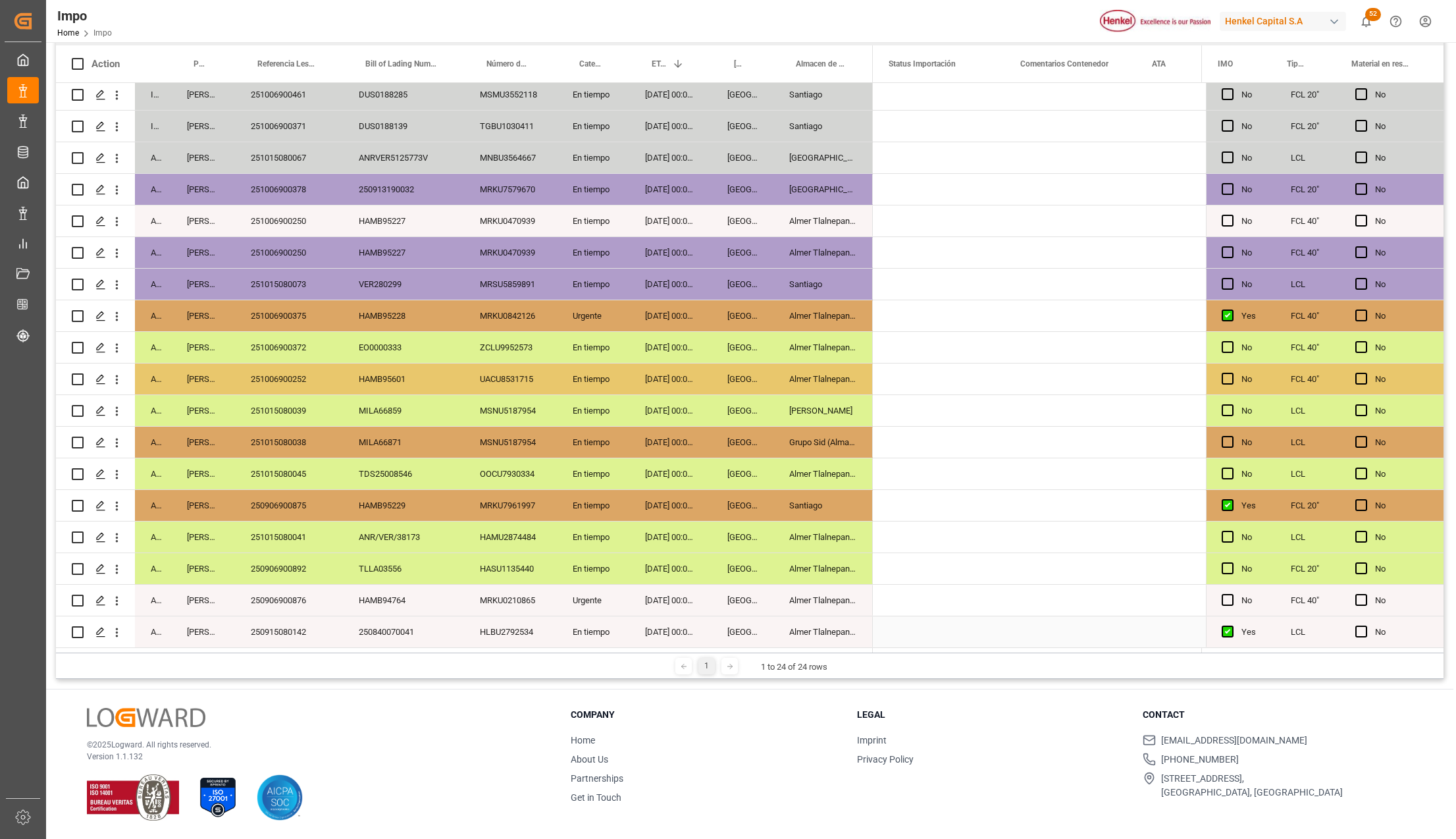
scroll to position [0, 0]
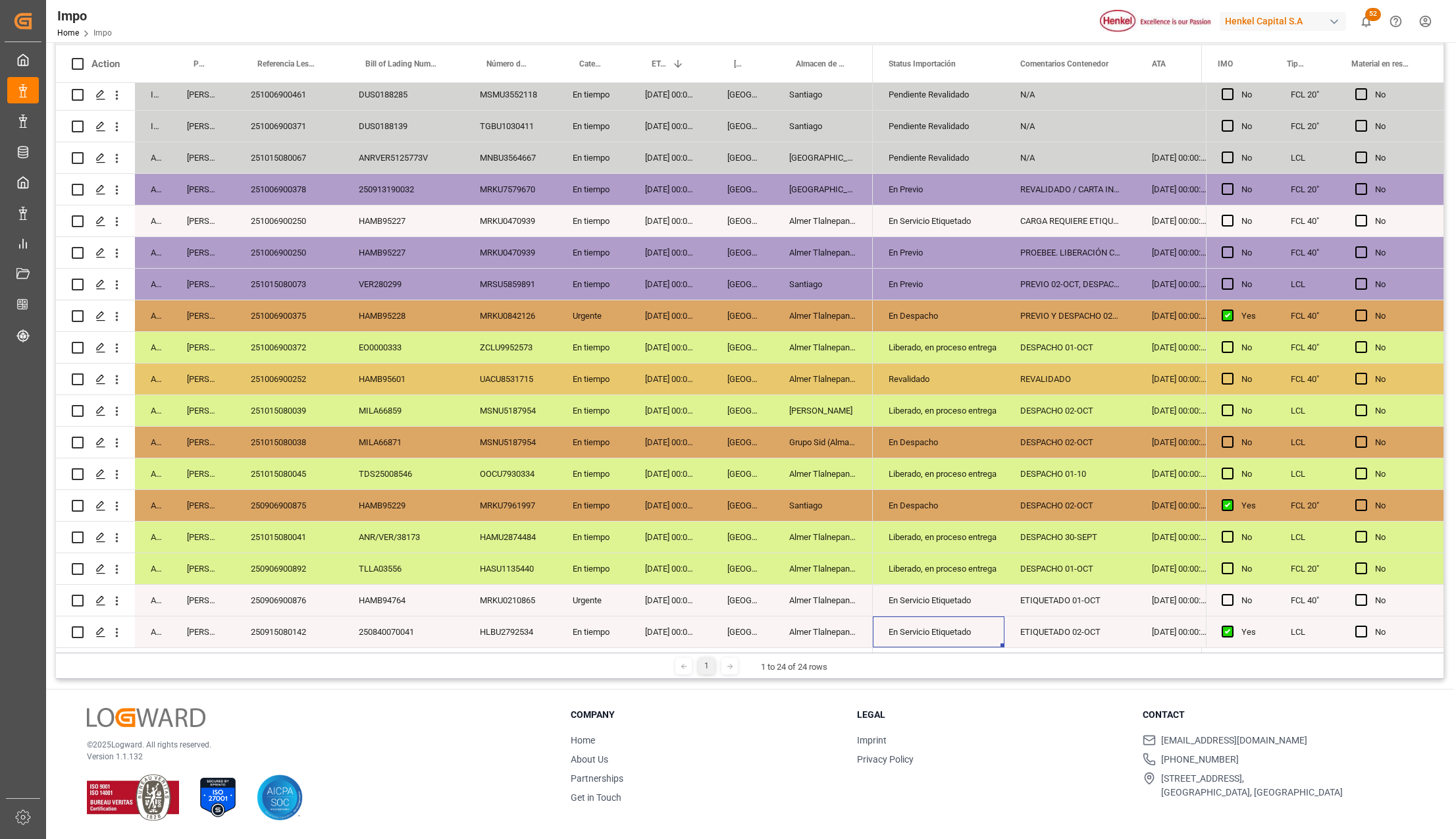
click at [282, 596] on div "250906900876" at bounding box center [289, 600] width 108 height 31
click at [729, 600] on div "Veracruz" at bounding box center [742, 600] width 62 height 31
click at [799, 596] on div "Almer Tlalnepantla" at bounding box center [823, 600] width 100 height 31
click at [895, 593] on div "En Servicio Etiquetado" at bounding box center [938, 600] width 100 height 30
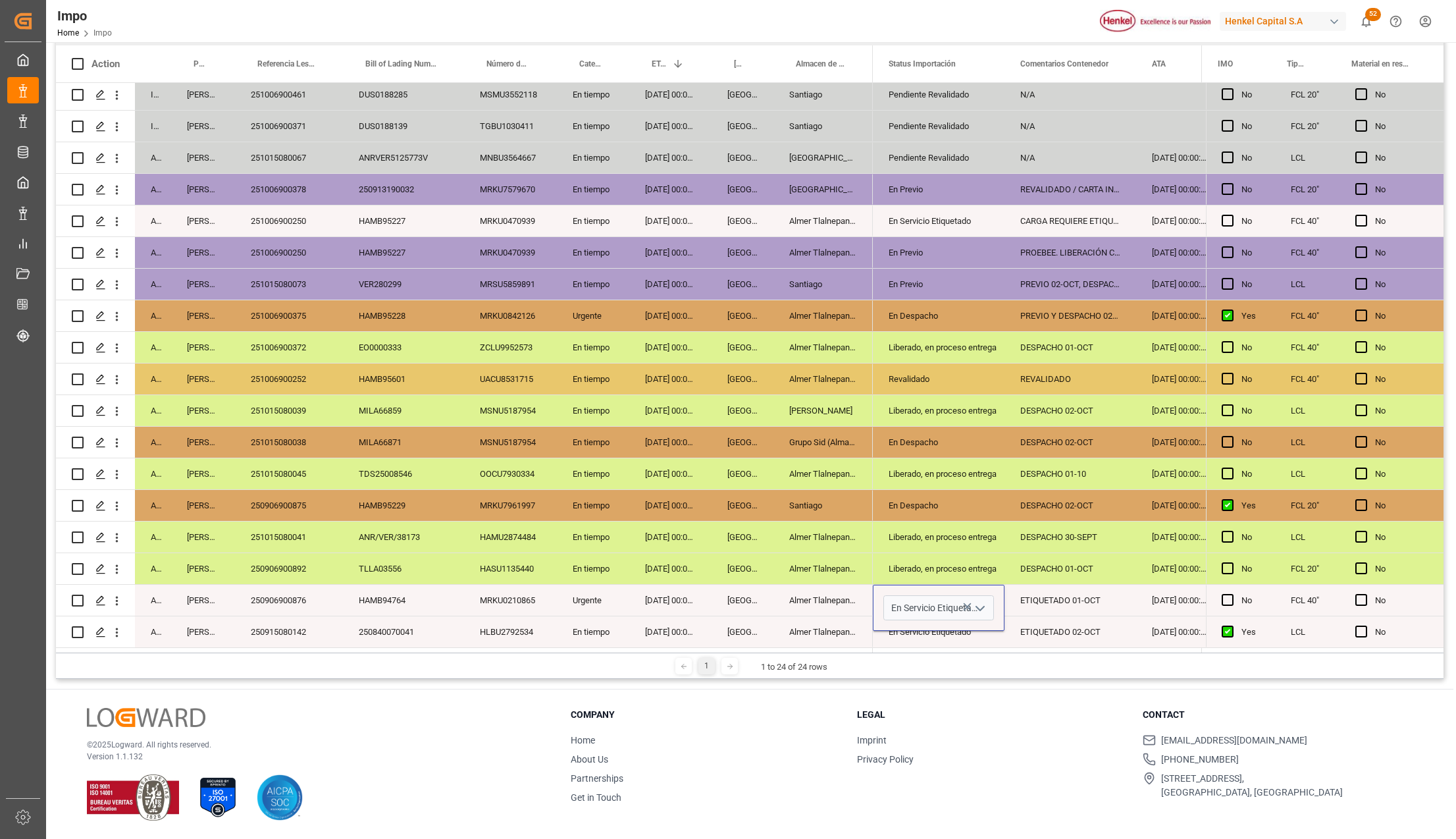
click at [979, 603] on icon "open menu" at bounding box center [980, 608] width 15 height 15
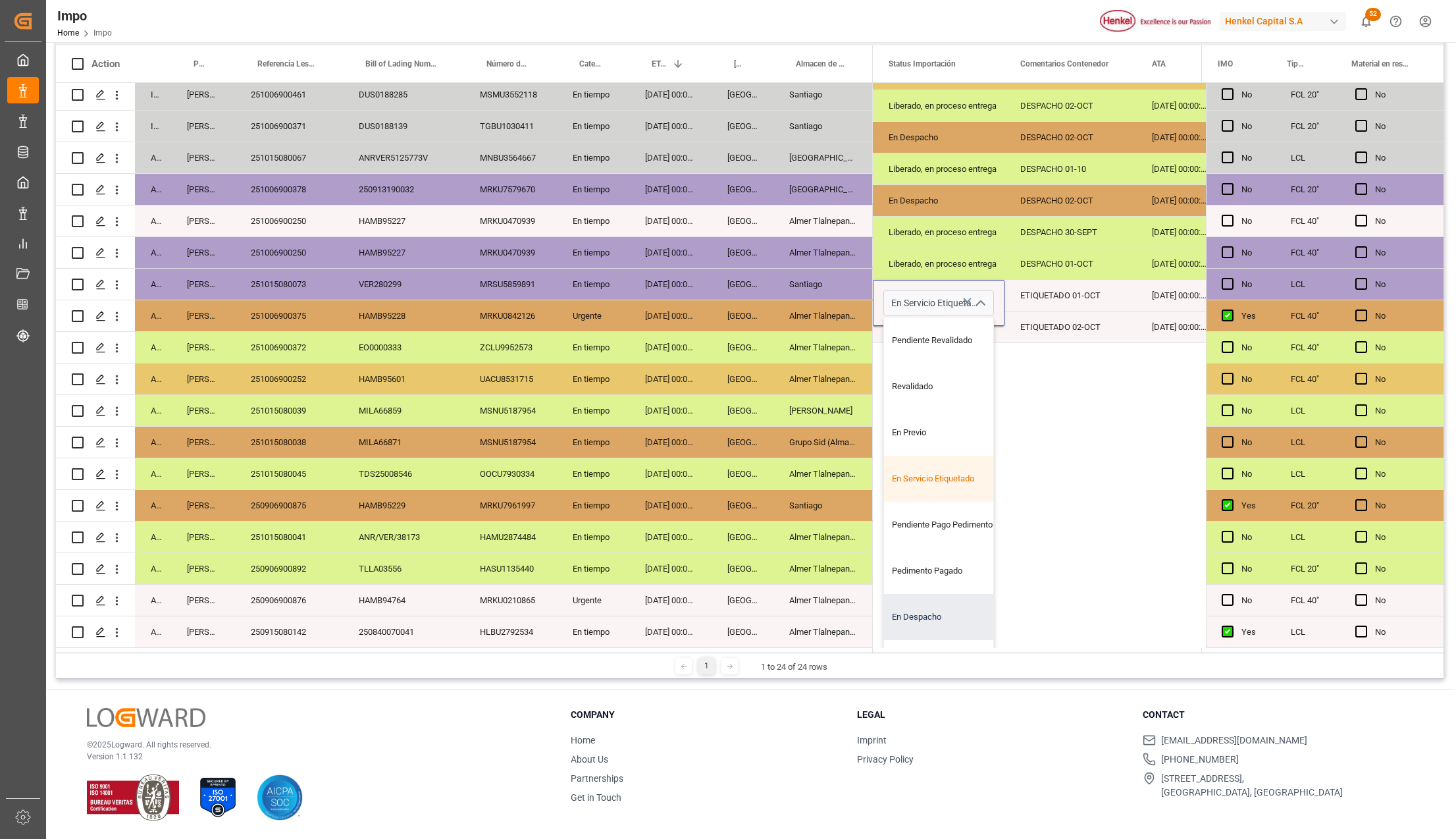
scroll to position [87, 0]
click at [911, 608] on div "Entregado" at bounding box center [945, 622] width 124 height 46
type input "Entregado"
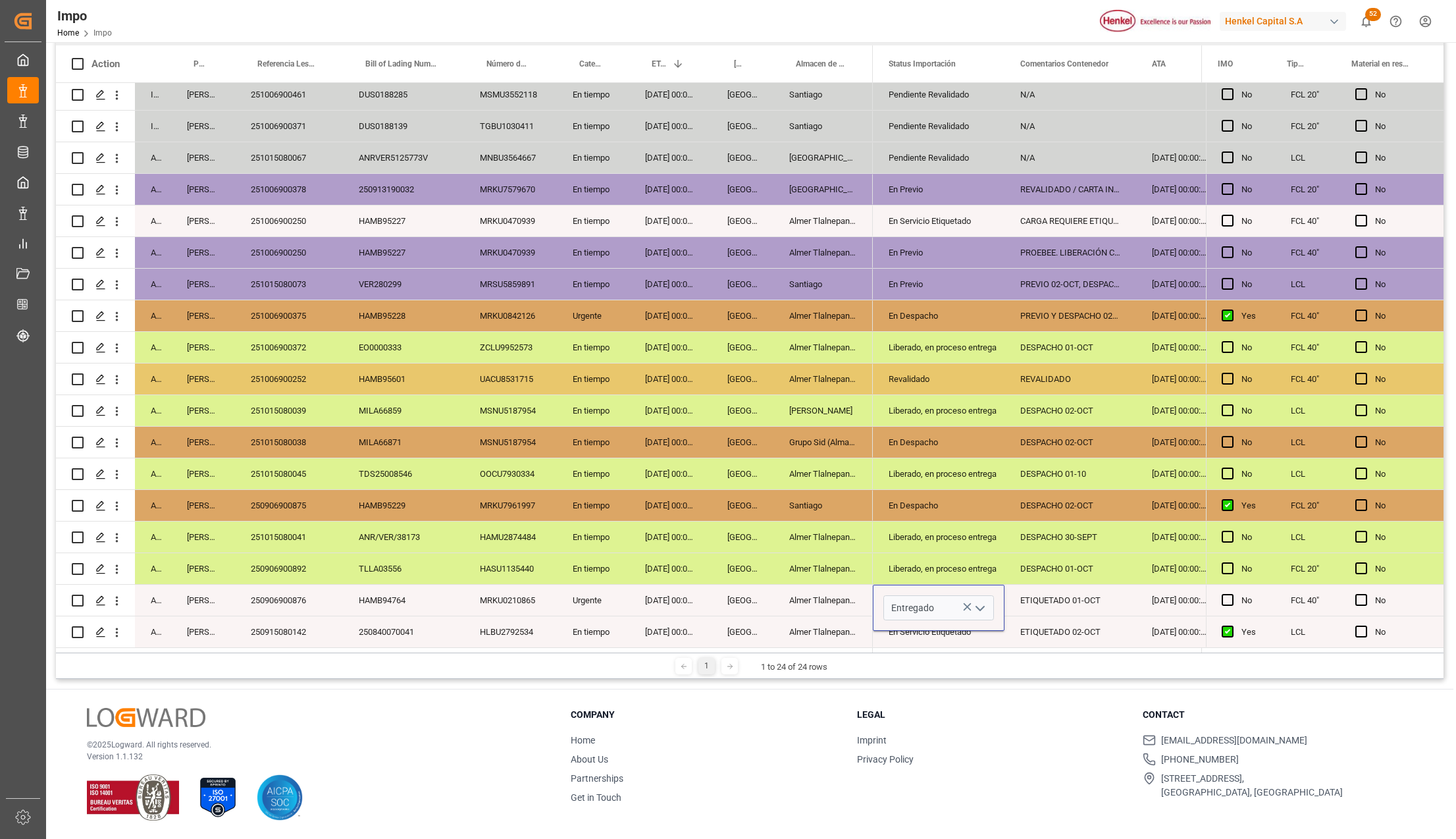
scroll to position [0, 0]
click at [671, 588] on div "22-09-2025 00:00:00" at bounding box center [670, 600] width 83 height 31
click at [1022, 599] on div "ETIQUETADO 01-OCT" at bounding box center [1070, 600] width 131 height 31
click at [1022, 599] on input "ETIQUETADO 01-OCT" at bounding box center [1070, 607] width 110 height 25
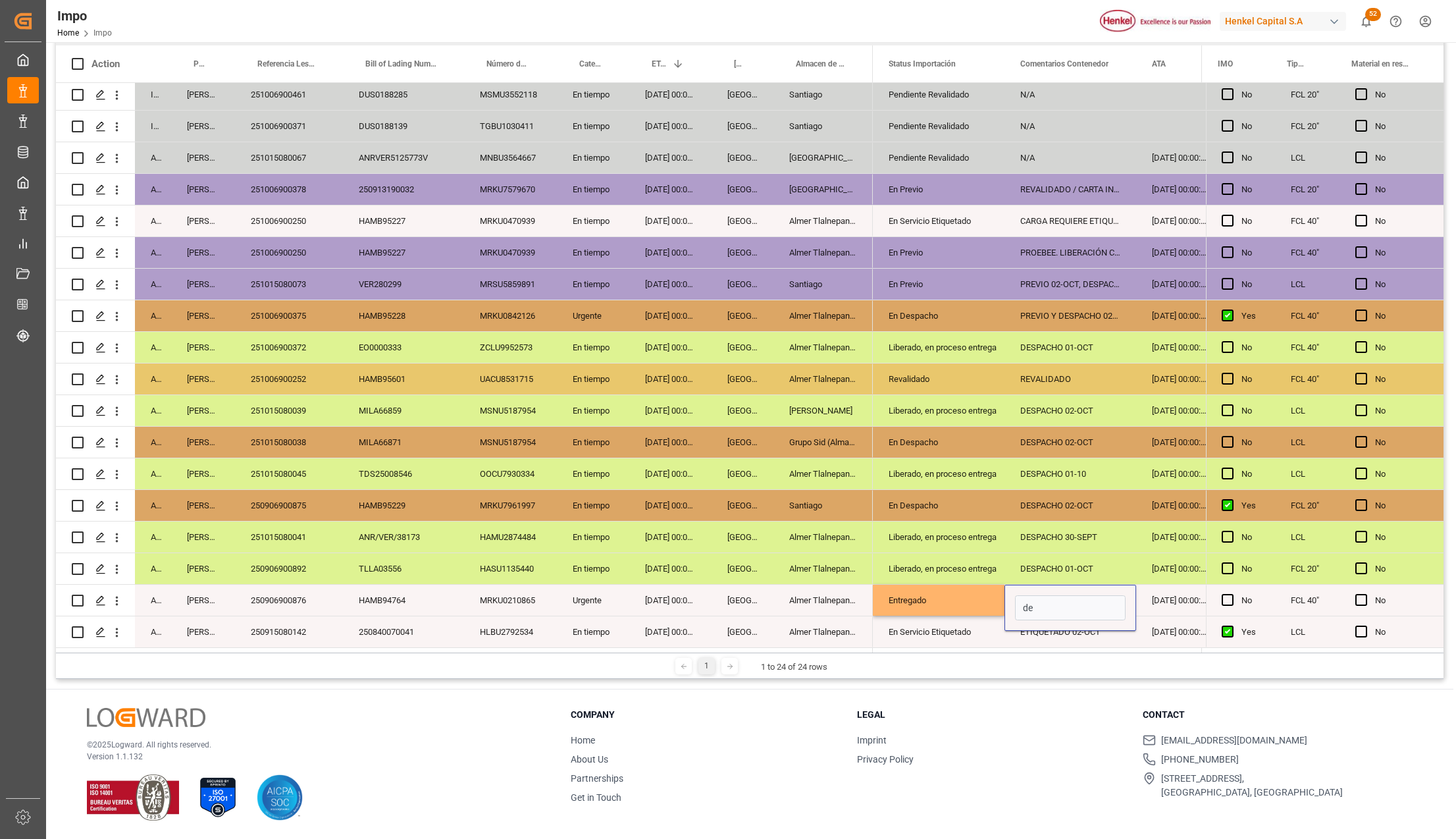
type input "d"
type input "DESPACHO 01-OCT"
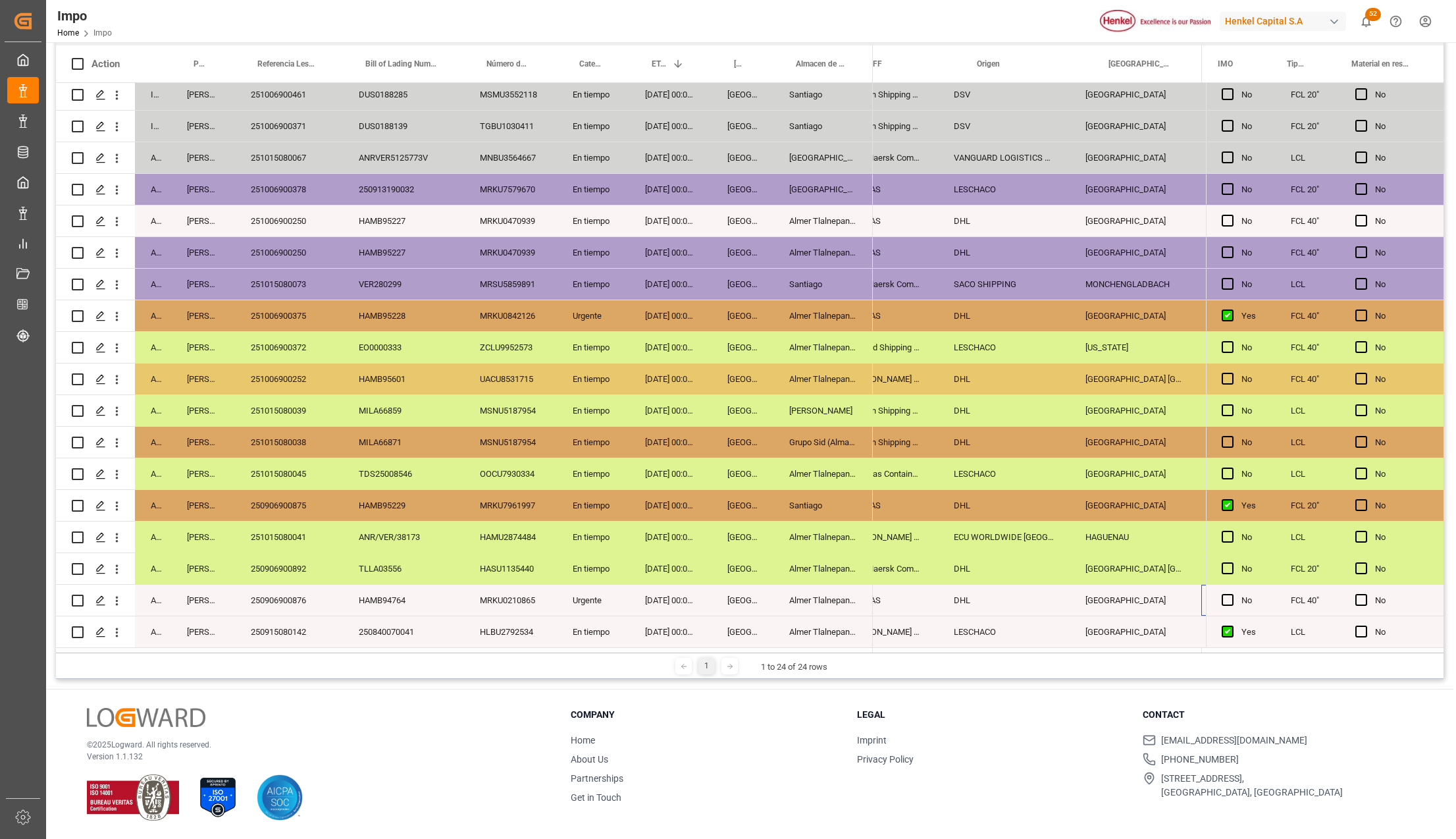
scroll to position [0, 1502]
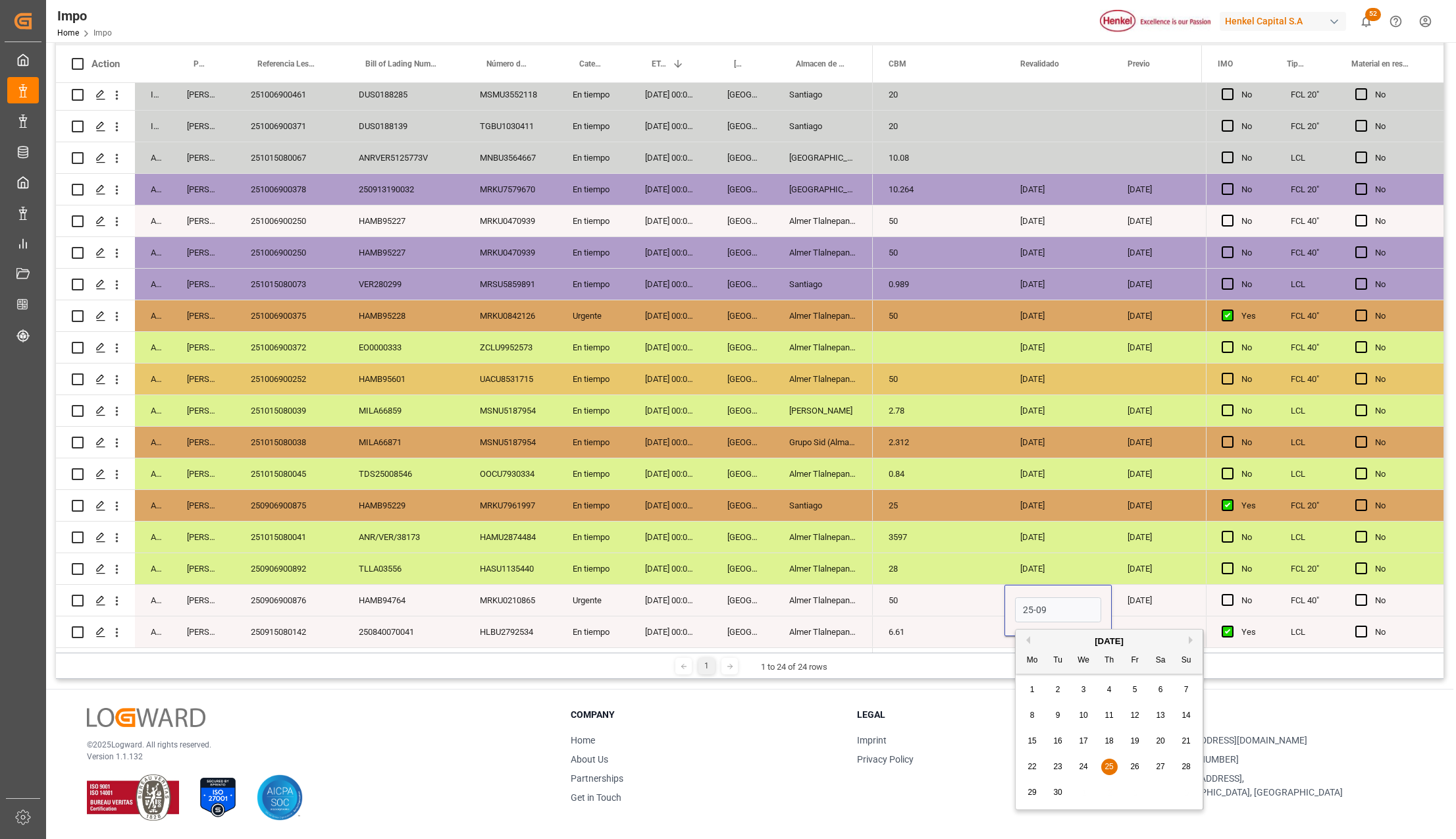
type input "25-09-2025"
click at [1000, 604] on div "50" at bounding box center [938, 600] width 131 height 31
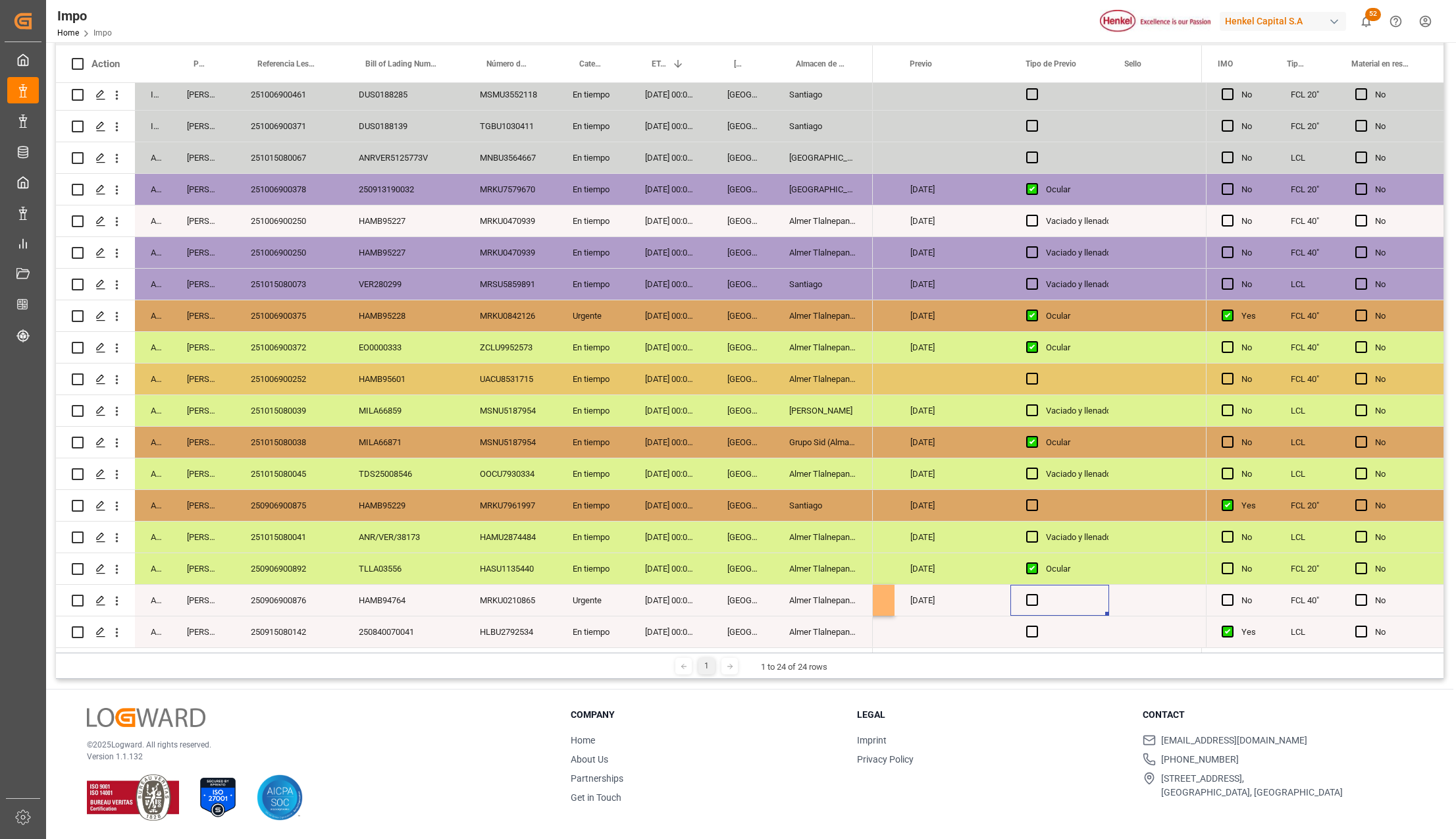
drag, startPoint x: 1033, startPoint y: 593, endPoint x: 1067, endPoint y: 619, distance: 42.8
click at [1033, 594] on span "Press SPACE to select this row." at bounding box center [1031, 600] width 12 height 12
click at [1036, 594] on input "Press SPACE to select this row." at bounding box center [1036, 594] width 0 height 0
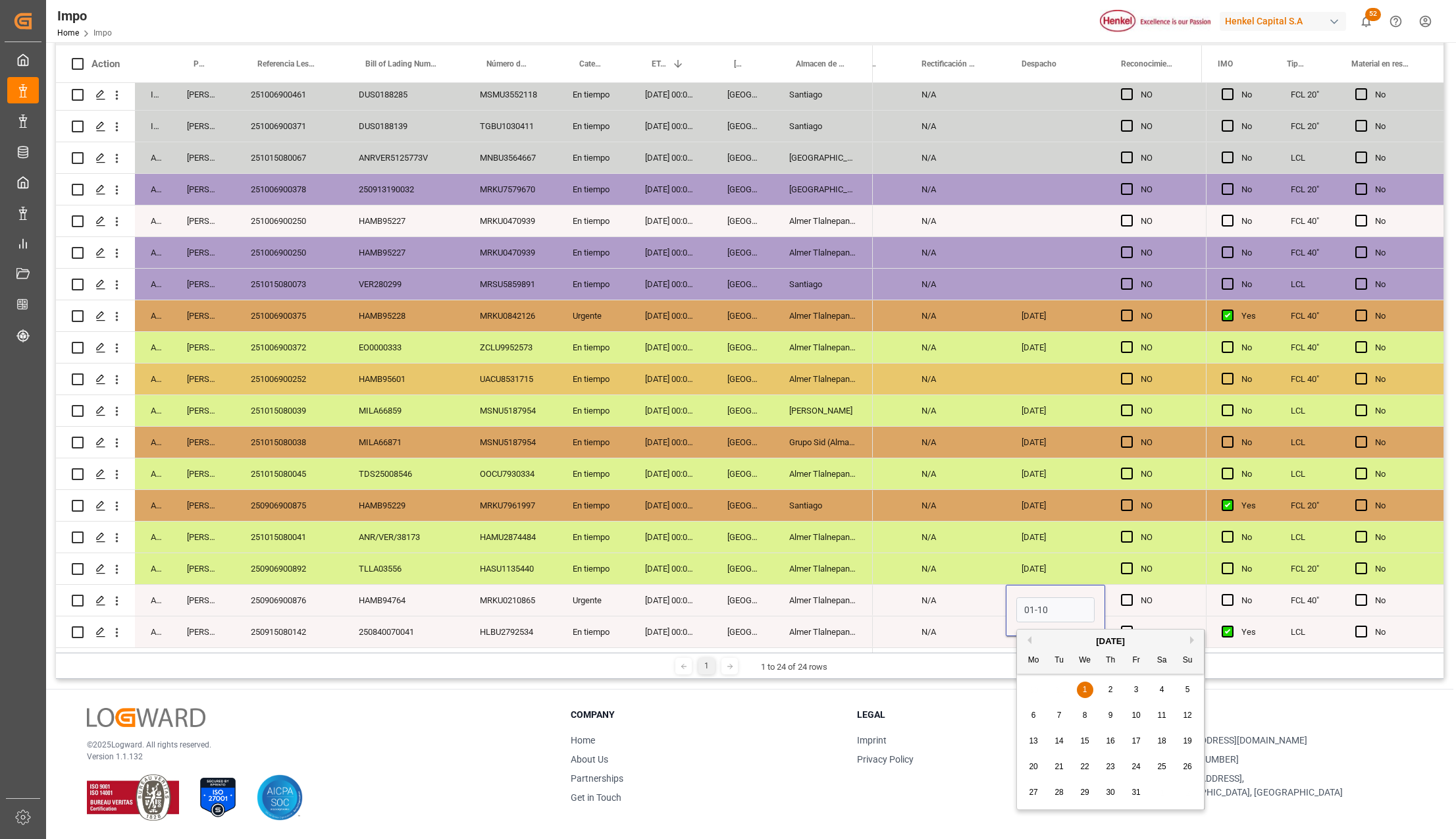
type input "01-10-2025"
click at [972, 593] on div "N/A" at bounding box center [955, 600] width 100 height 31
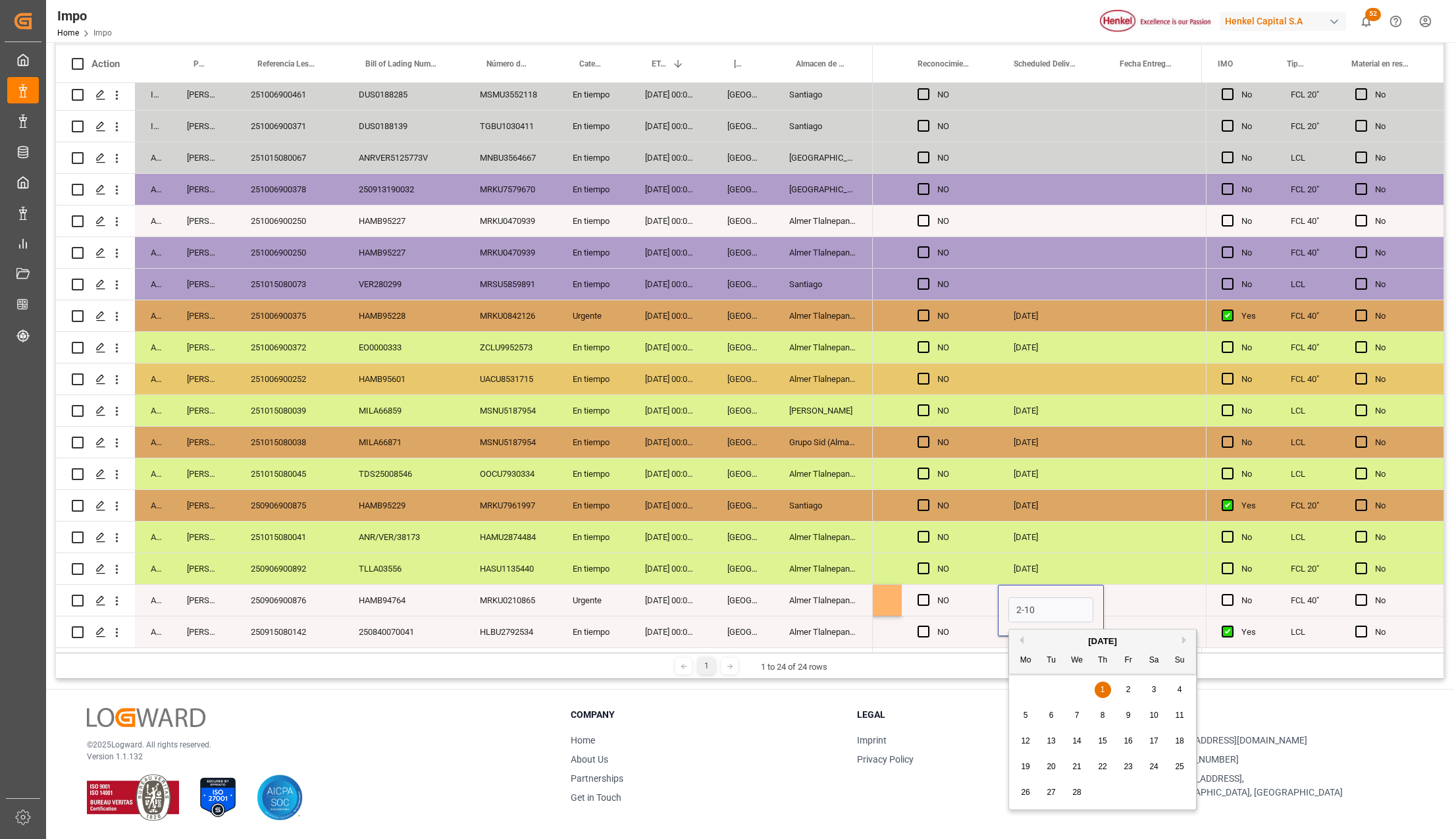
type input "02-10-2025"
click at [1081, 545] on div "02-10-2025" at bounding box center [1050, 537] width 106 height 31
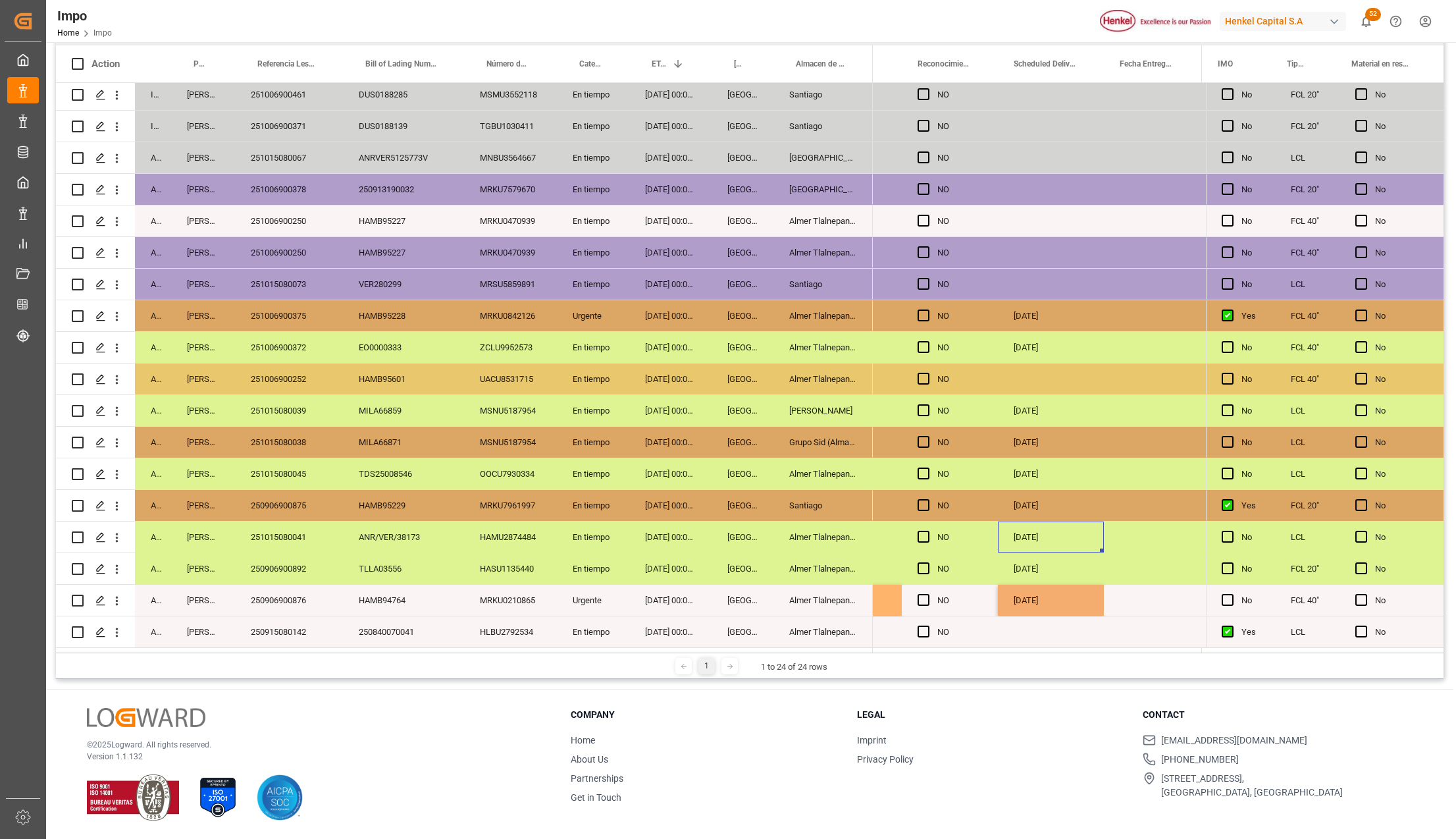
click at [1040, 601] on div "02-10-2025" at bounding box center [1050, 600] width 106 height 31
click at [1118, 598] on div "Press SPACE to select this row." at bounding box center [1152, 600] width 98 height 31
click at [1114, 562] on div "Press SPACE to select this row." at bounding box center [1152, 569] width 98 height 31
click at [1070, 607] on div "02-10-2025" at bounding box center [1050, 600] width 106 height 31
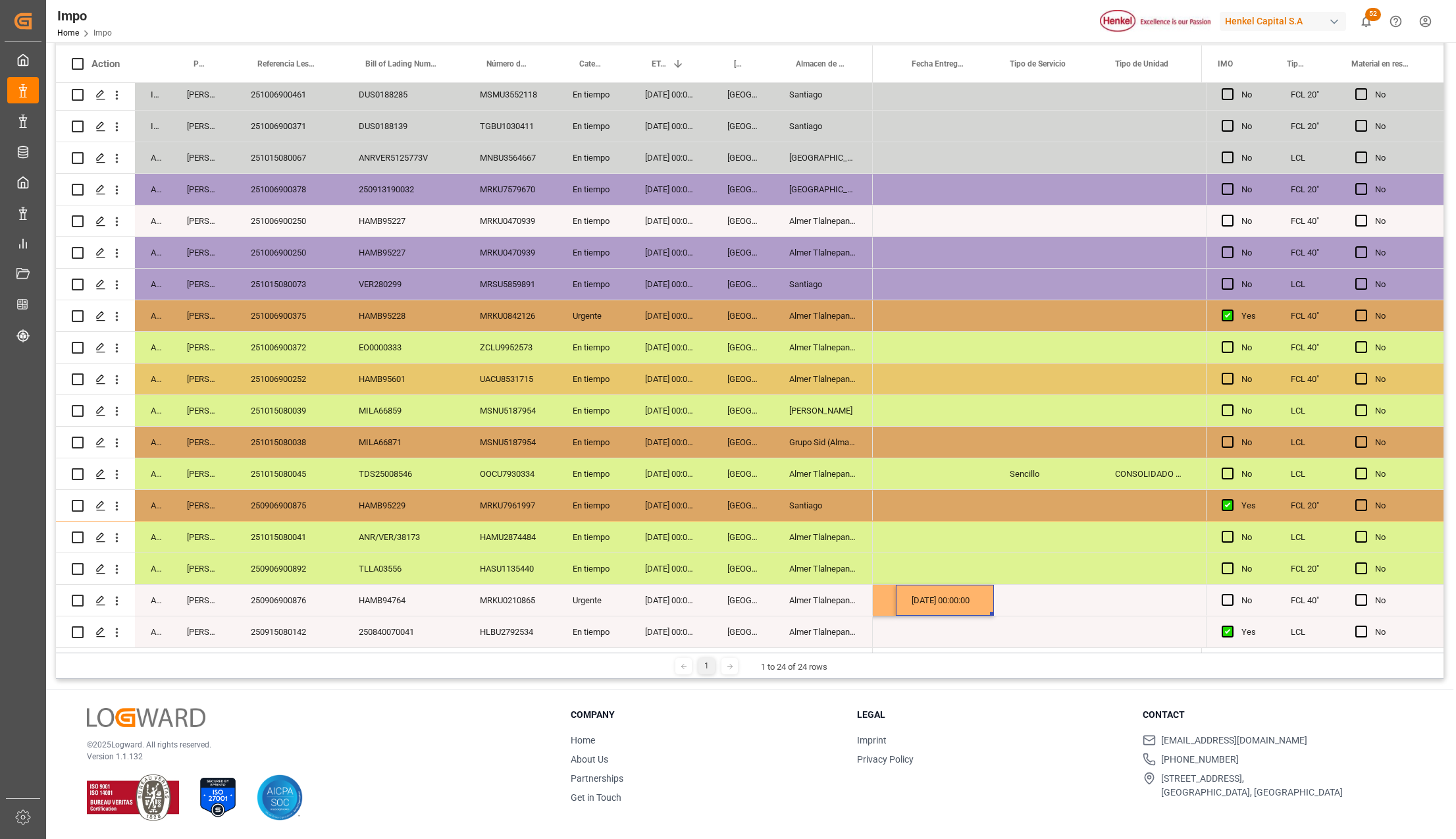
click at [1013, 470] on div "Sencillo" at bounding box center [1047, 474] width 105 height 31
click at [1027, 590] on div "Press SPACE to select this row." at bounding box center [1047, 600] width 105 height 31
click at [1047, 617] on div "Press SPACE to select this row." at bounding box center [1047, 632] width 105 height 31
click at [1088, 593] on div "Sencillo" at bounding box center [1047, 600] width 105 height 31
click at [1030, 598] on div "Press SPACE to select this row." at bounding box center [1037, 600] width 102 height 31
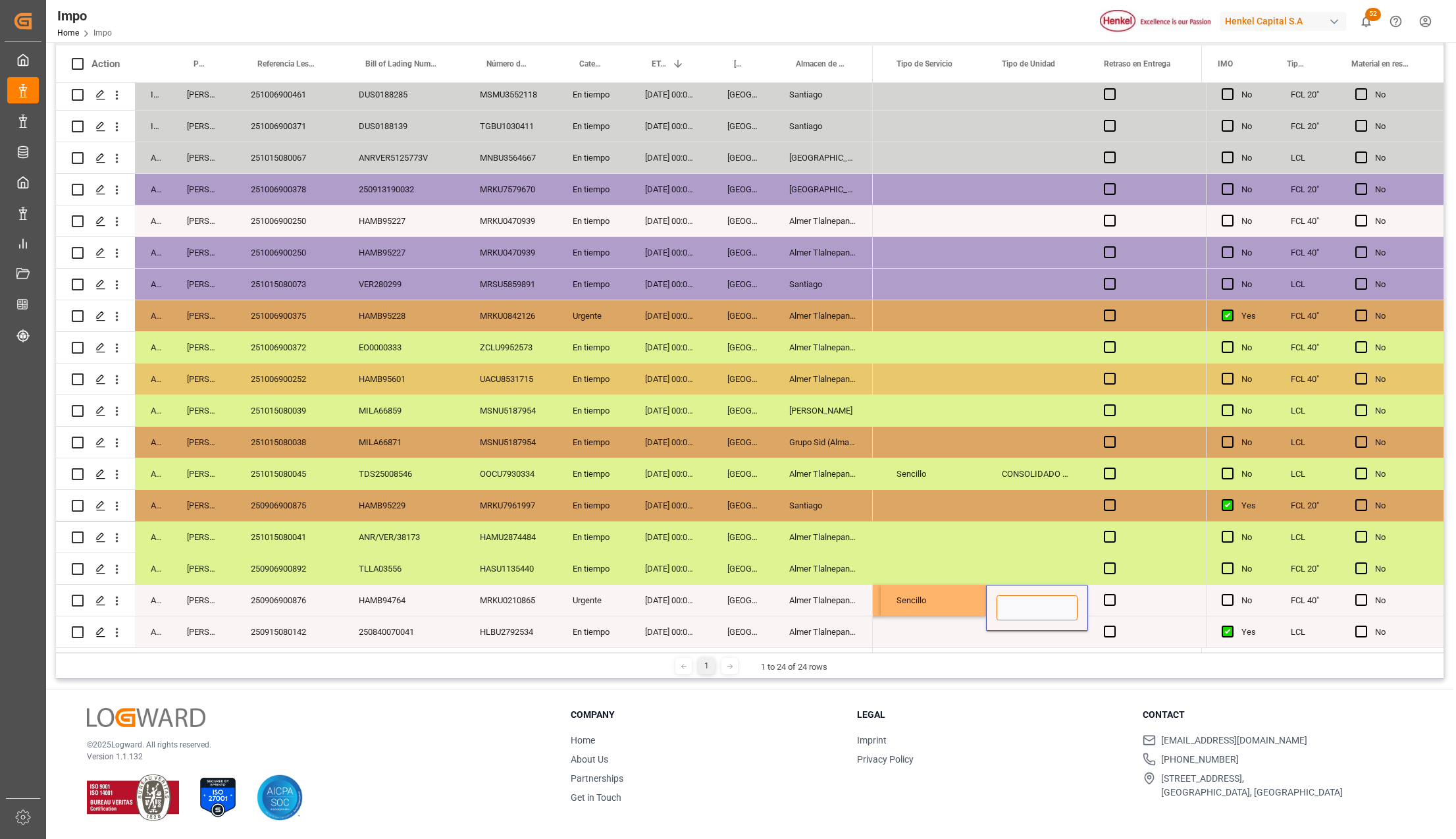
click at [1054, 603] on input "Press SPACE to select this row." at bounding box center [1037, 607] width 81 height 25
type input "TRAILER"
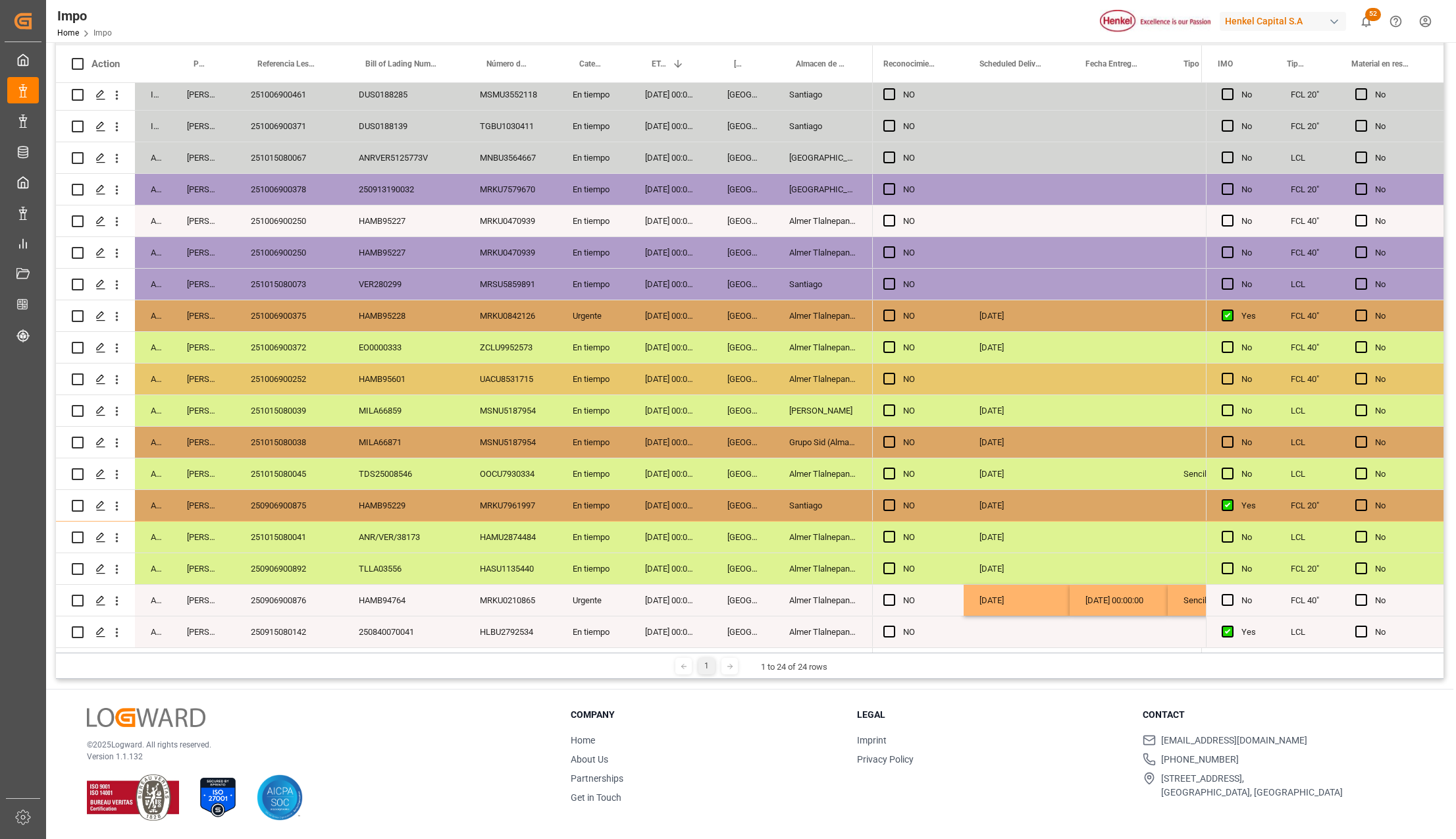
click at [1061, 640] on div "Press SPACE to select this row." at bounding box center [1016, 632] width 106 height 31
click at [1115, 599] on div "02-10-2025 00:00:00" at bounding box center [1118, 600] width 98 height 31
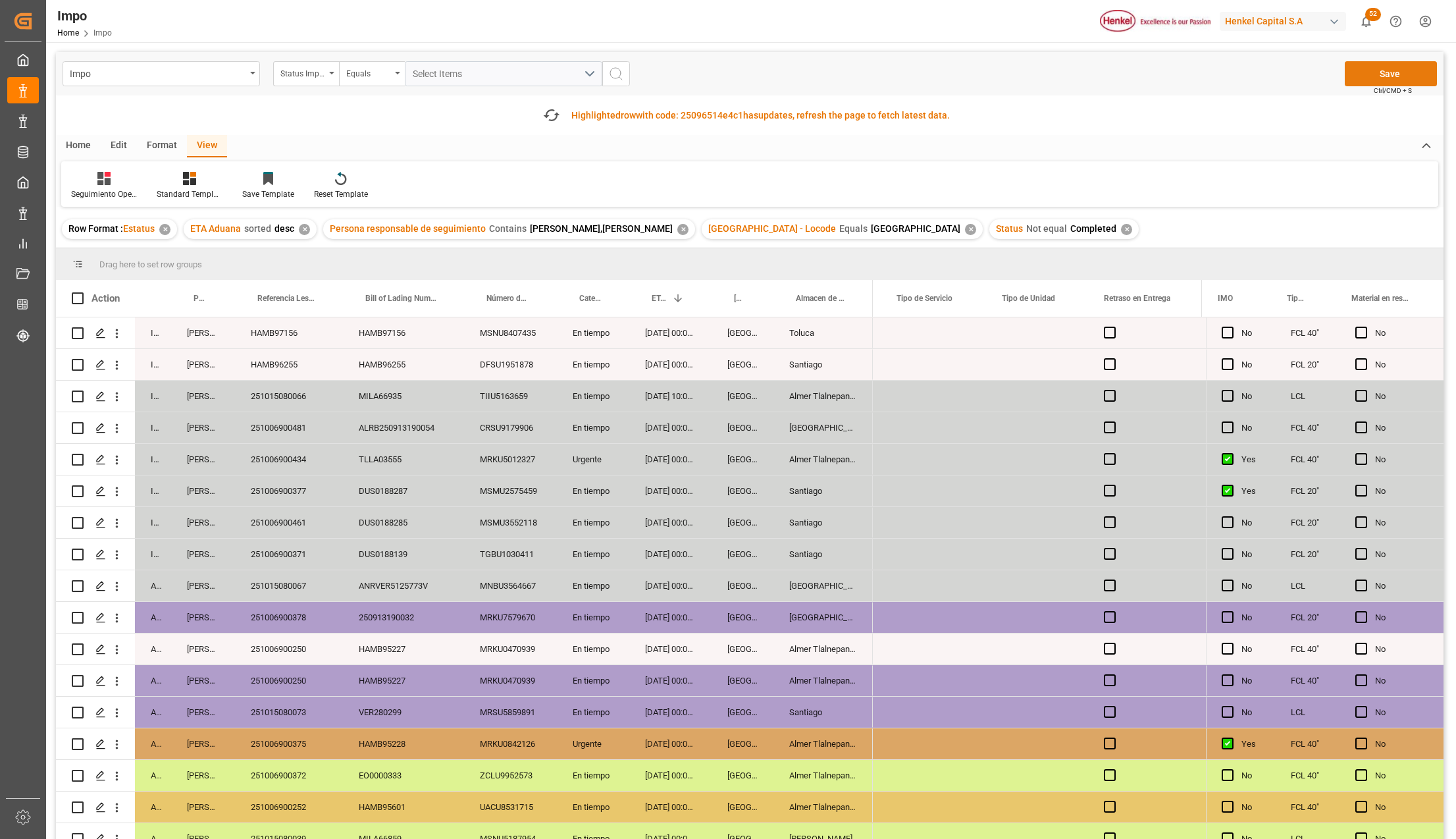
click at [1353, 73] on button "Save" at bounding box center [1390, 73] width 92 height 25
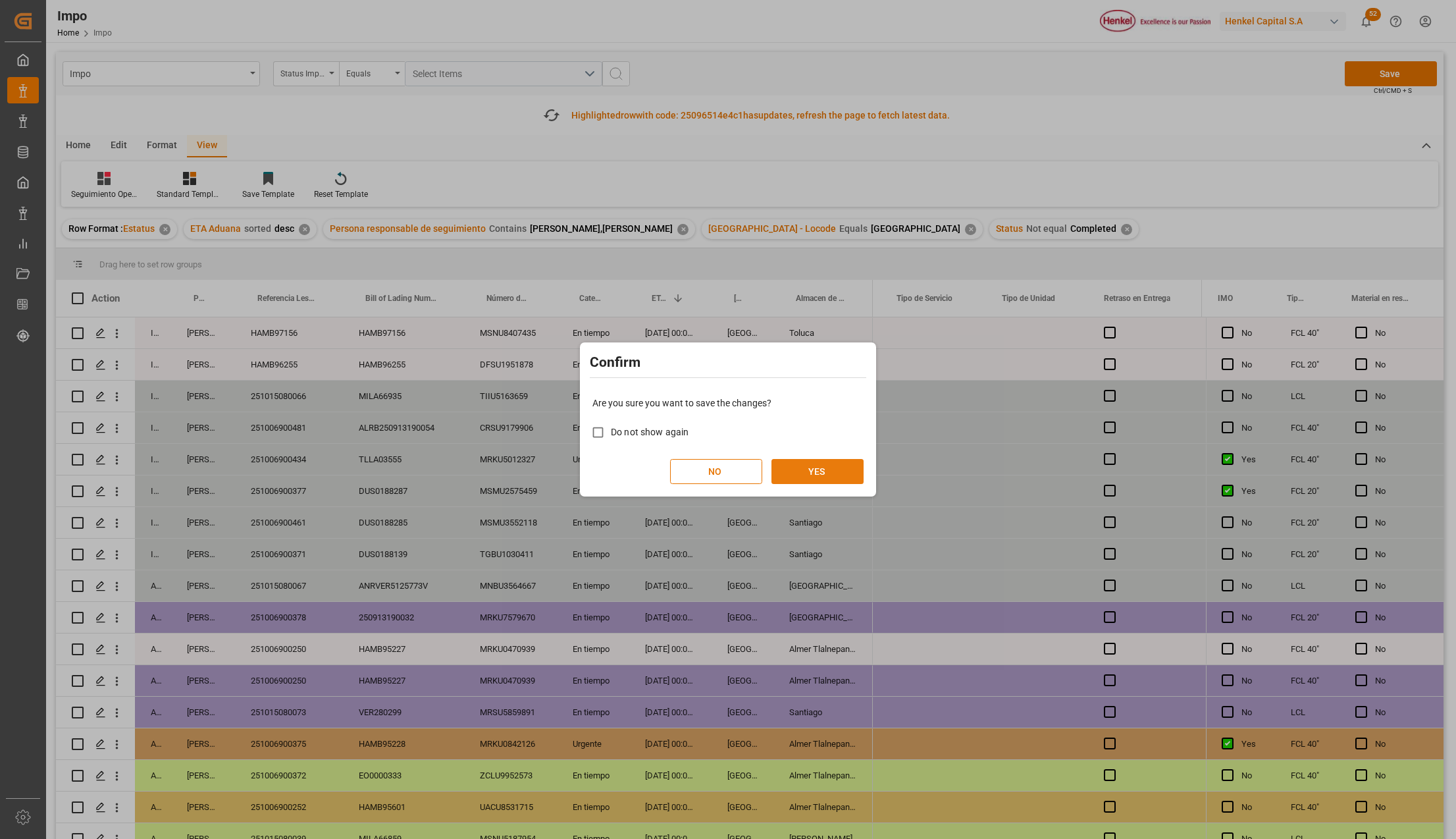
click at [840, 477] on button "YES" at bounding box center [817, 471] width 92 height 25
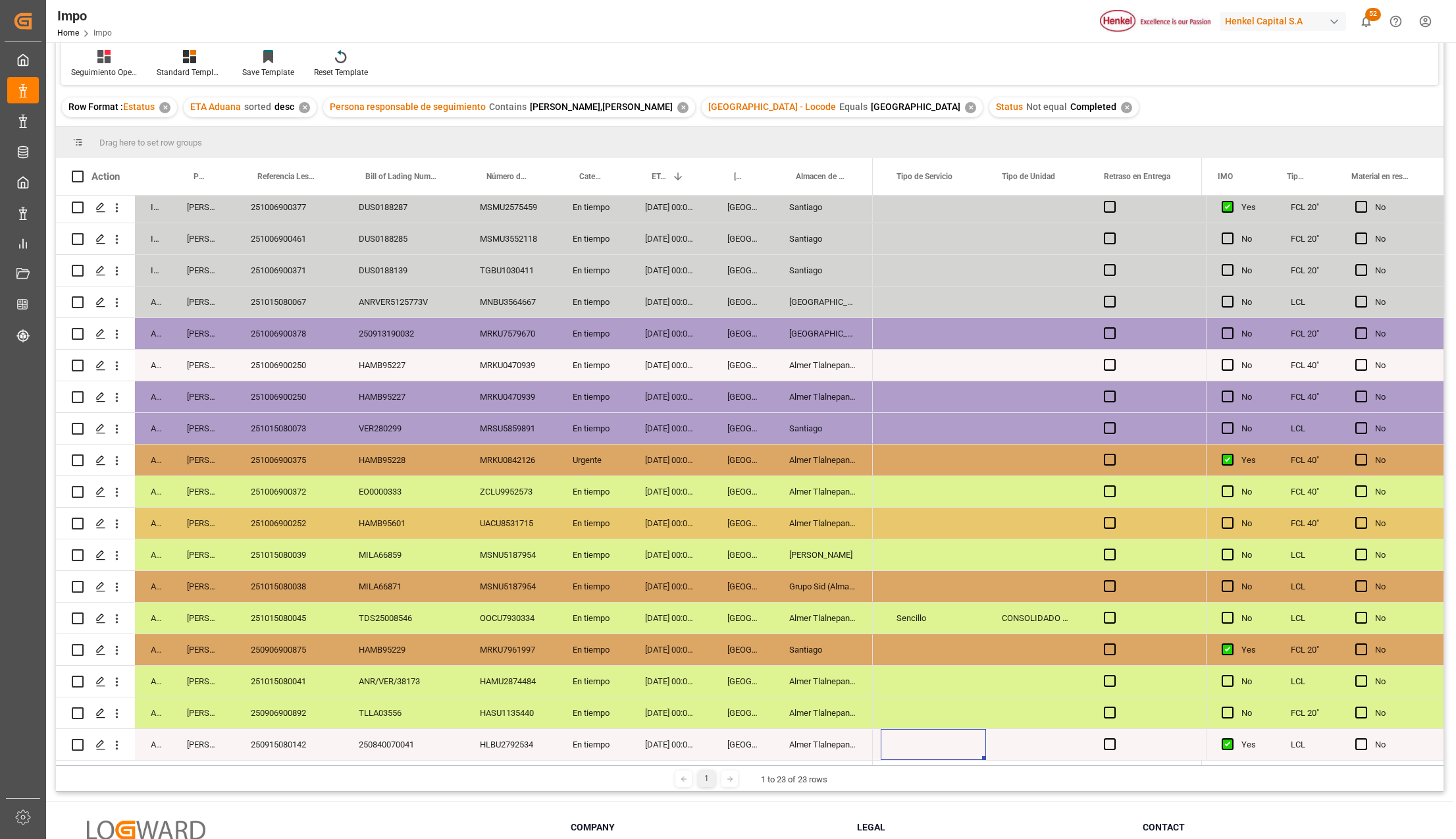
scroll to position [195, 0]
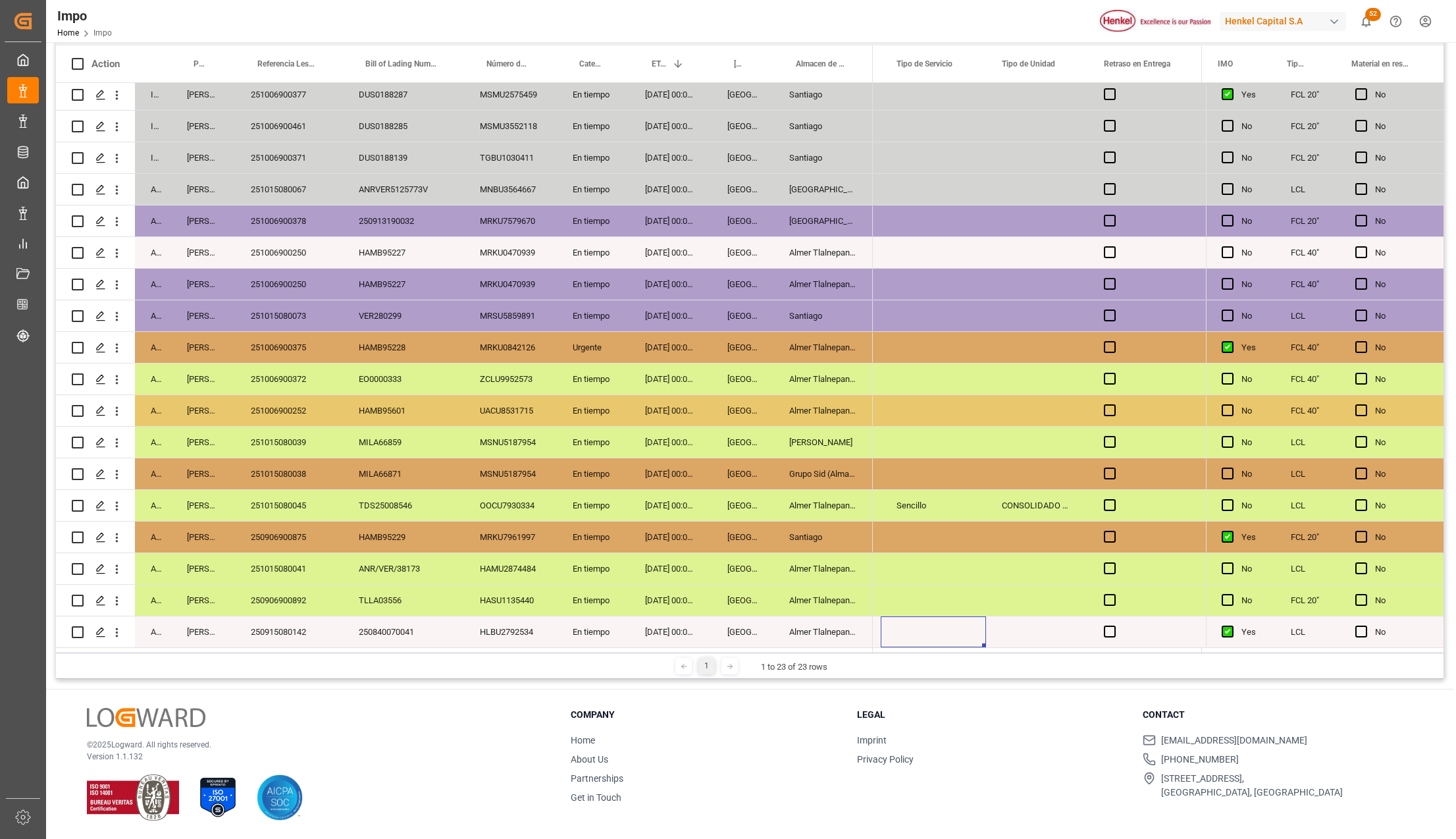
click at [725, 603] on div "Veracruz" at bounding box center [742, 600] width 62 height 31
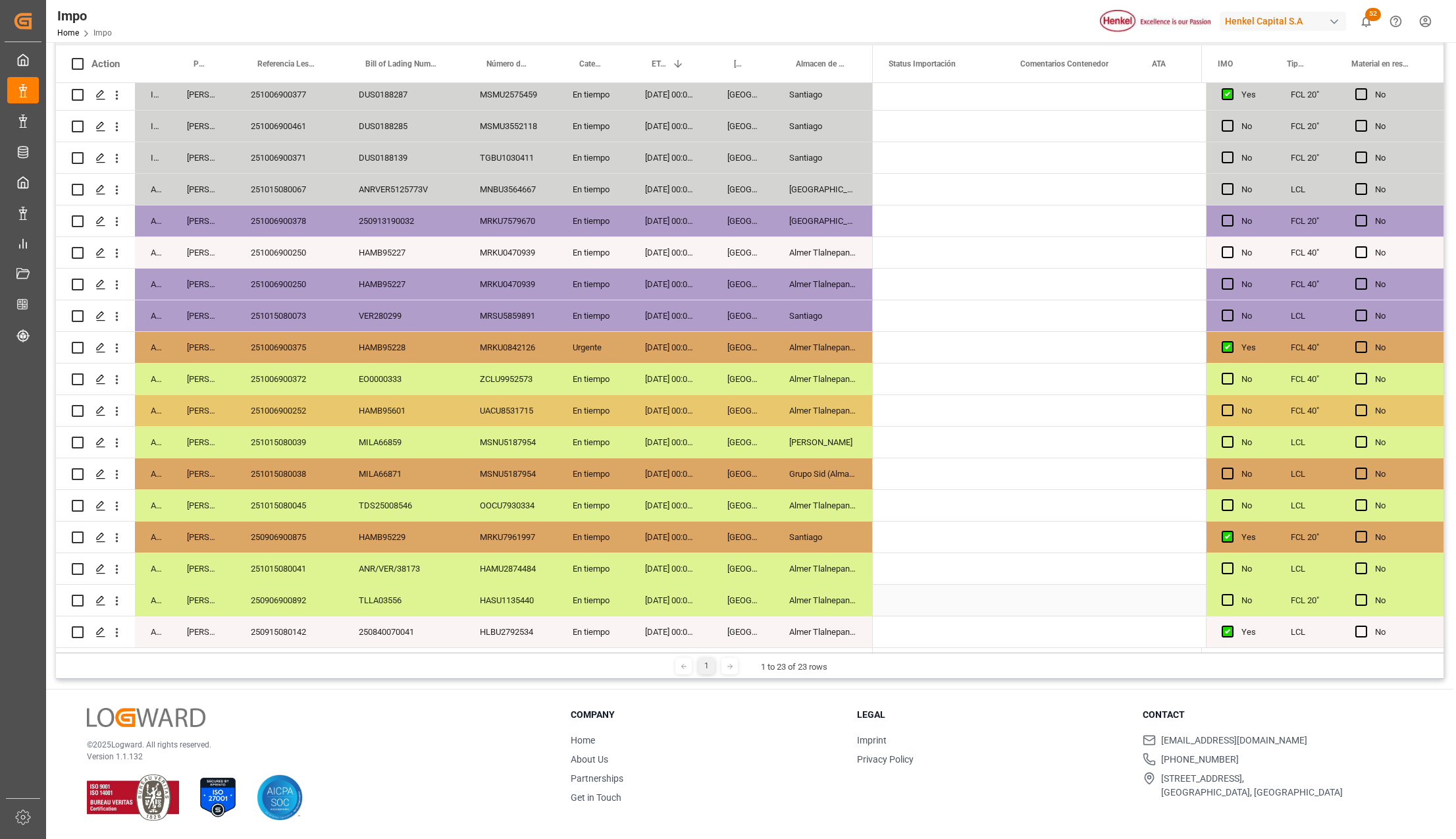
scroll to position [0, 0]
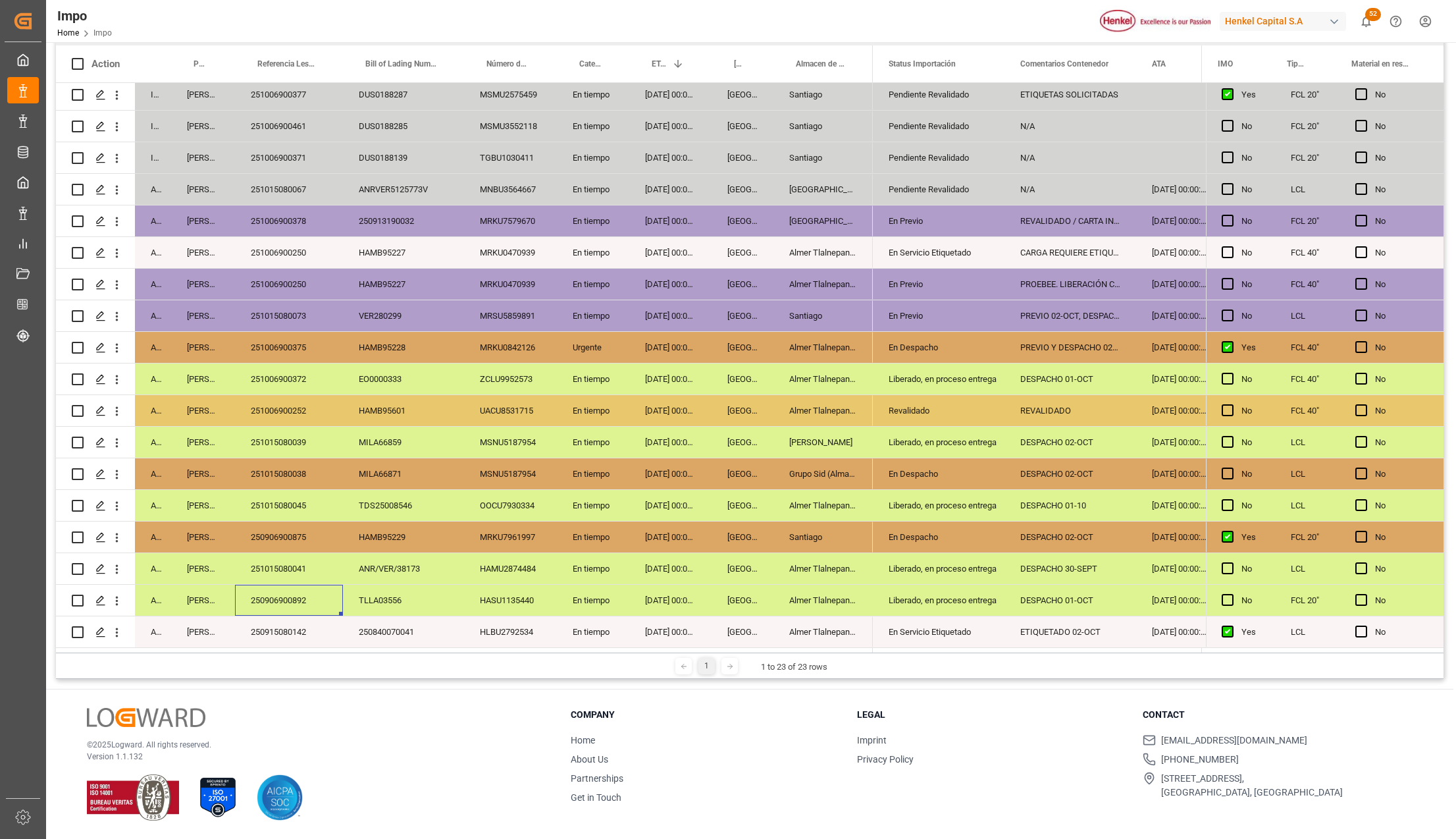
click at [850, 601] on div "Almer Tlalnepantla" at bounding box center [823, 600] width 100 height 31
click at [978, 606] on polyline "open menu" at bounding box center [980, 608] width 8 height 4
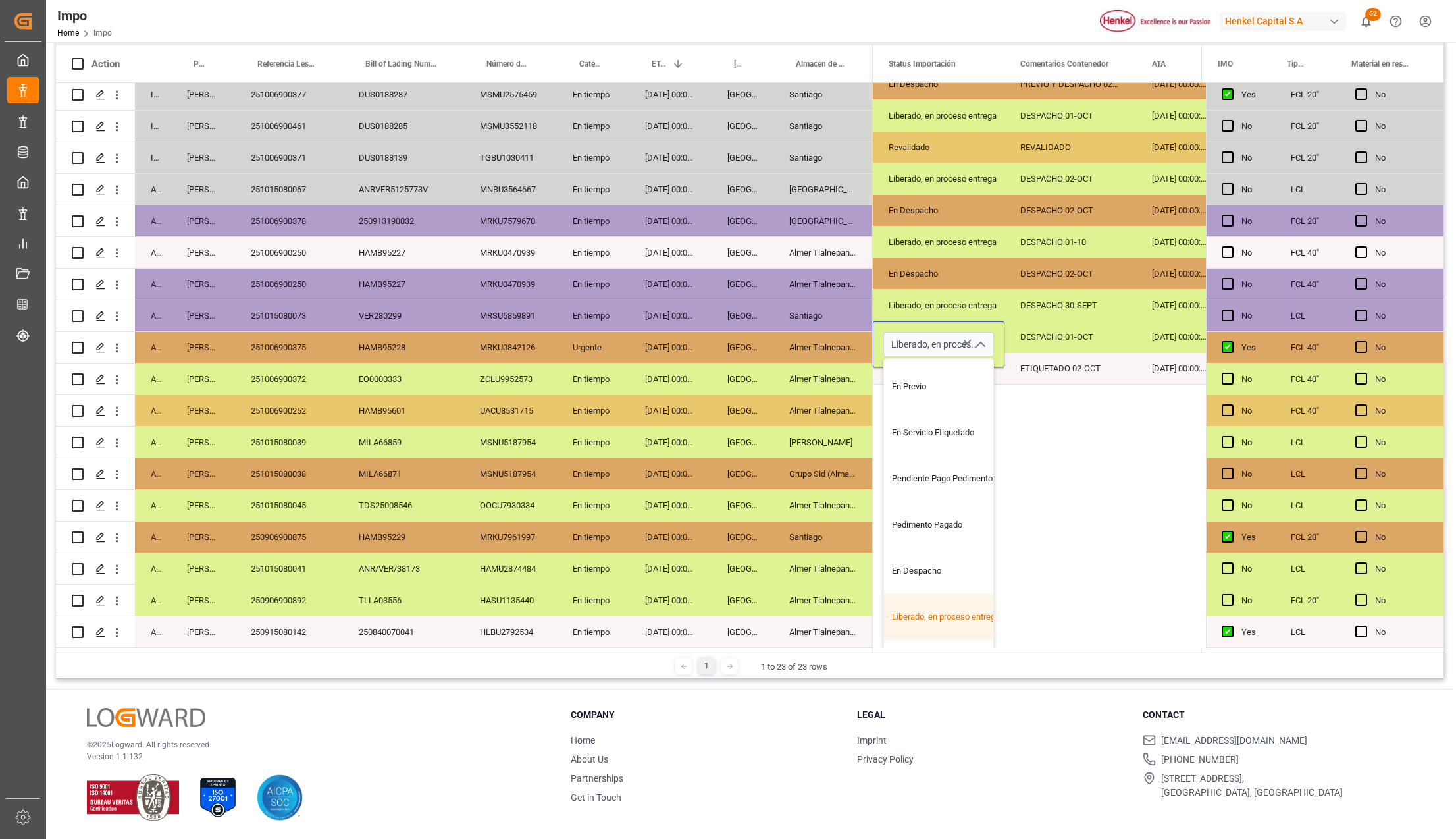
scroll to position [131, 0]
click at [925, 609] on div "Entregado" at bounding box center [945, 624] width 124 height 46
type input "Entregado"
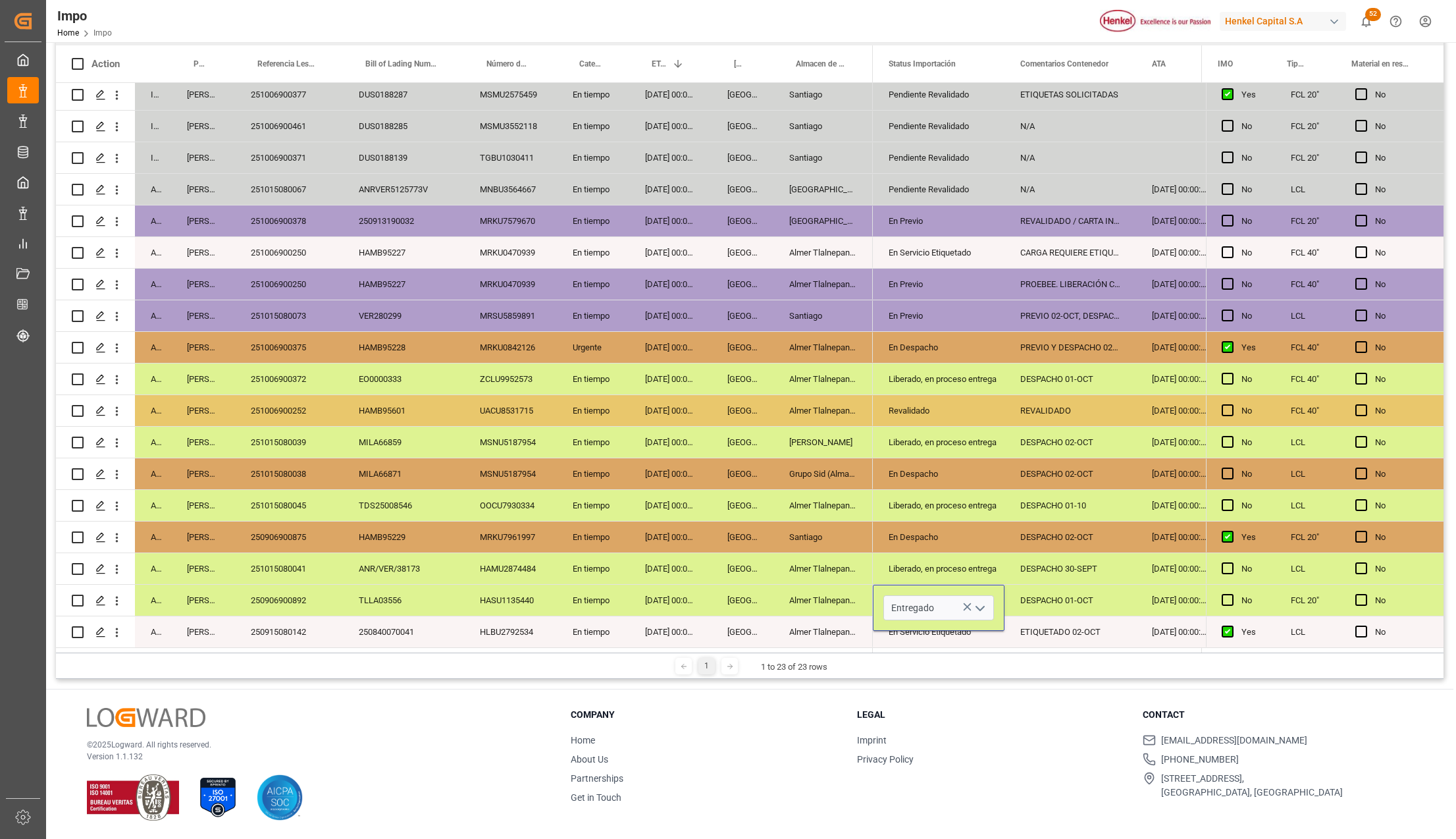
scroll to position [0, 0]
click at [790, 617] on div "Almer Tlalnepantla" at bounding box center [823, 632] width 100 height 31
click at [822, 594] on div "Almer Tlalnepantla" at bounding box center [823, 600] width 100 height 31
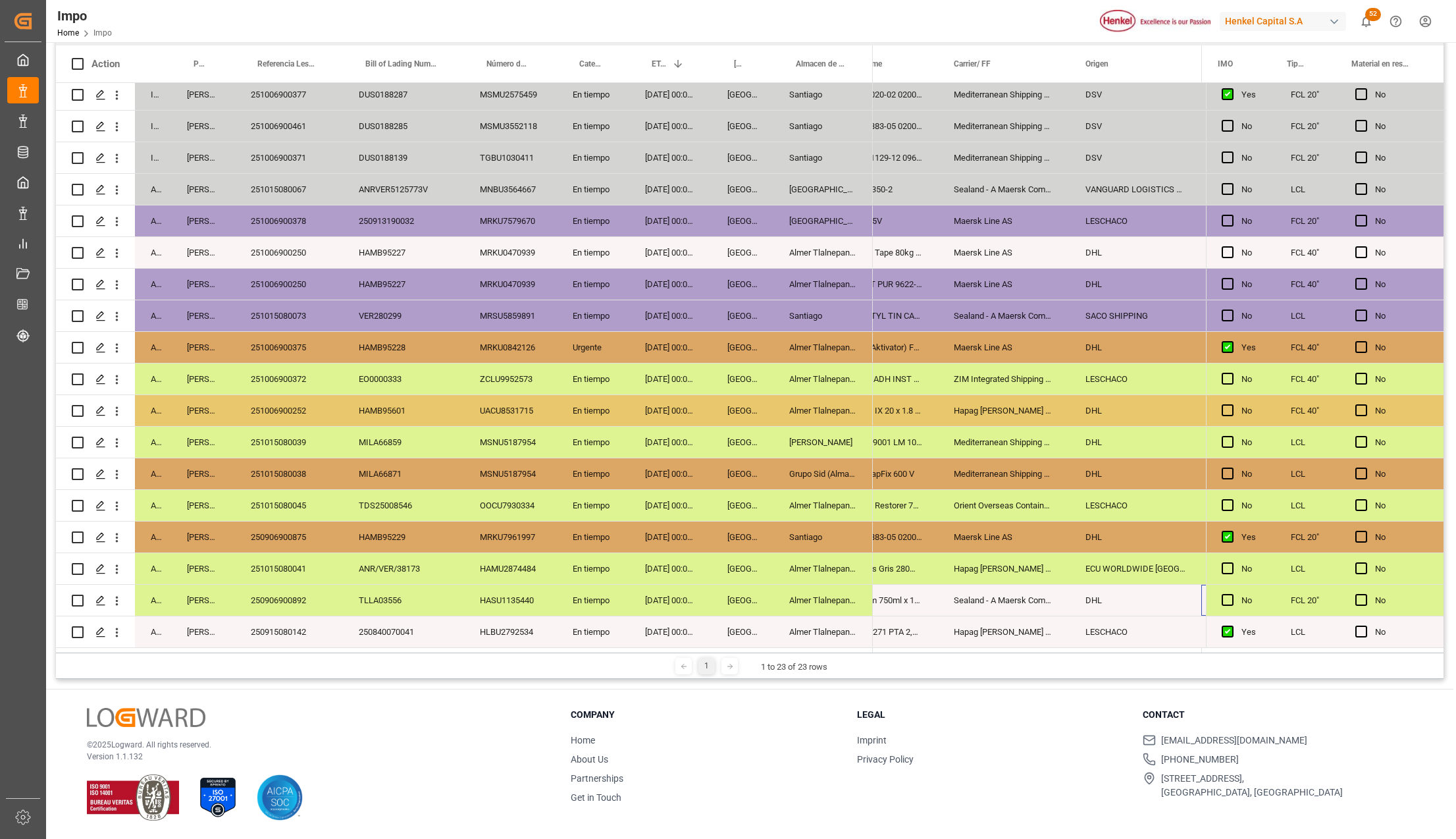
scroll to position [0, 1261]
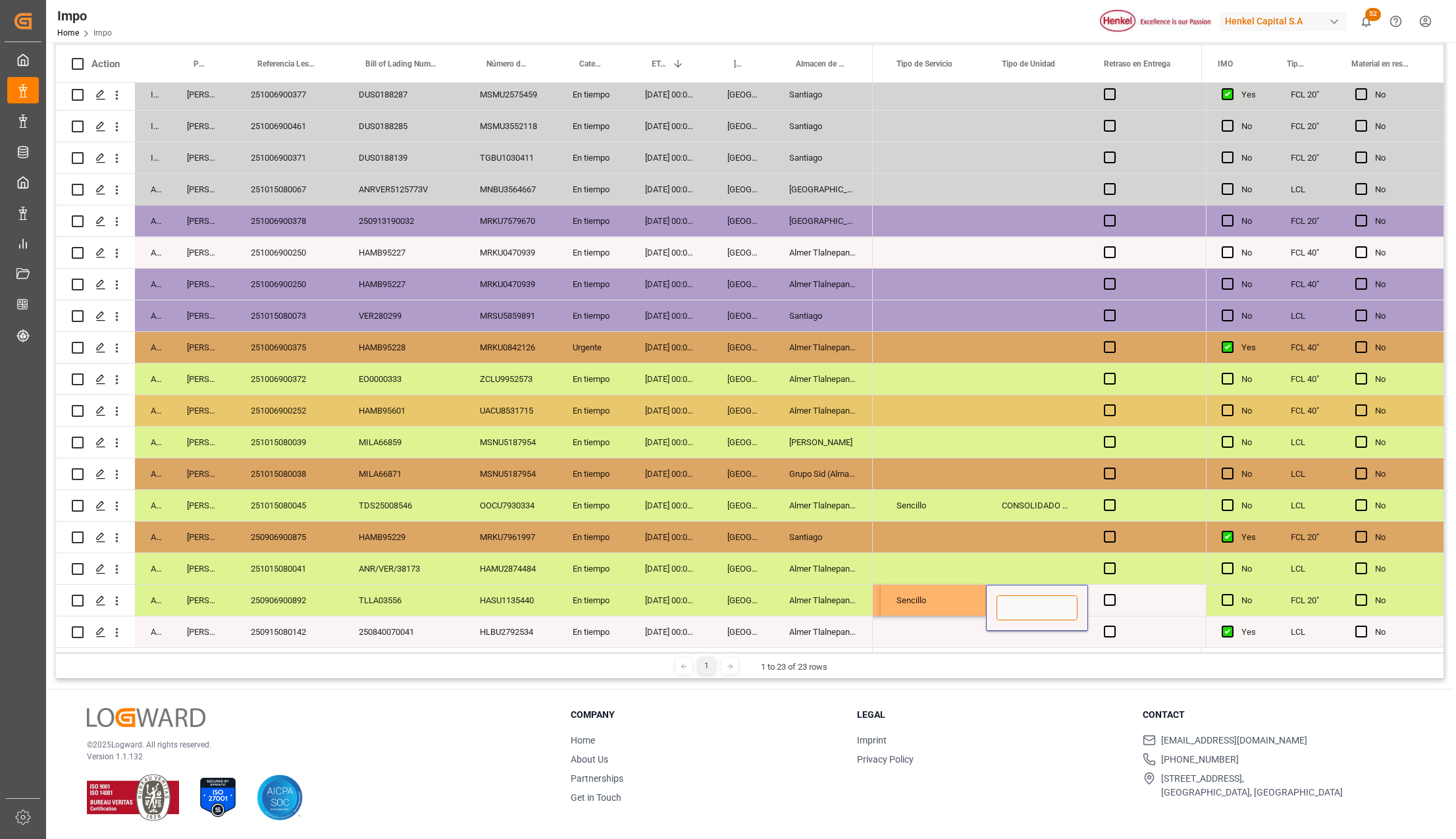
click at [1001, 600] on input "Press SPACE to select this row." at bounding box center [1037, 607] width 81 height 25
type input "t"
type input "TRAILER"
click at [1030, 554] on div "Press SPACE to select this row." at bounding box center [1037, 569] width 102 height 31
click at [1104, 600] on span "Press SPACE to select this row." at bounding box center [1109, 600] width 12 height 12
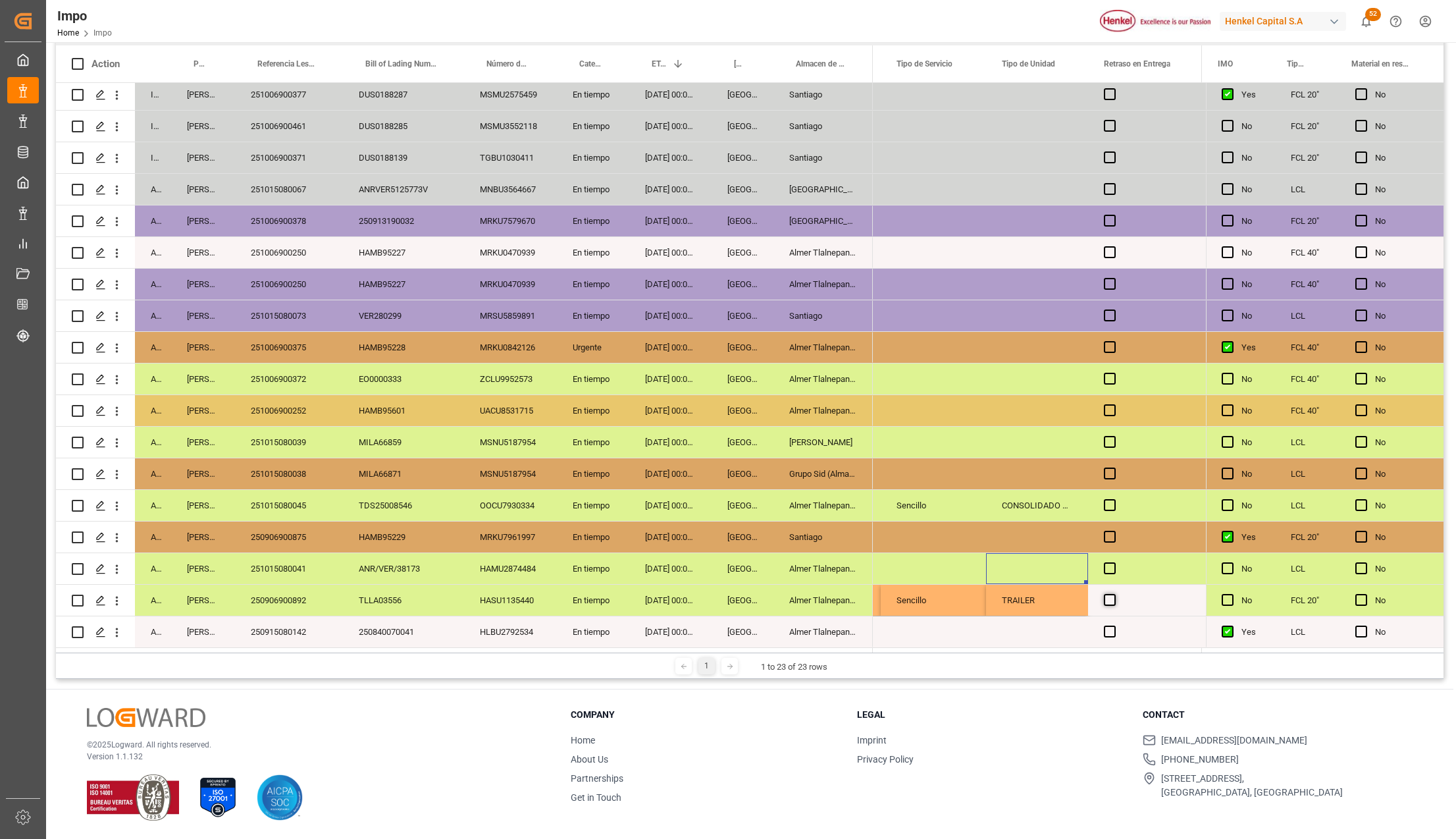
click at [1114, 594] on input "Press SPACE to select this row." at bounding box center [1114, 594] width 0 height 0
click at [1106, 600] on span "Press SPACE to select this row." at bounding box center [1109, 600] width 12 height 12
click at [1114, 594] on input "Press SPACE to select this row." at bounding box center [1114, 594] width 0 height 0
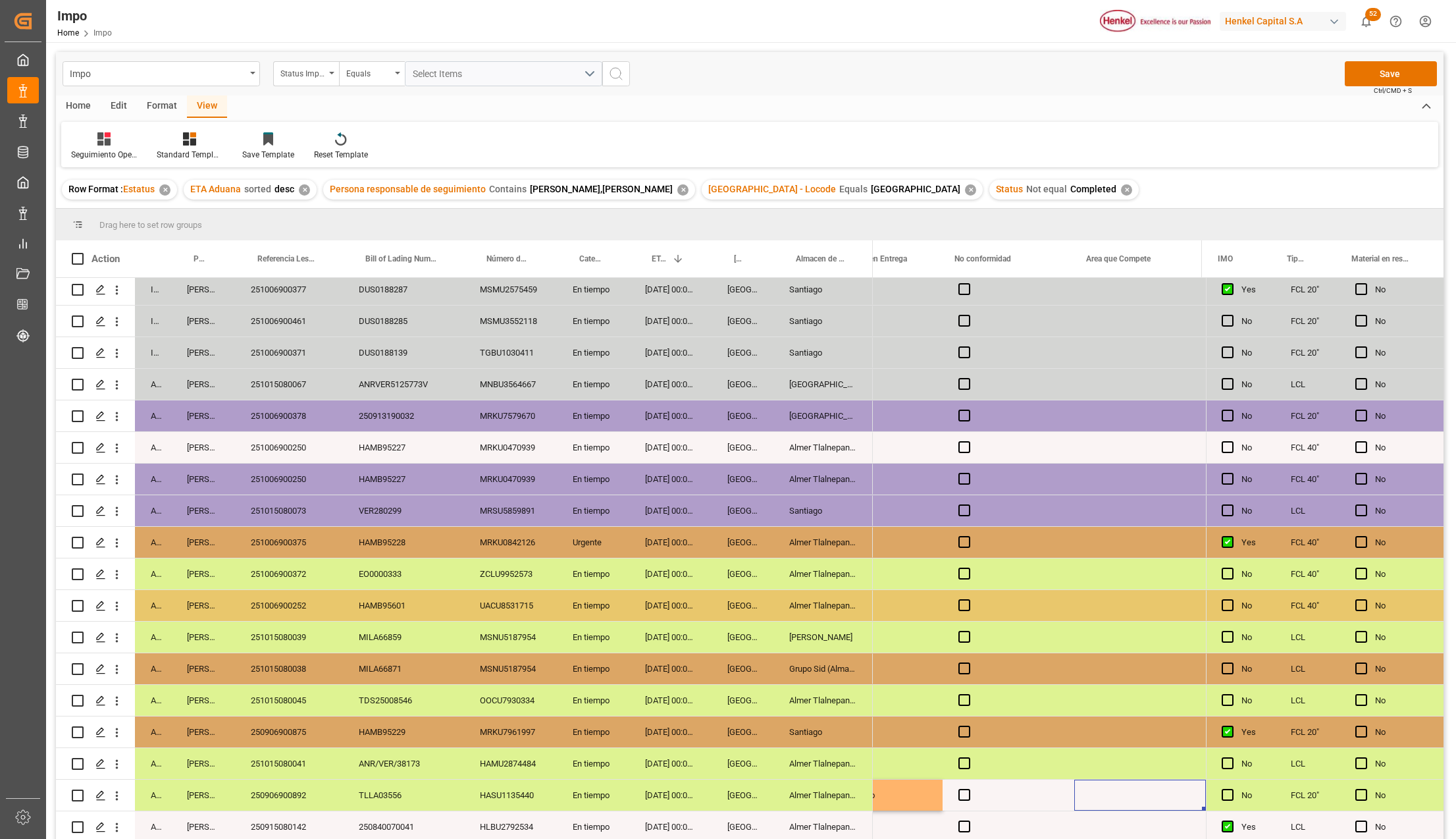
click at [1404, 47] on div "Impo Status Importación Equals Select Items Save Ctrl/CMD + S Home Edit Format …" at bounding box center [750, 538] width 1407 height 991
click at [1406, 72] on button "Save" at bounding box center [1390, 73] width 92 height 25
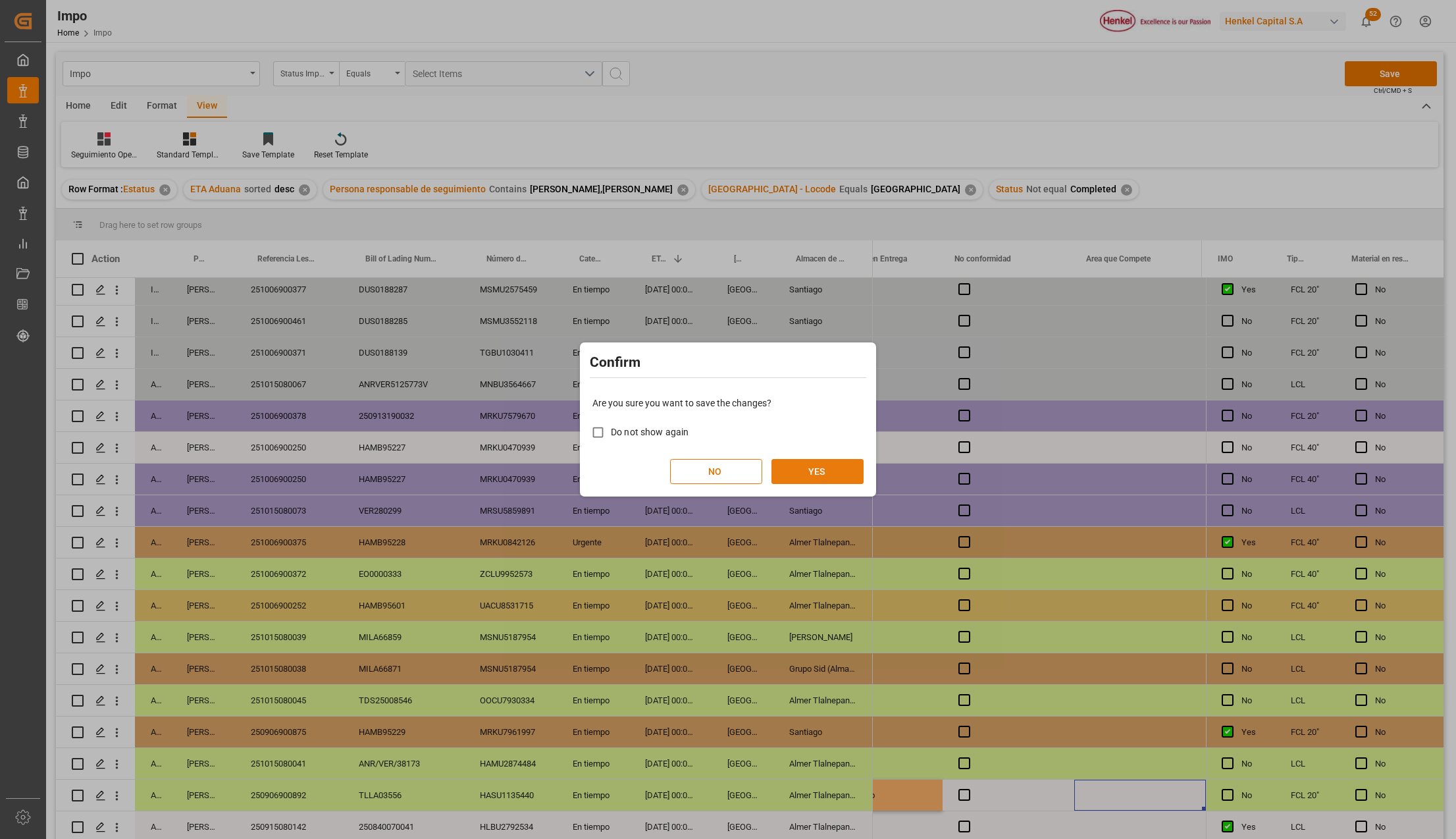
click at [832, 473] on button "YES" at bounding box center [817, 471] width 92 height 25
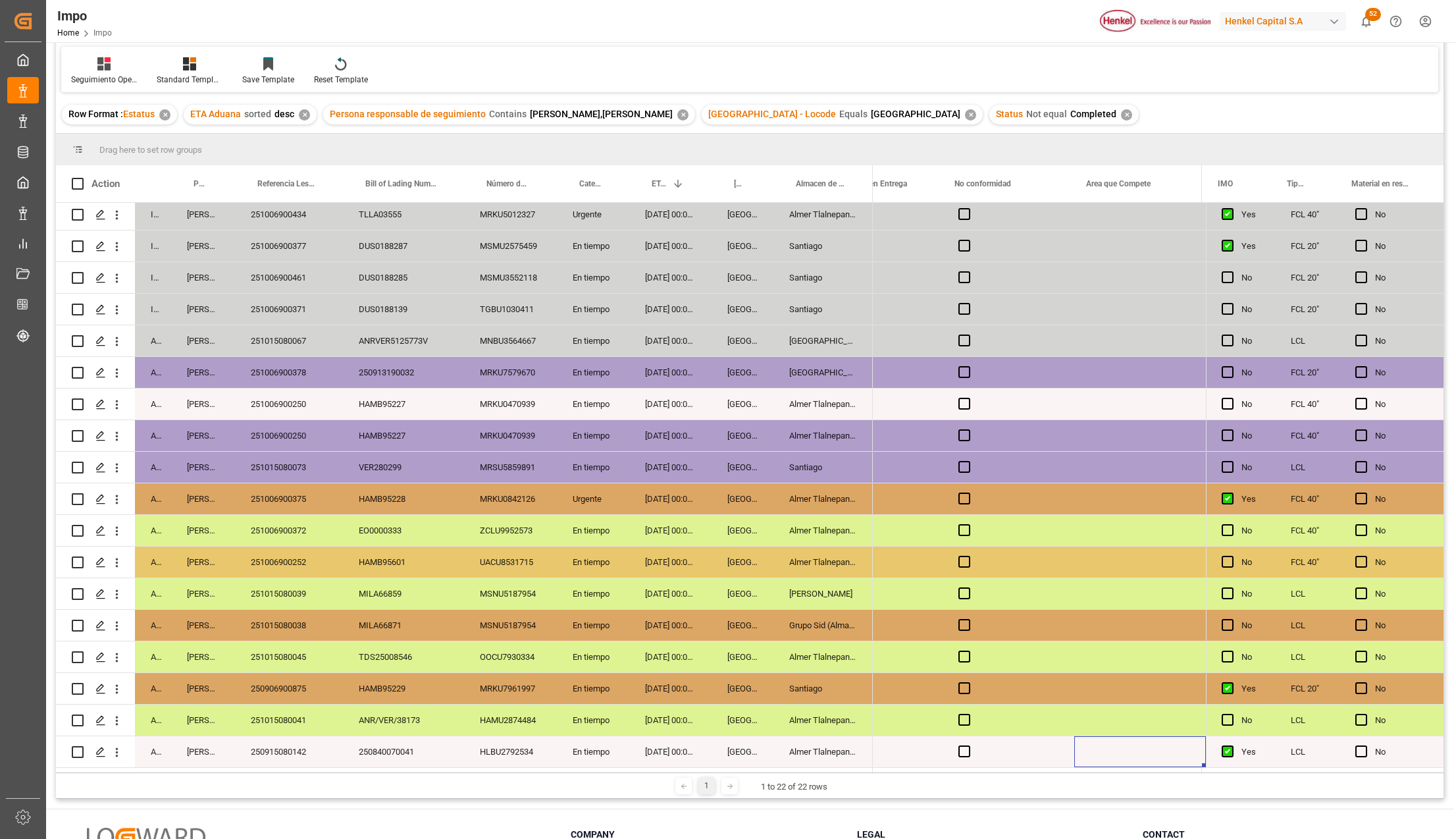
scroll to position [107, 0]
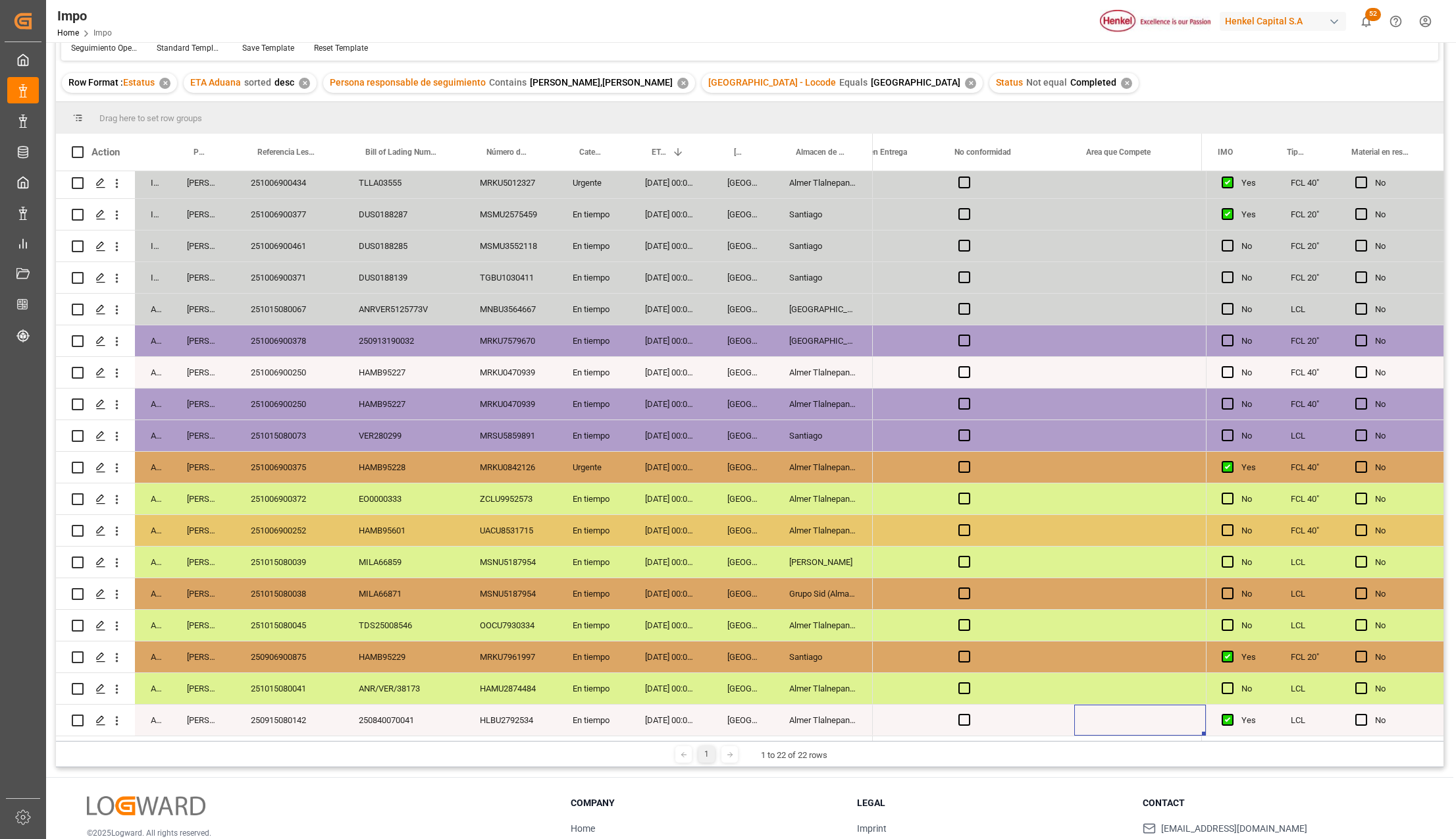
drag, startPoint x: 296, startPoint y: 690, endPoint x: 299, endPoint y: 701, distance: 11.4
click at [296, 690] on div "251015080041" at bounding box center [289, 688] width 108 height 31
click at [619, 705] on div "En tiempo" at bounding box center [593, 720] width 73 height 31
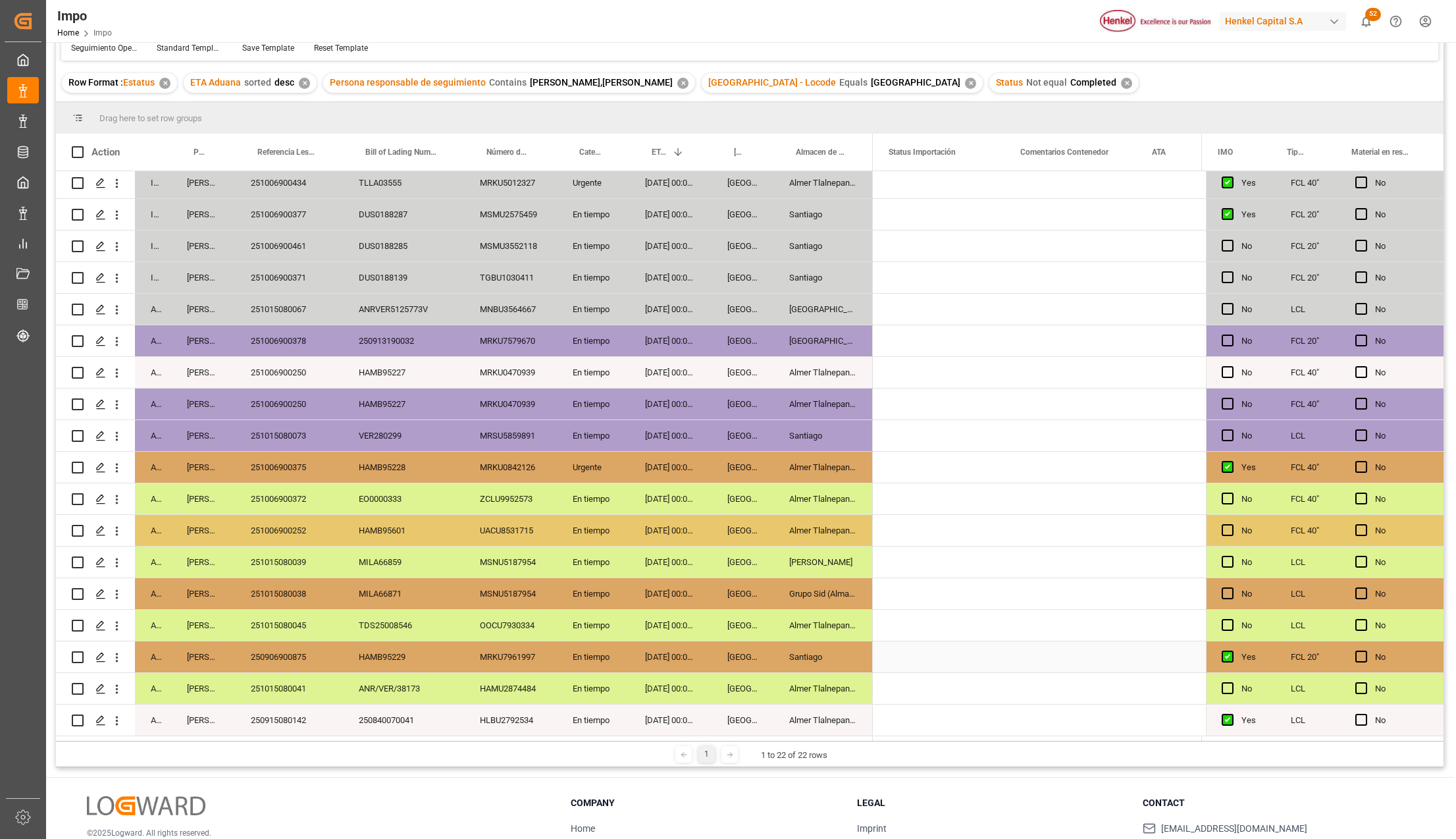
scroll to position [0, 0]
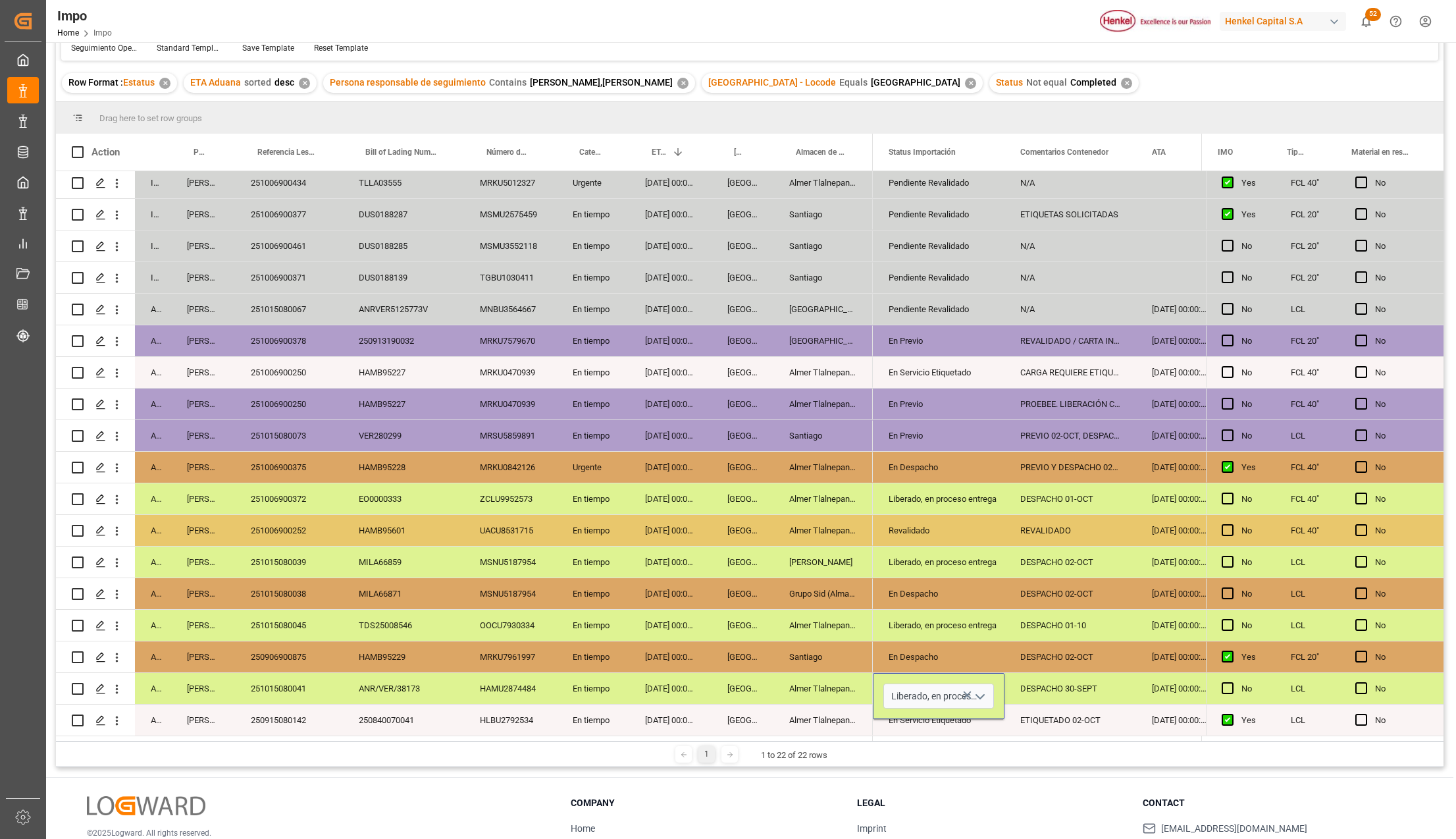
click at [972, 692] on icon "open menu" at bounding box center [980, 696] width 15 height 15
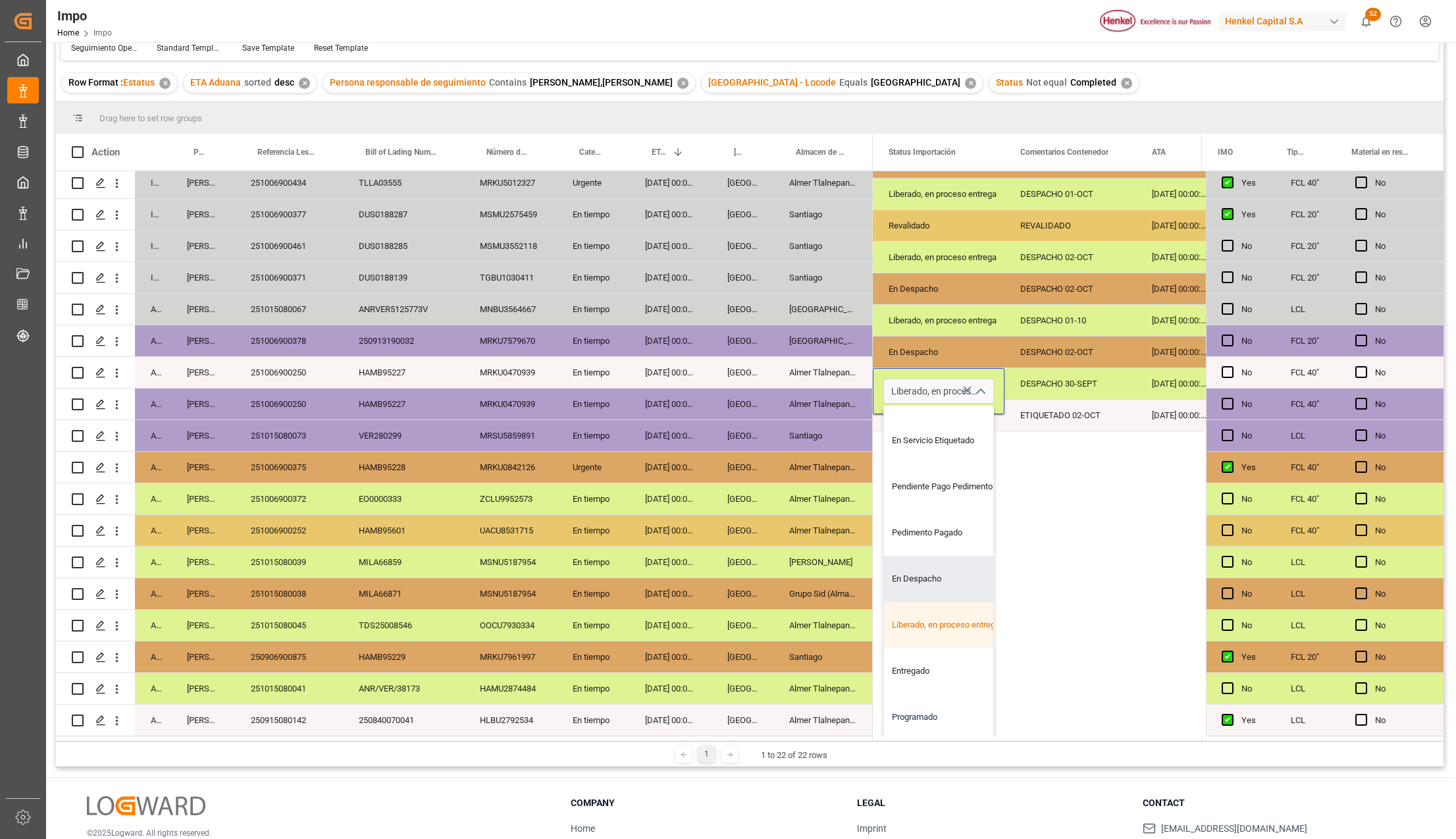
scroll to position [131, 0]
click at [914, 660] on div "Entregado" at bounding box center [945, 671] width 124 height 46
type input "Entregado"
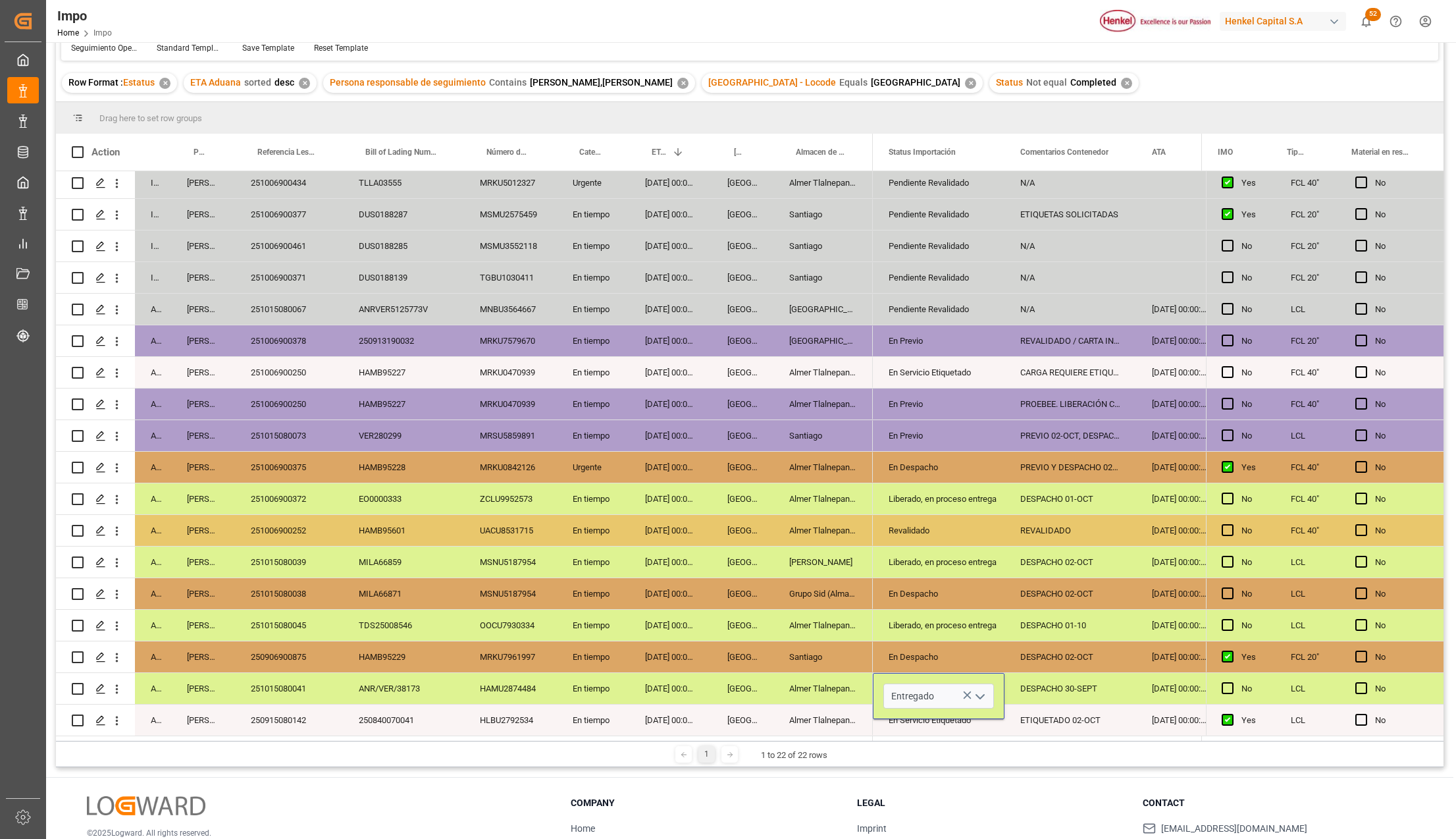
scroll to position [0, 0]
click at [795, 711] on div "Almer Tlalnepantla" at bounding box center [823, 720] width 100 height 31
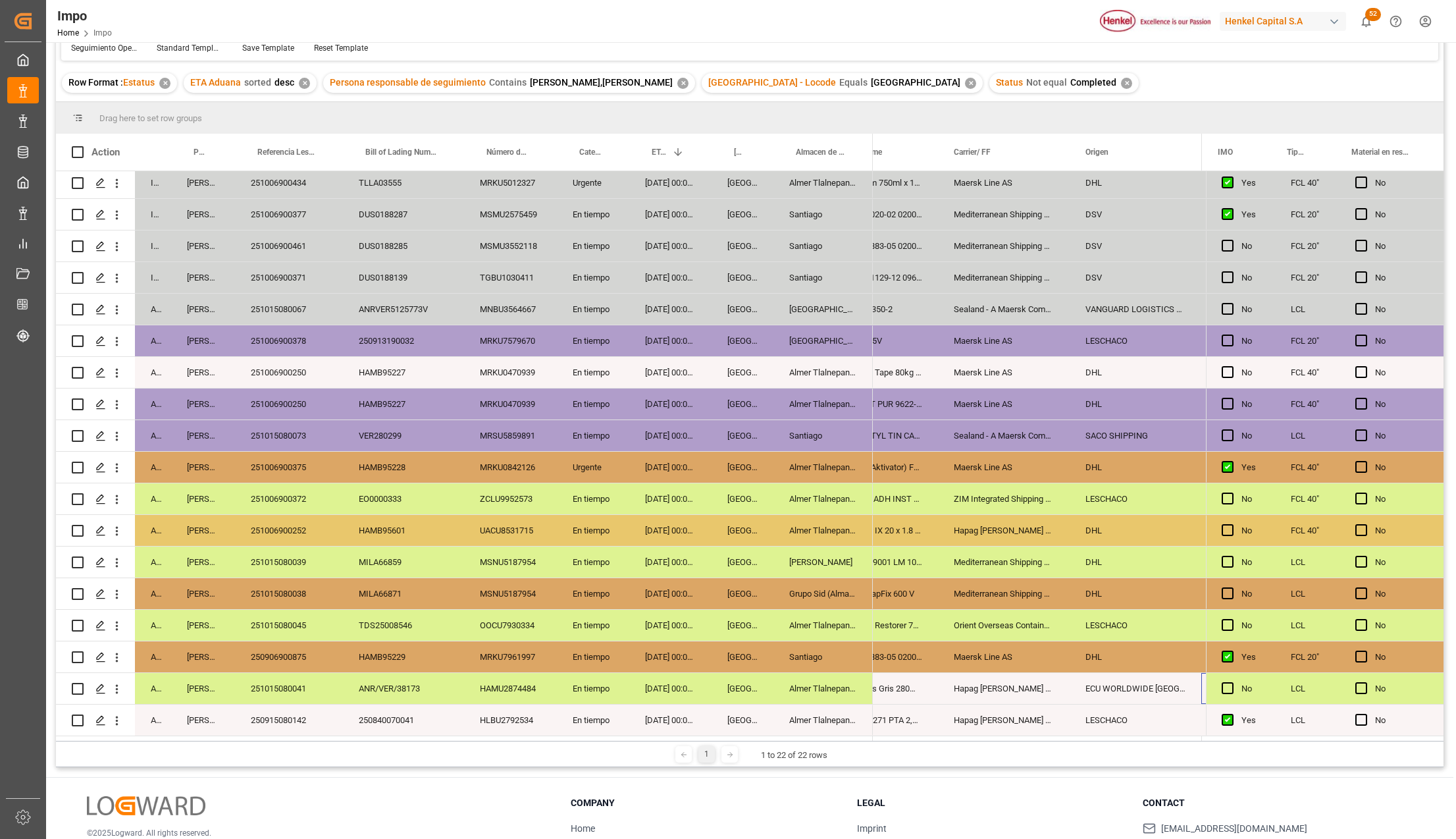
scroll to position [0, 1261]
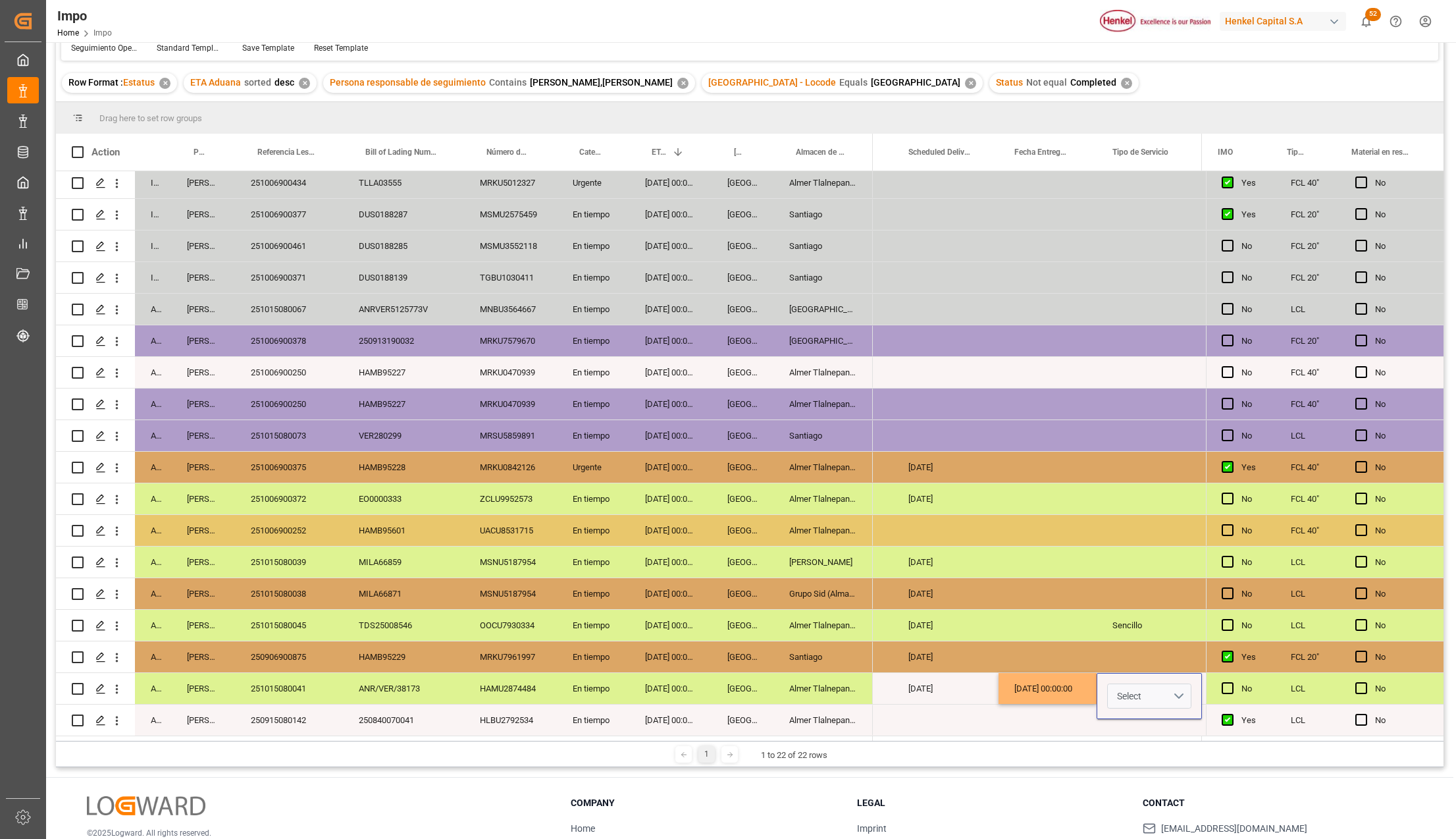
click at [1189, 692] on button "Select" at bounding box center [1149, 695] width 84 height 25
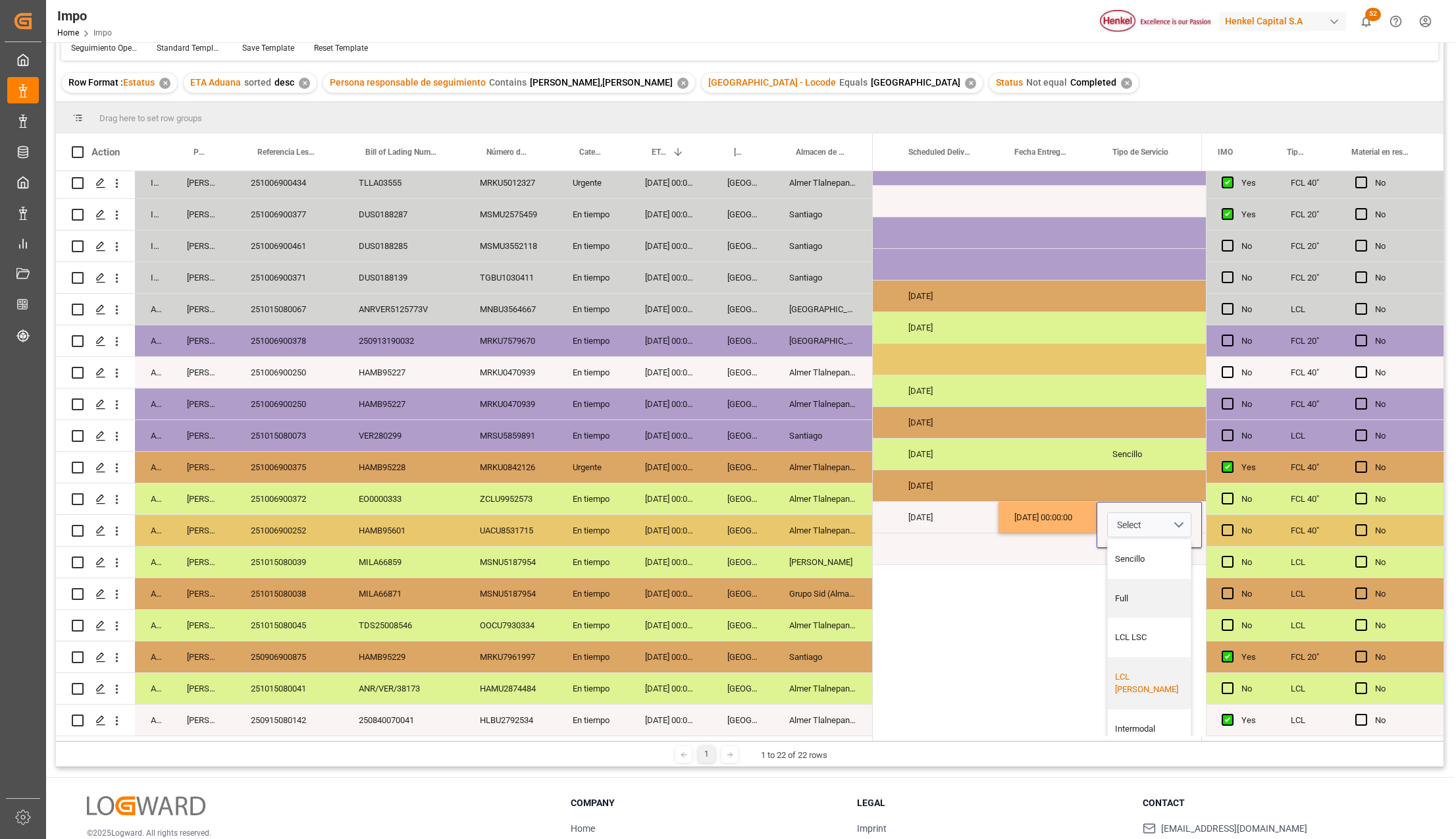
click at [1153, 674] on div "LCL Henkel" at bounding box center [1149, 682] width 69 height 25
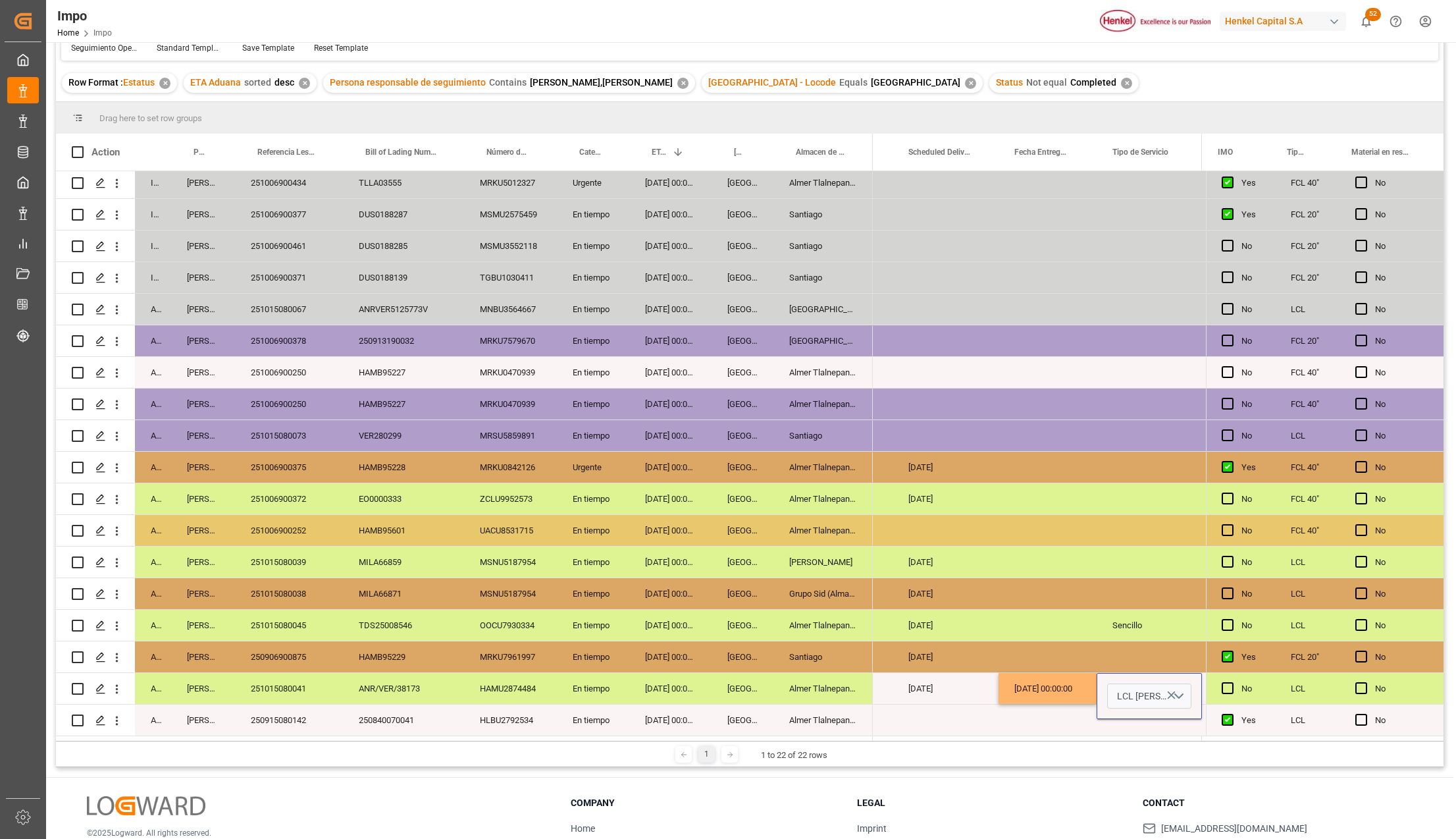
click at [1010, 678] on div "02-10-2025 00:00:00" at bounding box center [1047, 688] width 98 height 31
click at [1030, 678] on div "02-10-2025 00:00:00" at bounding box center [1047, 688] width 98 height 31
click at [1143, 688] on input "Press SPACE to select this row." at bounding box center [1150, 695] width 81 height 25
type input "J"
type input "TORTON"
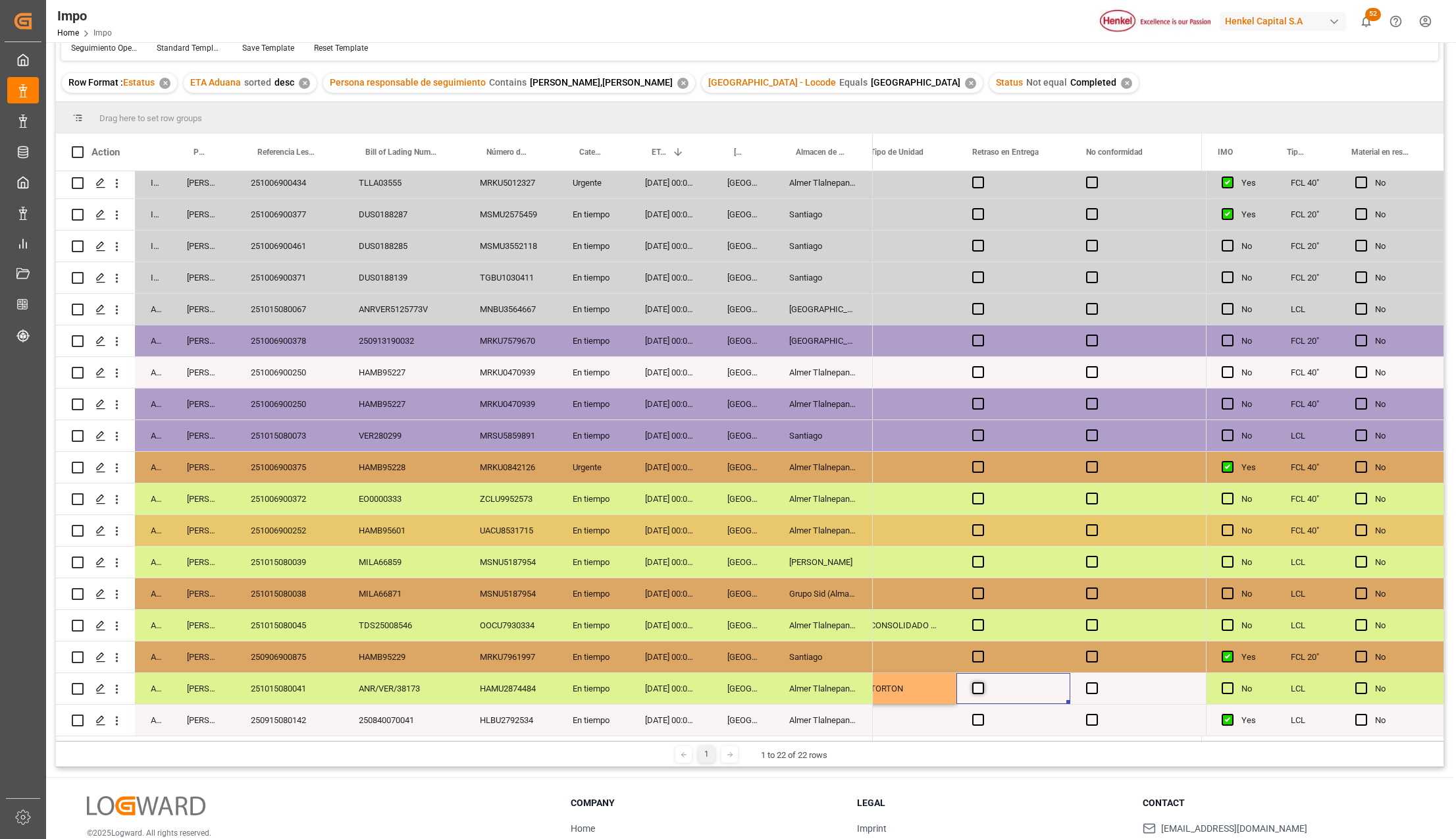
click at [972, 688] on span "Press SPACE to select this row." at bounding box center [978, 688] width 12 height 12
click at [982, 682] on input "Press SPACE to select this row." at bounding box center [982, 682] width 0 height 0
click at [974, 688] on span "Press SPACE to select this row." at bounding box center [978, 688] width 12 height 12
click at [982, 682] on input "Press SPACE to select this row." at bounding box center [982, 682] width 0 height 0
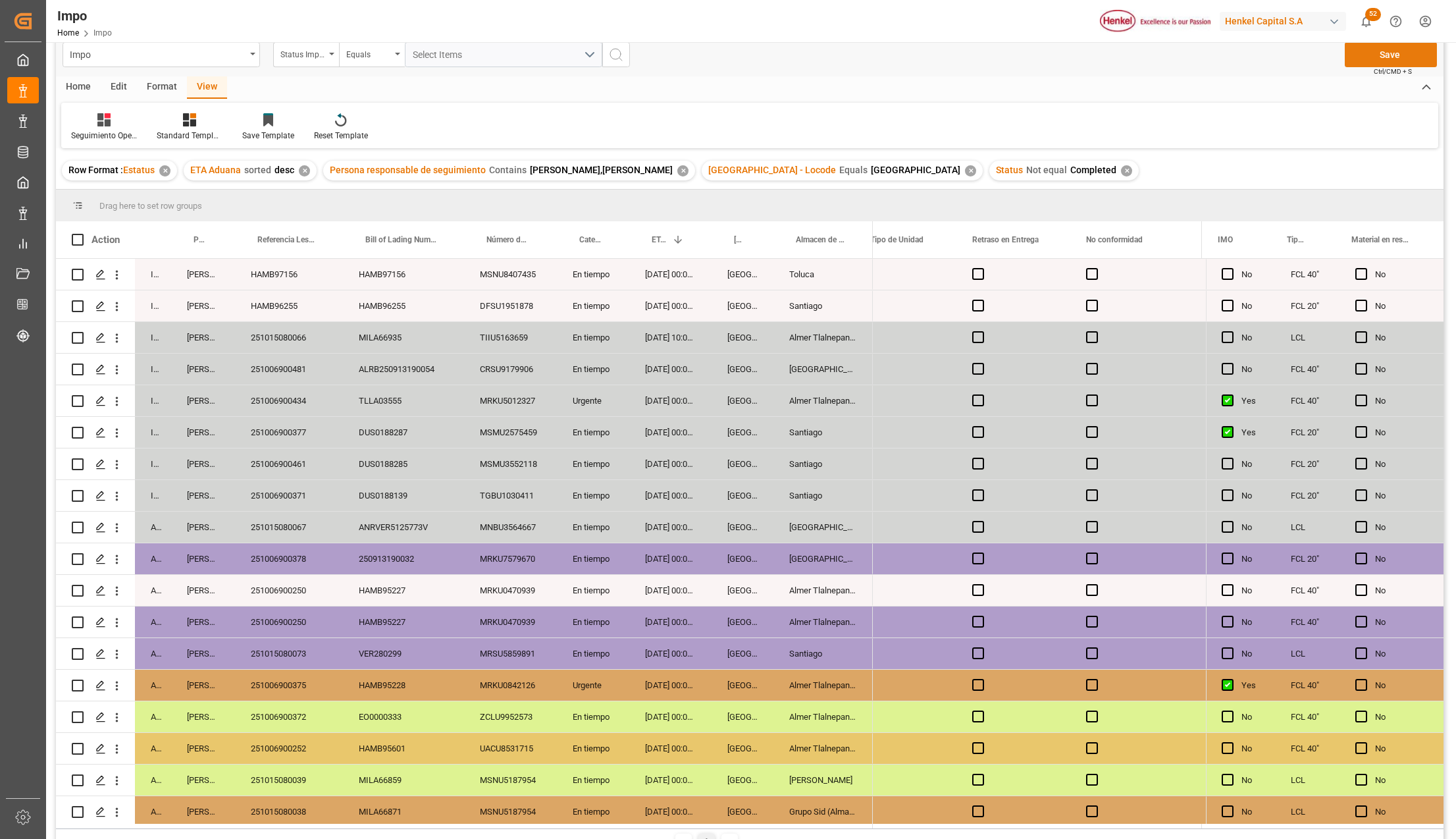
click at [1386, 59] on button "Save" at bounding box center [1390, 55] width 92 height 25
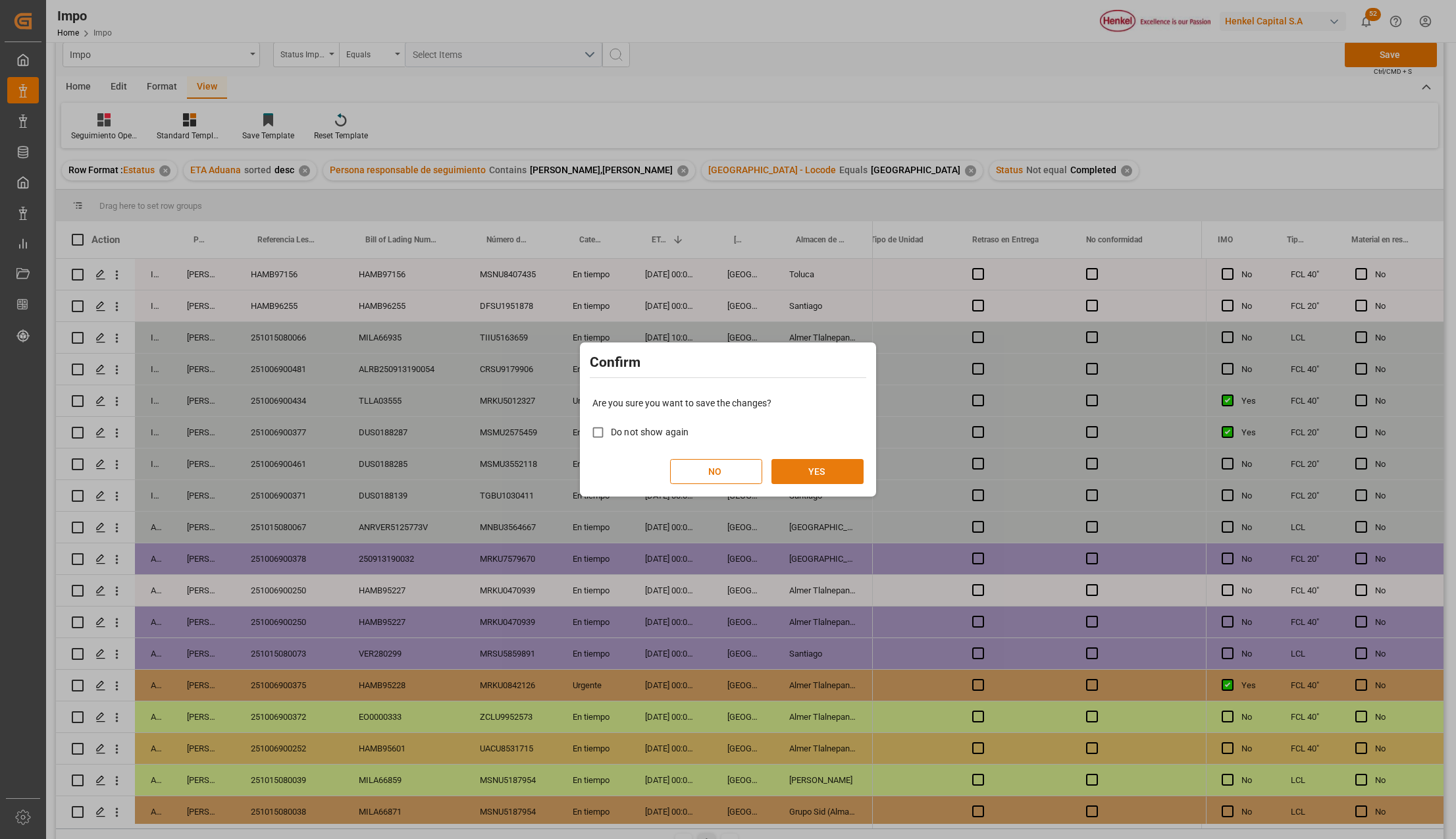
click at [814, 475] on button "YES" at bounding box center [817, 471] width 92 height 25
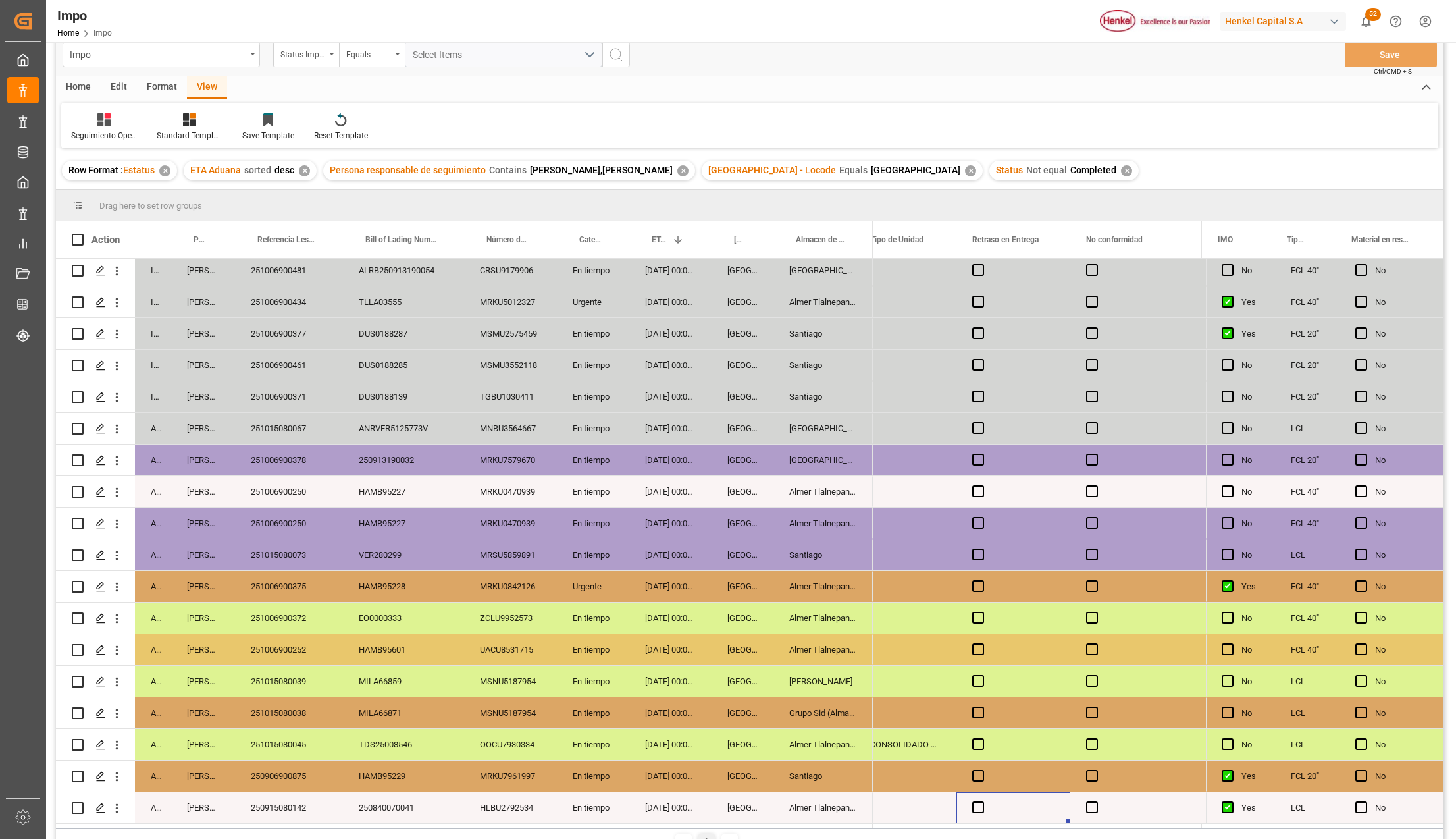
click at [301, 793] on div "250915080142" at bounding box center [289, 807] width 108 height 31
click at [825, 772] on div "Santiago" at bounding box center [823, 776] width 100 height 31
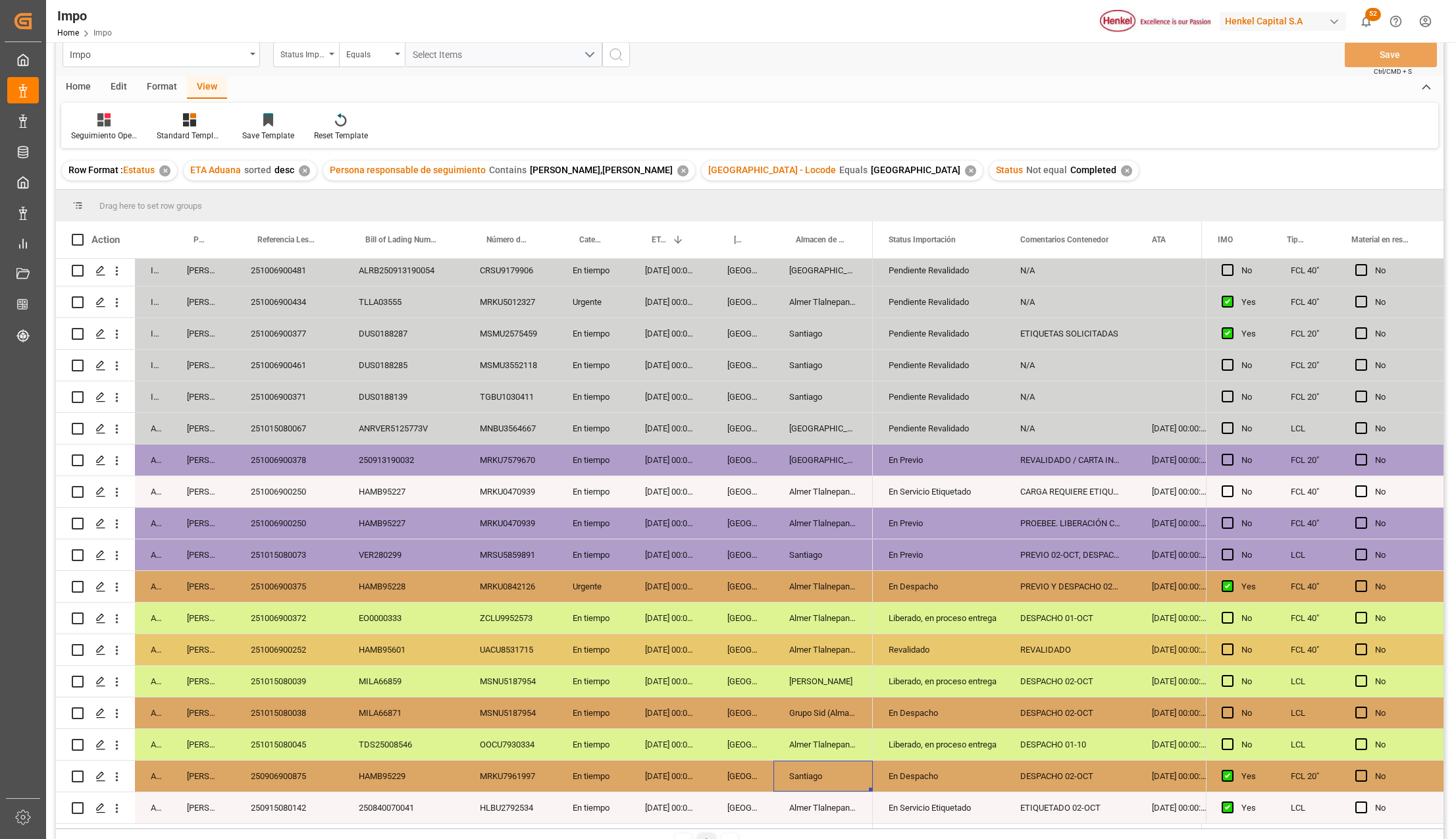
click at [274, 762] on div "250906900875" at bounding box center [289, 776] width 108 height 31
click at [290, 742] on div "251015080045" at bounding box center [289, 744] width 108 height 31
click at [938, 737] on div "Liberado, en proceso entrega" at bounding box center [938, 744] width 100 height 30
click at [981, 750] on icon "open menu" at bounding box center [980, 752] width 15 height 15
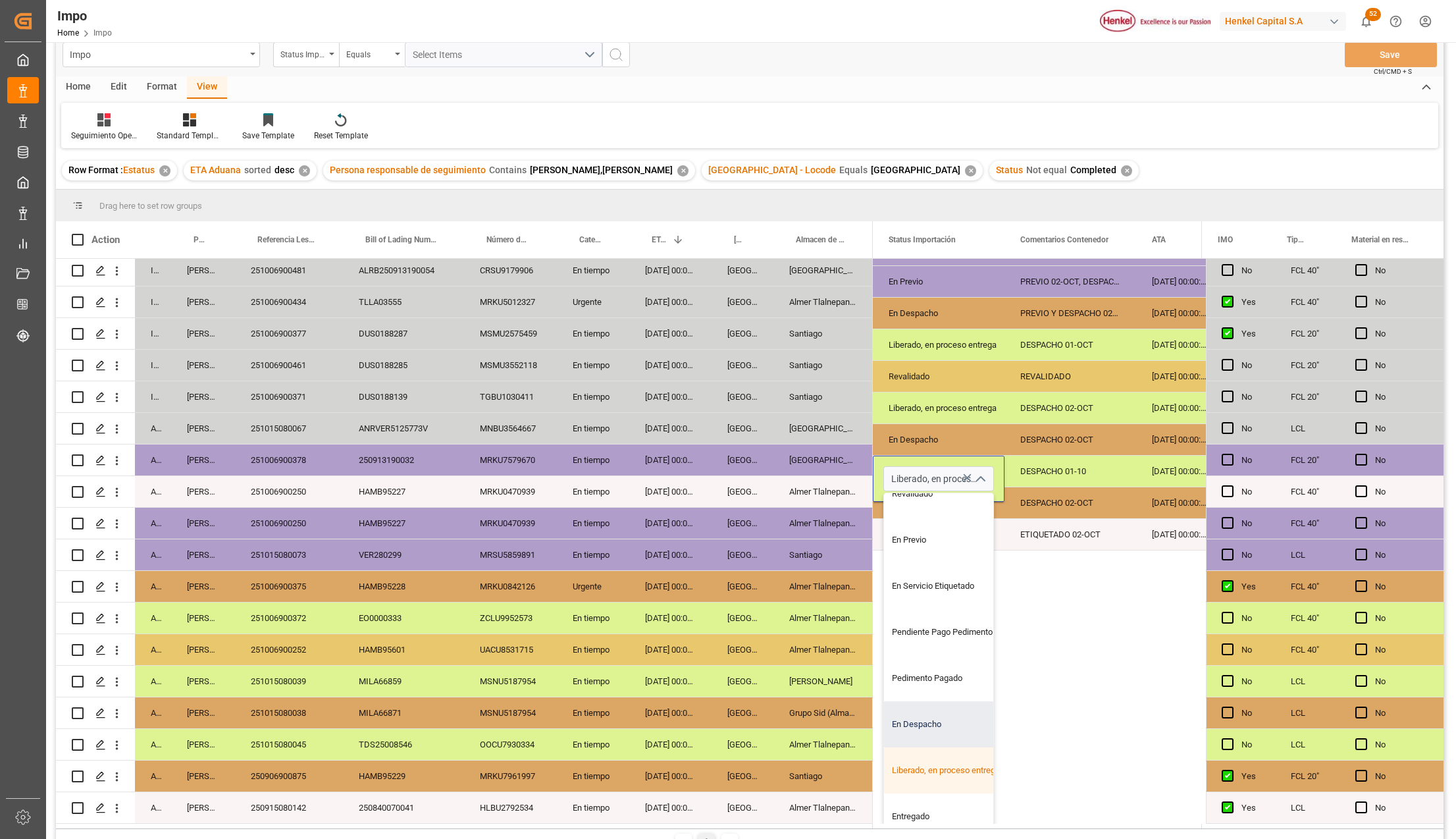
scroll to position [131, 0]
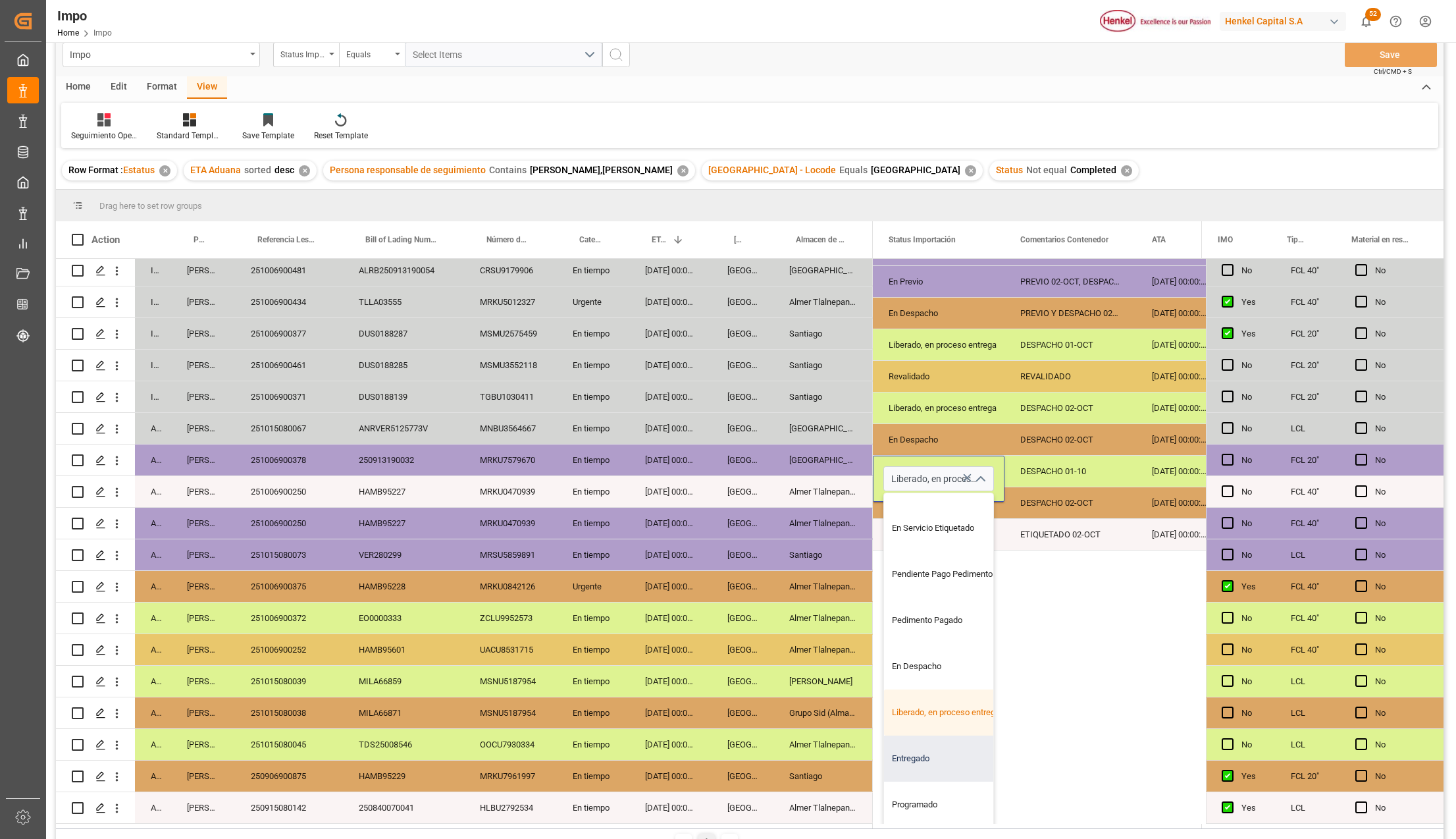
click at [919, 752] on div "Entregado" at bounding box center [945, 759] width 124 height 46
type input "Entregado"
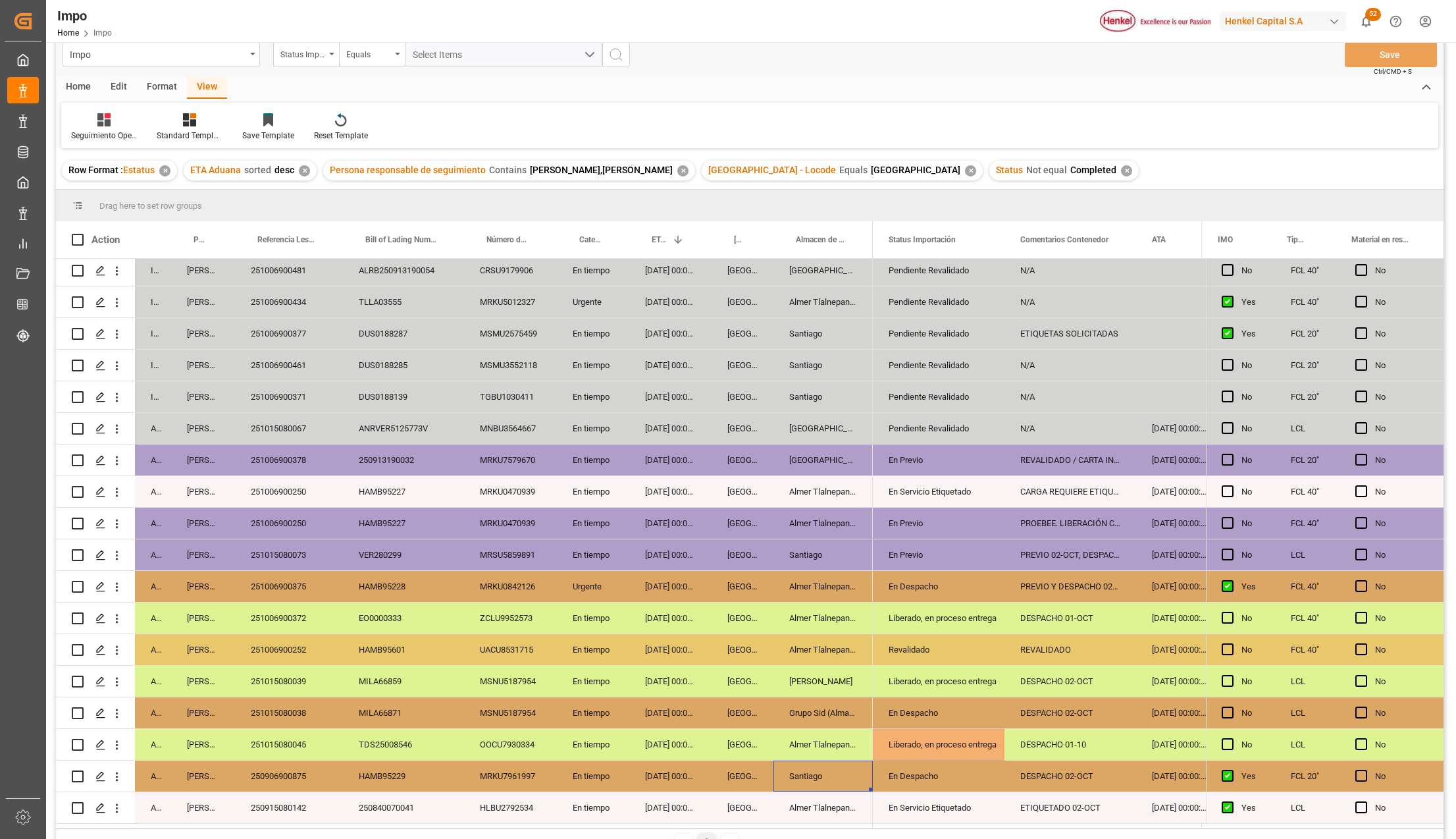
click at [823, 783] on div "Santiago" at bounding box center [823, 776] width 100 height 31
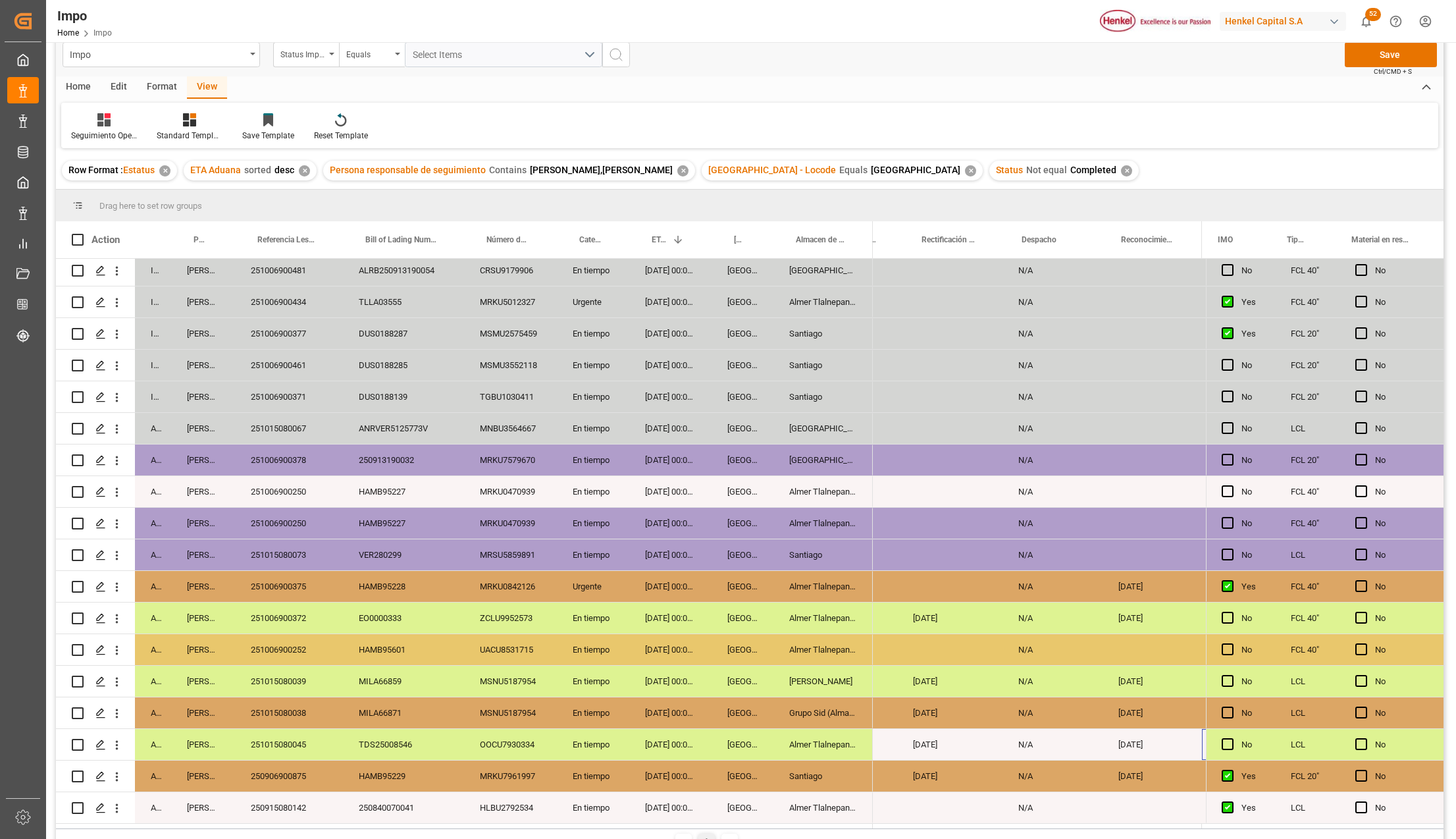
scroll to position [0, 2843]
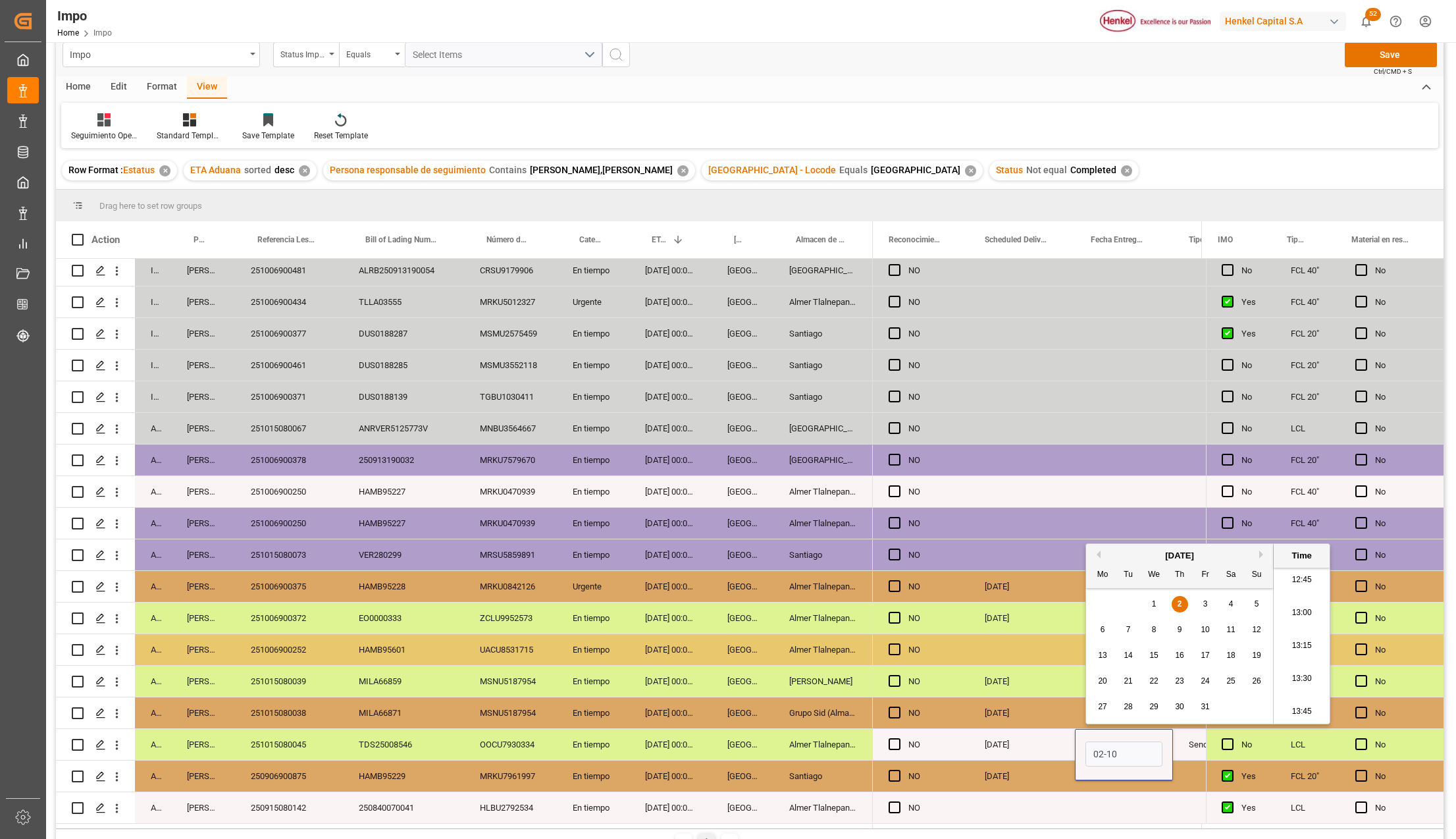
type input "02-10-2025 00:00"
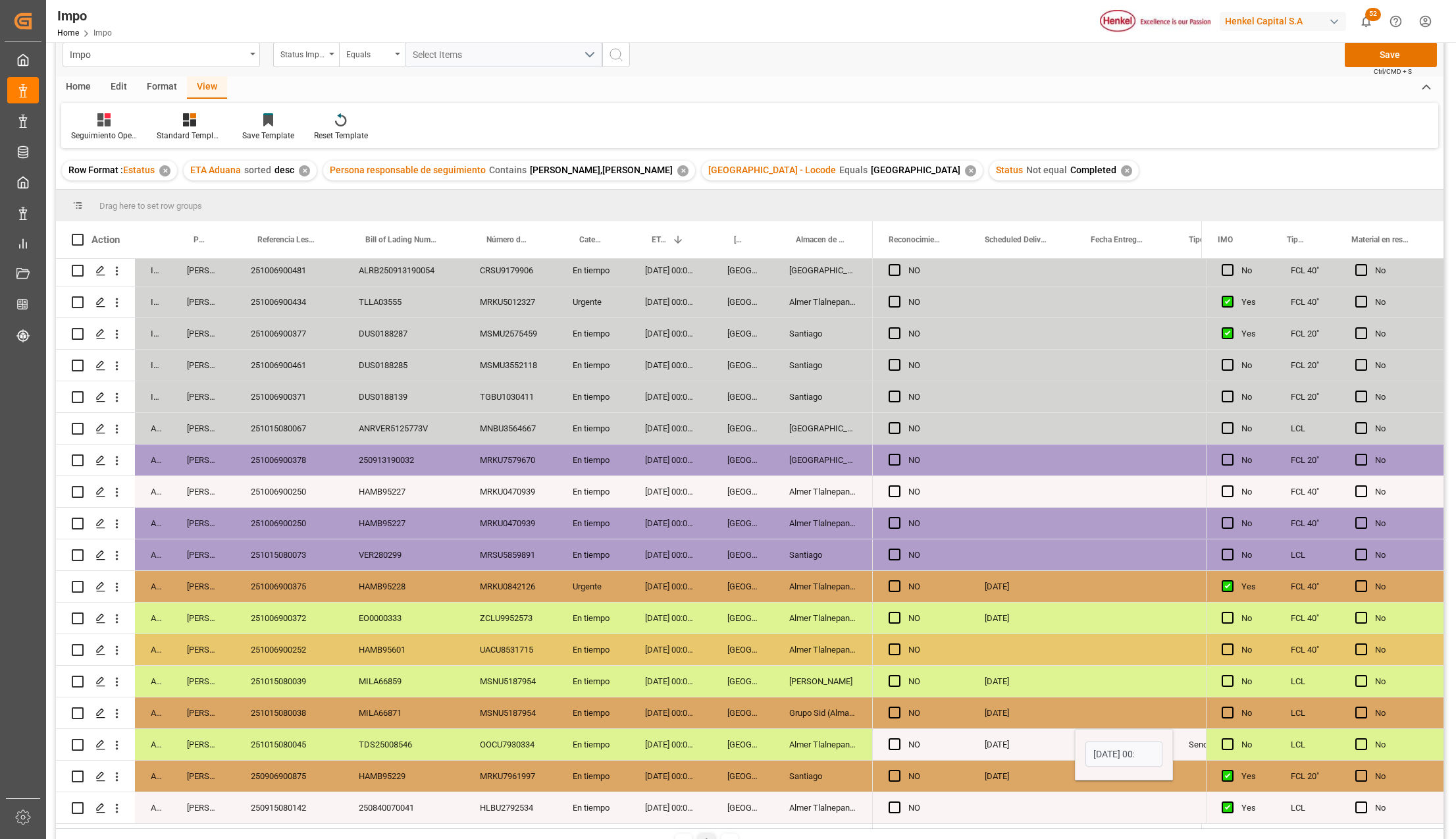
click at [1001, 736] on div "02-10-2025" at bounding box center [1021, 744] width 106 height 31
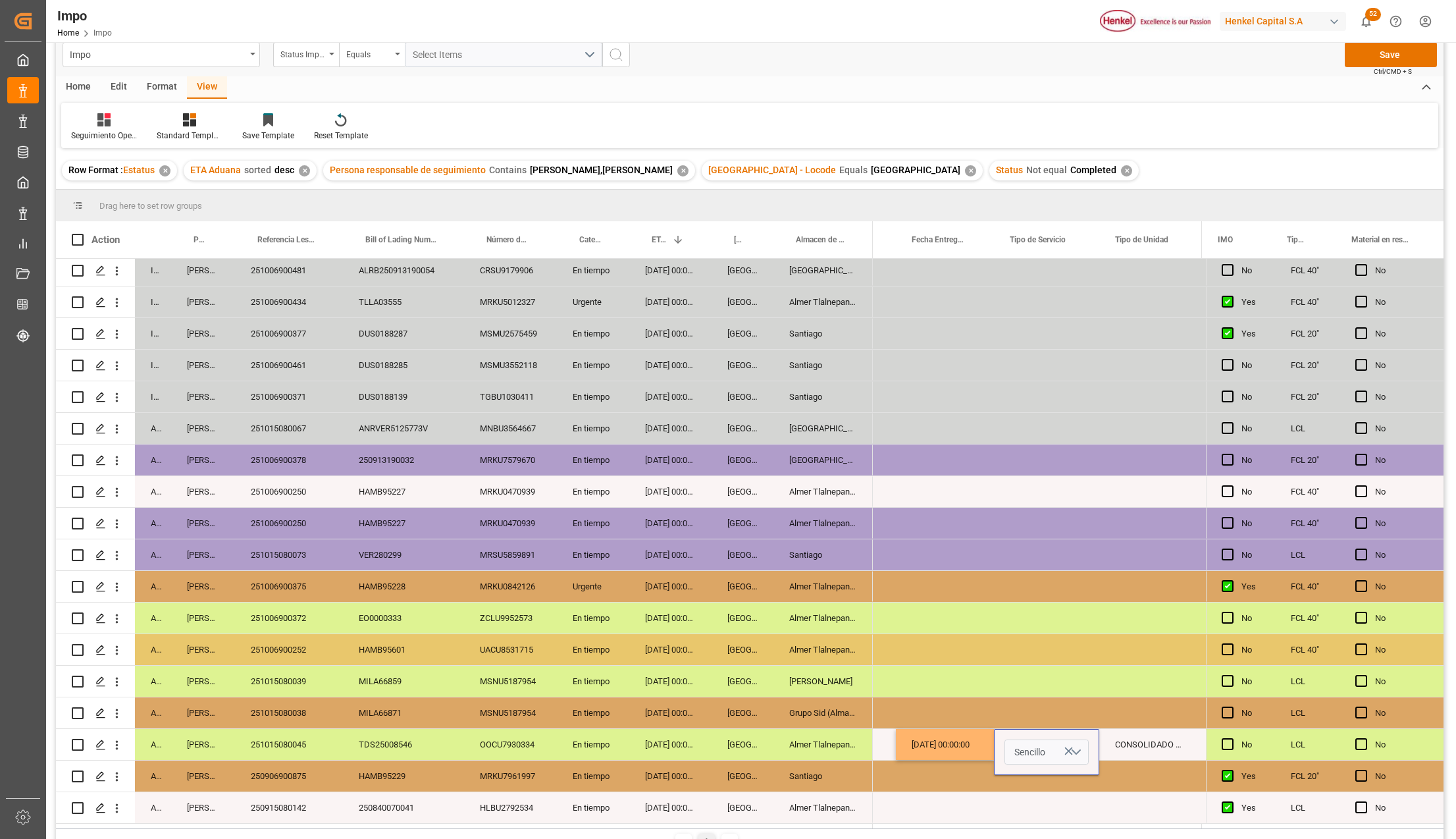
click at [1078, 741] on button "Sencillo" at bounding box center [1046, 752] width 84 height 25
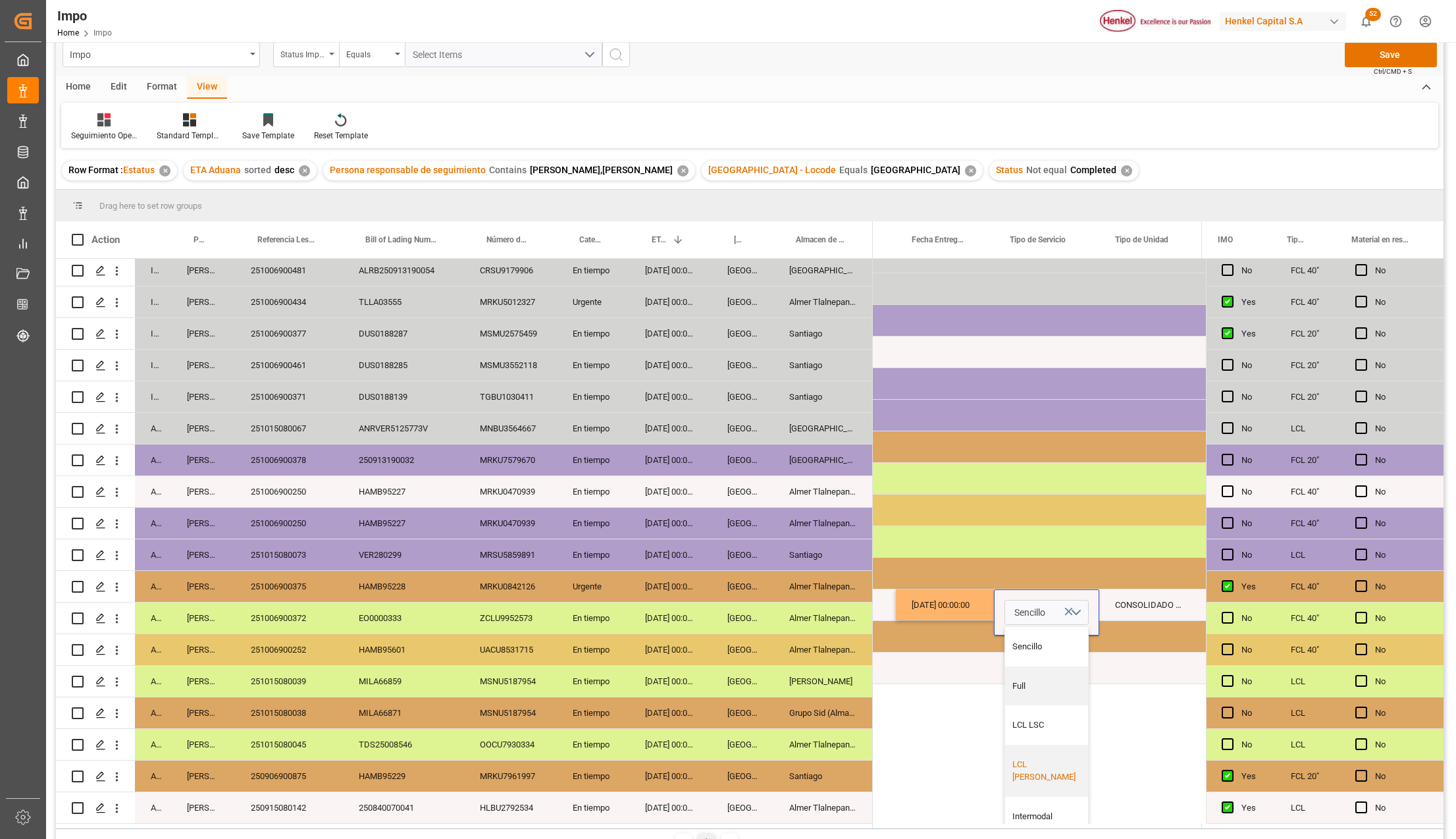
click at [1053, 766] on div "LCL Henkel" at bounding box center [1047, 770] width 69 height 25
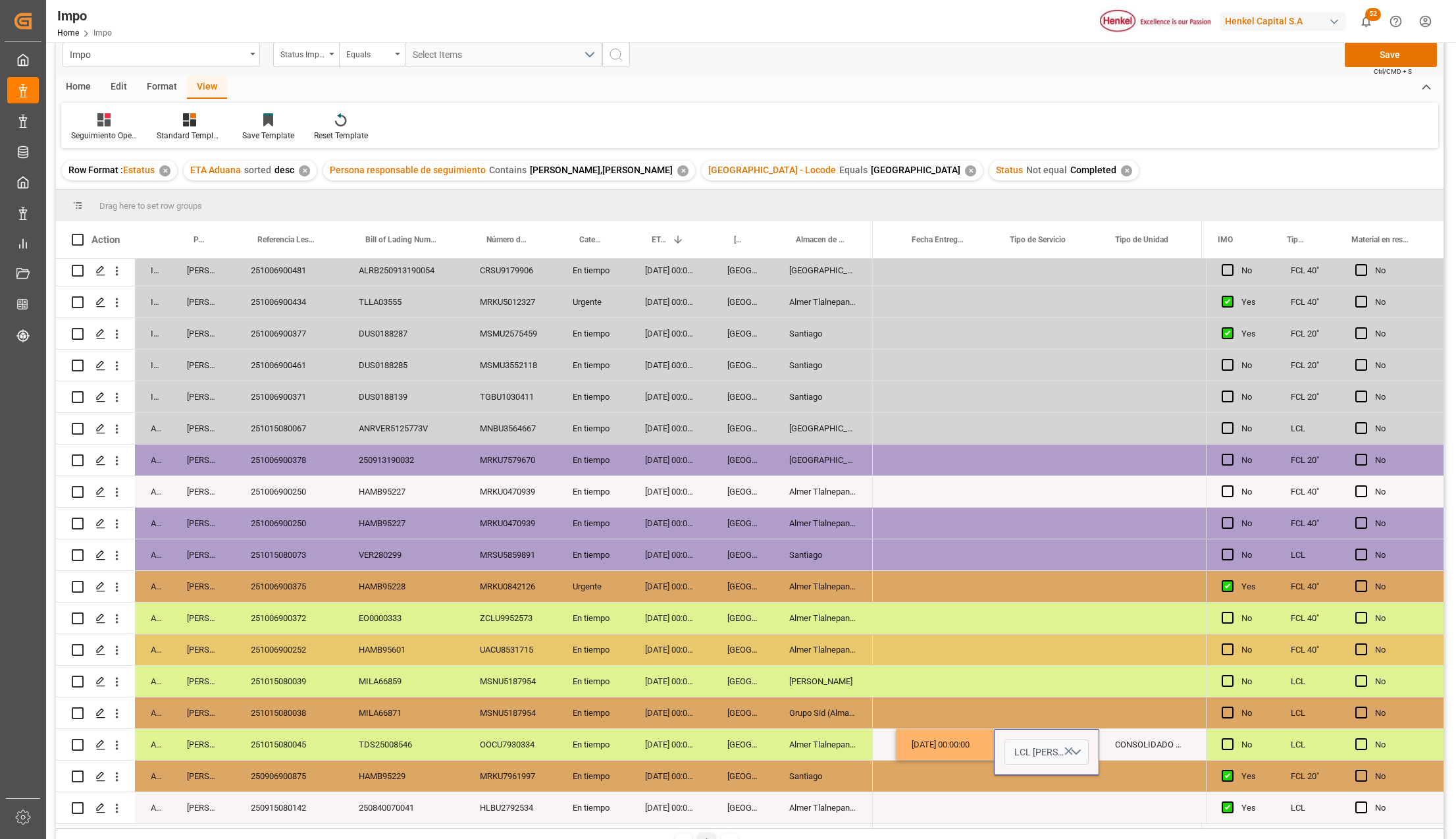
click at [1062, 765] on div "LCL Henkel" at bounding box center [1047, 752] width 105 height 46
click at [1135, 741] on div "CONSOLIDADO HENKEL" at bounding box center [1150, 744] width 102 height 31
click at [1135, 741] on input "CONSOLIDADO HENKEL" at bounding box center [1150, 752] width 81 height 25
type input "TORTON"
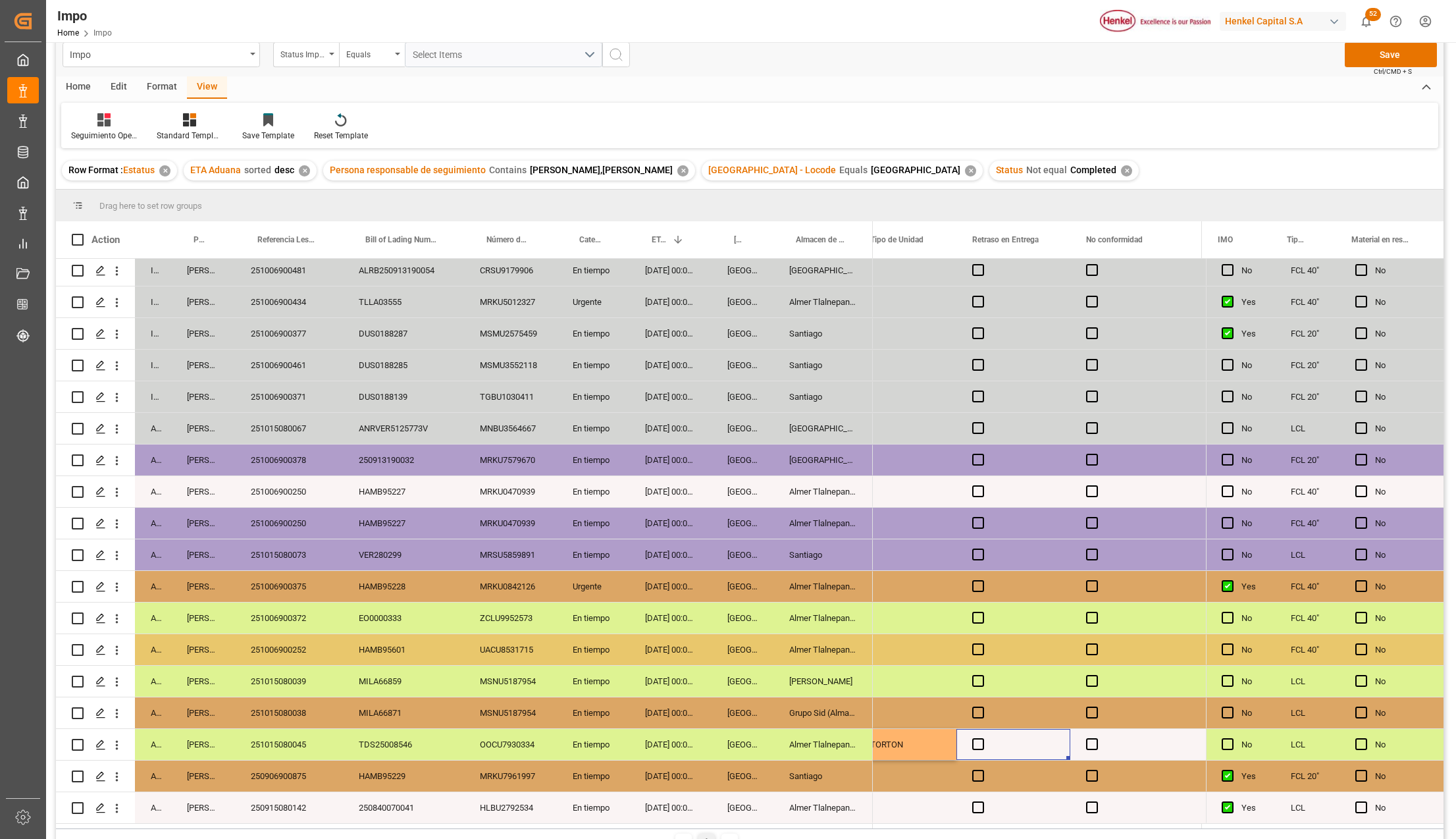
click at [968, 746] on div "Press SPACE to select this row." at bounding box center [1013, 744] width 114 height 31
click at [977, 741] on span "Press SPACE to select this row." at bounding box center [978, 743] width 12 height 12
click at [982, 738] on input "Press SPACE to select this row." at bounding box center [982, 738] width 0 height 0
click at [978, 742] on span "Press SPACE to select this row." at bounding box center [978, 743] width 12 height 12
click at [982, 738] on input "Press SPACE to select this row." at bounding box center [982, 738] width 0 height 0
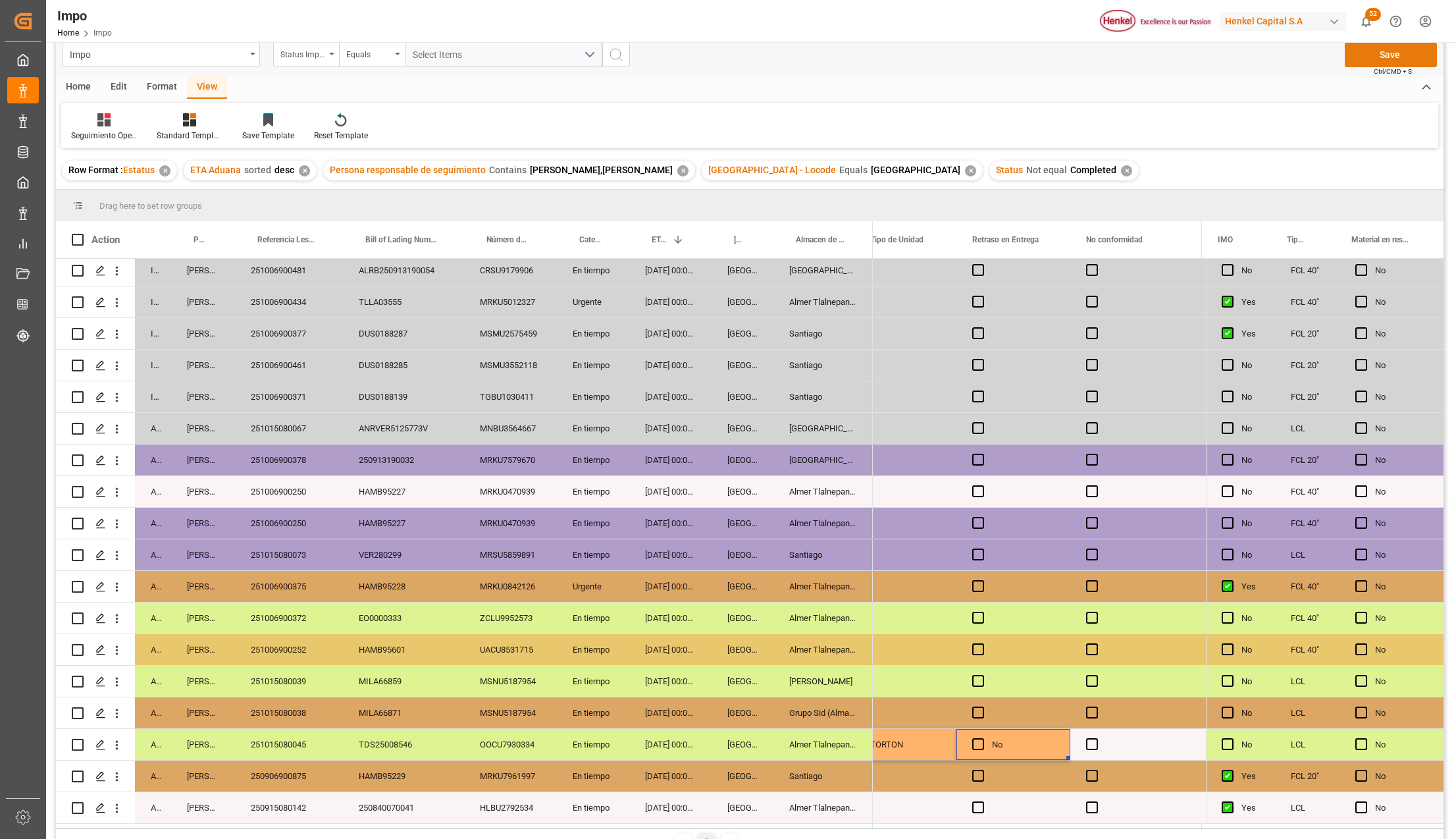
click at [1383, 46] on button "Save" at bounding box center [1390, 55] width 92 height 25
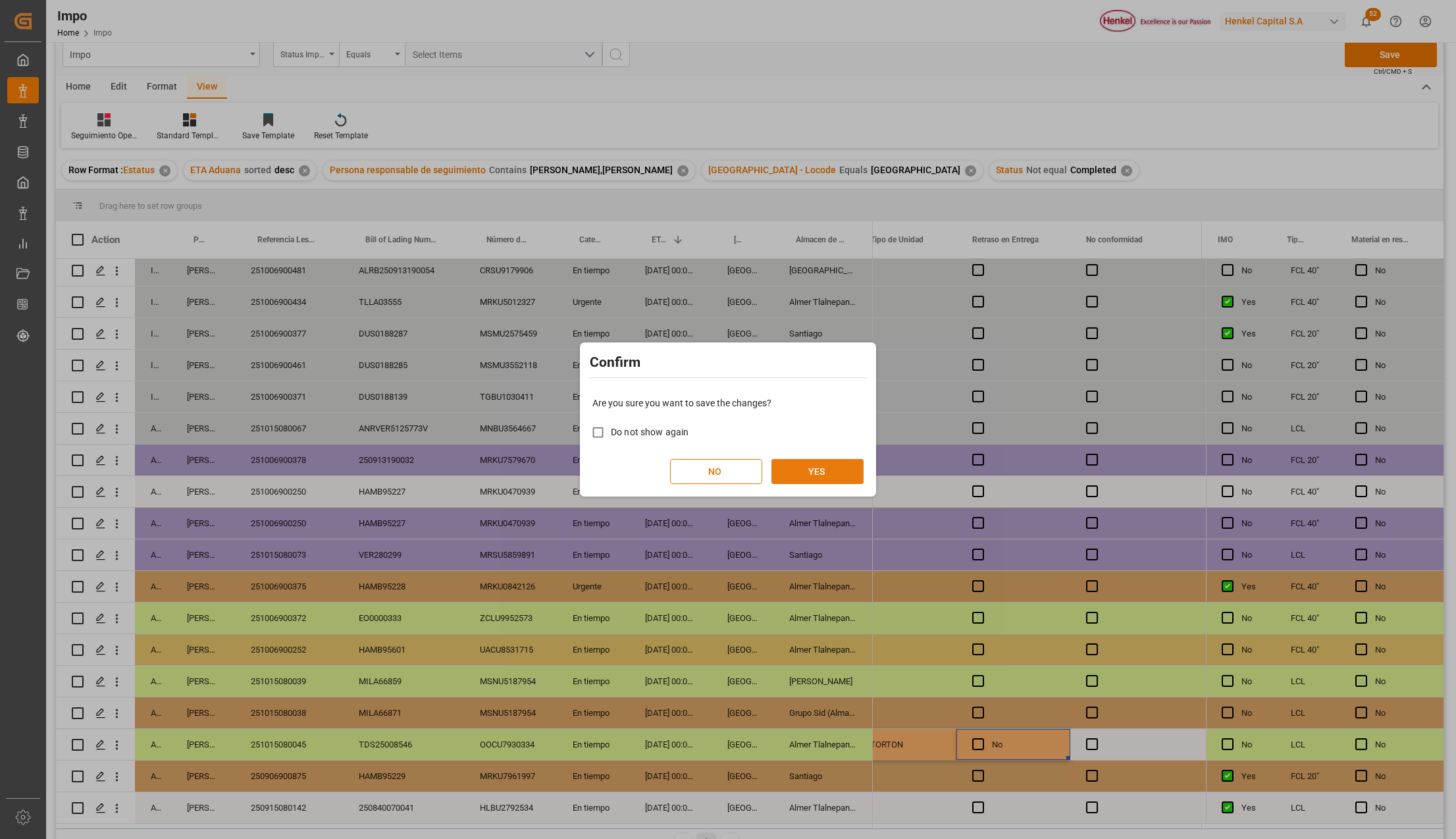
click at [820, 466] on button "YES" at bounding box center [817, 471] width 92 height 25
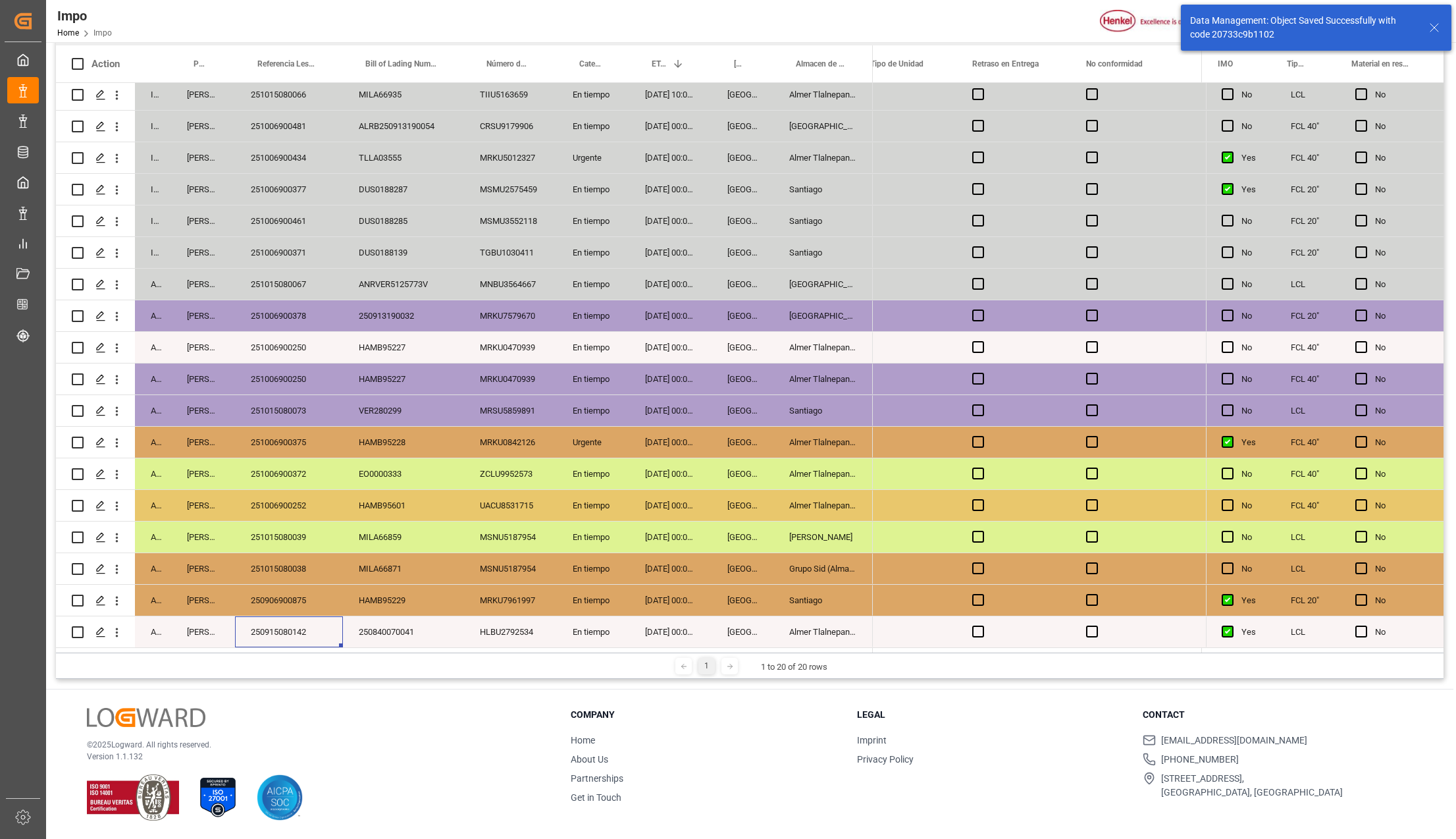
click at [304, 624] on div "250915080142" at bounding box center [289, 632] width 108 height 31
click at [300, 595] on div "250906900875" at bounding box center [289, 600] width 108 height 31
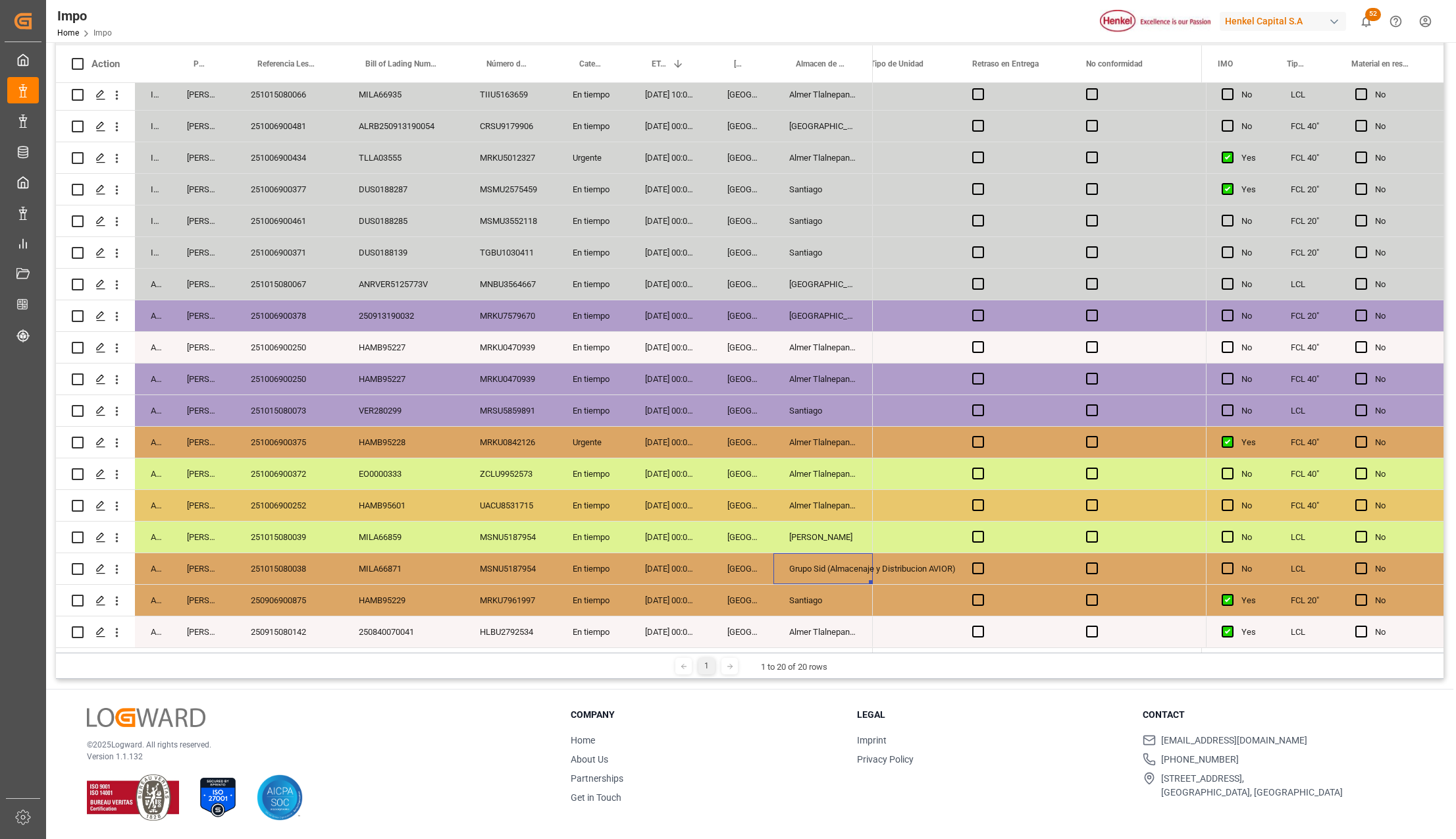
click at [830, 557] on div "Grupo Sid (Almacenaje y Distribucion AVIOR)" at bounding box center [823, 569] width 100 height 31
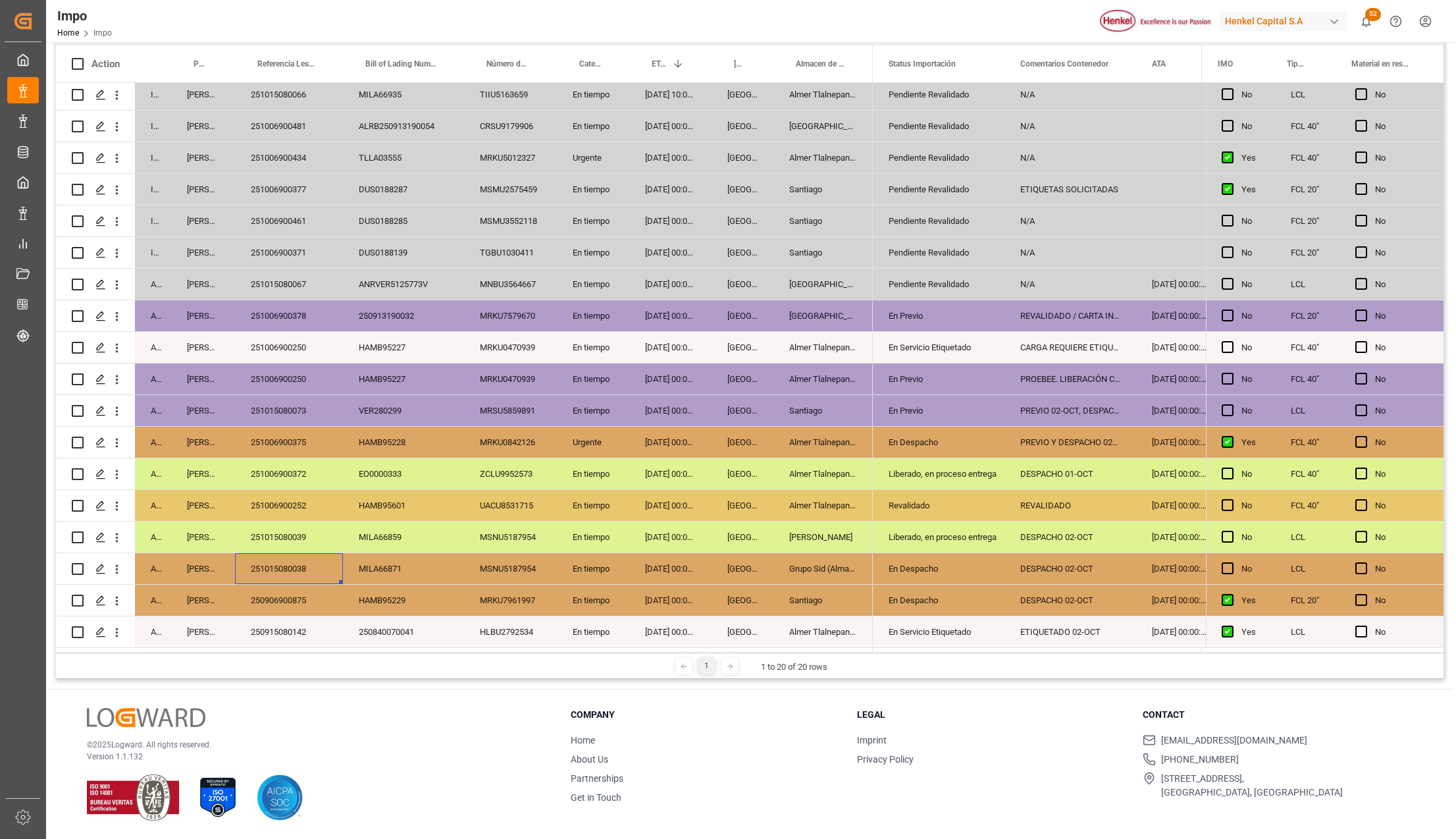
click at [304, 556] on div "251015080038" at bounding box center [289, 569] width 108 height 31
click at [301, 538] on div "251015080039" at bounding box center [289, 537] width 108 height 31
click at [277, 530] on div "251015080039" at bounding box center [289, 537] width 108 height 31
click at [942, 522] on div "Liberado, en proceso entrega" at bounding box center [938, 537] width 100 height 30
click at [935, 586] on div "En Despacho" at bounding box center [938, 600] width 100 height 30
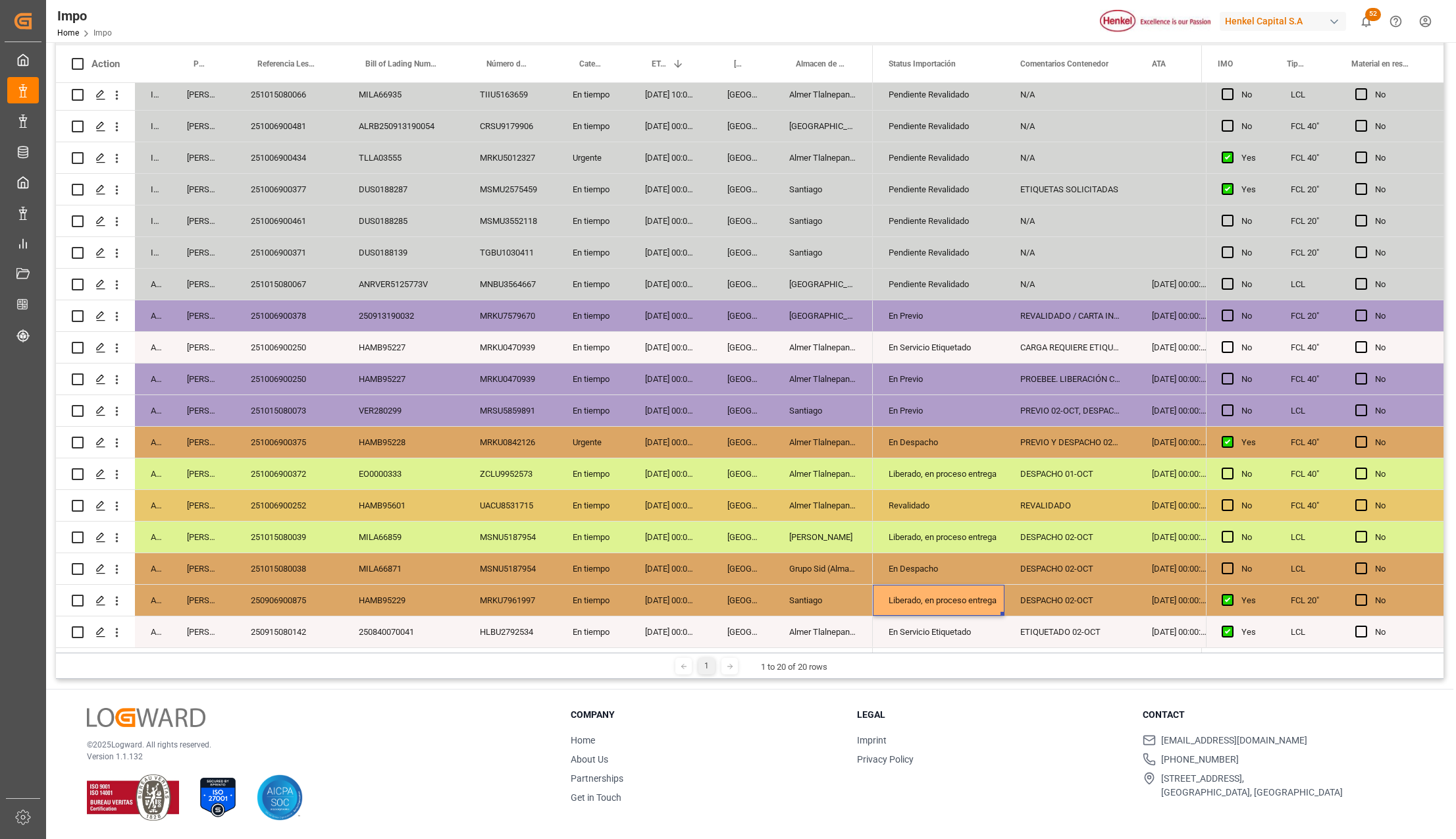
click at [924, 535] on div "Liberado, en proceso entrega" at bounding box center [938, 537] width 100 height 30
click at [916, 562] on div "En Despacho" at bounding box center [938, 569] width 100 height 30
click at [917, 594] on div "Liberado, en proceso entrega" at bounding box center [938, 600] width 100 height 30
click at [933, 554] on div "Liberado, en proceso entrega" at bounding box center [938, 569] width 100 height 30
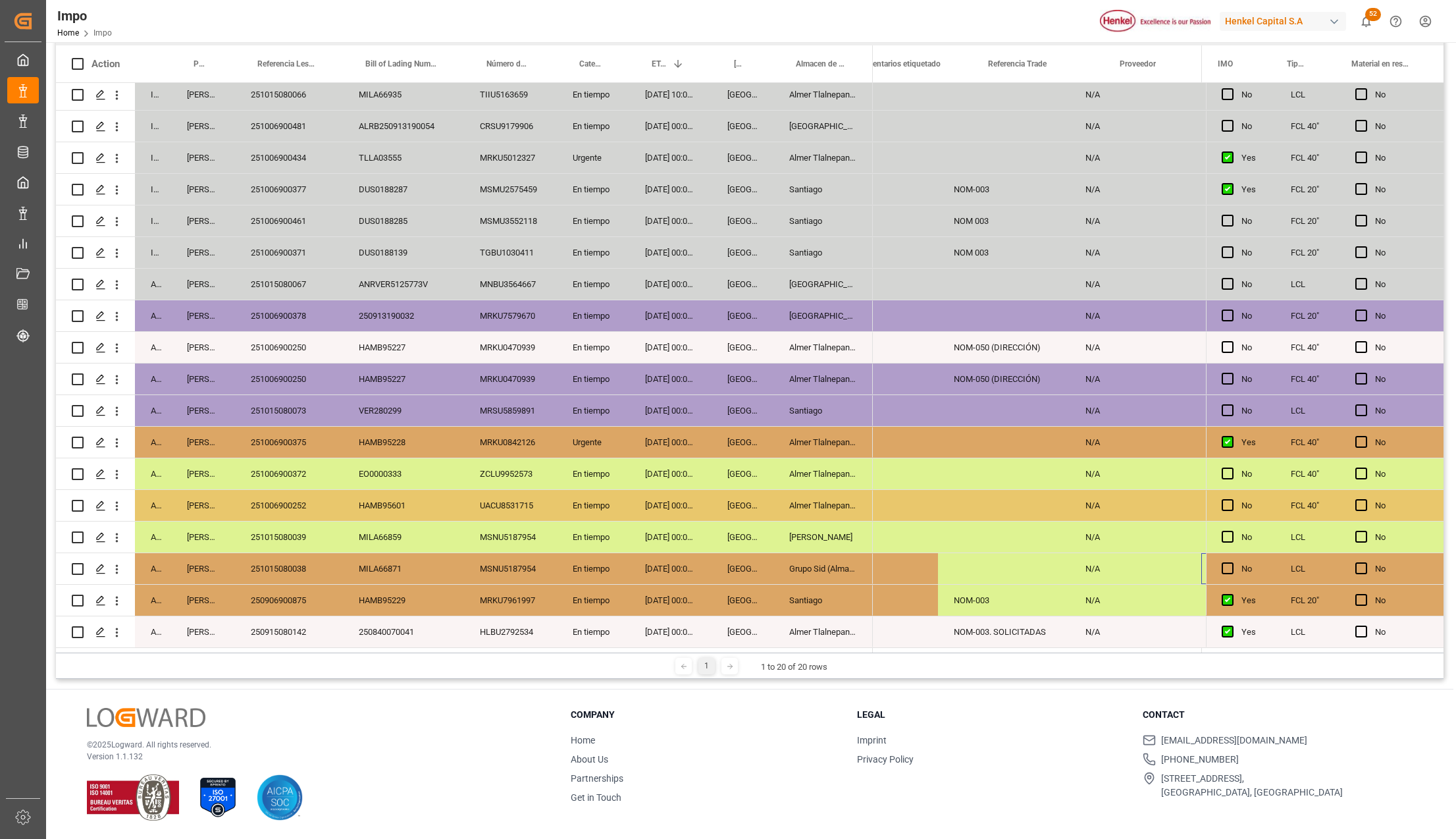
scroll to position [0, 575]
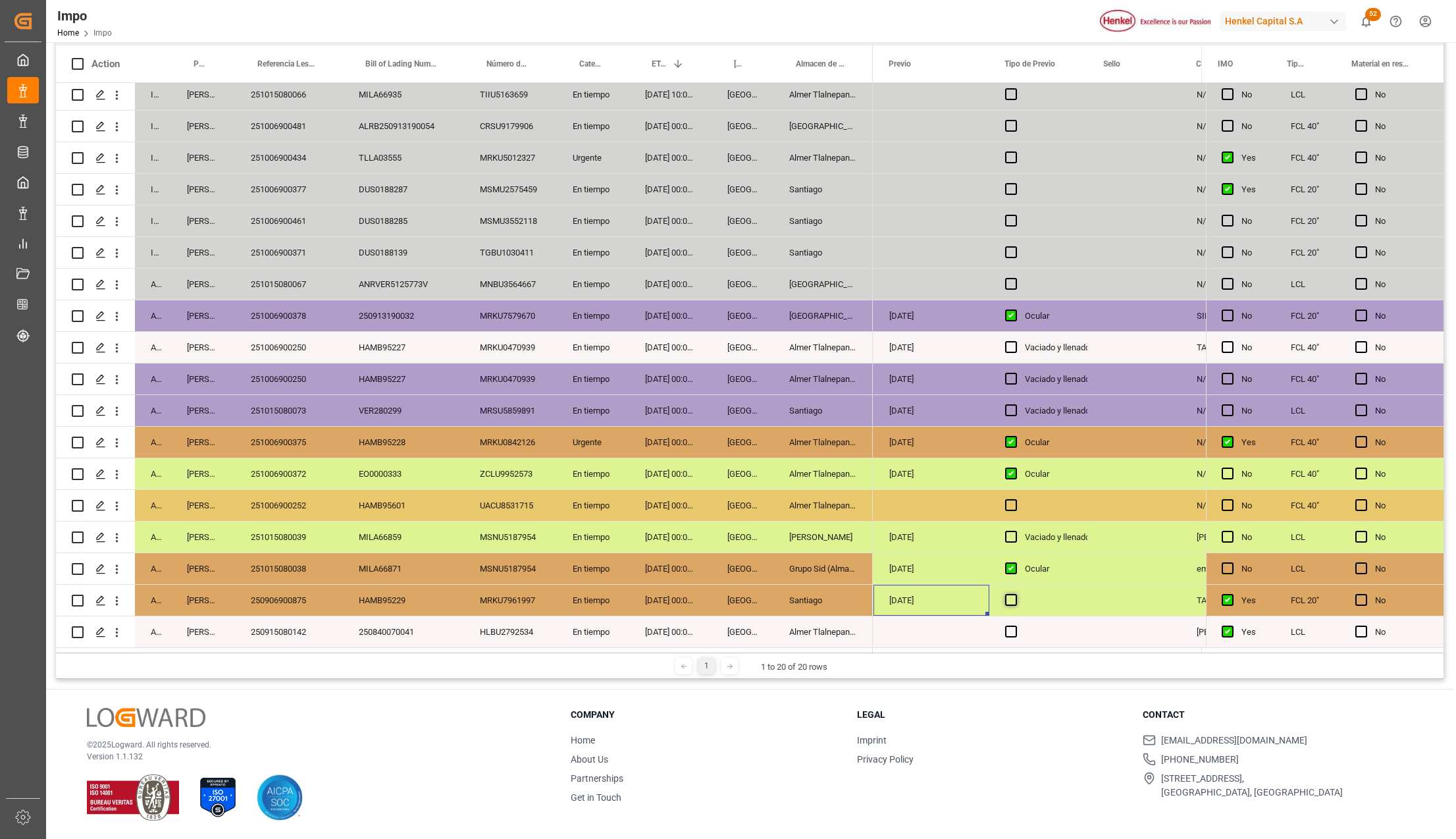
click at [1010, 598] on span "Press SPACE to select this row." at bounding box center [1010, 600] width 12 height 12
click at [1015, 594] on input "Press SPACE to select this row." at bounding box center [1015, 594] width 0 height 0
click at [1010, 598] on span "Press SPACE to select this row." at bounding box center [1010, 600] width 12 height 12
click at [1015, 594] on input "Press SPACE to select this row." at bounding box center [1015, 594] width 0 height 0
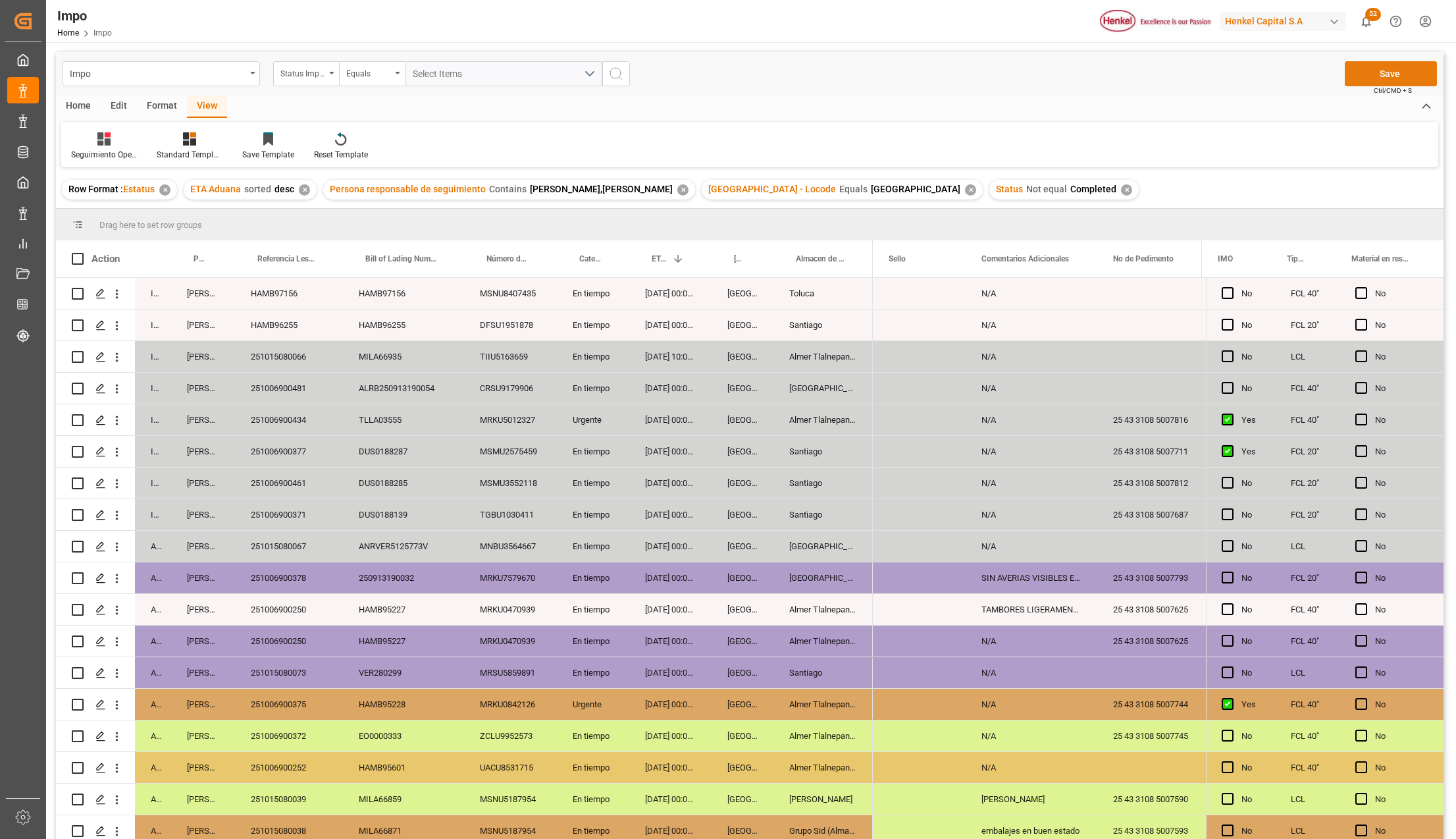
click at [1404, 73] on button "Save" at bounding box center [1390, 73] width 92 height 25
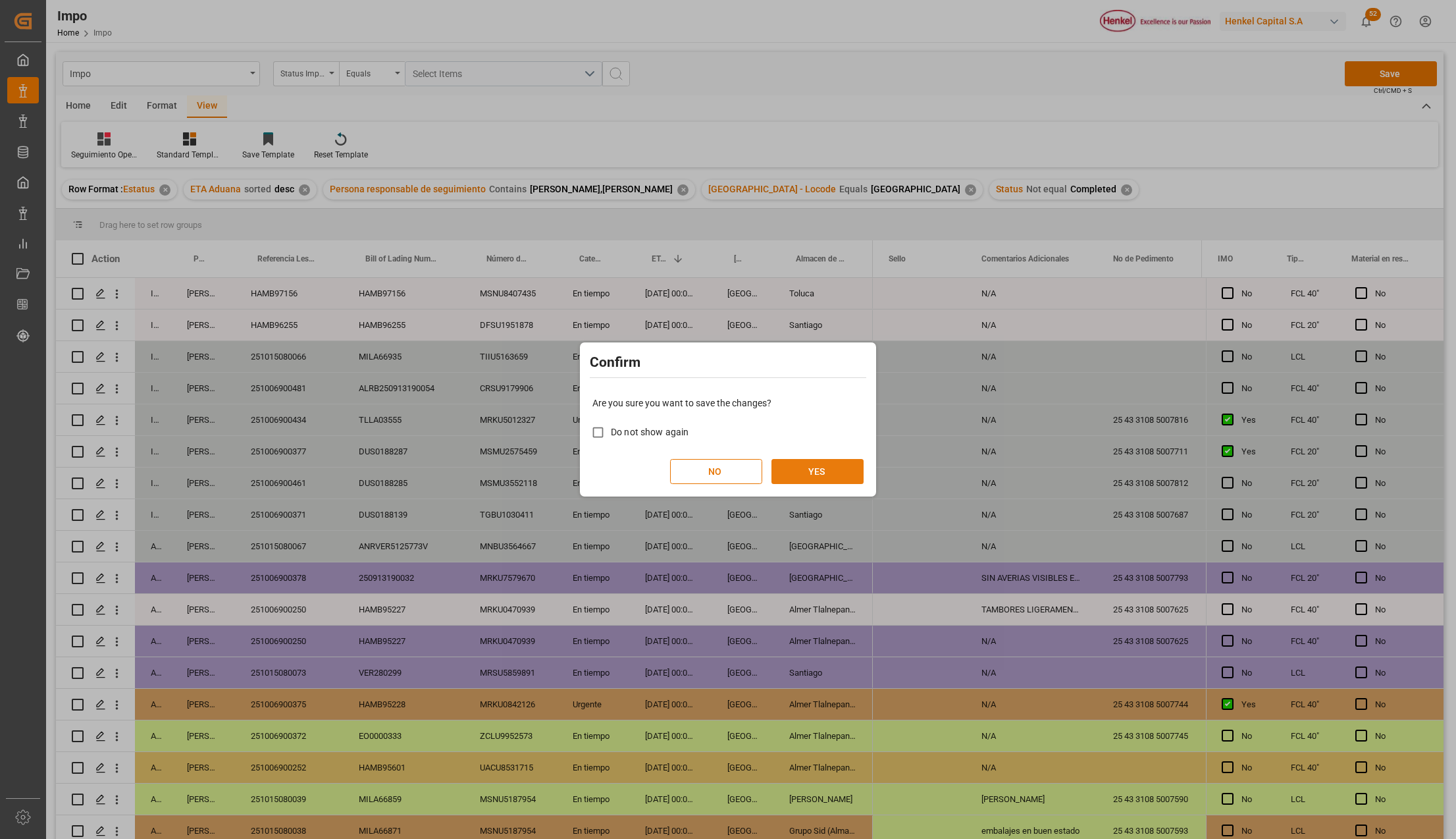
click at [813, 474] on button "YES" at bounding box center [817, 471] width 92 height 25
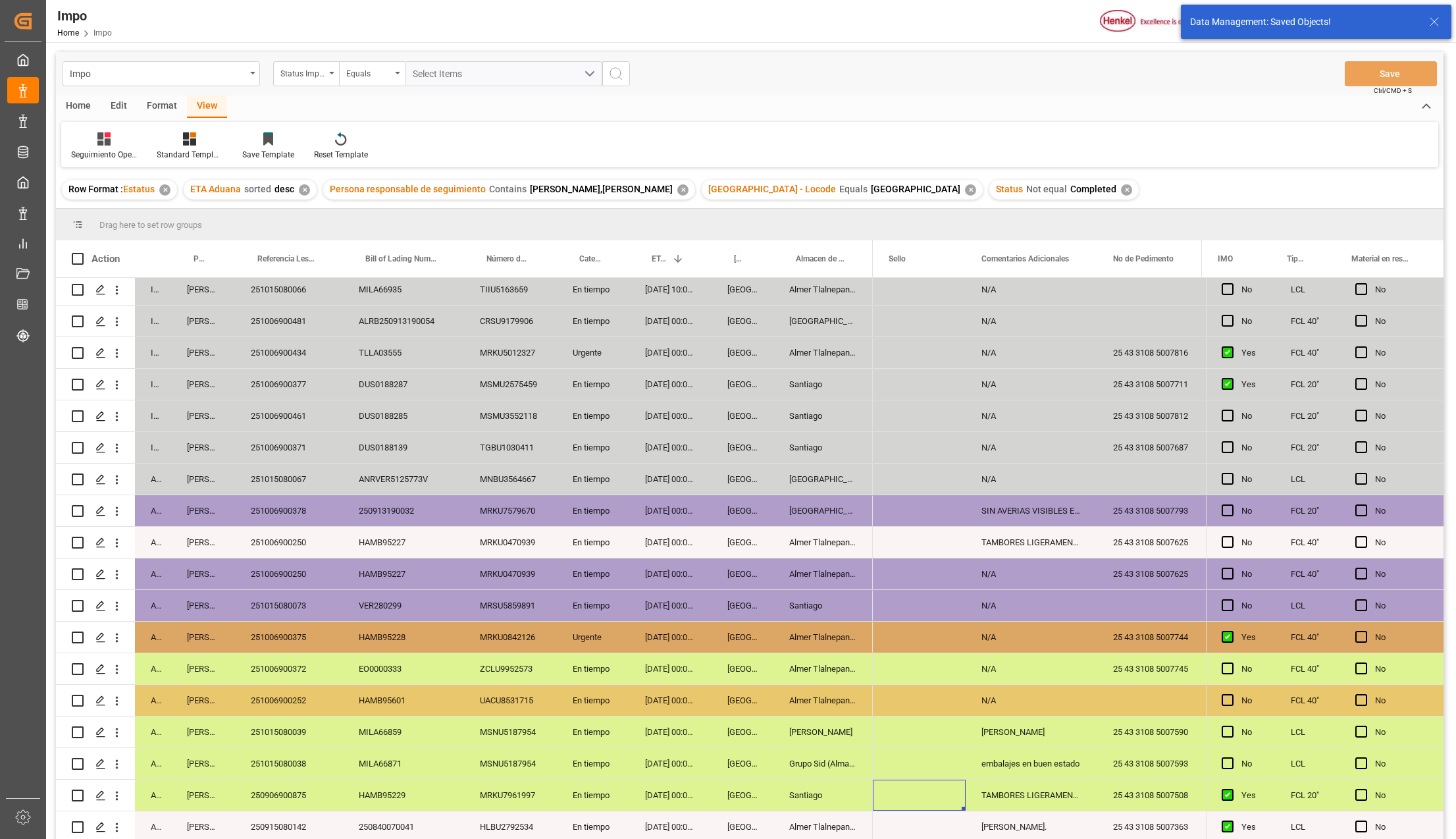
click at [549, 780] on div "MRKU7961997" at bounding box center [511, 795] width 93 height 31
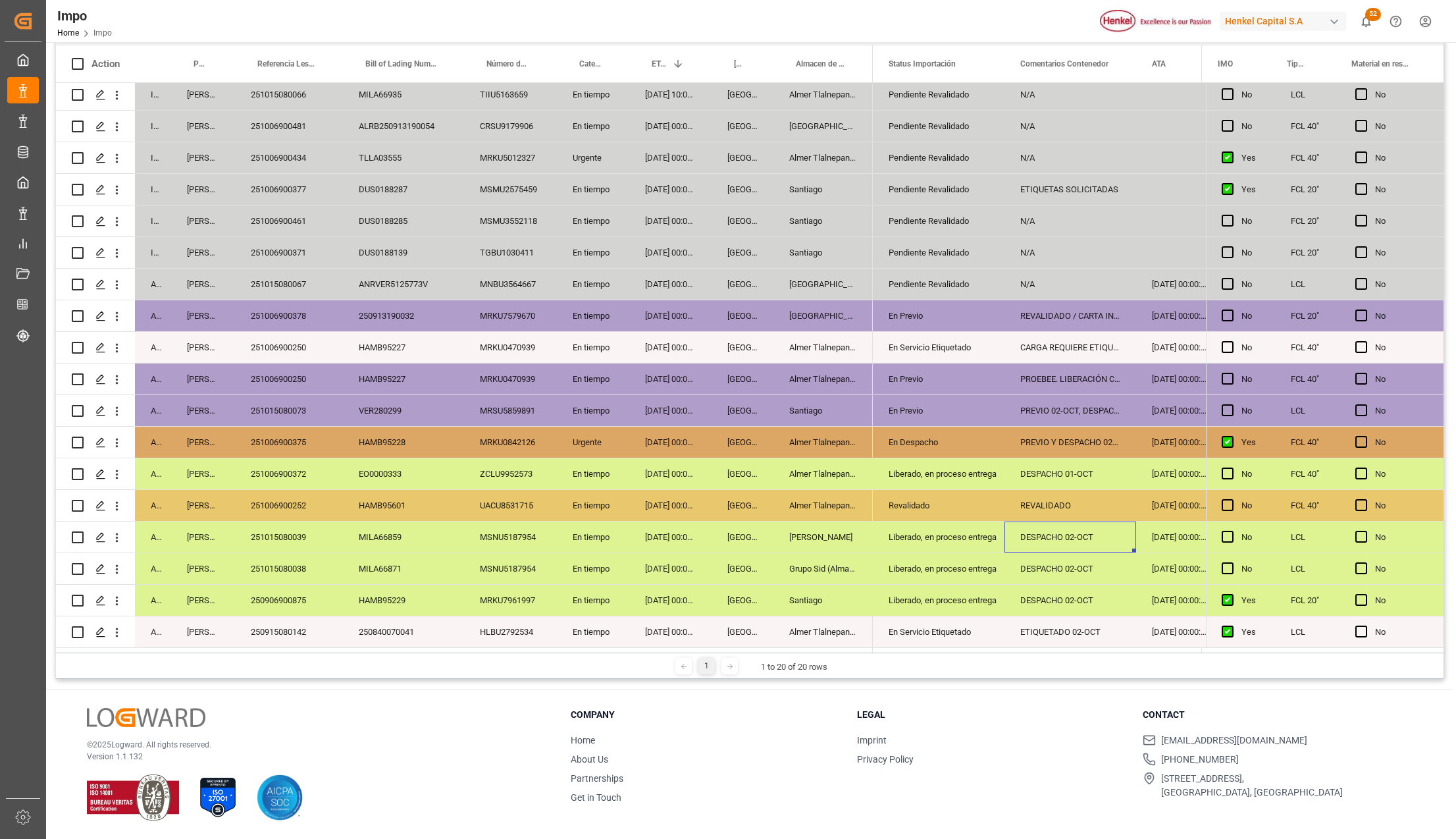
click at [277, 528] on div "251015080039" at bounding box center [289, 537] width 108 height 31
click at [911, 432] on div "En Despacho" at bounding box center [938, 442] width 100 height 30
click at [1072, 438] on div "PREVIO Y DESPACHO 02-10" at bounding box center [1070, 442] width 131 height 31
click at [916, 461] on div "Liberado, en proceso entrega" at bounding box center [938, 474] width 100 height 30
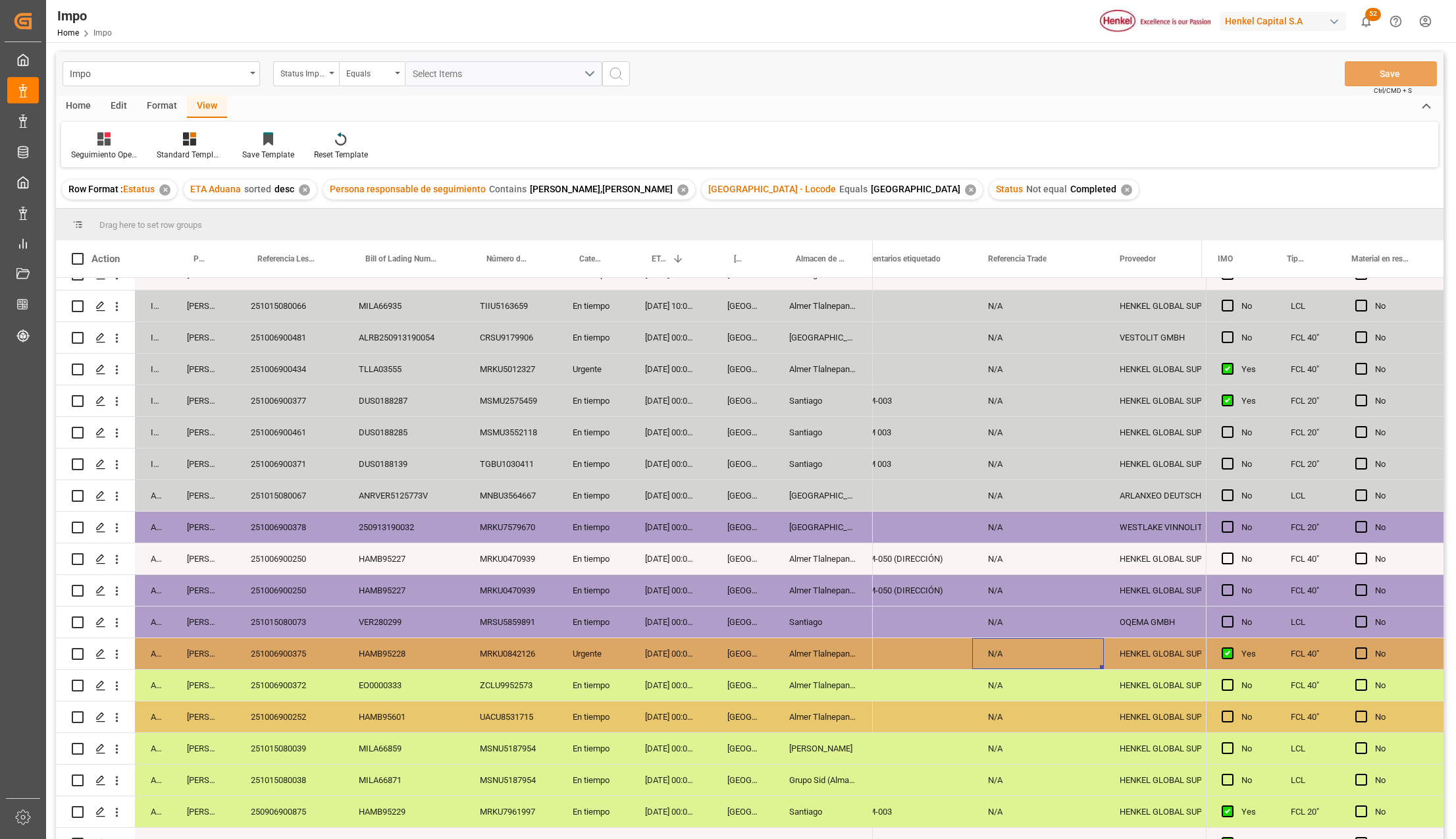
scroll to position [71, 0]
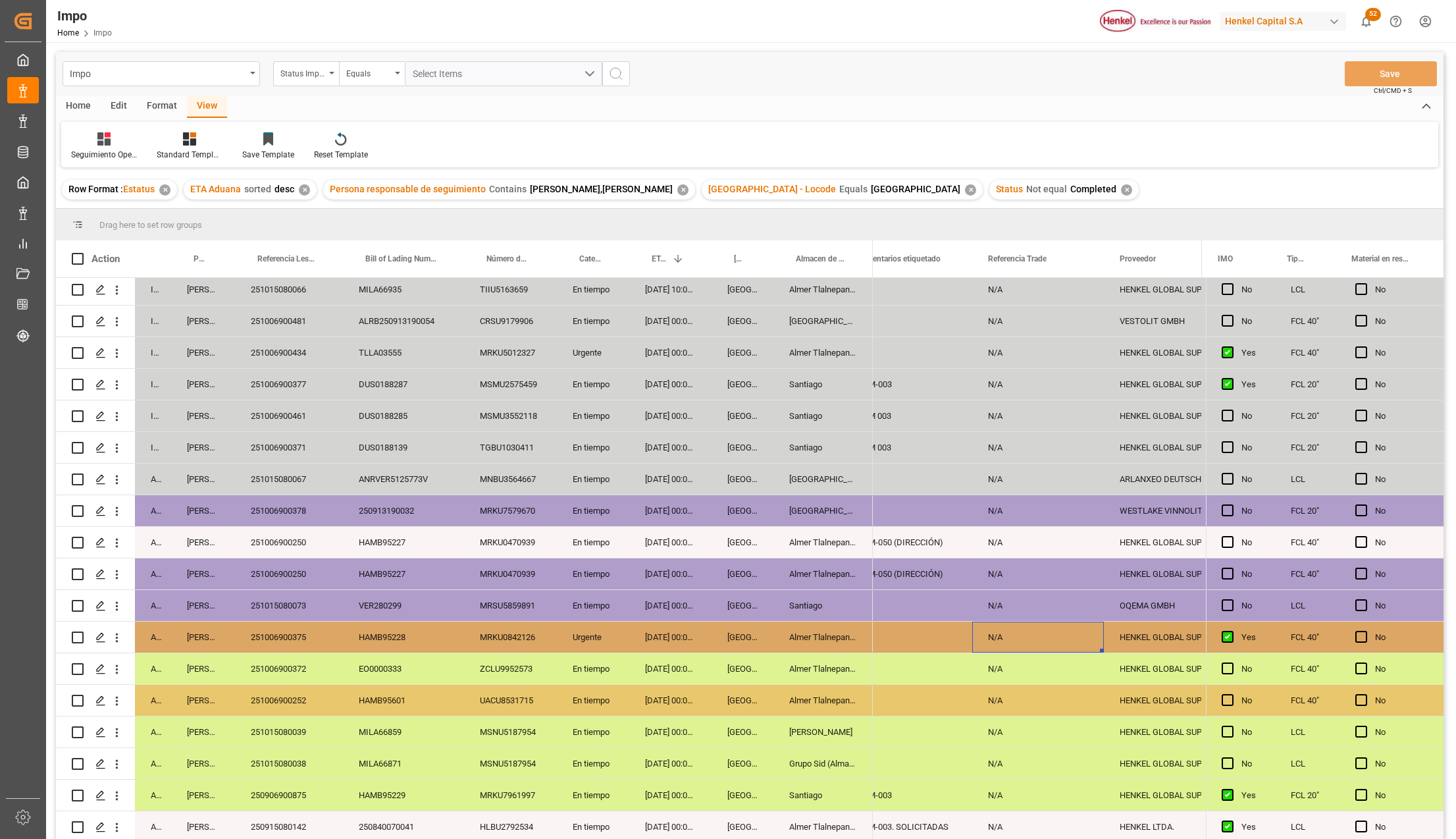
click at [389, 625] on div "HAMB95228" at bounding box center [403, 637] width 121 height 31
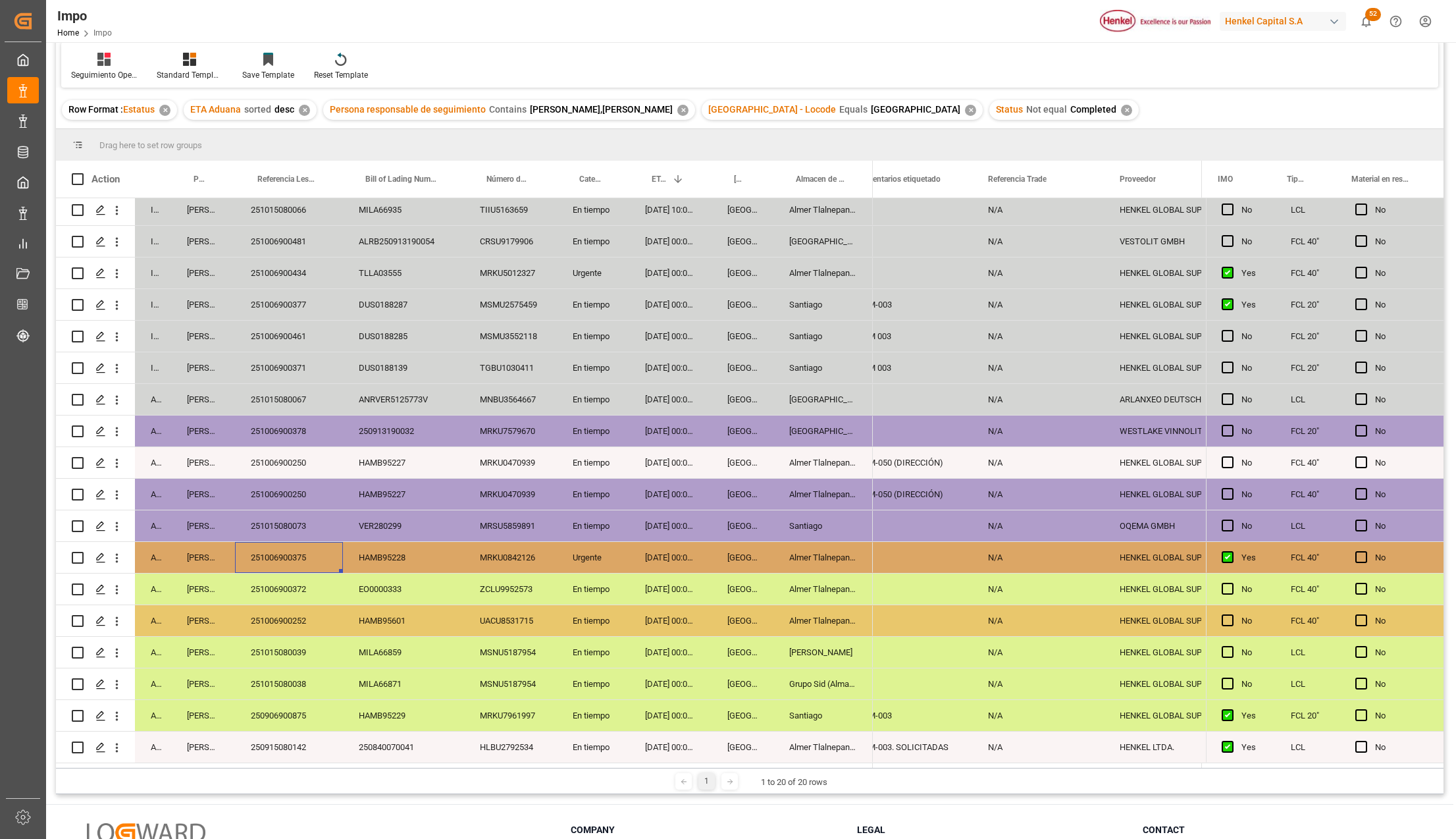
scroll to position [87, 0]
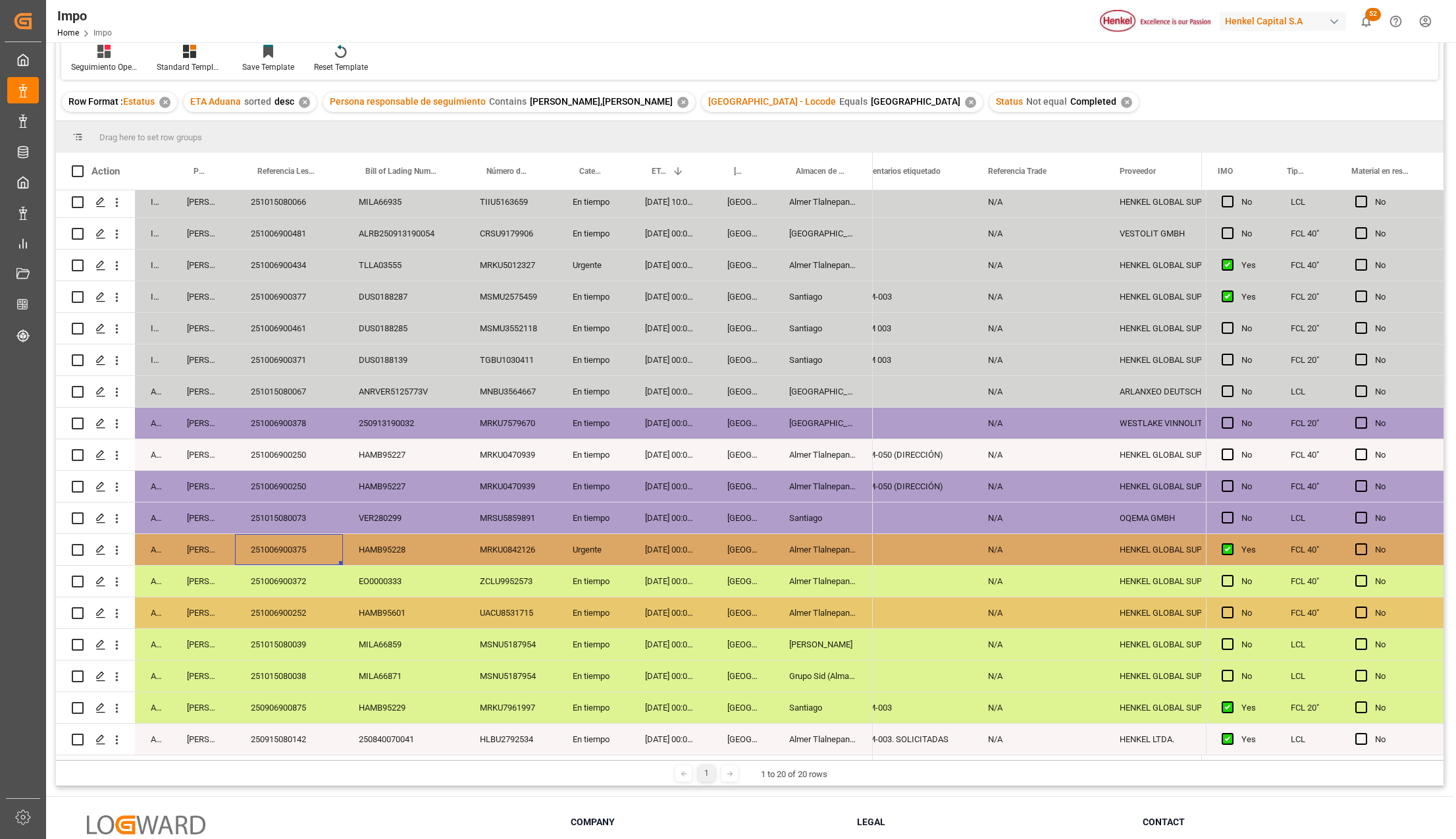
click at [300, 541] on div "251006900375" at bounding box center [289, 549] width 108 height 31
click at [282, 546] on div "251006900375" at bounding box center [289, 549] width 108 height 31
click at [519, 661] on div "MSNU5187954" at bounding box center [511, 676] width 93 height 31
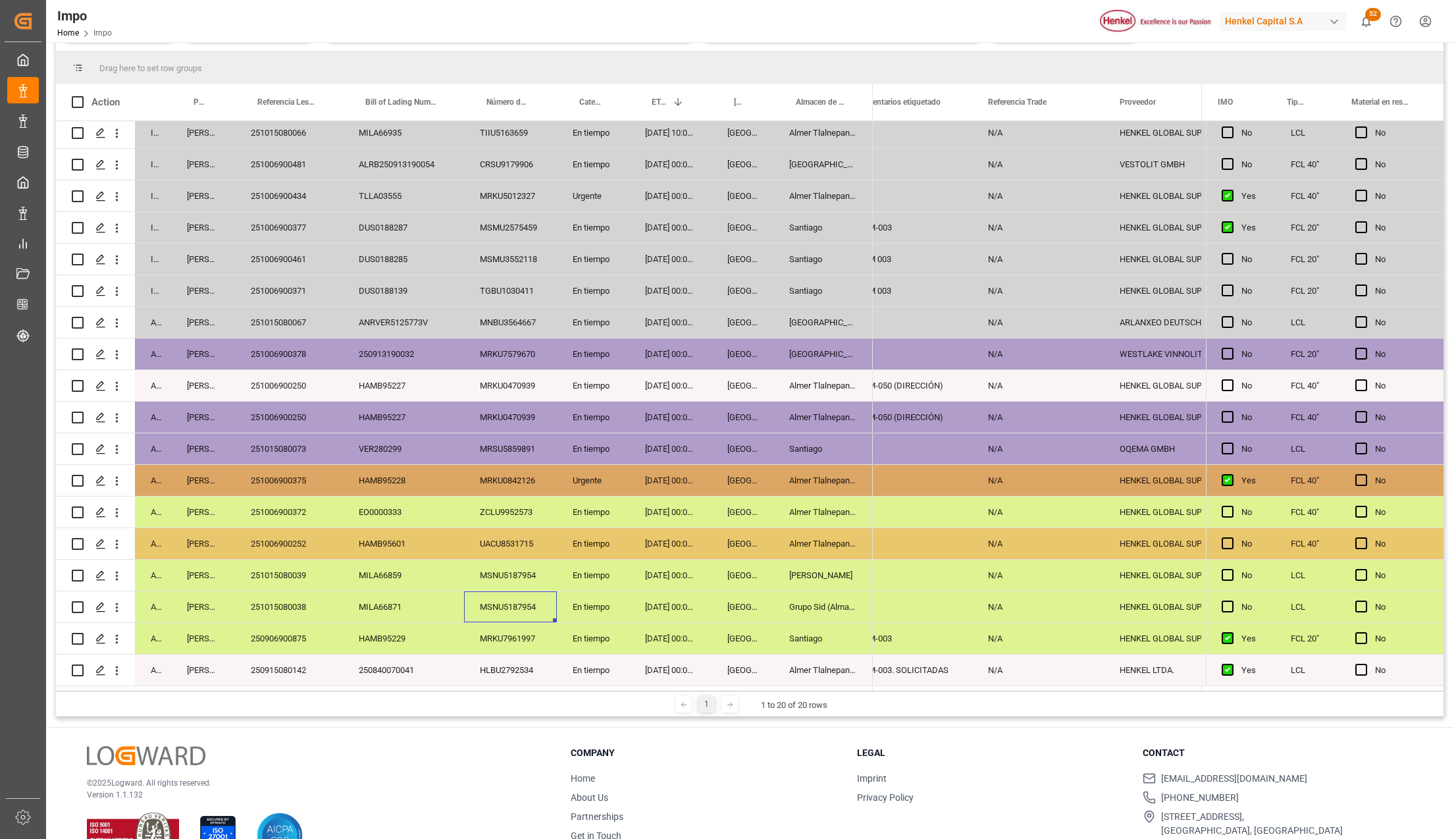
scroll to position [195, 0]
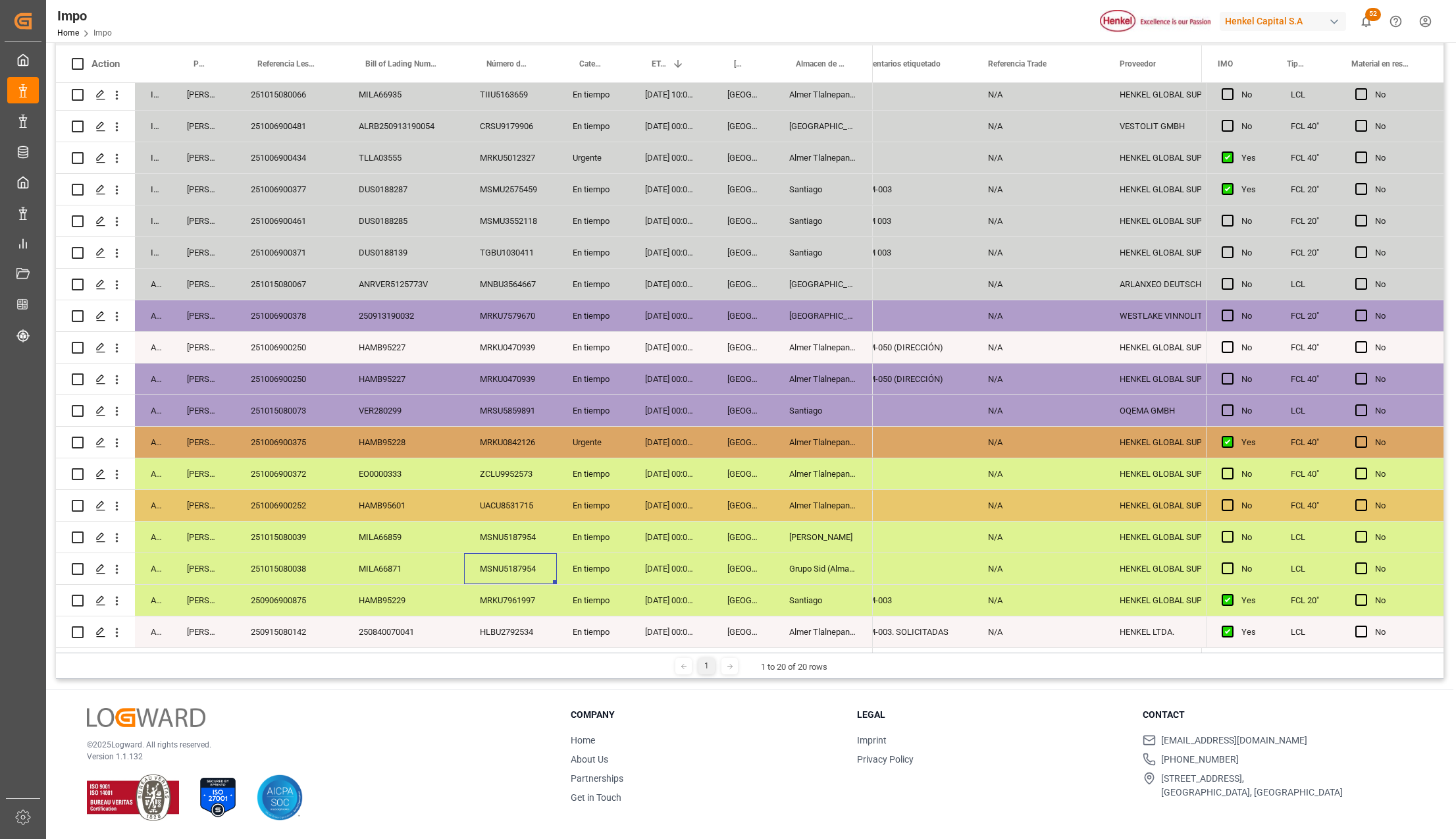
click at [843, 521] on div "Almer Apodaca" at bounding box center [823, 537] width 100 height 31
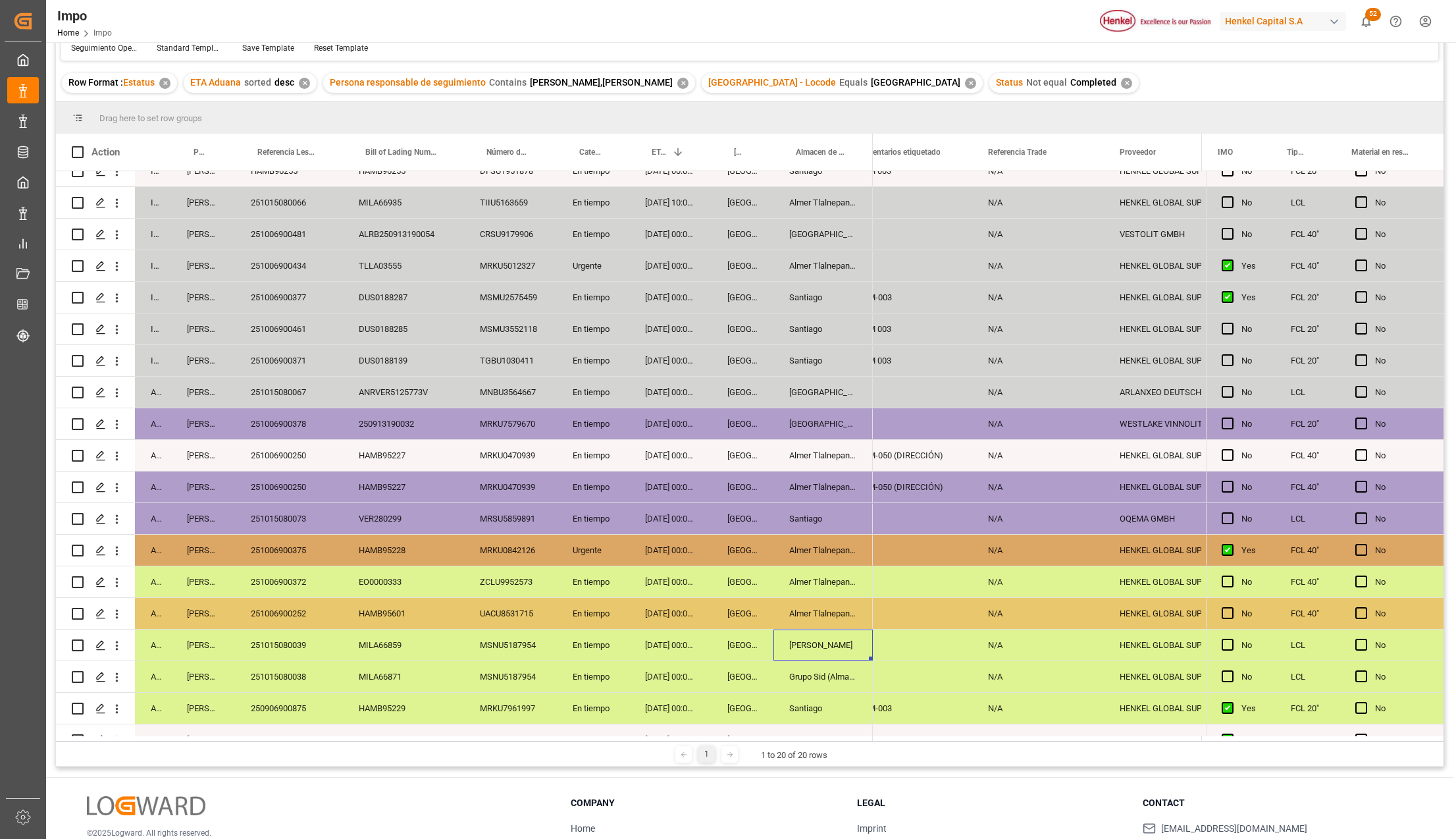
scroll to position [71, 0]
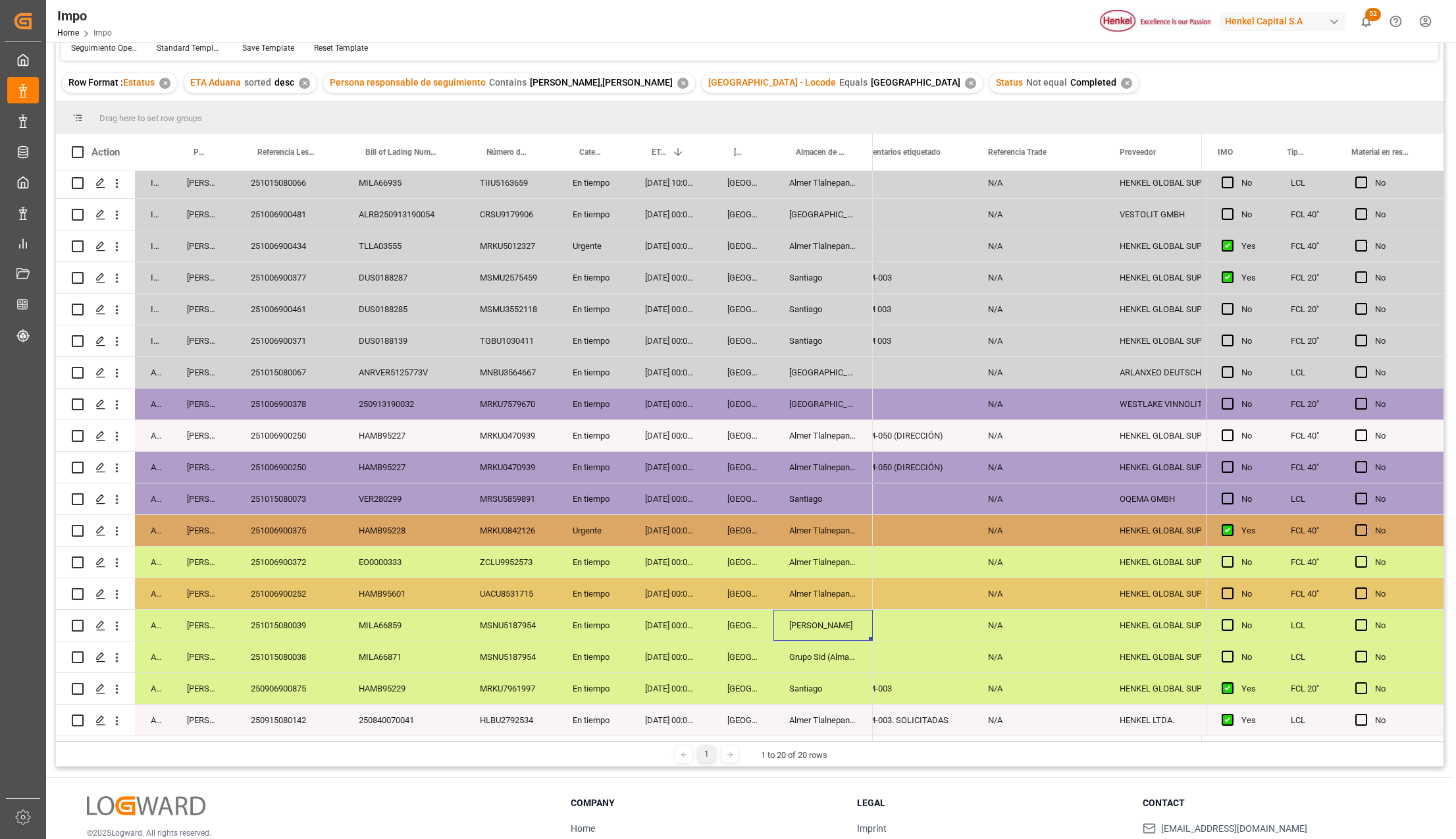
click at [813, 516] on div "Almer Tlalnepantla" at bounding box center [823, 530] width 100 height 31
click at [1359, 524] on span "Press SPACE to select this row." at bounding box center [1360, 529] width 12 height 12
click at [1365, 524] on input "Press SPACE to select this row." at bounding box center [1365, 524] width 0 height 0
click at [1123, 518] on div "HENKEL GLOBAL SUPPLY CHAIN B.V." at bounding box center [1152, 530] width 66 height 30
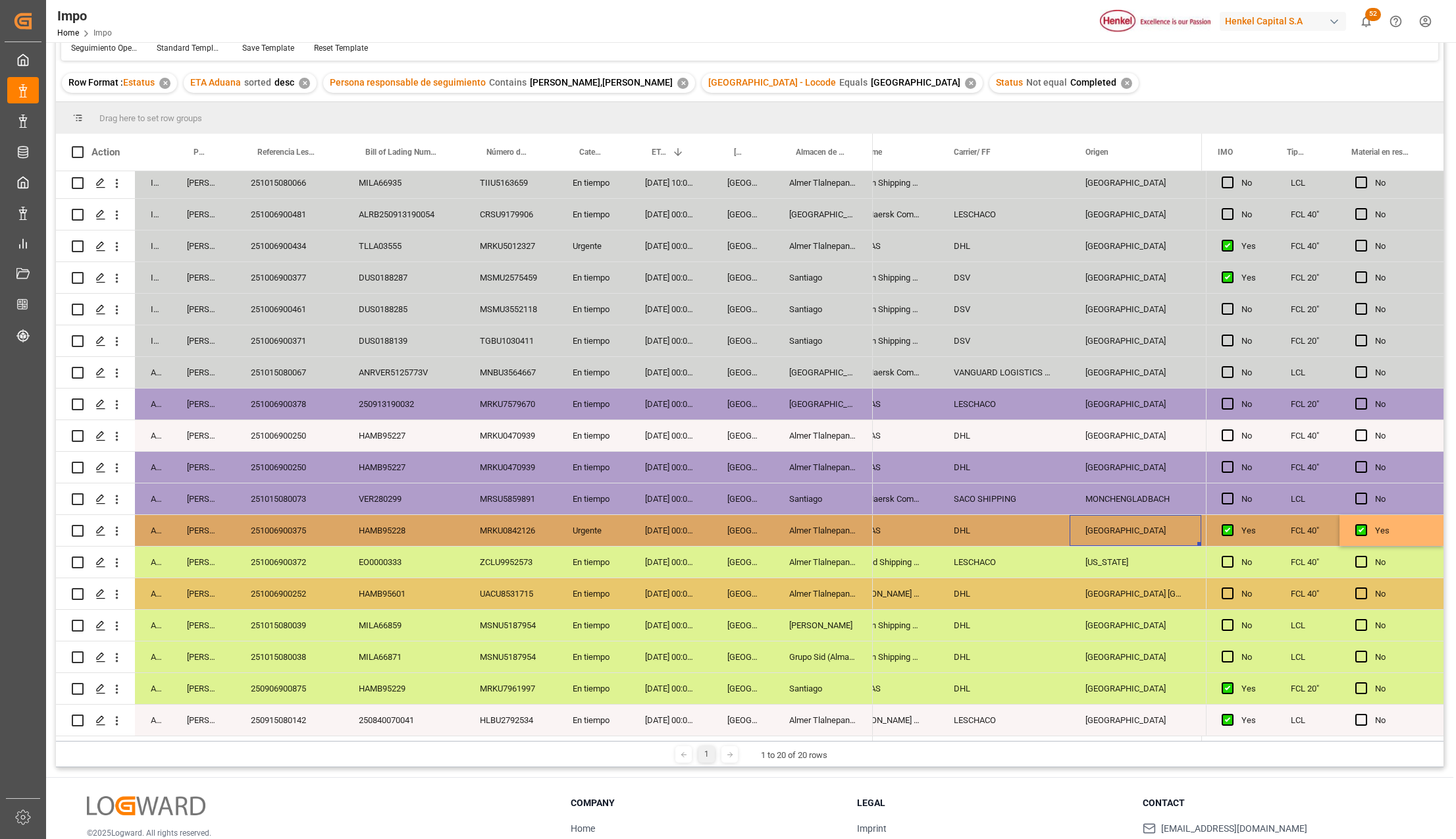
scroll to position [0, 1261]
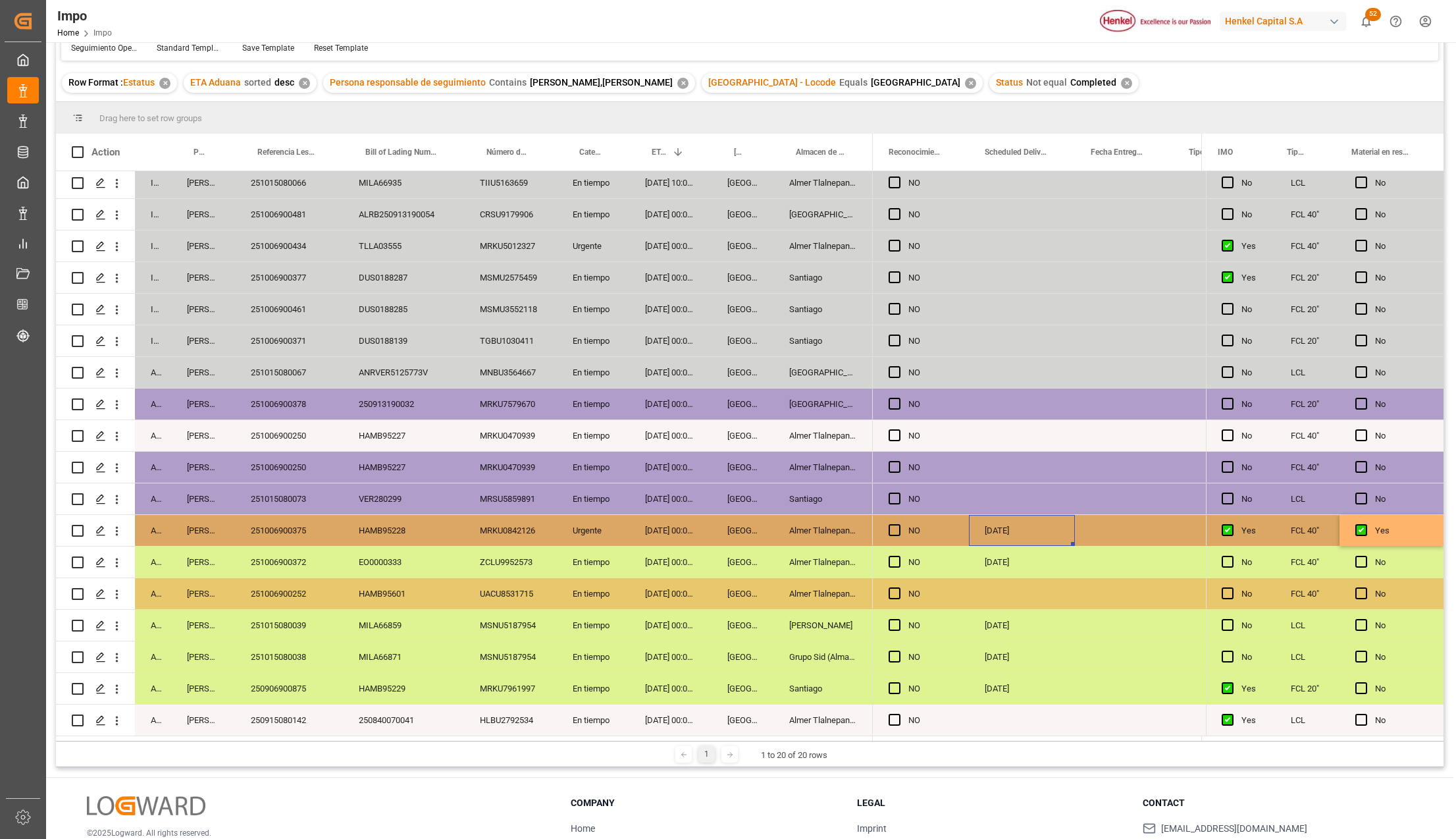
click at [1046, 518] on div "03-10-2025" at bounding box center [1021, 530] width 106 height 31
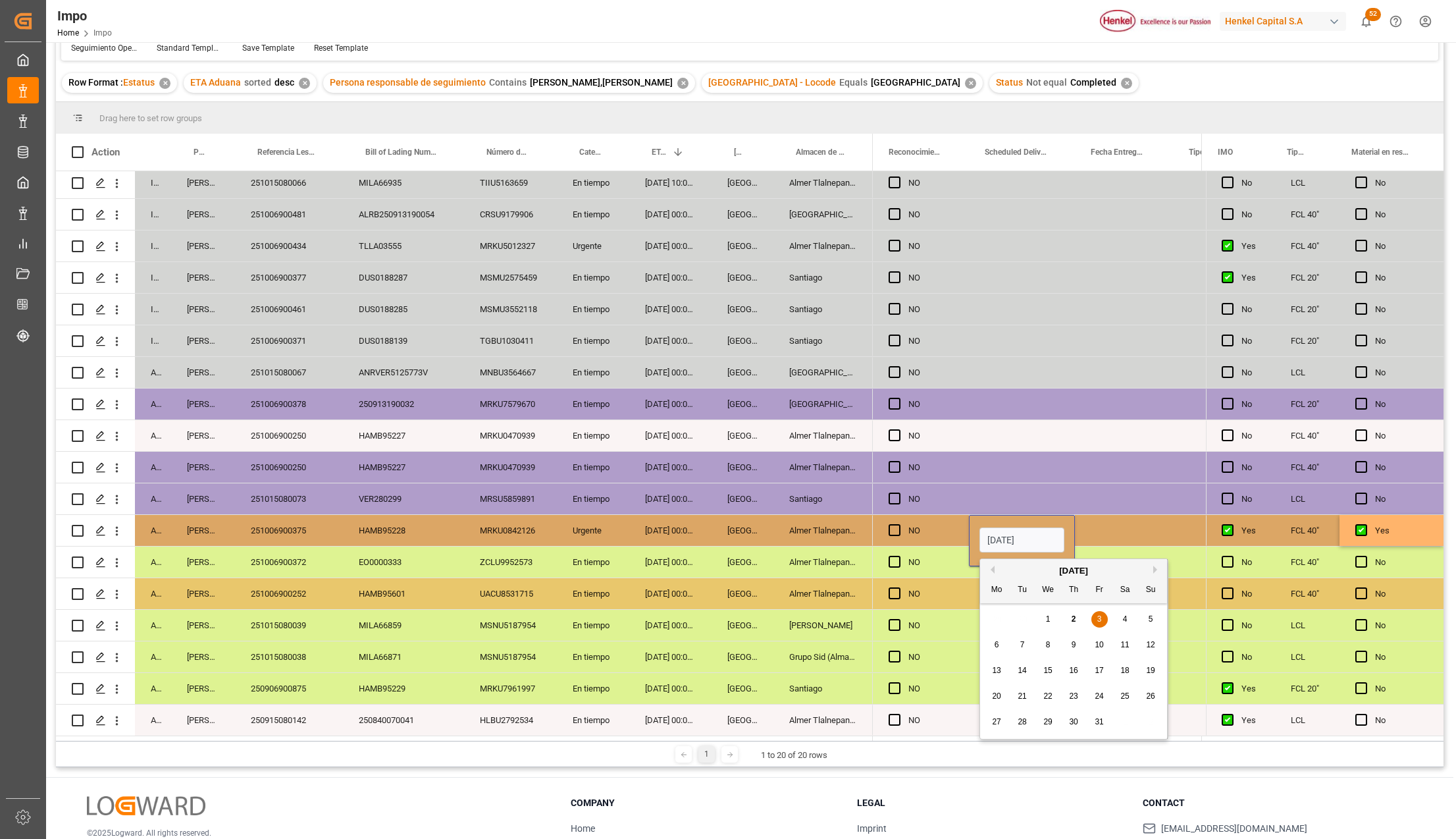
drag, startPoint x: 1040, startPoint y: 538, endPoint x: 985, endPoint y: 525, distance: 56.5
click at [985, 528] on input "03-10-2025" at bounding box center [1022, 540] width 85 height 25
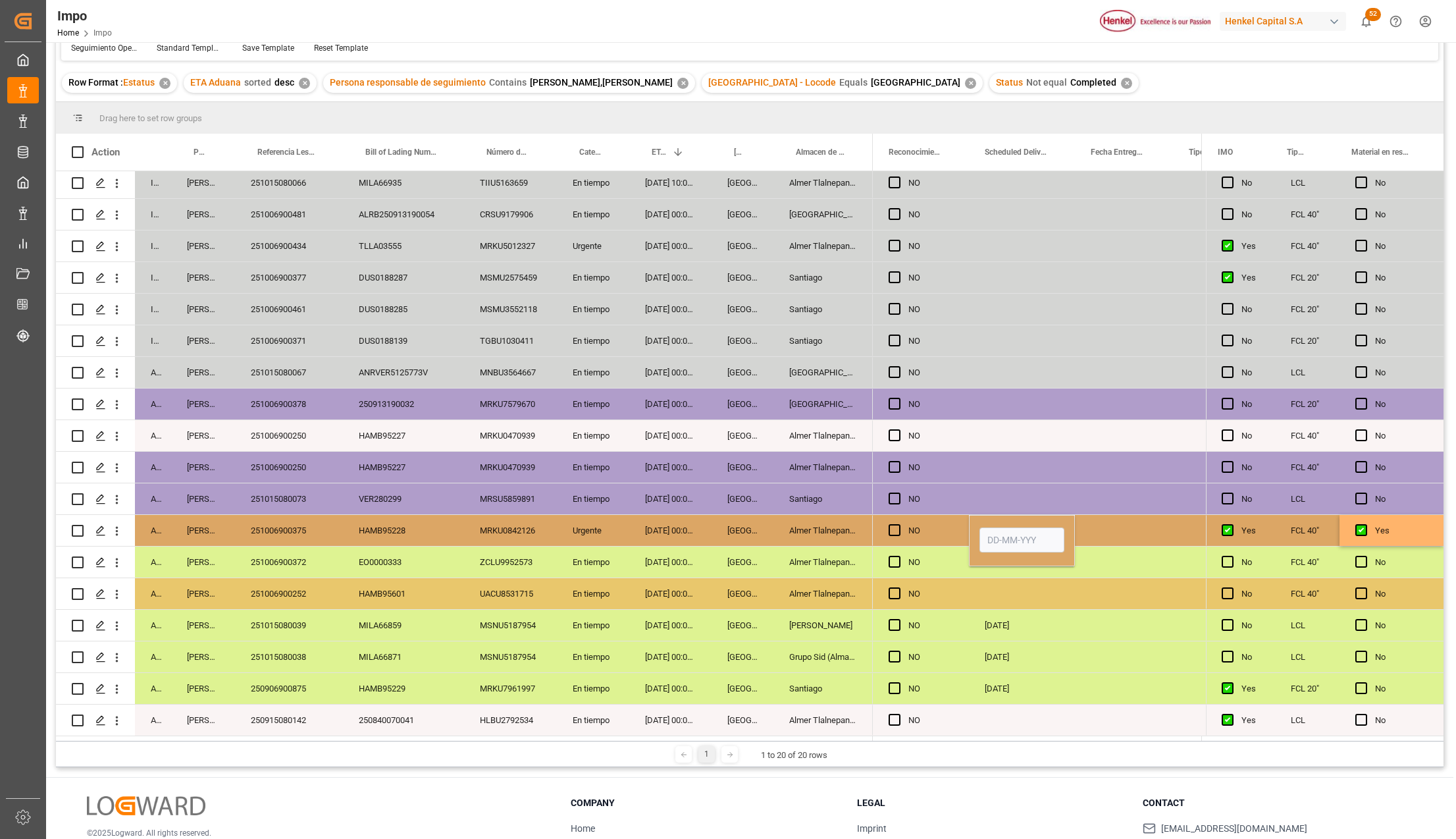
click at [879, 594] on div "NO" at bounding box center [921, 593] width 96 height 31
click at [285, 525] on div "251006900375" at bounding box center [289, 530] width 108 height 31
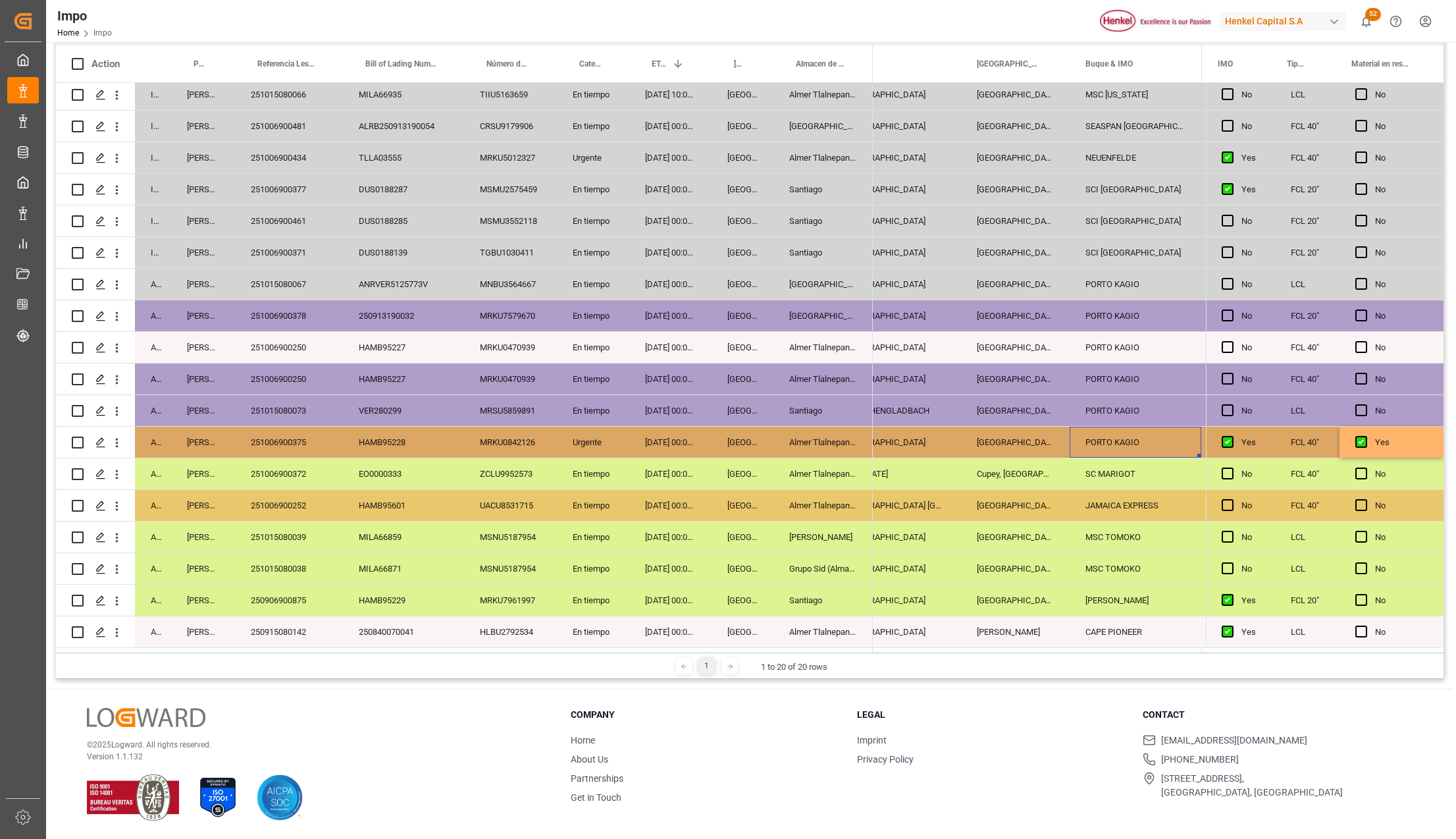
click at [297, 628] on div "250915080142" at bounding box center [289, 632] width 108 height 31
click at [314, 633] on div "250915080142" at bounding box center [289, 632] width 108 height 31
click at [314, 633] on div "250915080142" at bounding box center [289, 624] width 108 height 46
click at [314, 620] on input "250915080142" at bounding box center [289, 624] width 87 height 25
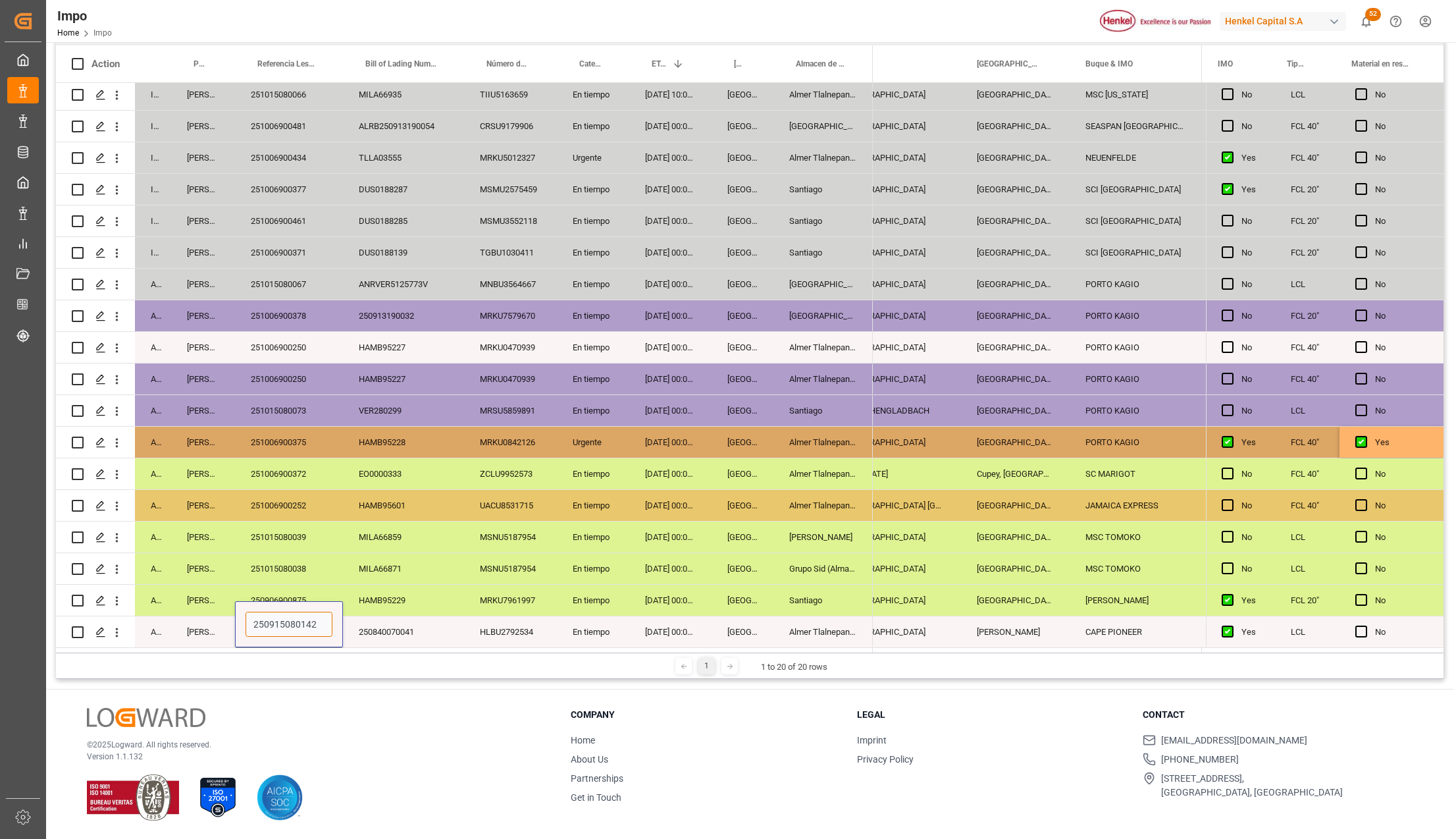
click at [314, 620] on input "250915080142" at bounding box center [289, 624] width 87 height 25
click at [341, 535] on div "251015080039" at bounding box center [289, 537] width 108 height 31
click at [291, 438] on div "251006900375" at bounding box center [289, 442] width 108 height 31
click at [808, 438] on div "Almer Tlalnepantla" at bounding box center [823, 442] width 100 height 31
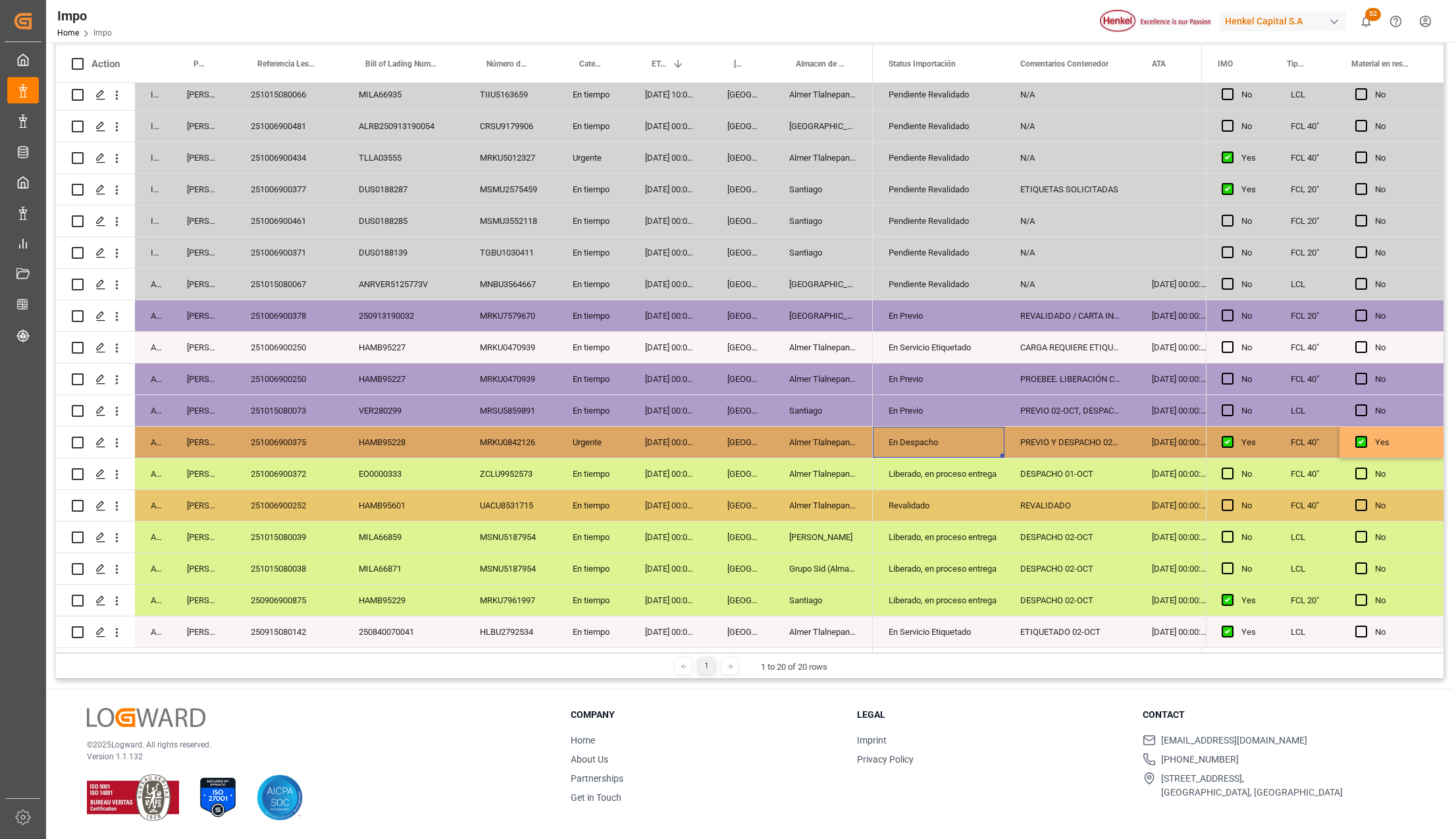
click at [911, 408] on div "En Previo" at bounding box center [938, 410] width 100 height 30
click at [908, 433] on div "En Despacho" at bounding box center [938, 442] width 100 height 30
click at [924, 482] on div "Liberado, en proceso entrega" at bounding box center [938, 474] width 100 height 30
click at [1096, 433] on div "PREVIO Y DESPACHO 02-10" at bounding box center [1070, 442] width 131 height 31
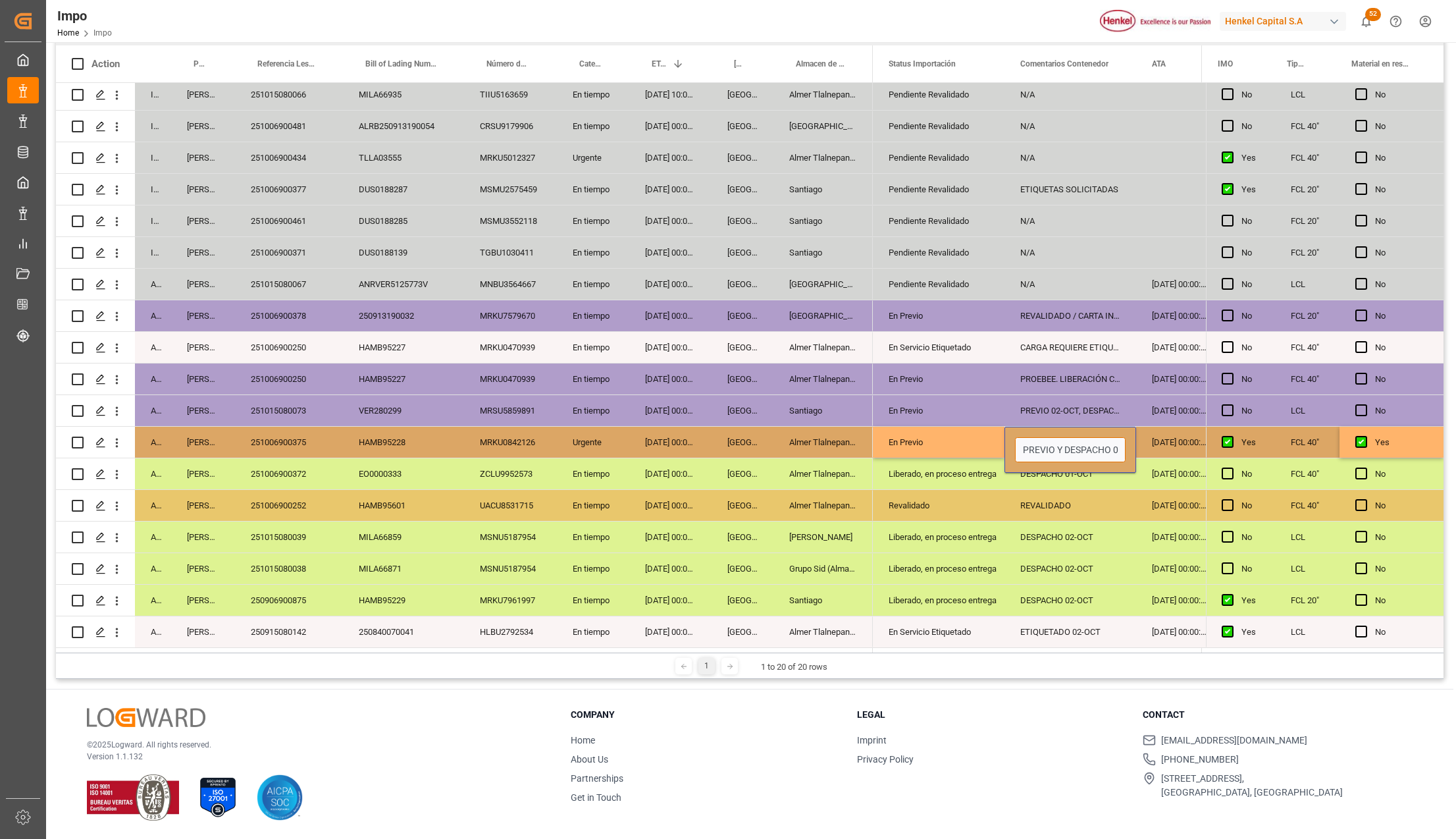
click at [1112, 447] on input "PREVIO Y DESPACHO 02-10" at bounding box center [1070, 450] width 110 height 25
type input "PREVIO 03-oct"
drag, startPoint x: 1054, startPoint y: 551, endPoint x: 1105, endPoint y: 525, distance: 57.2
click at [1057, 553] on div "DESPACHO 02-OCT" at bounding box center [1070, 569] width 131 height 31
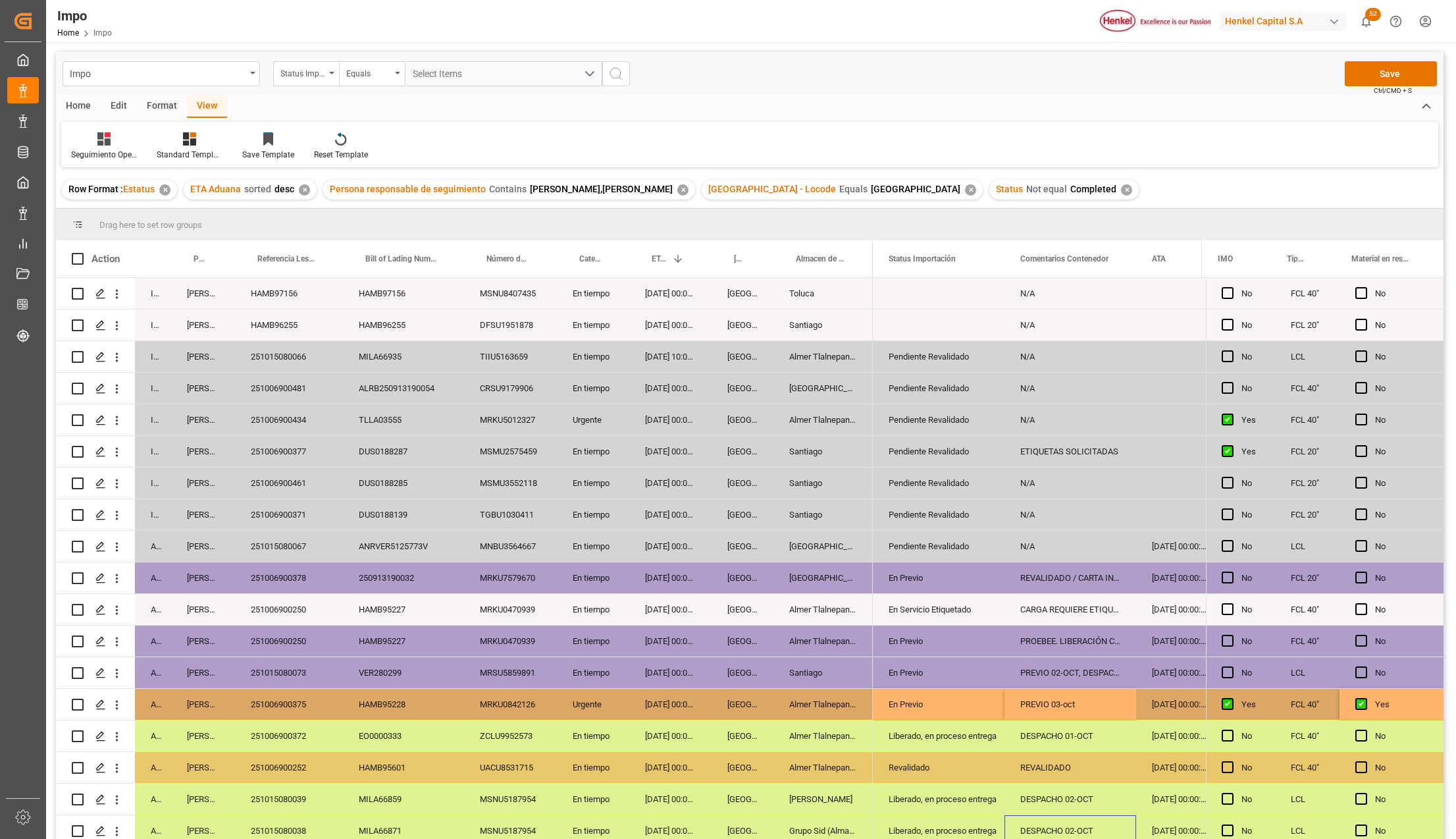
click at [1389, 59] on div "Impo Status Importación Equals Select Items Save Ctrl/CMD + S" at bounding box center [749, 73] width 1387 height 43
click at [1388, 66] on button "Save" at bounding box center [1390, 73] width 92 height 25
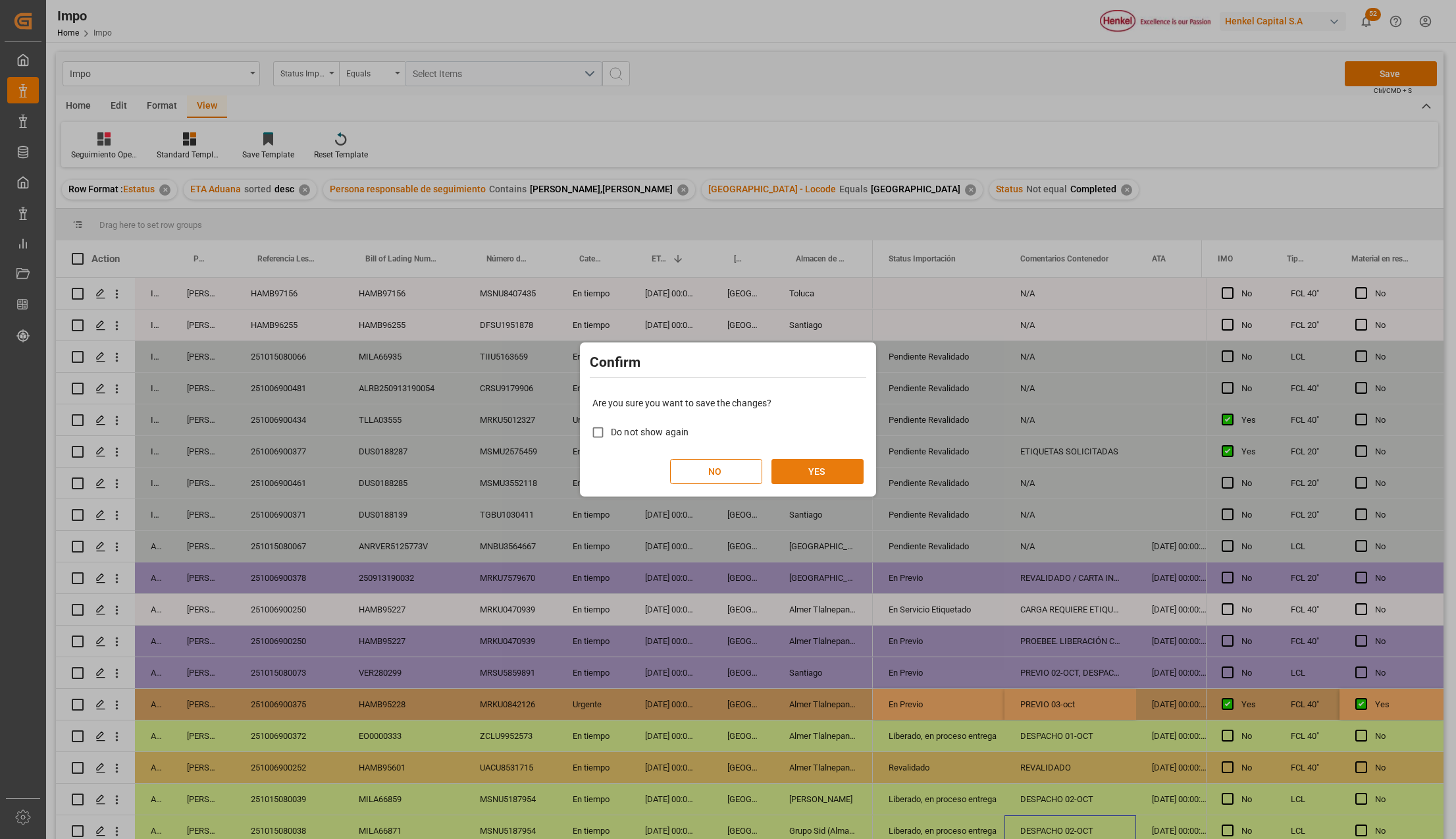
click at [819, 462] on button "YES" at bounding box center [817, 471] width 92 height 25
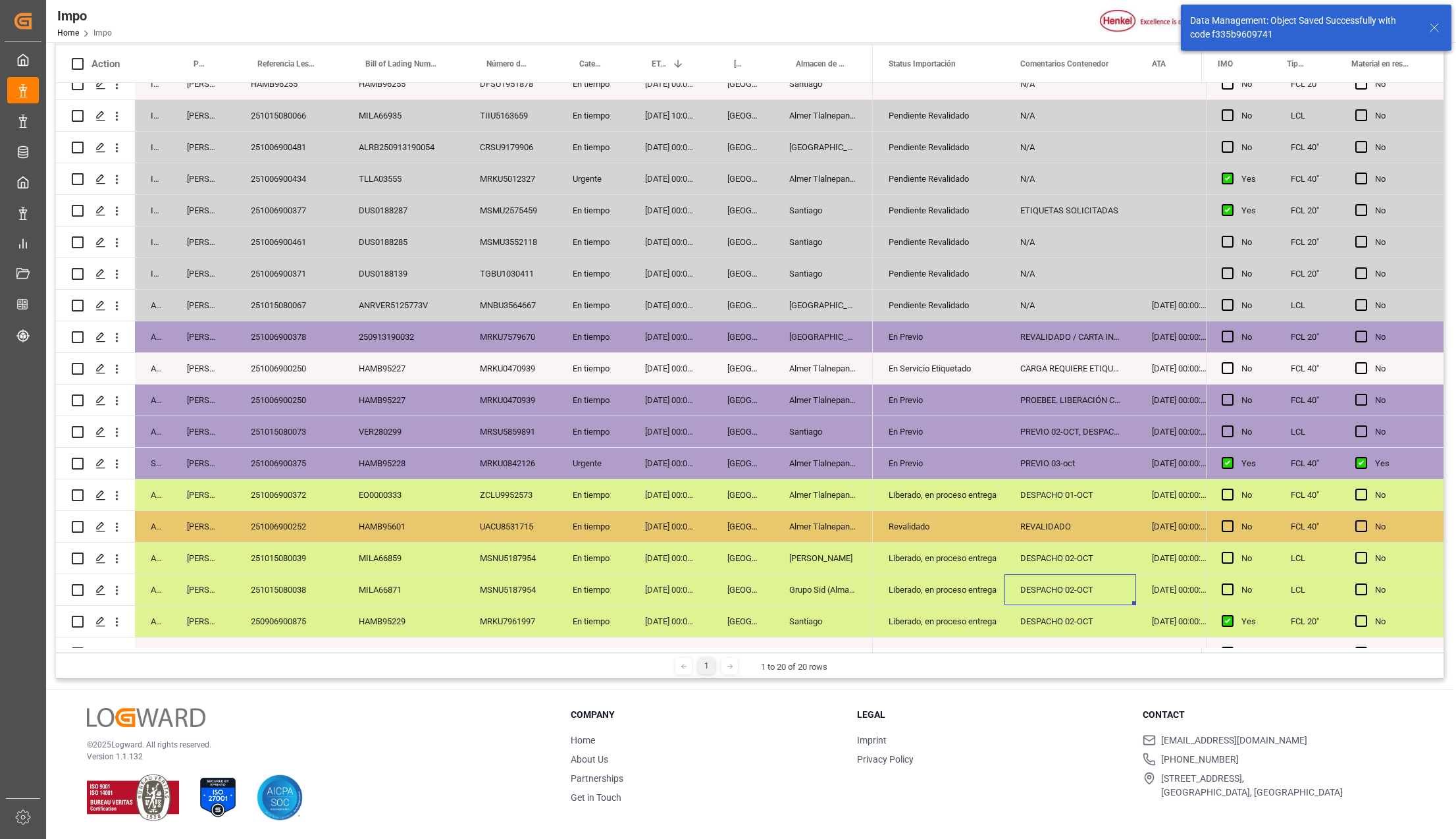
scroll to position [71, 0]
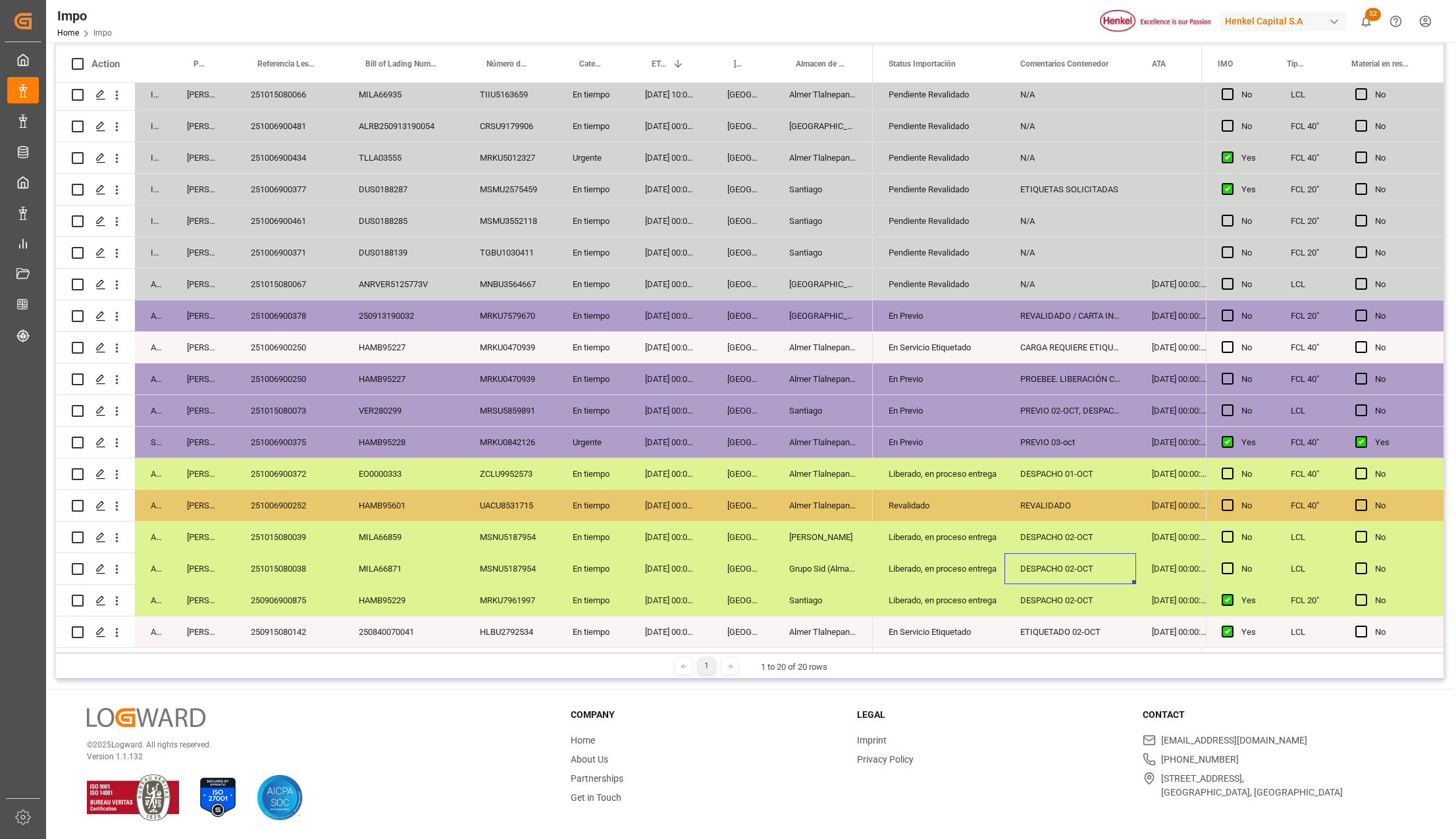
click at [284, 414] on div "251015080073" at bounding box center [289, 410] width 108 height 31
click at [280, 440] on div "251006900375" at bounding box center [289, 442] width 108 height 31
drag, startPoint x: 356, startPoint y: 538, endPoint x: 372, endPoint y: 623, distance: 86.5
click at [356, 538] on div "MILA66859" at bounding box center [403, 537] width 121 height 31
click at [314, 623] on div "250915080142" at bounding box center [289, 632] width 108 height 31
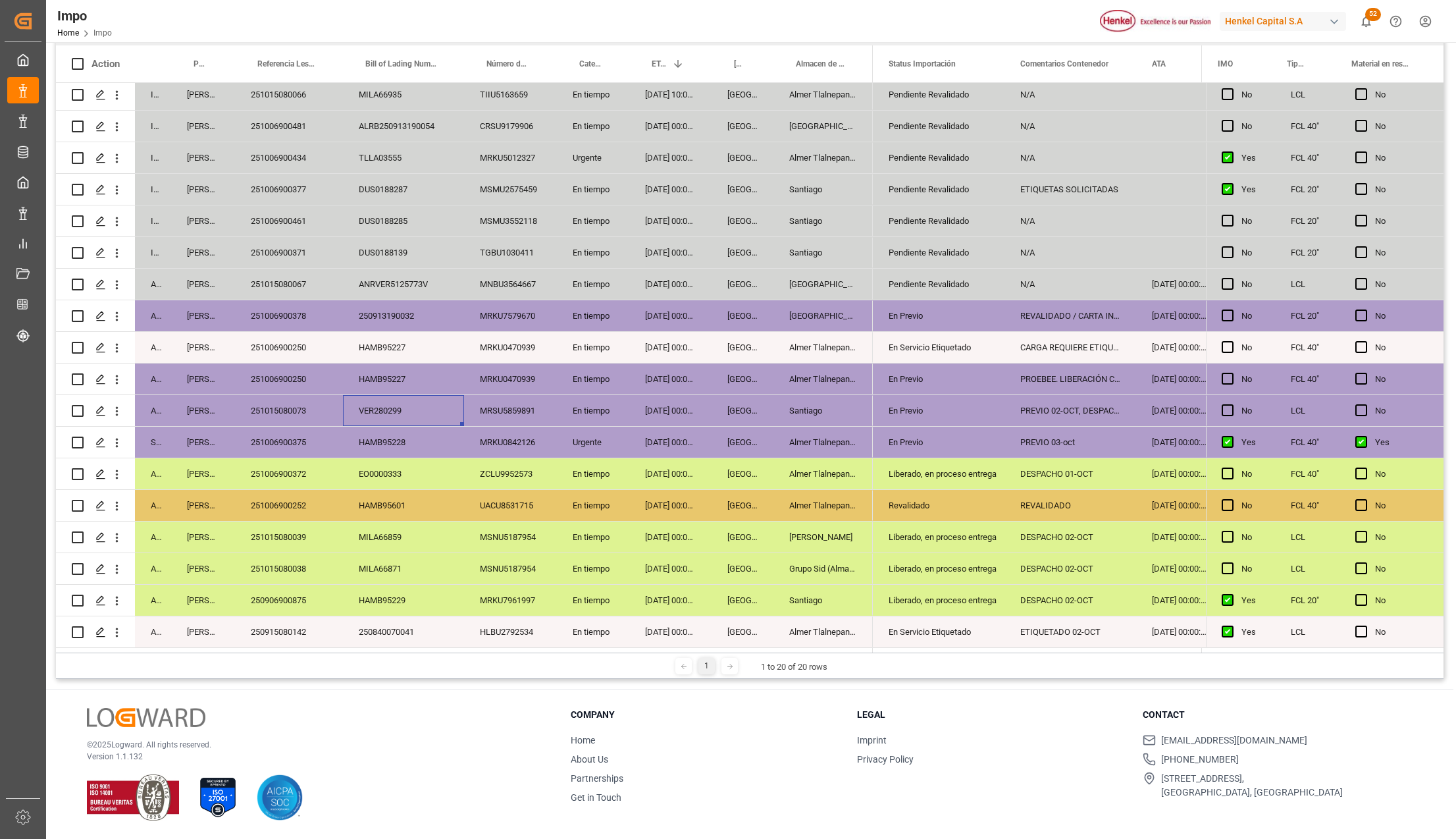
click at [378, 404] on div "VER280299" at bounding box center [403, 410] width 121 height 31
click at [296, 311] on div "251006900378" at bounding box center [289, 316] width 108 height 31
click at [287, 433] on div "251006900375" at bounding box center [289, 442] width 108 height 31
click at [270, 627] on div "250915080142" at bounding box center [289, 632] width 108 height 31
click at [419, 465] on div "EO0000333" at bounding box center [403, 474] width 121 height 31
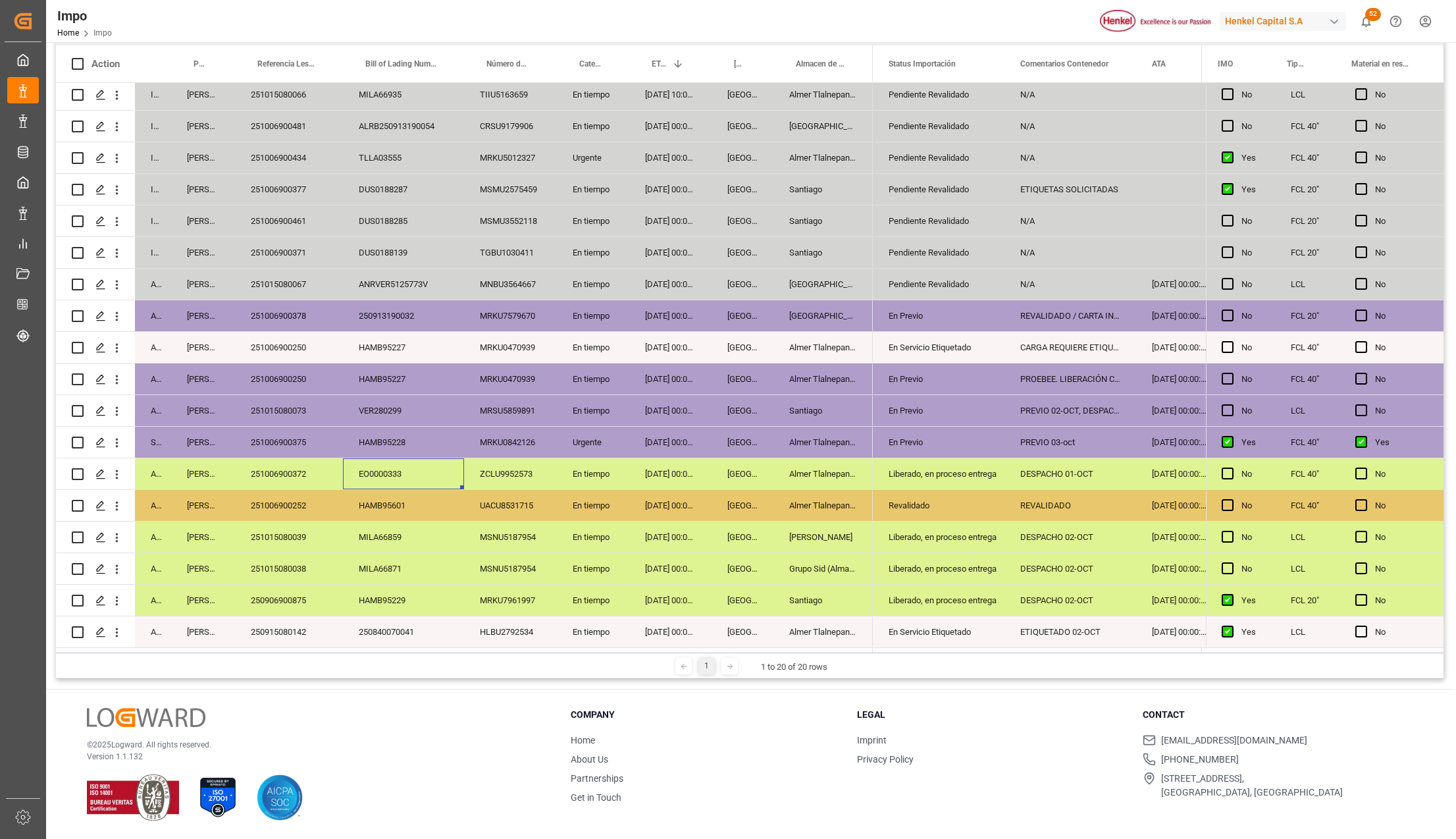
click at [311, 620] on div "250915080142" at bounding box center [289, 632] width 108 height 31
click at [304, 603] on div "250906900875" at bounding box center [289, 600] width 108 height 31
click at [669, 595] on div "22-09-2025 00:00:00" at bounding box center [670, 600] width 83 height 31
click at [406, 554] on div "MILA66871" at bounding box center [403, 569] width 121 height 31
click at [449, 459] on div "EO0000333" at bounding box center [403, 474] width 121 height 31
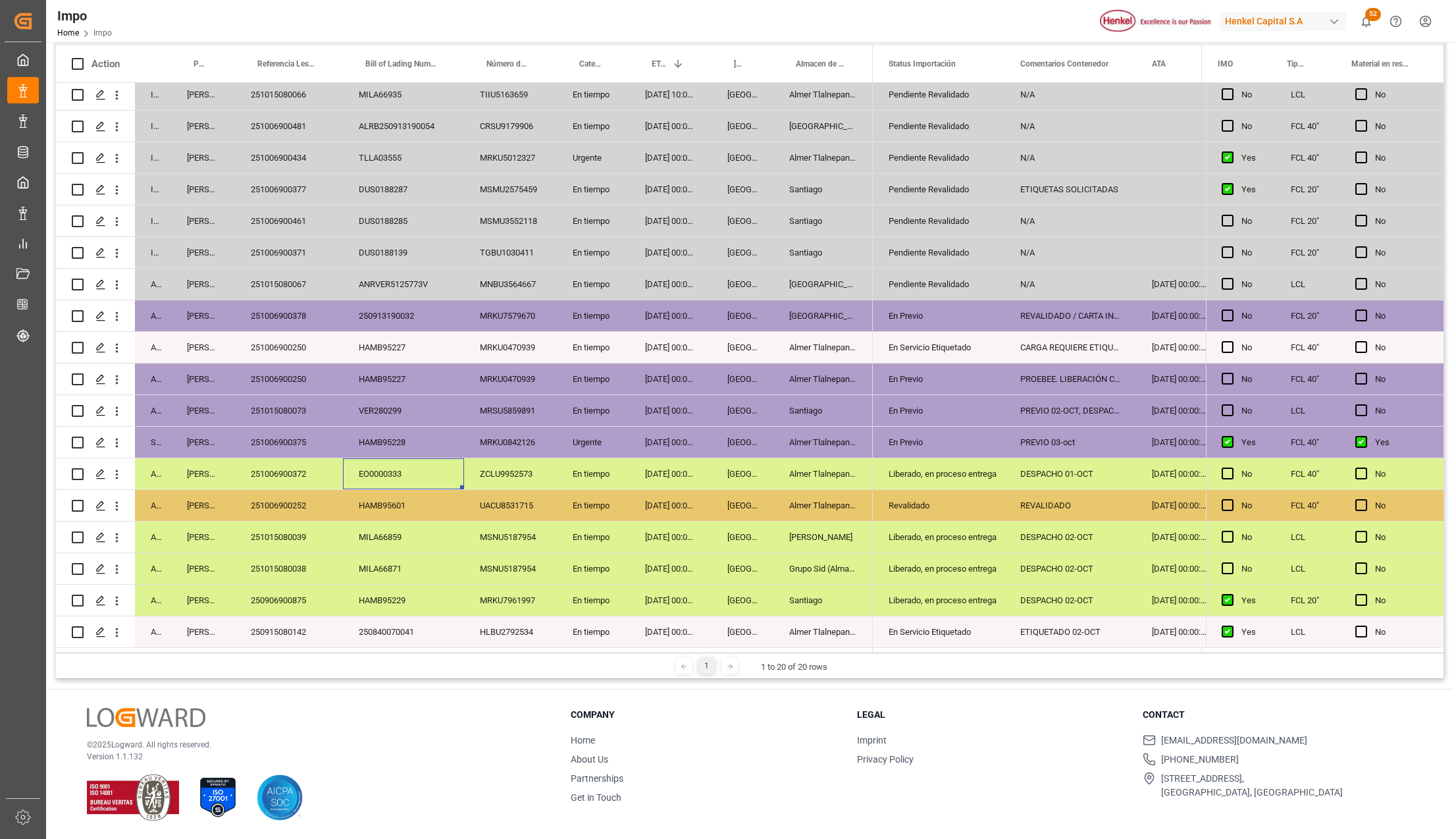
click at [1074, 596] on div "DESPACHO 02-OCT" at bounding box center [1070, 600] width 131 height 31
click at [953, 537] on div "Liberado, en proceso entrega" at bounding box center [938, 537] width 100 height 30
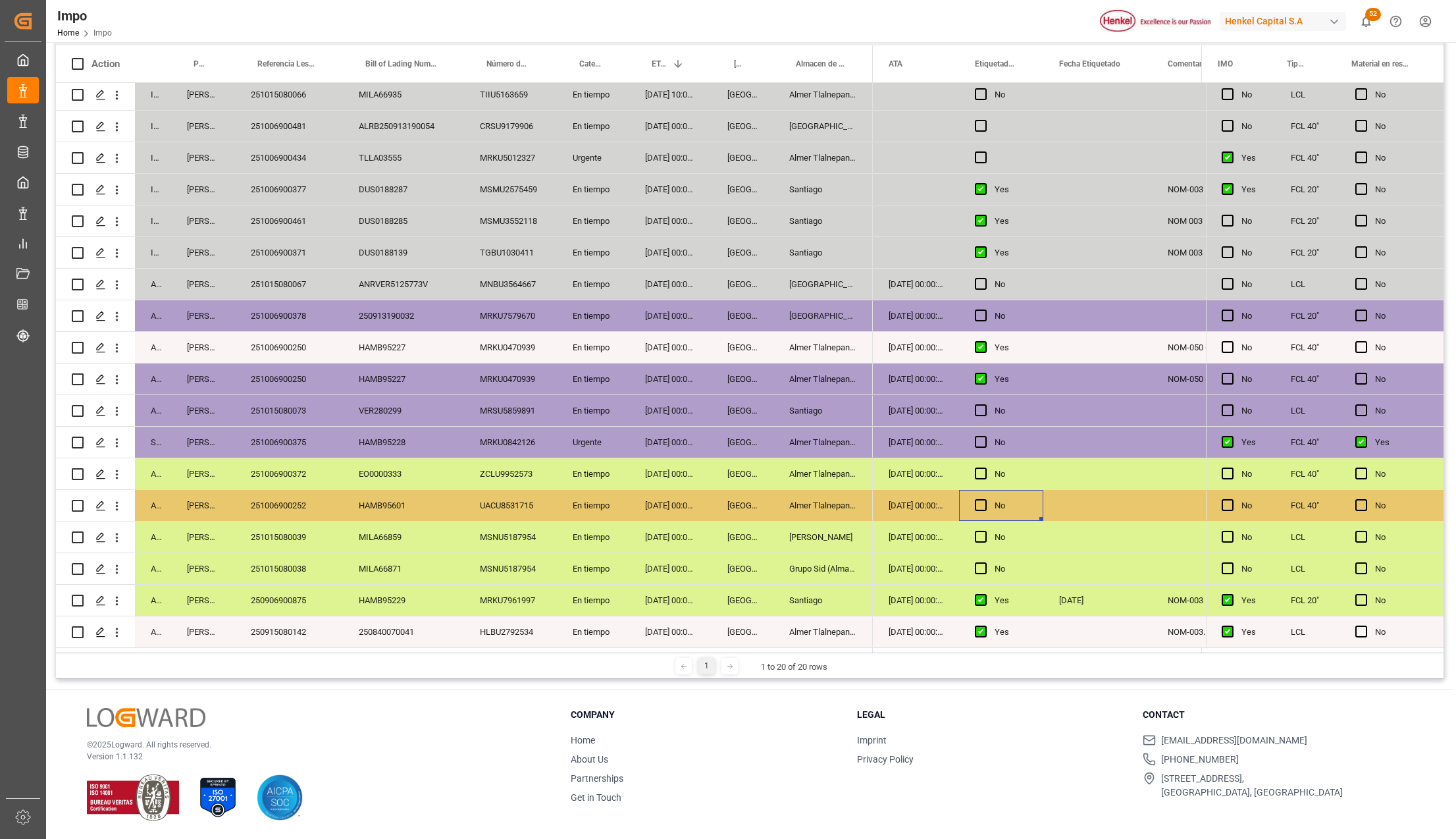
scroll to position [0, 667]
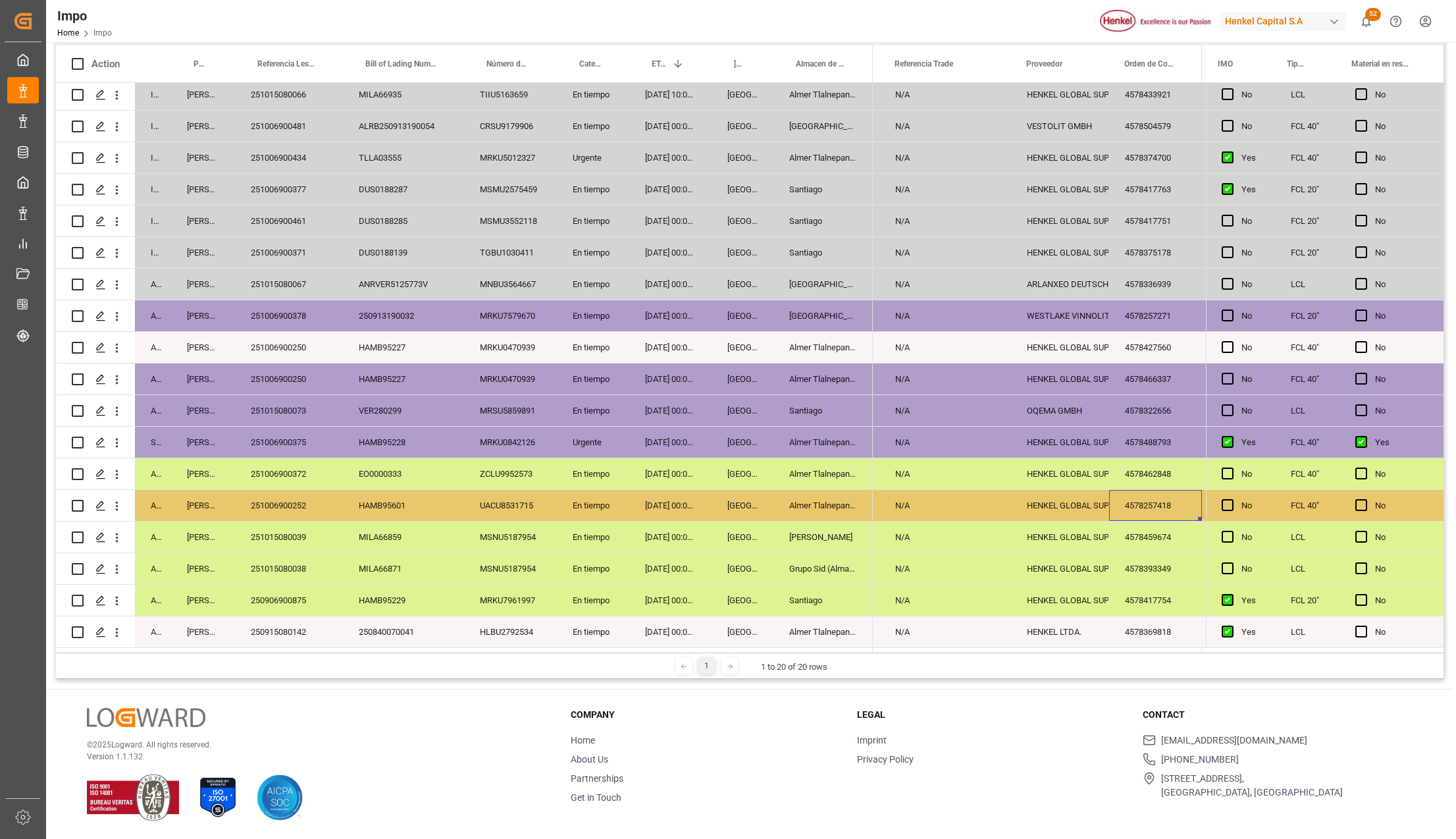
click at [836, 369] on div "Almer Tlalnepantla" at bounding box center [823, 379] width 100 height 31
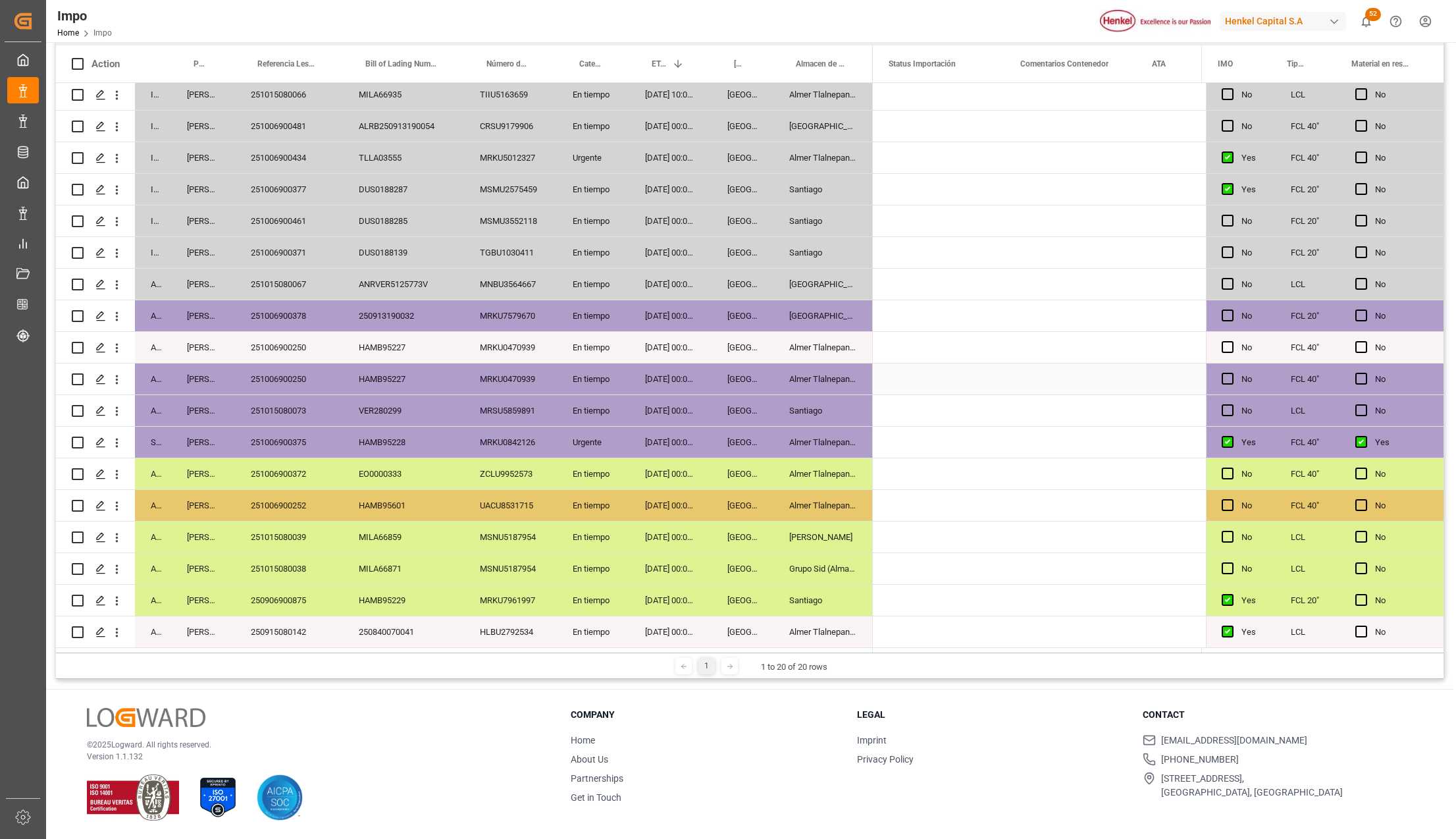
scroll to position [0, 0]
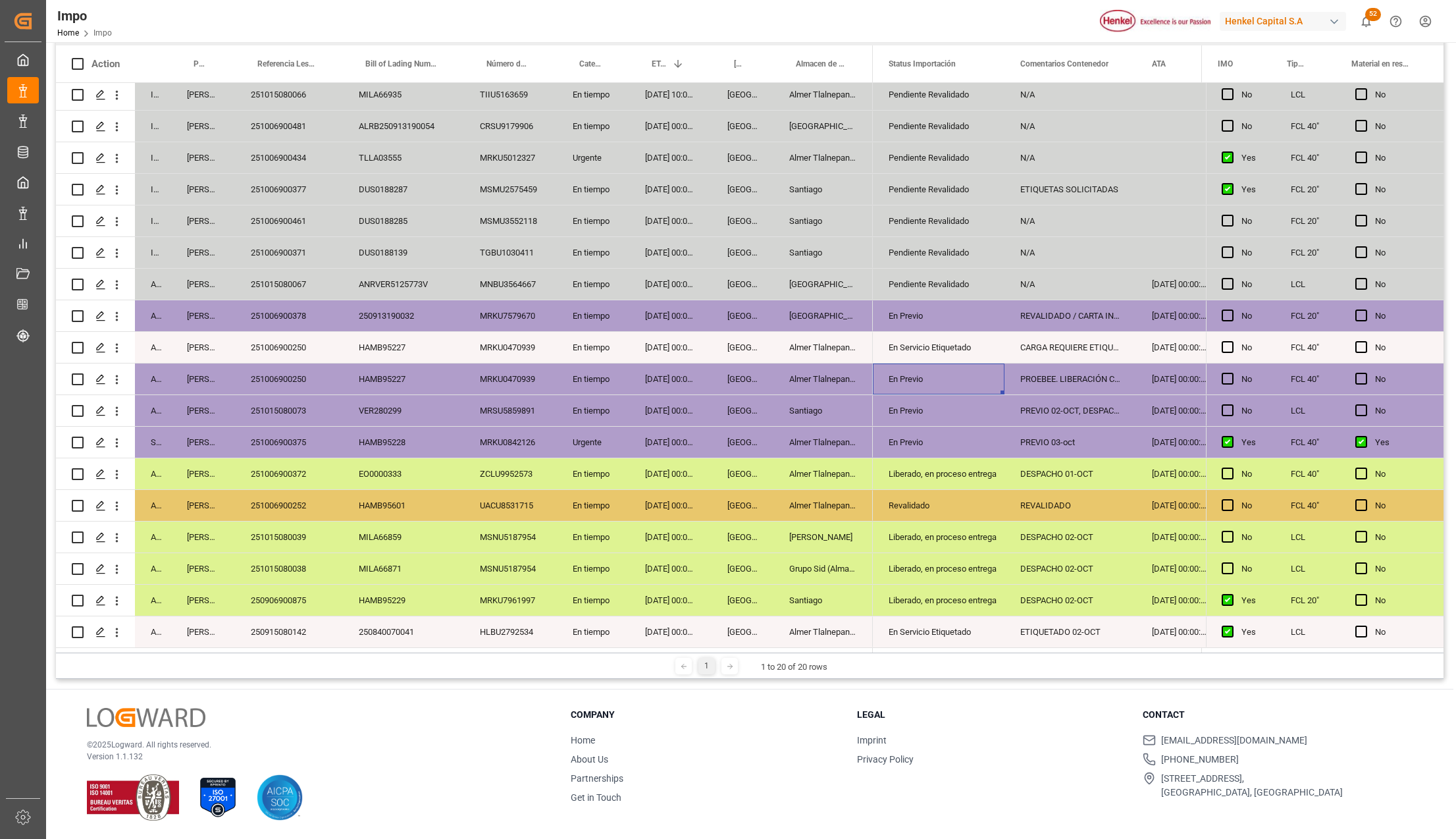
click at [400, 634] on div "250840070041" at bounding box center [403, 632] width 121 height 31
click at [299, 620] on div "250915080142" at bounding box center [289, 632] width 108 height 31
click at [392, 634] on div "250840070041" at bounding box center [403, 632] width 121 height 31
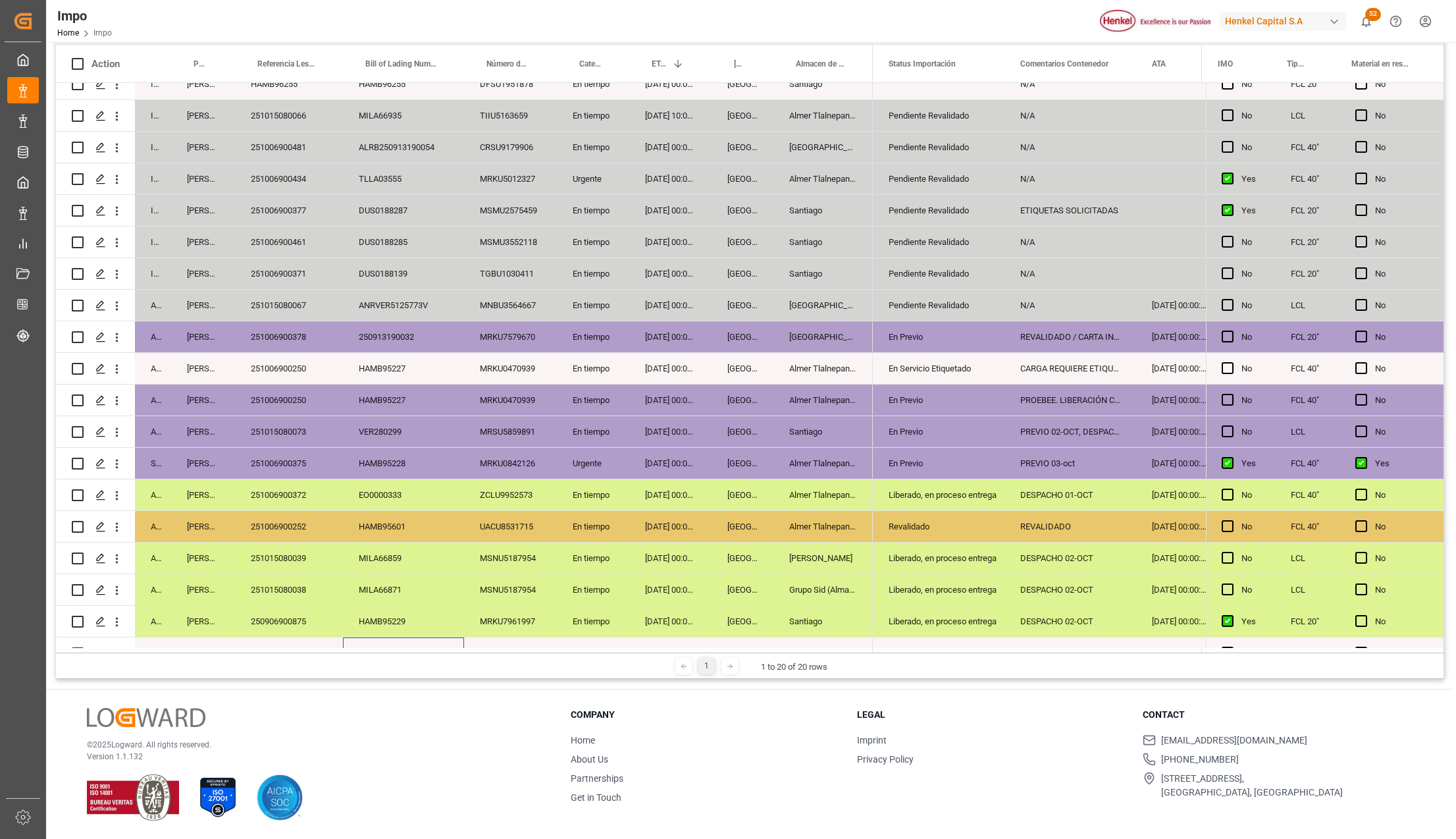
scroll to position [71, 0]
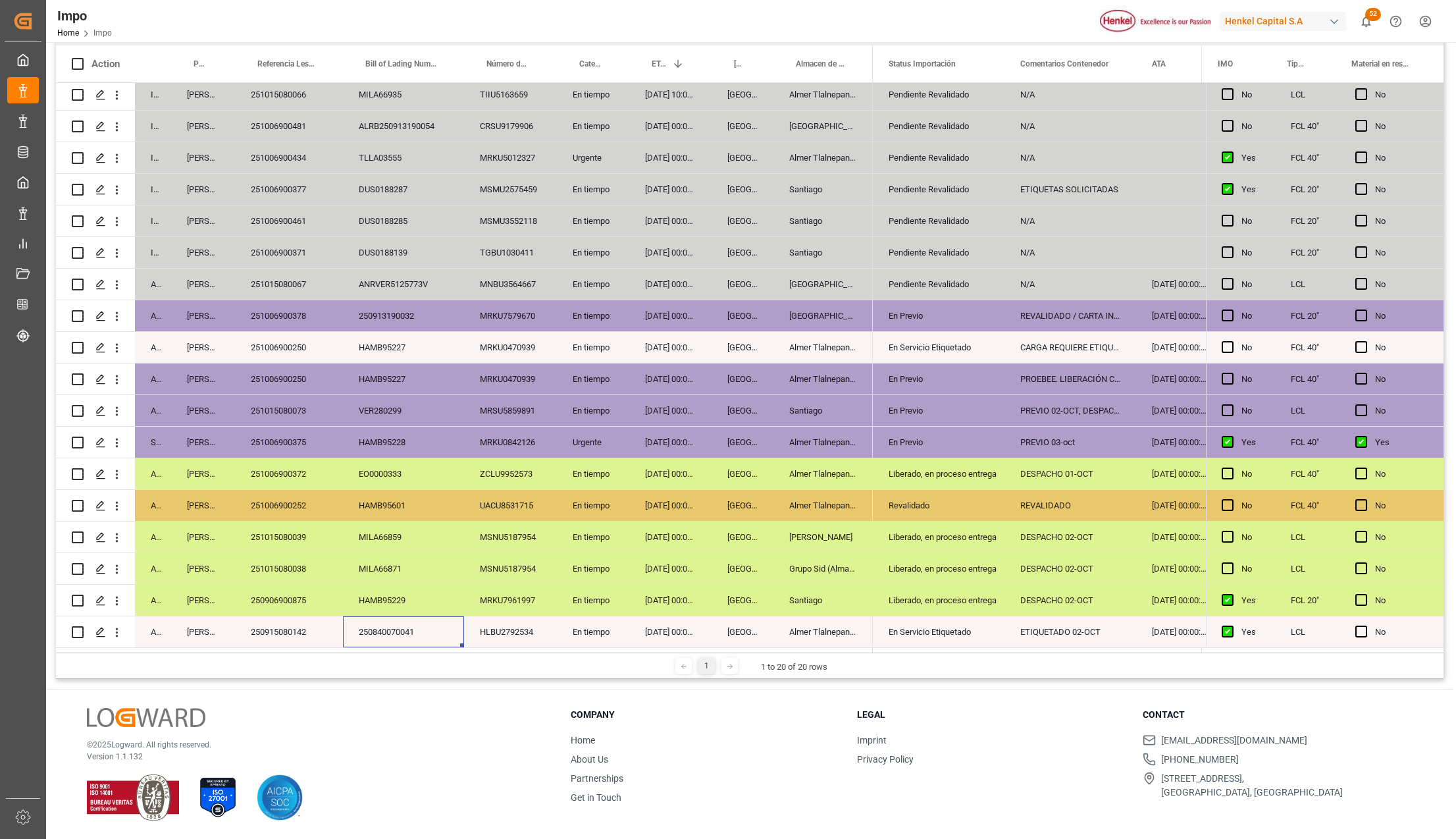
click at [273, 625] on div "250915080142" at bounding box center [289, 632] width 108 height 31
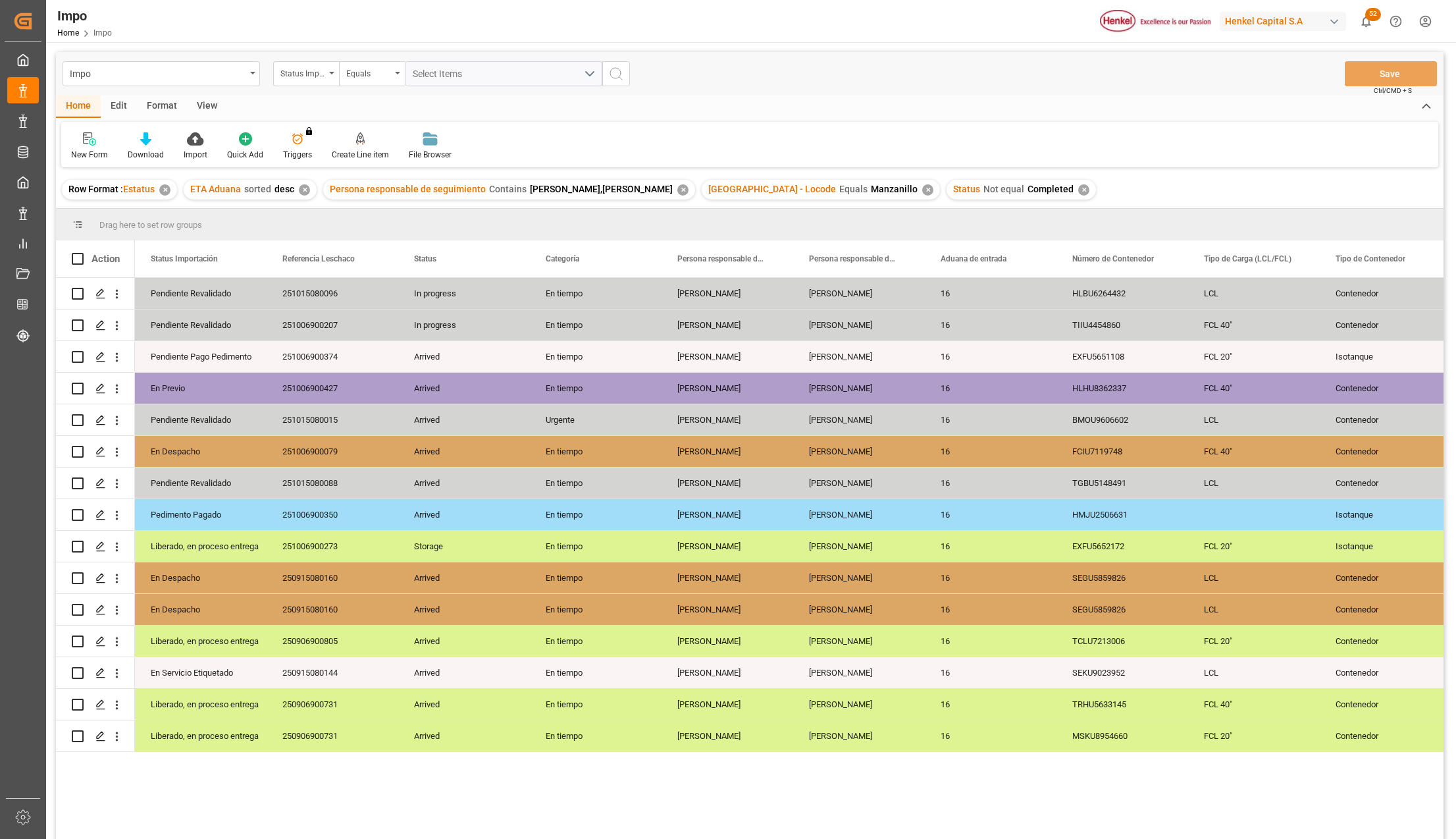
click at [162, 104] on div "Format" at bounding box center [161, 107] width 50 height 22
click at [207, 105] on div "View" at bounding box center [207, 107] width 40 height 22
click at [156, 151] on div "Standard Templates" at bounding box center [149, 155] width 66 height 12
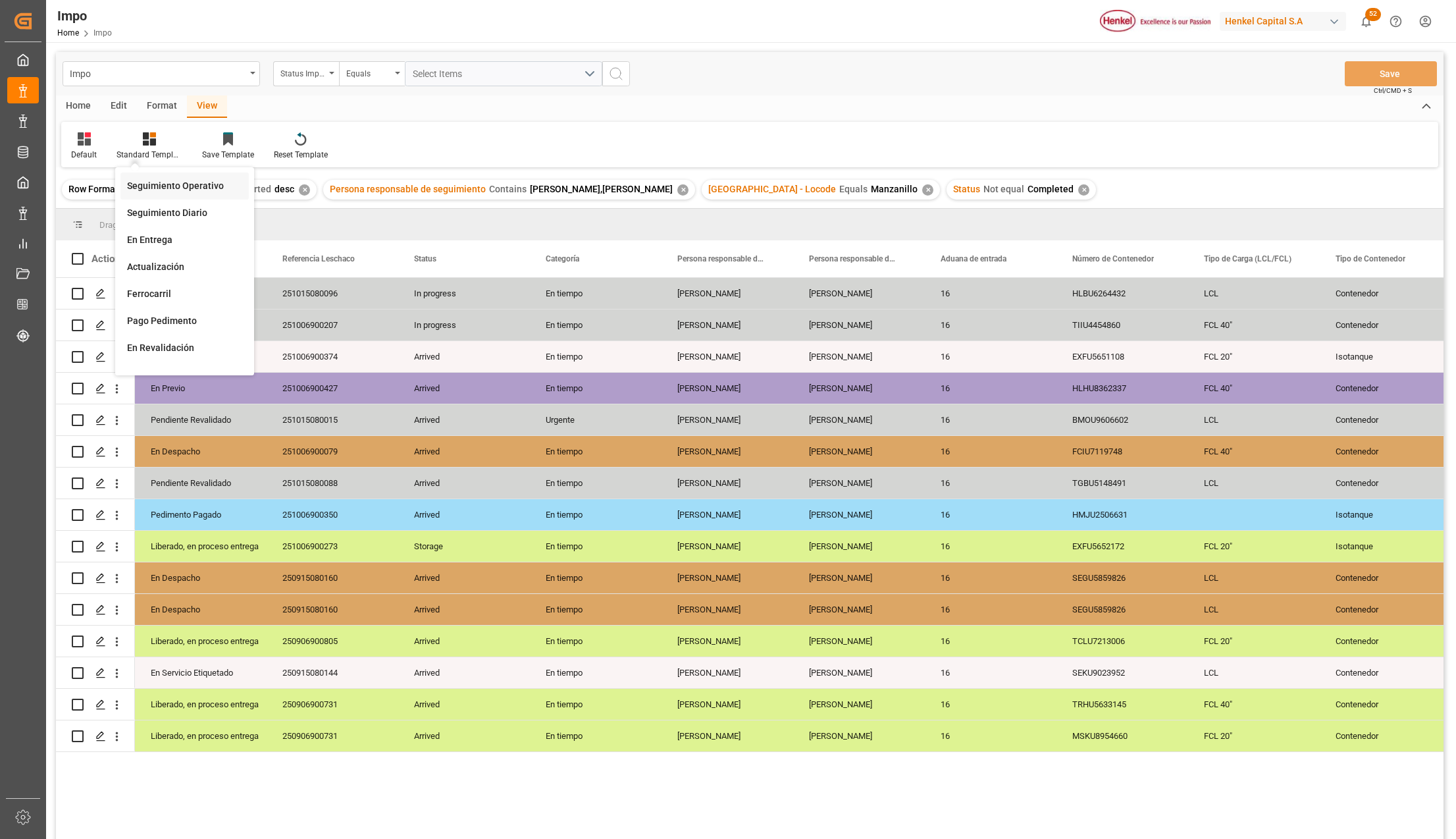
click at [162, 179] on div "Seguimiento Operativo" at bounding box center [184, 186] width 115 height 14
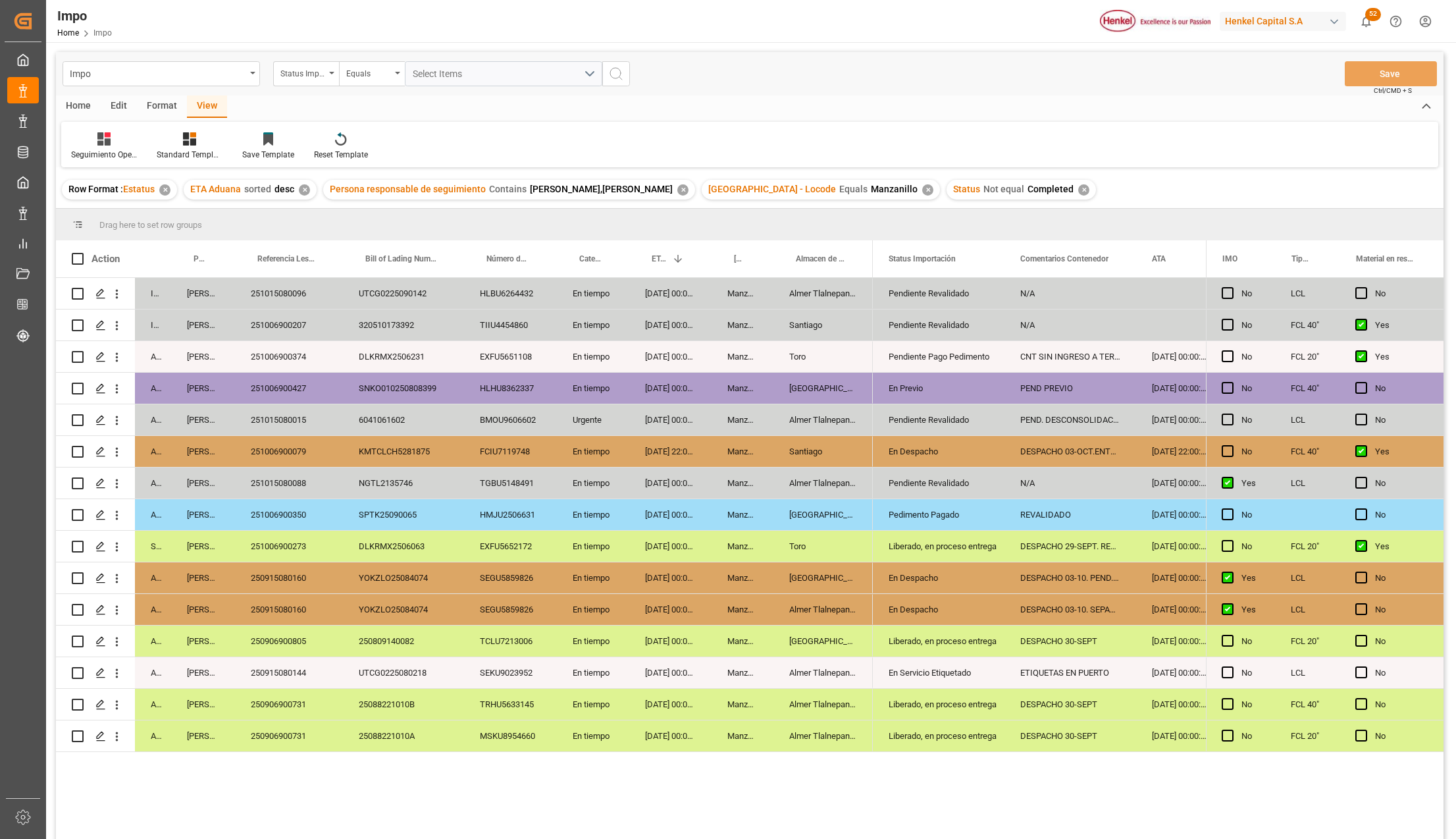
scroll to position [87, 0]
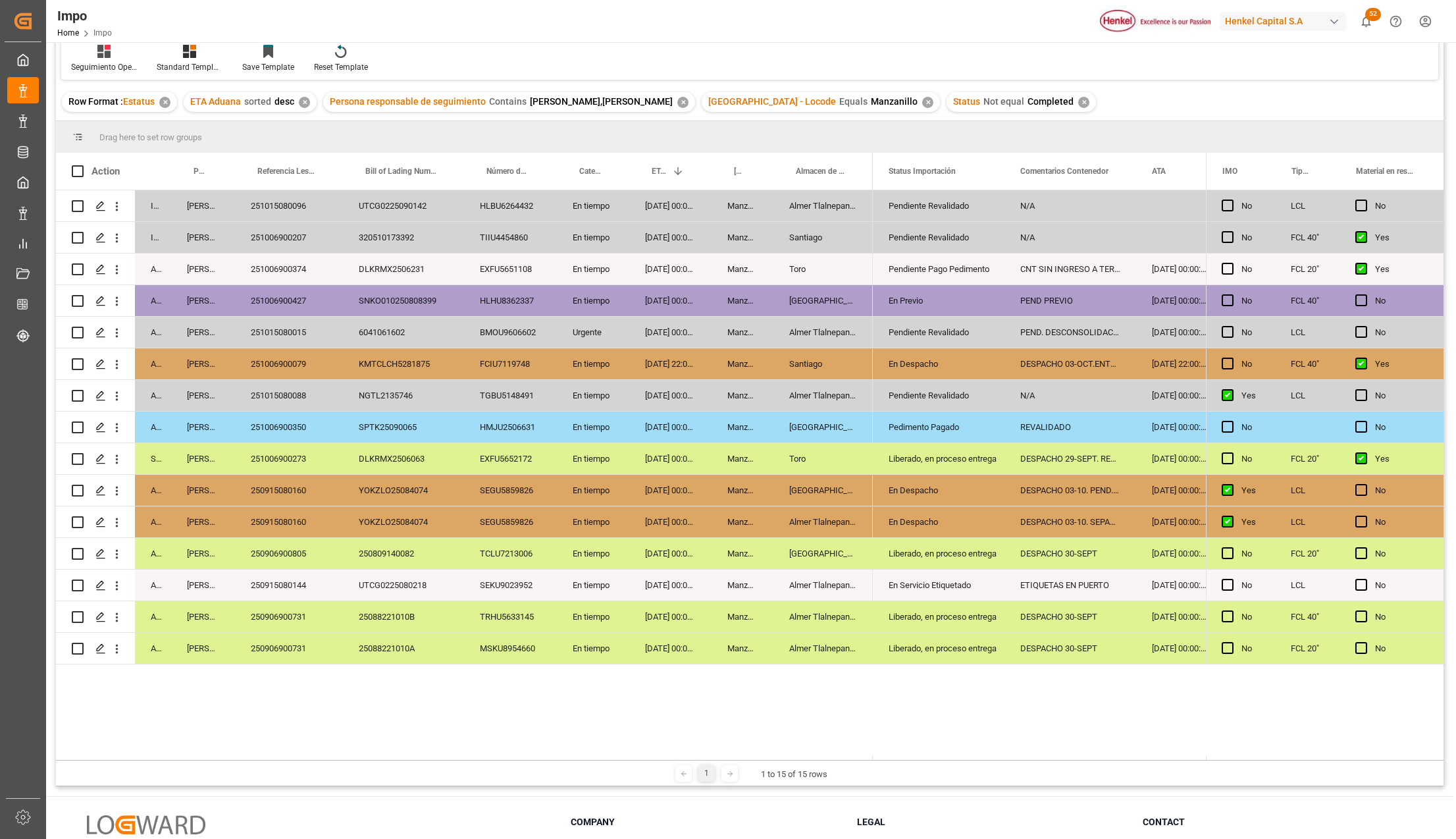
click at [450, 625] on div "25088221010B" at bounding box center [403, 617] width 121 height 31
click at [413, 572] on div "UTCG0225080218" at bounding box center [403, 585] width 121 height 31
click at [422, 520] on div "YOKZLO25084074" at bounding box center [403, 521] width 121 height 31
click at [748, 511] on div "Manzanillo" at bounding box center [742, 521] width 62 height 31
click at [1034, 511] on div "DESPACHO 03-10. SEPARACION DE CARGA" at bounding box center [1070, 521] width 131 height 31
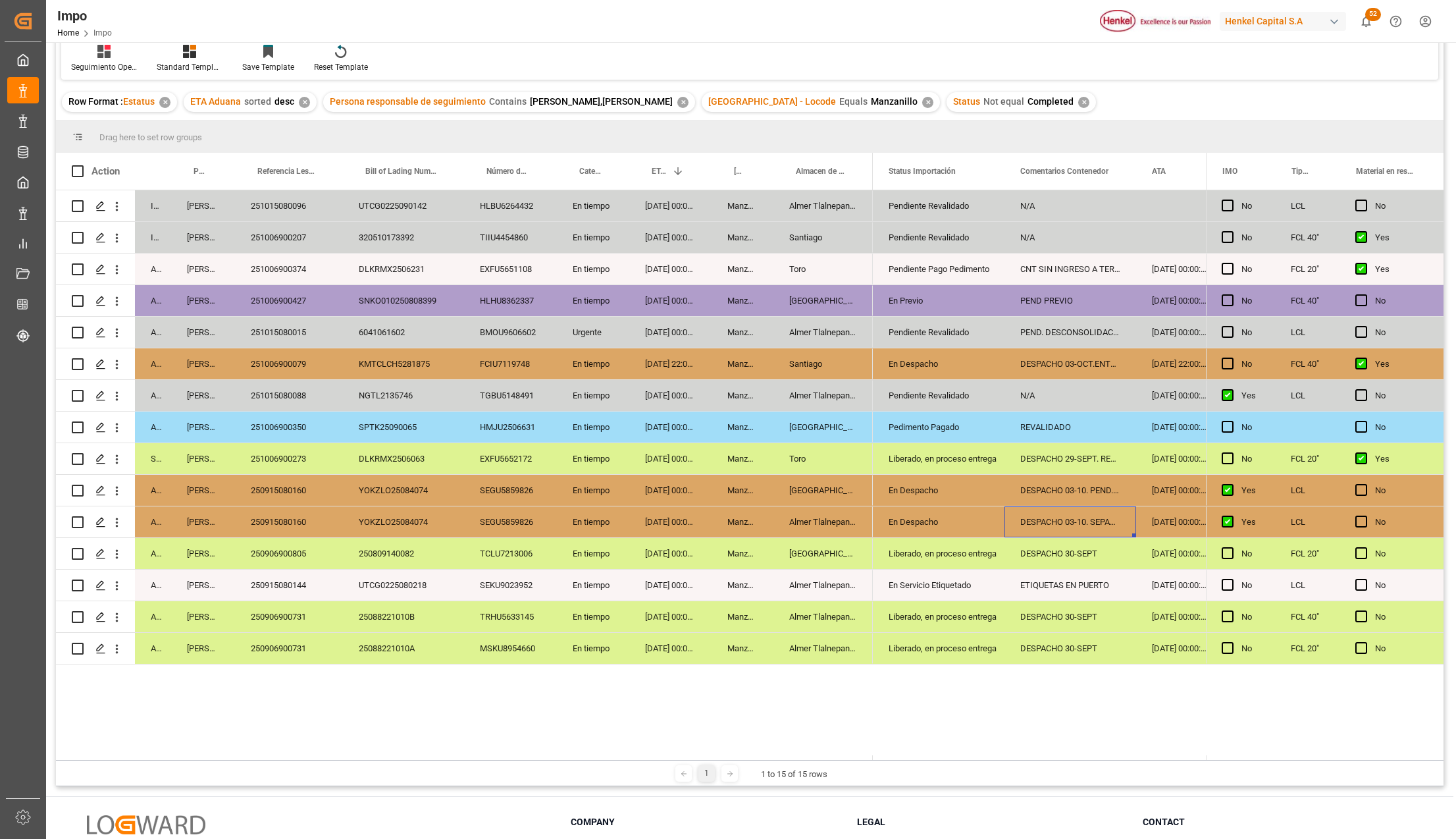
click at [292, 524] on div "250915080160" at bounding box center [289, 521] width 108 height 31
click at [389, 529] on div "YOKZLO25084074" at bounding box center [403, 521] width 121 height 31
click at [398, 483] on div "YOKZLO25084074" at bounding box center [403, 490] width 121 height 31
click at [297, 516] on div "250915080160" at bounding box center [289, 521] width 108 height 31
click at [519, 585] on div "SEKU9023952" at bounding box center [511, 585] width 93 height 31
